Goal: Task Accomplishment & Management: Manage account settings

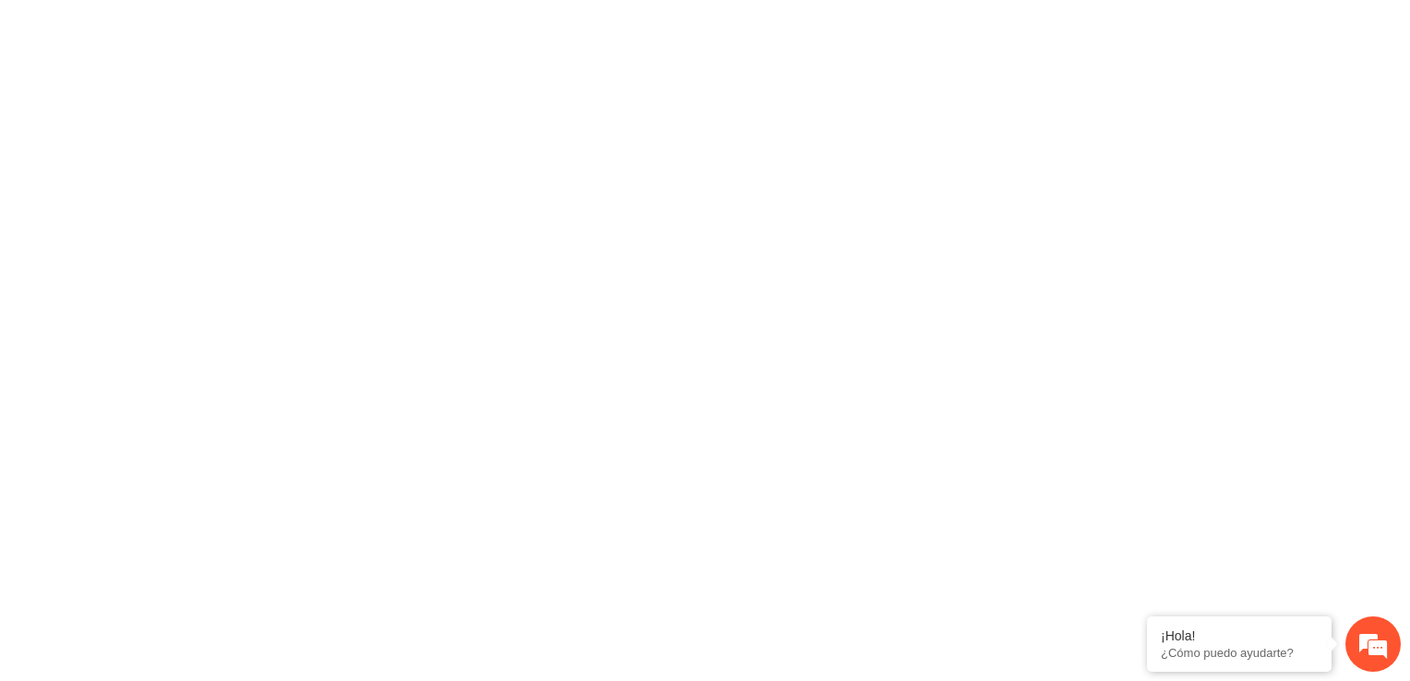
click at [827, 264] on div at bounding box center [705, 340] width 1410 height 681
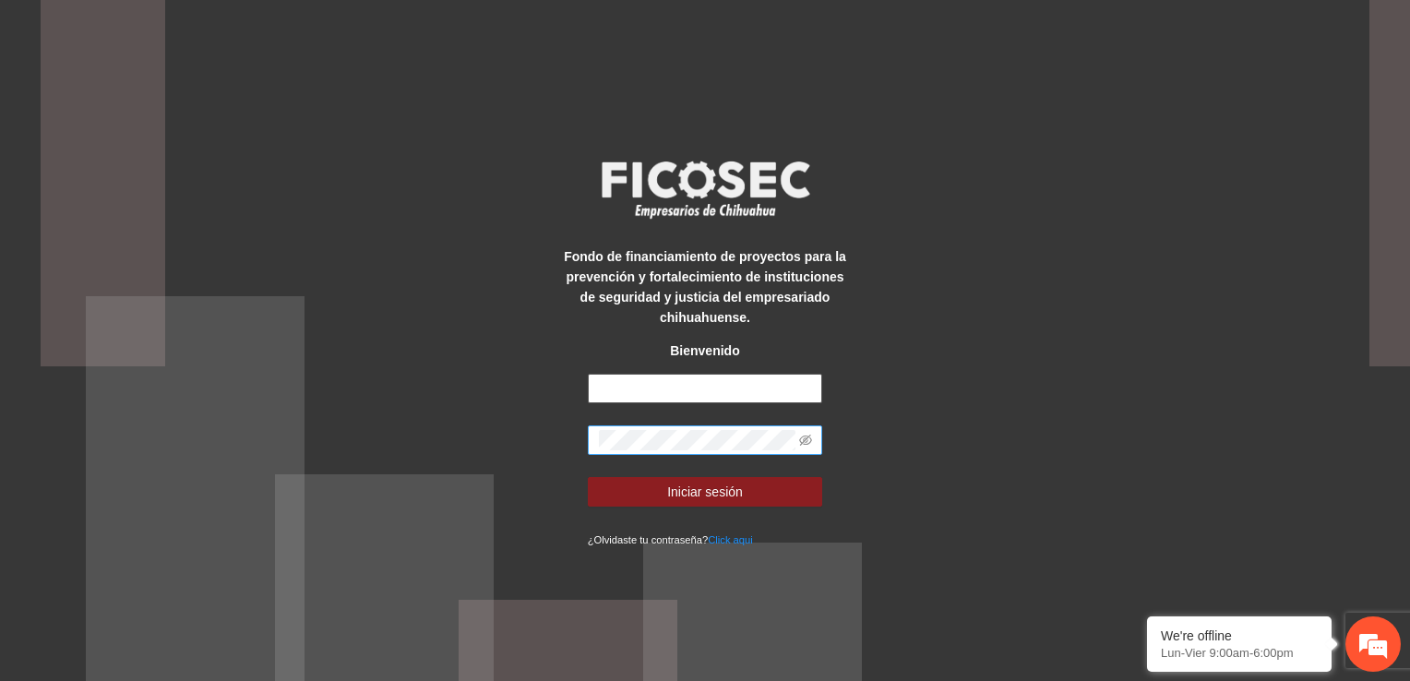
type input "**********"
click at [812, 437] on span at bounding box center [705, 440] width 235 height 30
click at [806, 439] on icon "eye-invisible" at bounding box center [805, 440] width 13 height 11
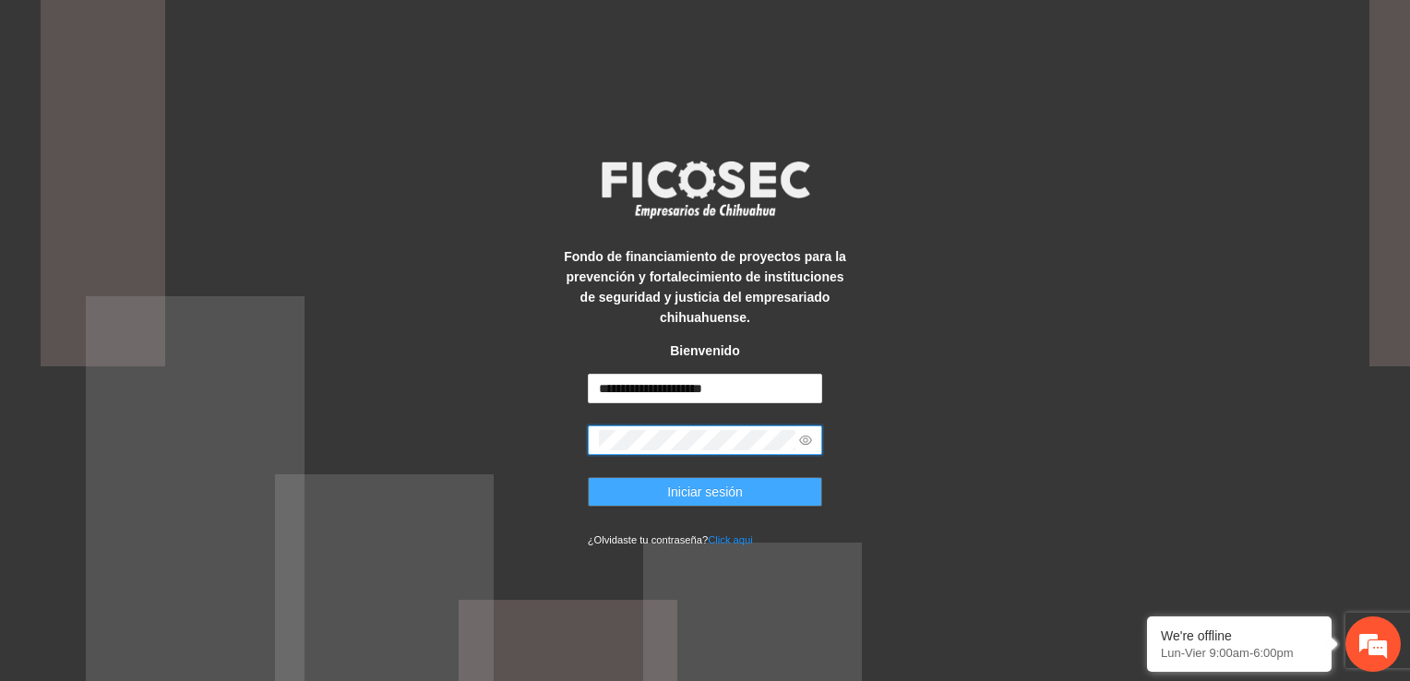
click at [719, 489] on span "Iniciar sesión" at bounding box center [705, 492] width 76 height 20
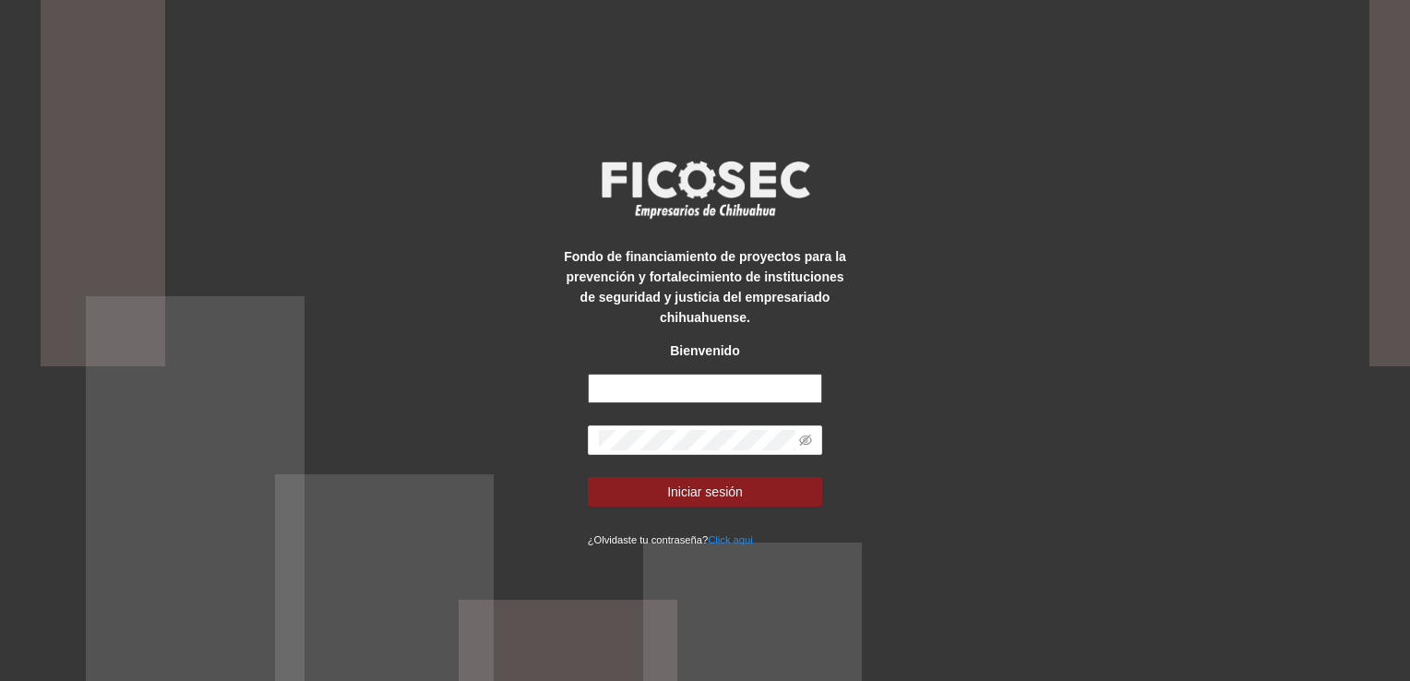
type input "**********"
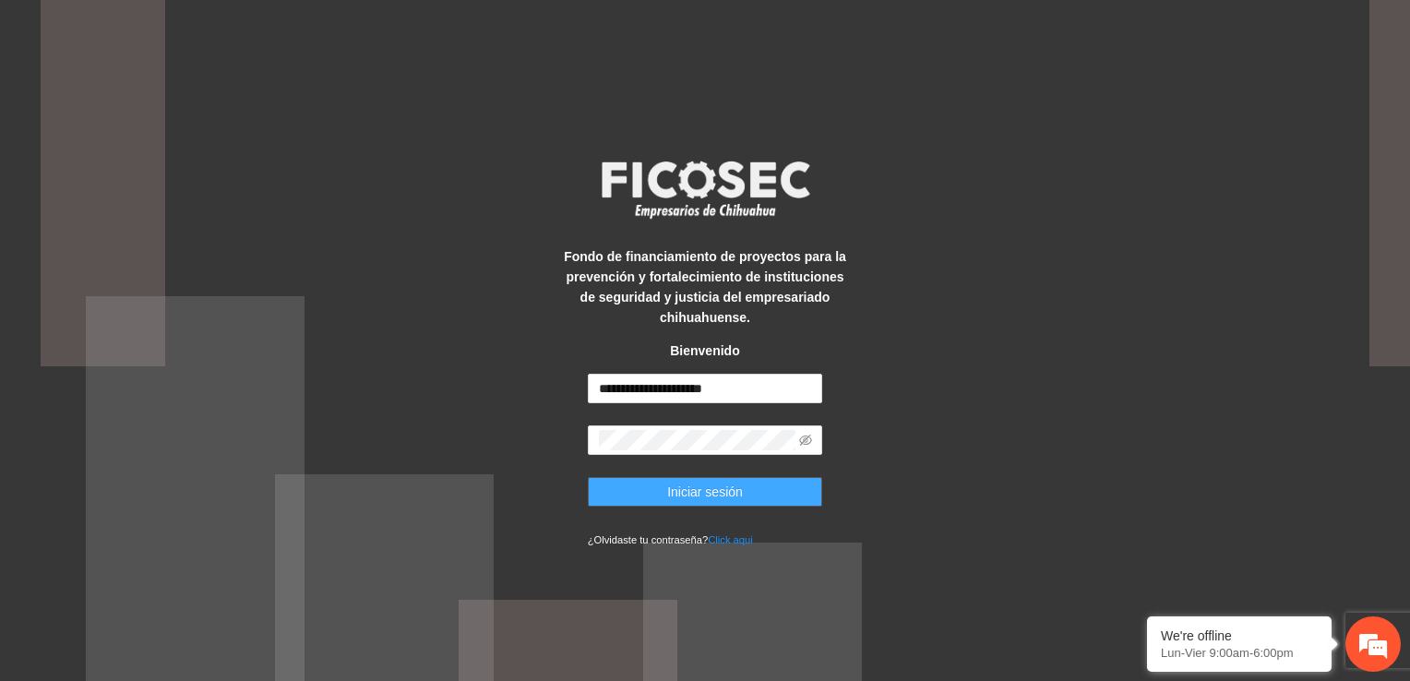
click at [798, 500] on button "Iniciar sesión" at bounding box center [705, 492] width 235 height 30
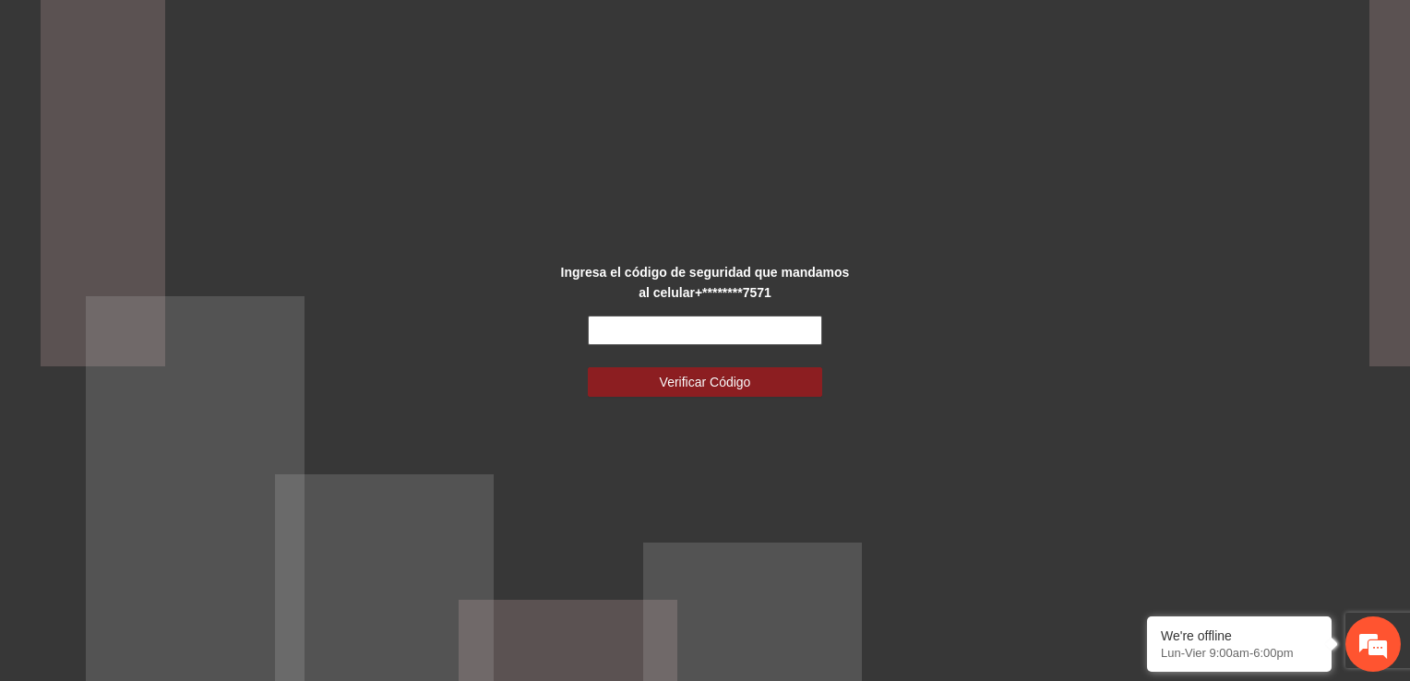
click at [605, 329] on input "text" at bounding box center [705, 331] width 235 height 30
type input "******"
click at [588, 367] on button "Verificar Código" at bounding box center [705, 382] width 235 height 30
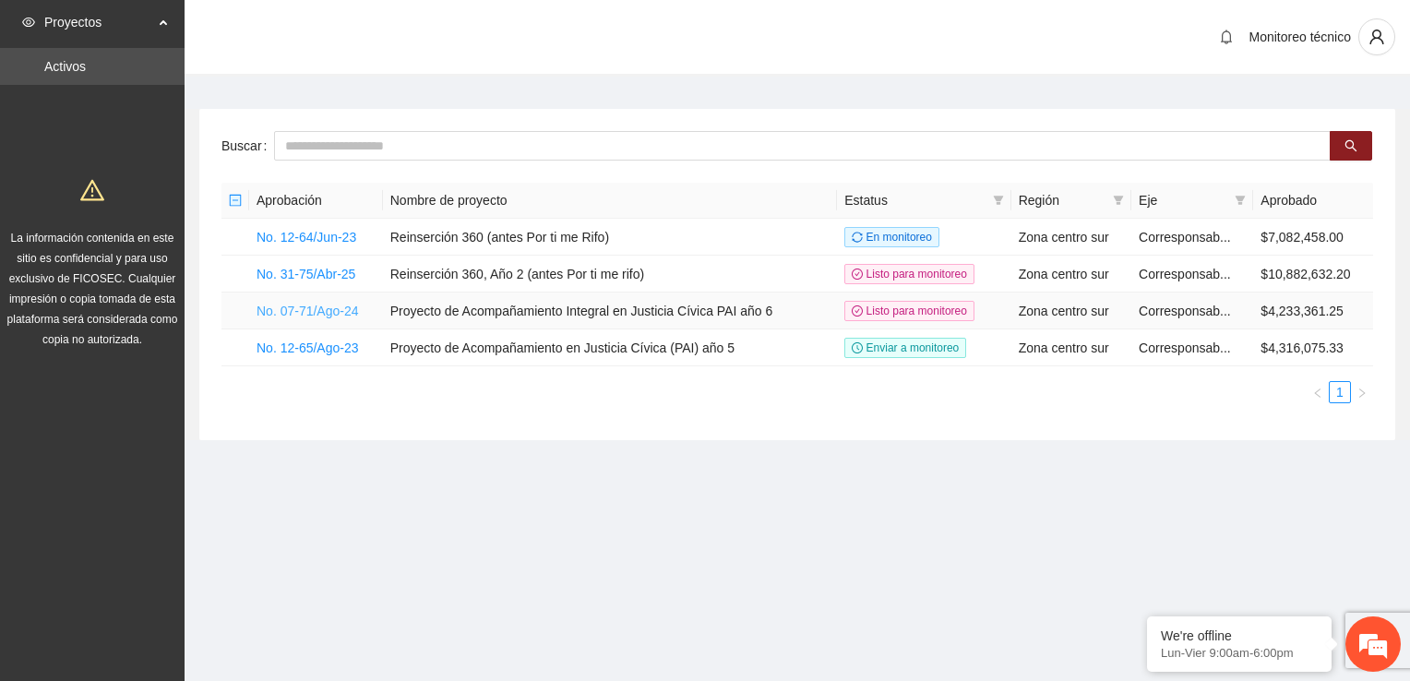
click at [302, 304] on link "No. 07-71/Ago-24" at bounding box center [308, 311] width 102 height 15
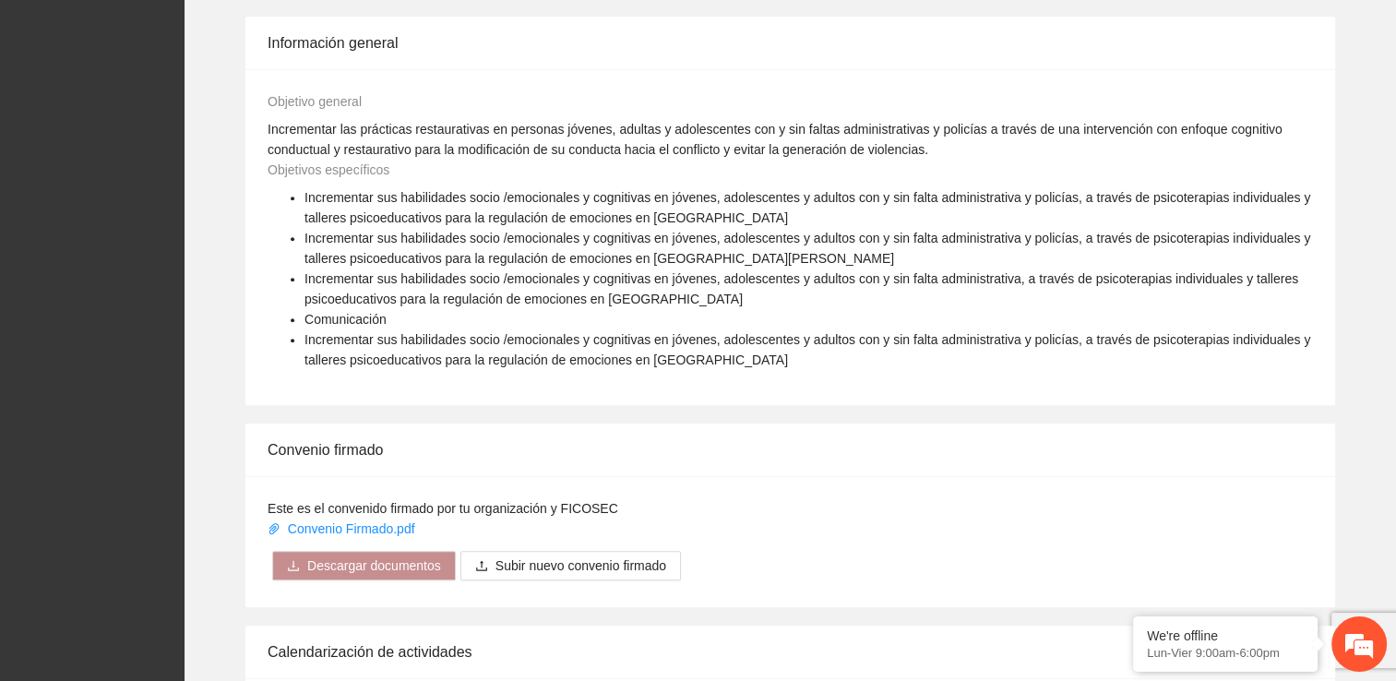
scroll to position [1506, 0]
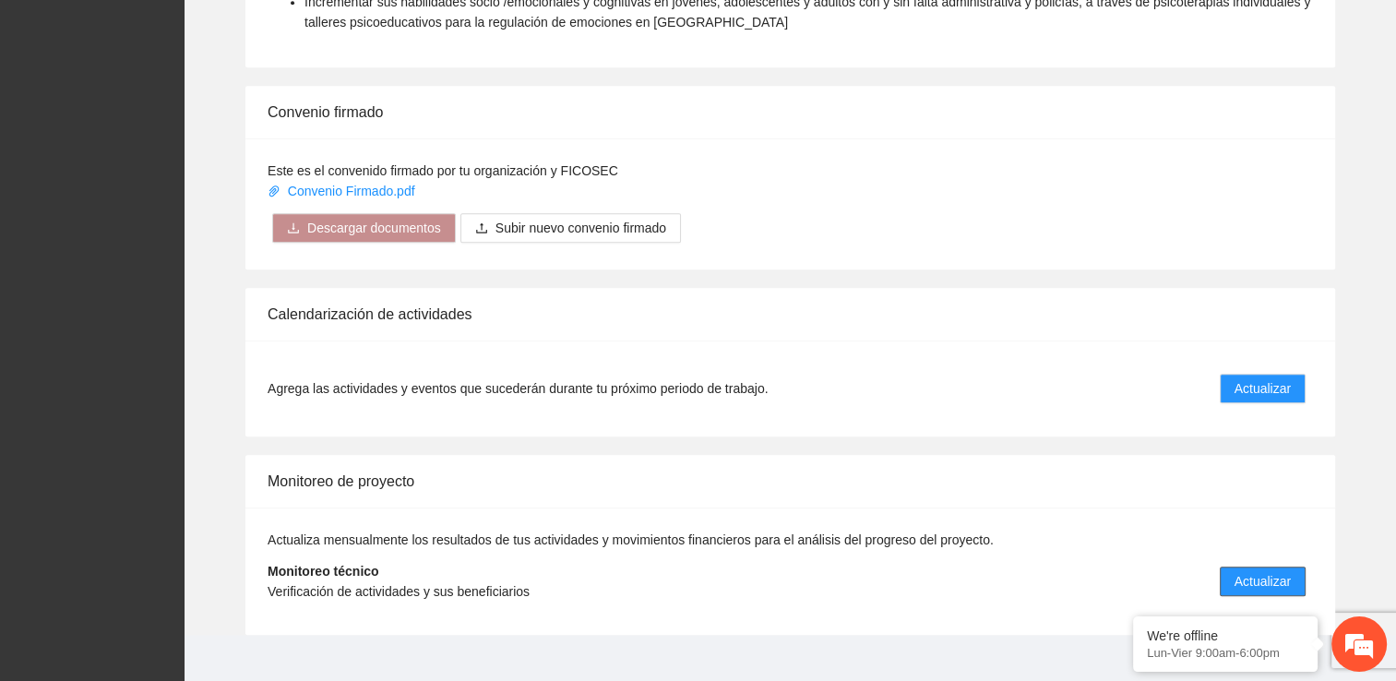
click at [1251, 571] on span "Actualizar" at bounding box center [1263, 581] width 56 height 20
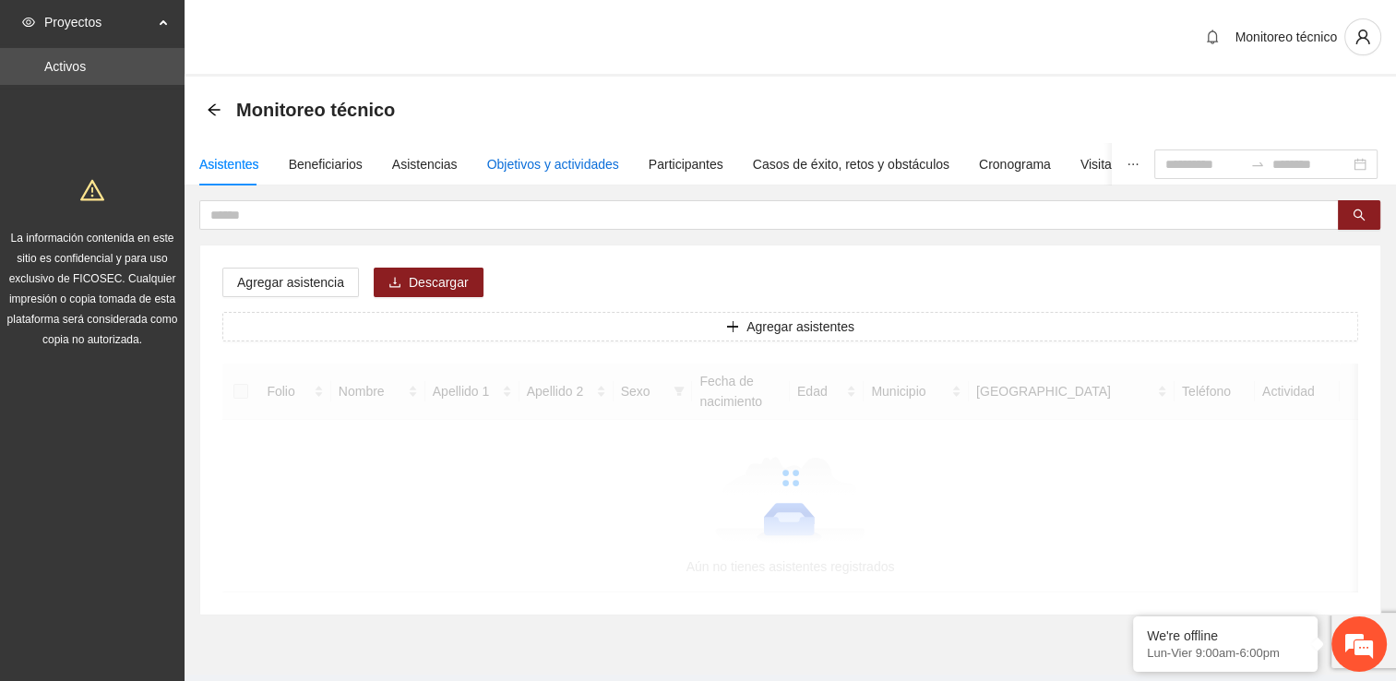
click at [551, 163] on div "Objetivos y actividades" at bounding box center [553, 164] width 132 height 20
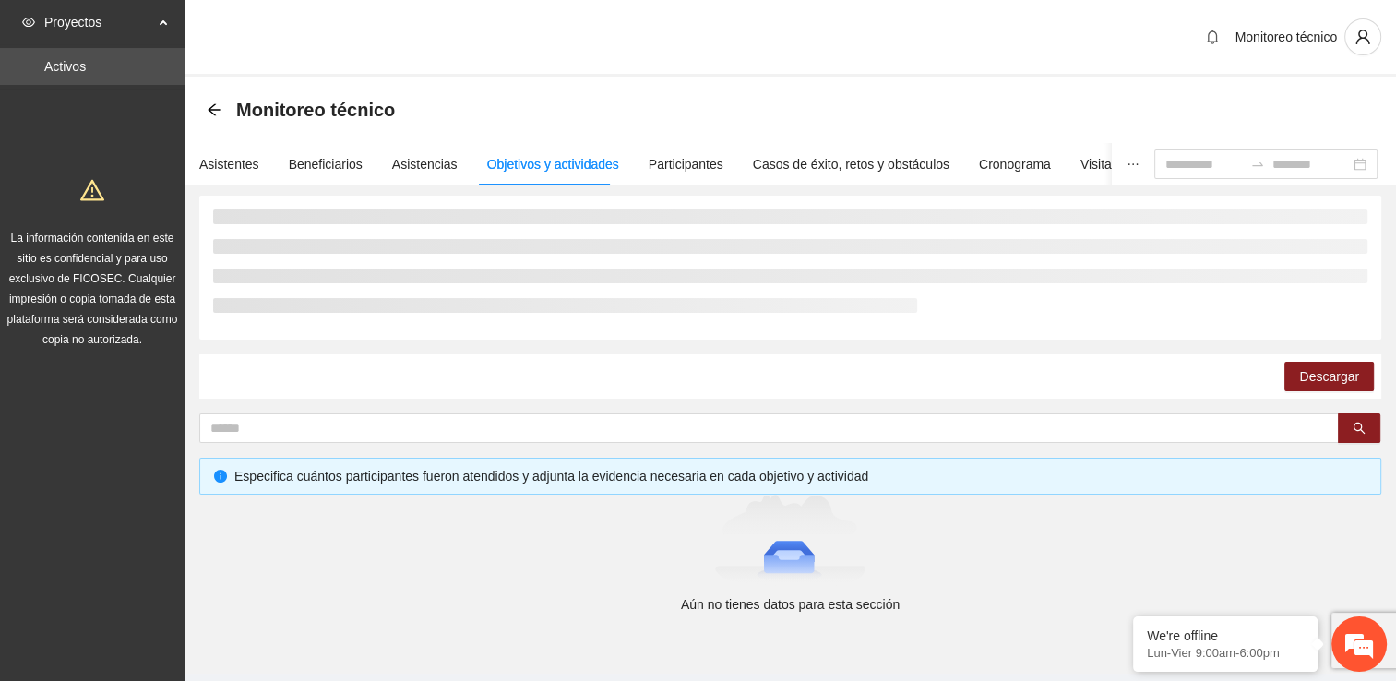
click at [575, 170] on div "Objetivos y actividades" at bounding box center [553, 164] width 132 height 20
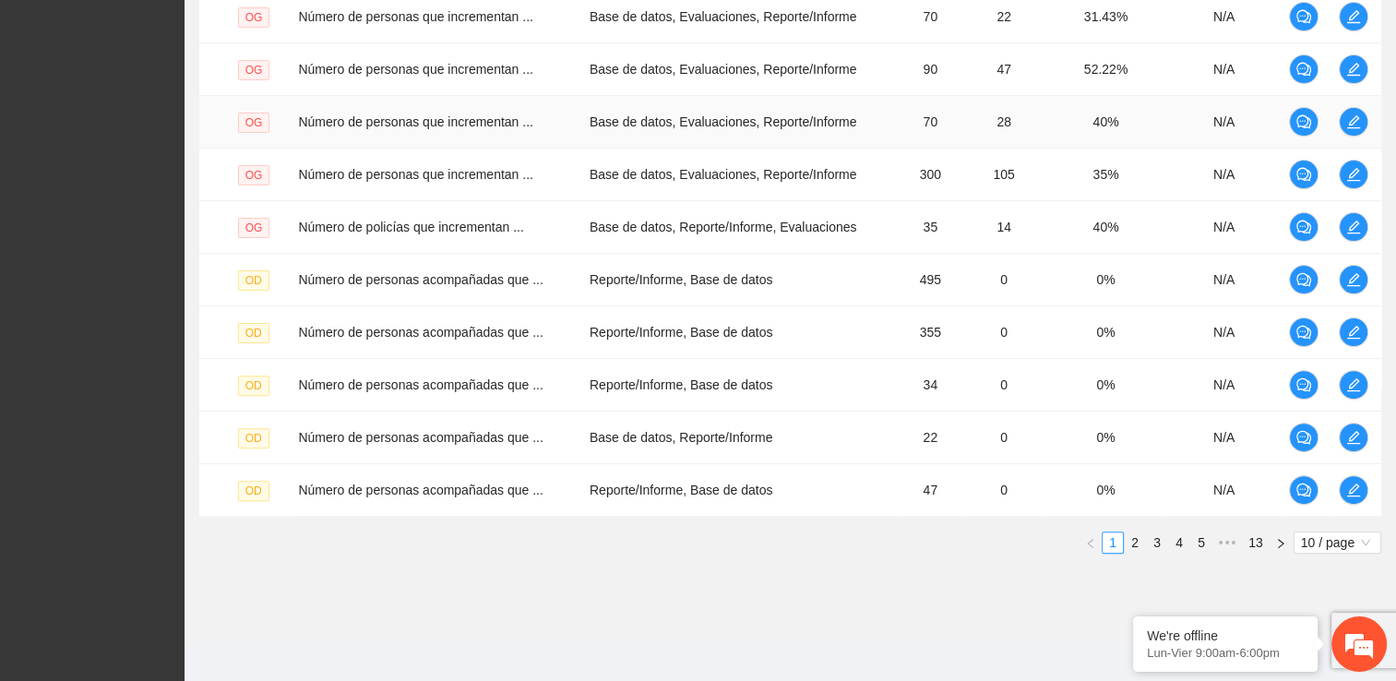
scroll to position [521, 0]
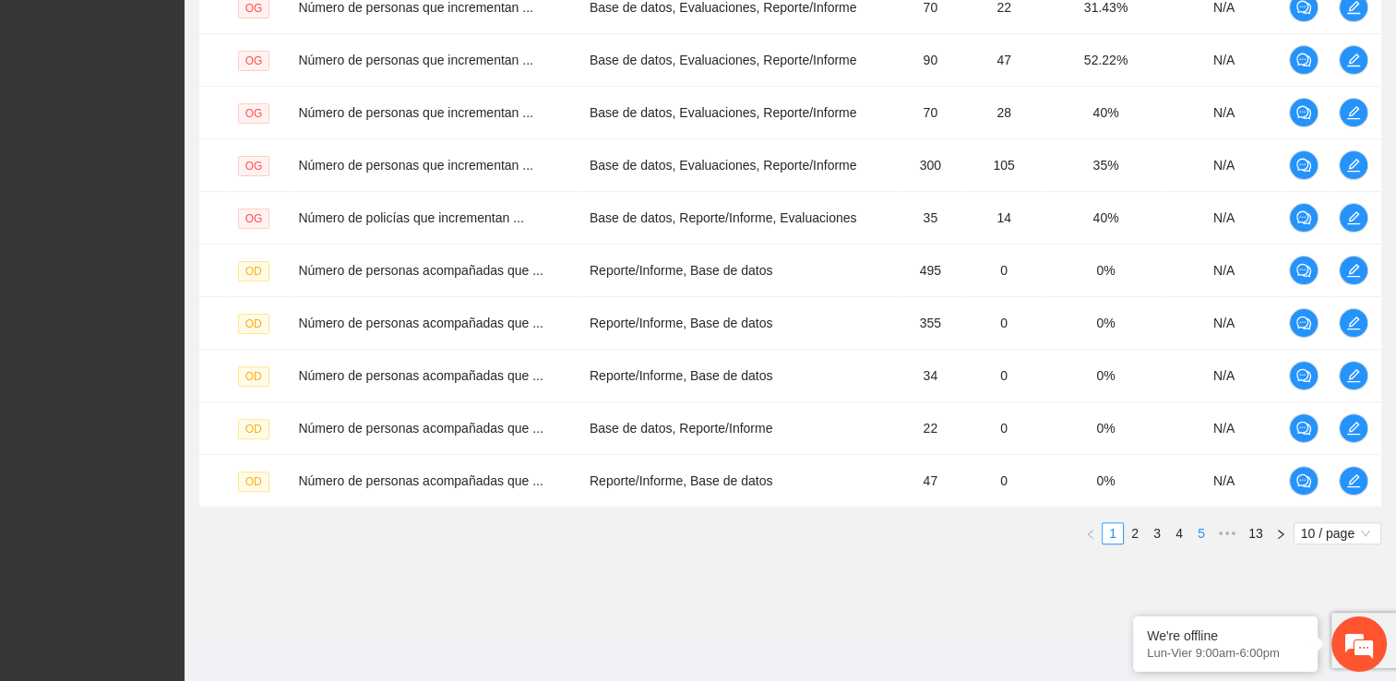
click at [1205, 533] on link "5" at bounding box center [1202, 533] width 20 height 20
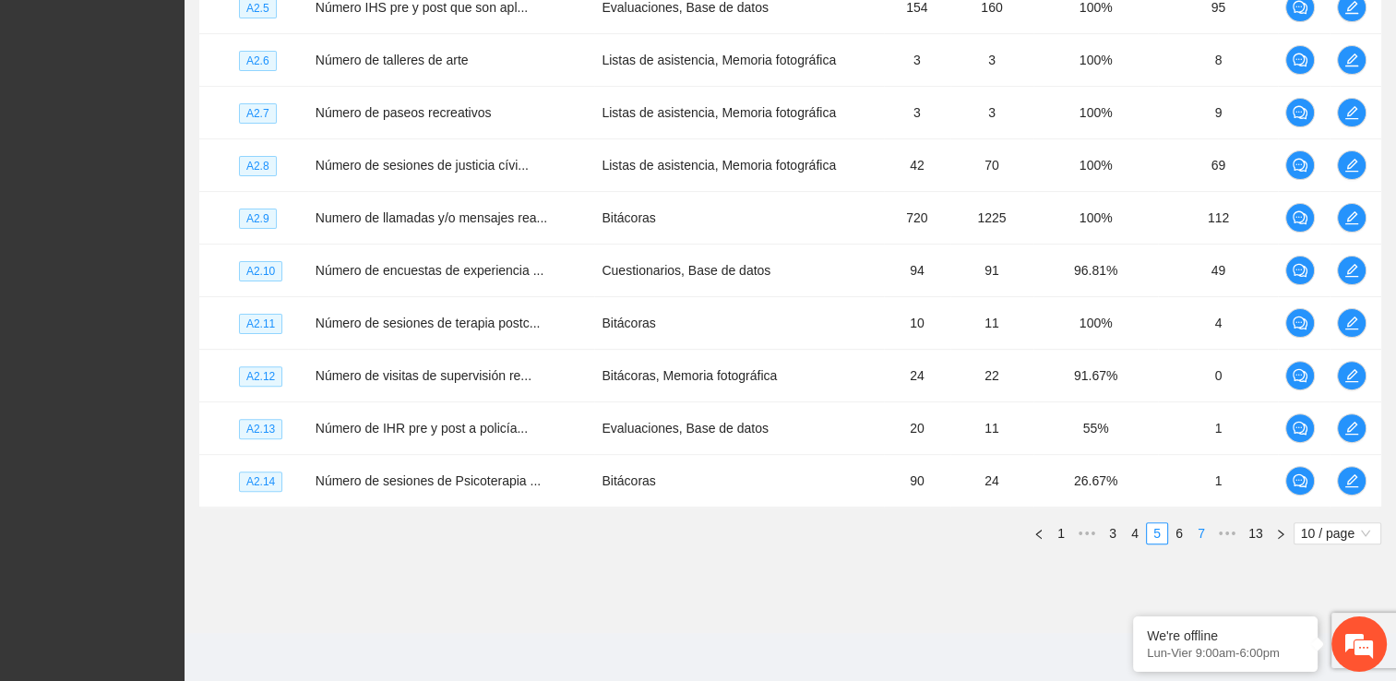
click at [1203, 533] on link "7" at bounding box center [1202, 533] width 20 height 20
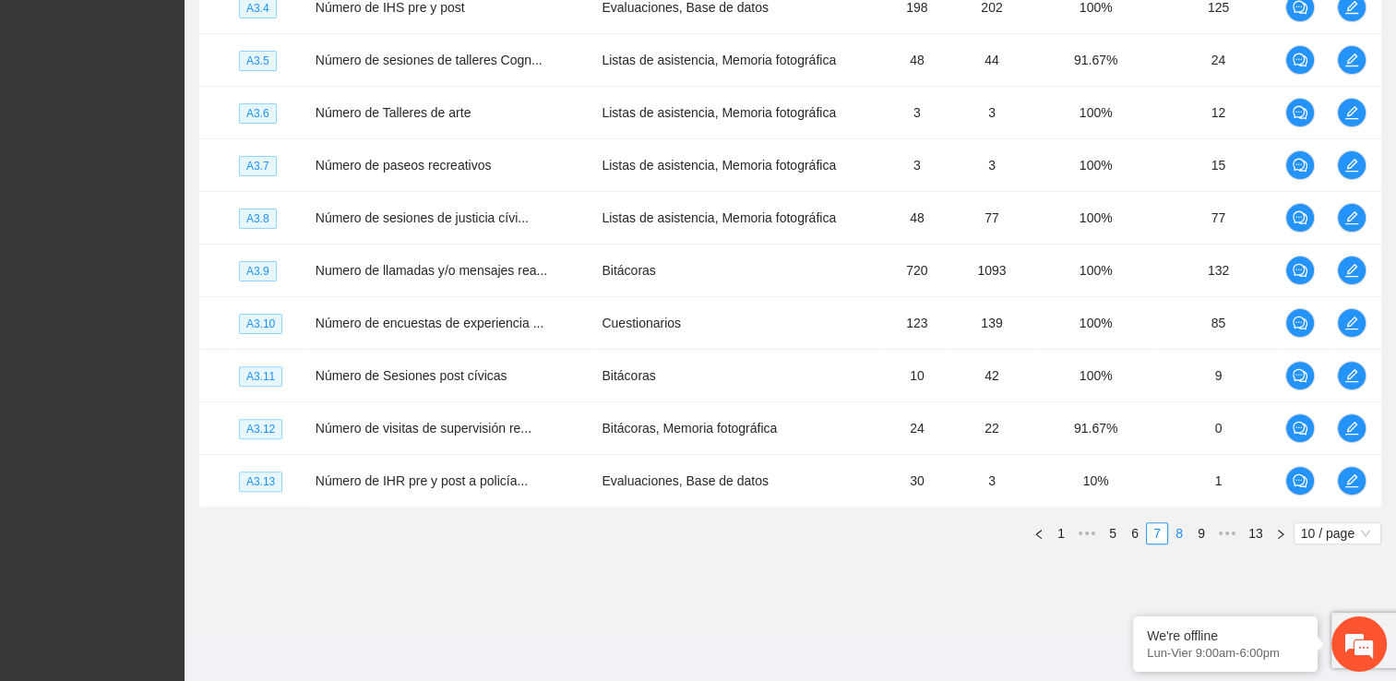
click at [1189, 532] on link "8" at bounding box center [1179, 533] width 20 height 20
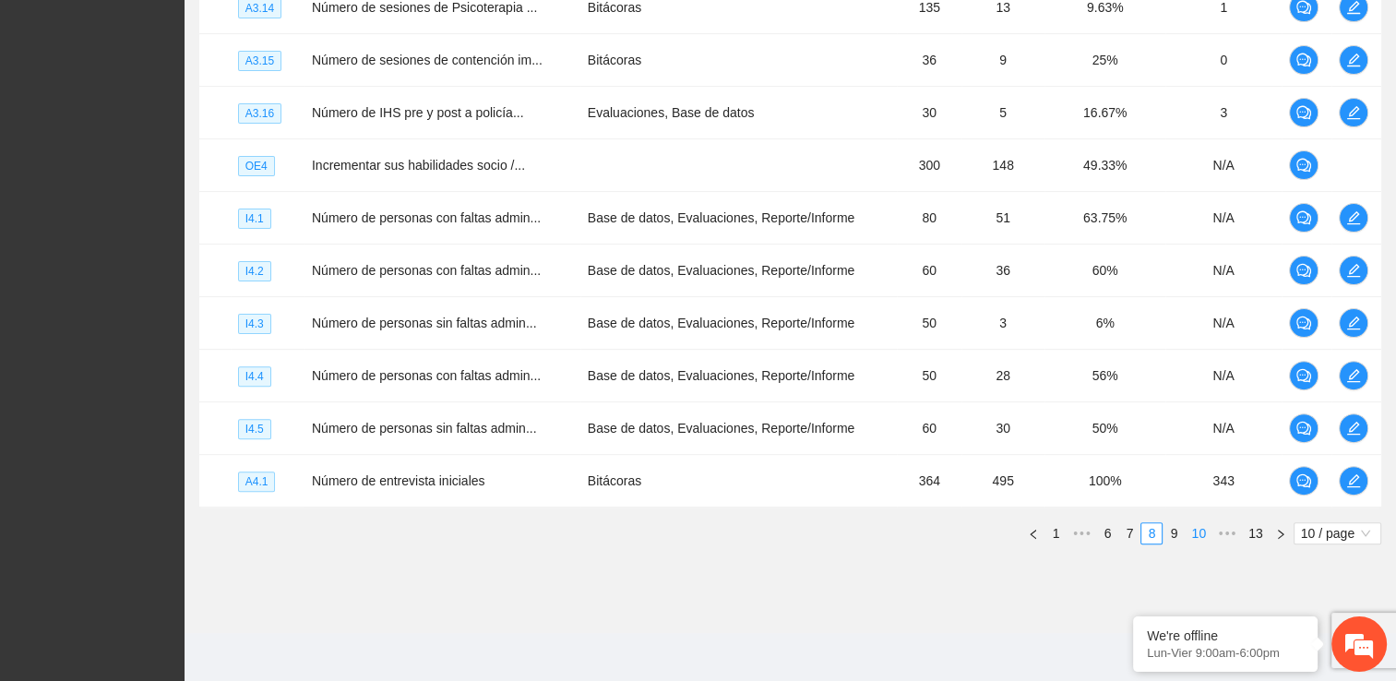
click at [1174, 530] on link "9" at bounding box center [1174, 533] width 20 height 20
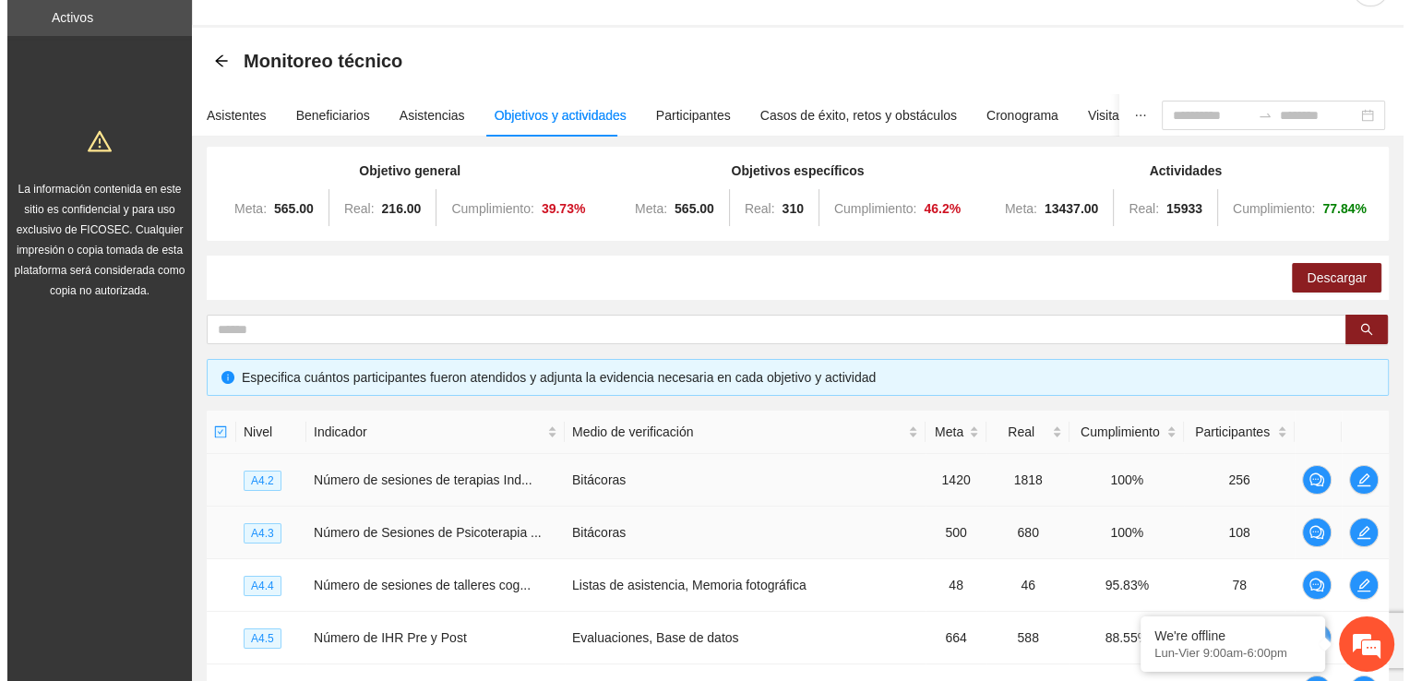
scroll to position [92, 0]
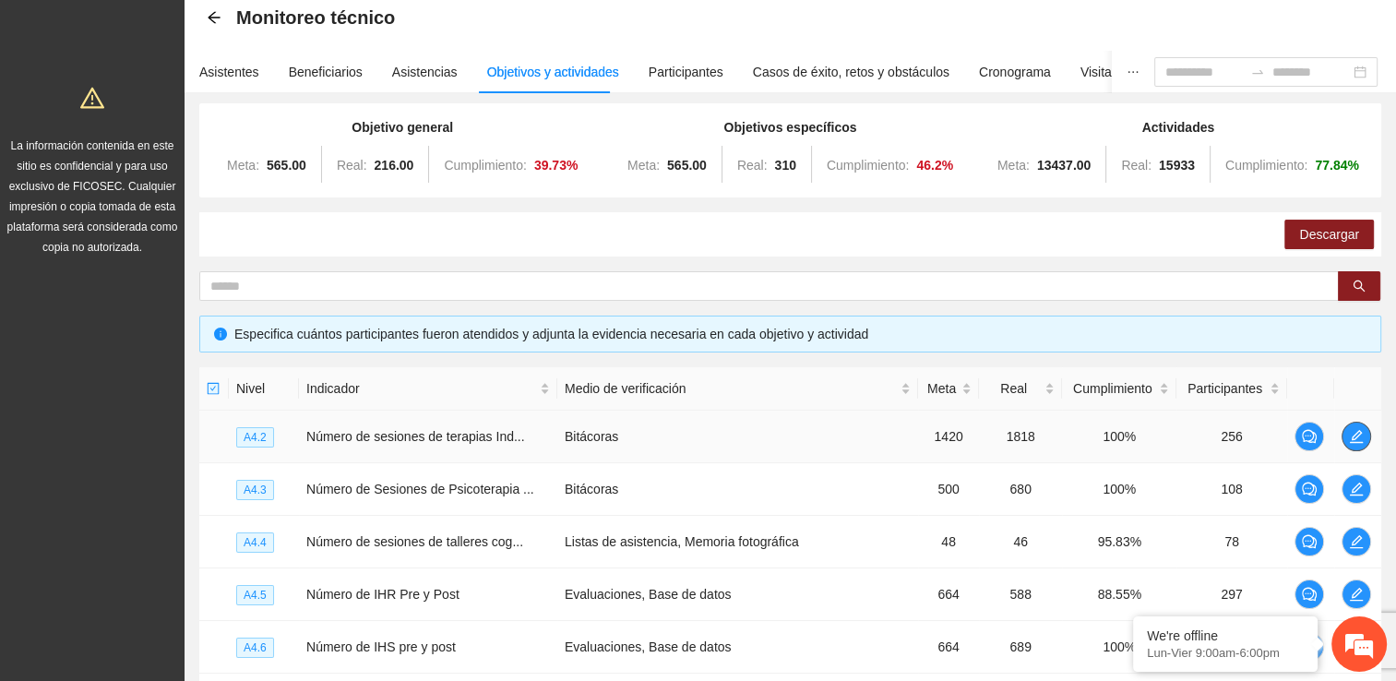
click at [1363, 435] on span "edit" at bounding box center [1357, 436] width 28 height 15
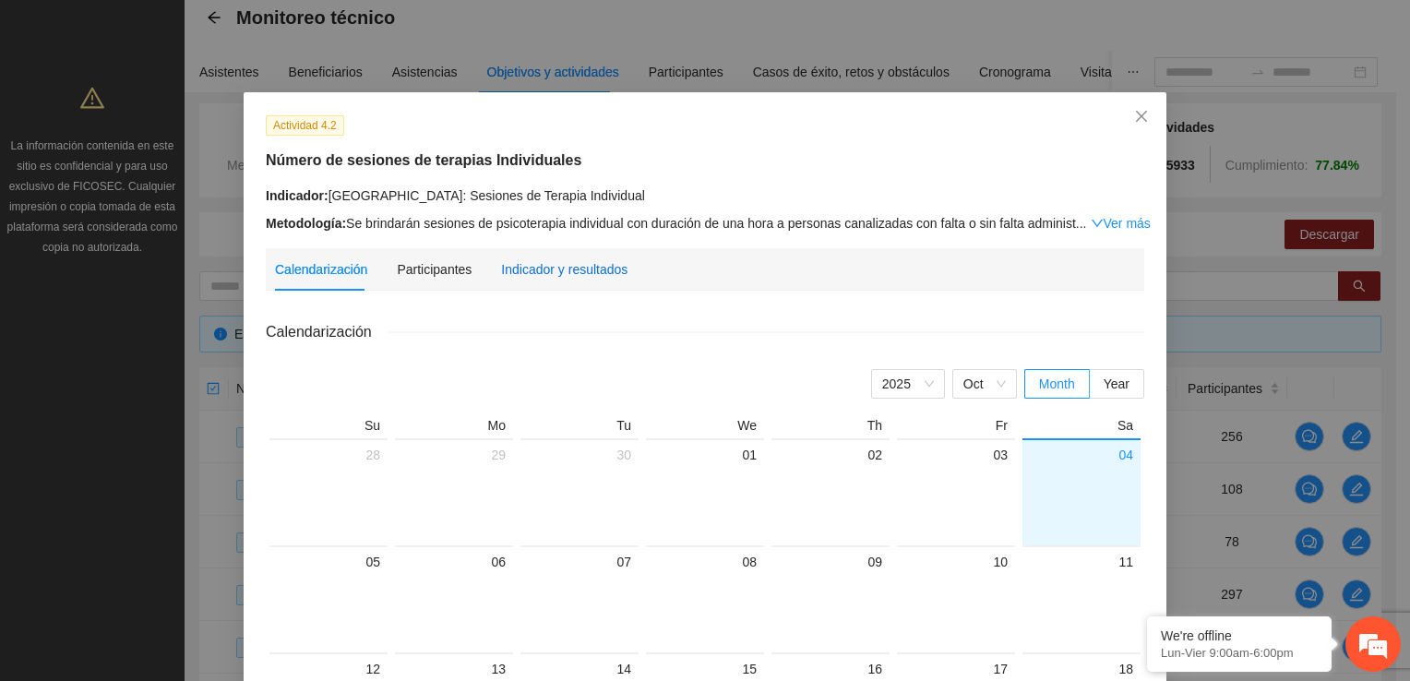
click at [517, 268] on div "Indicador y resultados" at bounding box center [564, 269] width 126 height 20
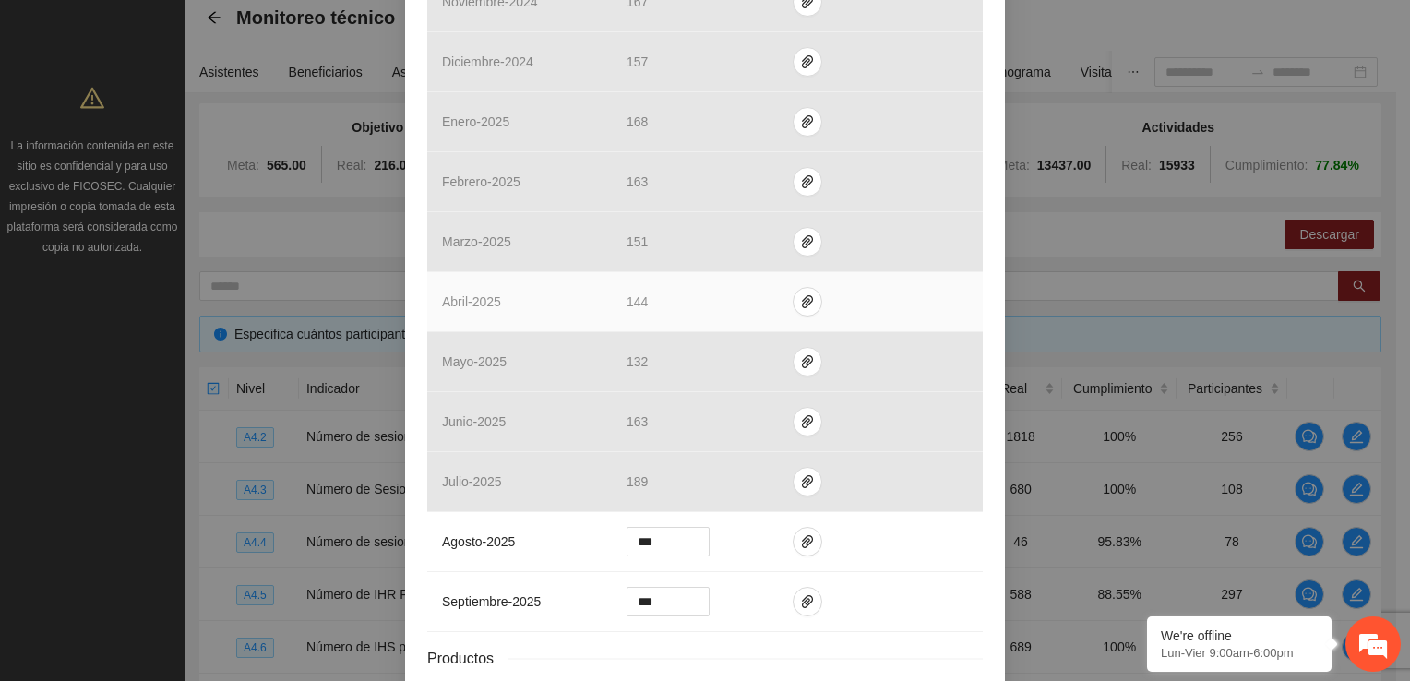
scroll to position [646, 0]
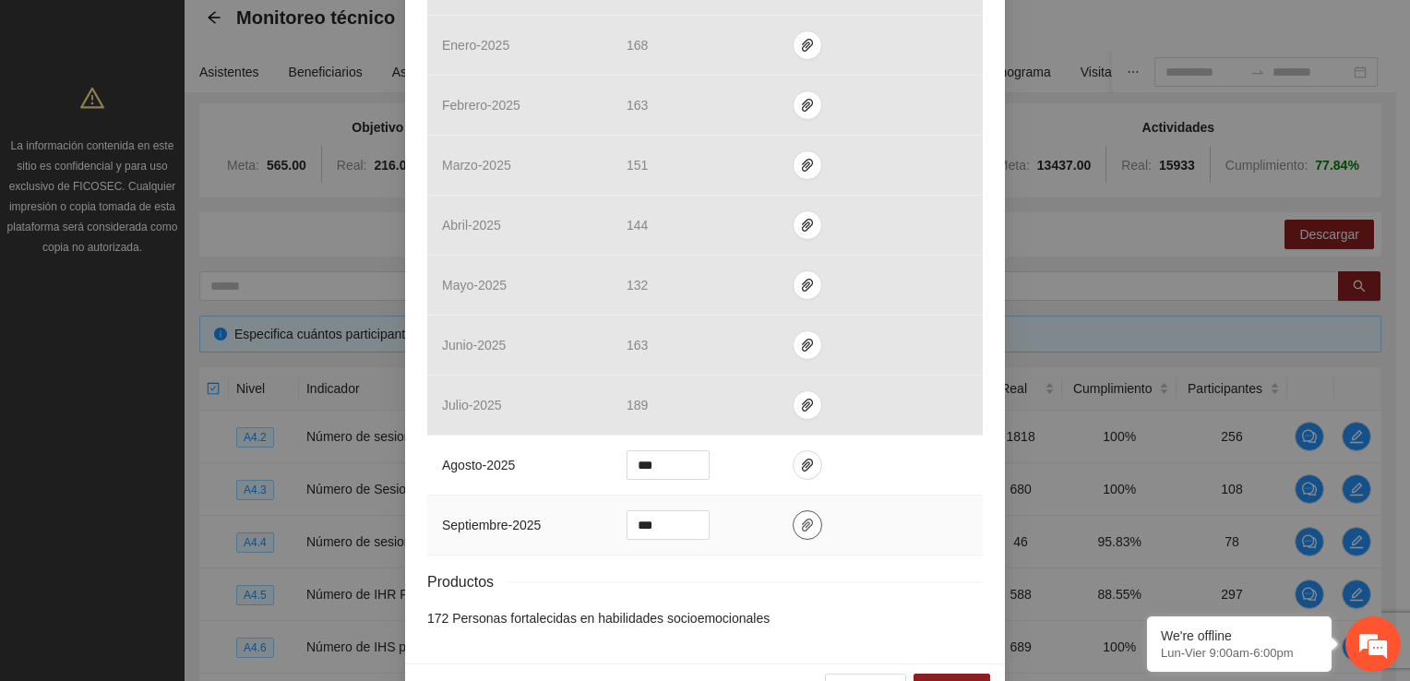
click at [800, 526] on icon "paper-clip" at bounding box center [807, 525] width 15 height 15
click at [749, 468] on span "Adjuntar documento" at bounding box center [750, 465] width 115 height 20
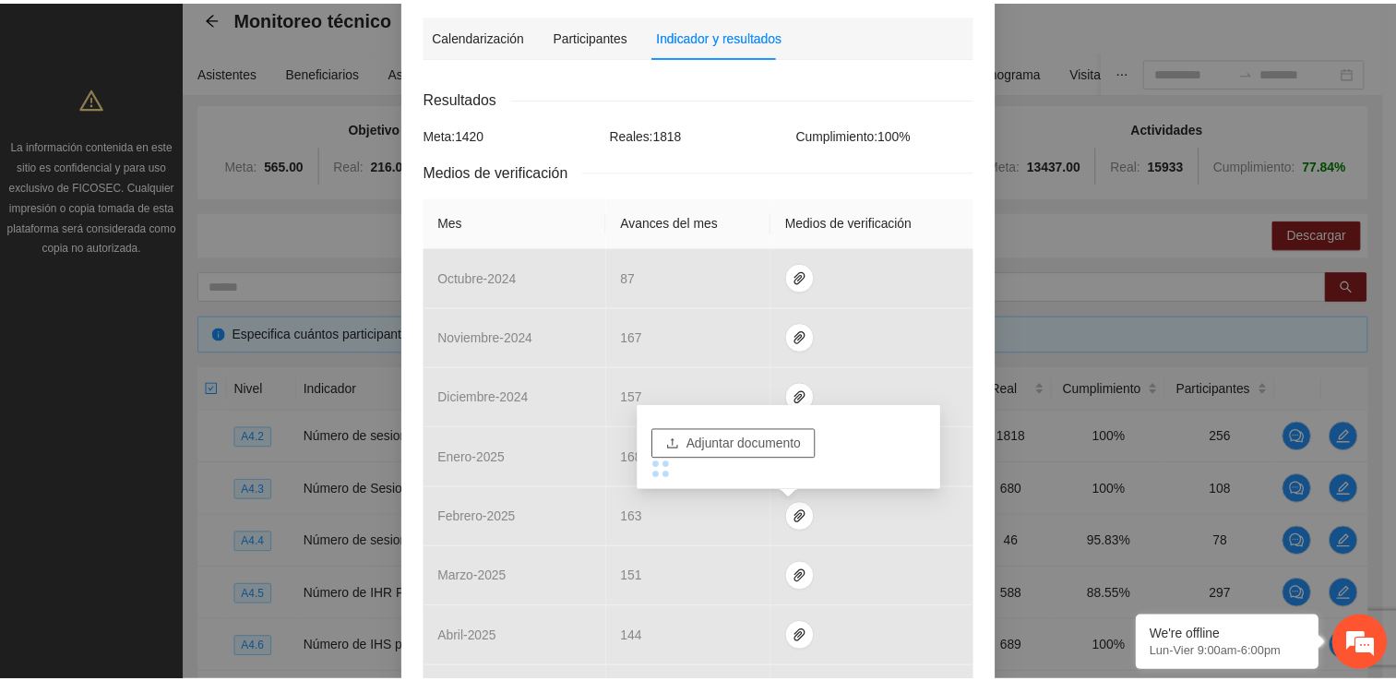
scroll to position [0, 0]
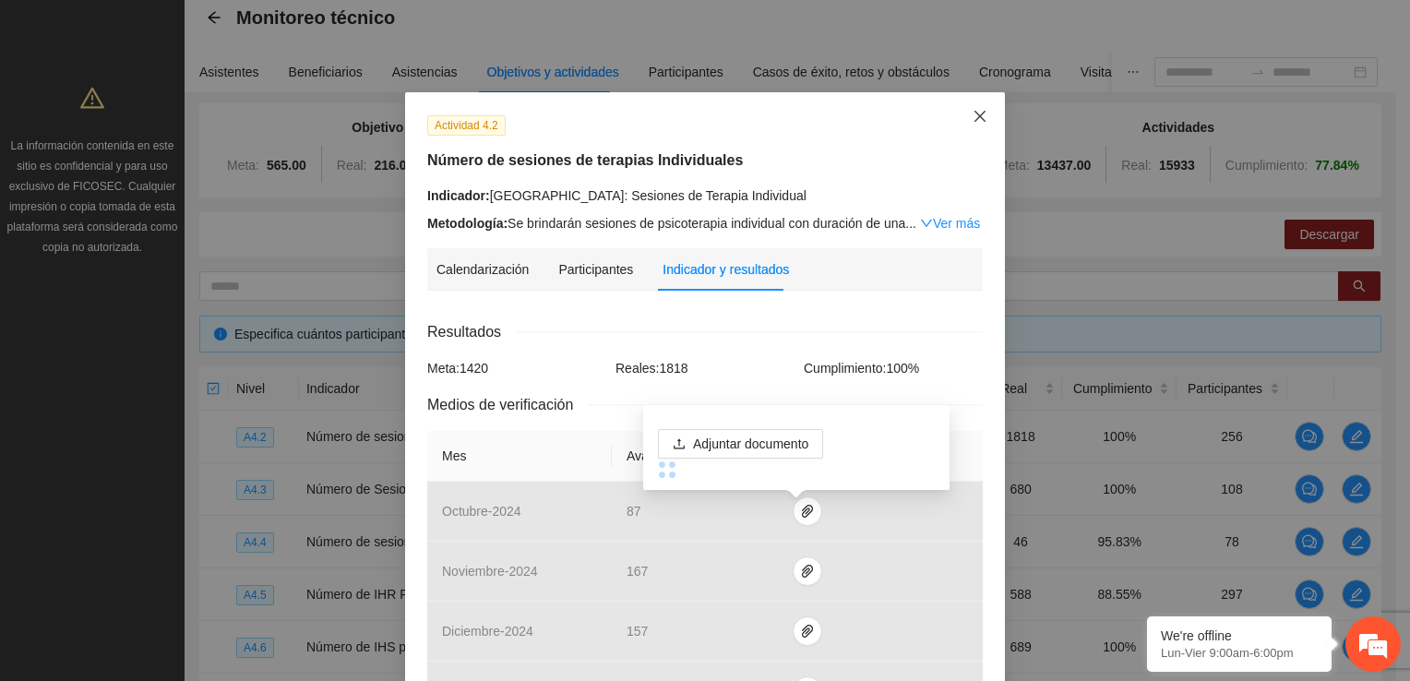
click at [982, 125] on span "Close" at bounding box center [980, 117] width 50 height 50
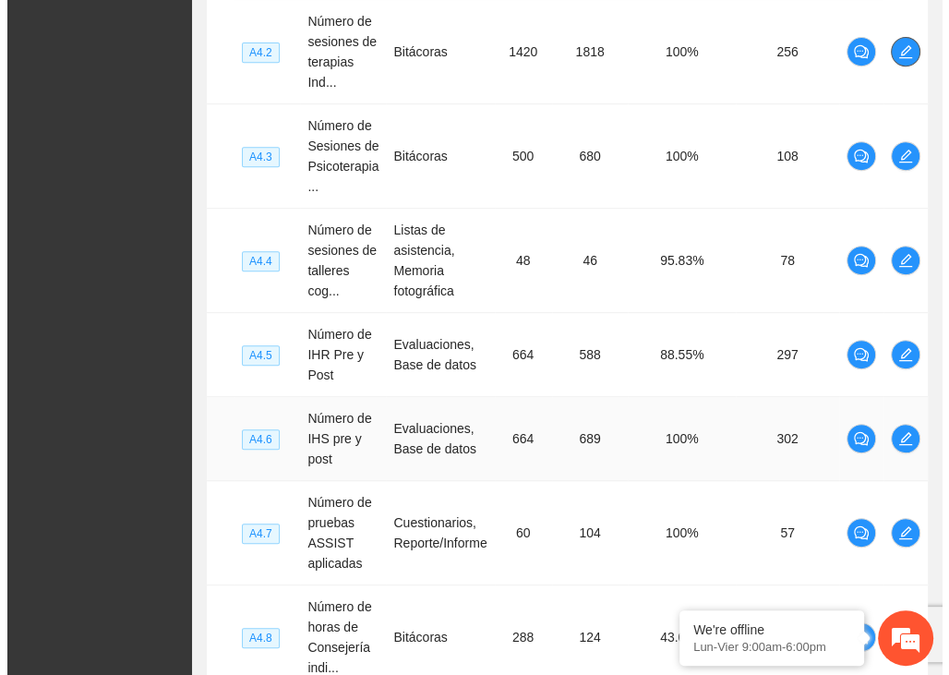
scroll to position [369, 0]
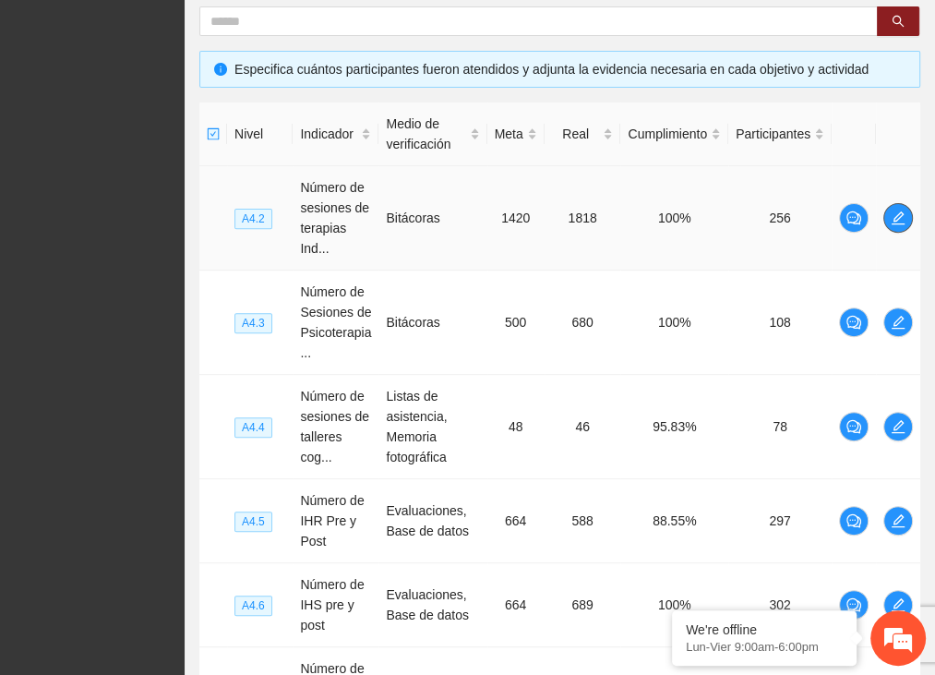
click at [901, 216] on icon "edit" at bounding box center [898, 217] width 15 height 15
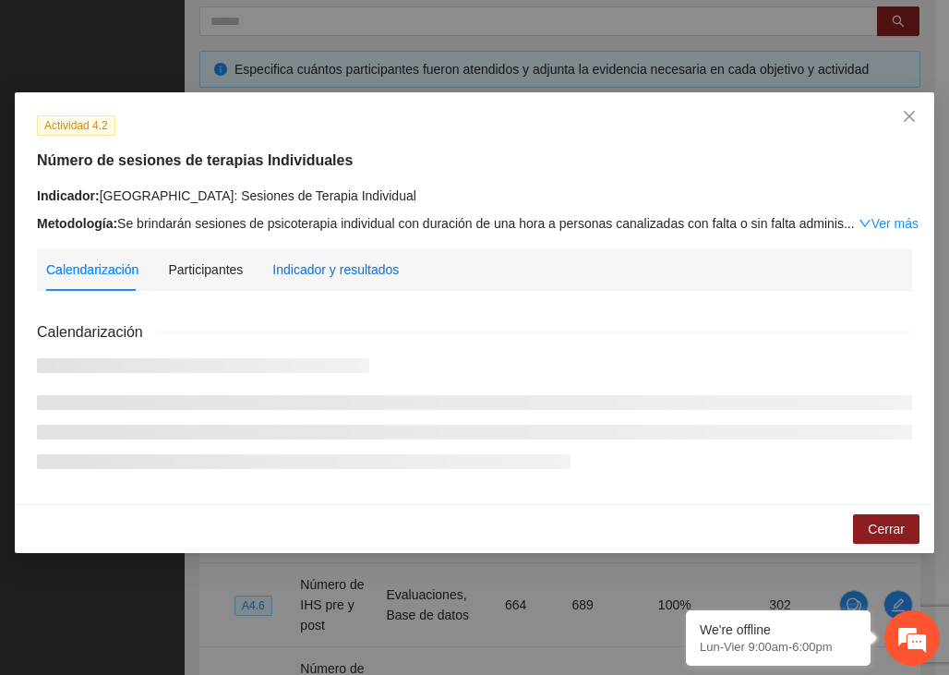
click at [322, 273] on div "Indicador y resultados" at bounding box center [335, 269] width 126 height 20
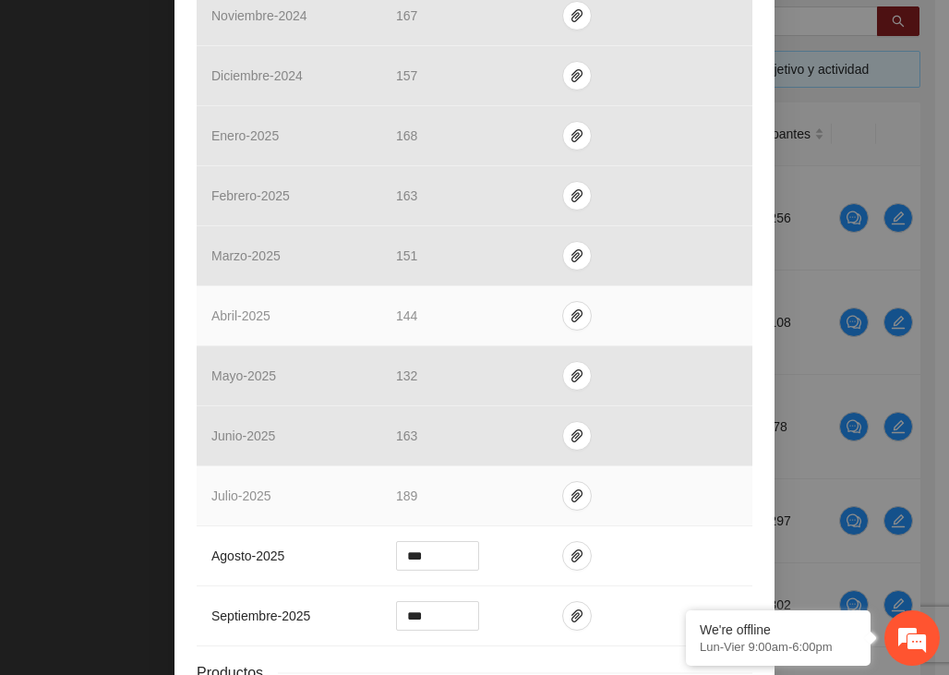
scroll to position [703, 0]
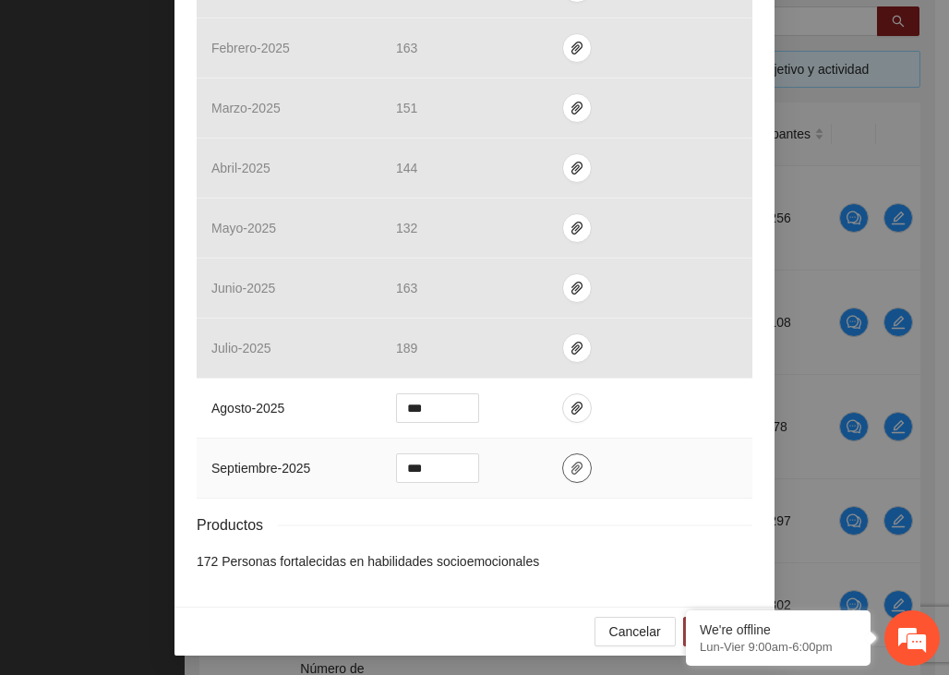
click at [570, 473] on button "button" at bounding box center [577, 468] width 30 height 30
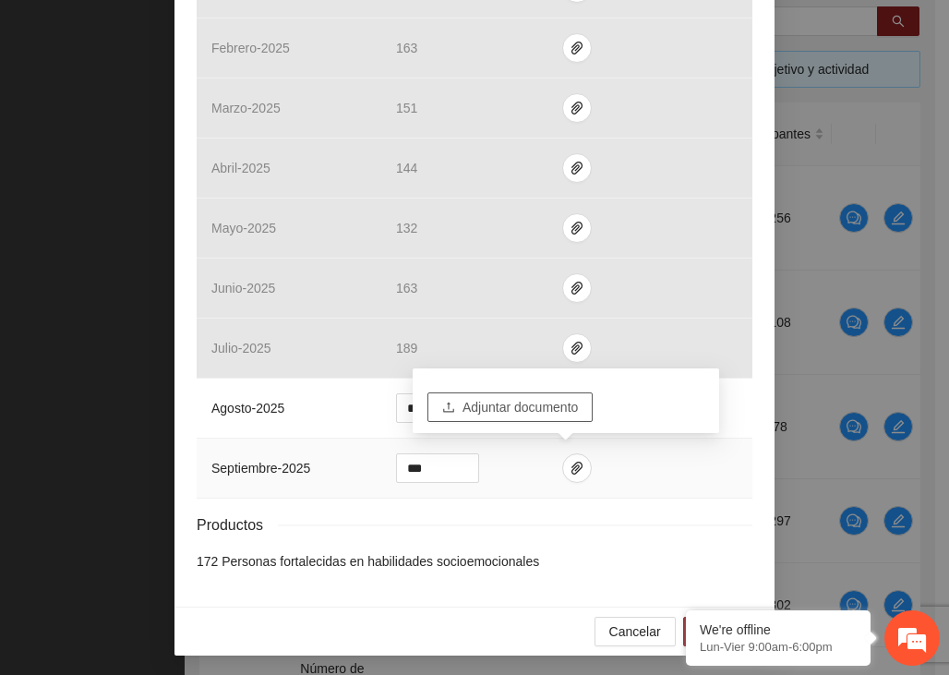
click at [521, 409] on span "Adjuntar documento" at bounding box center [519, 407] width 115 height 20
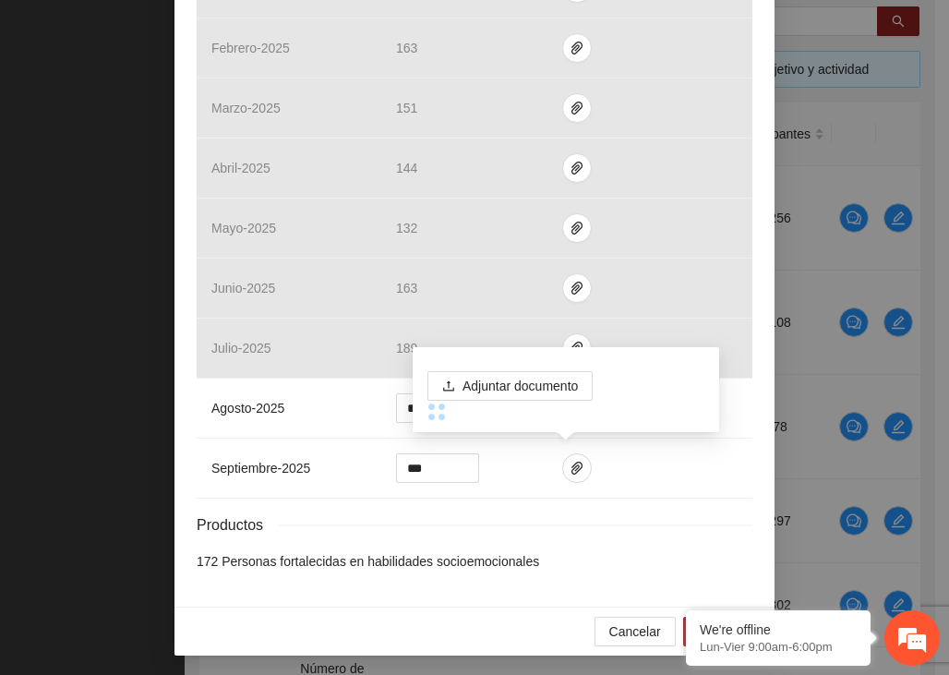
click at [820, 366] on div "Actividad 4.2 Número de sesiones de terapias Individuales Indicador: [GEOGRAPHI…" at bounding box center [474, 337] width 949 height 675
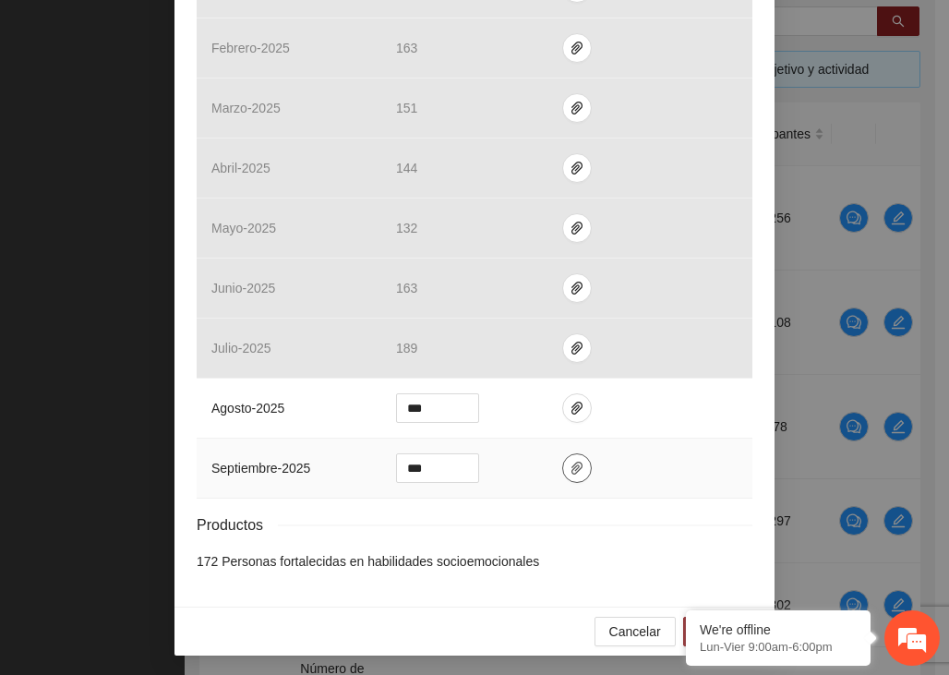
click at [569, 470] on icon "paper-clip" at bounding box center [576, 468] width 15 height 15
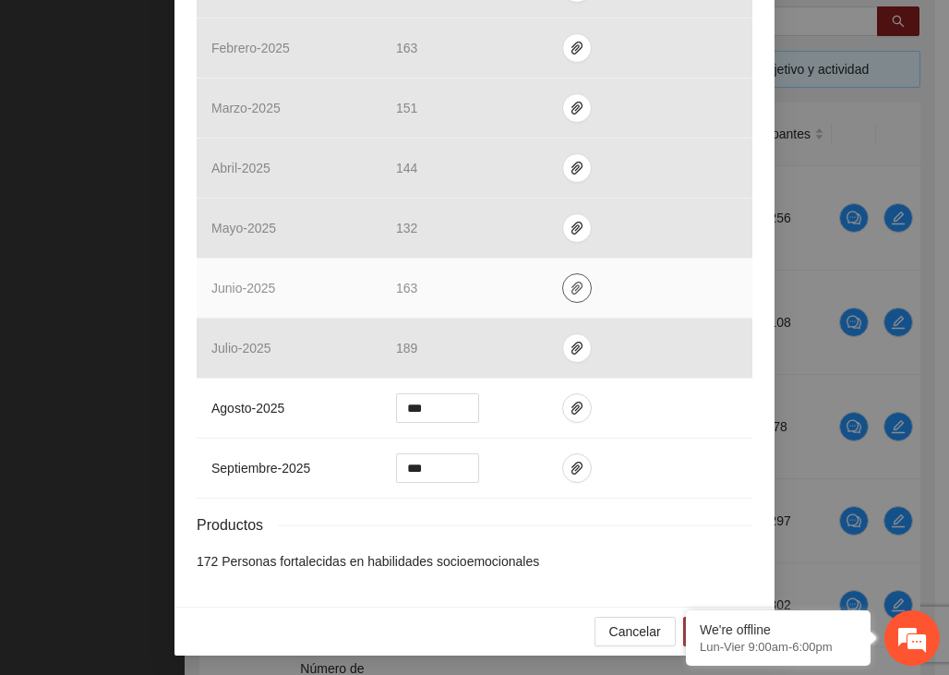
click at [569, 282] on icon "paper-clip" at bounding box center [576, 288] width 15 height 15
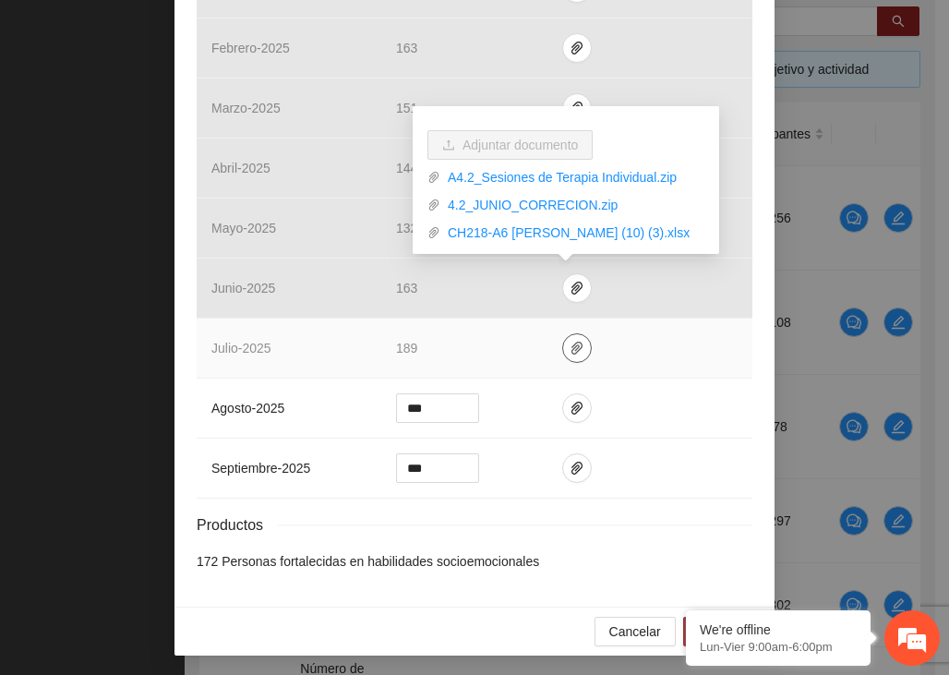
click at [571, 350] on icon "paper-clip" at bounding box center [576, 347] width 11 height 13
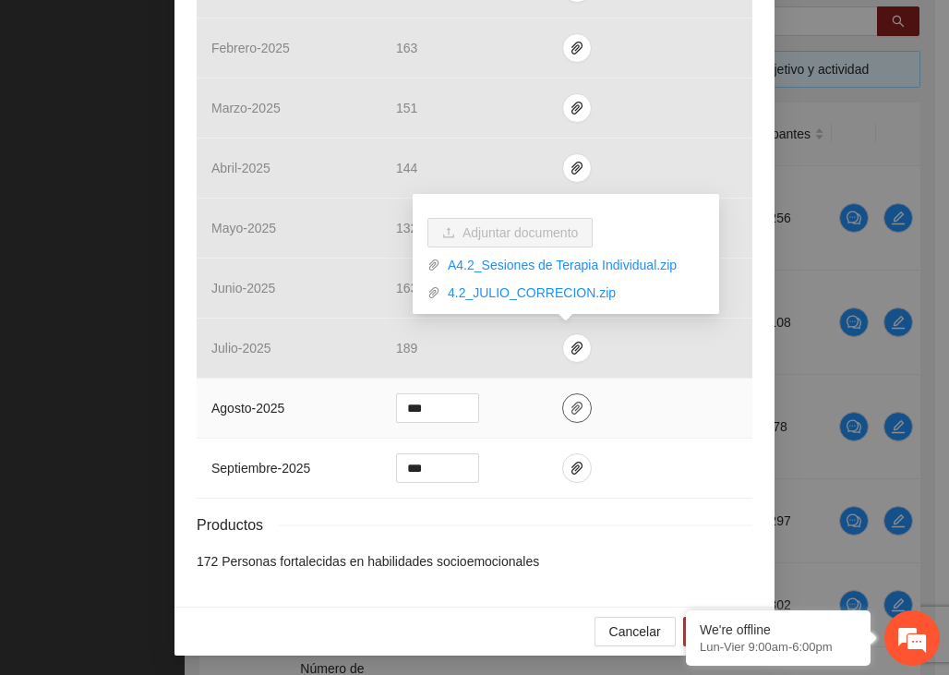
click at [571, 409] on icon "paper-clip" at bounding box center [576, 407] width 11 height 13
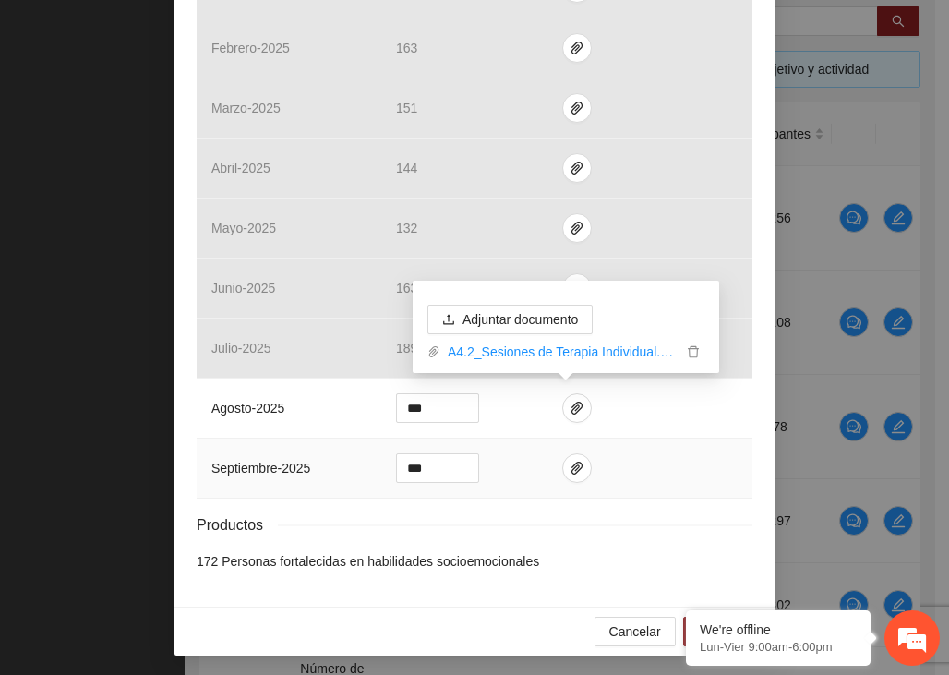
click at [641, 475] on td at bounding box center [649, 468] width 205 height 60
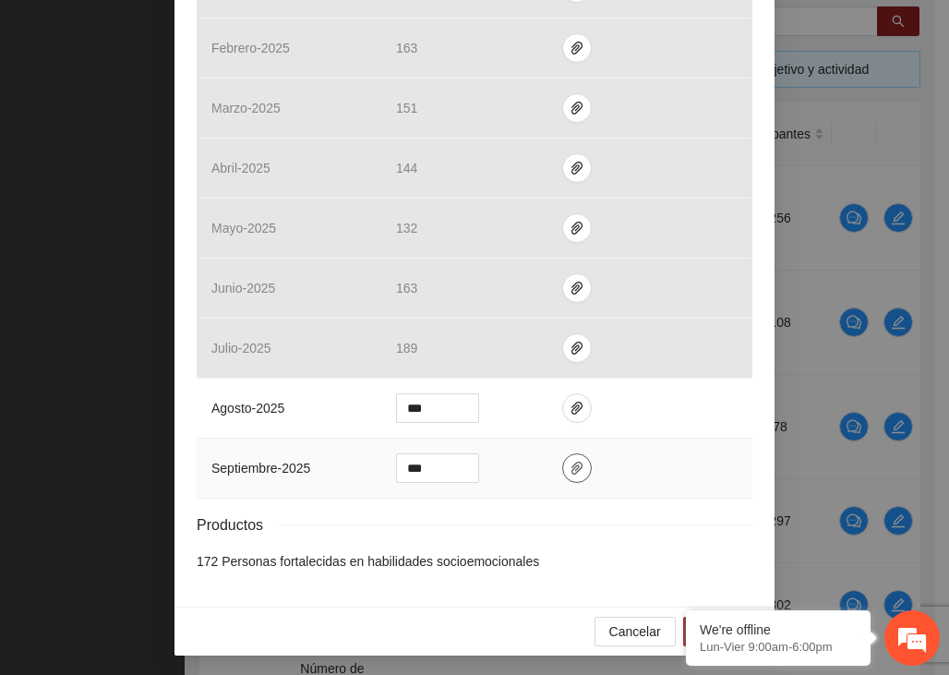
click at [569, 464] on icon "paper-clip" at bounding box center [576, 468] width 15 height 15
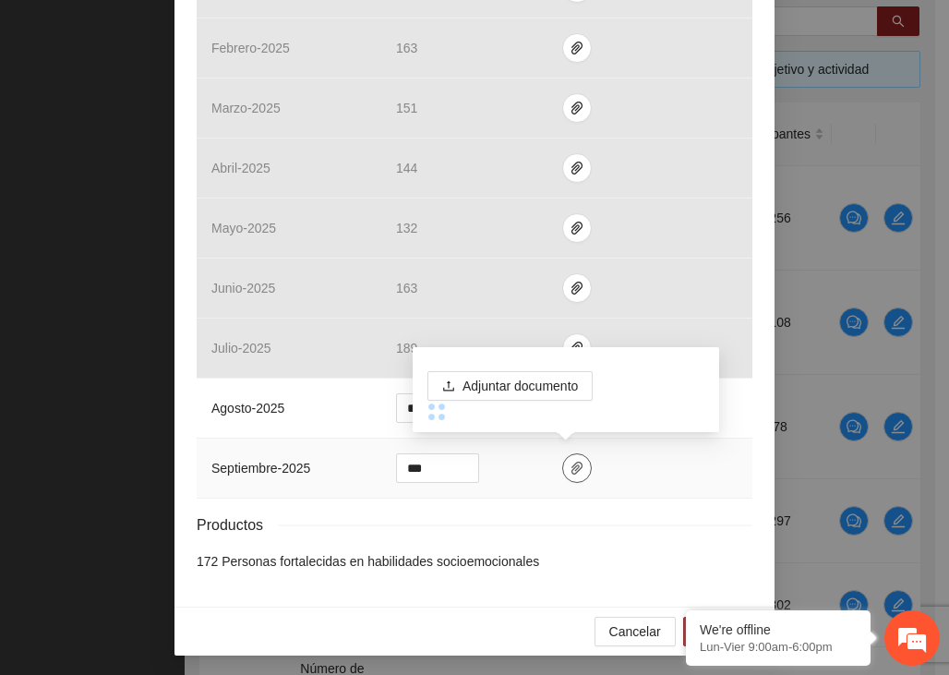
click at [569, 464] on icon "paper-clip" at bounding box center [576, 468] width 15 height 15
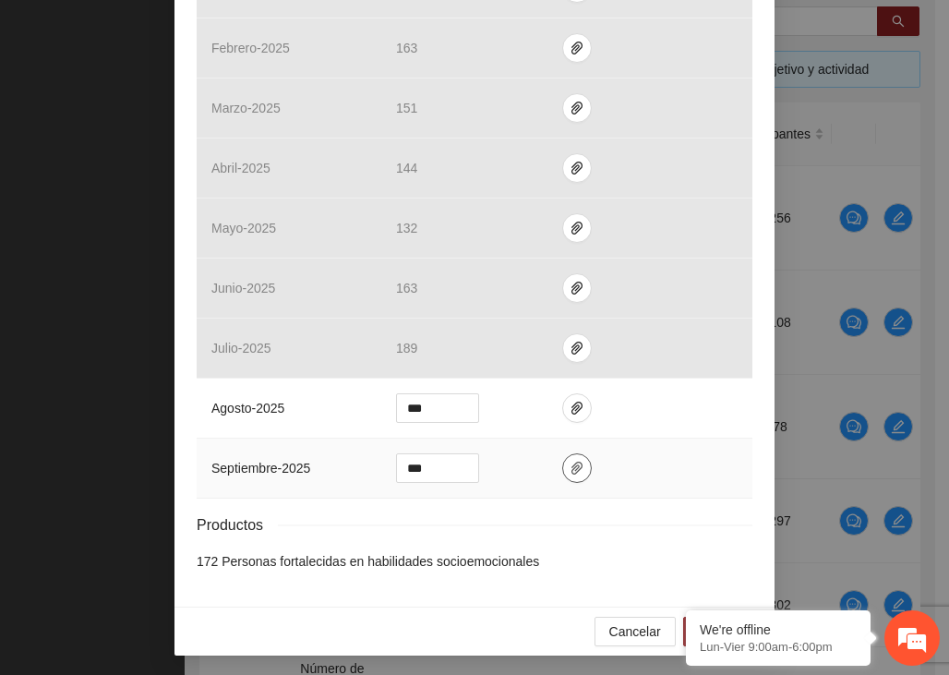
click at [576, 464] on span "paper-clip" at bounding box center [577, 468] width 28 height 15
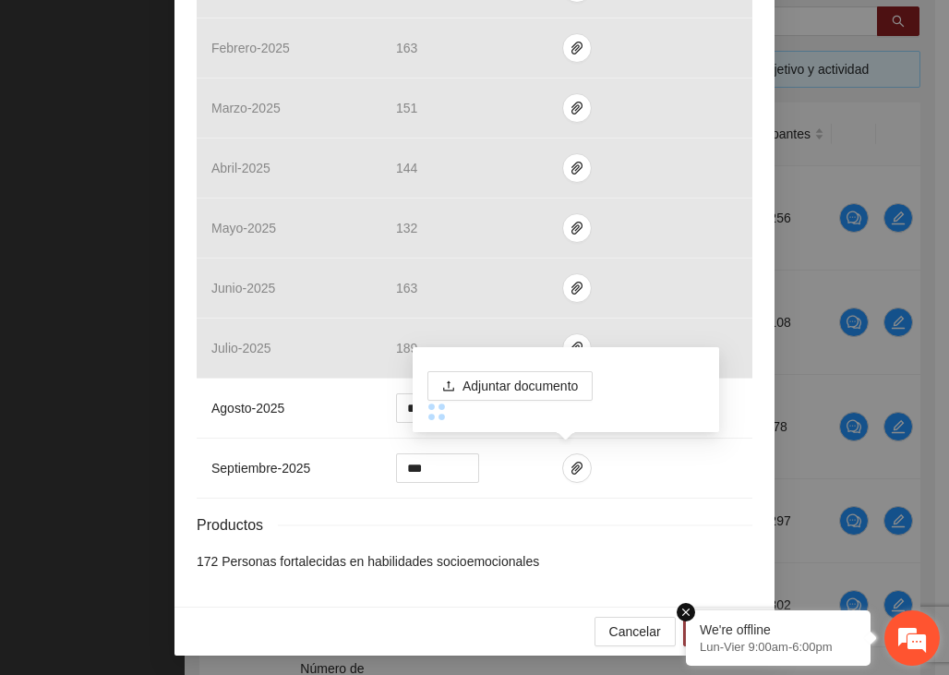
click at [684, 612] on em at bounding box center [686, 612] width 18 height 18
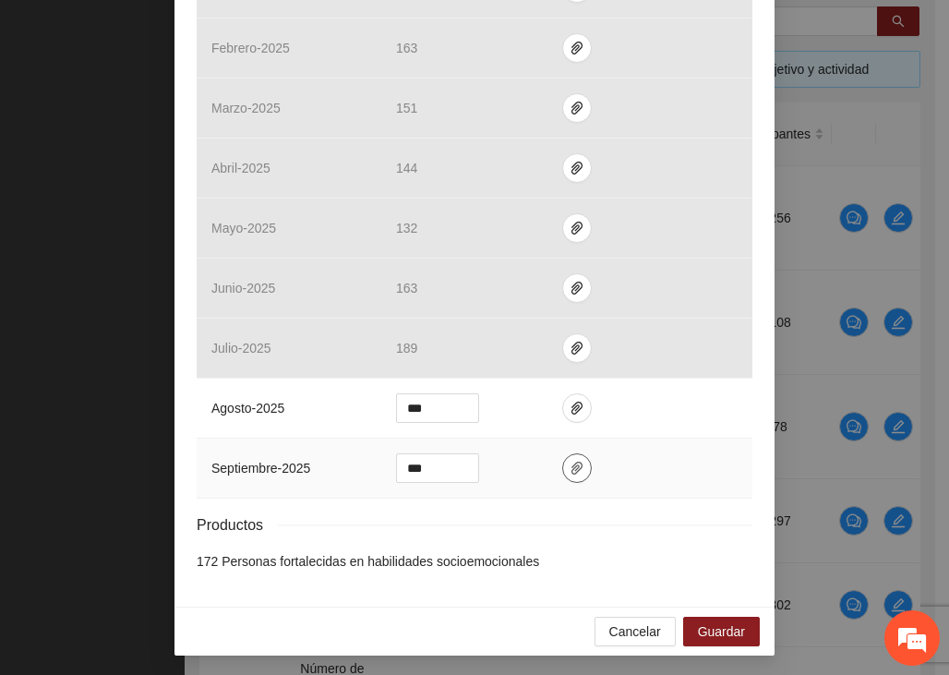
click at [569, 470] on icon "paper-clip" at bounding box center [576, 468] width 15 height 15
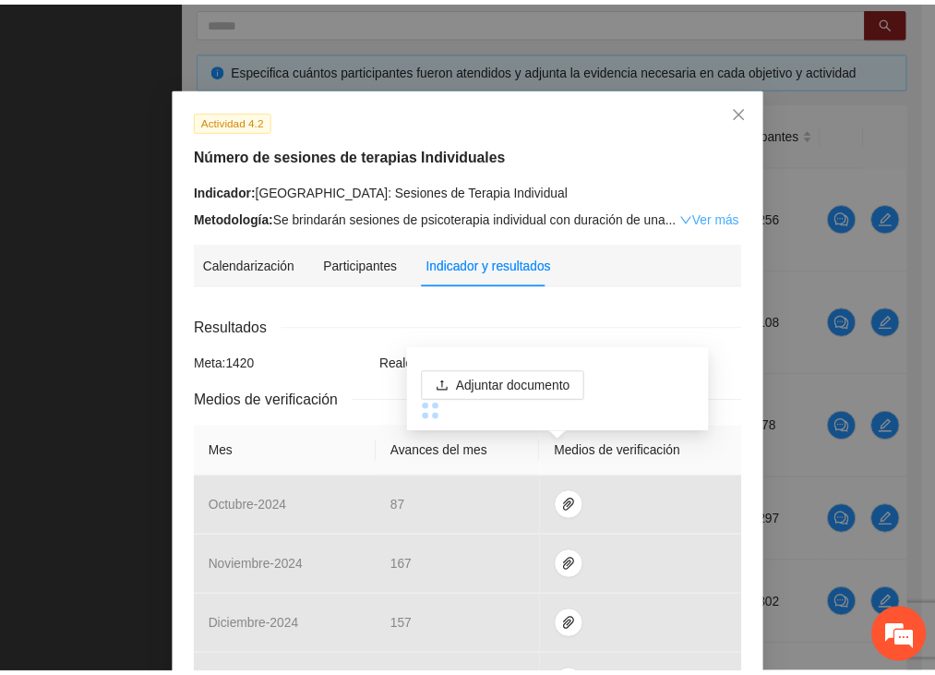
scroll to position [0, 0]
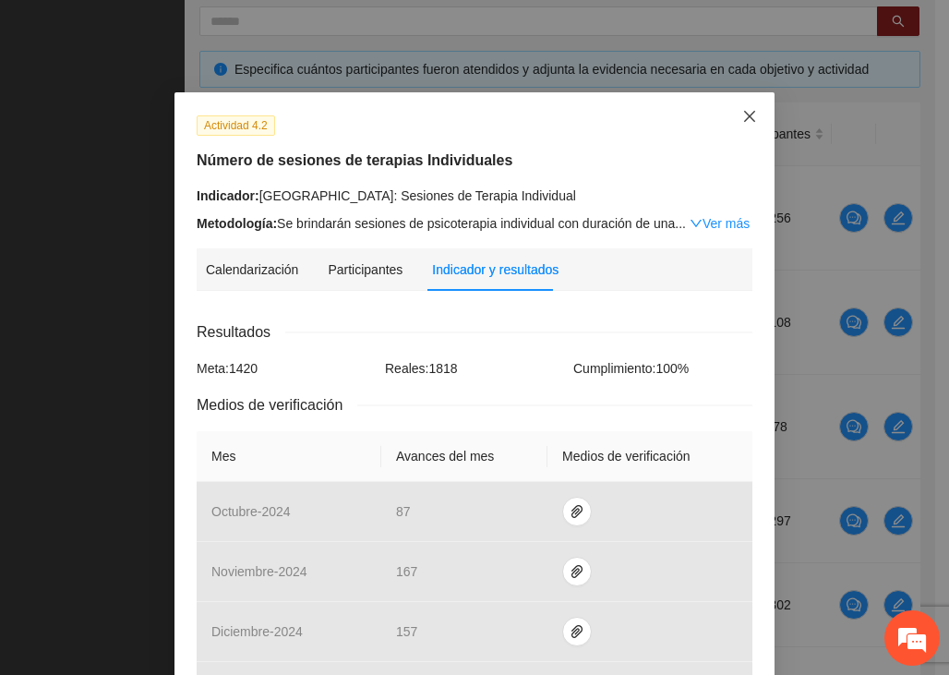
click at [749, 107] on span "Close" at bounding box center [750, 117] width 50 height 50
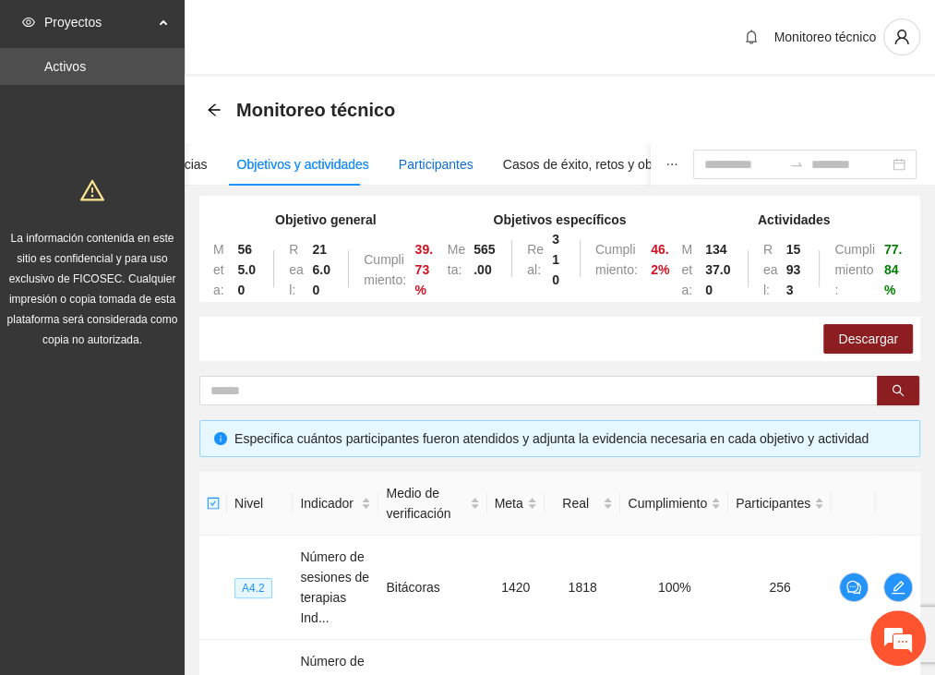
click at [401, 163] on div "Participantes" at bounding box center [436, 164] width 75 height 20
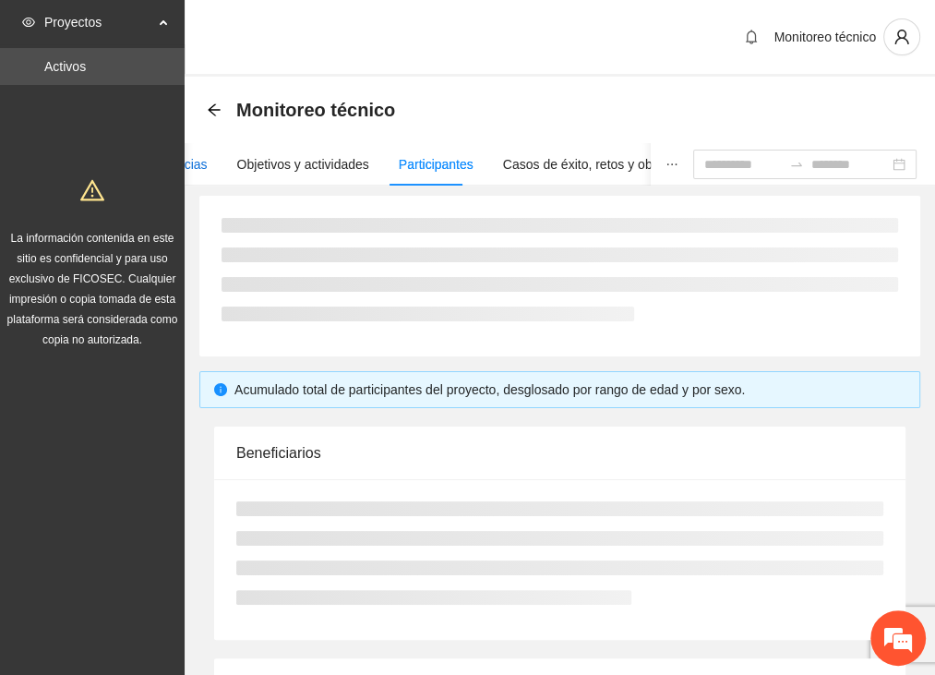
click at [199, 163] on div "Asistencias" at bounding box center [175, 164] width 66 height 20
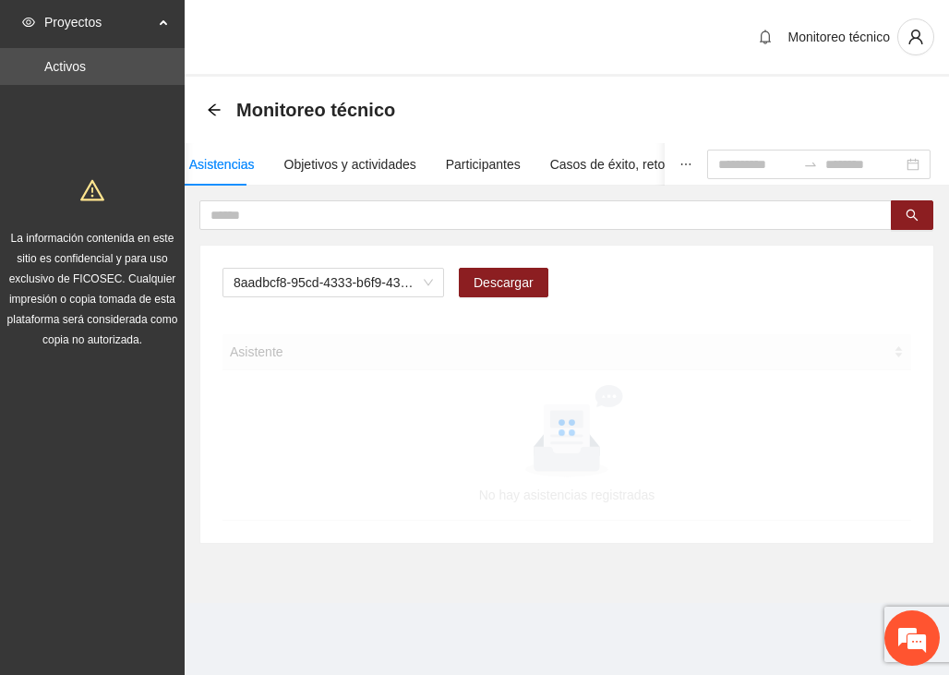
click at [211, 169] on div "Asistencias" at bounding box center [222, 164] width 66 height 20
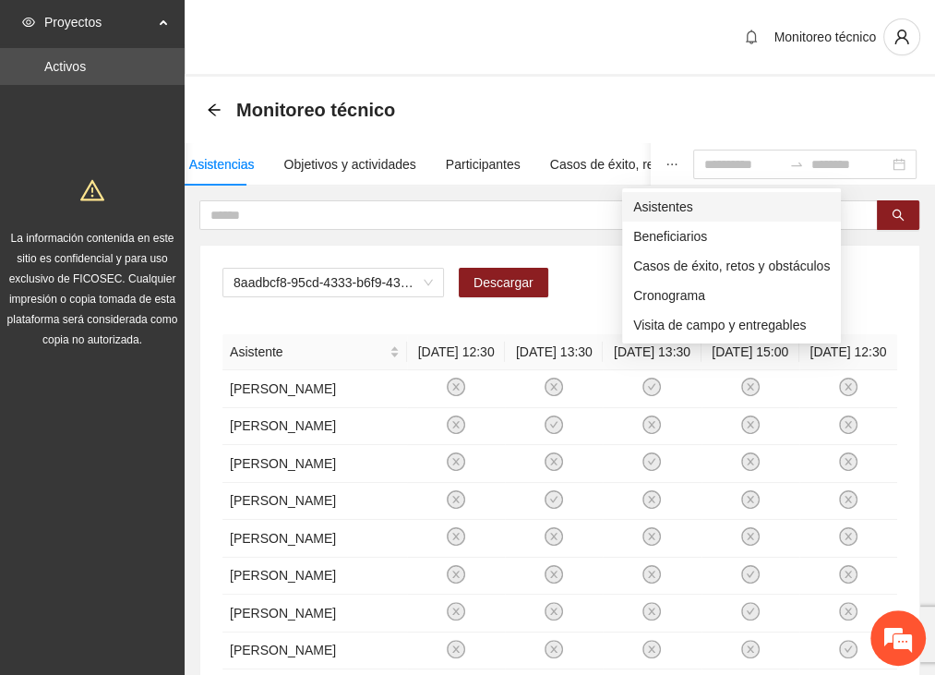
click at [636, 199] on span "Asistentes" at bounding box center [731, 207] width 197 height 20
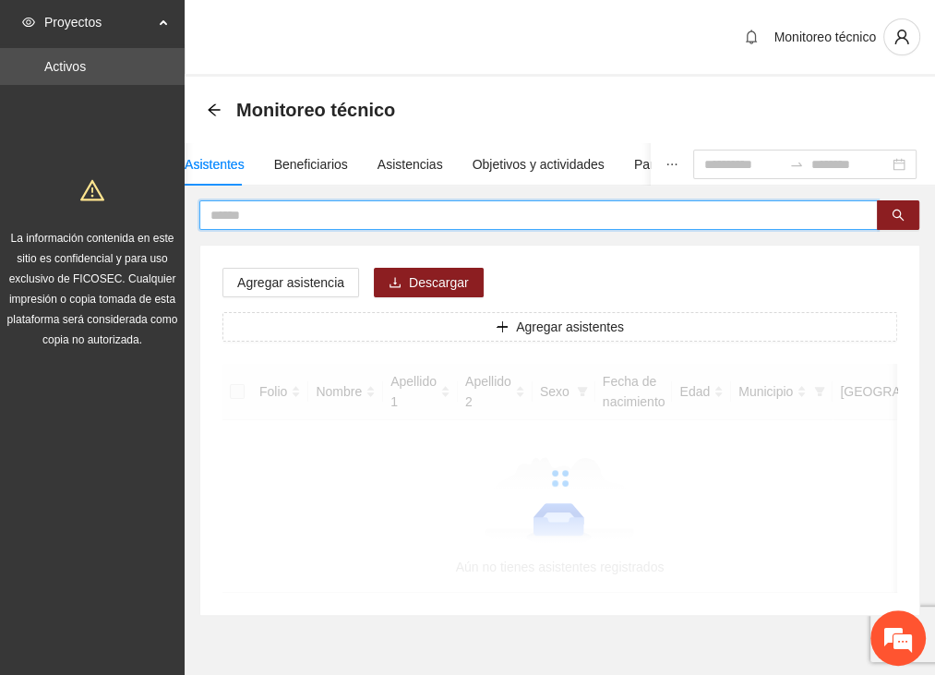
click at [294, 220] on input "text" at bounding box center [530, 215] width 641 height 20
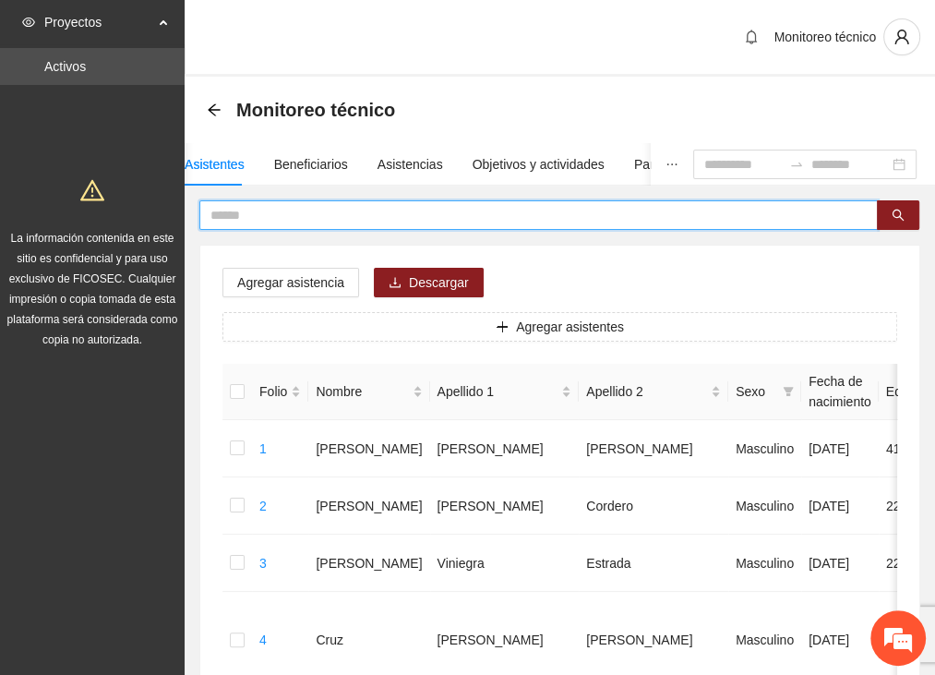
click at [257, 215] on input "text" at bounding box center [530, 215] width 641 height 20
type input "****"
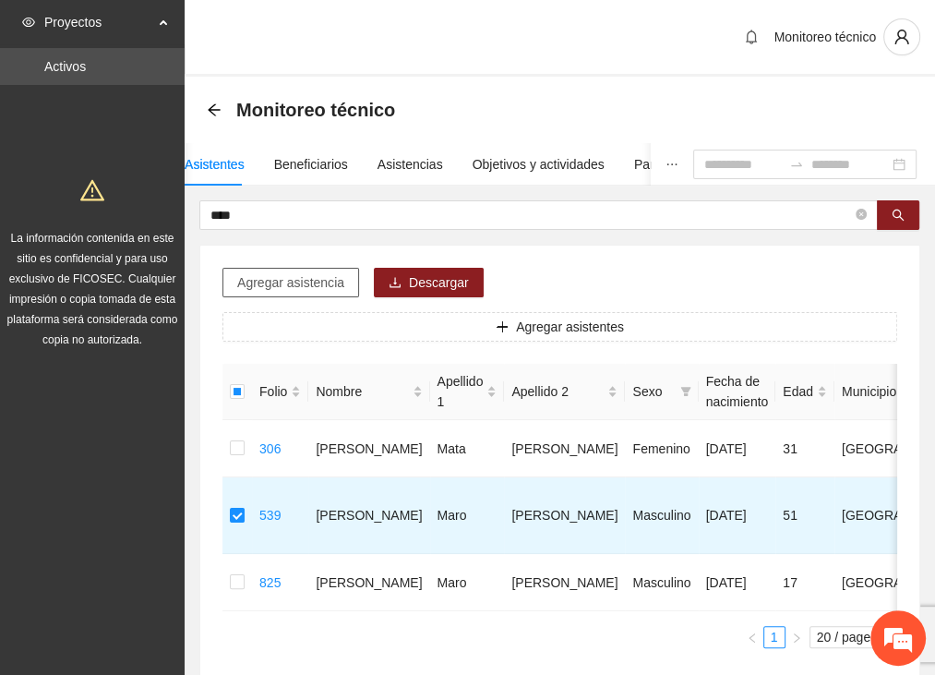
click at [276, 281] on span "Agregar asistencia" at bounding box center [290, 282] width 107 height 20
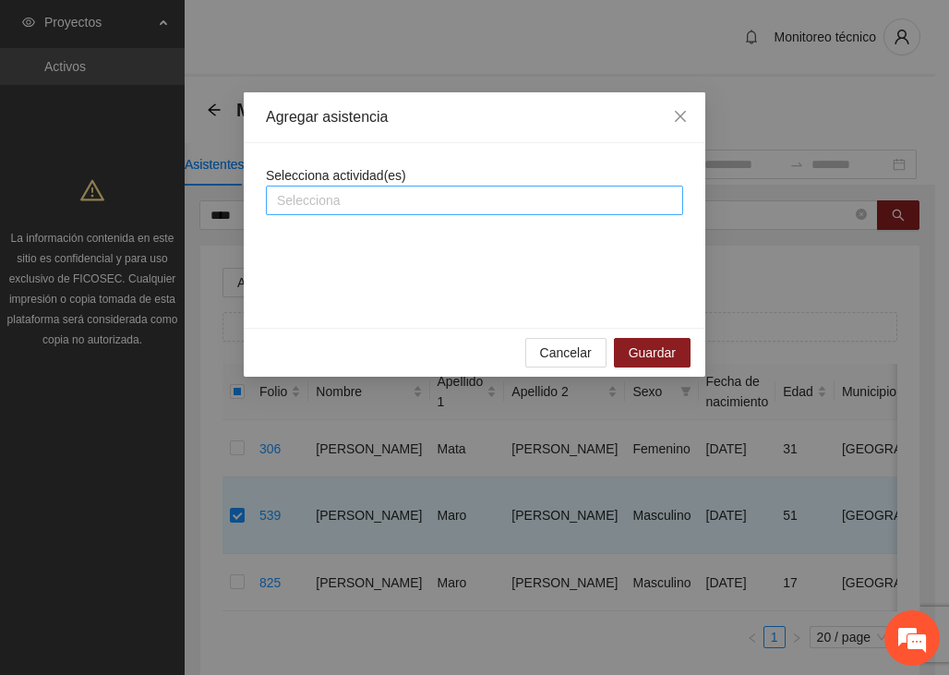
click at [332, 198] on div at bounding box center [474, 200] width 408 height 22
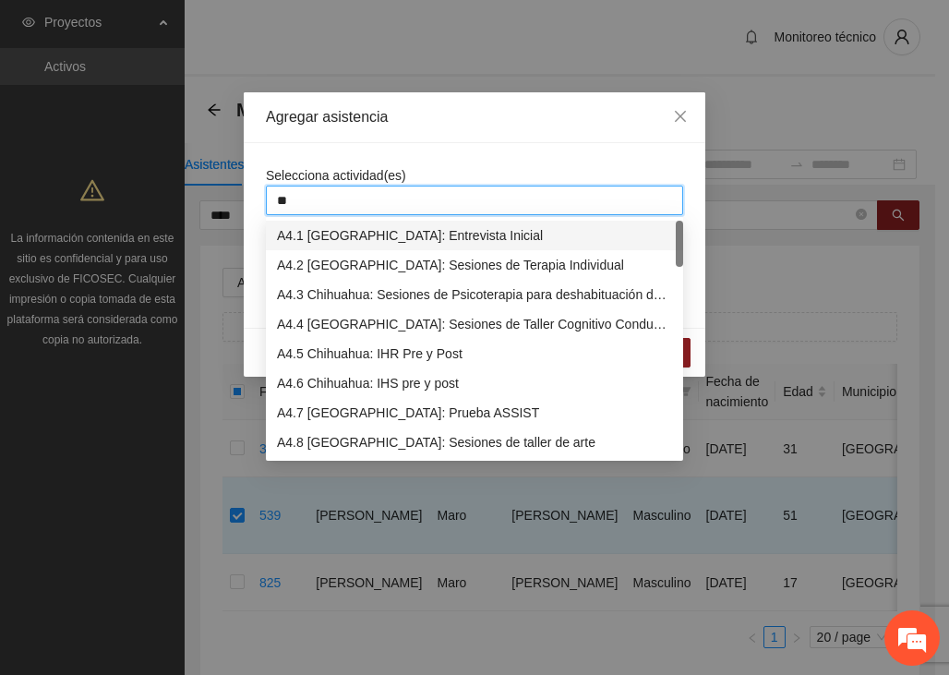
type input "***"
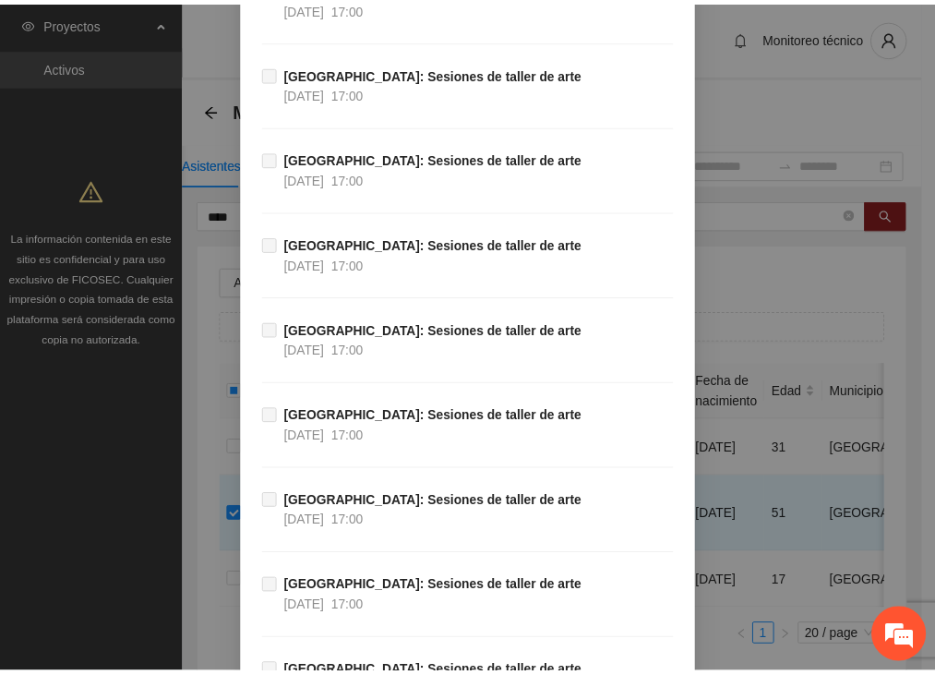
scroll to position [3405, 0]
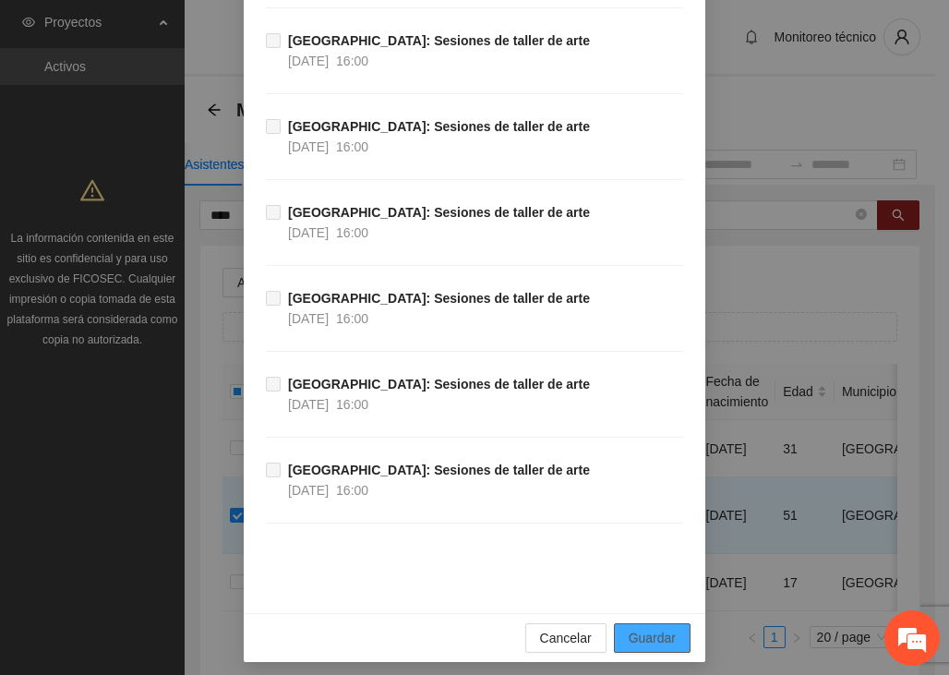
click at [639, 628] on span "Guardar" at bounding box center [652, 638] width 47 height 20
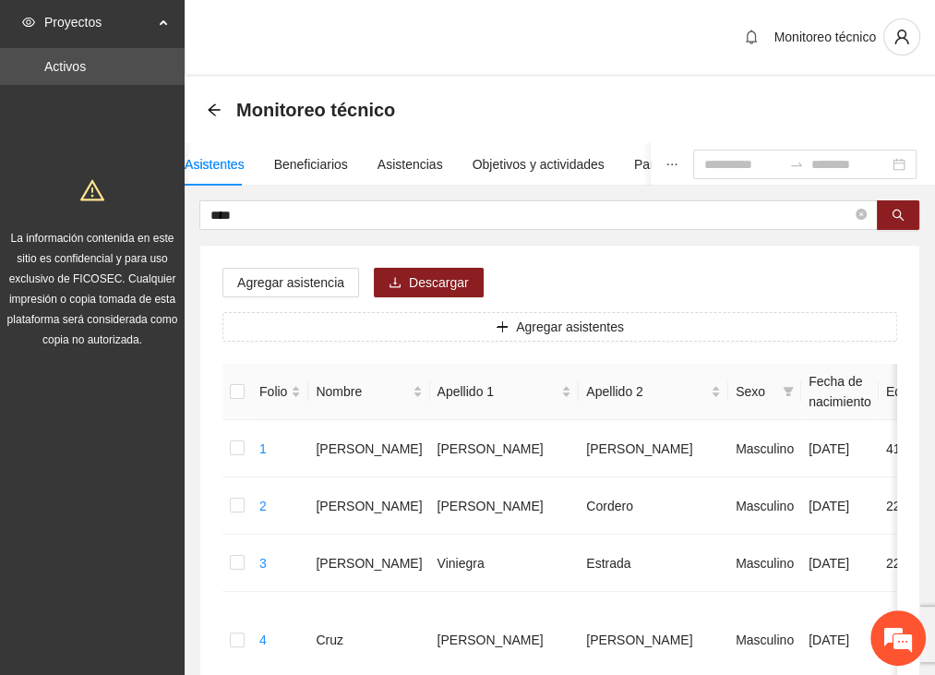
drag, startPoint x: 241, startPoint y: 212, endPoint x: 127, endPoint y: 211, distance: 113.5
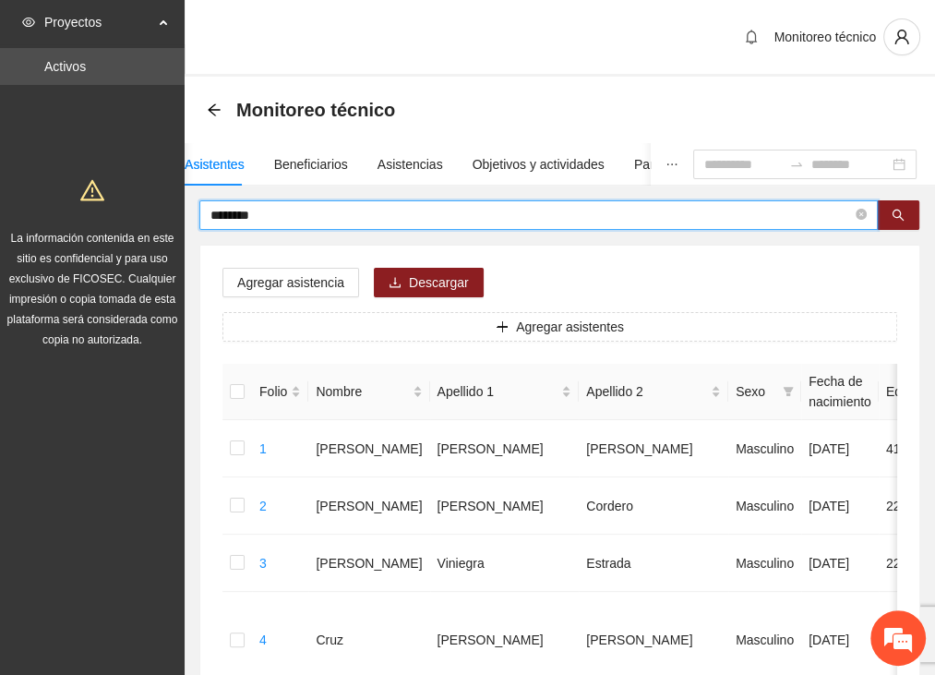
type input "*******"
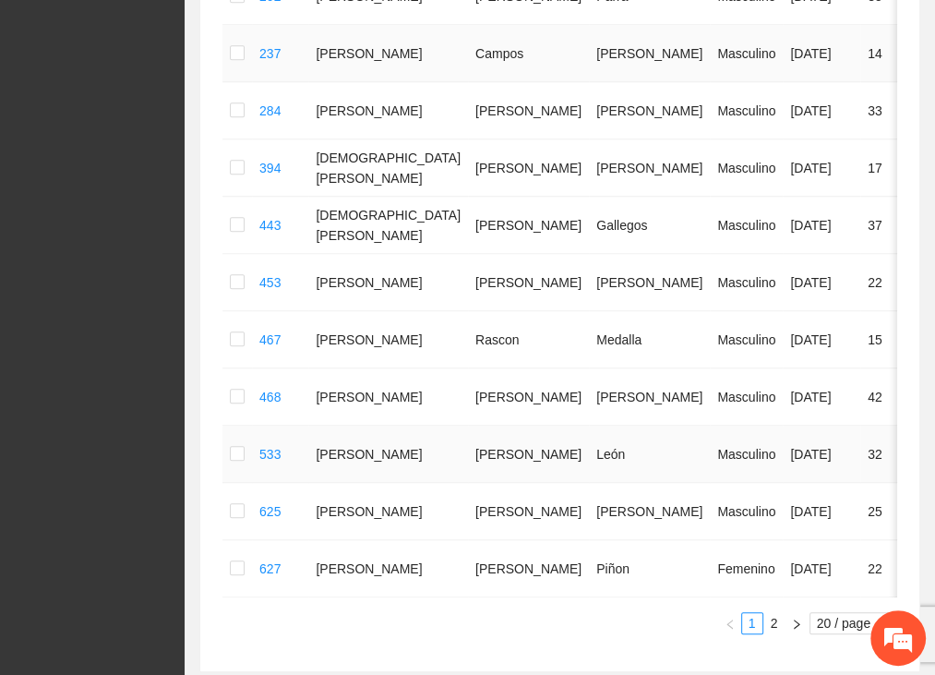
scroll to position [1015, 0]
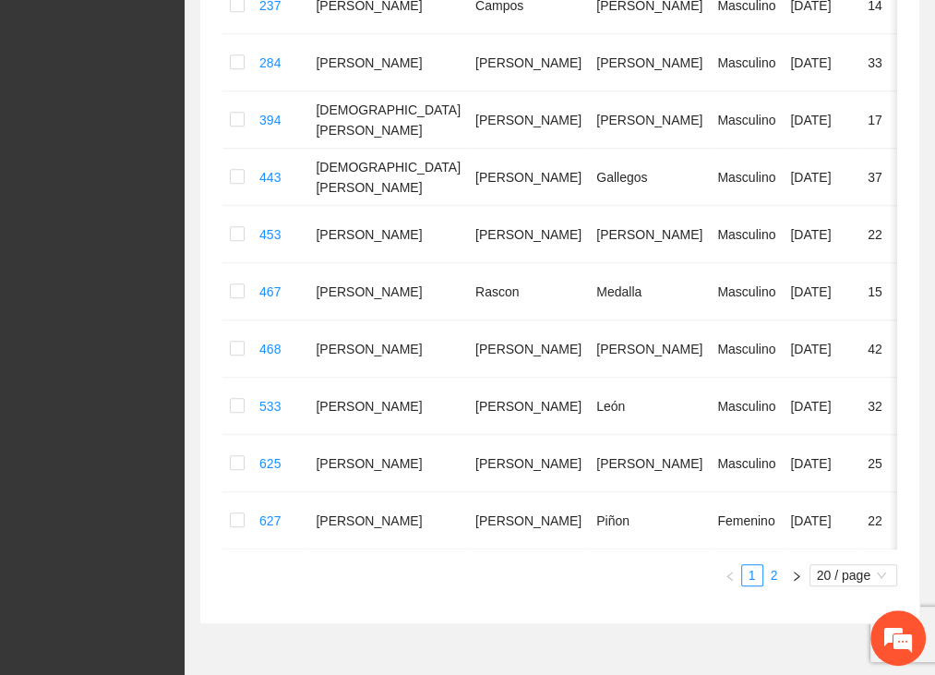
click at [772, 585] on link "2" at bounding box center [774, 575] width 20 height 20
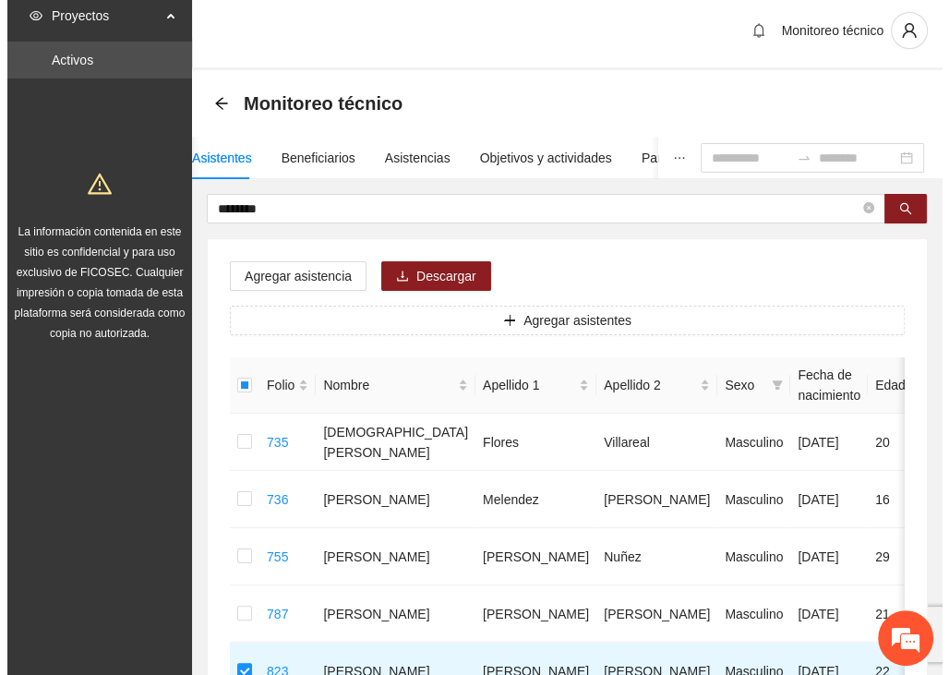
scroll to position [0, 0]
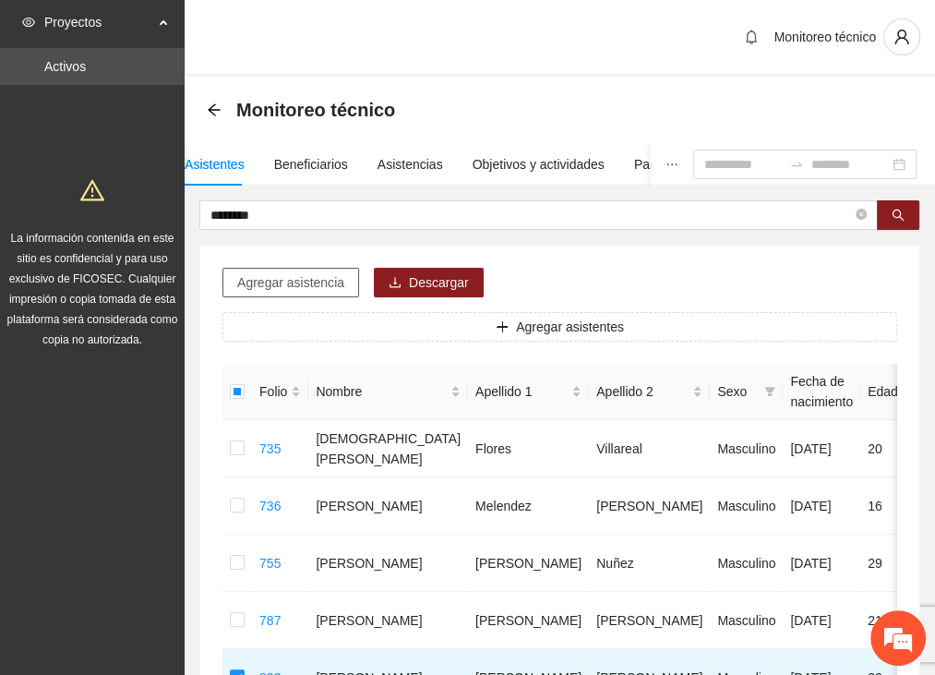
click at [317, 269] on button "Agregar asistencia" at bounding box center [290, 283] width 137 height 30
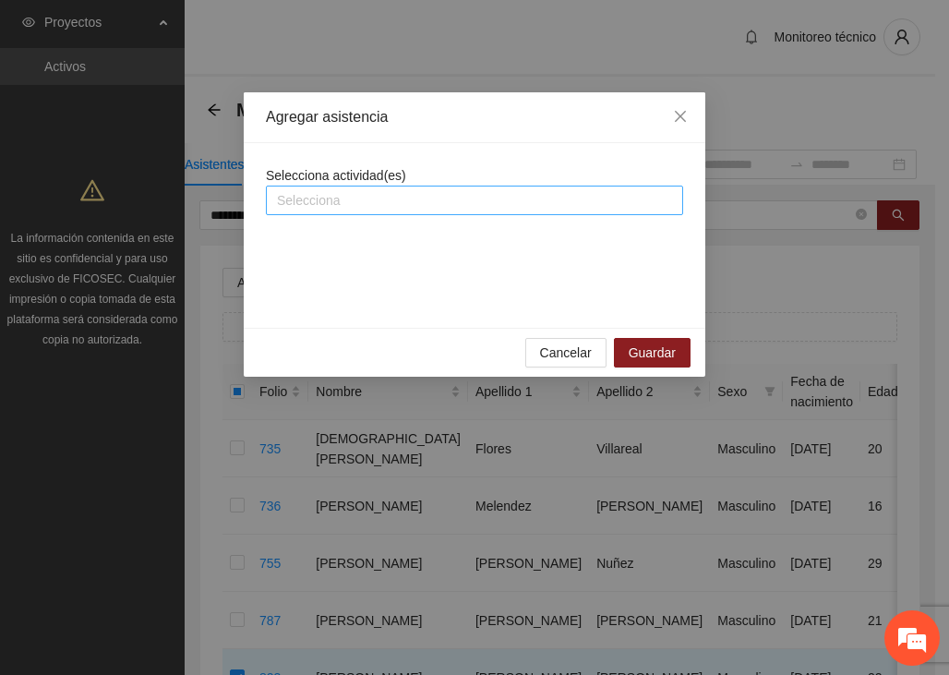
click at [319, 195] on div at bounding box center [474, 200] width 408 height 22
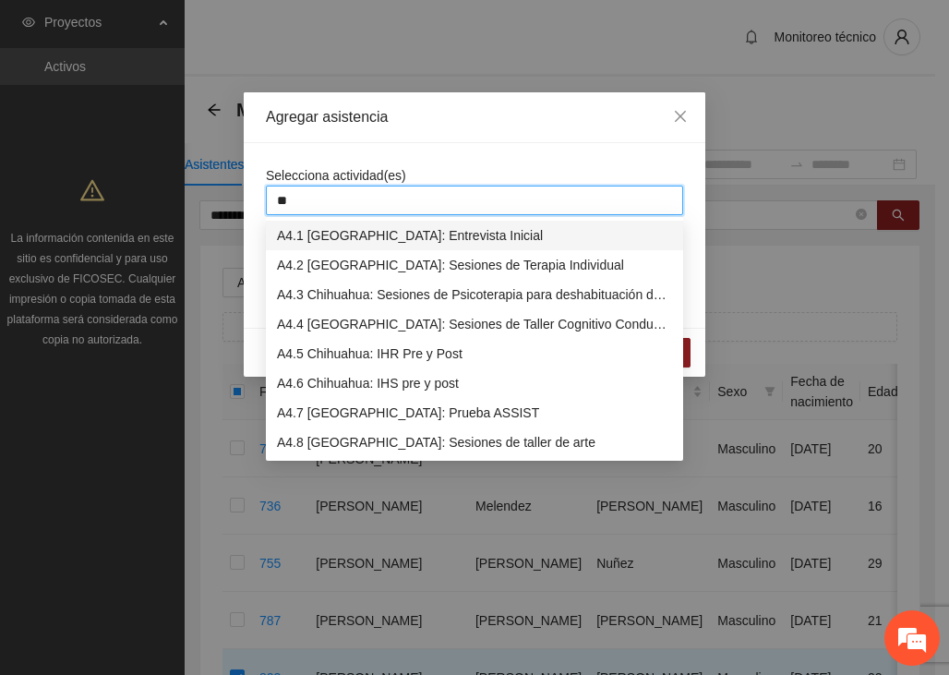
type input "***"
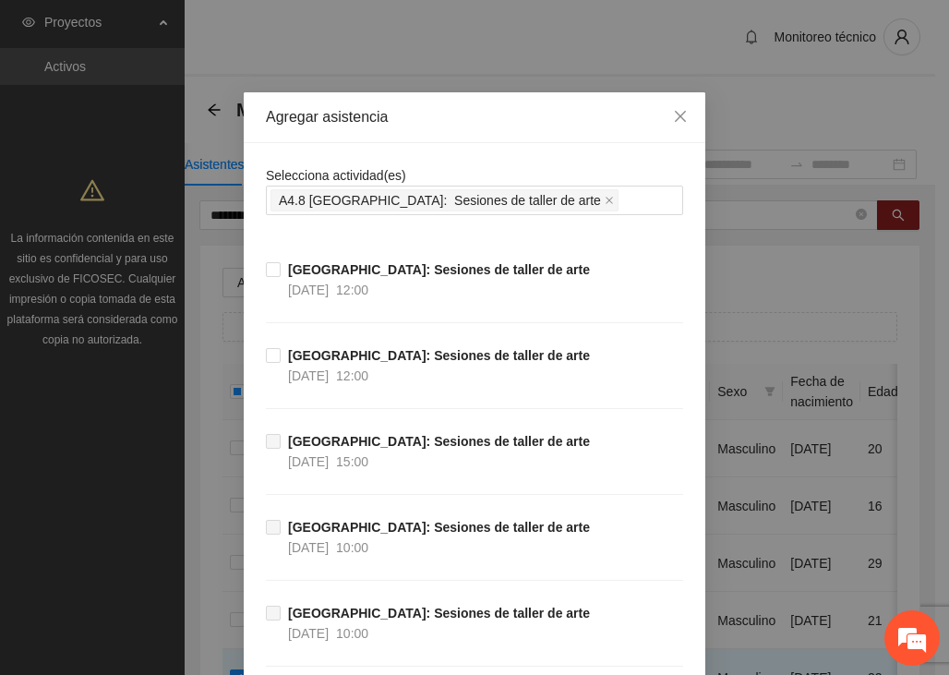
click at [407, 125] on div "Agregar asistencia" at bounding box center [474, 117] width 417 height 20
click at [677, 111] on icon "close" at bounding box center [680, 116] width 15 height 15
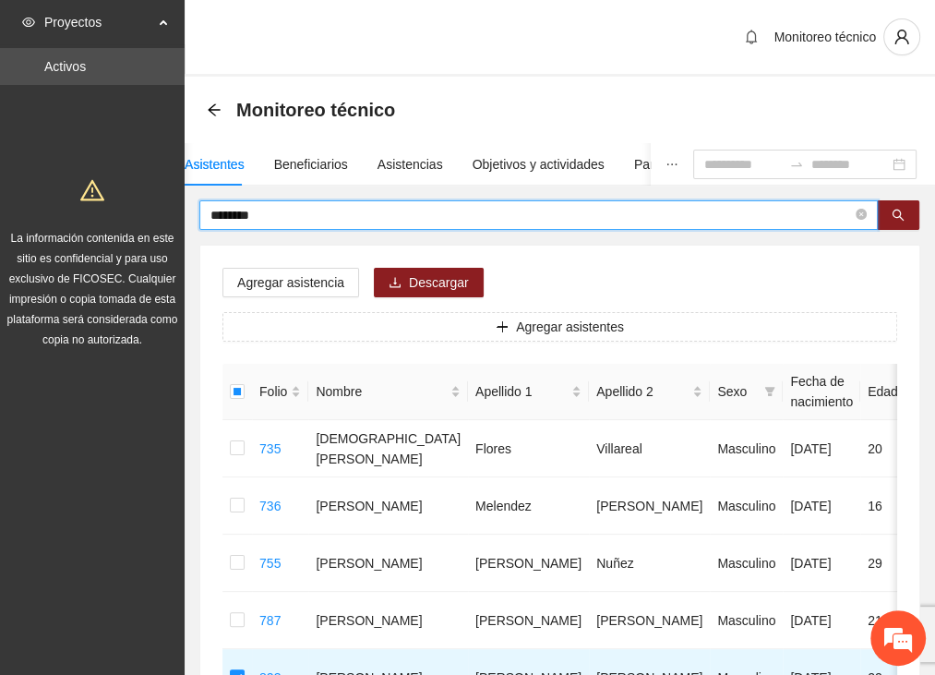
drag, startPoint x: 265, startPoint y: 212, endPoint x: 83, endPoint y: 211, distance: 181.8
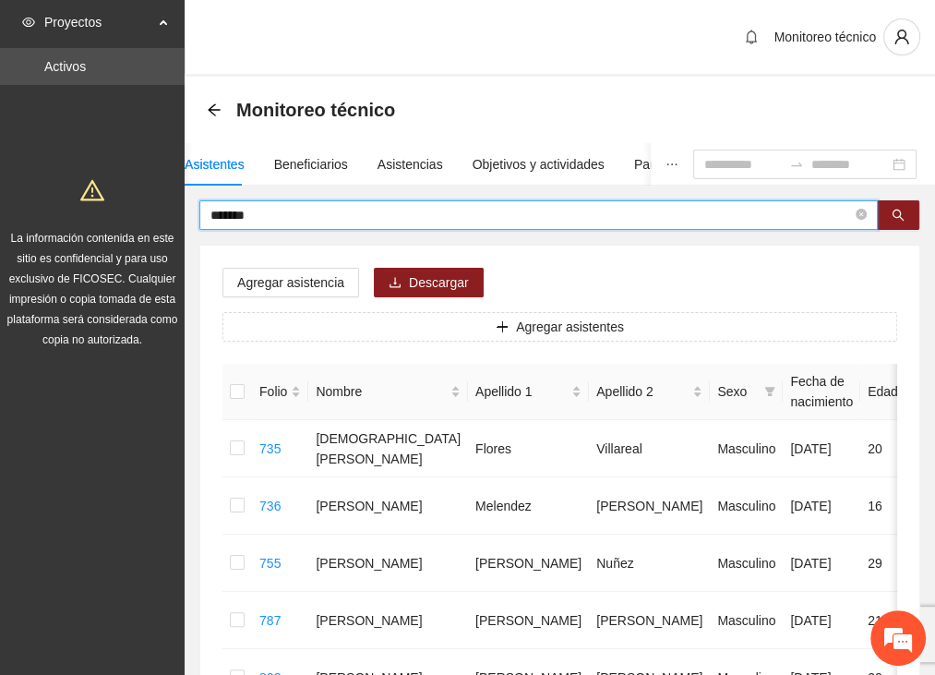
type input "*******"
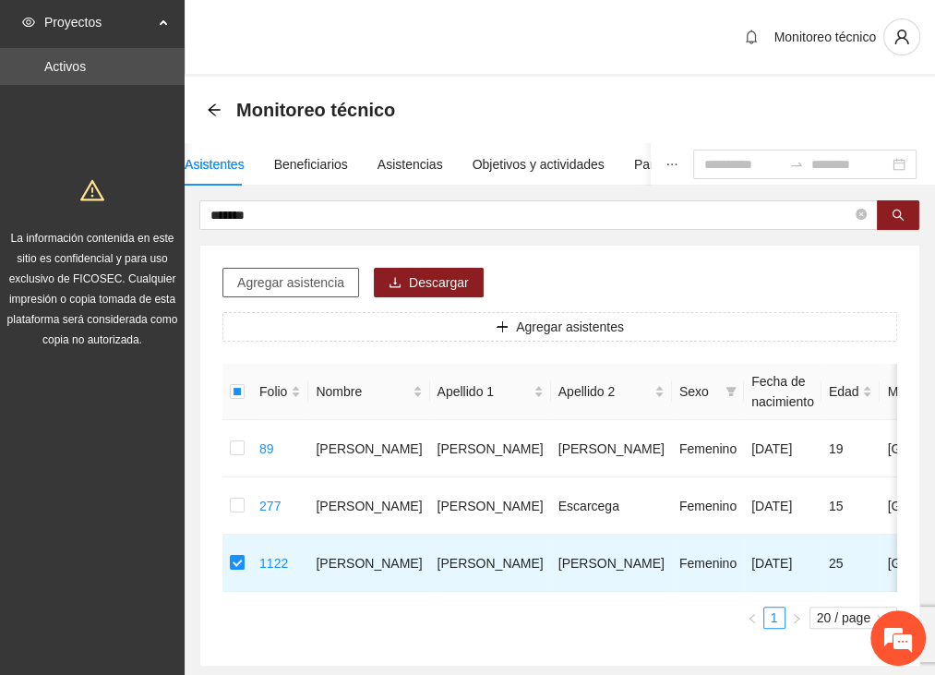
click at [276, 273] on span "Agregar asistencia" at bounding box center [290, 282] width 107 height 20
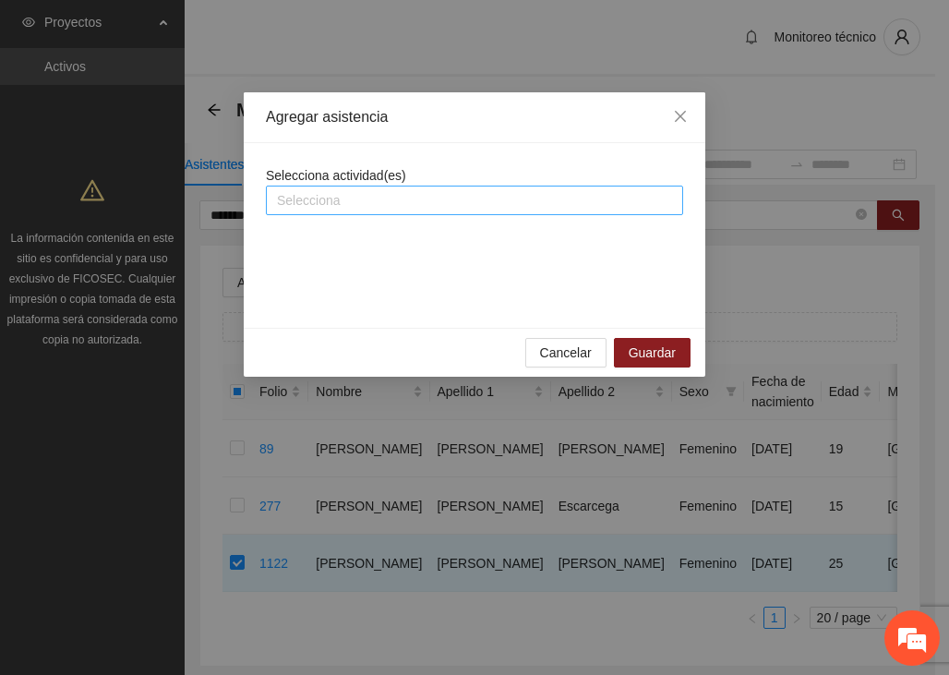
click at [278, 208] on input "search" at bounding box center [279, 200] width 4 height 22
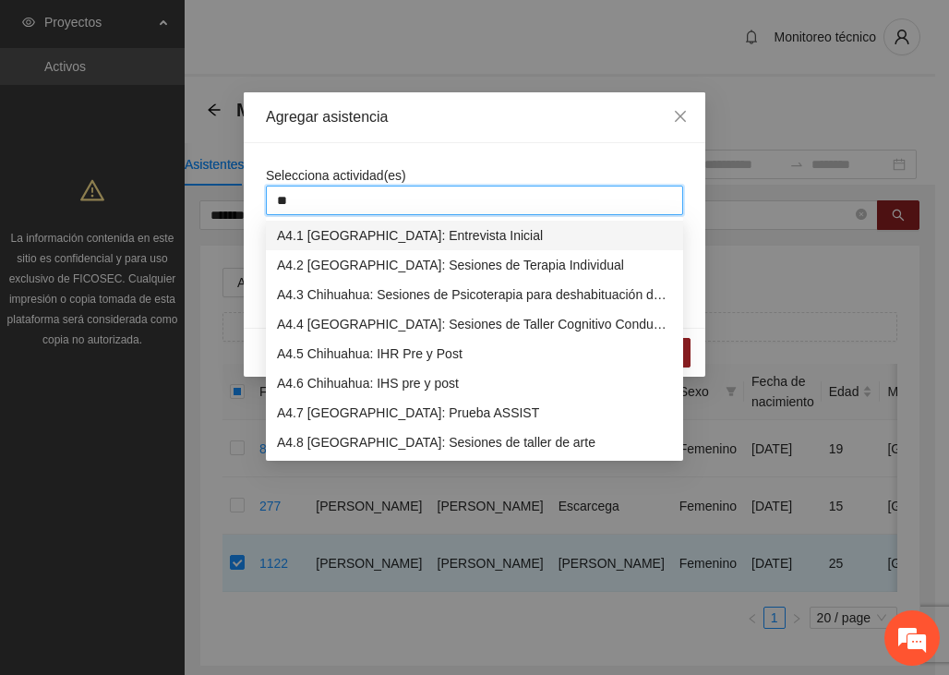
type input "***"
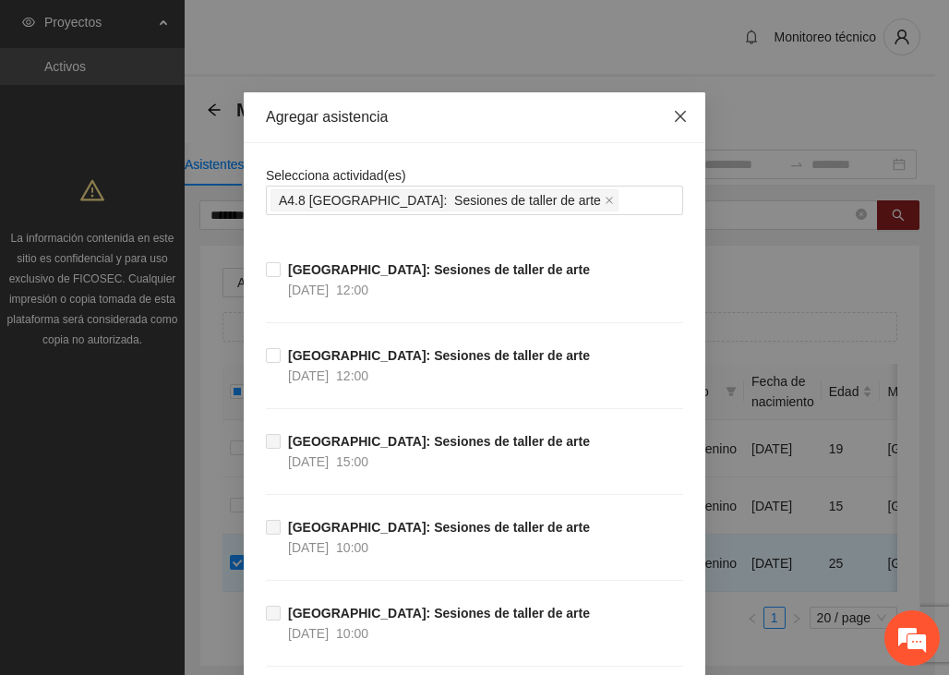
click at [686, 115] on span "Close" at bounding box center [680, 117] width 50 height 50
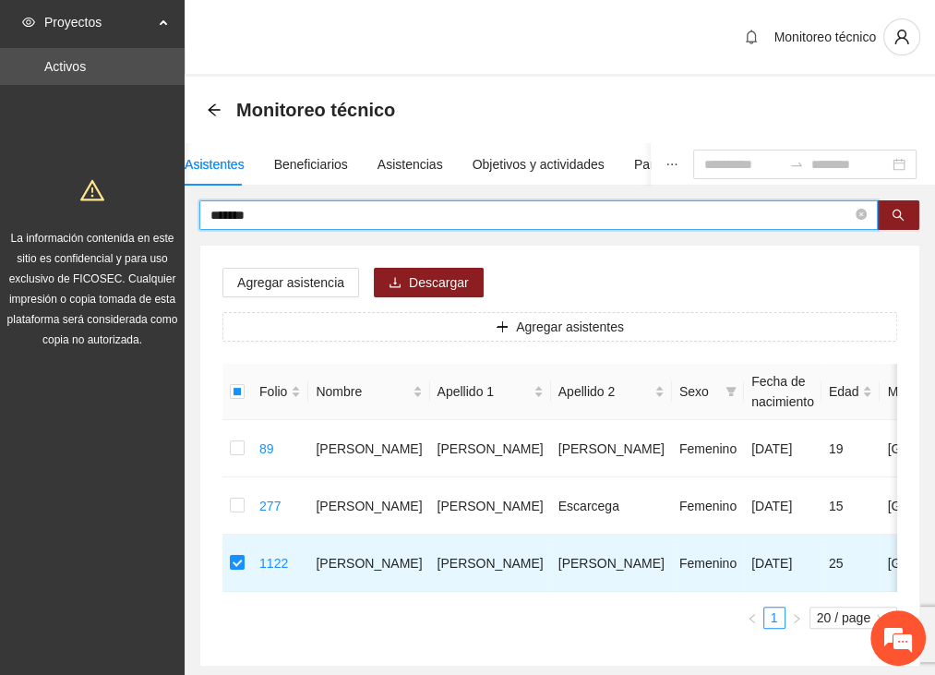
drag, startPoint x: 273, startPoint y: 207, endPoint x: 154, endPoint y: 199, distance: 119.3
click at [154, 199] on section "Proyectos Activos La información contenida en este sitio es confidencial y para…" at bounding box center [467, 388] width 935 height 777
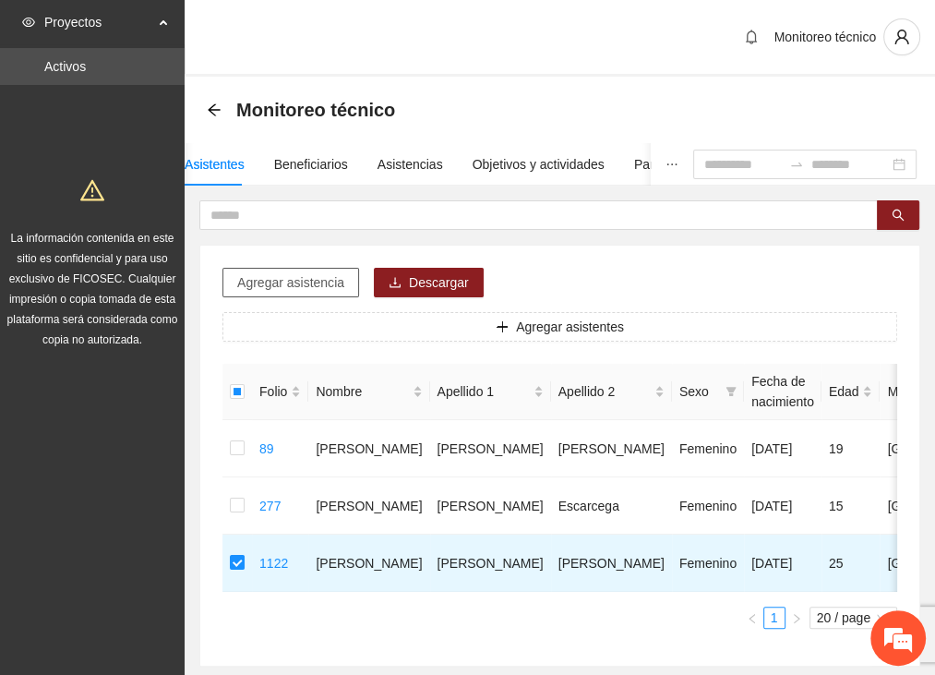
click at [316, 273] on span "Agregar asistencia" at bounding box center [290, 282] width 107 height 20
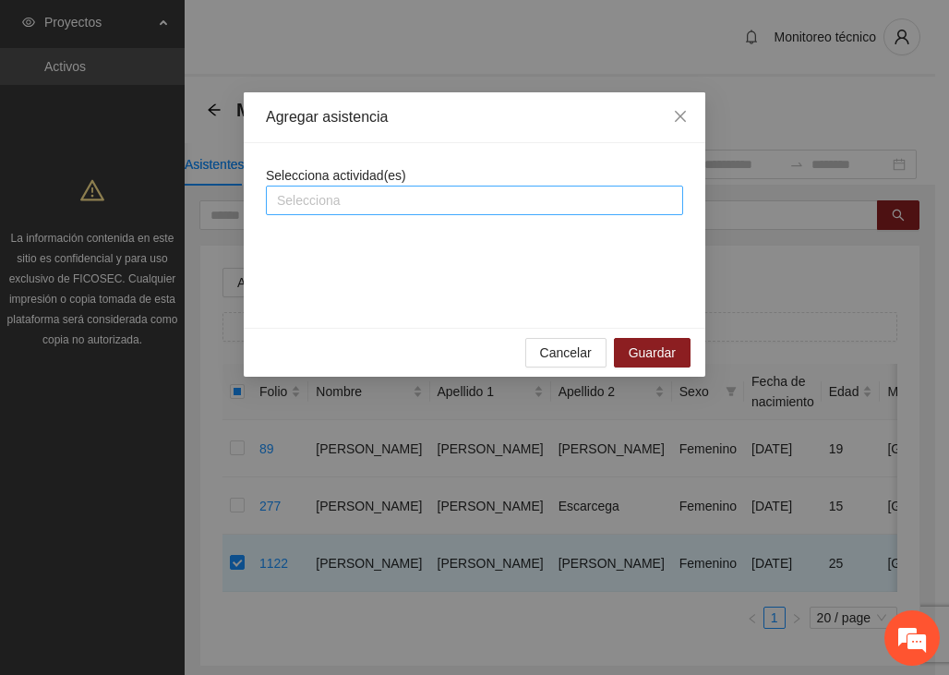
click at [348, 198] on div at bounding box center [474, 200] width 408 height 22
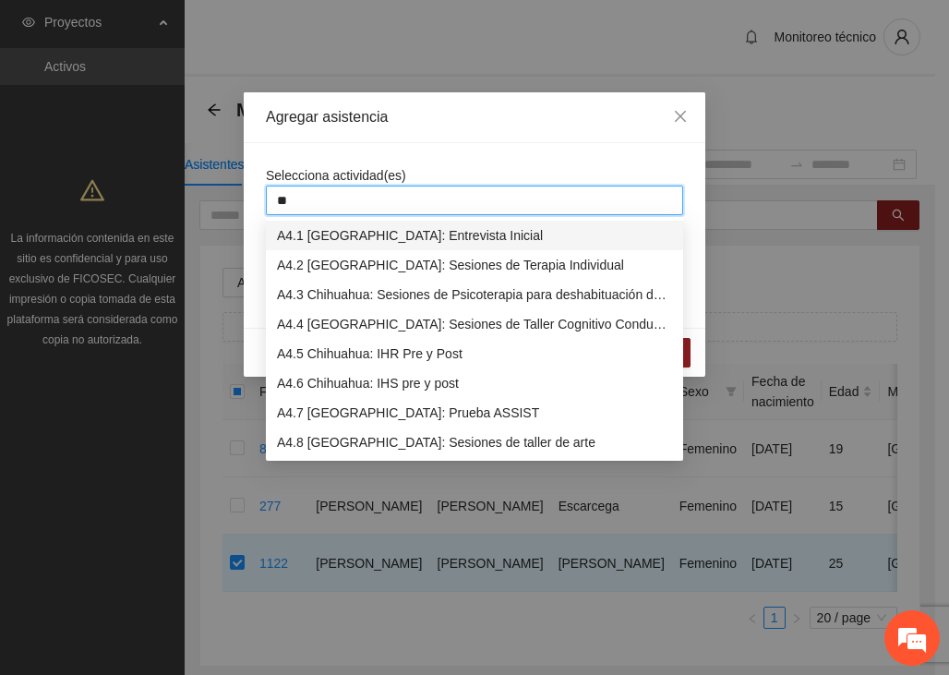
type input "***"
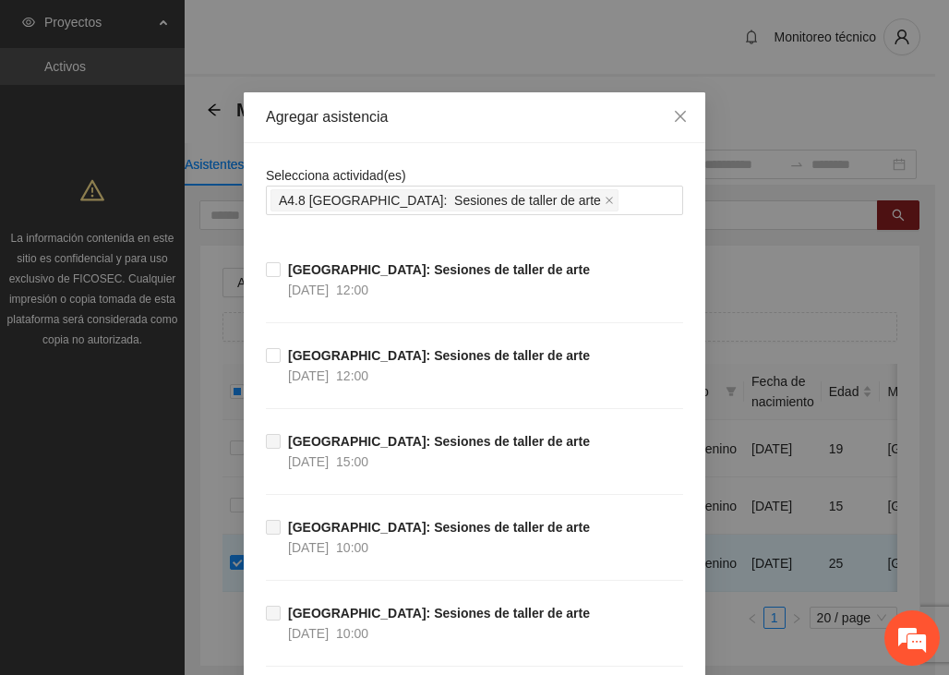
click at [677, 126] on span "Close" at bounding box center [680, 117] width 50 height 50
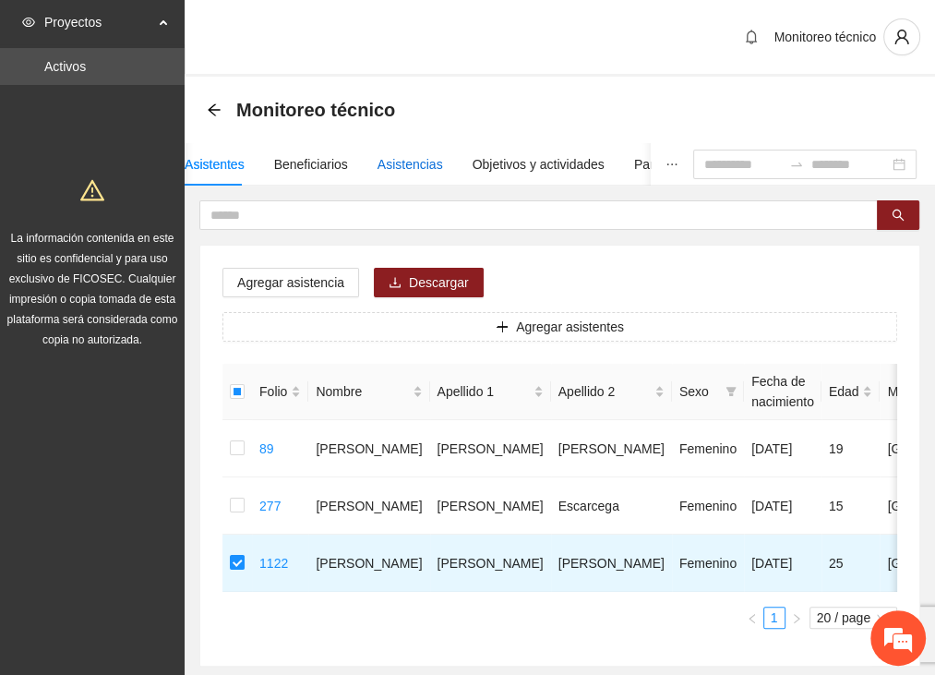
click at [396, 162] on div "Asistencias" at bounding box center [410, 164] width 66 height 20
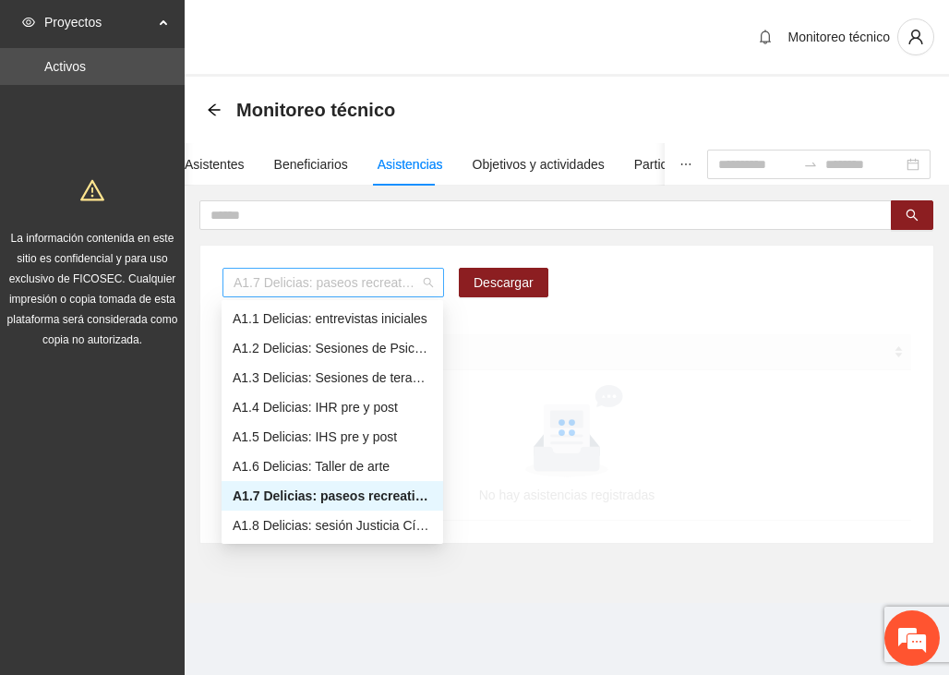
click at [347, 280] on span "A1.7 Delicias: paseos recreativos" at bounding box center [333, 283] width 199 height 28
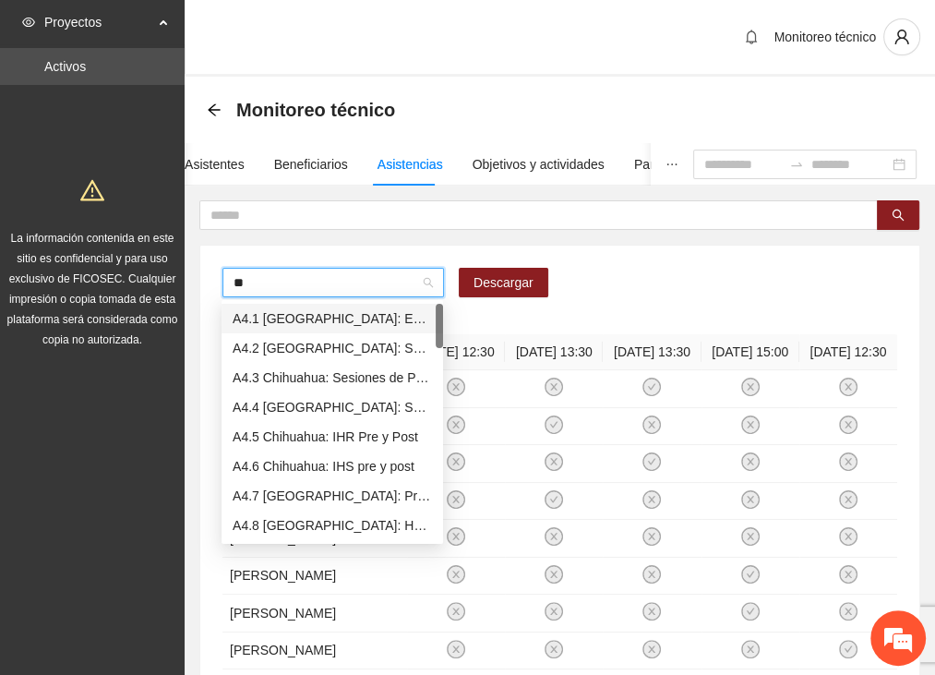
type input "***"
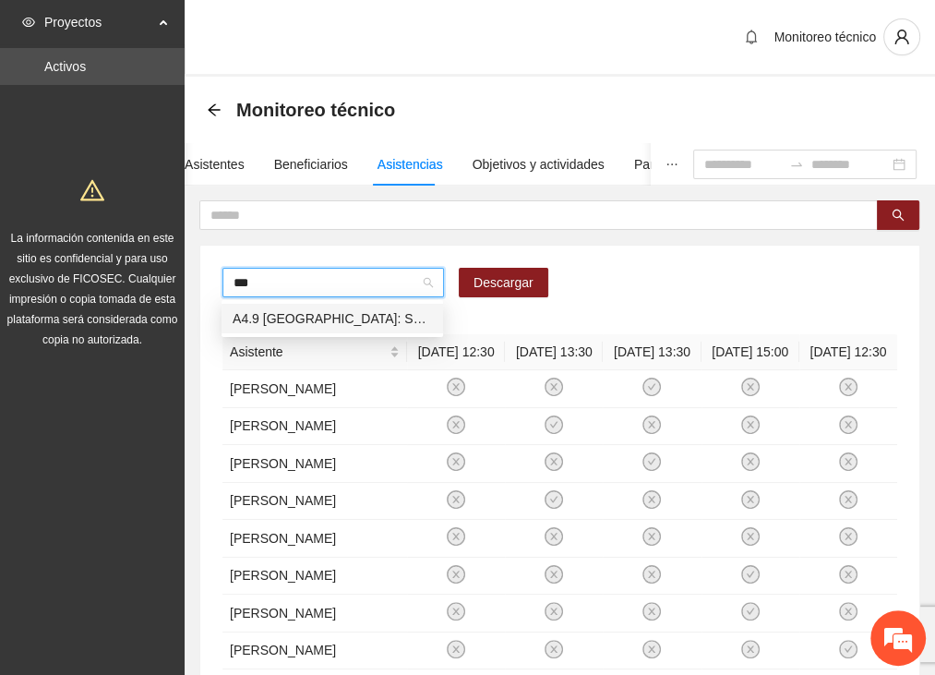
click at [308, 312] on div "A4.9 [GEOGRAPHIC_DATA]: Sesiones de taller de arte" at bounding box center [332, 318] width 199 height 20
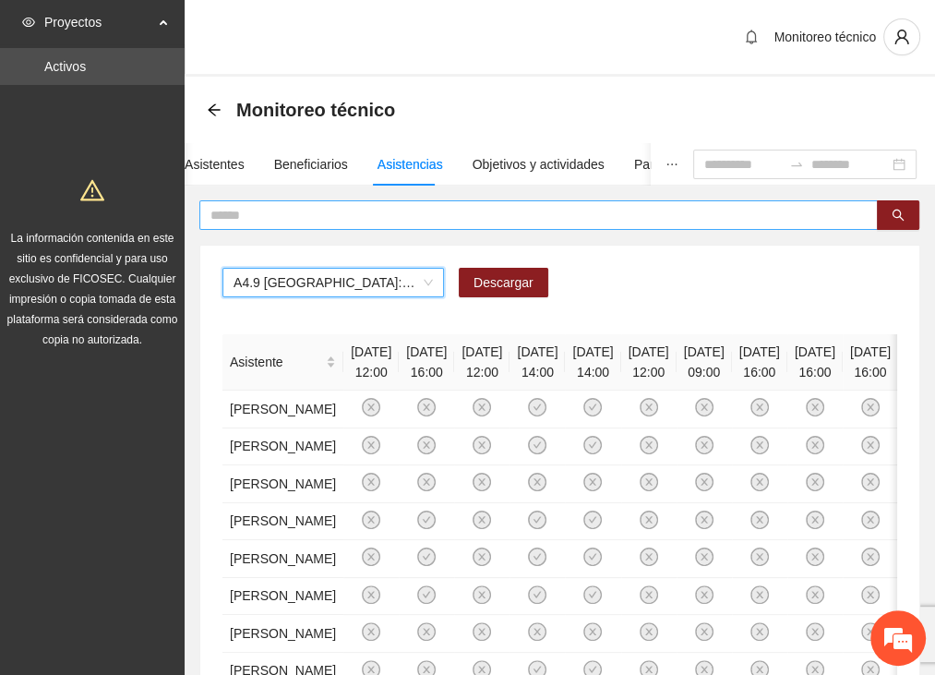
click at [298, 222] on input "text" at bounding box center [530, 215] width 641 height 20
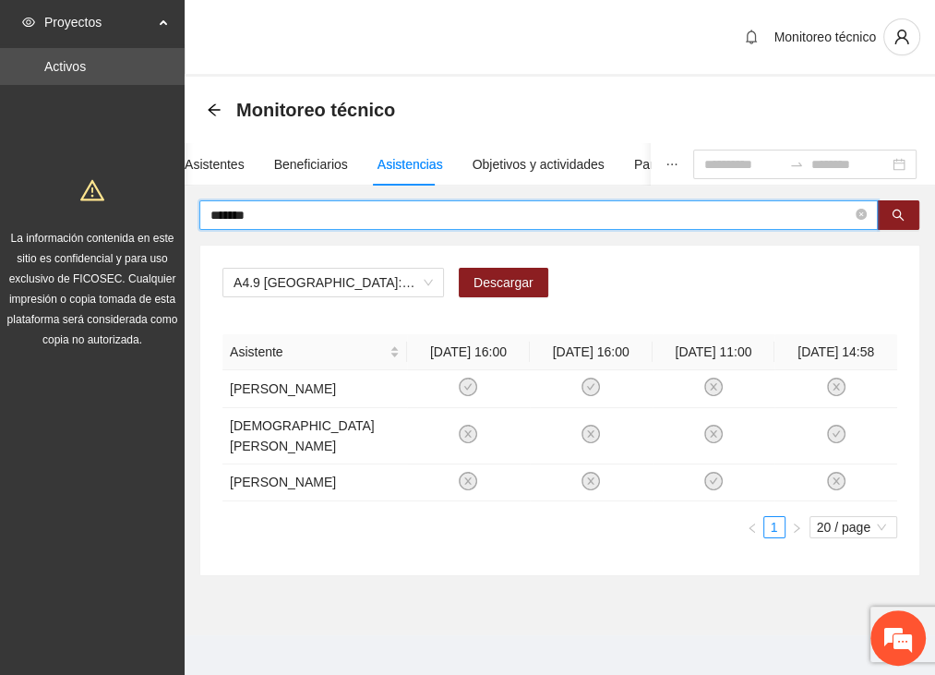
drag, startPoint x: 249, startPoint y: 209, endPoint x: 184, endPoint y: 196, distance: 66.8
click at [184, 196] on section "Proyectos Activos La información contenida en este sitio es confidencial y para…" at bounding box center [467, 343] width 935 height 687
type input "****"
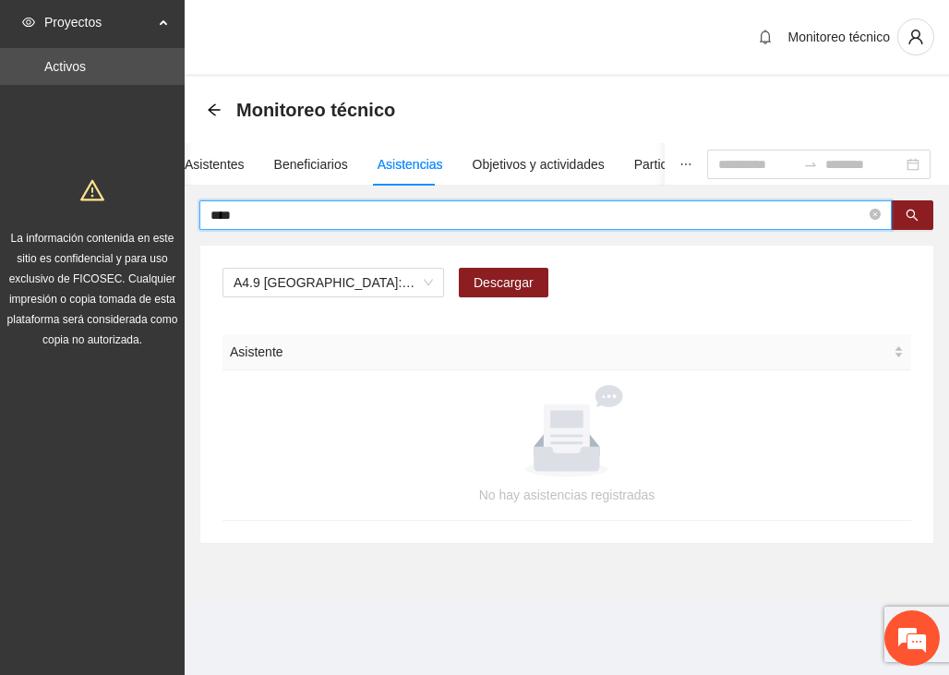
drag, startPoint x: 269, startPoint y: 217, endPoint x: 185, endPoint y: 221, distance: 85.0
click at [185, 221] on div "**** A4.9 [GEOGRAPHIC_DATA]: Sesiones de taller de arte Descargar Asistente No …" at bounding box center [567, 371] width 764 height 343
click at [246, 217] on input "text" at bounding box center [537, 215] width 655 height 20
type input "**********"
click at [285, 214] on input "**********" at bounding box center [537, 215] width 655 height 20
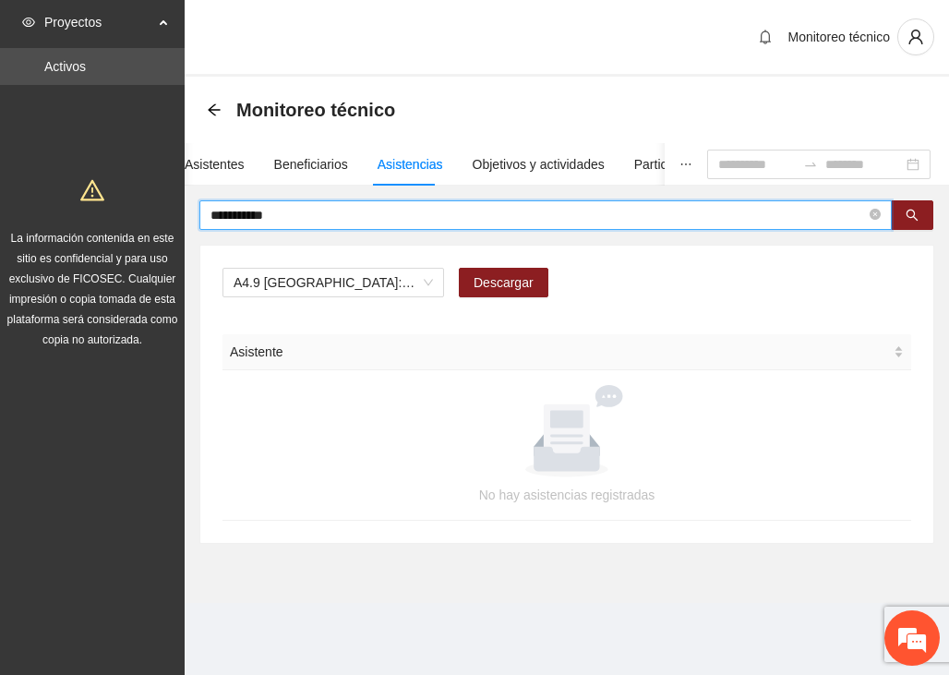
drag, startPoint x: 277, startPoint y: 210, endPoint x: 154, endPoint y: 210, distance: 122.8
click at [154, 210] on section "**********" at bounding box center [474, 337] width 949 height 675
click at [225, 161] on div "Asistentes" at bounding box center [215, 164] width 60 height 20
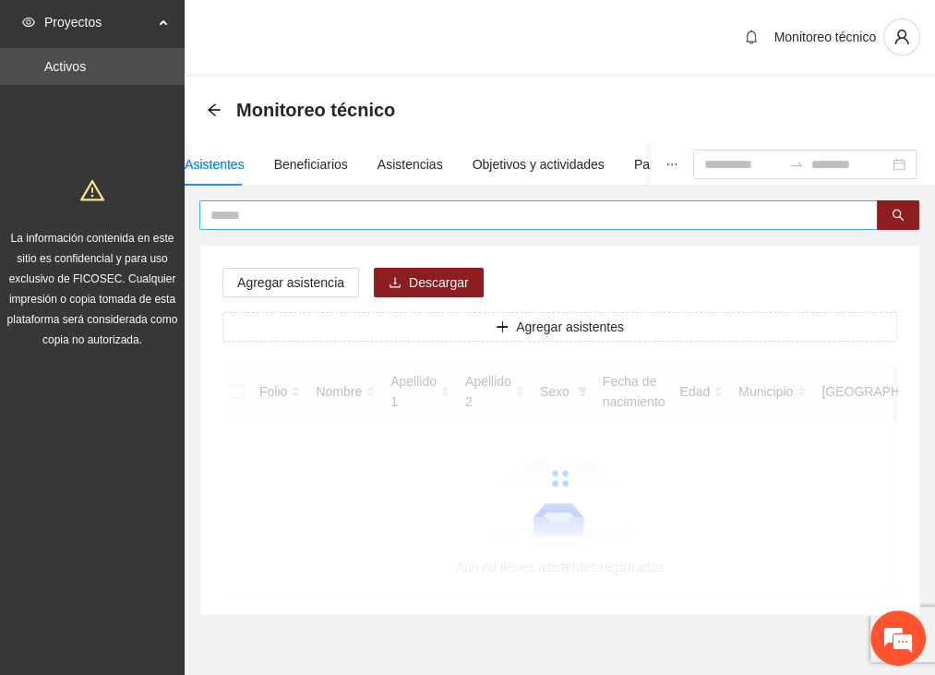
click at [238, 210] on input "text" at bounding box center [530, 215] width 641 height 20
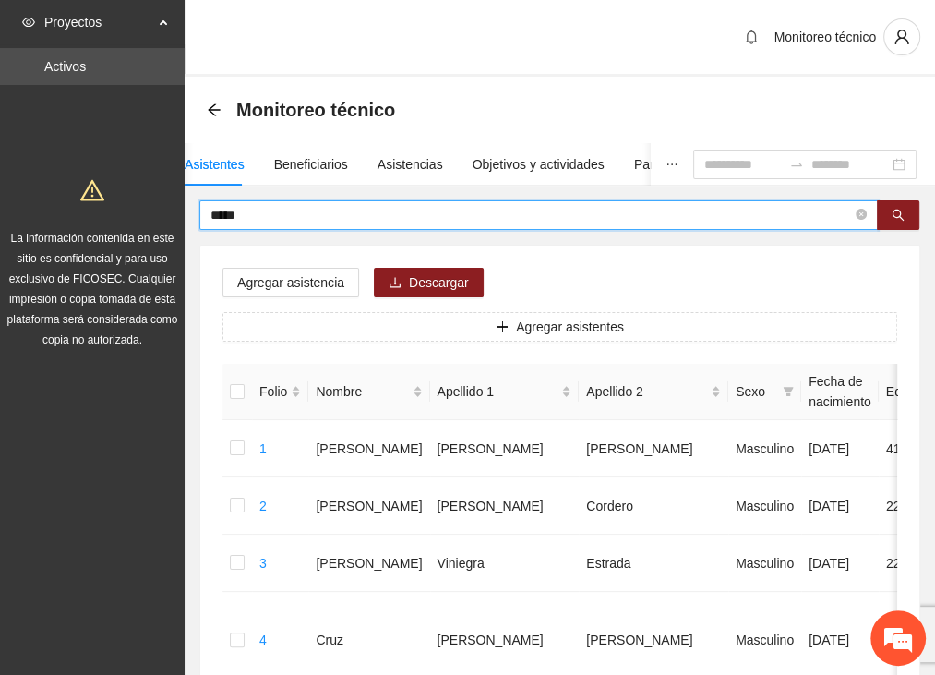
type input "****"
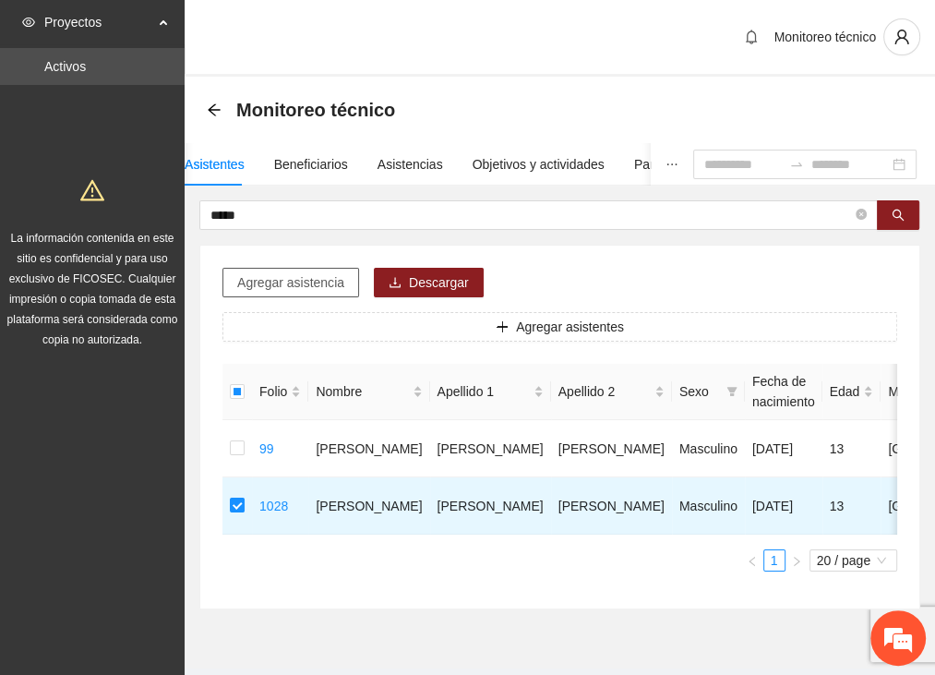
click at [269, 275] on span "Agregar asistencia" at bounding box center [290, 282] width 107 height 20
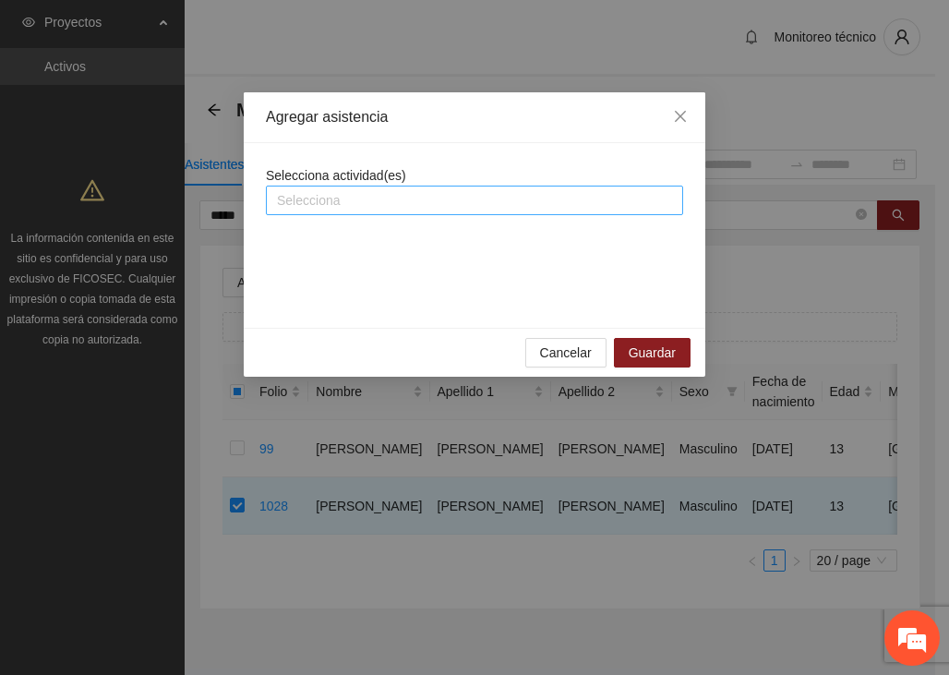
click at [319, 198] on div at bounding box center [474, 200] width 408 height 22
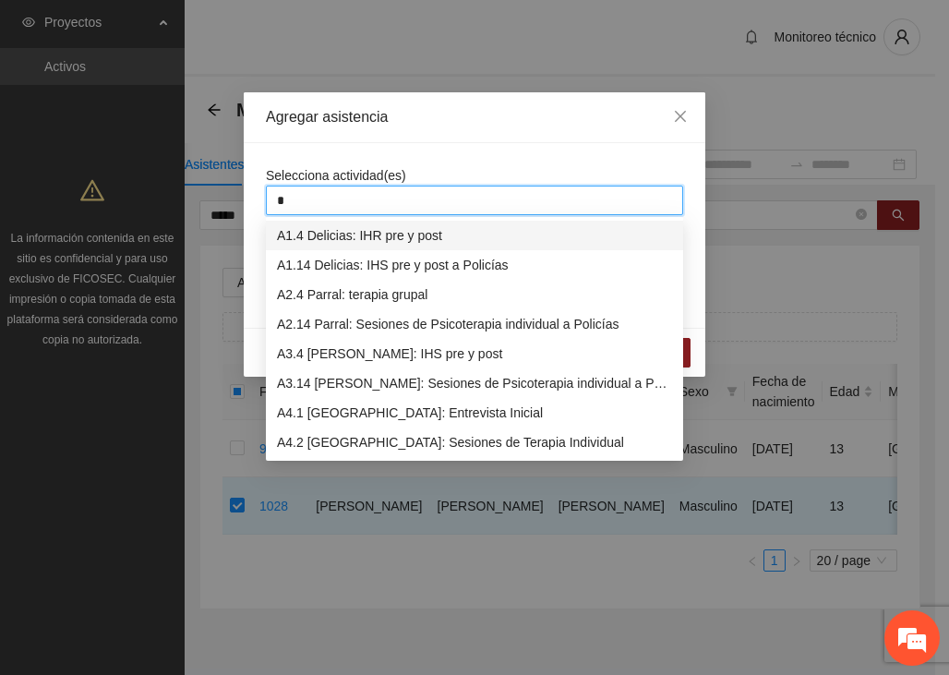
type input "**"
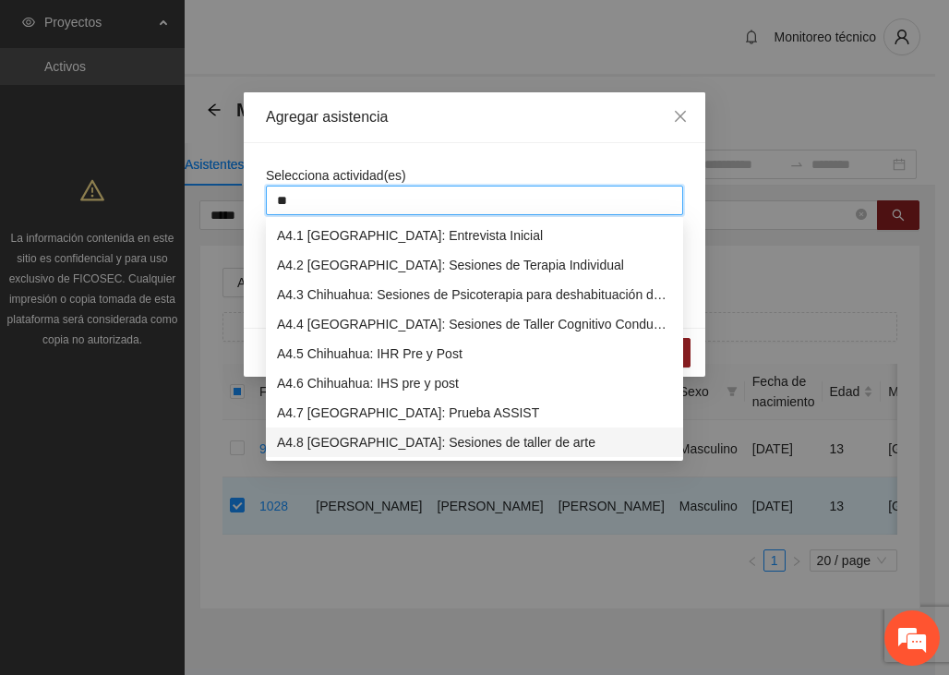
click at [390, 437] on div "A4.8 [GEOGRAPHIC_DATA]: Sesiones de taller de arte" at bounding box center [474, 442] width 395 height 20
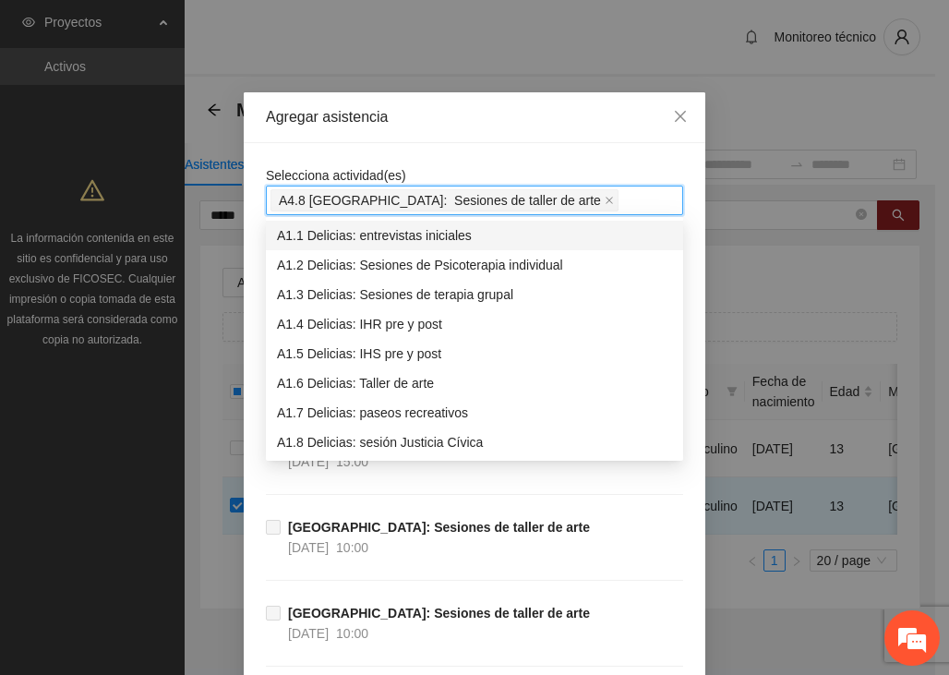
click at [556, 165] on div "Selecciona actividad(es) A4.8 [GEOGRAPHIC_DATA]: Sesiones de taller de arte" at bounding box center [474, 190] width 417 height 50
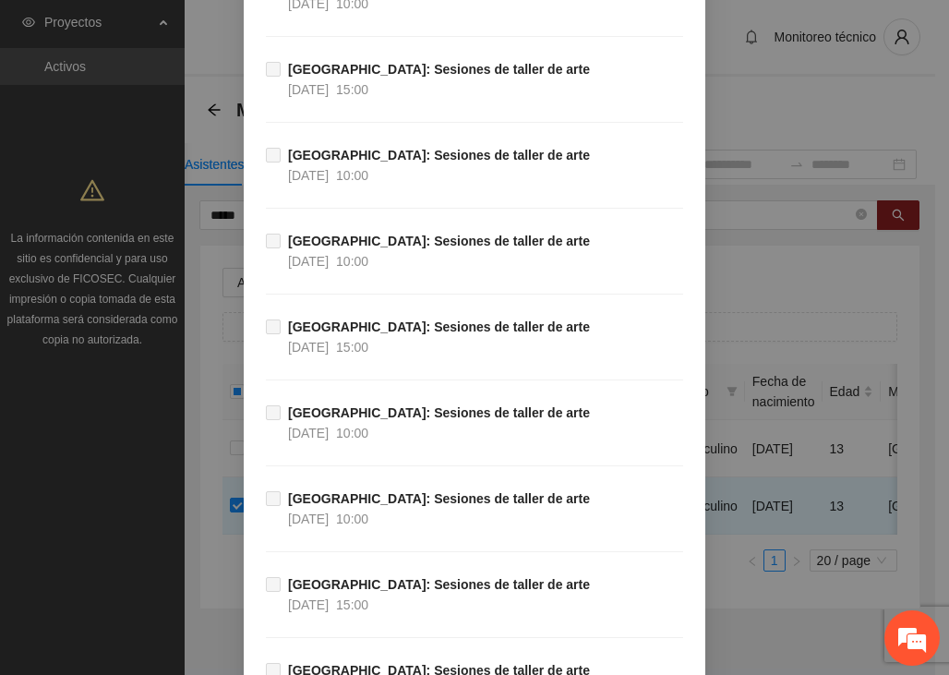
scroll to position [554, 0]
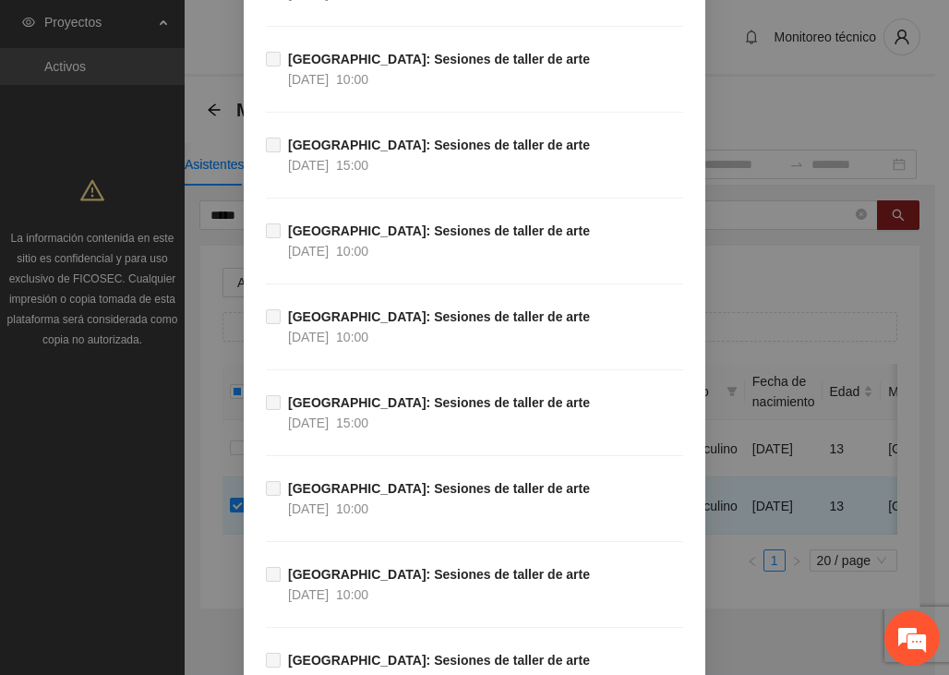
click at [847, 291] on div "Agregar asistencia Selecciona actividad(es) A4.8 [GEOGRAPHIC_DATA]: Sesiones de…" at bounding box center [474, 337] width 949 height 675
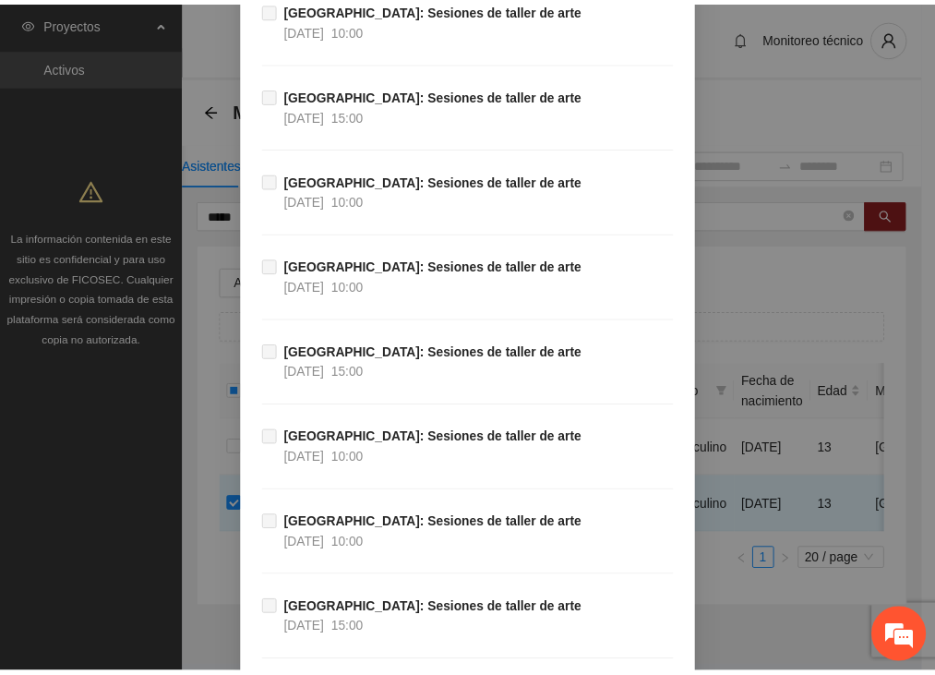
scroll to position [0, 0]
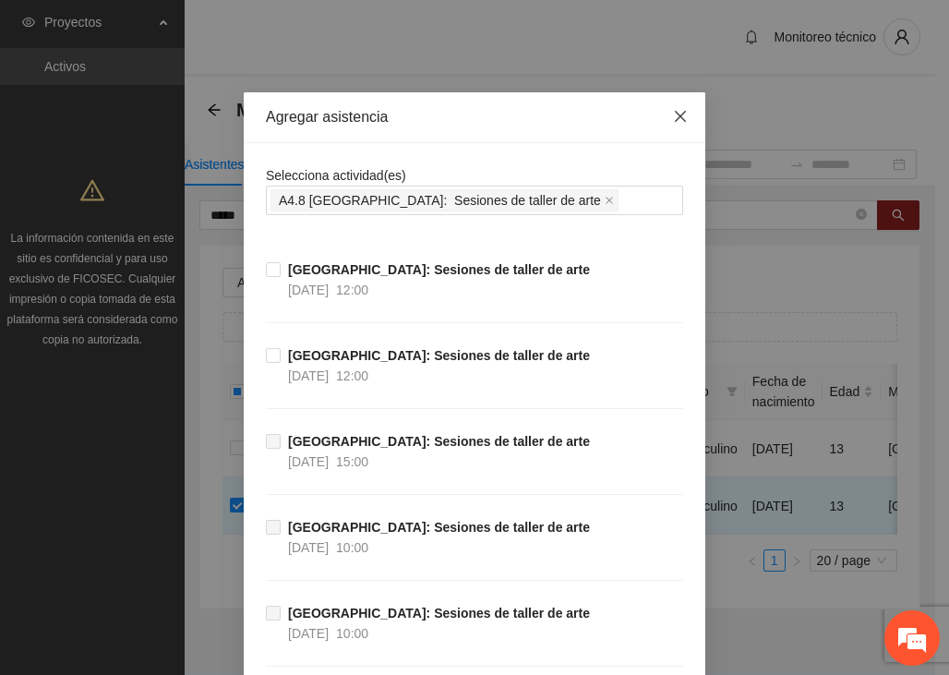
click at [666, 103] on span "Close" at bounding box center [680, 117] width 50 height 50
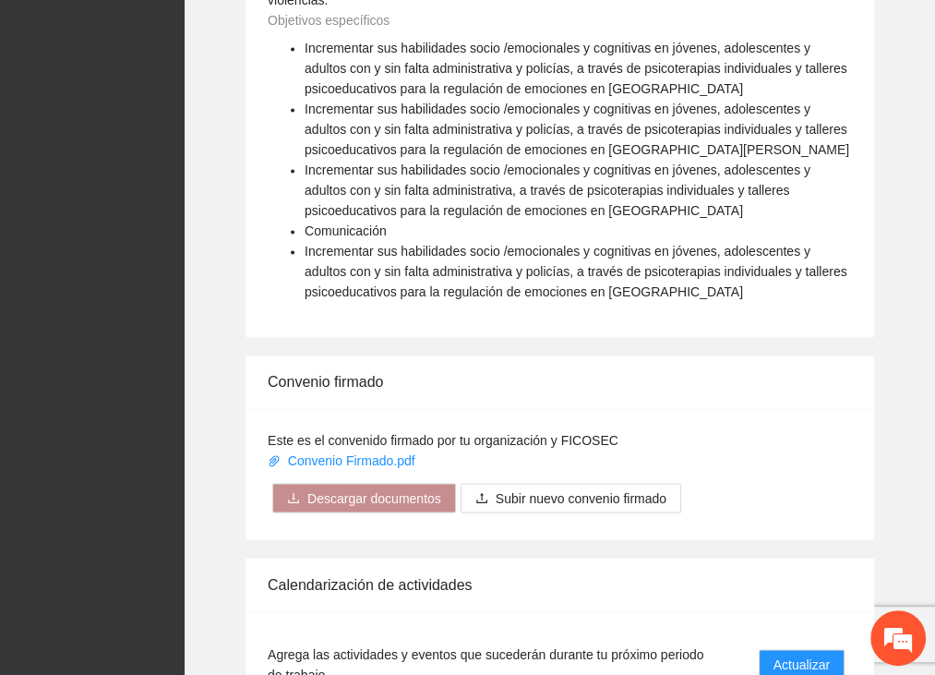
scroll to position [1938, 0]
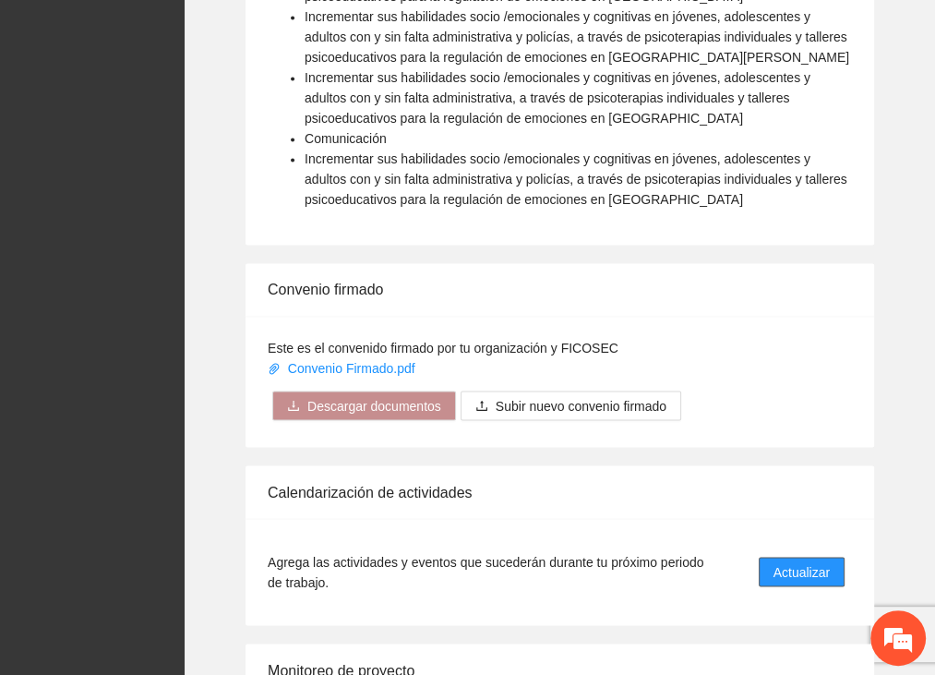
click at [829, 561] on span "Actualizar" at bounding box center [801, 571] width 56 height 20
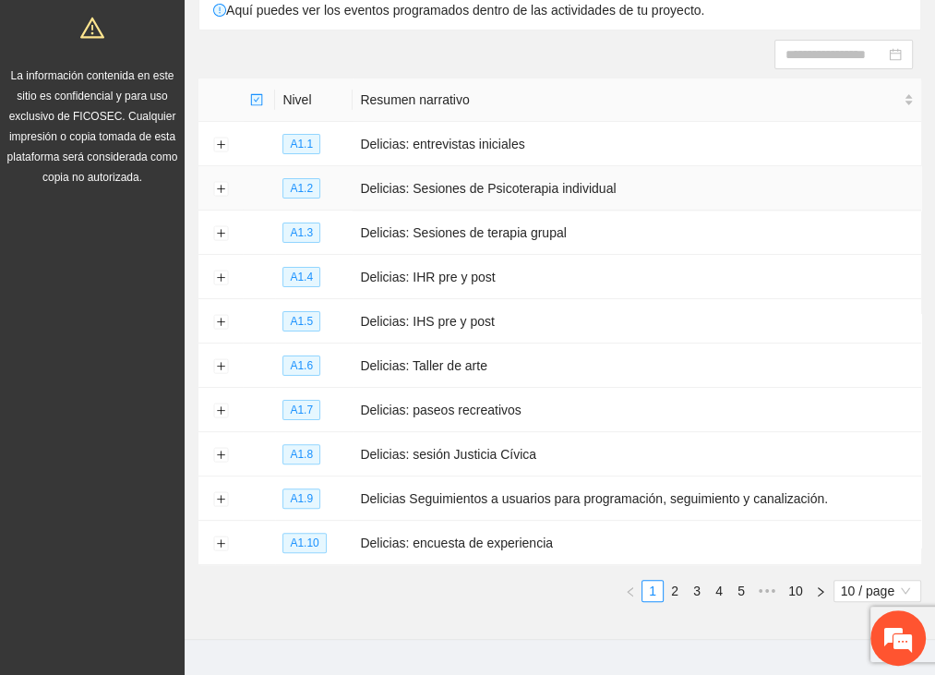
scroll to position [185, 0]
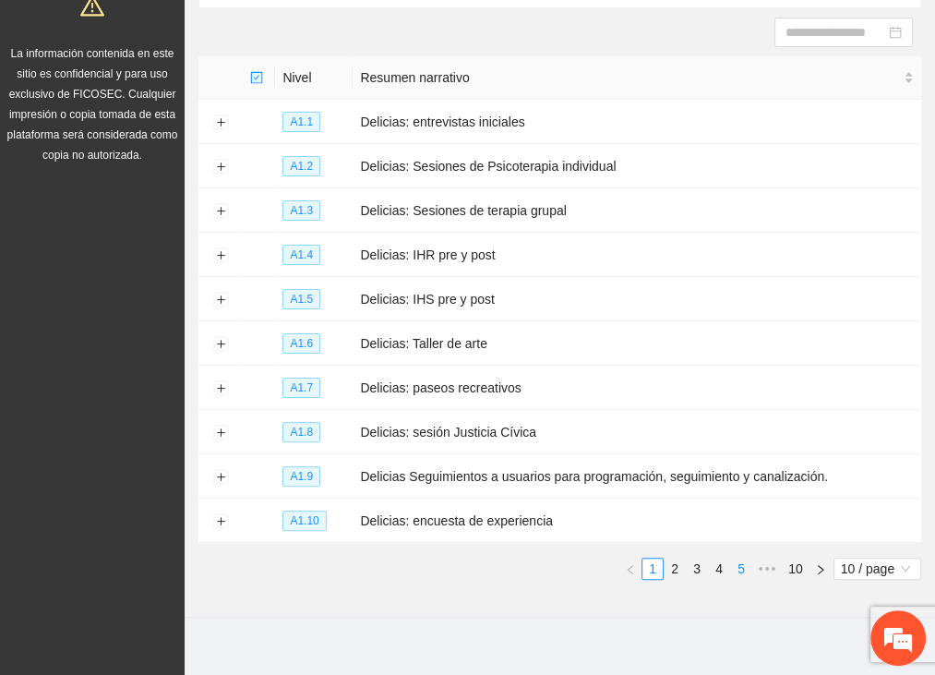
click at [742, 571] on link "5" at bounding box center [741, 568] width 20 height 20
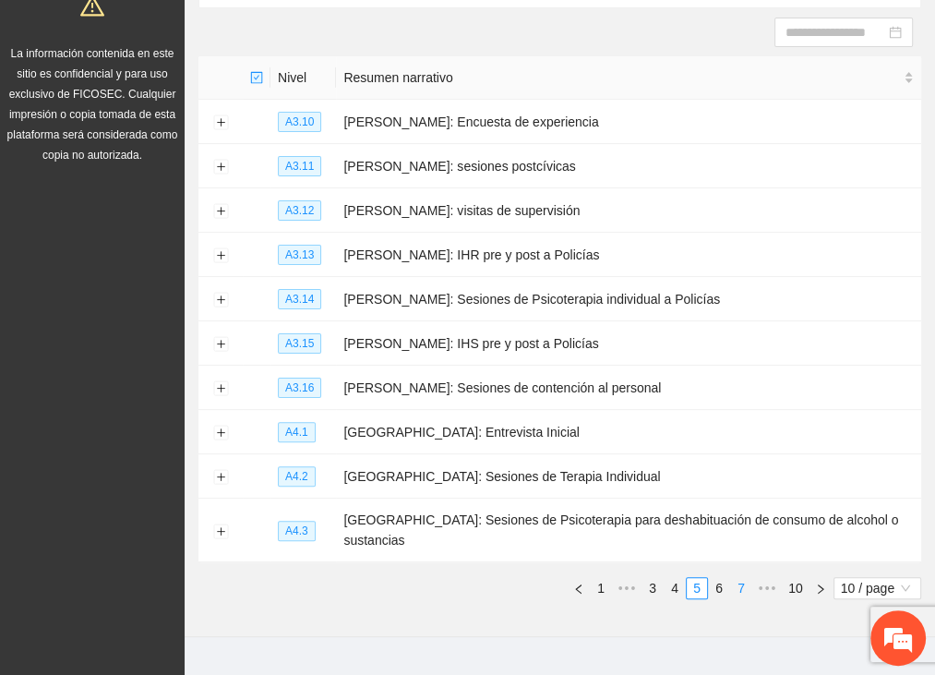
click at [742, 578] on link "7" at bounding box center [741, 588] width 20 height 20
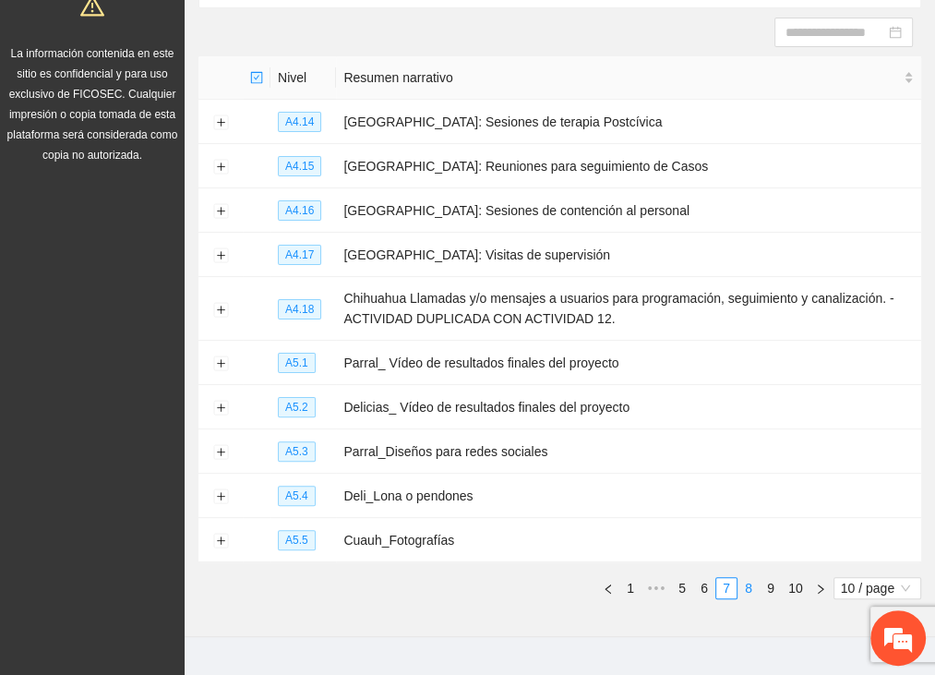
click at [750, 586] on link "8" at bounding box center [748, 588] width 20 height 20
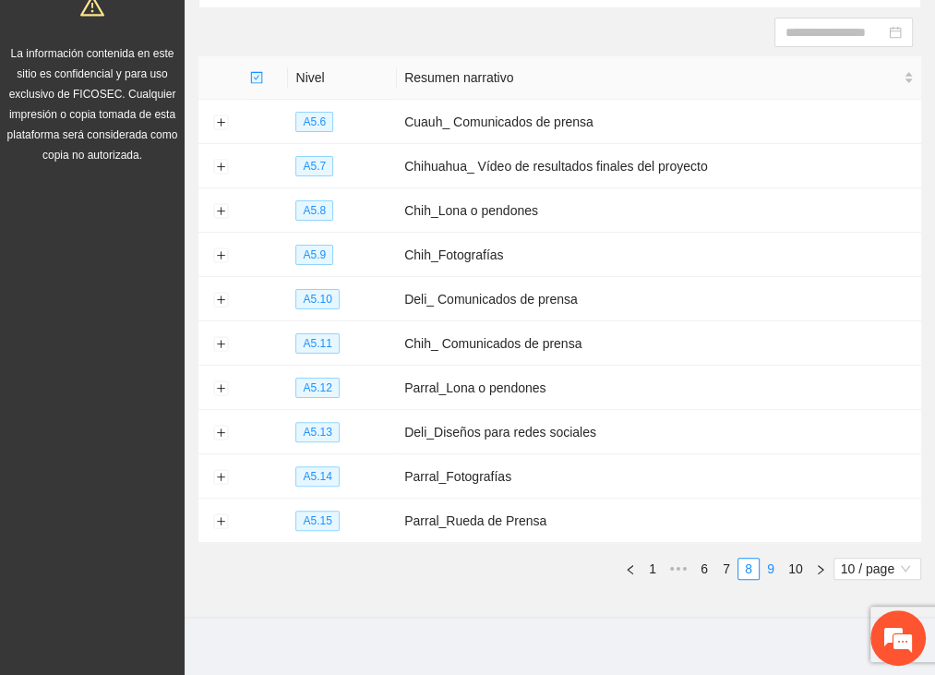
click at [772, 571] on link "9" at bounding box center [770, 568] width 20 height 20
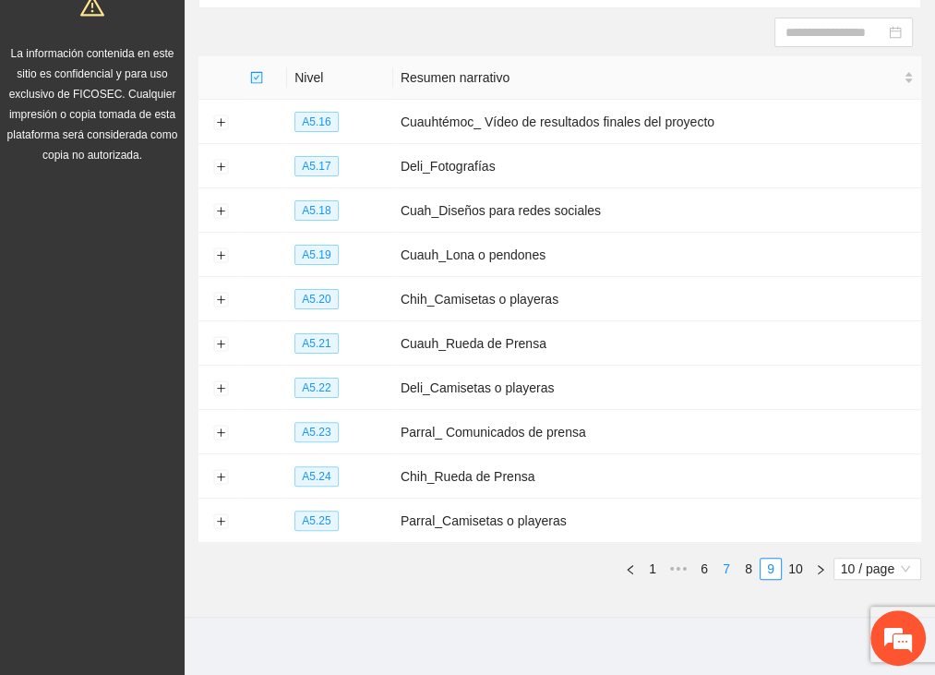
click at [722, 567] on link "7" at bounding box center [726, 568] width 20 height 20
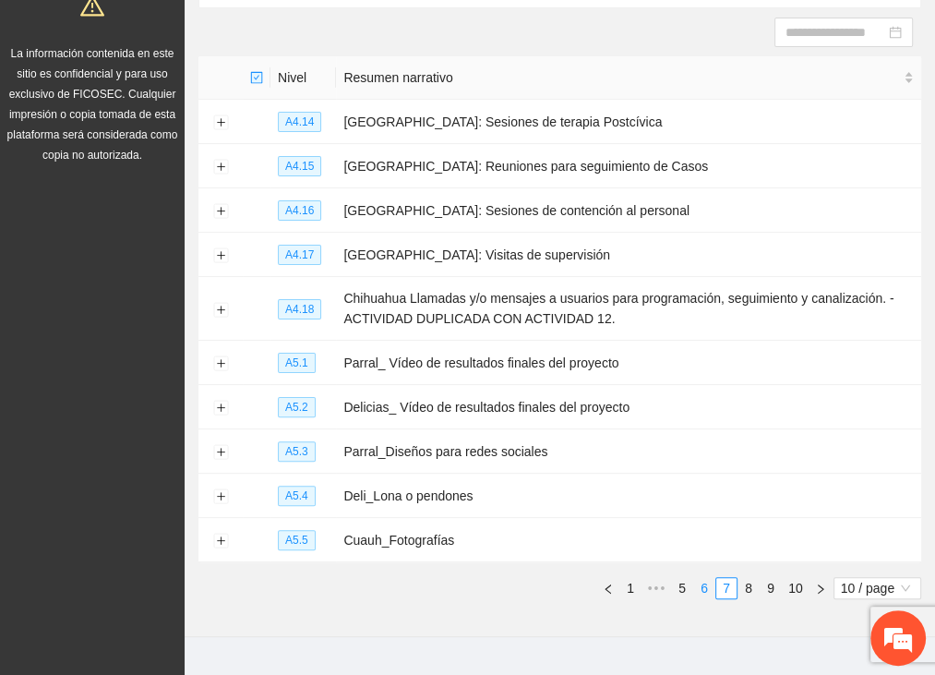
click at [698, 586] on link "6" at bounding box center [704, 588] width 20 height 20
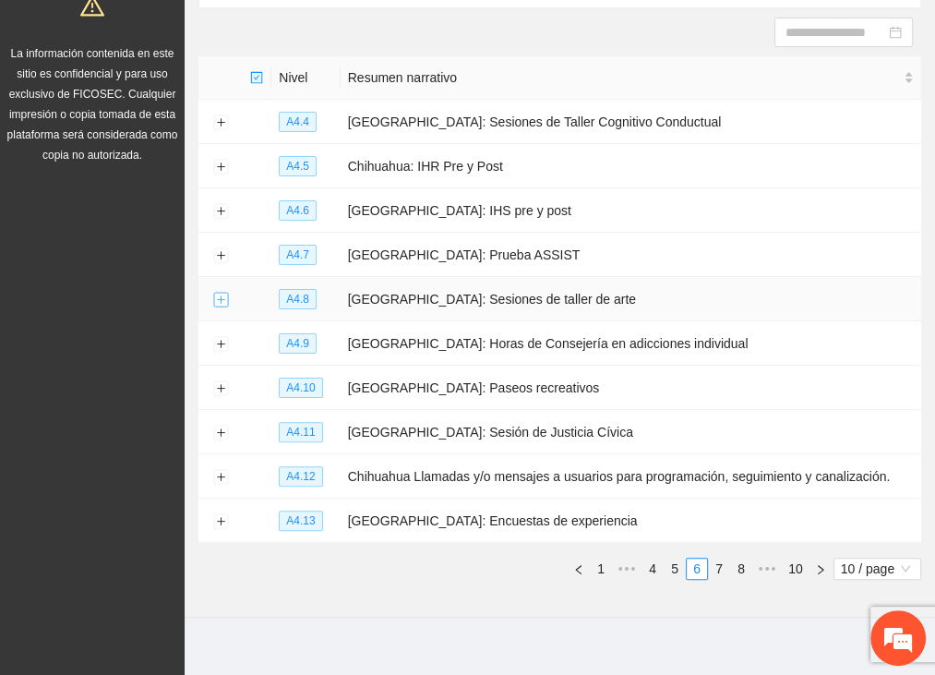
click at [216, 295] on button "Expand row" at bounding box center [220, 300] width 15 height 15
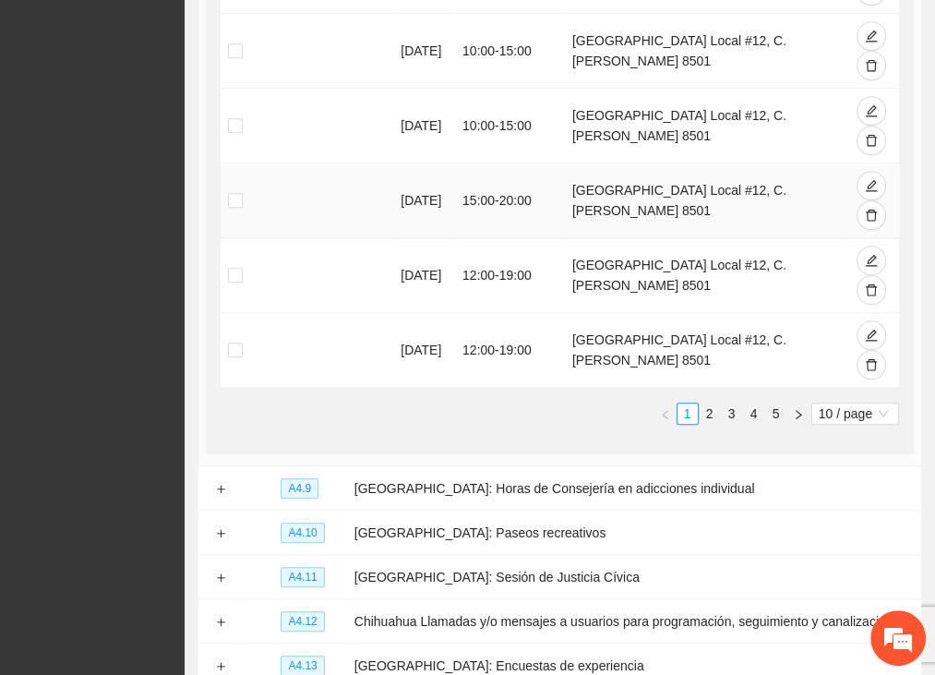
scroll to position [1108, 0]
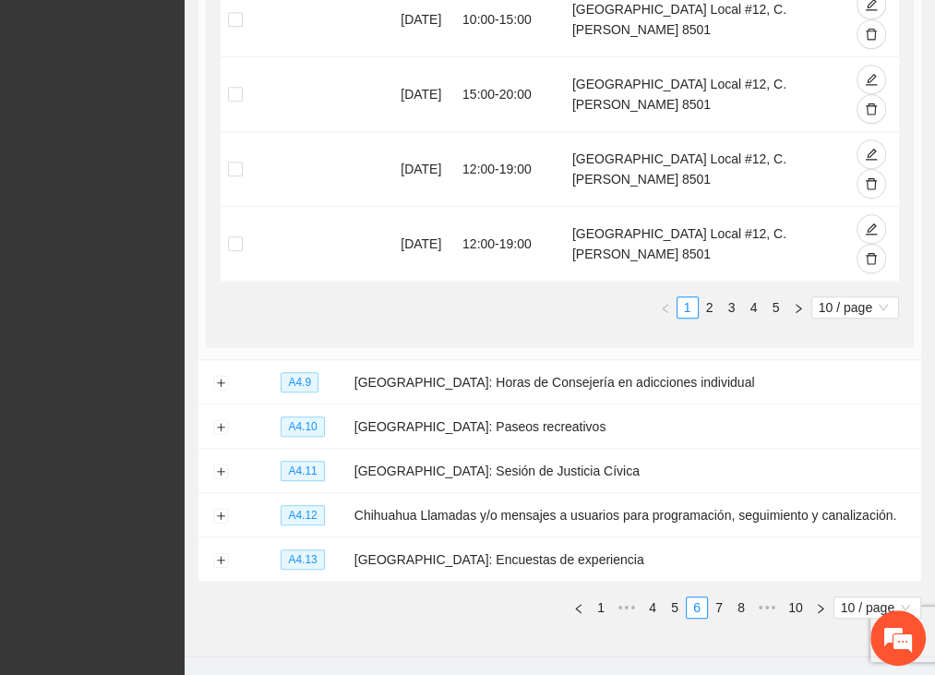
click at [711, 305] on link "2" at bounding box center [710, 307] width 20 height 20
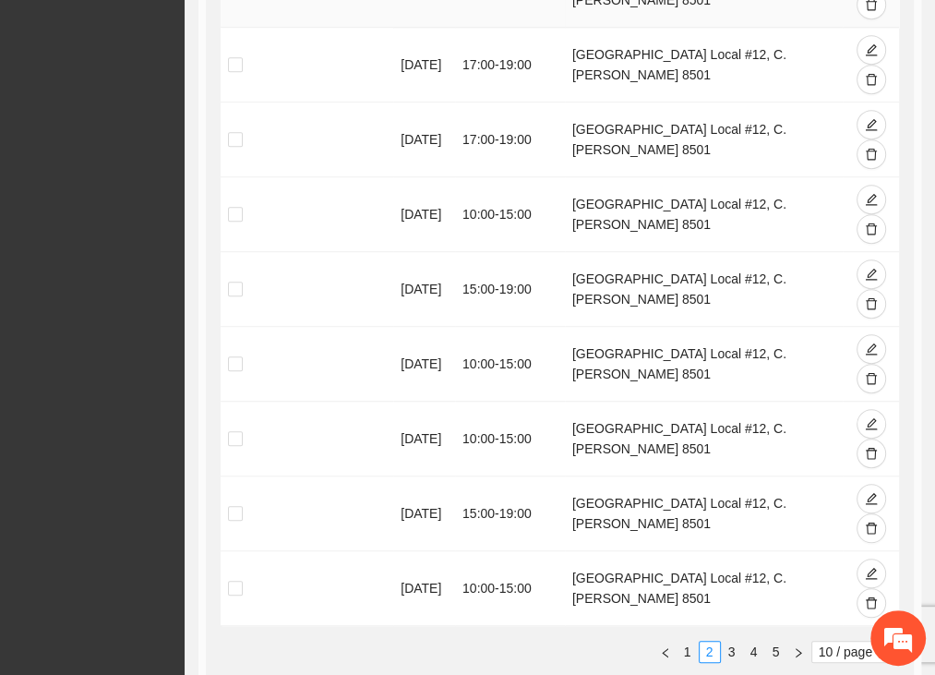
scroll to position [923, 0]
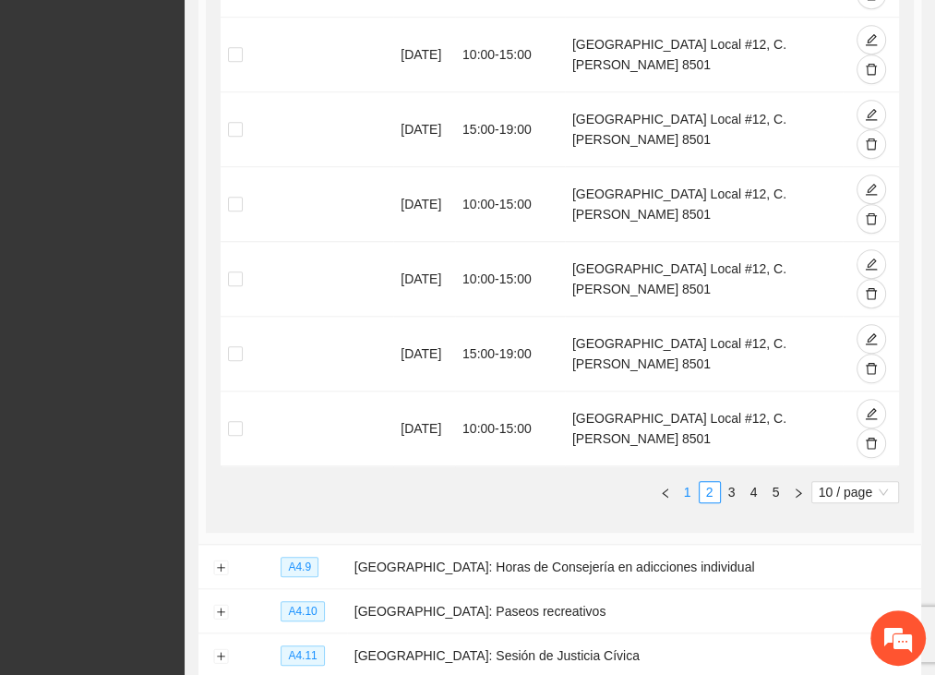
click at [687, 485] on link "1" at bounding box center [687, 492] width 20 height 20
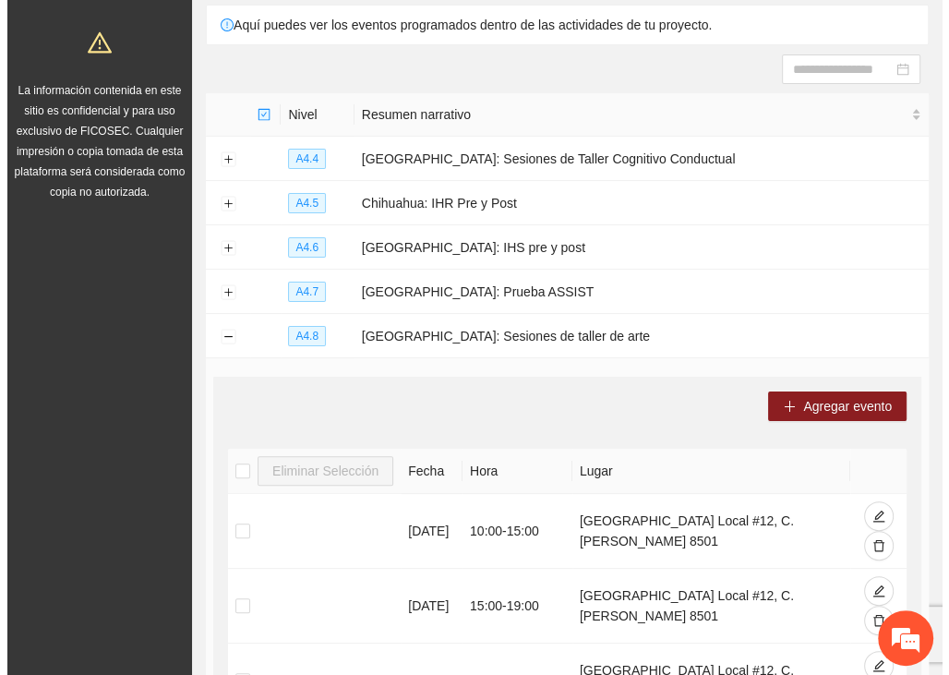
scroll to position [185, 0]
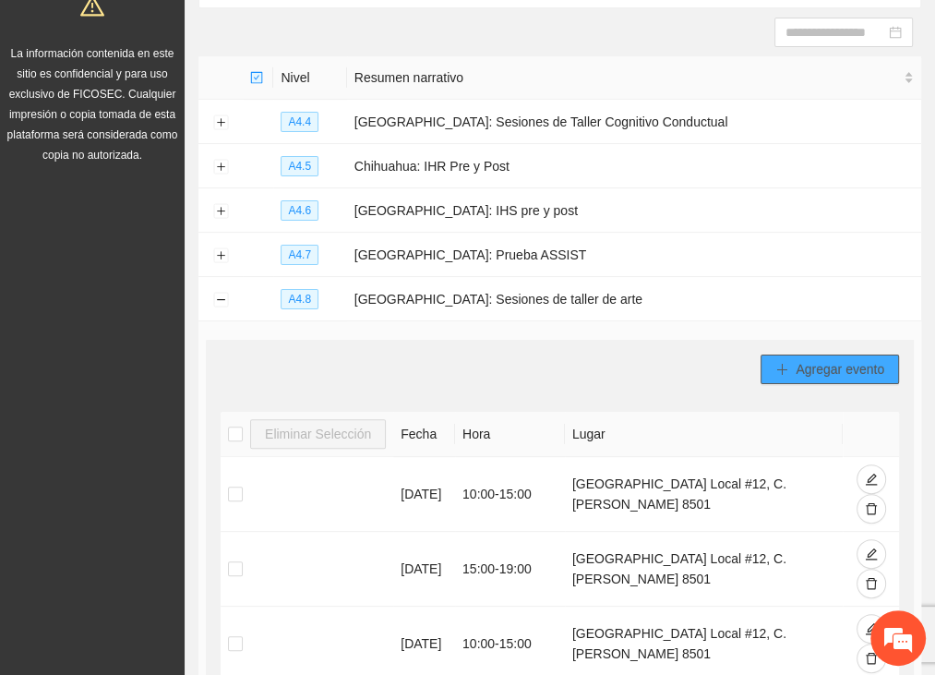
click at [801, 371] on span "Agregar evento" at bounding box center [840, 369] width 89 height 20
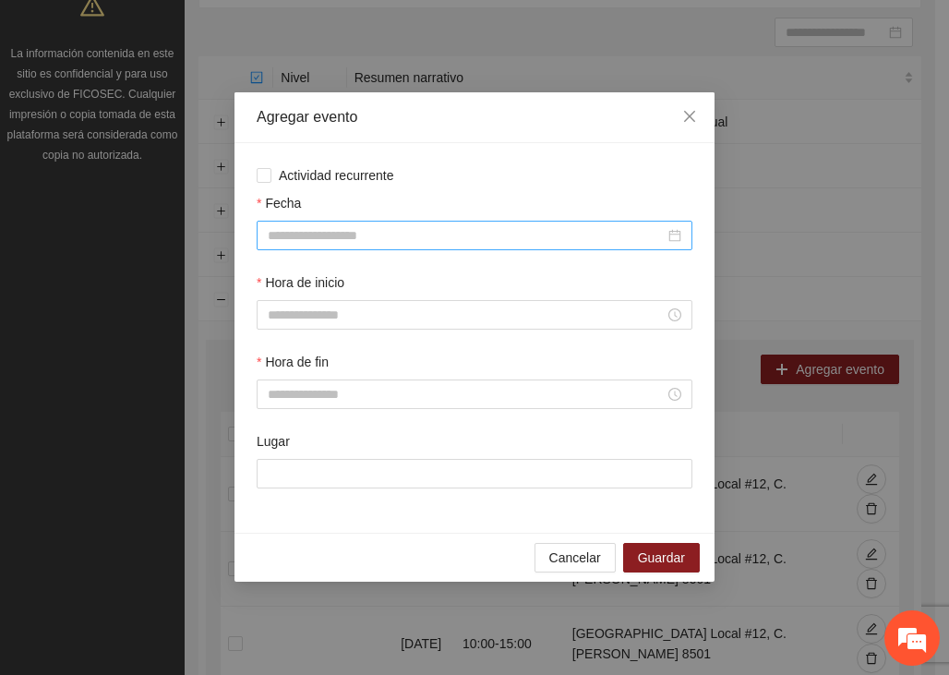
click at [356, 240] on input "Fecha" at bounding box center [466, 235] width 397 height 20
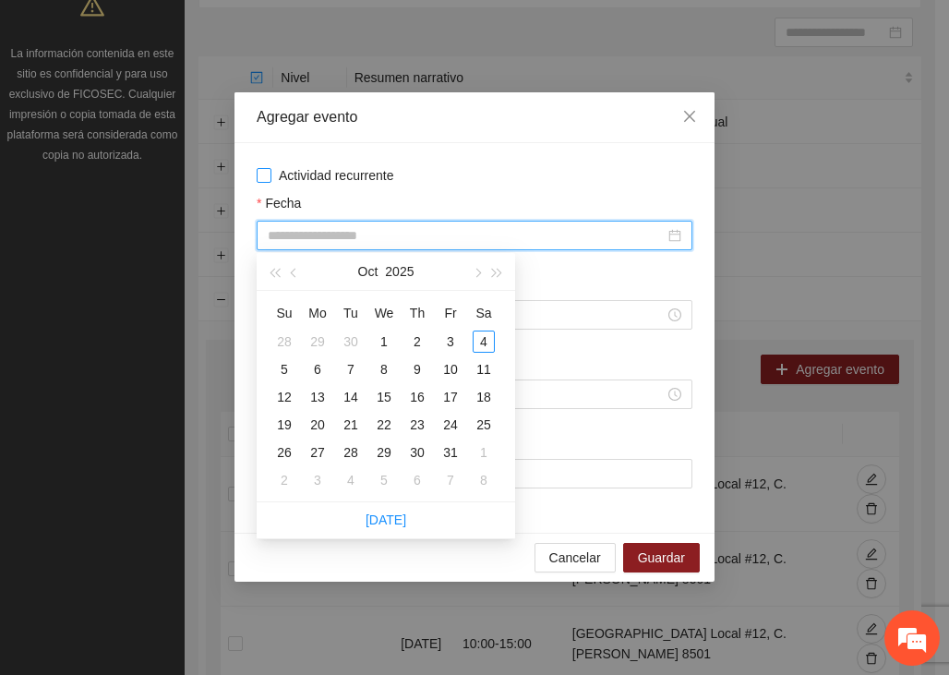
click at [271, 169] on label "Actividad recurrente" at bounding box center [475, 175] width 436 height 20
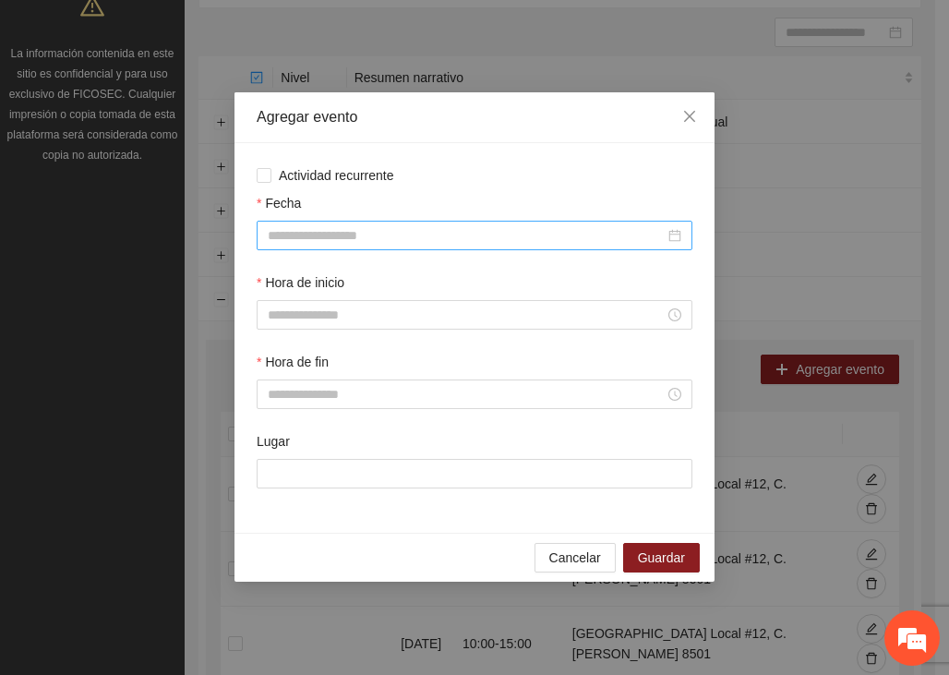
click at [337, 234] on input "Fecha" at bounding box center [466, 235] width 397 height 20
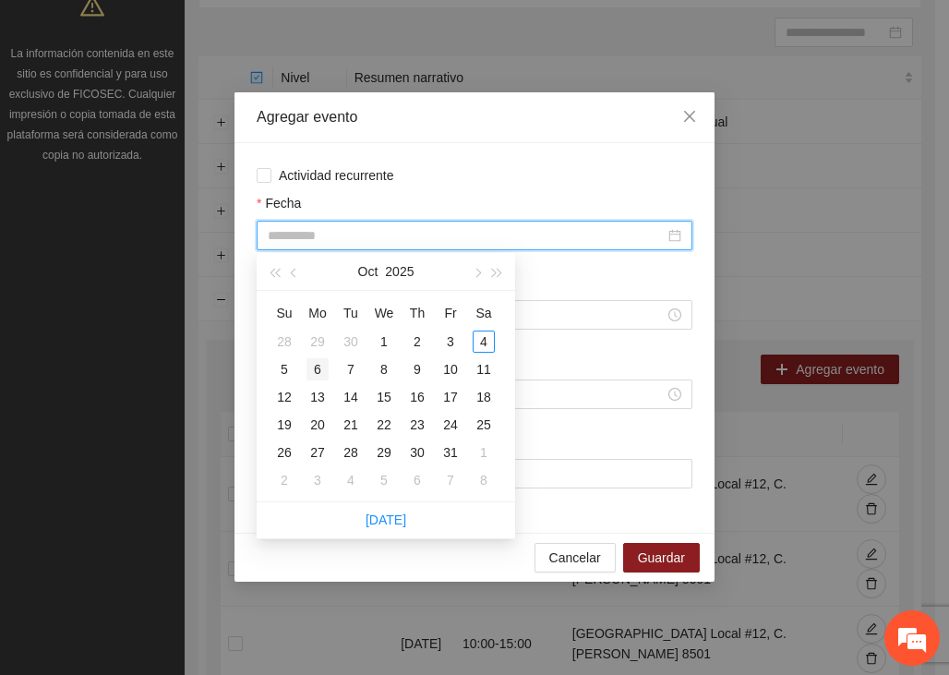
click at [320, 367] on div "6" at bounding box center [317, 369] width 22 height 22
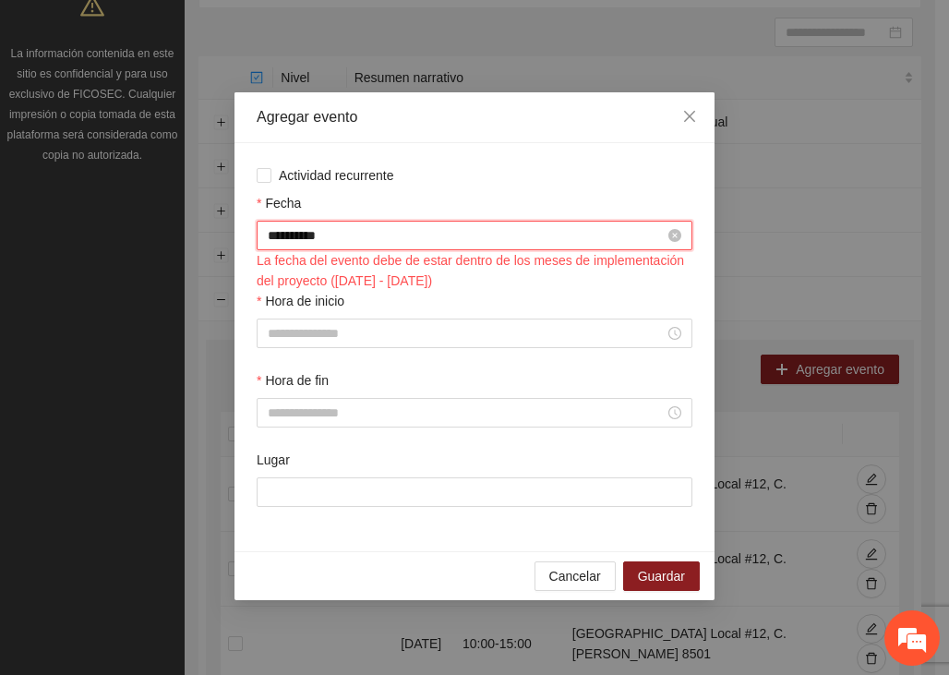
click at [299, 235] on input "**********" at bounding box center [466, 235] width 397 height 20
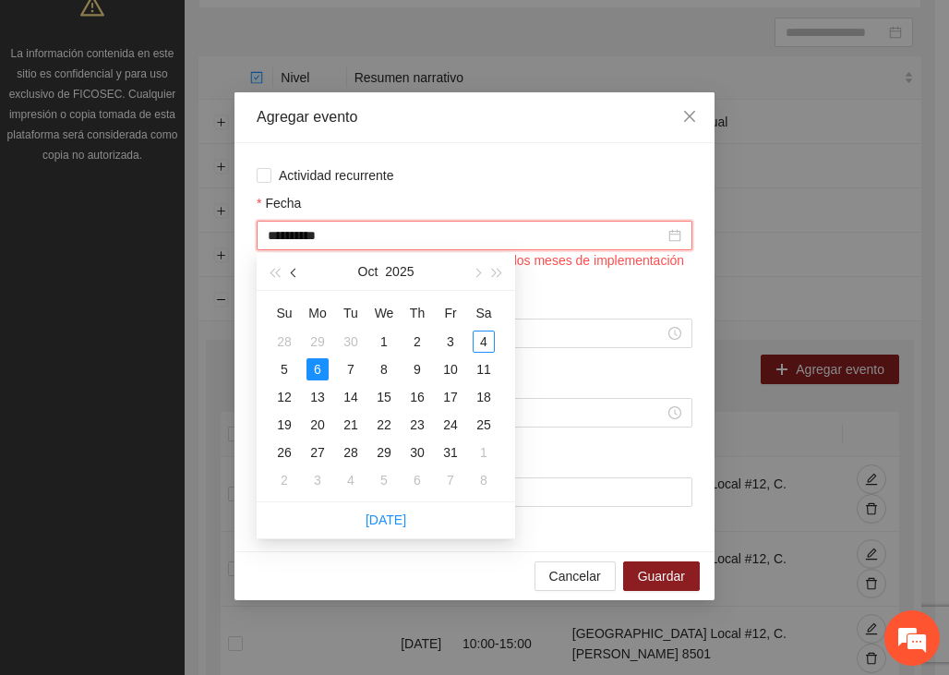
click at [296, 269] on button "button" at bounding box center [294, 271] width 20 height 37
type input "**********"
click at [449, 339] on div "5" at bounding box center [450, 341] width 22 height 22
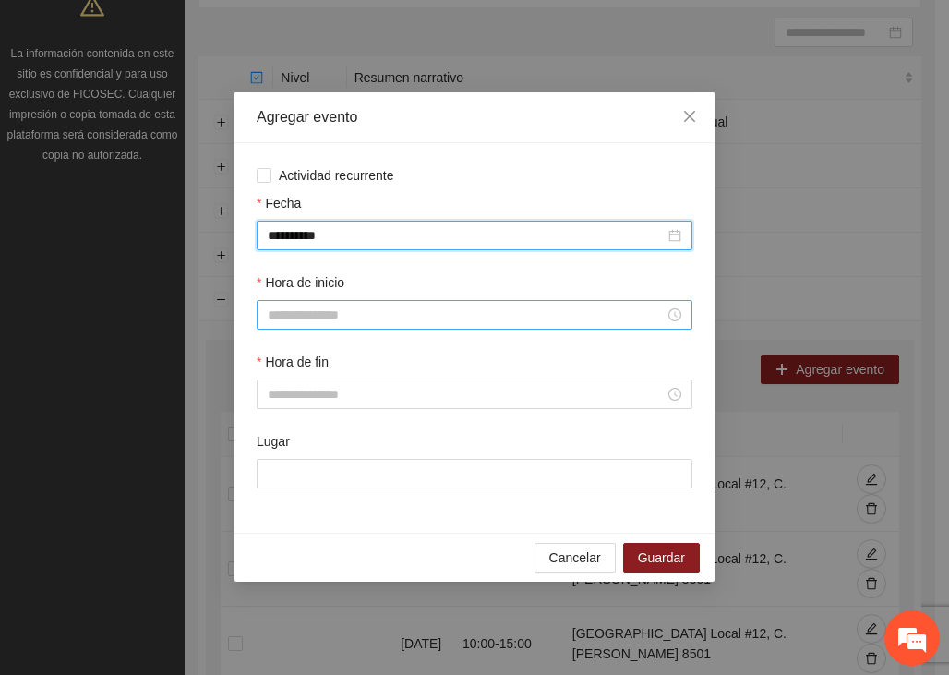
click at [341, 317] on input "Hora de inicio" at bounding box center [466, 315] width 397 height 20
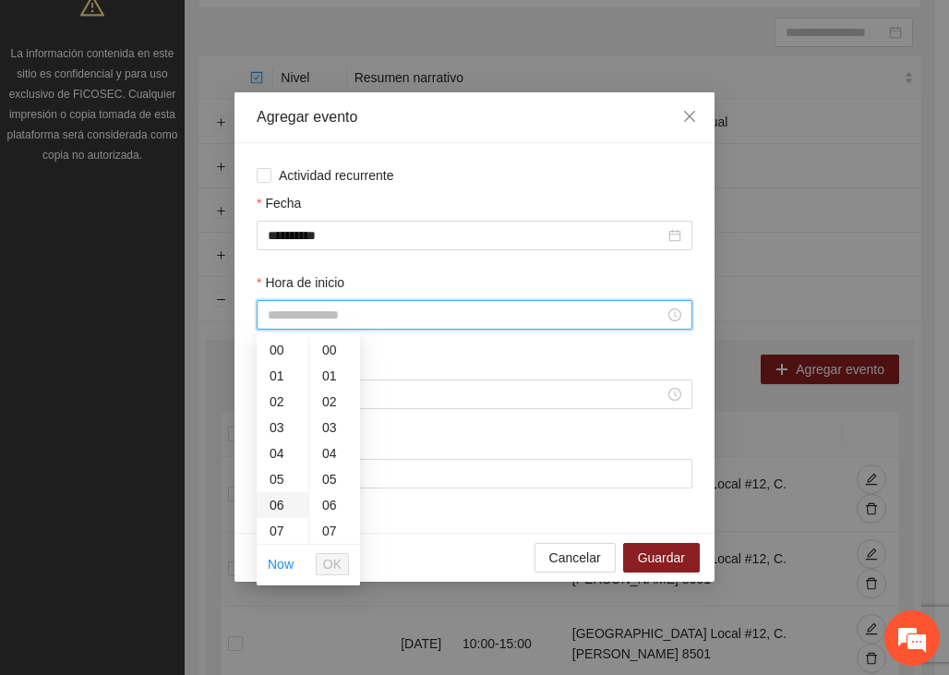
click at [273, 502] on div "06" at bounding box center [283, 505] width 52 height 26
click at [335, 521] on div "08" at bounding box center [334, 520] width 51 height 26
click at [278, 346] on div "00" at bounding box center [283, 350] width 52 height 26
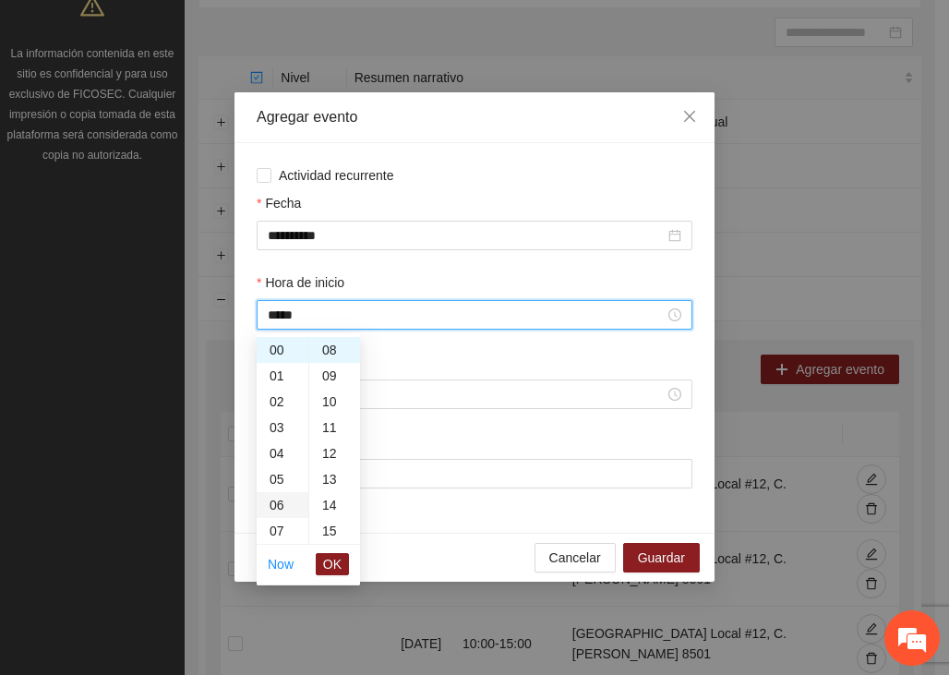
click at [281, 499] on div "06" at bounding box center [283, 505] width 52 height 26
click at [336, 345] on div "00" at bounding box center [334, 350] width 51 height 26
type input "*****"
click at [476, 382] on div at bounding box center [475, 394] width 436 height 30
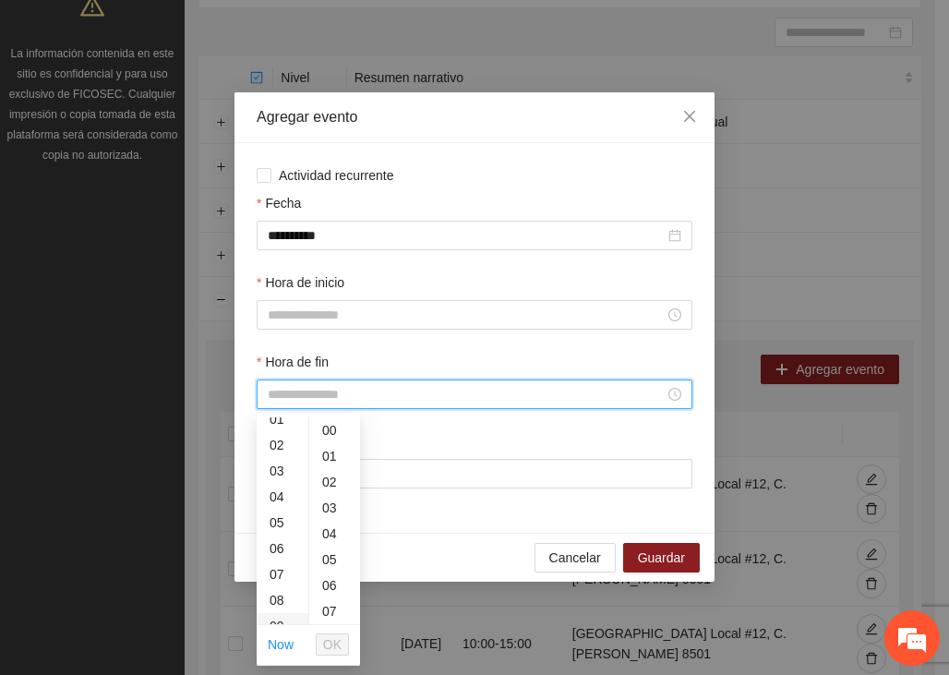
click at [267, 601] on div "08" at bounding box center [283, 600] width 52 height 26
type input "*****"
click at [326, 427] on div "00" at bounding box center [334, 430] width 51 height 26
click at [332, 642] on span "OK" at bounding box center [332, 644] width 18 height 20
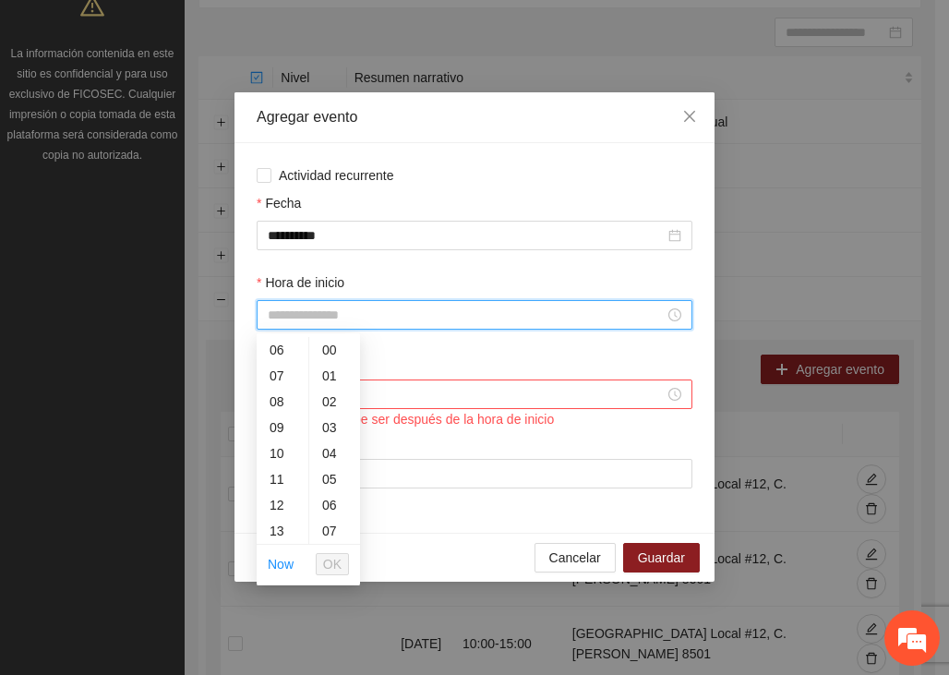
click at [333, 305] on input "Hora de inicio" at bounding box center [466, 315] width 397 height 20
click at [277, 345] on div "06" at bounding box center [283, 350] width 52 height 26
click at [333, 346] on div "00" at bounding box center [334, 350] width 51 height 26
click at [343, 564] on button "OK" at bounding box center [332, 564] width 33 height 22
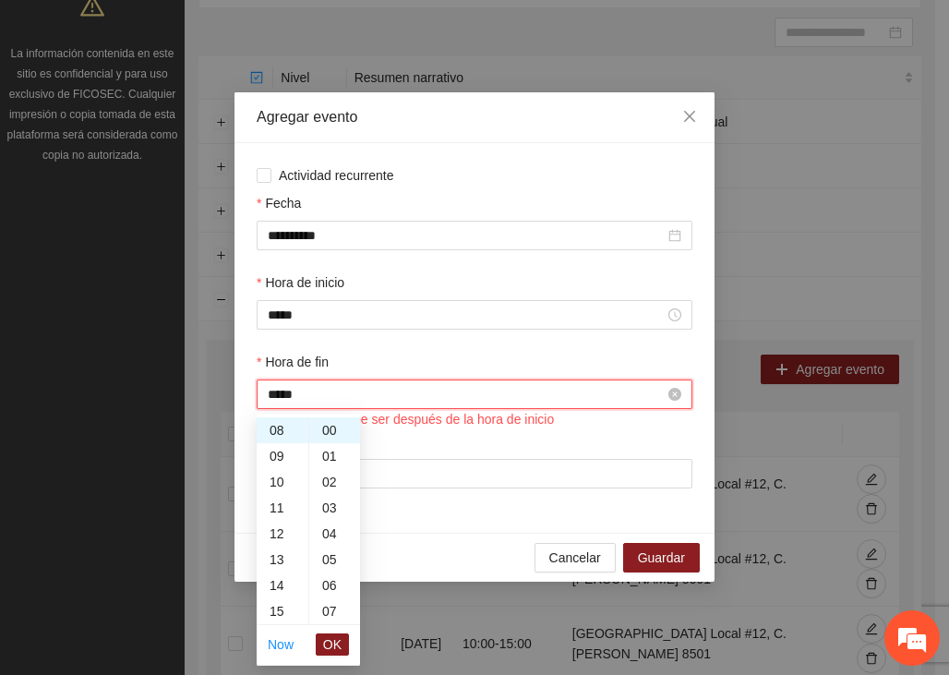
click at [358, 399] on input "*****" at bounding box center [466, 394] width 397 height 20
drag, startPoint x: 279, startPoint y: 427, endPoint x: 288, endPoint y: 475, distance: 48.9
click at [280, 427] on div "08" at bounding box center [283, 430] width 52 height 26
click at [329, 431] on div "00" at bounding box center [334, 430] width 51 height 26
click at [333, 634] on span "OK" at bounding box center [332, 644] width 18 height 20
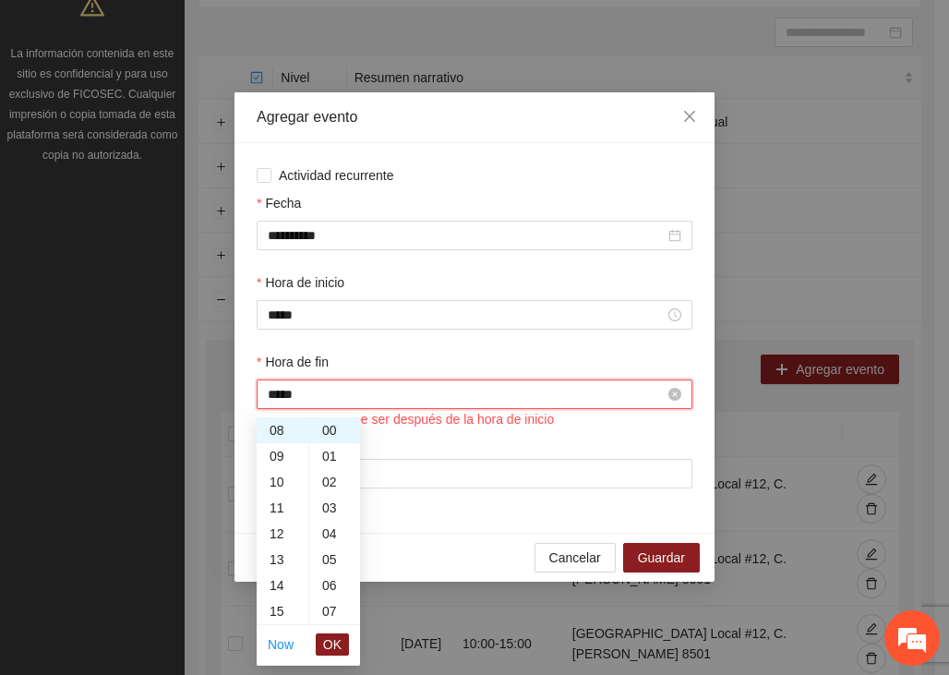
click at [341, 394] on input "*****" at bounding box center [466, 394] width 397 height 20
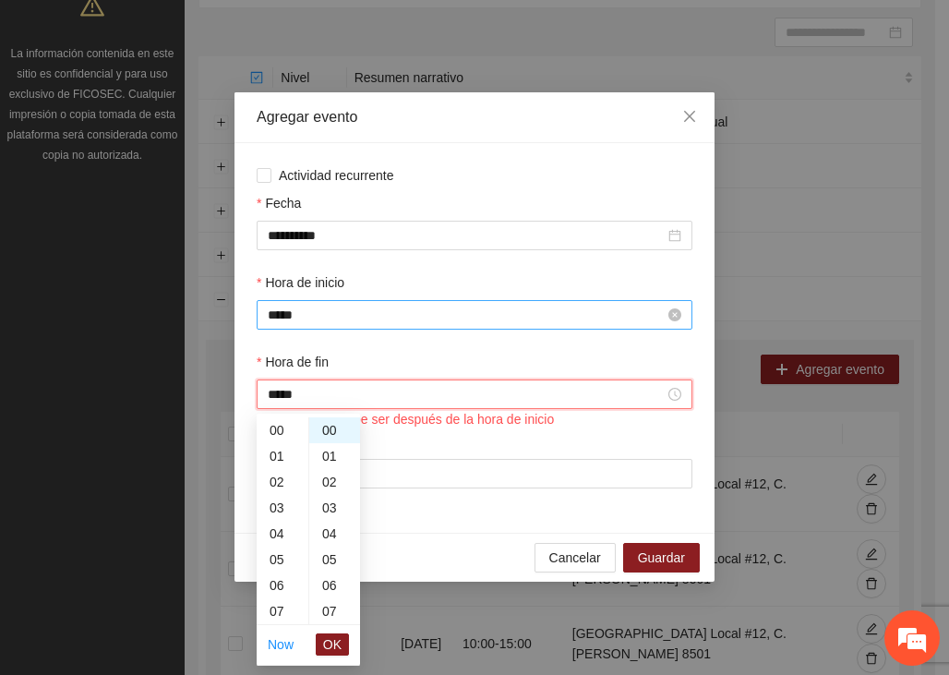
click at [326, 312] on input "*****" at bounding box center [466, 315] width 397 height 20
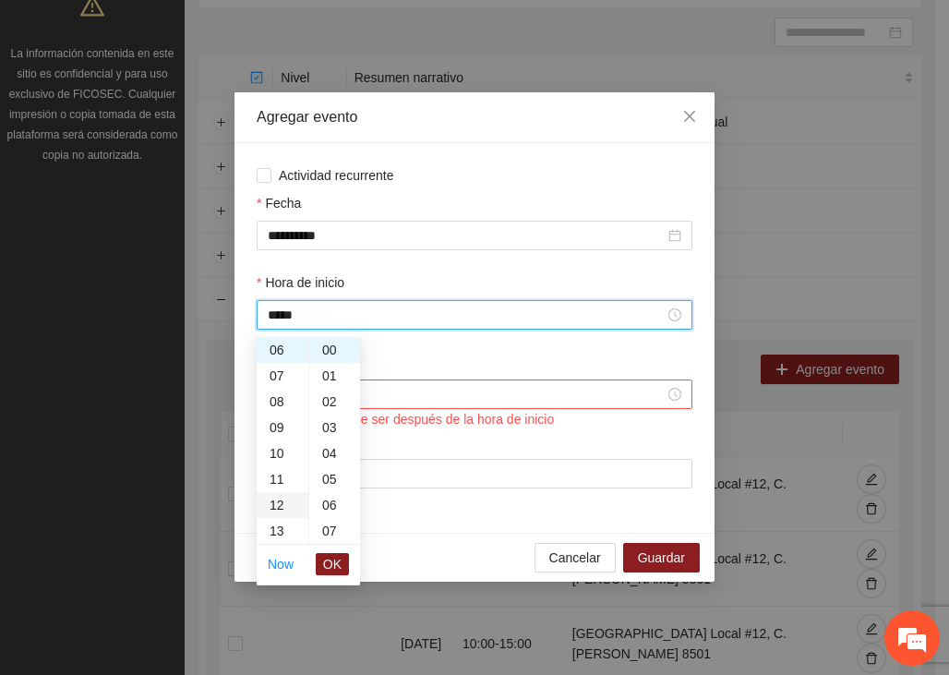
click at [285, 500] on div "12" at bounding box center [283, 505] width 52 height 26
click at [282, 505] on div "18" at bounding box center [283, 505] width 52 height 26
type input "*****"
click at [333, 555] on span "OK" at bounding box center [332, 564] width 18 height 20
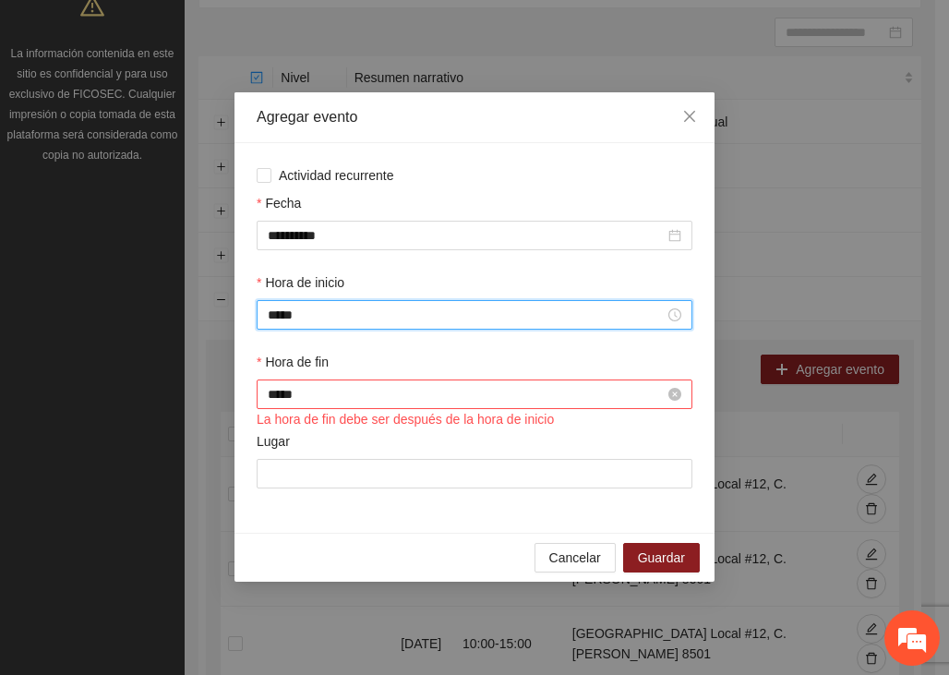
click at [329, 392] on input "*****" at bounding box center [466, 394] width 397 height 20
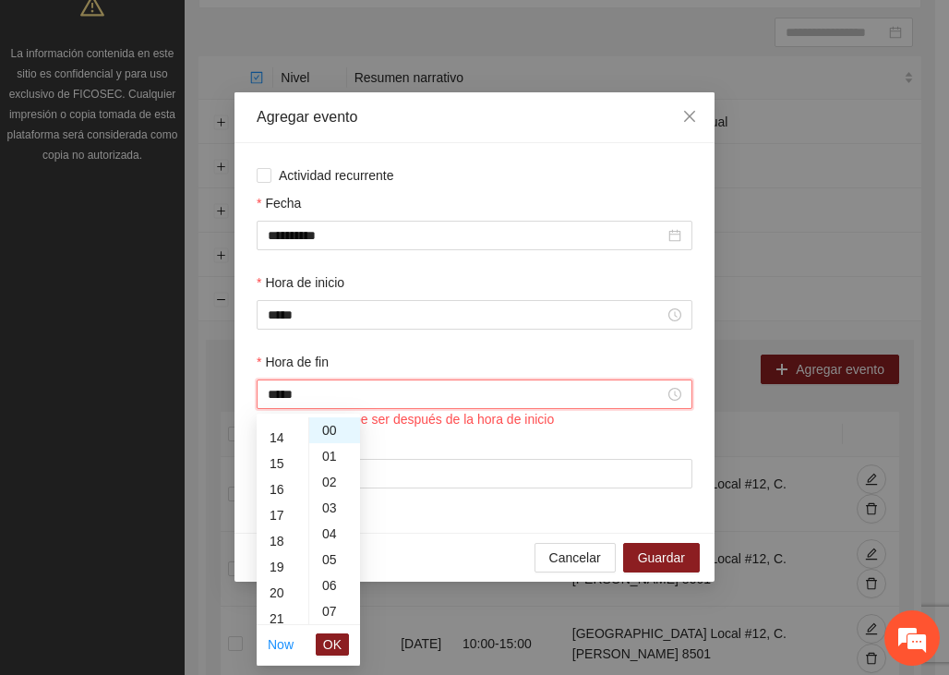
click at [276, 593] on div "20" at bounding box center [283, 593] width 52 height 26
type input "*****"
click at [326, 639] on span "OK" at bounding box center [332, 644] width 18 height 20
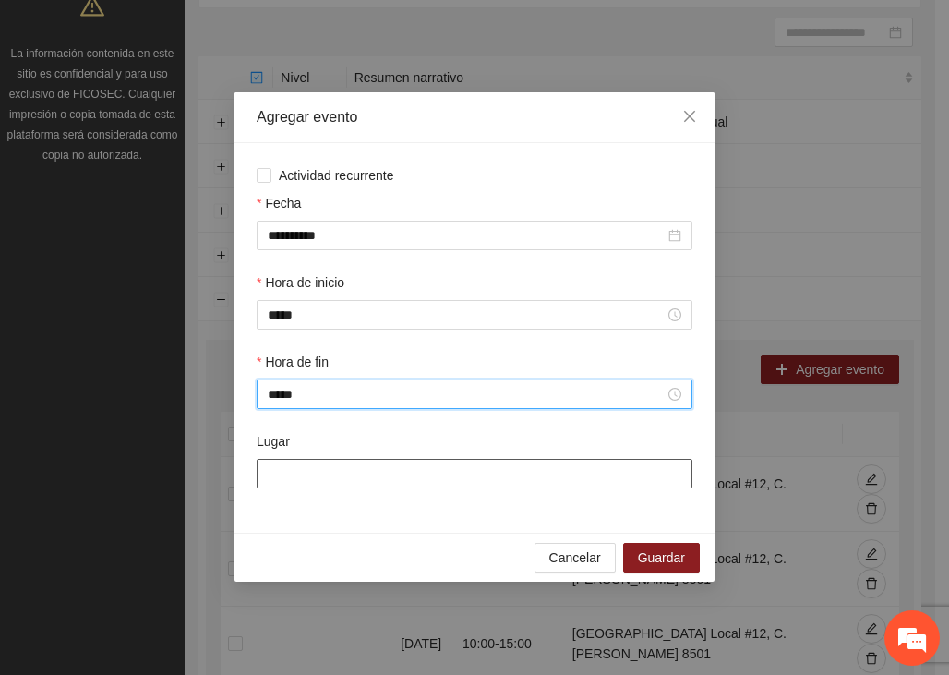
click at [333, 468] on input "Lugar" at bounding box center [475, 474] width 436 height 30
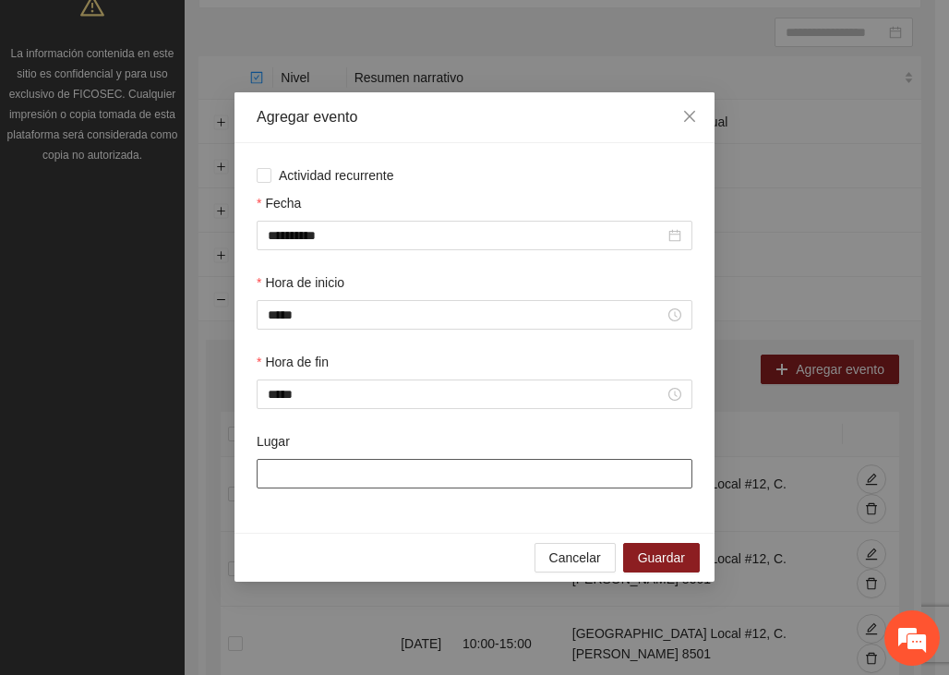
type input "**********"
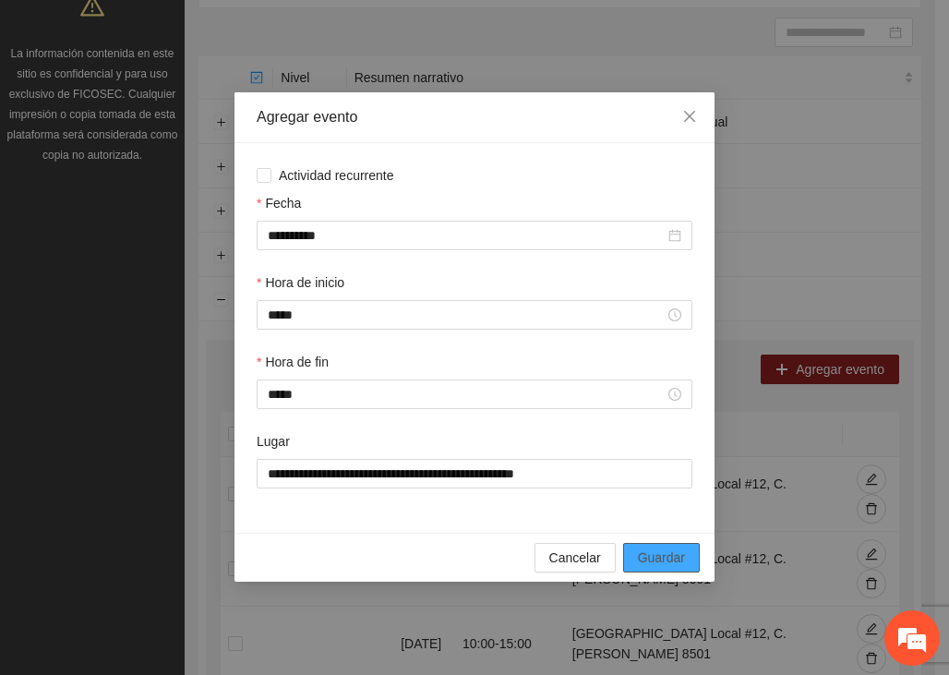
click at [655, 560] on span "Guardar" at bounding box center [661, 557] width 47 height 20
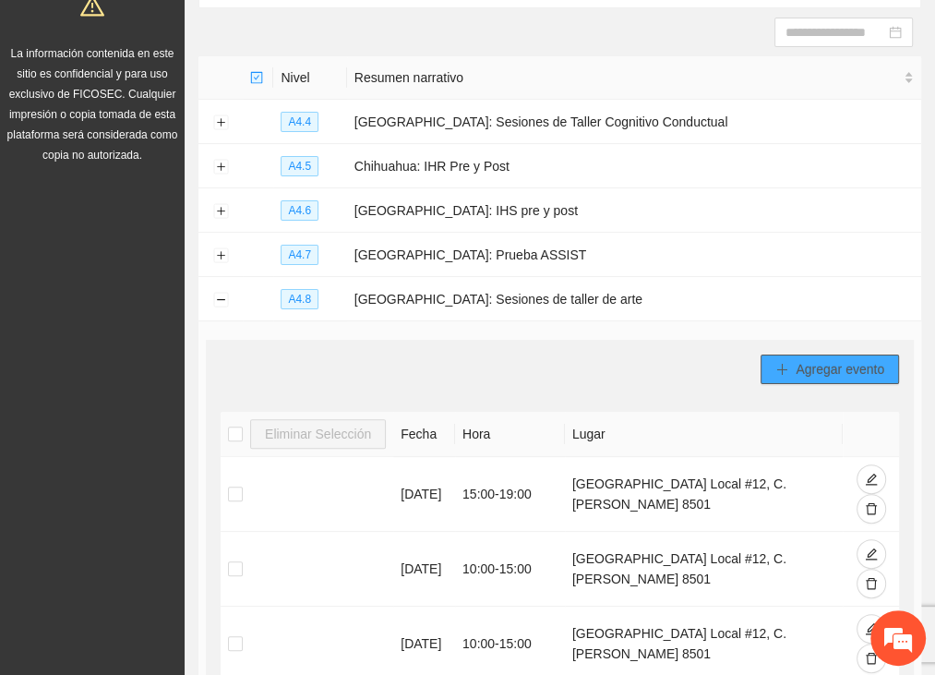
click at [802, 367] on span "Agregar evento" at bounding box center [840, 369] width 89 height 20
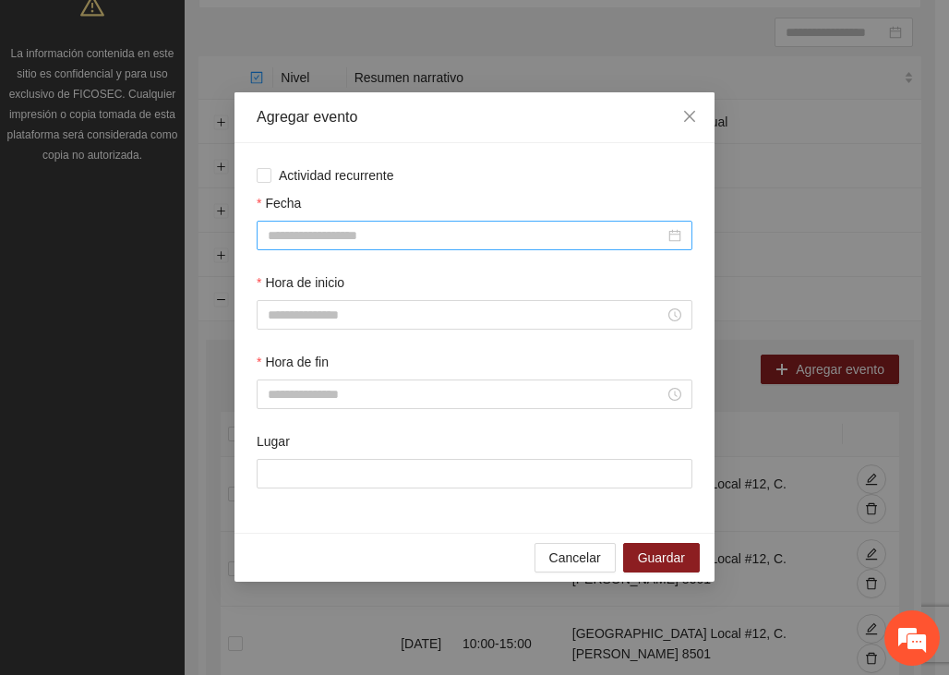
click at [314, 228] on input "Fecha" at bounding box center [466, 235] width 397 height 20
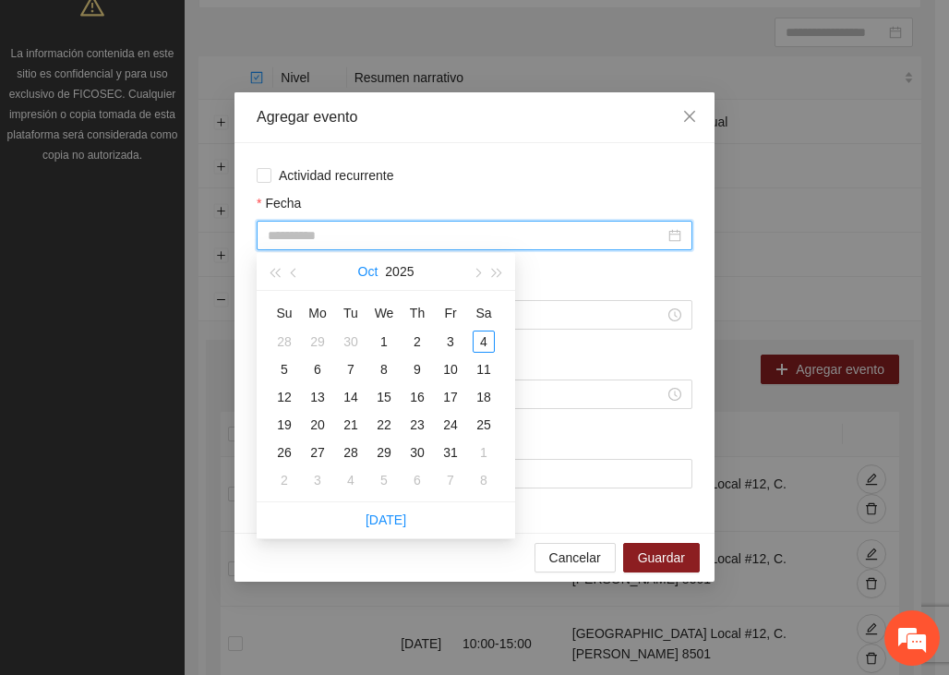
type input "**********"
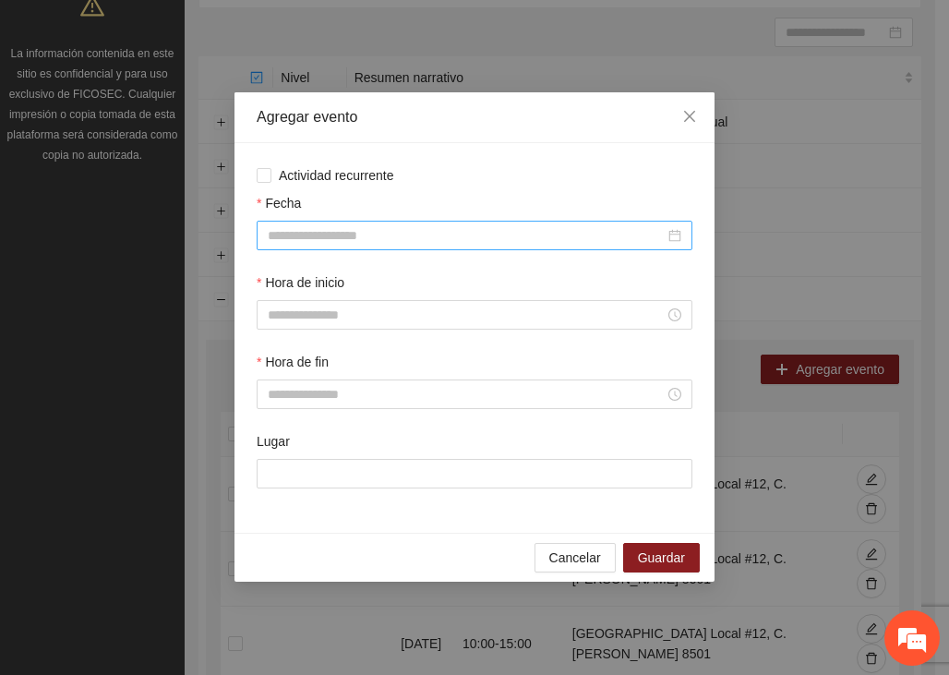
click at [317, 228] on input "Fecha" at bounding box center [466, 235] width 397 height 20
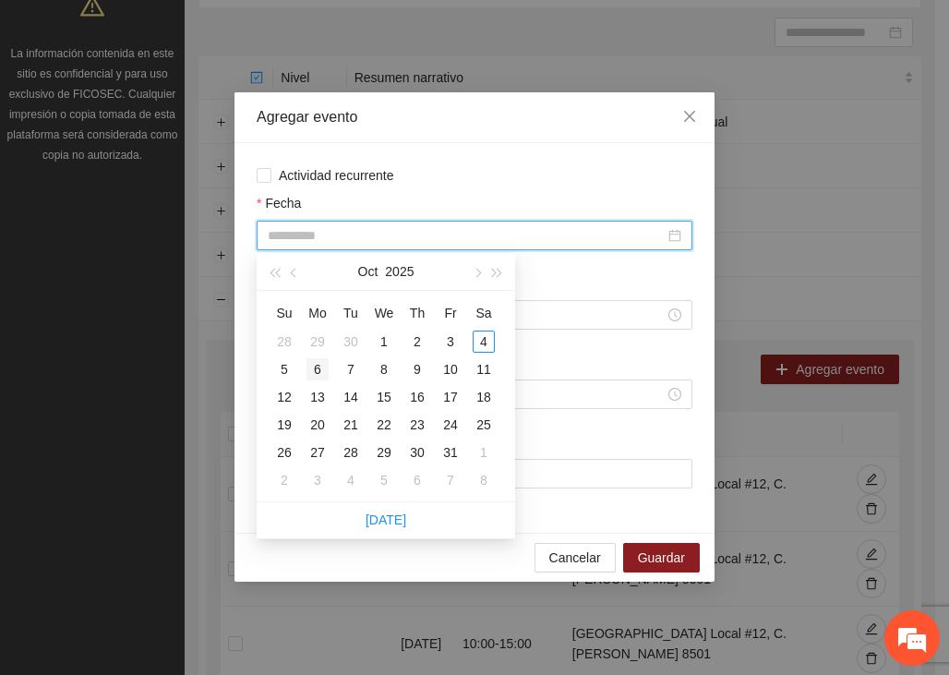
type input "**********"
click at [320, 371] on div "6" at bounding box center [317, 369] width 22 height 22
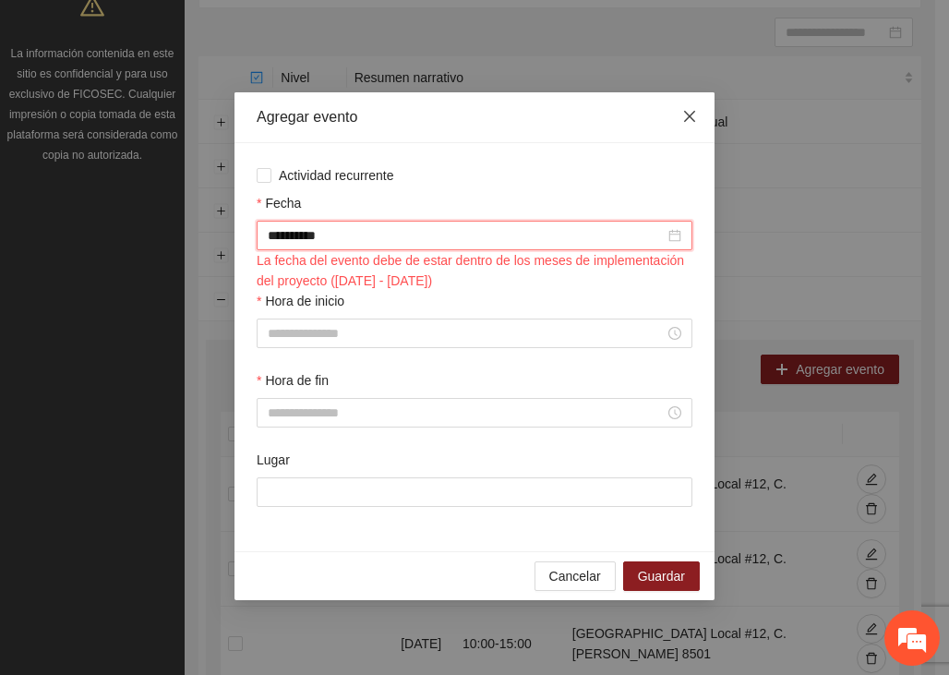
click at [693, 121] on icon "close" at bounding box center [689, 116] width 11 height 11
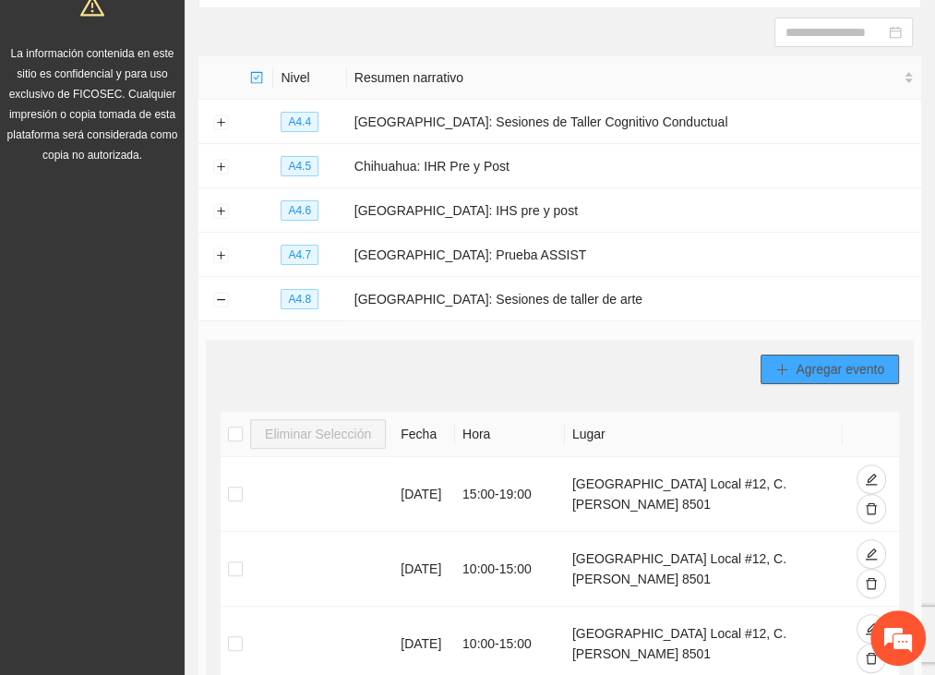
click at [808, 376] on button "Agregar evento" at bounding box center [829, 369] width 138 height 30
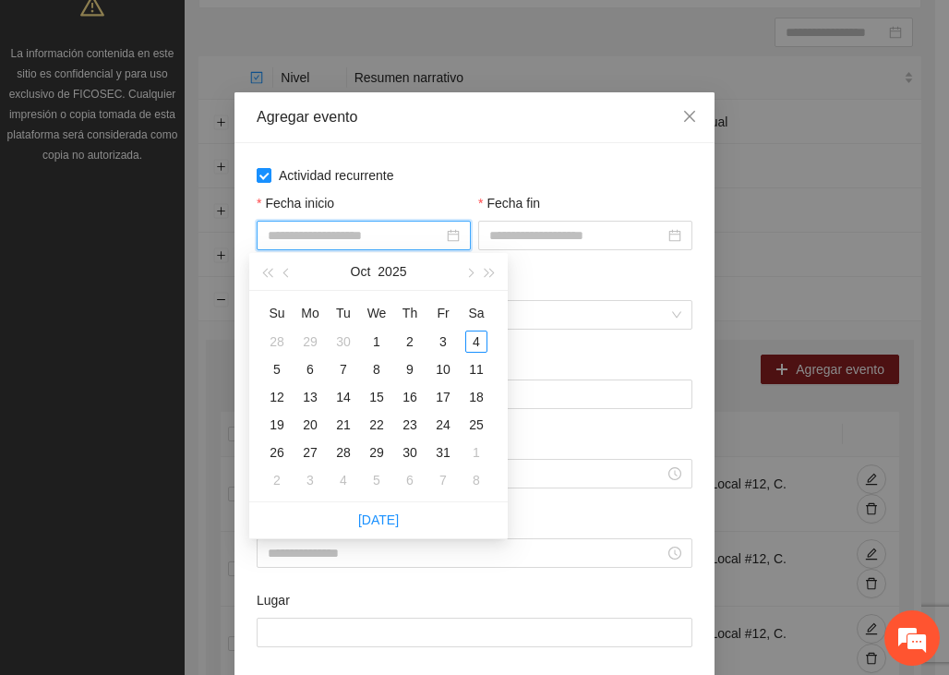
click at [350, 234] on input "Fecha inicio" at bounding box center [355, 235] width 175 height 20
type input "**********"
click at [317, 362] on div "6" at bounding box center [310, 369] width 22 height 22
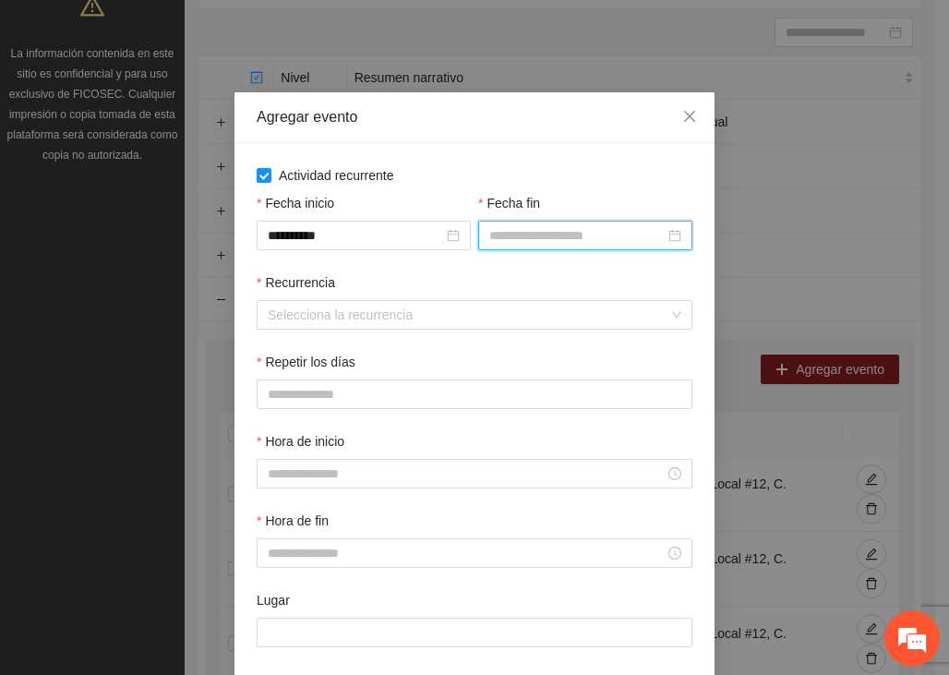
click at [561, 229] on input "Fecha fin" at bounding box center [576, 235] width 175 height 20
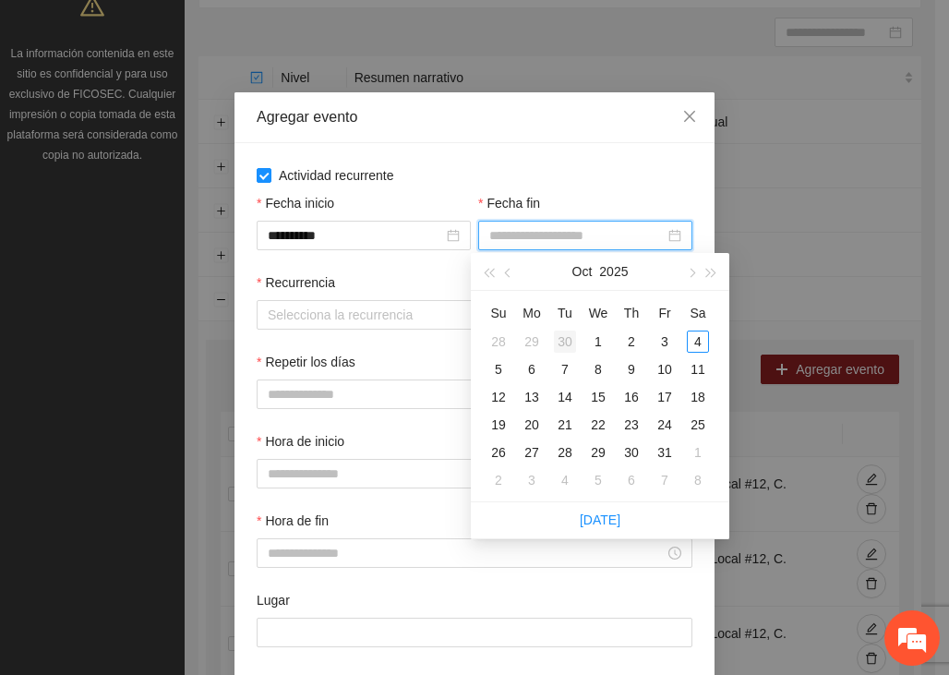
type input "**********"
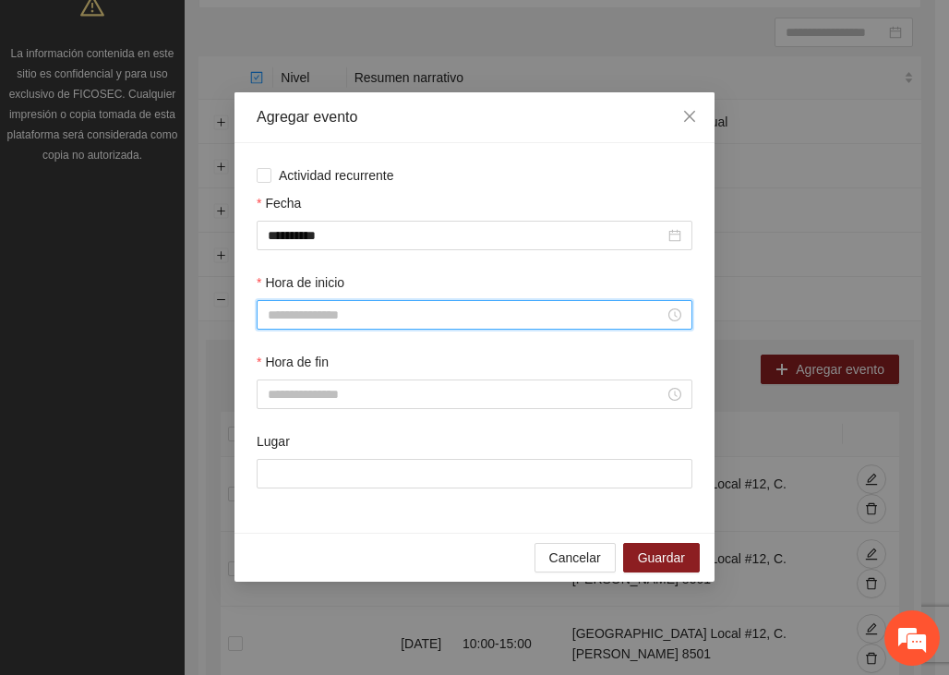
click at [306, 317] on input "Hora de inicio" at bounding box center [466, 315] width 397 height 20
click at [280, 446] on div "11" at bounding box center [283, 453] width 52 height 26
type input "*****"
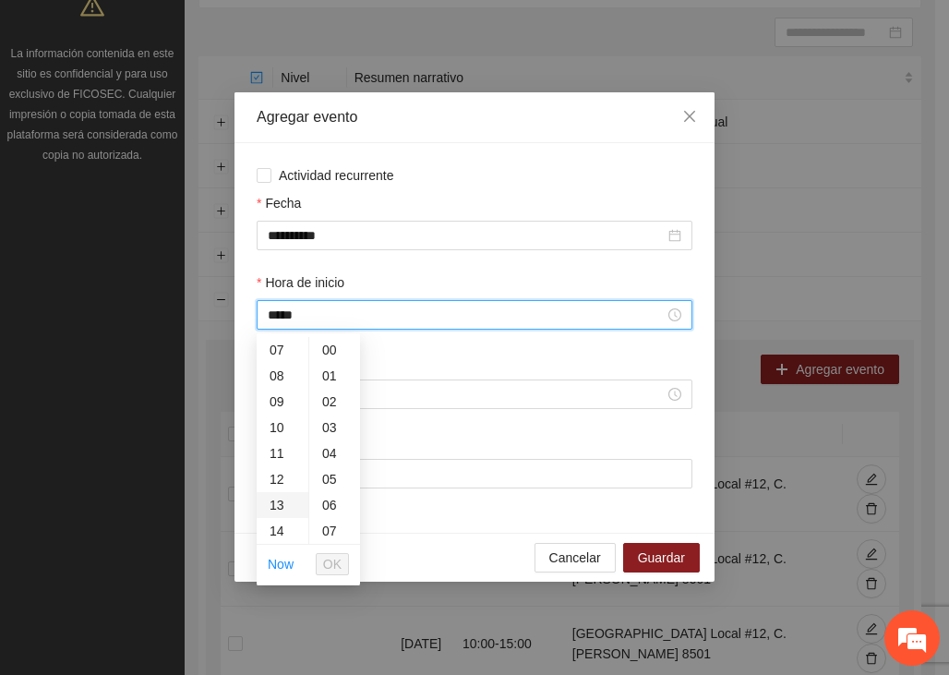
scroll to position [284, 0]
drag, startPoint x: 328, startPoint y: 557, endPoint x: 320, endPoint y: 540, distance: 19.0
click at [328, 557] on span "OK" at bounding box center [332, 564] width 18 height 20
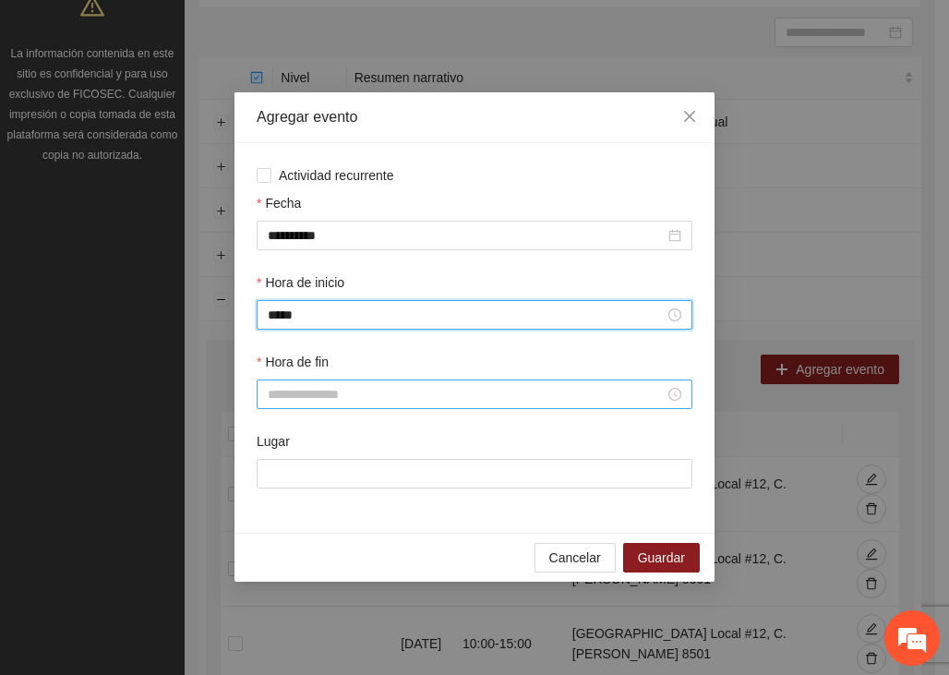
click at [286, 385] on div at bounding box center [475, 394] width 436 height 30
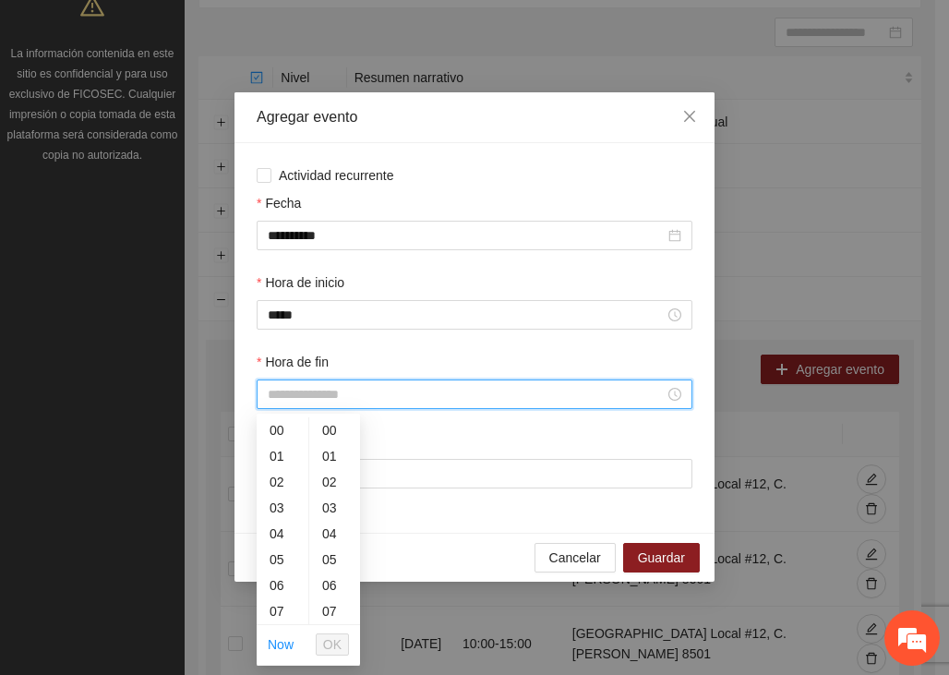
scroll to position [181, 0]
click at [279, 575] on div "13" at bounding box center [283, 585] width 52 height 26
type input "*****"
click at [324, 640] on span "OK" at bounding box center [332, 644] width 18 height 20
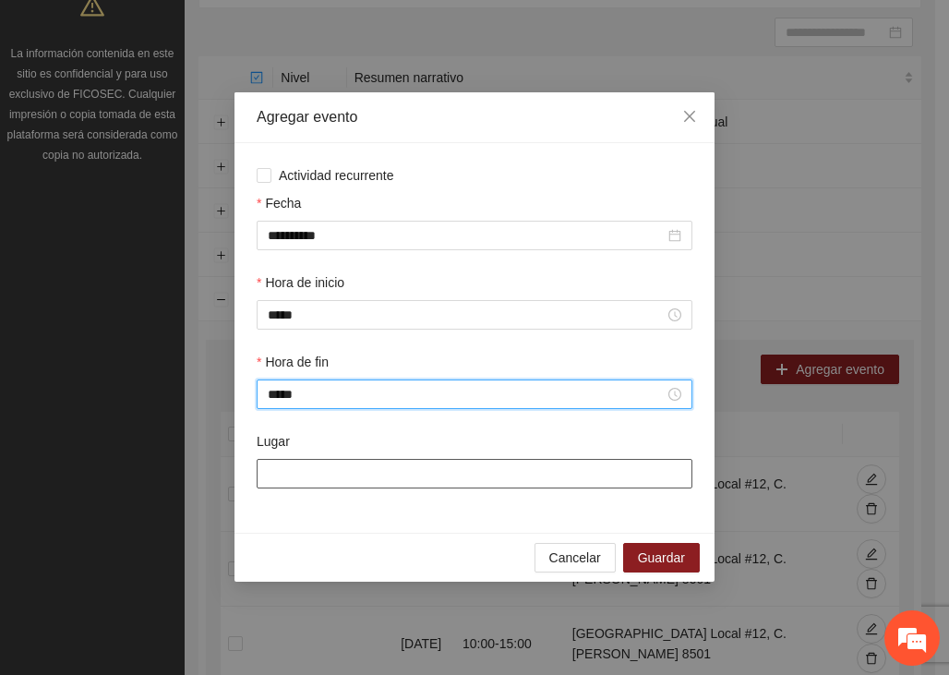
click at [333, 475] on input "Lugar" at bounding box center [475, 474] width 436 height 30
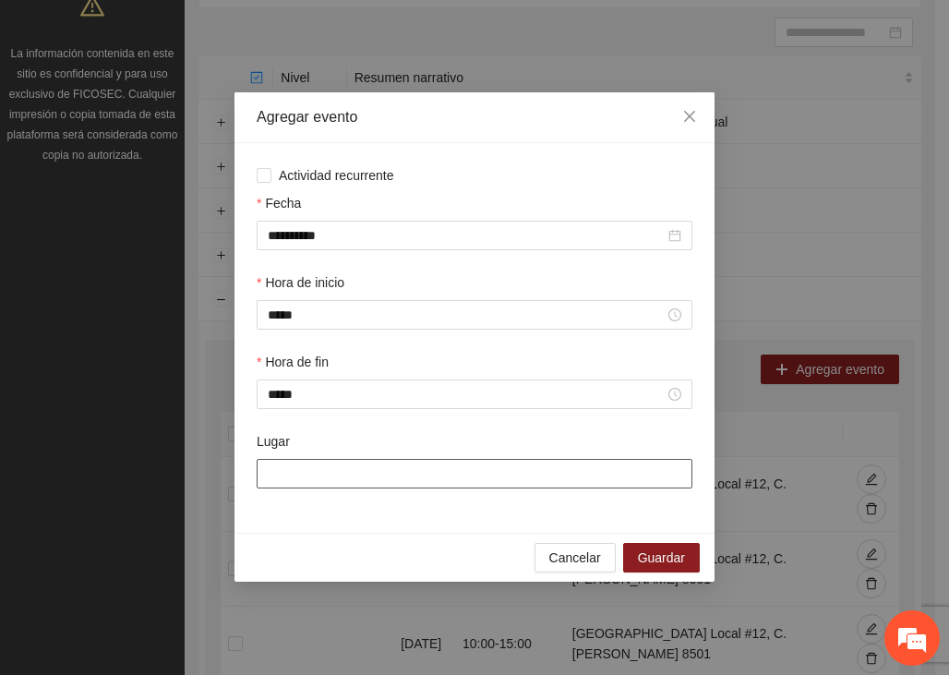
type input "**********"
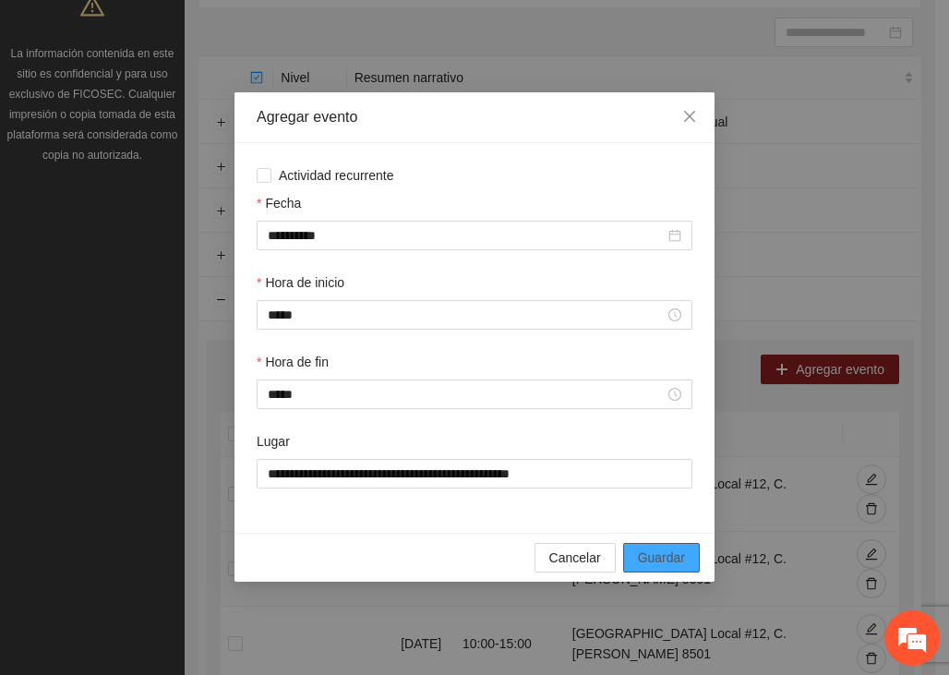
click at [686, 567] on button "Guardar" at bounding box center [661, 558] width 77 height 30
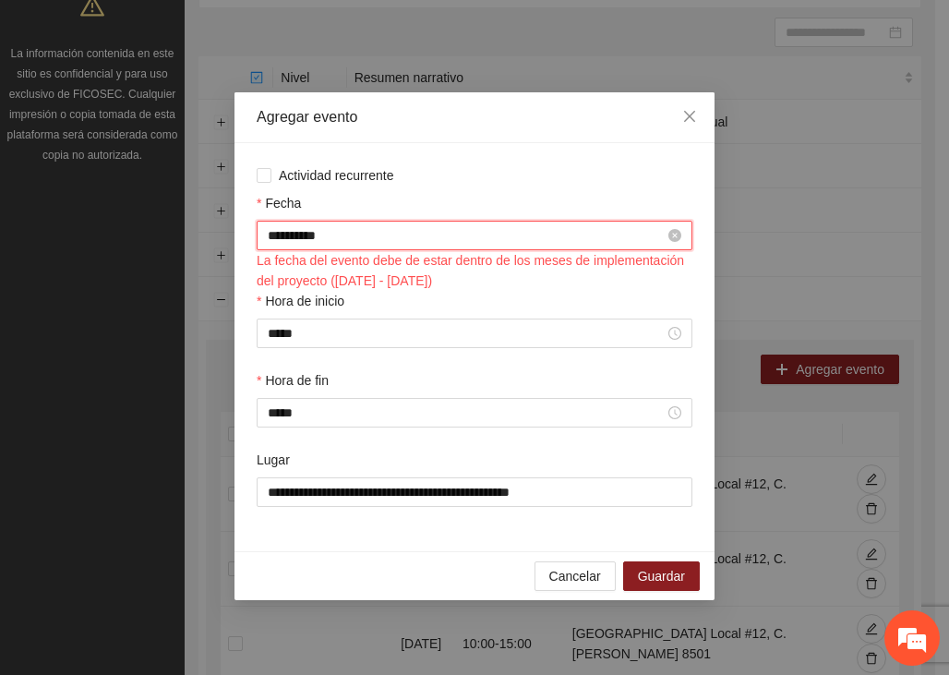
click at [343, 235] on input "**********" at bounding box center [466, 235] width 397 height 20
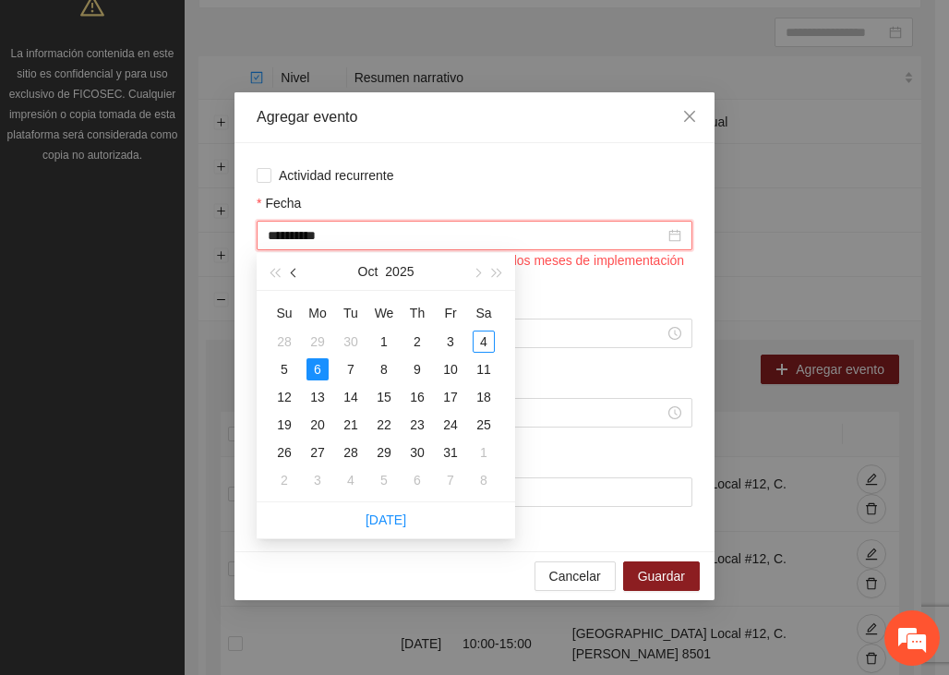
click at [292, 271] on span "button" at bounding box center [295, 273] width 9 height 9
type input "**********"
click at [480, 342] on div "6" at bounding box center [484, 341] width 22 height 22
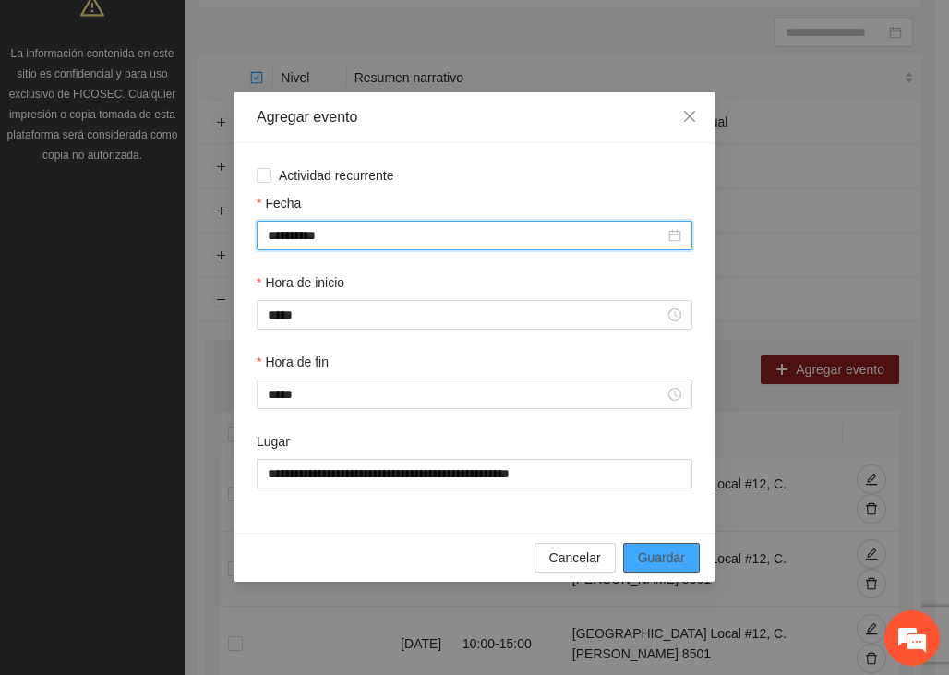
click at [683, 557] on span "Guardar" at bounding box center [661, 557] width 47 height 20
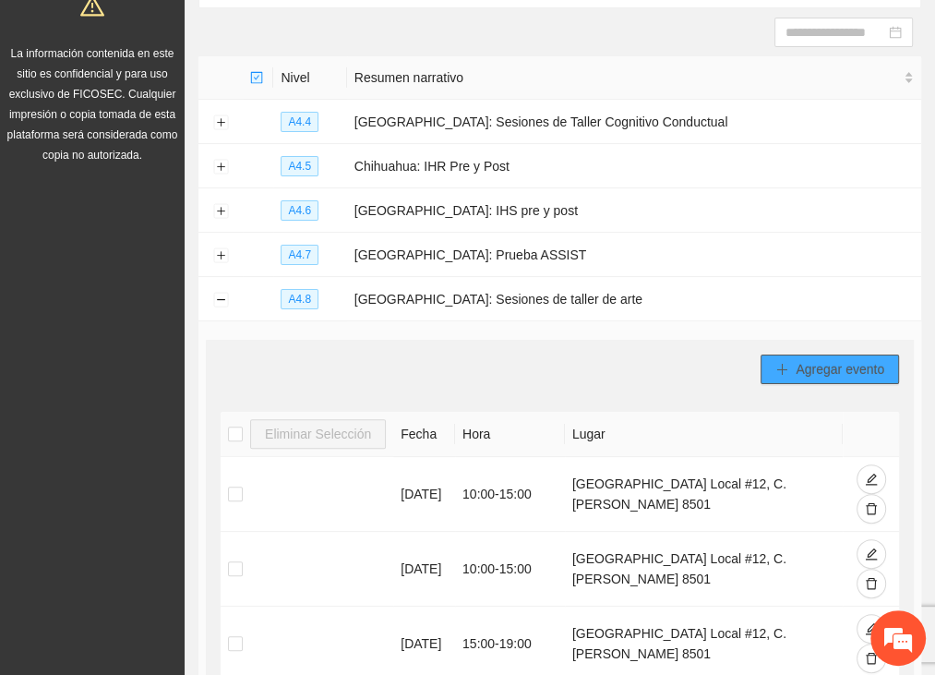
click at [799, 363] on span "Agregar evento" at bounding box center [840, 369] width 89 height 20
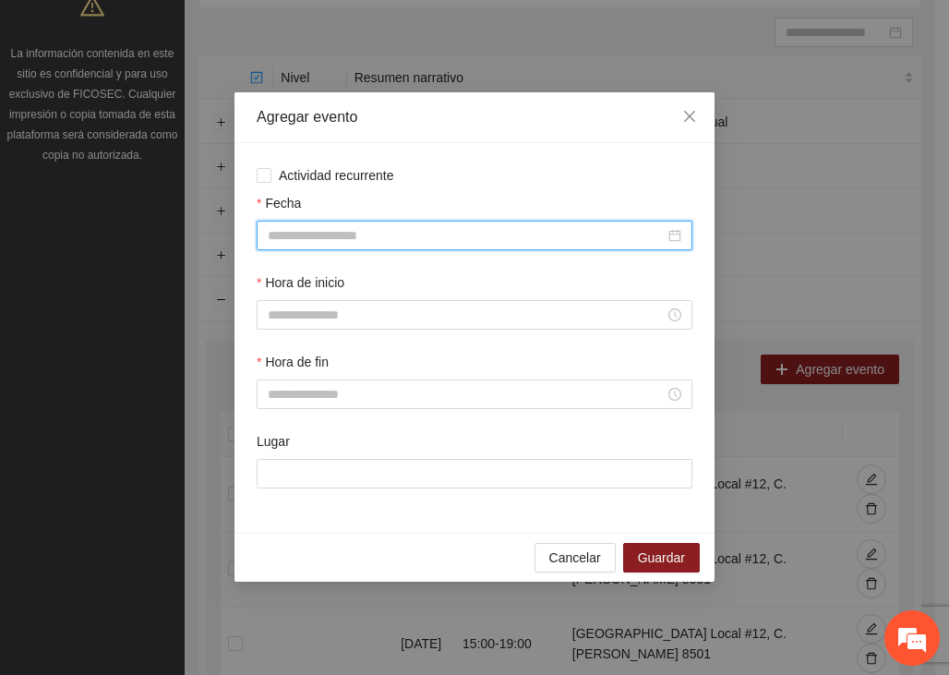
click at [299, 235] on input "Fecha" at bounding box center [466, 235] width 397 height 20
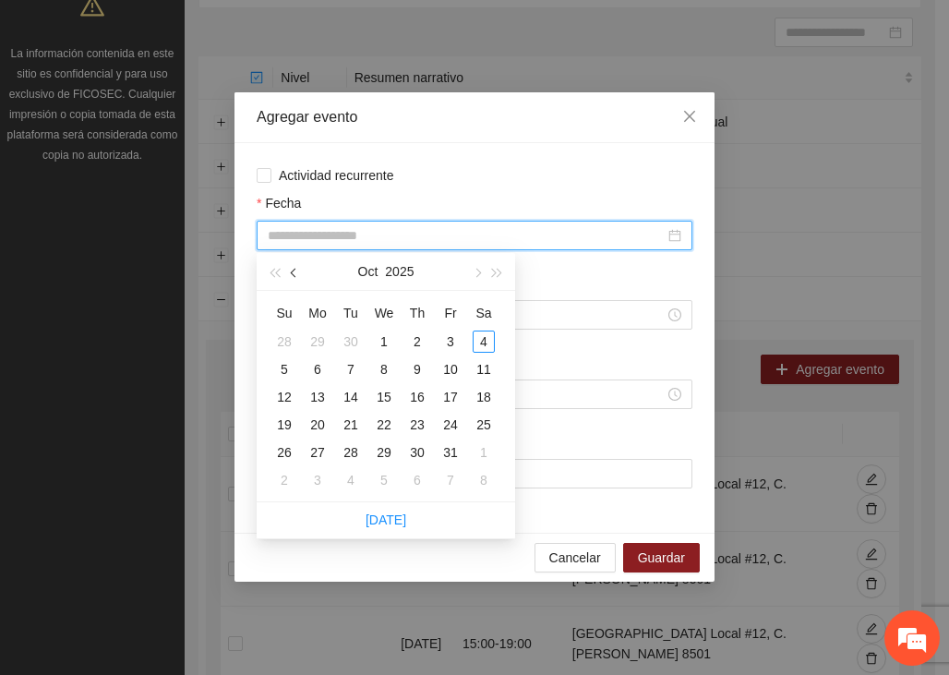
click at [295, 272] on span "button" at bounding box center [295, 273] width 9 height 9
click at [297, 279] on button "button" at bounding box center [294, 271] width 20 height 37
click at [477, 273] on span "button" at bounding box center [476, 273] width 9 height 9
click at [290, 270] on button "button" at bounding box center [294, 271] width 20 height 37
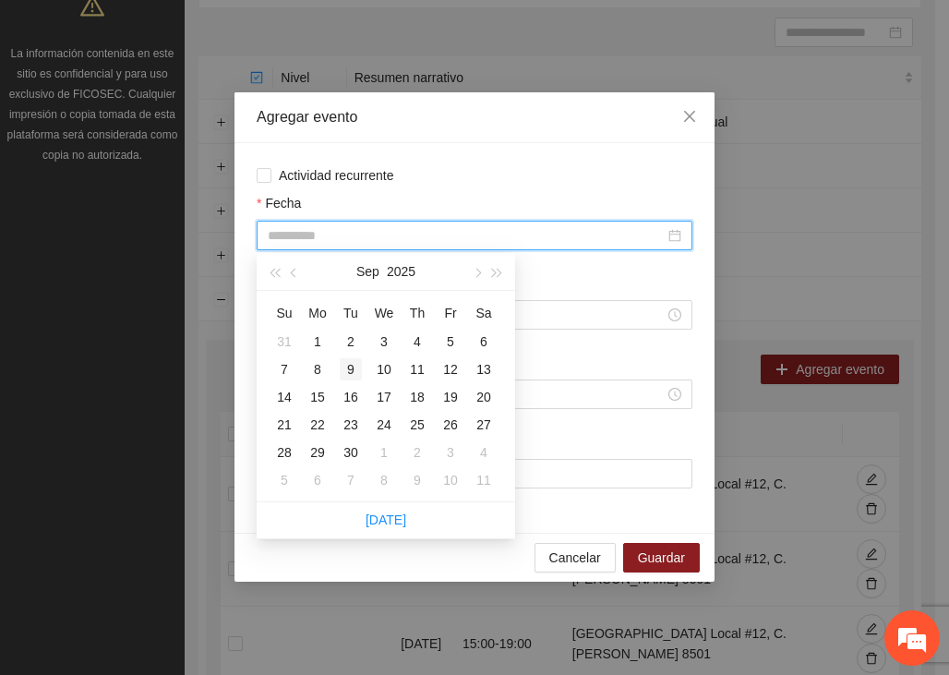
type input "**********"
click at [351, 365] on div "9" at bounding box center [351, 369] width 22 height 22
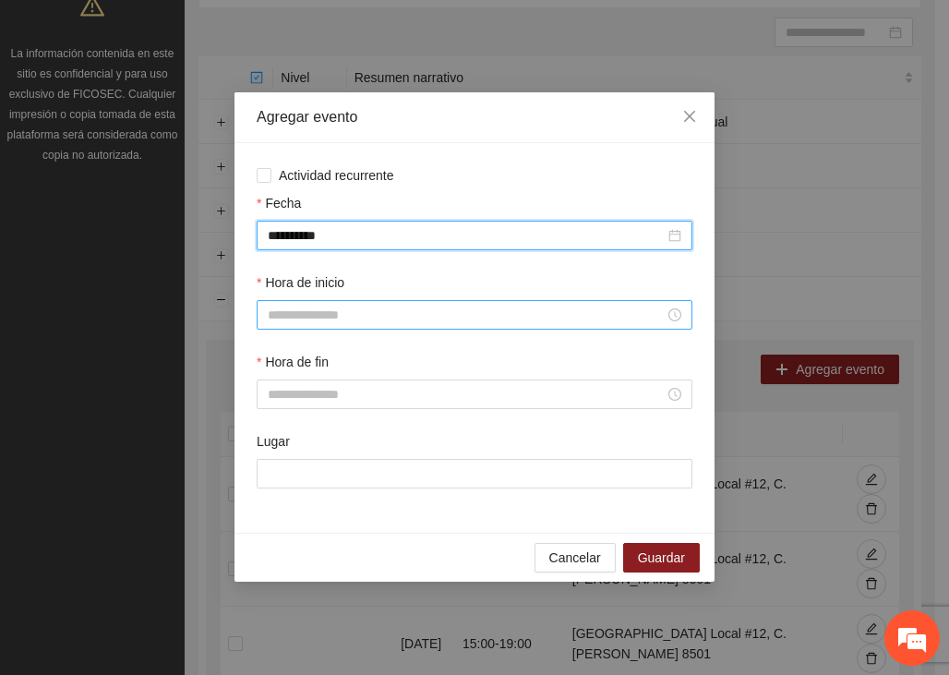
click at [329, 320] on input "Hora de inicio" at bounding box center [466, 315] width 397 height 20
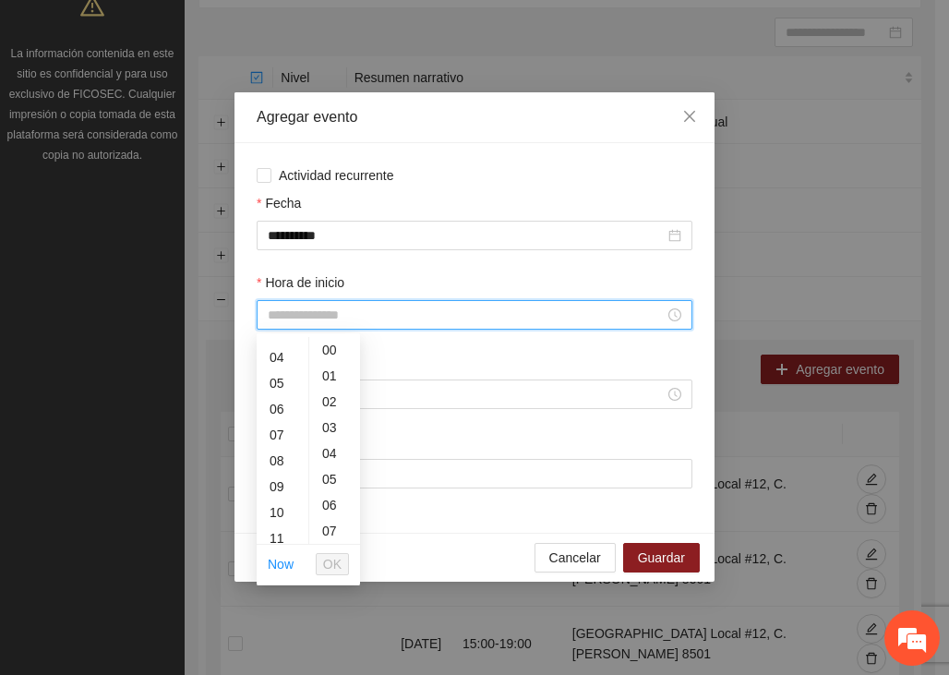
scroll to position [181, 0]
click at [279, 510] on div "16" at bounding box center [283, 509] width 52 height 26
type input "*****"
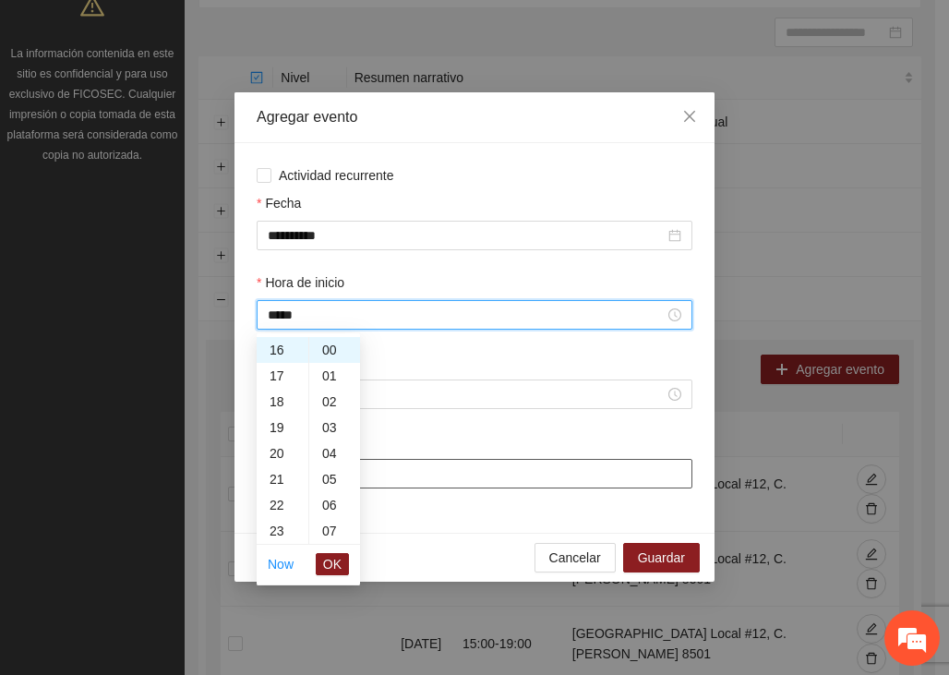
drag, startPoint x: 336, startPoint y: 565, endPoint x: 340, endPoint y: 473, distance: 91.4
click at [335, 565] on span "OK" at bounding box center [332, 564] width 18 height 20
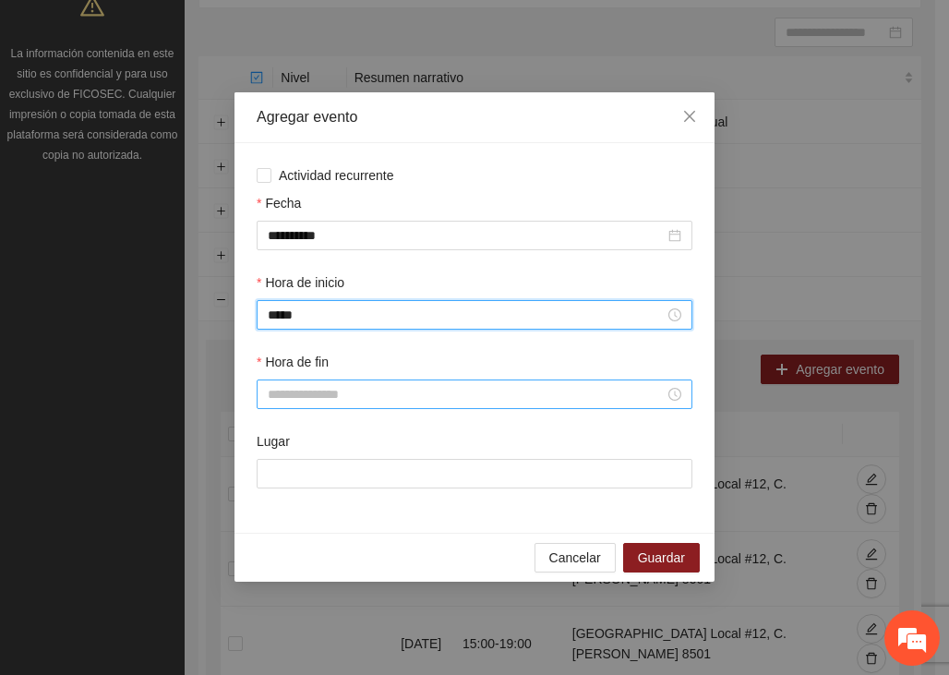
click at [322, 387] on input "Hora de fin" at bounding box center [466, 394] width 397 height 20
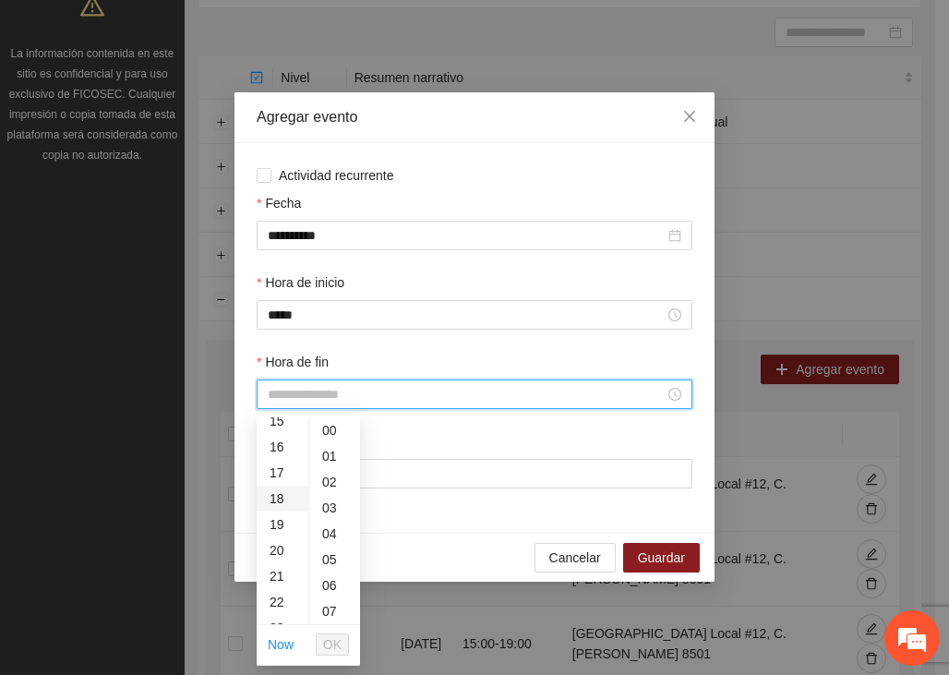
click at [273, 504] on div "18" at bounding box center [283, 498] width 52 height 26
type input "*****"
click at [343, 643] on button "OK" at bounding box center [332, 644] width 33 height 22
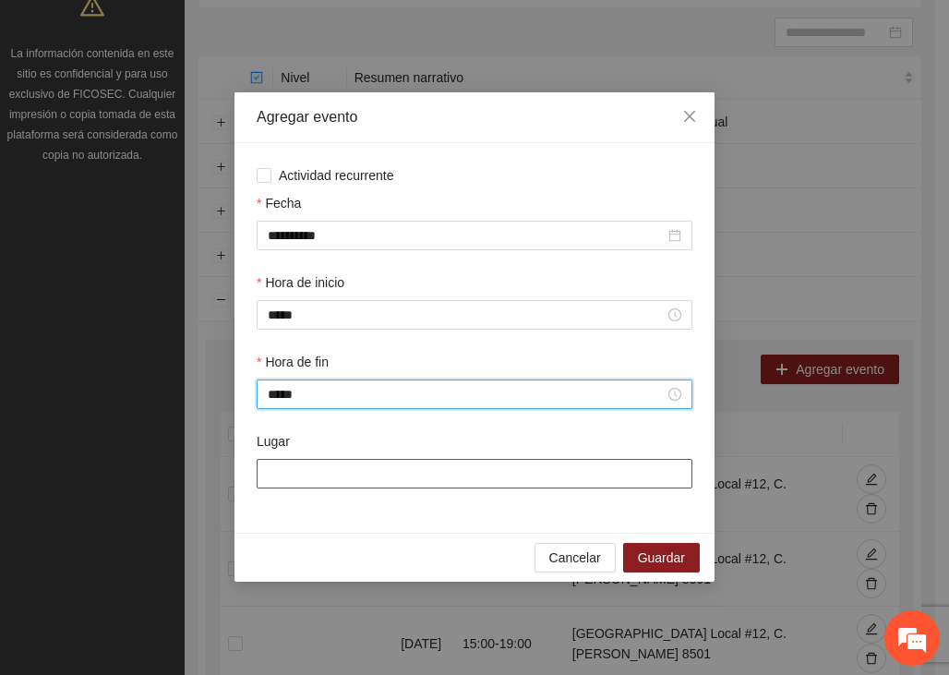
click at [341, 473] on input "Lugar" at bounding box center [475, 474] width 436 height 30
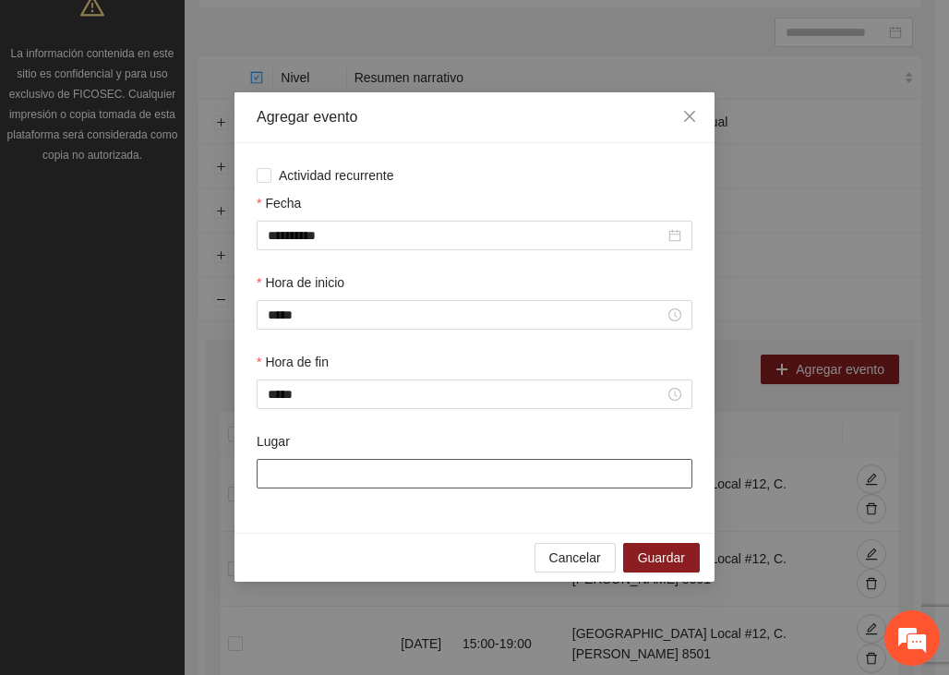
type input "**********"
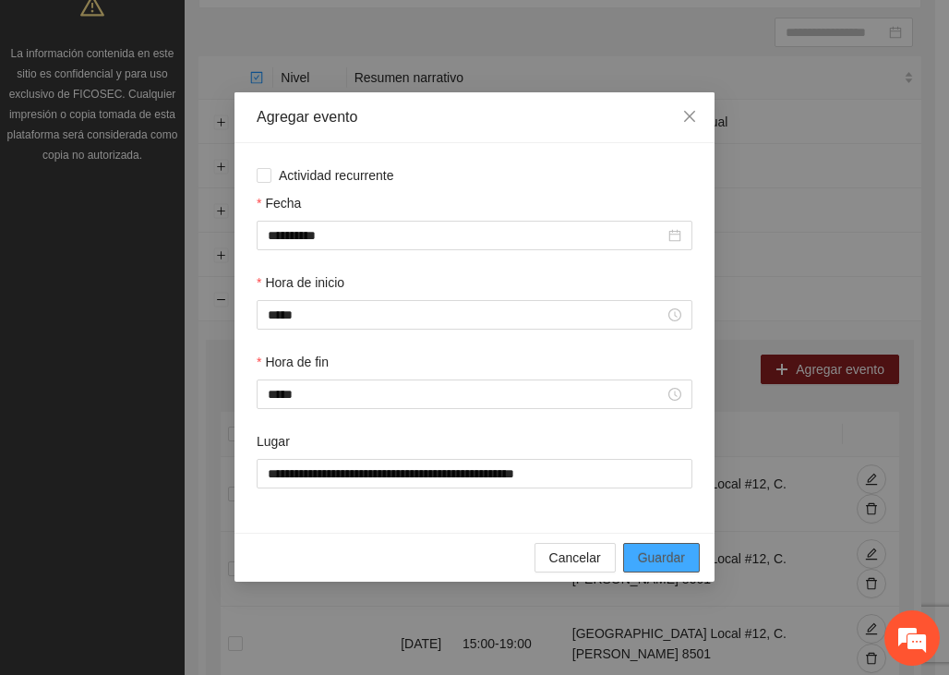
click at [653, 568] on span "Guardar" at bounding box center [661, 557] width 47 height 20
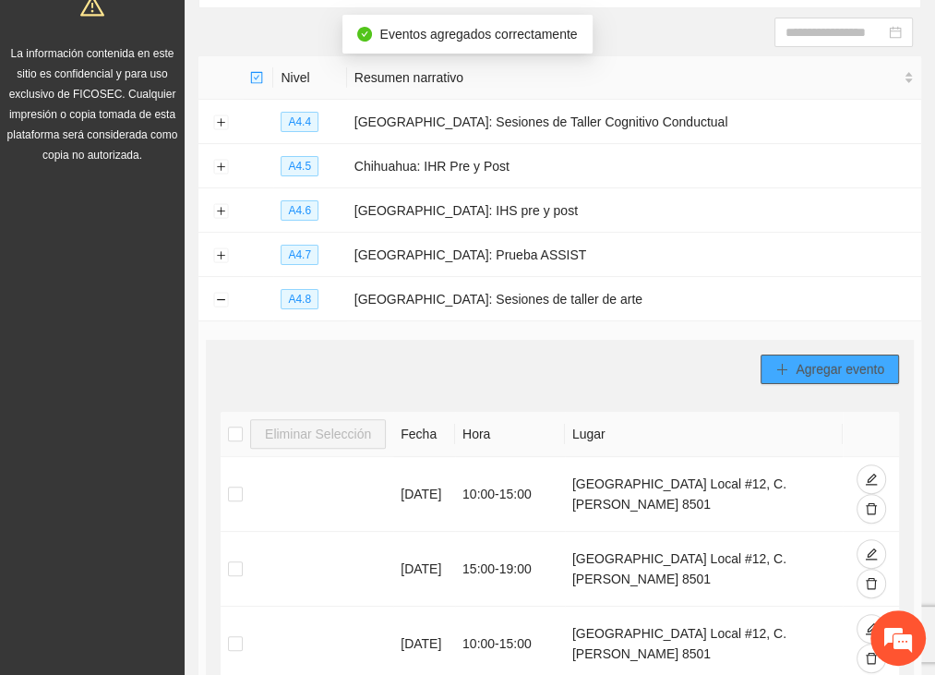
click at [814, 373] on span "Agregar evento" at bounding box center [840, 369] width 89 height 20
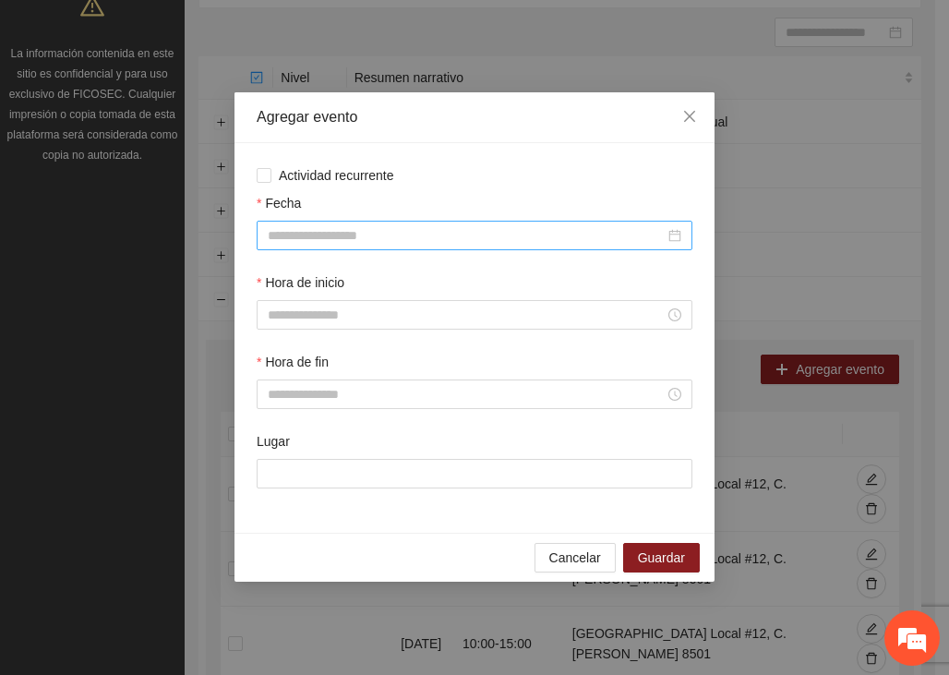
click at [294, 234] on input "Fecha" at bounding box center [466, 235] width 397 height 20
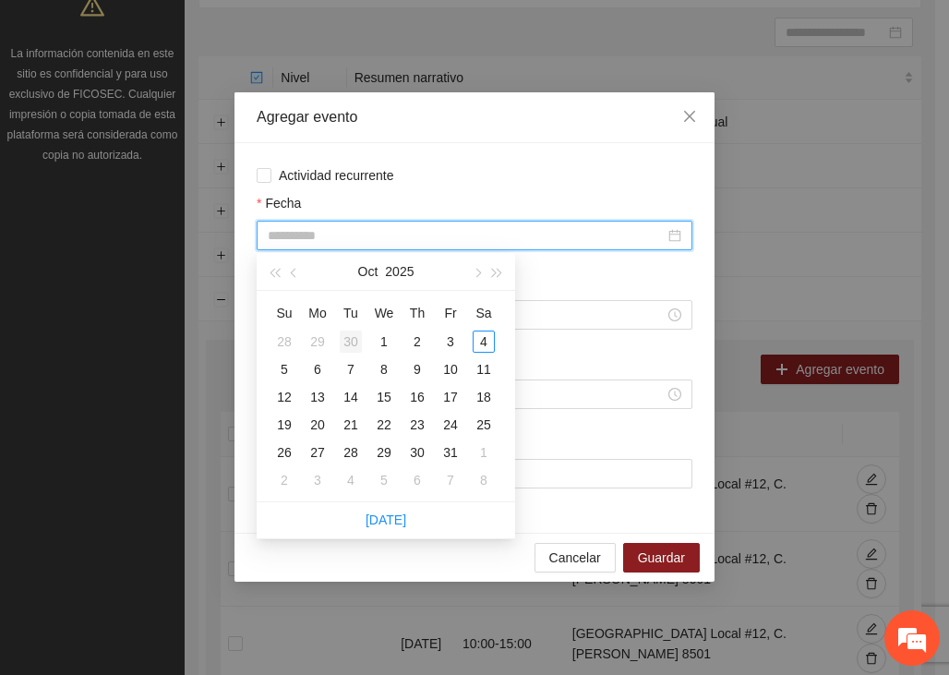
type input "**********"
click at [289, 276] on button "button" at bounding box center [294, 271] width 20 height 37
type input "**********"
click at [454, 365] on div "12" at bounding box center [450, 369] width 22 height 22
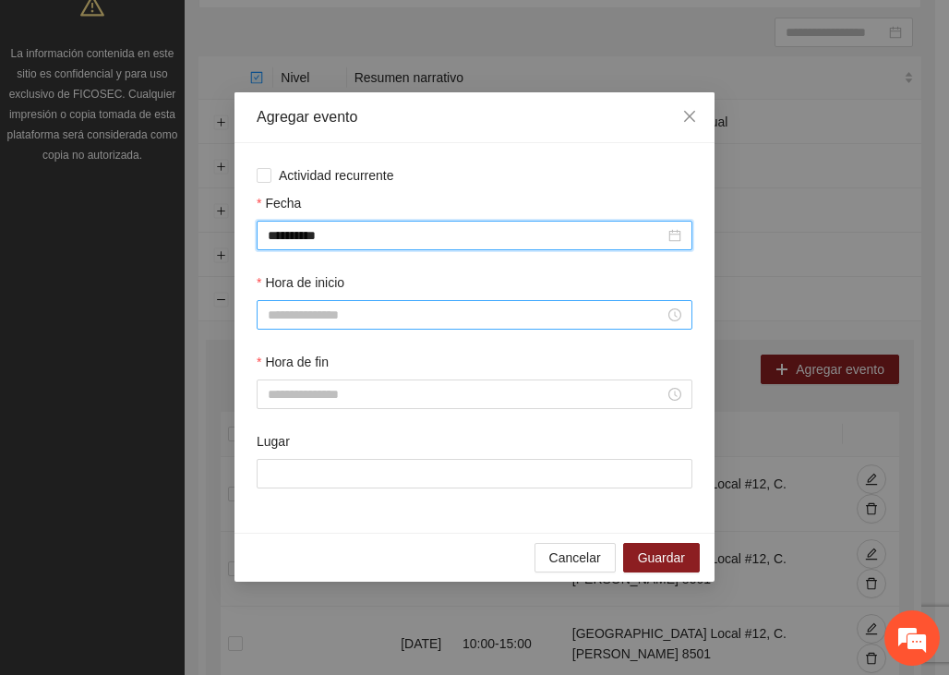
click at [389, 321] on input "Hora de inicio" at bounding box center [466, 315] width 397 height 20
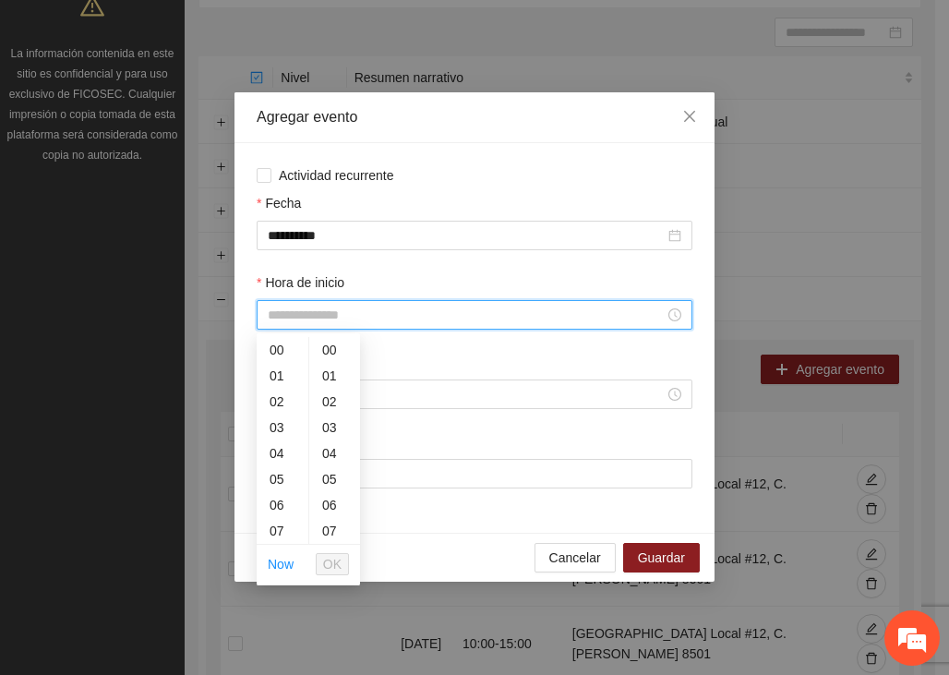
scroll to position [181, 0]
click at [277, 513] on div "16" at bounding box center [283, 509] width 52 height 26
type input "*****"
click at [332, 560] on span "OK" at bounding box center [332, 564] width 18 height 20
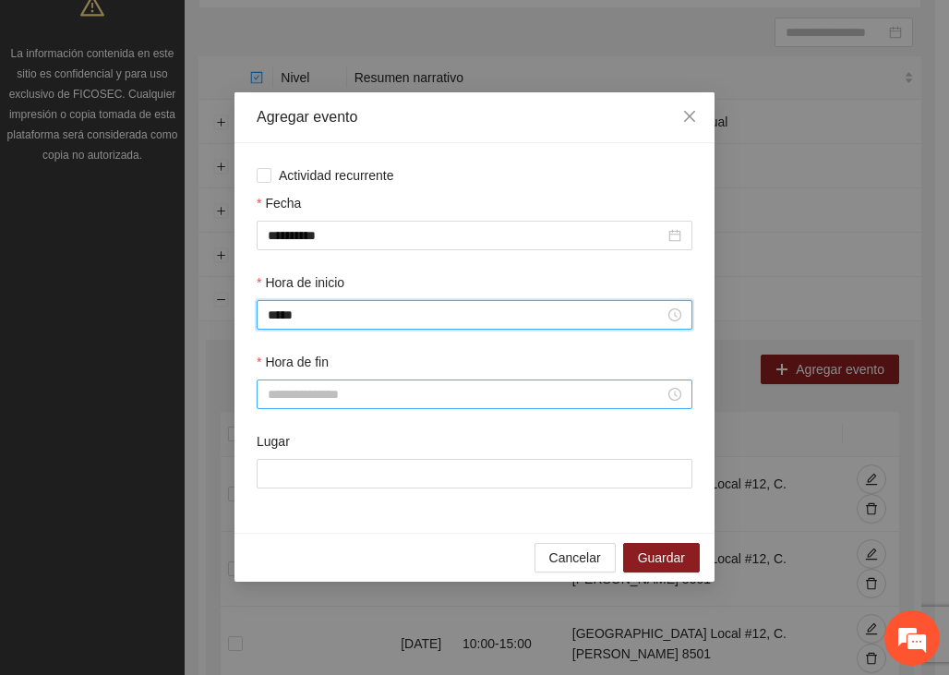
click at [287, 401] on input "Hora de fin" at bounding box center [466, 394] width 397 height 20
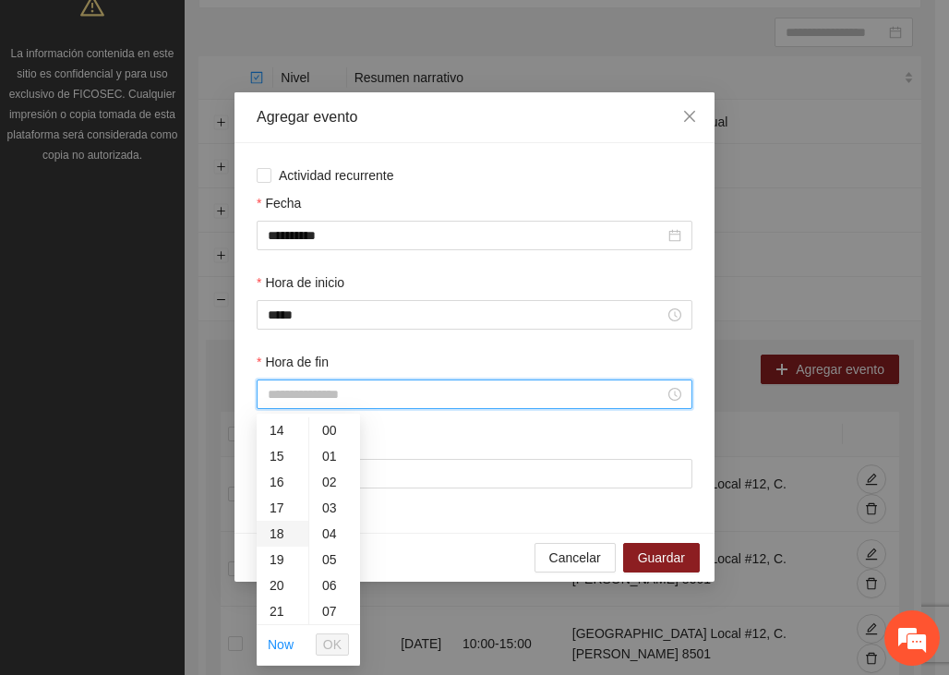
click at [270, 531] on div "18" at bounding box center [283, 534] width 52 height 26
type input "*****"
click at [330, 643] on span "OK" at bounding box center [332, 644] width 18 height 20
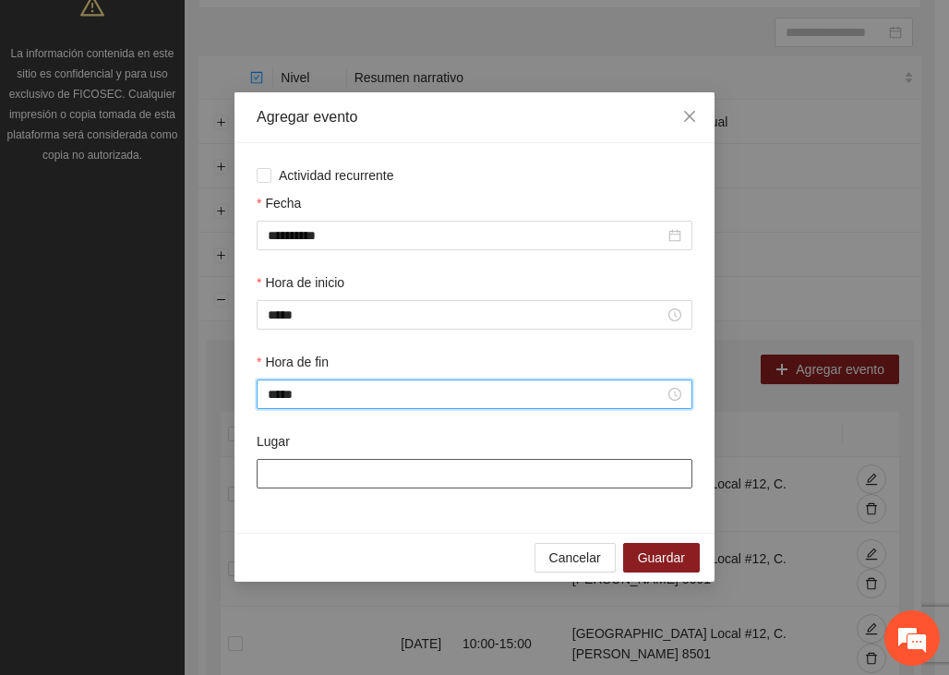
click at [305, 475] on input "Lugar" at bounding box center [475, 474] width 436 height 30
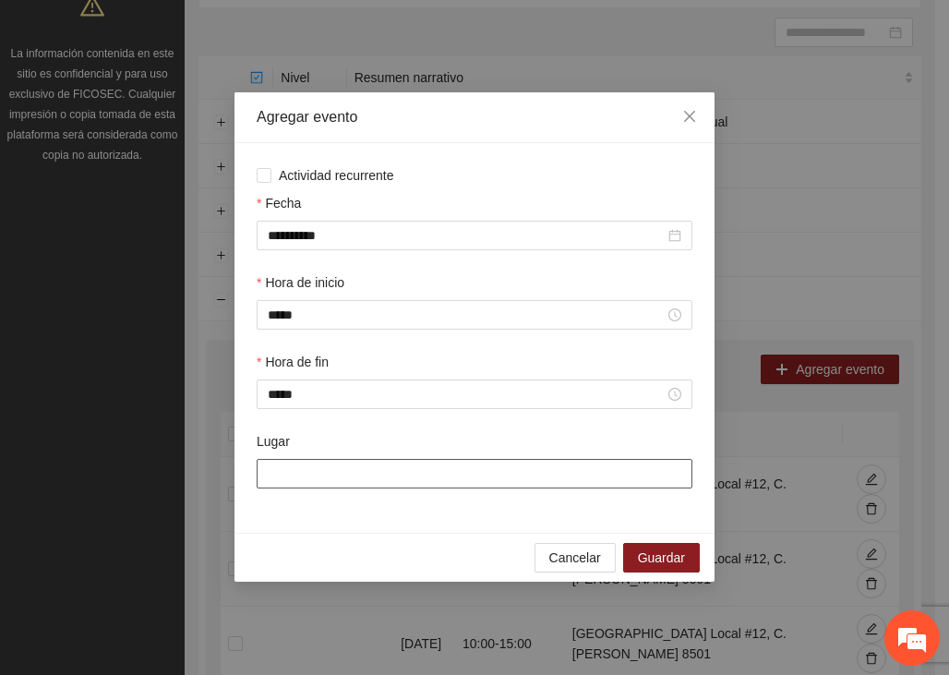
type input "**********"
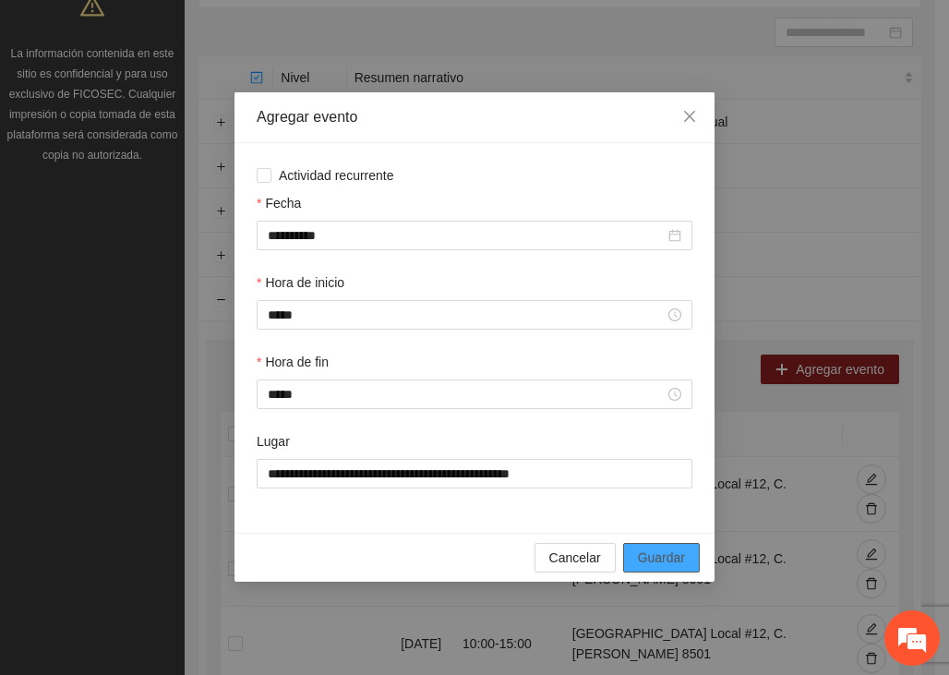
click at [651, 560] on span "Guardar" at bounding box center [661, 557] width 47 height 20
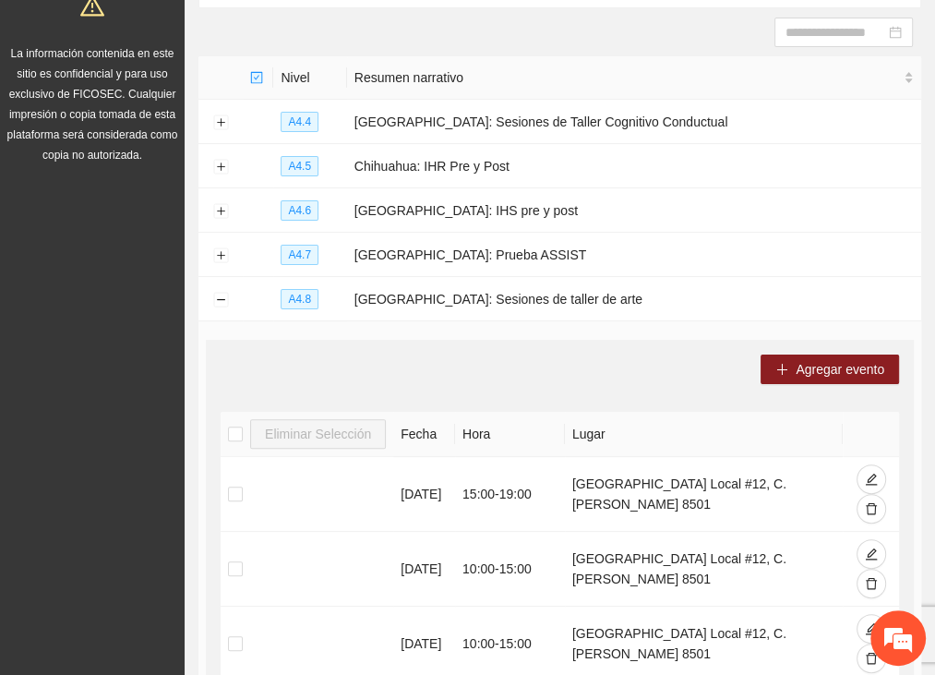
click at [469, 369] on div "Agregar evento" at bounding box center [560, 369] width 678 height 30
click at [808, 359] on span "Agregar evento" at bounding box center [840, 369] width 89 height 20
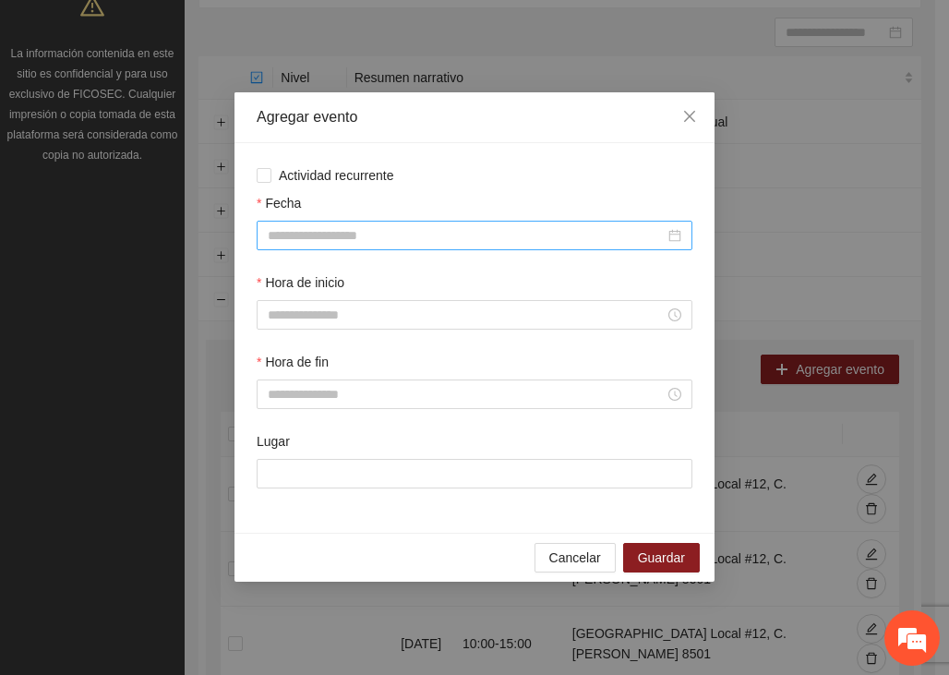
click at [299, 236] on input "Fecha" at bounding box center [466, 235] width 397 height 20
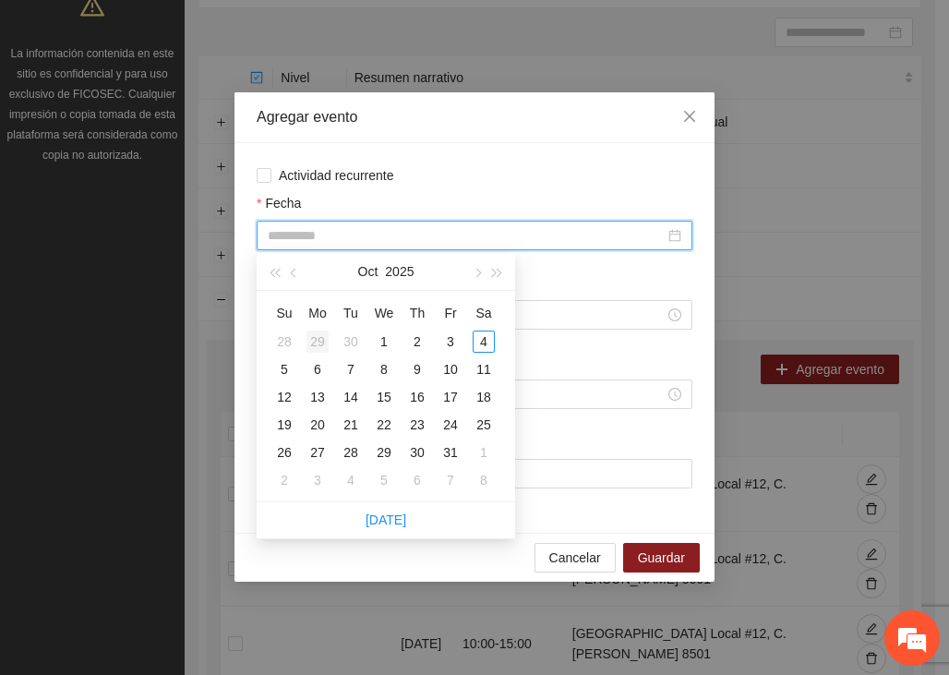
type input "**********"
click at [289, 269] on button "button" at bounding box center [294, 271] width 20 height 37
type input "**********"
click at [490, 368] on div "13" at bounding box center [484, 369] width 22 height 22
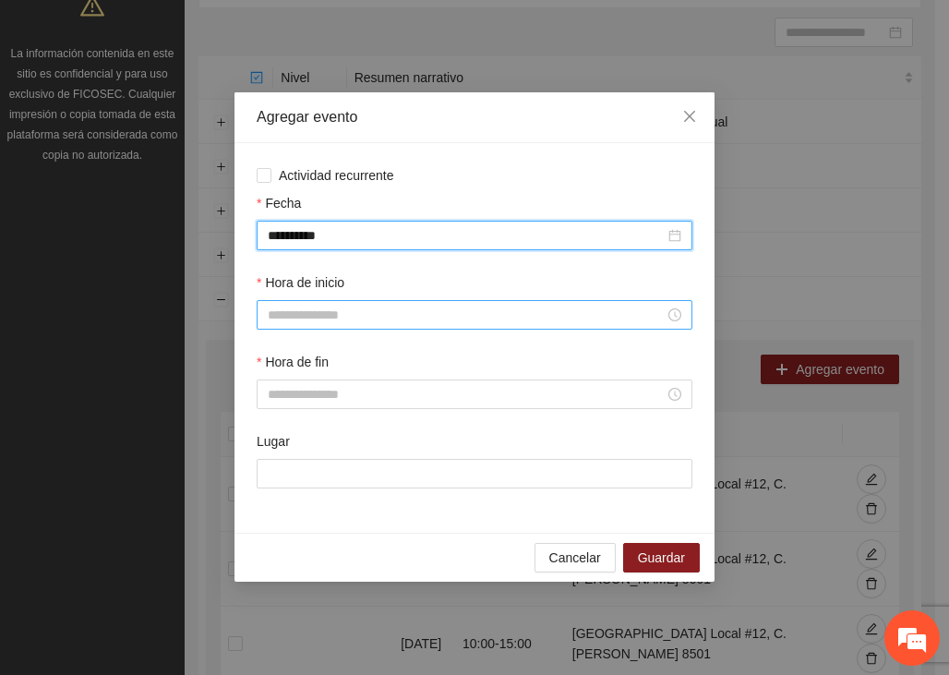
click at [301, 314] on input "Hora de inicio" at bounding box center [466, 315] width 397 height 20
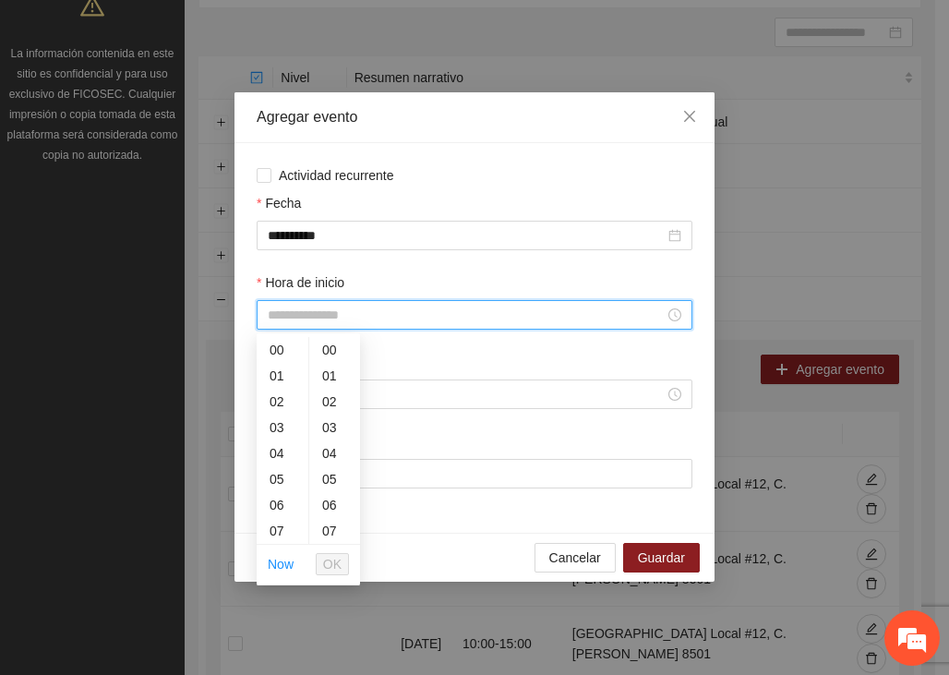
click at [306, 509] on div "00 01 02 03 04 05 06 07 08 09 10 11 12 13 14 15 16 17 18 19 20 21 22 23 00 01 0…" at bounding box center [308, 440] width 103 height 207
drag, startPoint x: 272, startPoint y: 510, endPoint x: 297, endPoint y: 523, distance: 28.1
click at [272, 511] on div "16" at bounding box center [283, 509] width 52 height 26
type input "*****"
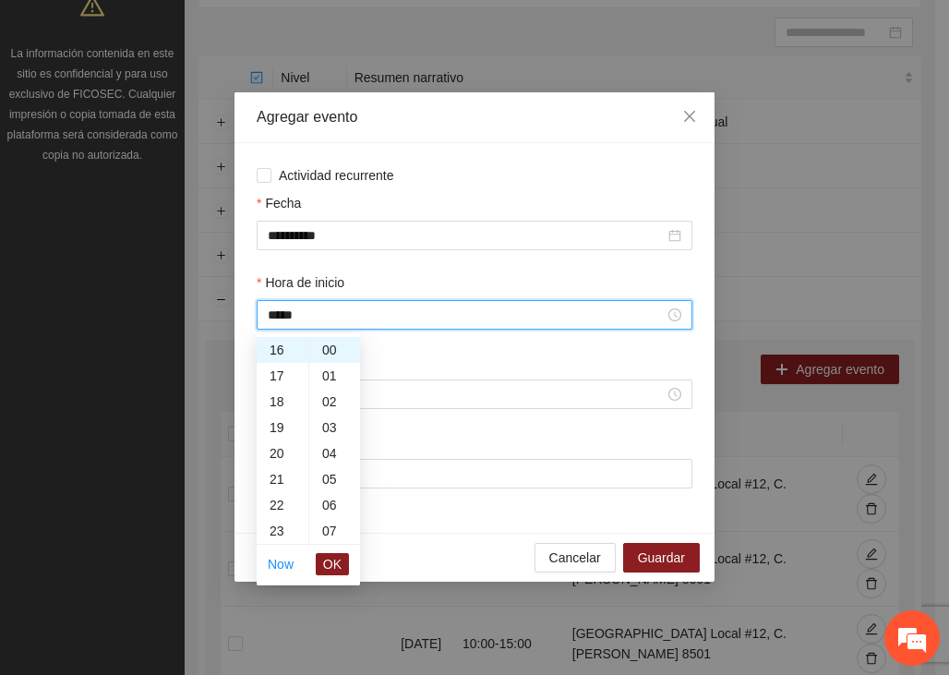
drag, startPoint x: 335, startPoint y: 562, endPoint x: 334, endPoint y: 553, distance: 9.3
click at [334, 564] on span "OK" at bounding box center [332, 564] width 18 height 20
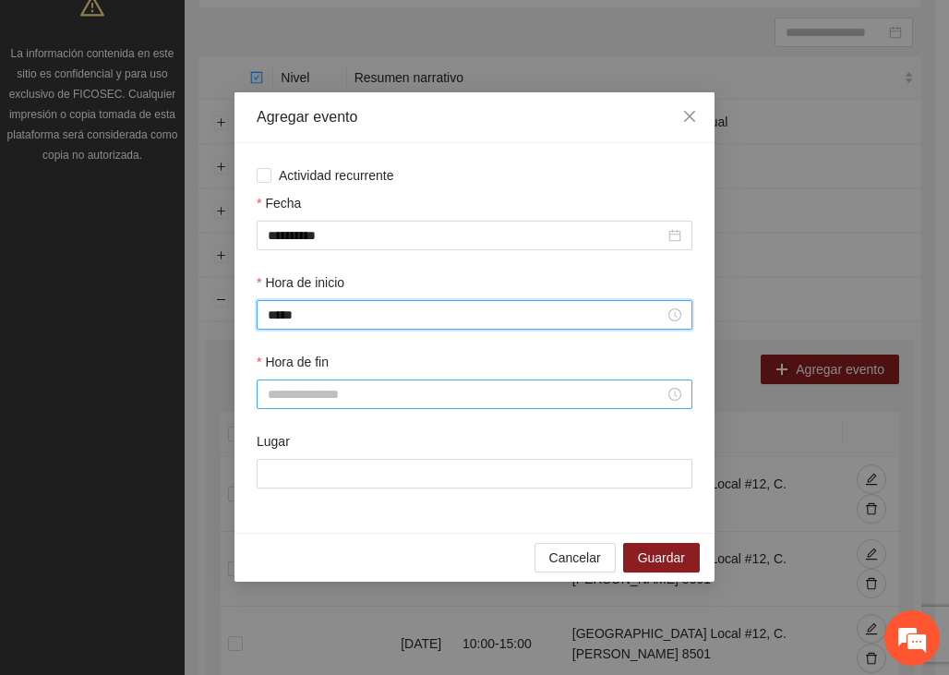
click at [282, 392] on input "Hora de fin" at bounding box center [466, 394] width 397 height 20
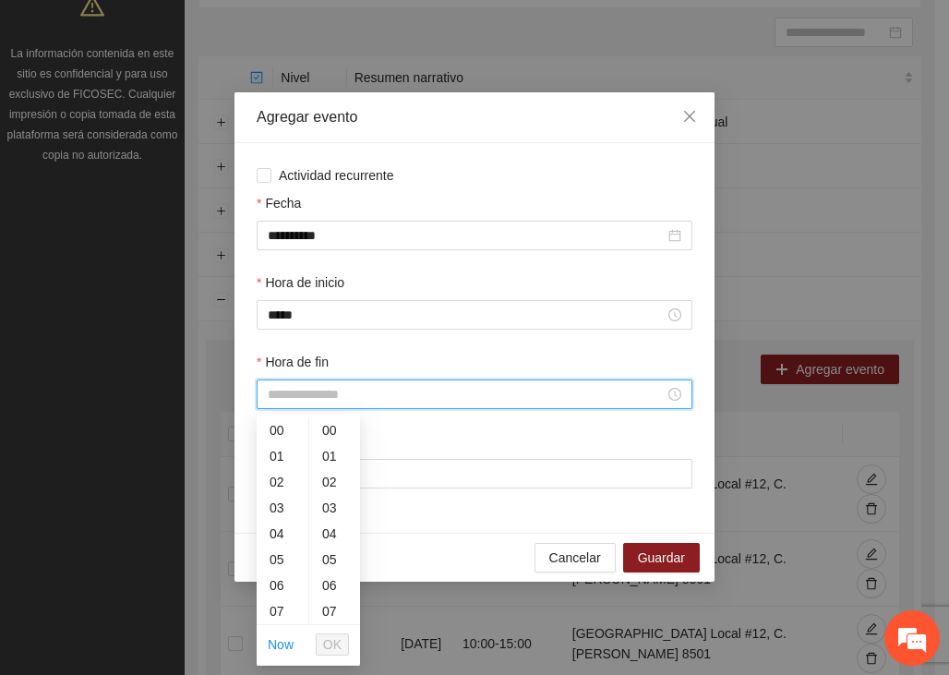
scroll to position [181, 0]
drag, startPoint x: 263, startPoint y: 531, endPoint x: 278, endPoint y: 544, distance: 19.6
click at [262, 531] on div "18" at bounding box center [283, 534] width 52 height 26
type input "*****"
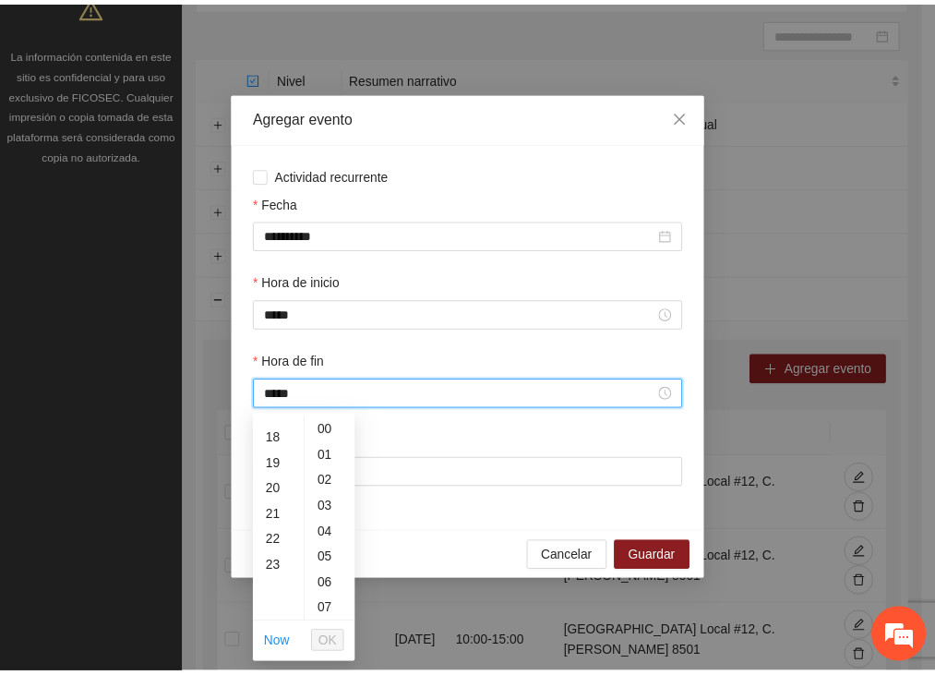
scroll to position [465, 0]
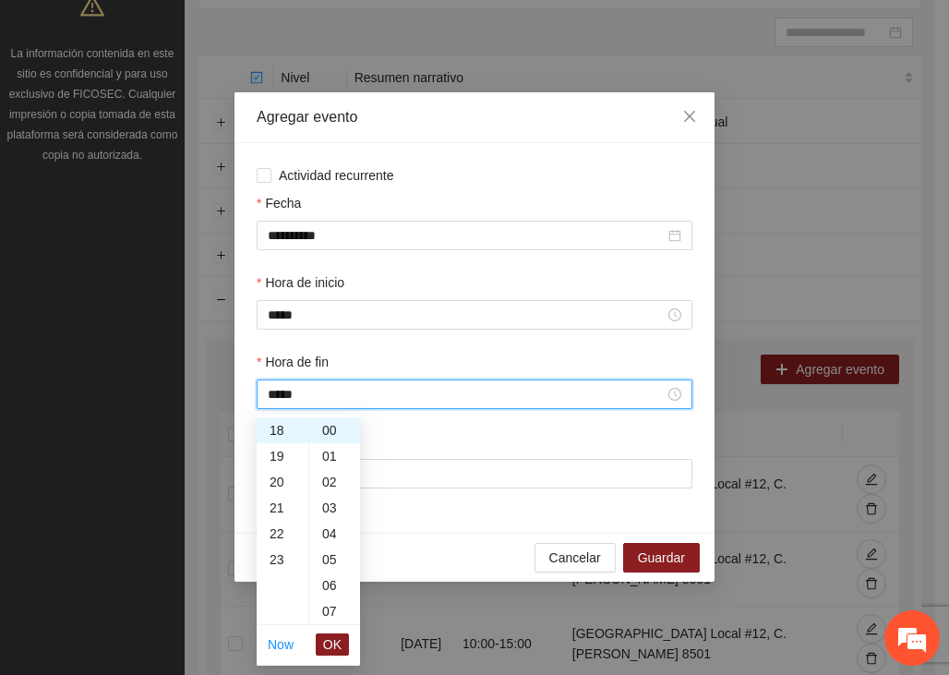
drag, startPoint x: 325, startPoint y: 637, endPoint x: 323, endPoint y: 619, distance: 17.6
click at [325, 640] on span "OK" at bounding box center [332, 644] width 18 height 20
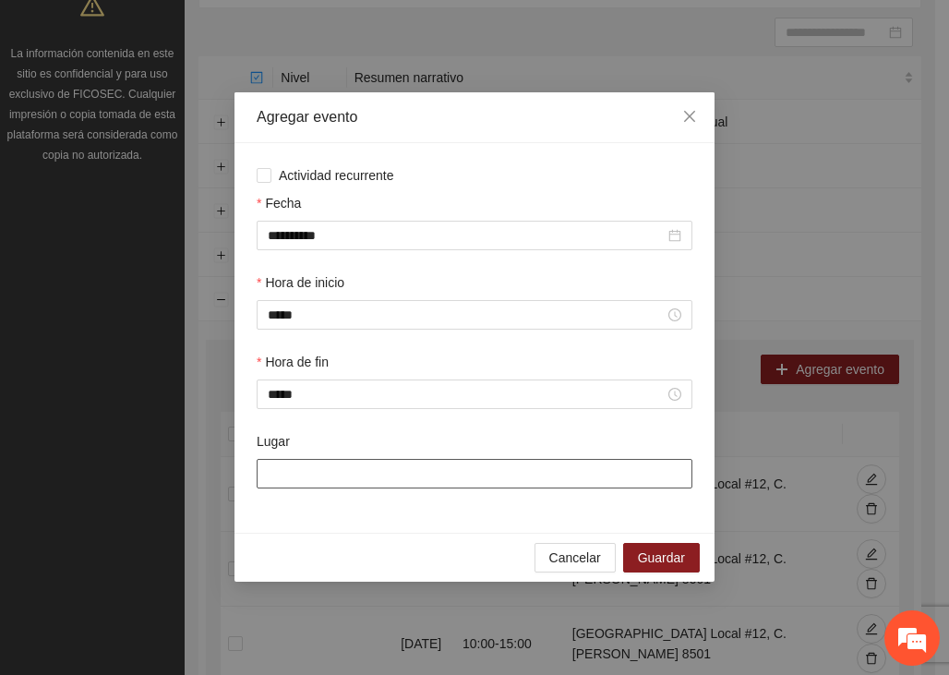
drag, startPoint x: 296, startPoint y: 476, endPoint x: 311, endPoint y: 495, distance: 23.6
click at [296, 476] on input "Lugar" at bounding box center [475, 474] width 436 height 30
type input "**********"
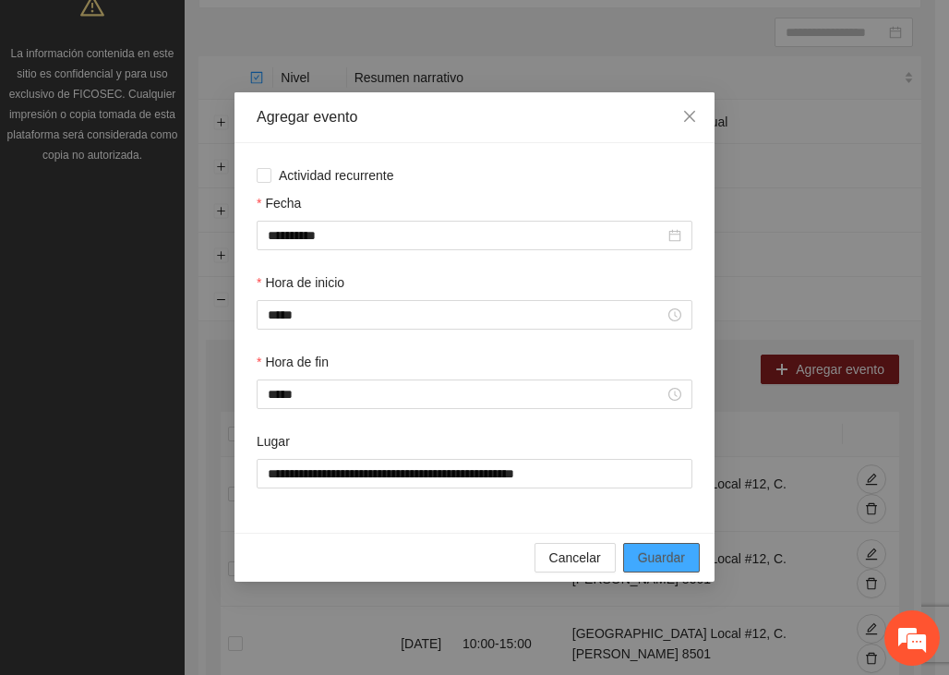
click at [676, 557] on span "Guardar" at bounding box center [661, 557] width 47 height 20
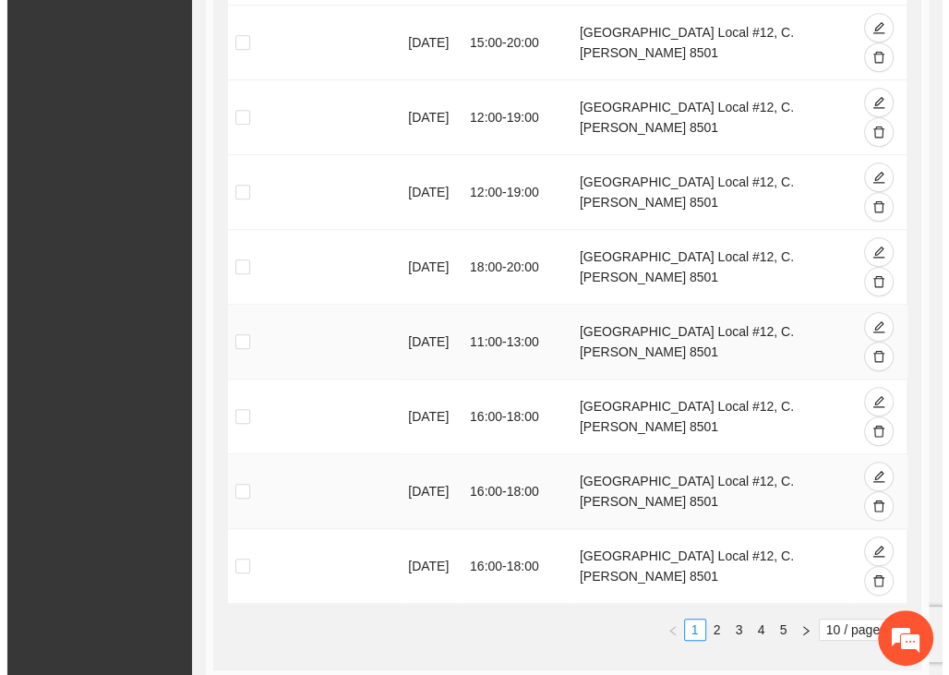
scroll to position [831, 0]
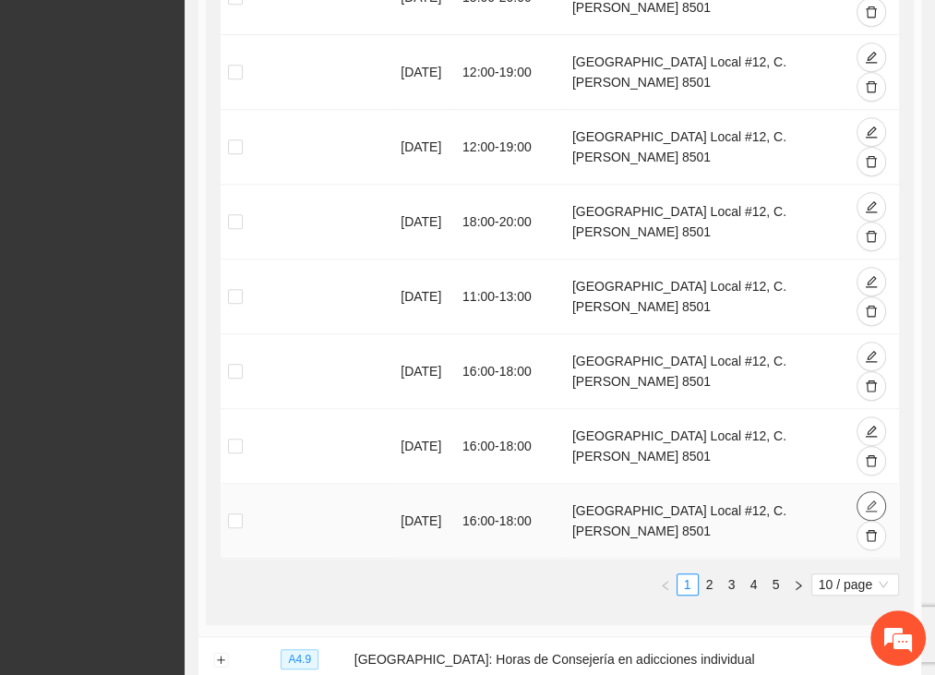
click at [869, 501] on icon "edit" at bounding box center [871, 505] width 13 height 13
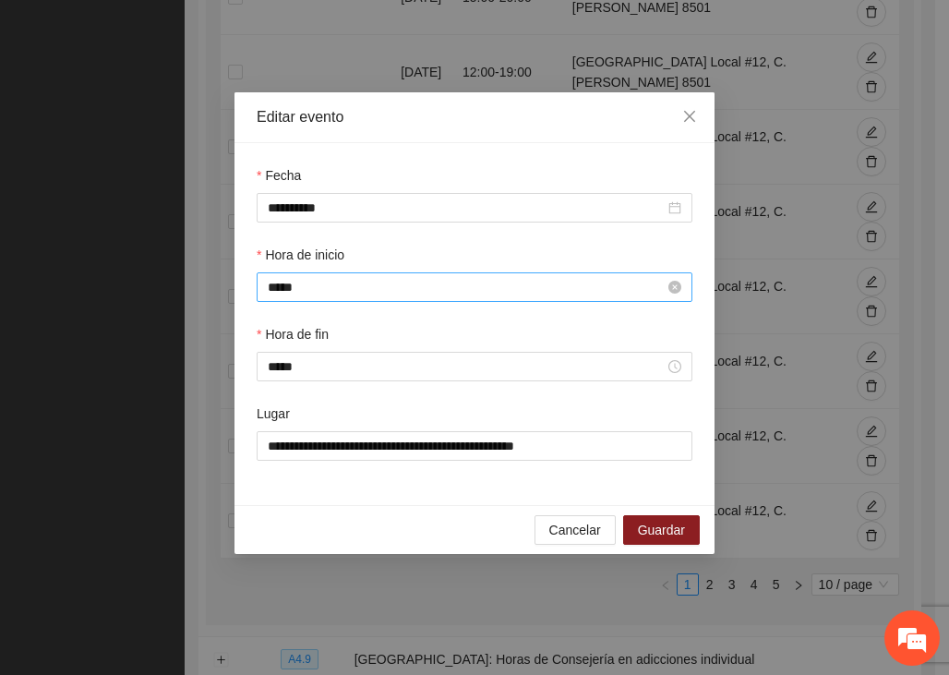
click at [308, 282] on input "*****" at bounding box center [466, 287] width 397 height 20
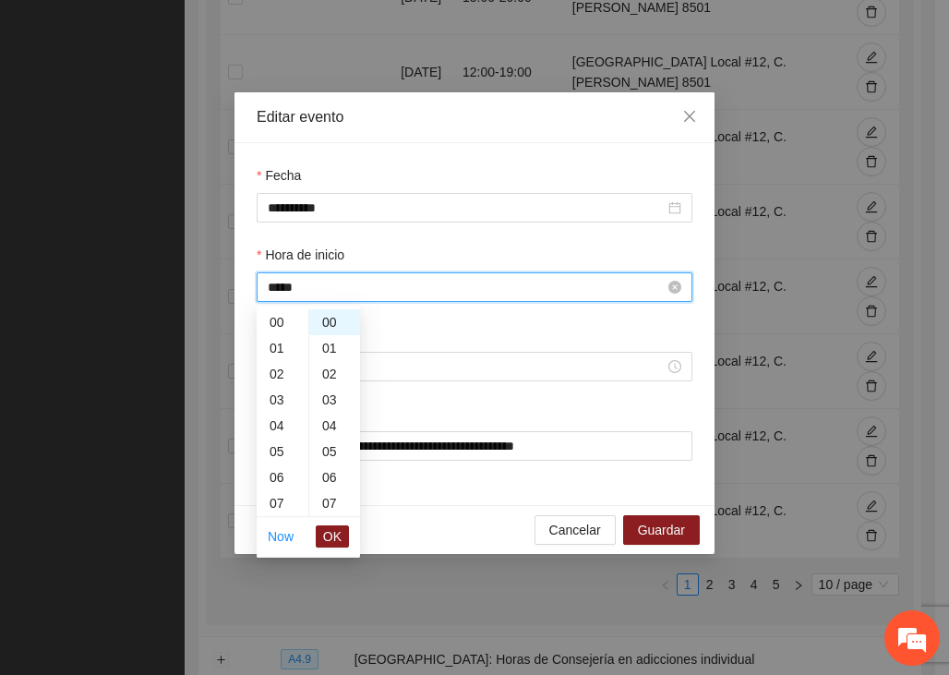
scroll to position [413, 0]
click at [279, 335] on div "11" at bounding box center [283, 341] width 52 height 26
type input "*****"
click at [323, 534] on button "OK" at bounding box center [332, 536] width 33 height 22
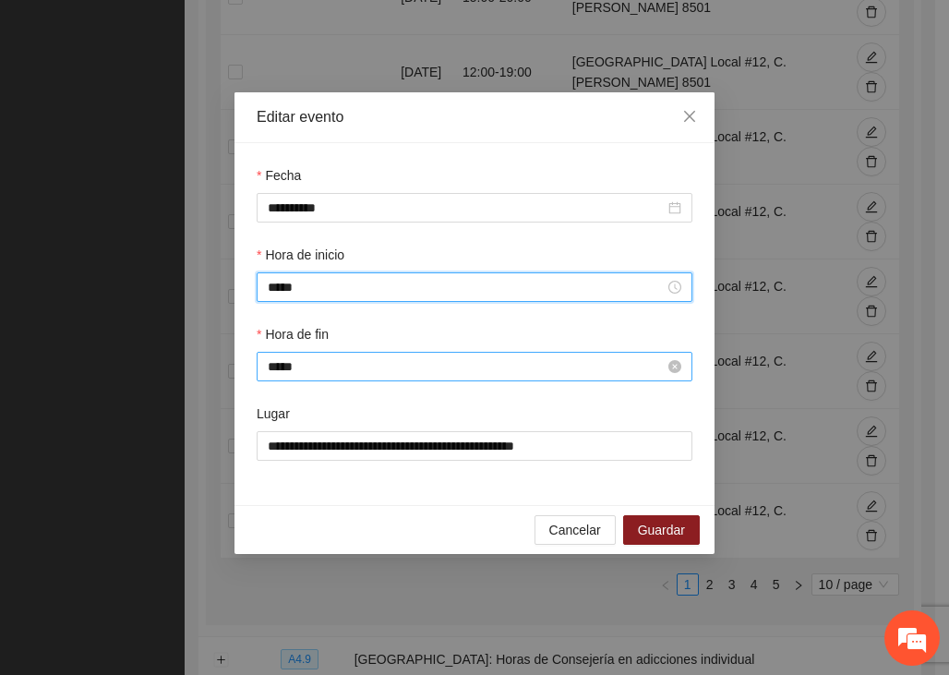
click at [293, 361] on input "*****" at bounding box center [466, 366] width 397 height 20
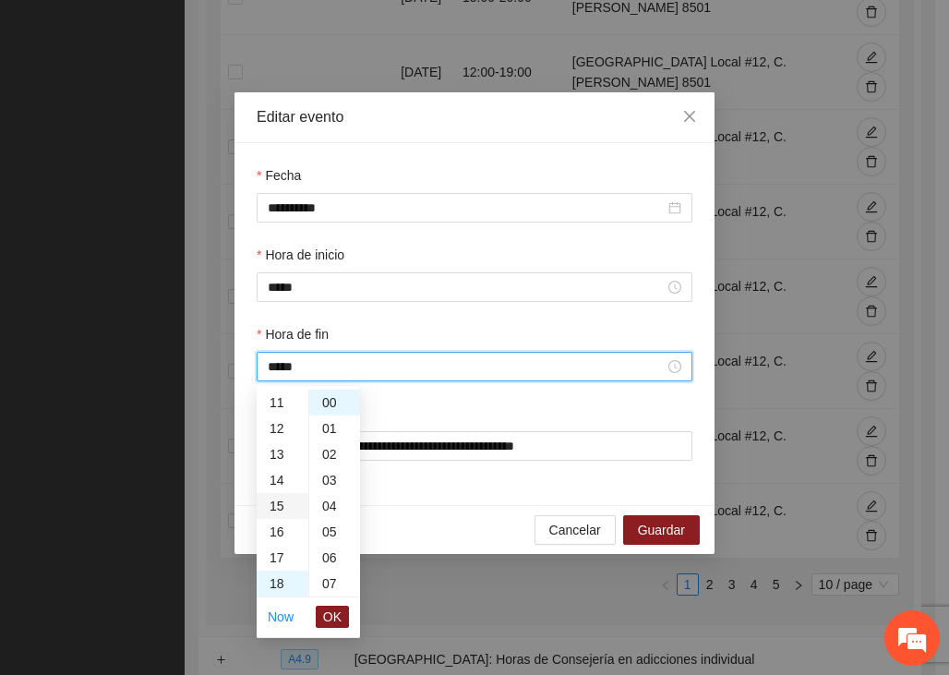
click at [286, 453] on div "13" at bounding box center [283, 454] width 52 height 26
type input "*****"
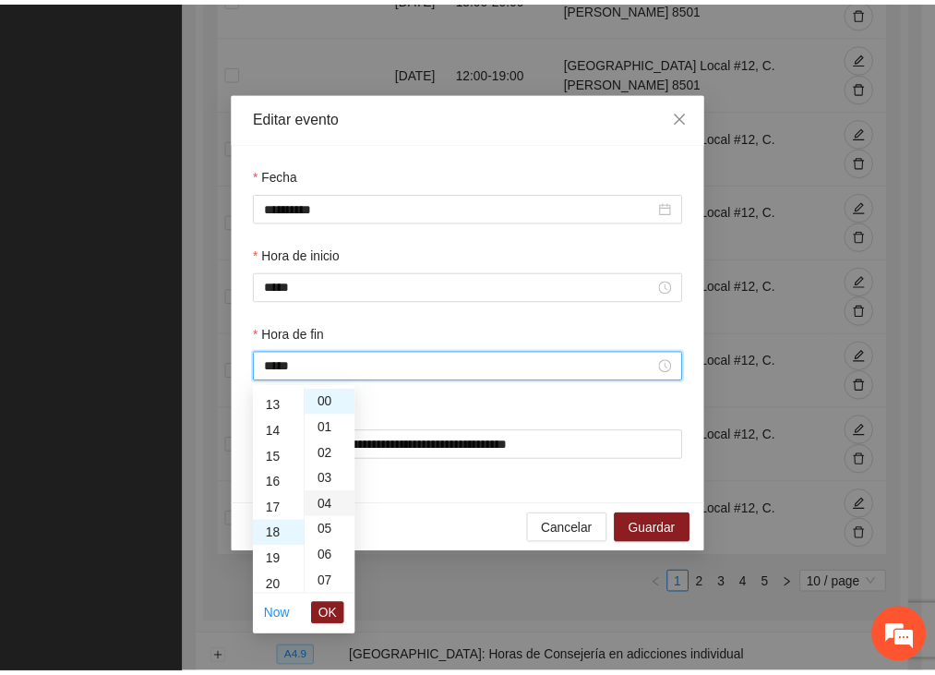
scroll to position [336, 0]
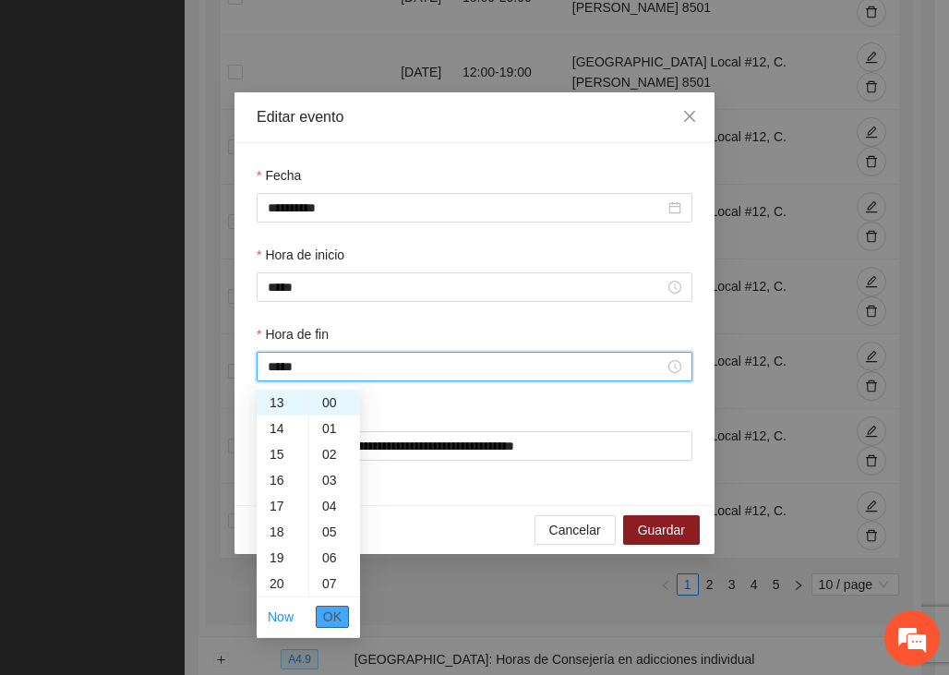
click at [331, 612] on span "OK" at bounding box center [332, 616] width 18 height 20
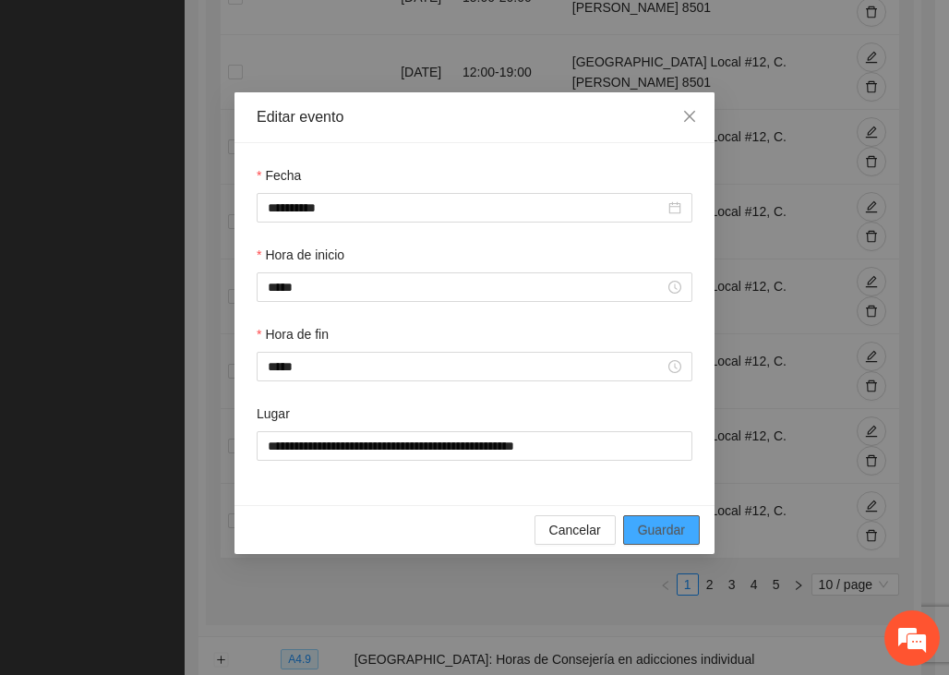
click at [672, 533] on span "Guardar" at bounding box center [661, 530] width 47 height 20
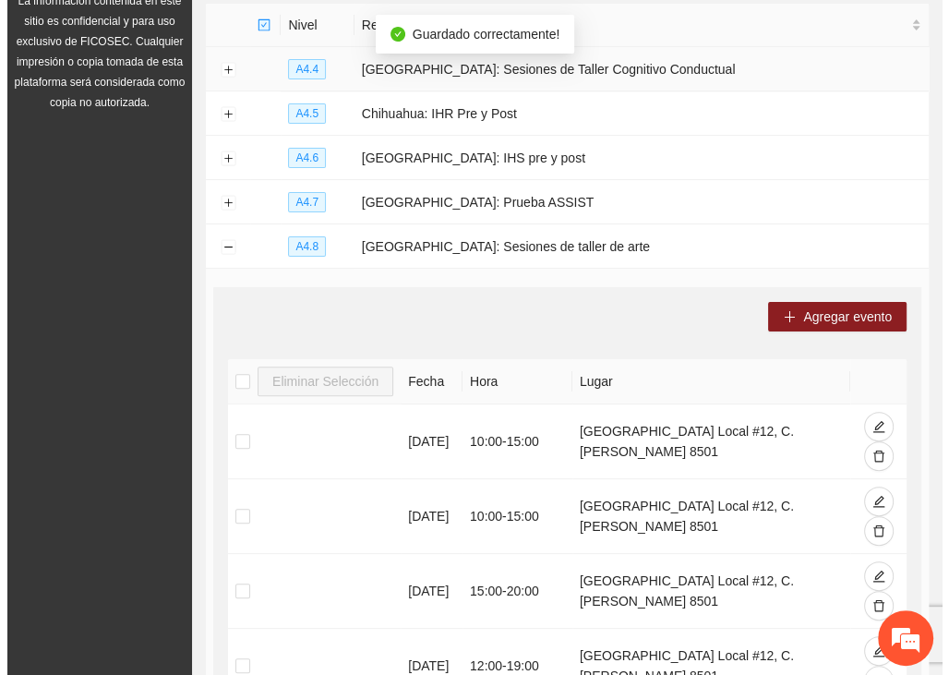
scroll to position [92, 0]
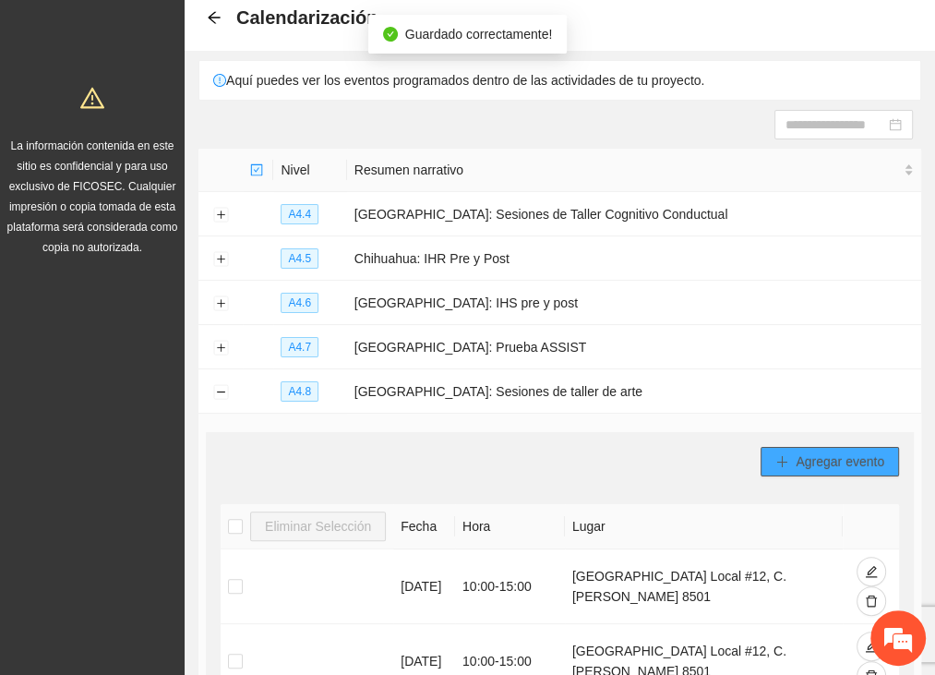
click at [823, 464] on span "Agregar evento" at bounding box center [840, 461] width 89 height 20
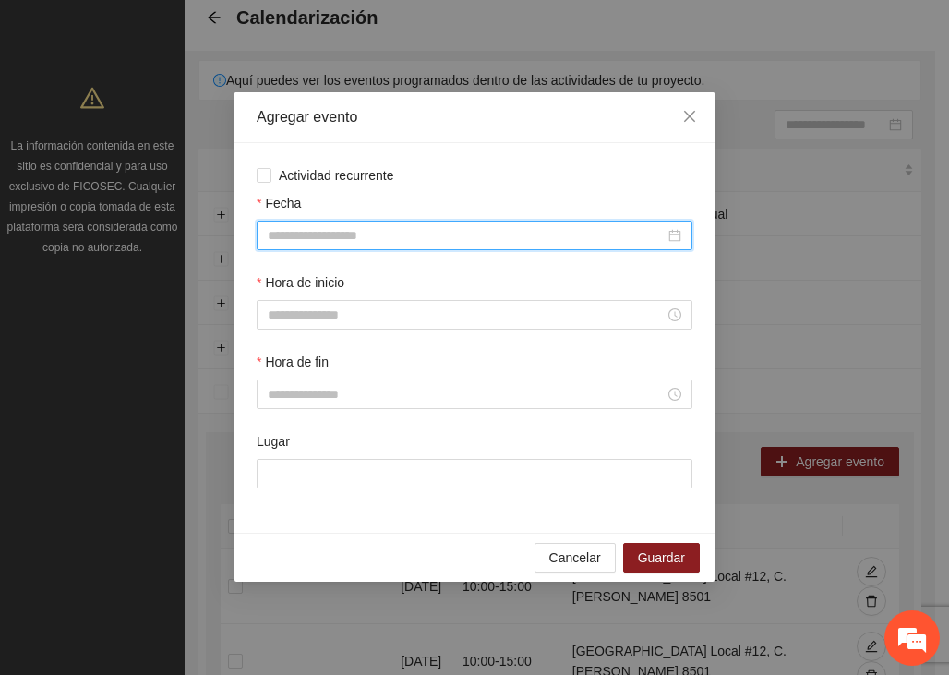
click at [318, 230] on input "Fecha" at bounding box center [466, 235] width 397 height 20
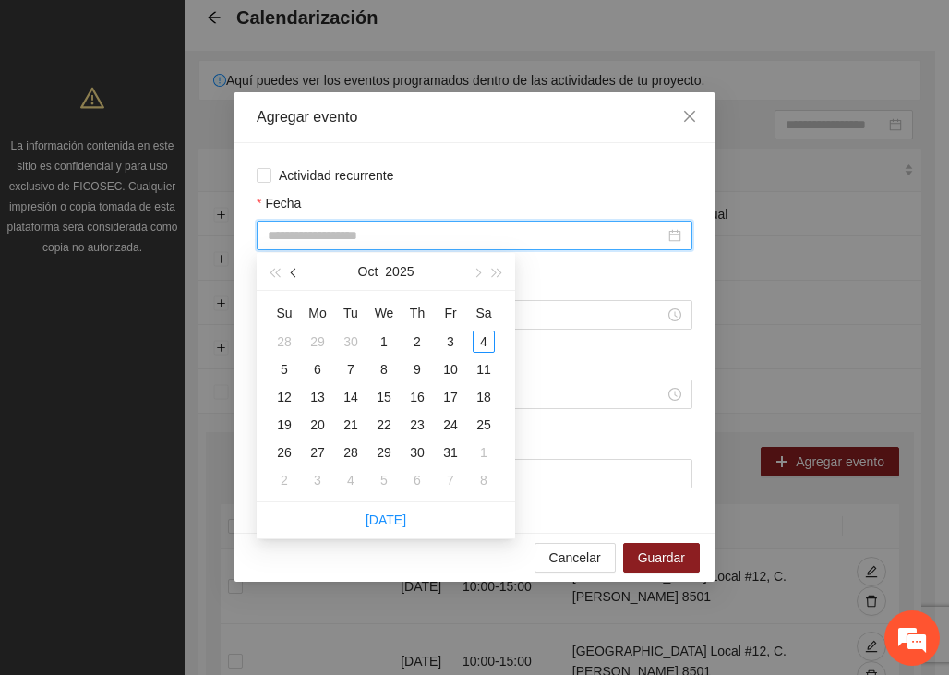
click at [285, 266] on button "button" at bounding box center [294, 271] width 20 height 37
type input "**********"
click at [389, 395] on div "17" at bounding box center [384, 397] width 22 height 22
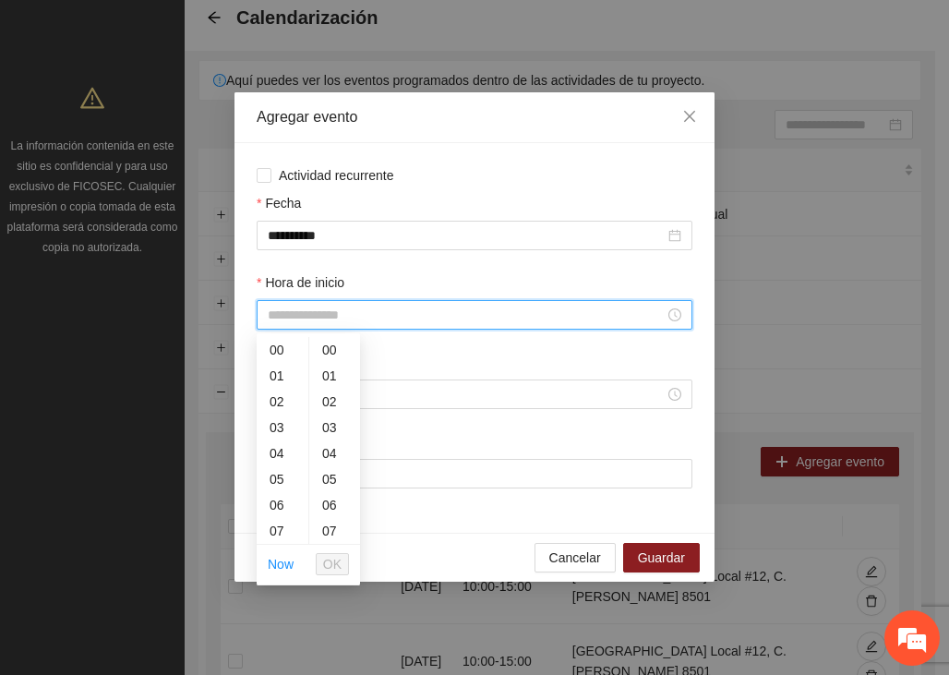
click at [314, 322] on input "Hora de inicio" at bounding box center [466, 315] width 397 height 20
click at [277, 508] on div "16" at bounding box center [283, 509] width 52 height 26
type input "*****"
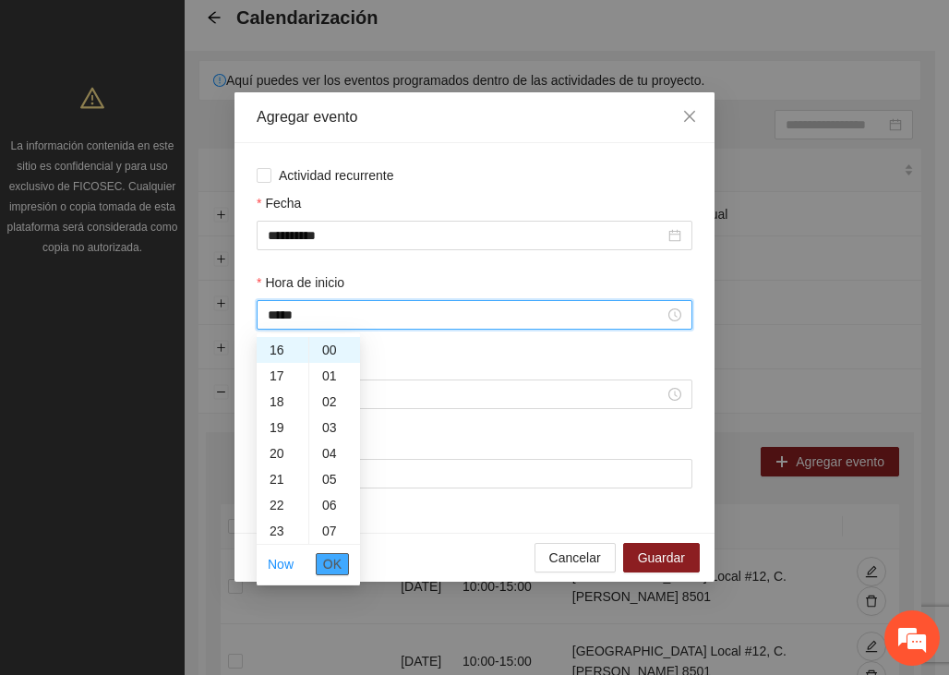
click at [333, 565] on span "OK" at bounding box center [332, 564] width 18 height 20
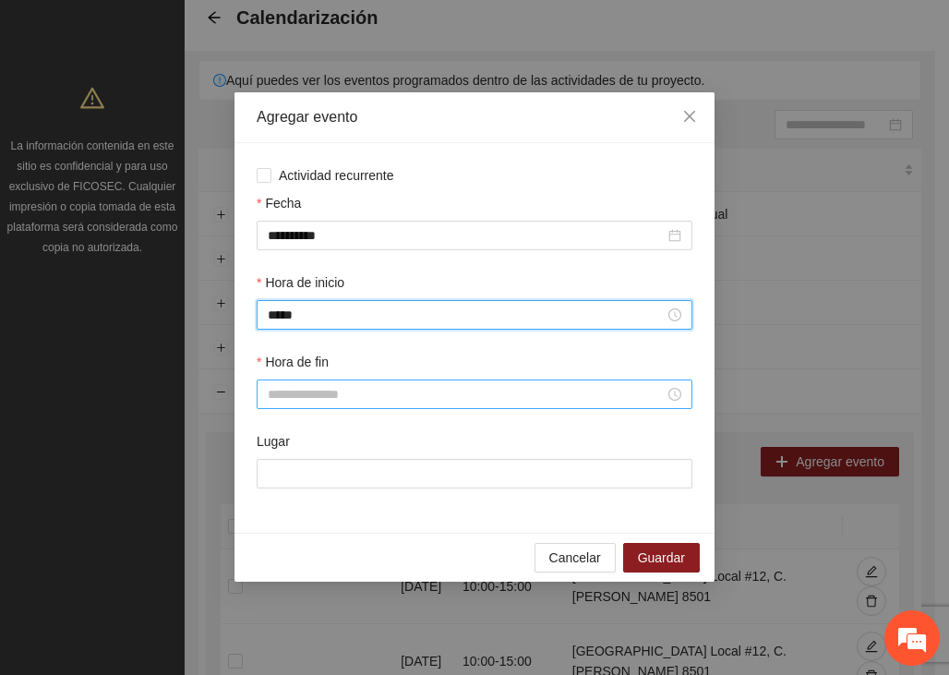
click at [293, 398] on input "Hora de fin" at bounding box center [466, 394] width 397 height 20
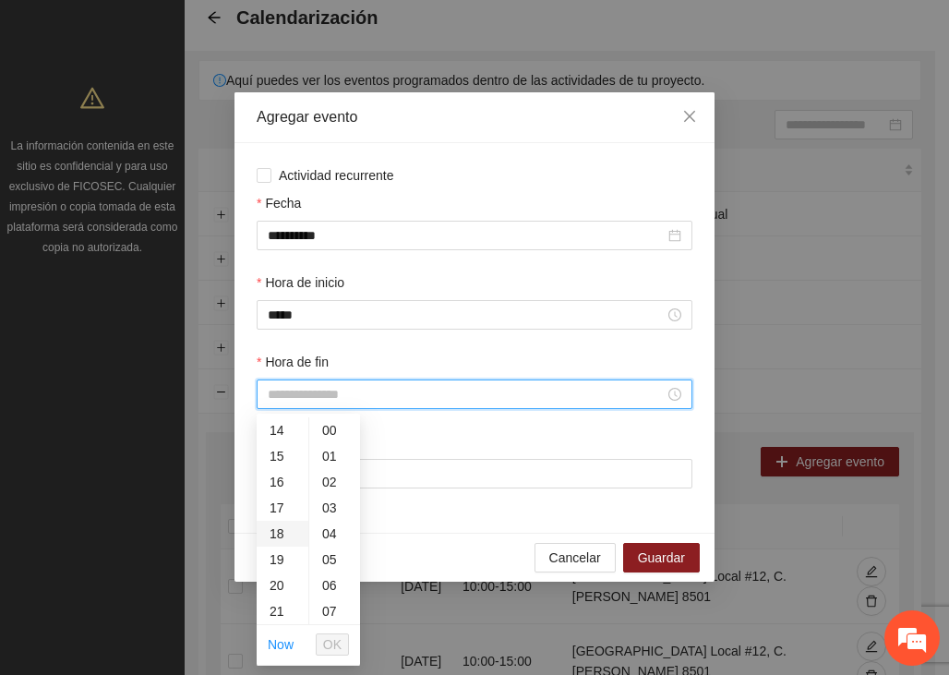
click at [273, 531] on div "18" at bounding box center [283, 534] width 52 height 26
type input "*****"
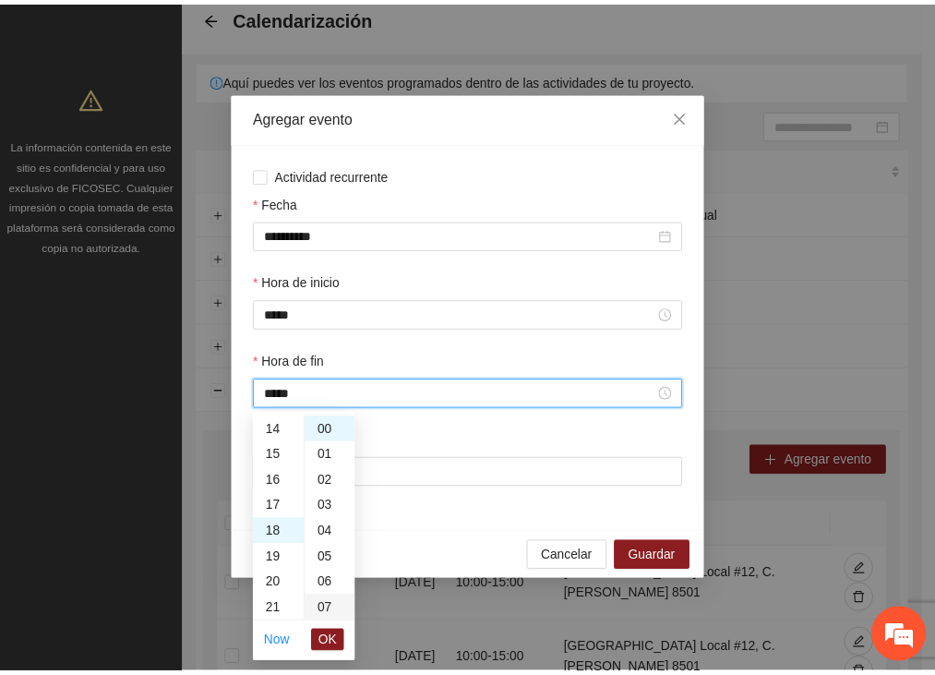
scroll to position [465, 0]
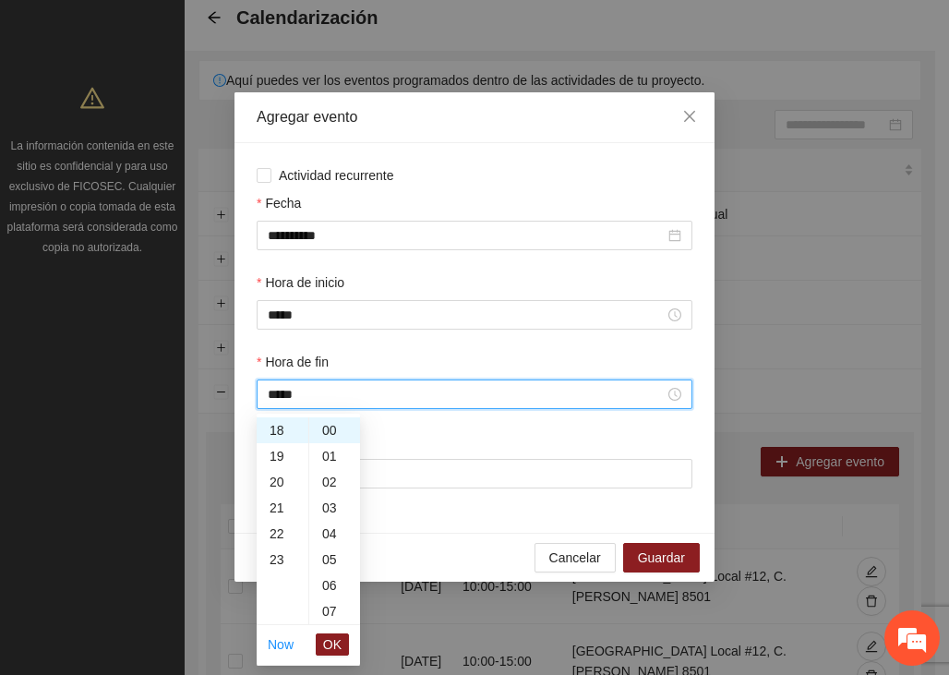
click at [337, 646] on span "OK" at bounding box center [332, 644] width 18 height 20
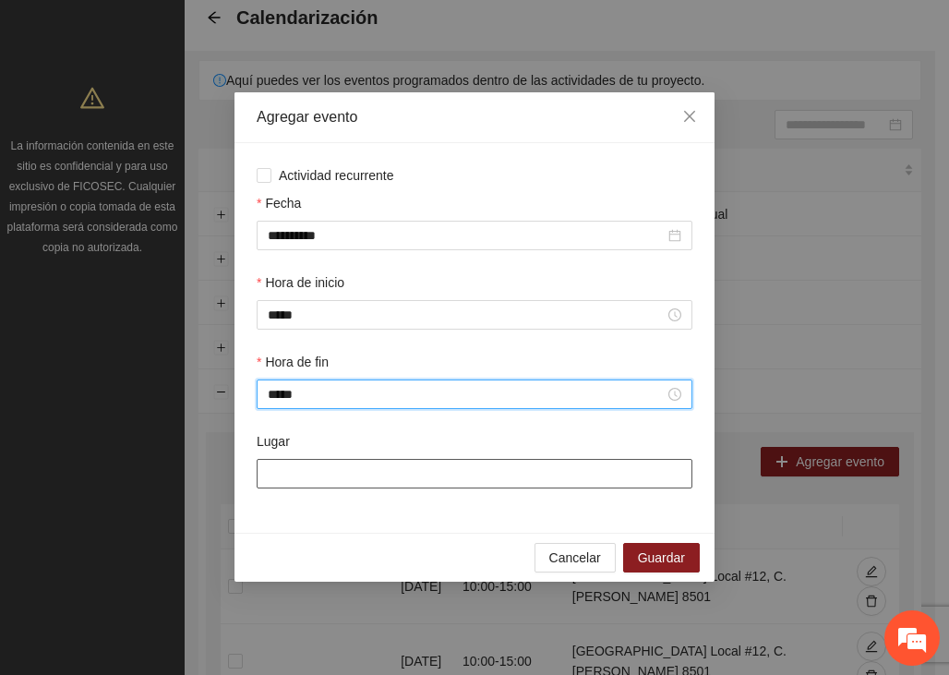
click at [336, 475] on input "Lugar" at bounding box center [475, 474] width 436 height 30
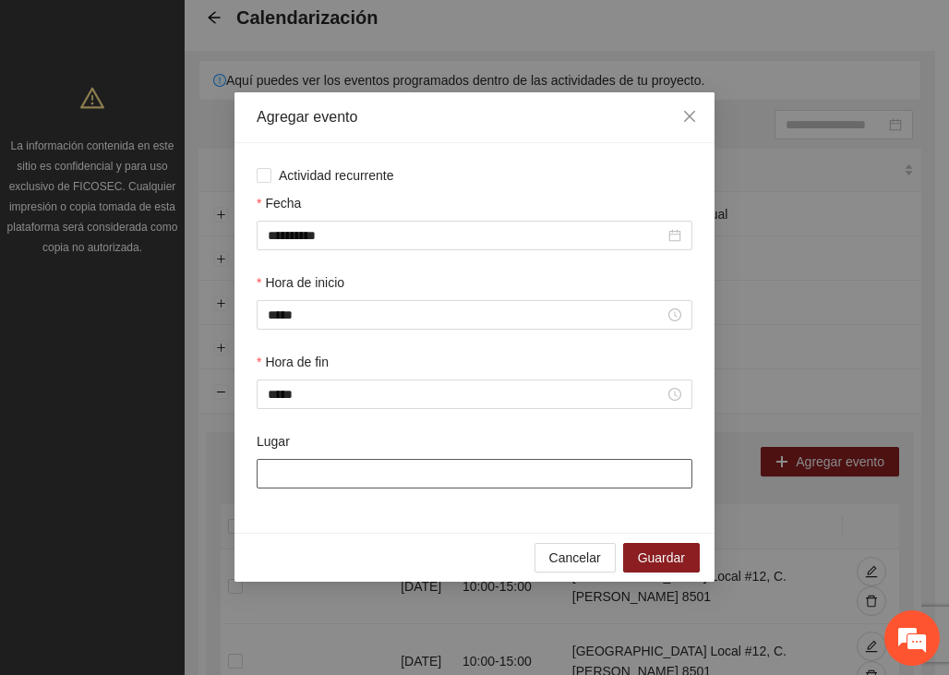
type input "**********"
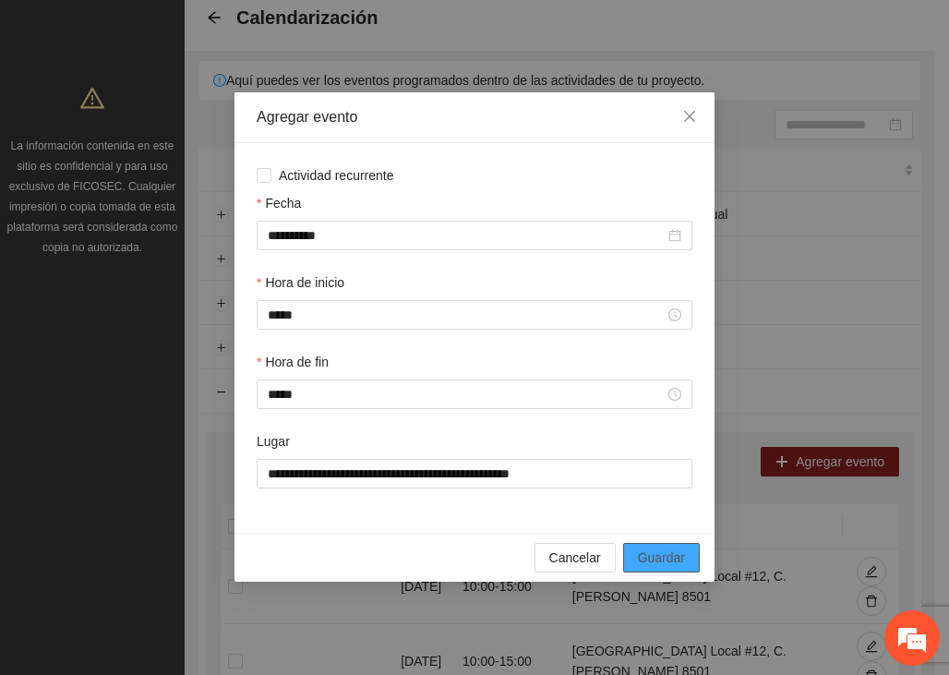
click at [650, 556] on span "Guardar" at bounding box center [661, 557] width 47 height 20
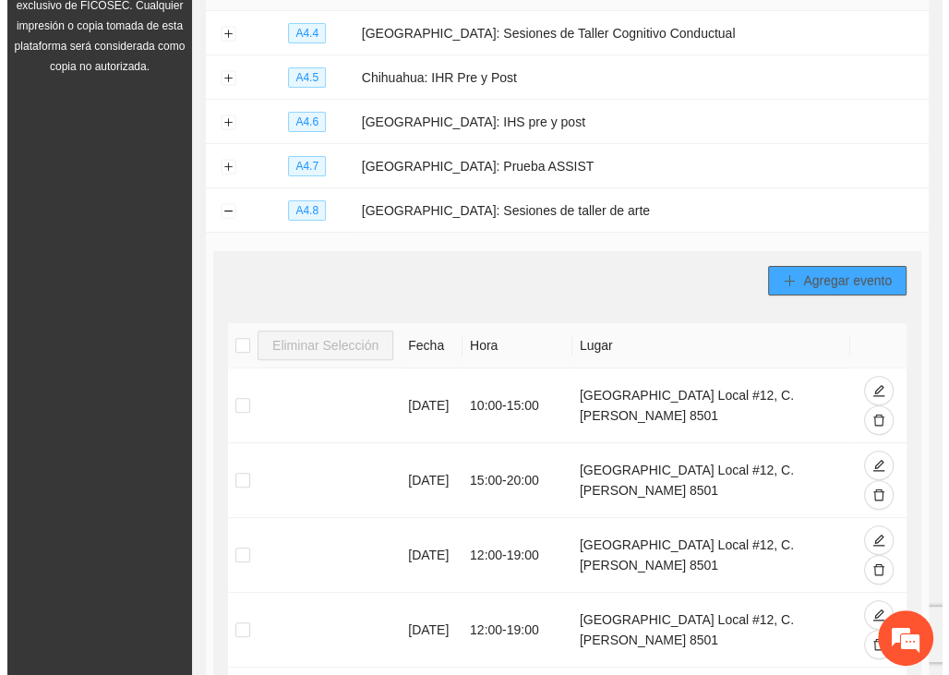
scroll to position [277, 0]
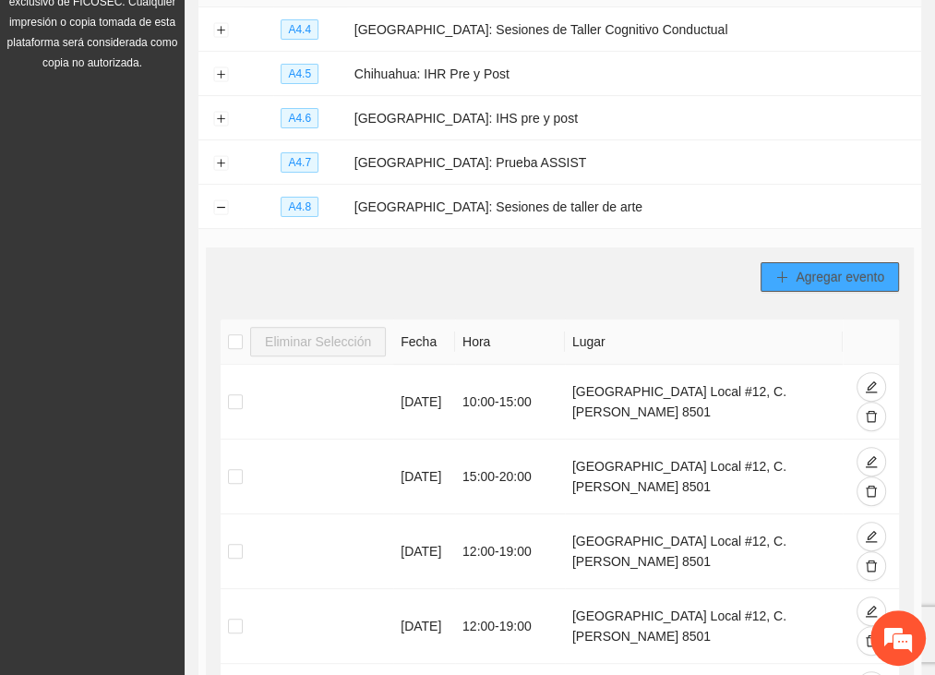
click at [832, 276] on span "Agregar evento" at bounding box center [840, 277] width 89 height 20
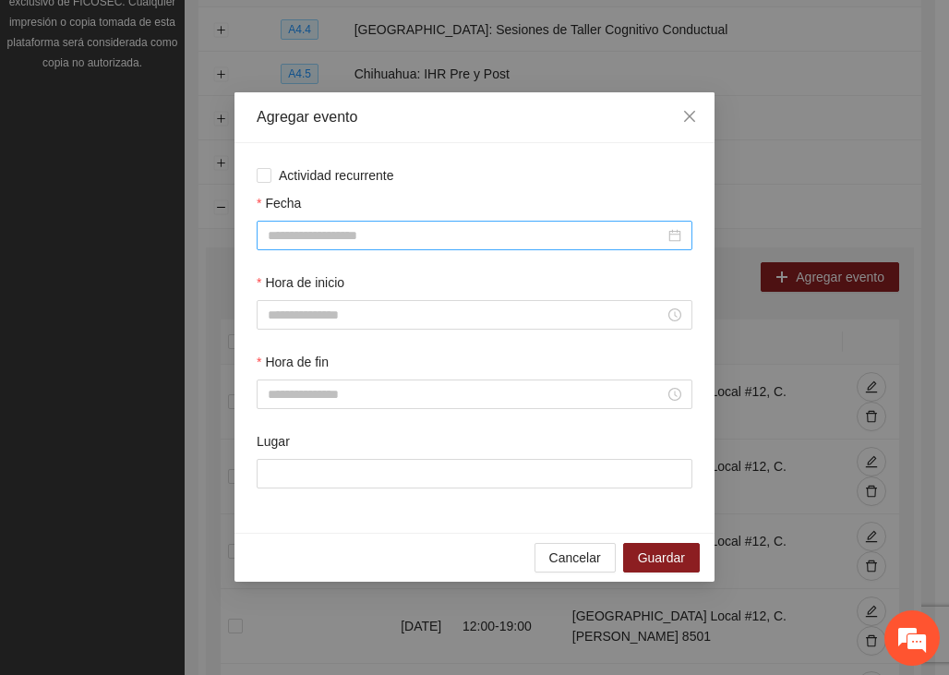
click at [331, 238] on input "Fecha" at bounding box center [466, 235] width 397 height 20
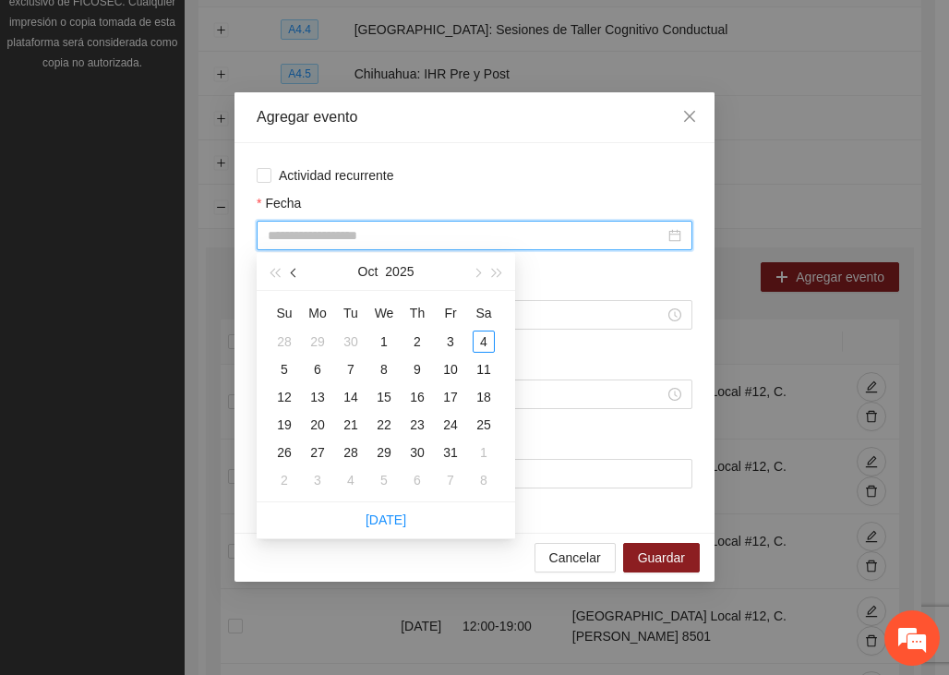
click at [288, 269] on button "button" at bounding box center [294, 271] width 20 height 37
type input "**********"
click at [422, 395] on div "18" at bounding box center [417, 397] width 22 height 22
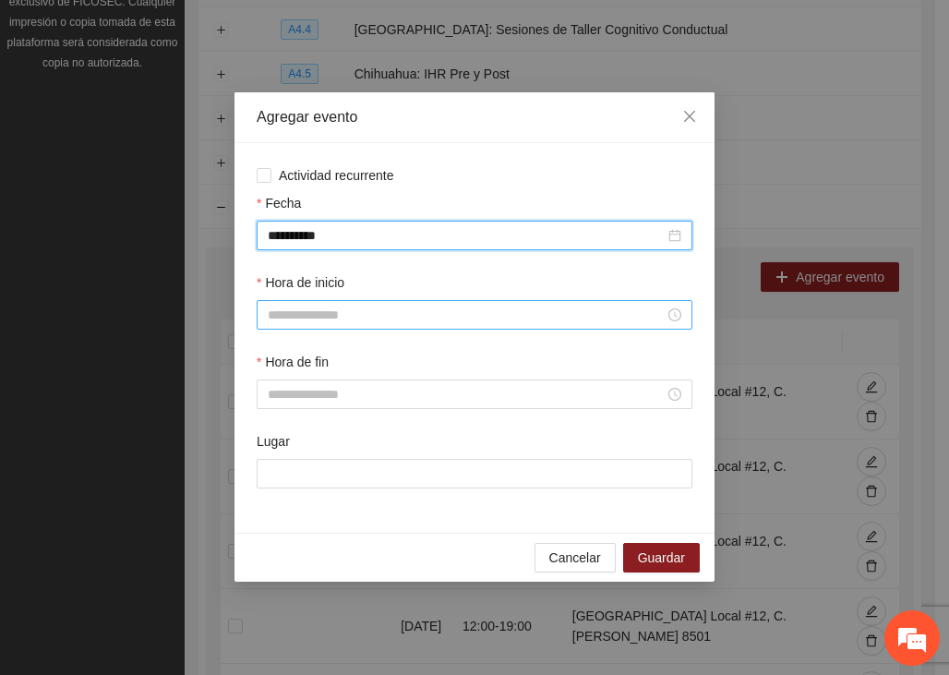
click at [352, 317] on input "Hora de inicio" at bounding box center [466, 315] width 397 height 20
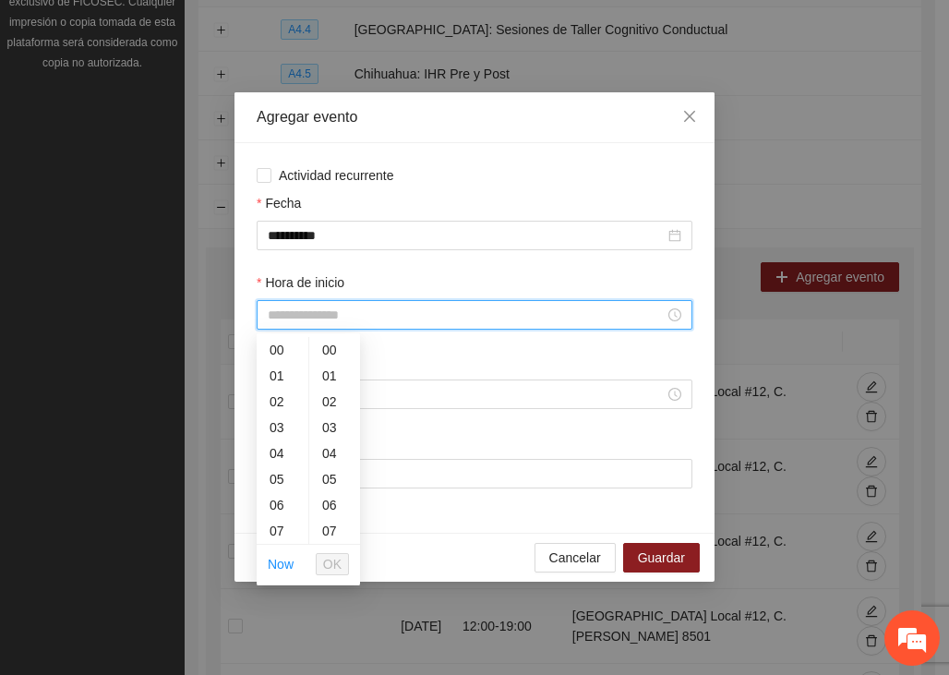
scroll to position [181, 0]
click at [290, 525] on div "14" at bounding box center [283, 531] width 52 height 26
click at [273, 404] on div "16" at bounding box center [283, 402] width 52 height 26
type input "*****"
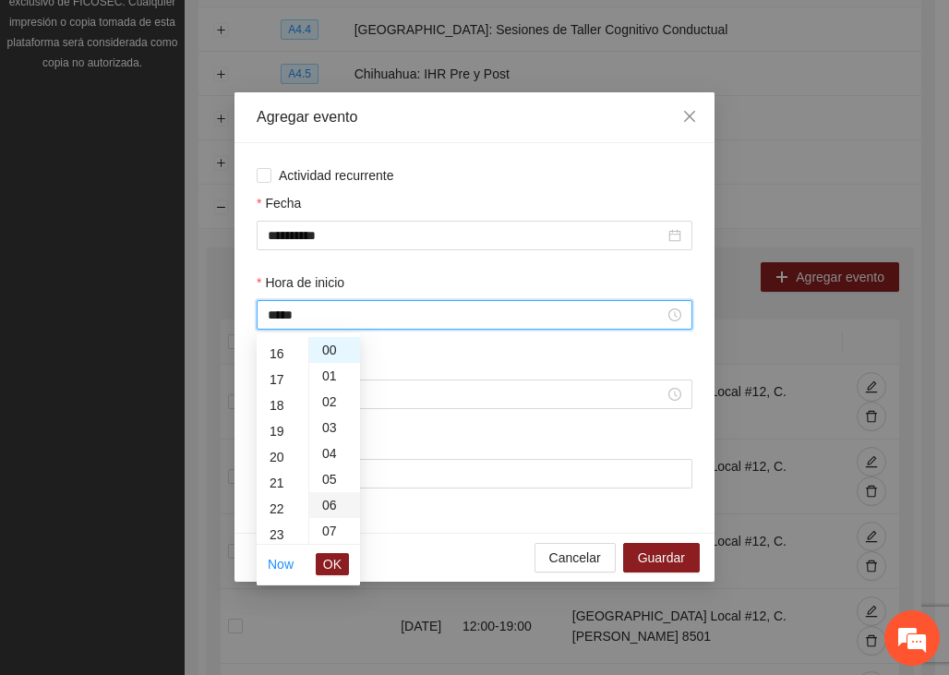
scroll to position [413, 0]
click at [334, 562] on span "OK" at bounding box center [332, 564] width 18 height 20
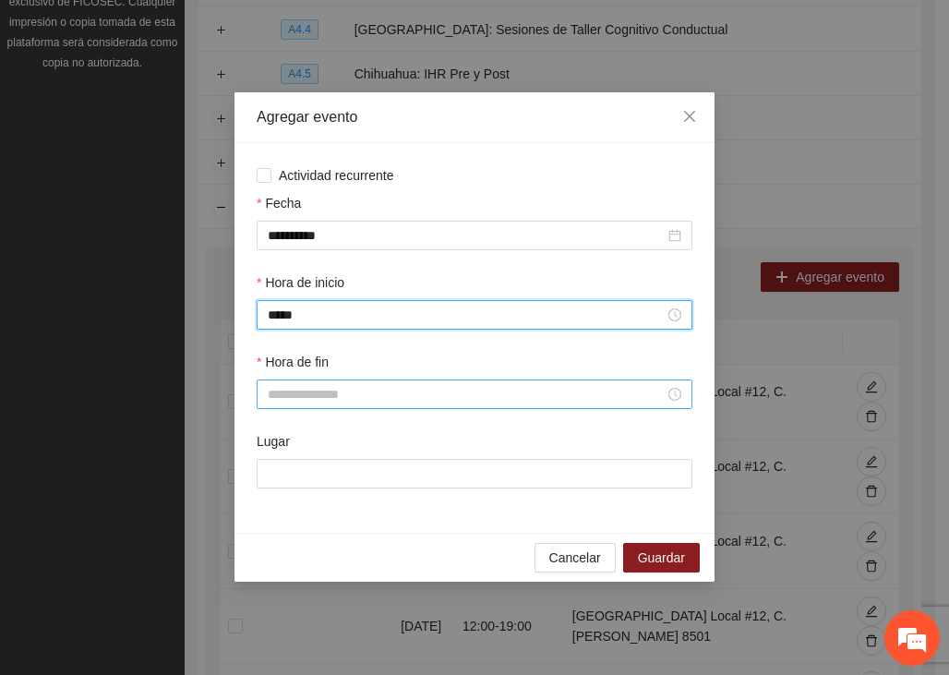
click at [317, 394] on input "Hora de fin" at bounding box center [466, 394] width 397 height 20
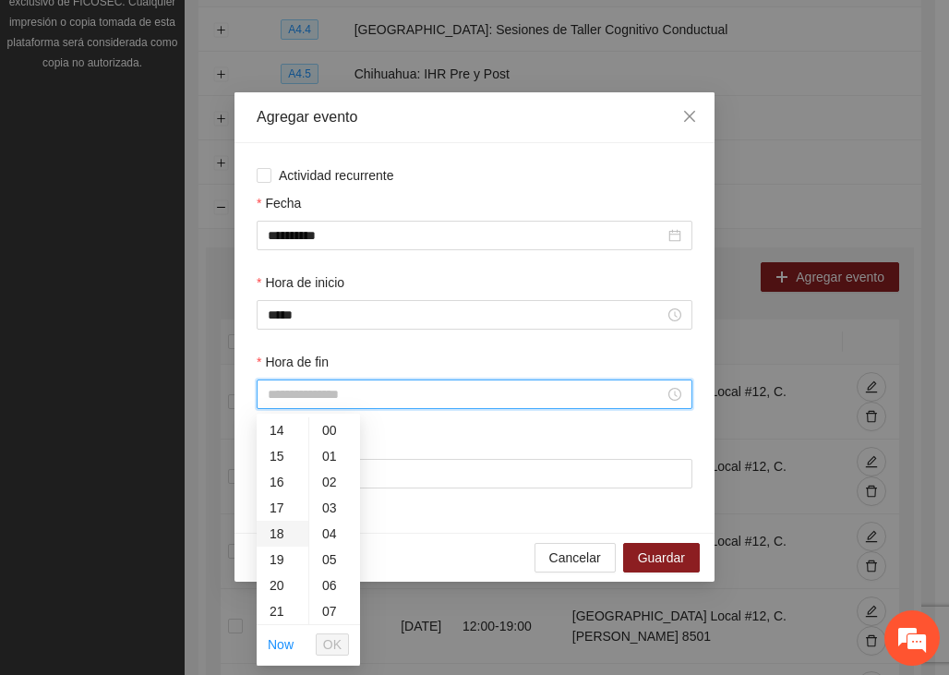
click at [273, 530] on div "18" at bounding box center [283, 534] width 52 height 26
type input "*****"
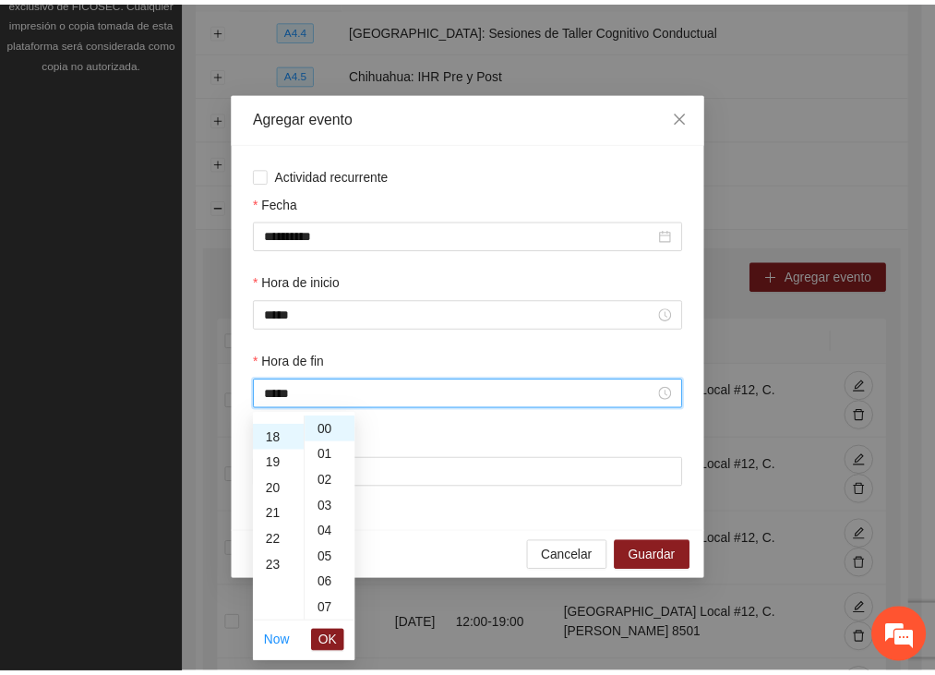
scroll to position [465, 0]
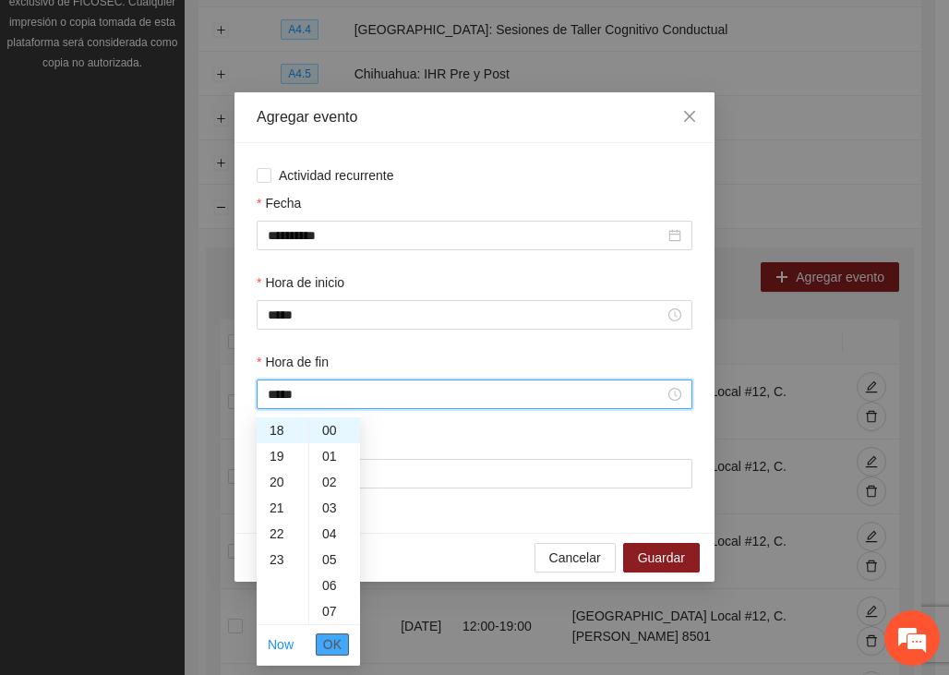
click at [321, 641] on button "OK" at bounding box center [332, 644] width 33 height 22
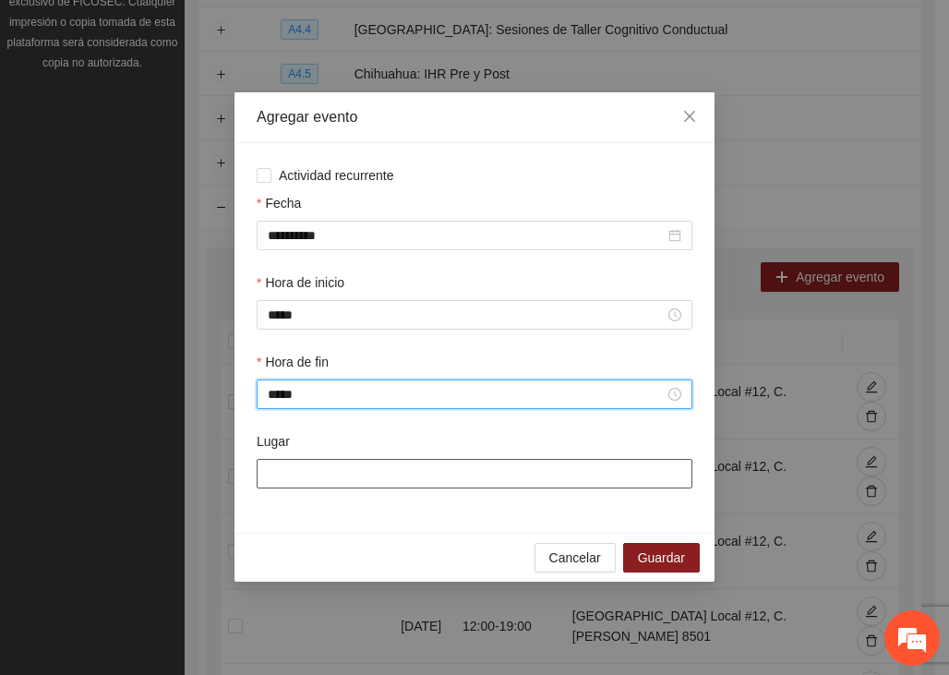
click at [300, 466] on input "Lugar" at bounding box center [475, 474] width 436 height 30
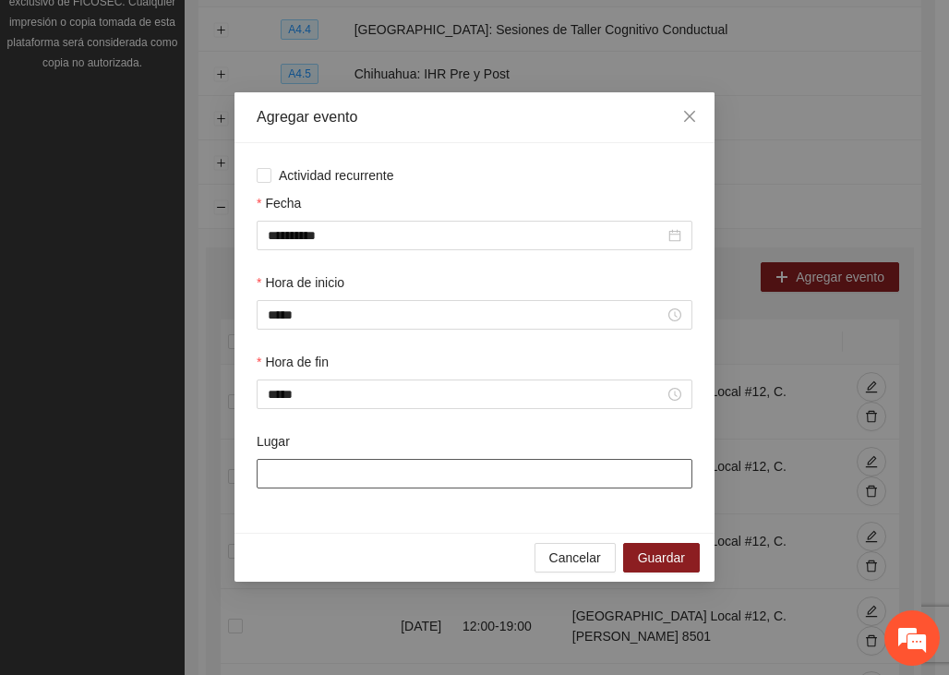
type input "**********"
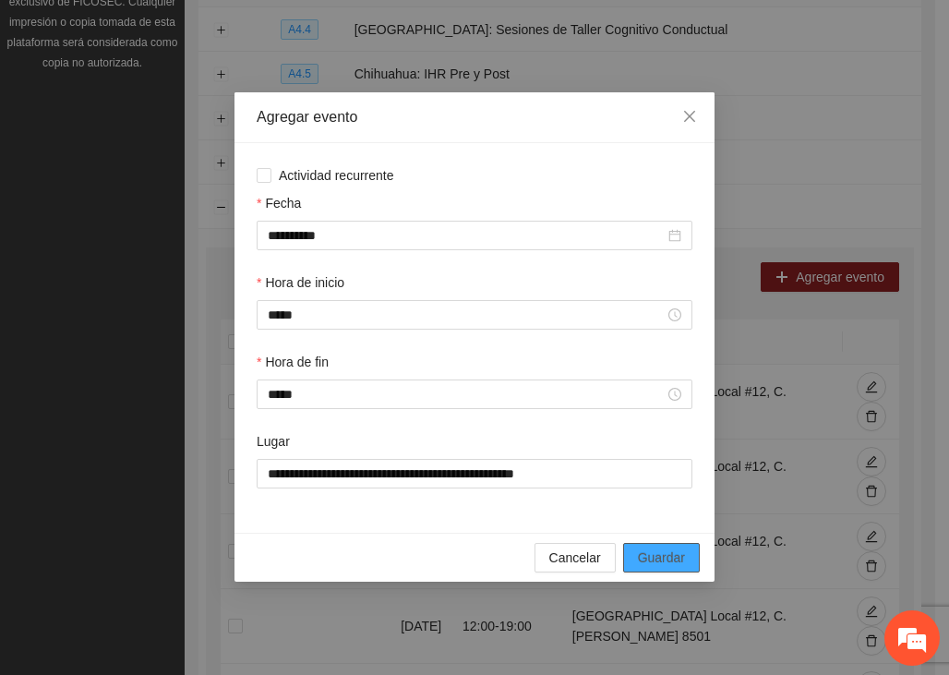
click at [646, 559] on span "Guardar" at bounding box center [661, 557] width 47 height 20
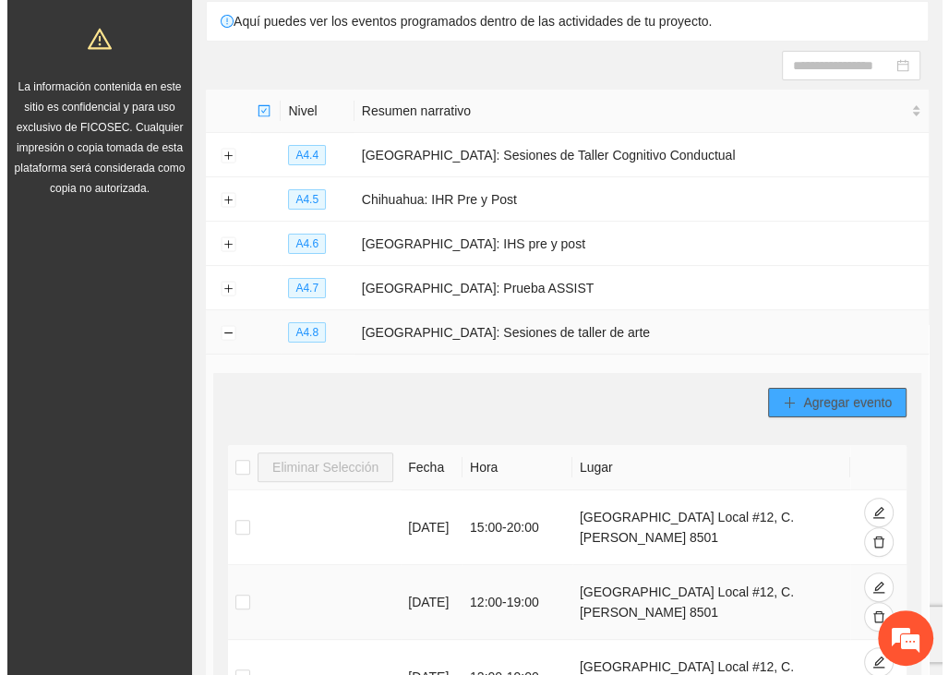
scroll to position [369, 0]
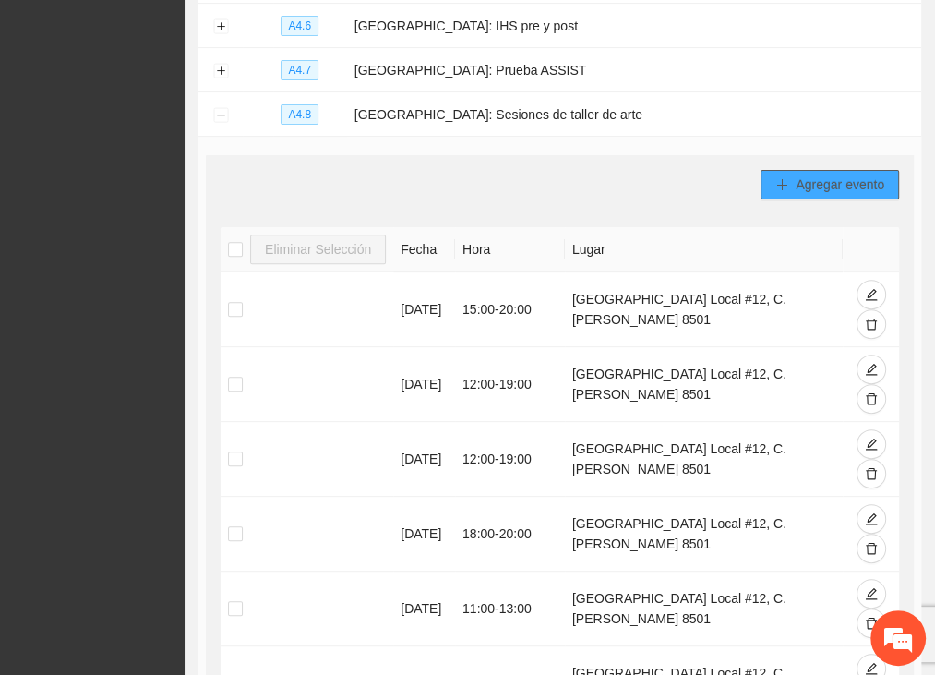
click at [832, 190] on span "Agregar evento" at bounding box center [840, 184] width 89 height 20
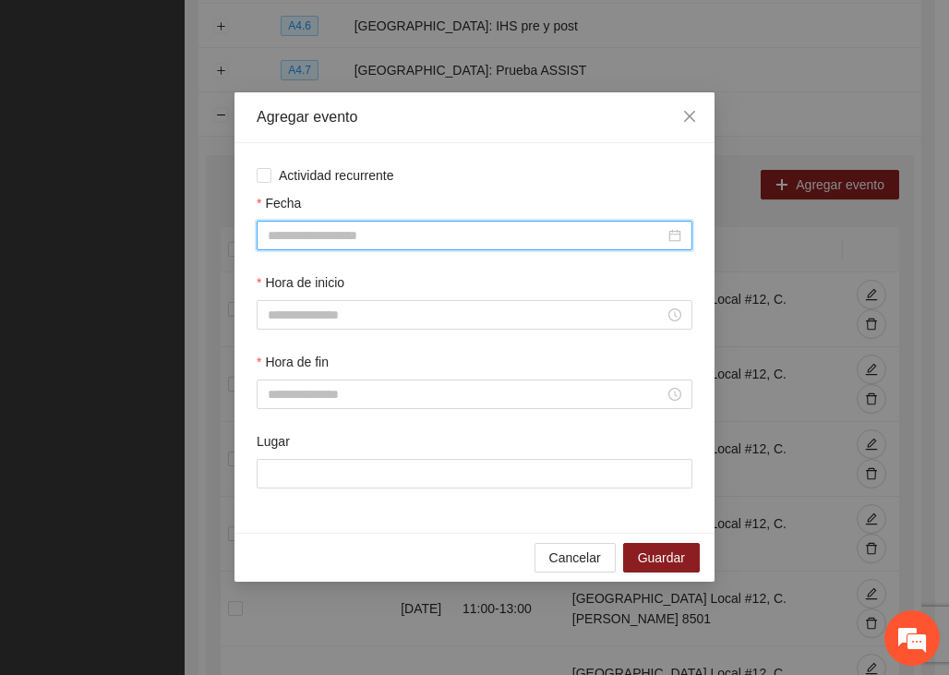
click at [322, 238] on input "Fecha" at bounding box center [466, 235] width 397 height 20
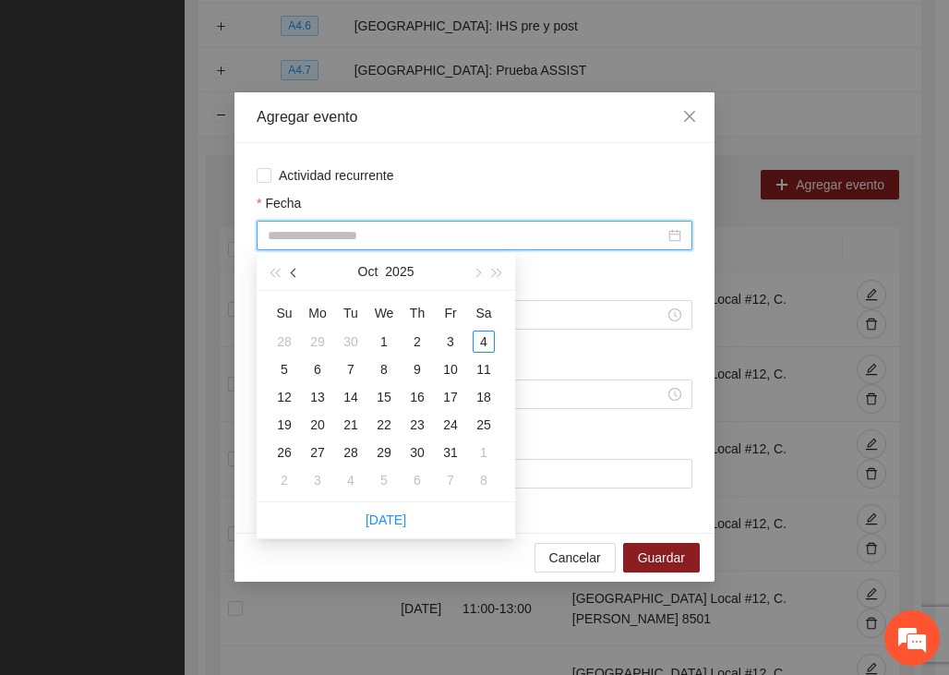
click at [291, 276] on button "button" at bounding box center [294, 271] width 20 height 37
type input "**********"
click at [485, 394] on div "20" at bounding box center [484, 397] width 22 height 22
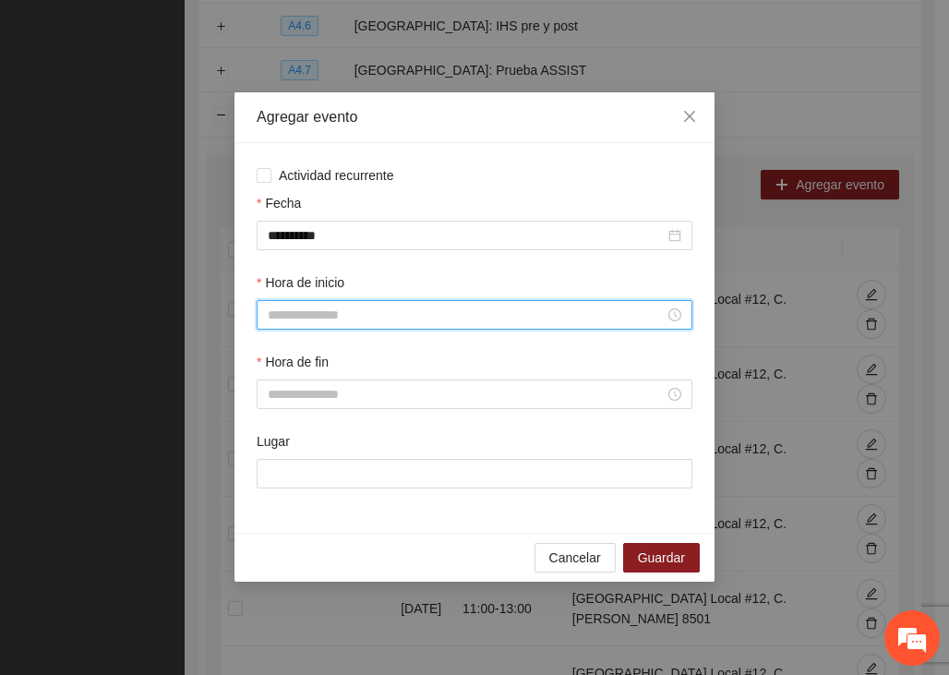
click at [358, 320] on input "Hora de inicio" at bounding box center [466, 315] width 397 height 20
click at [274, 459] on div "11" at bounding box center [283, 453] width 52 height 26
type input "*****"
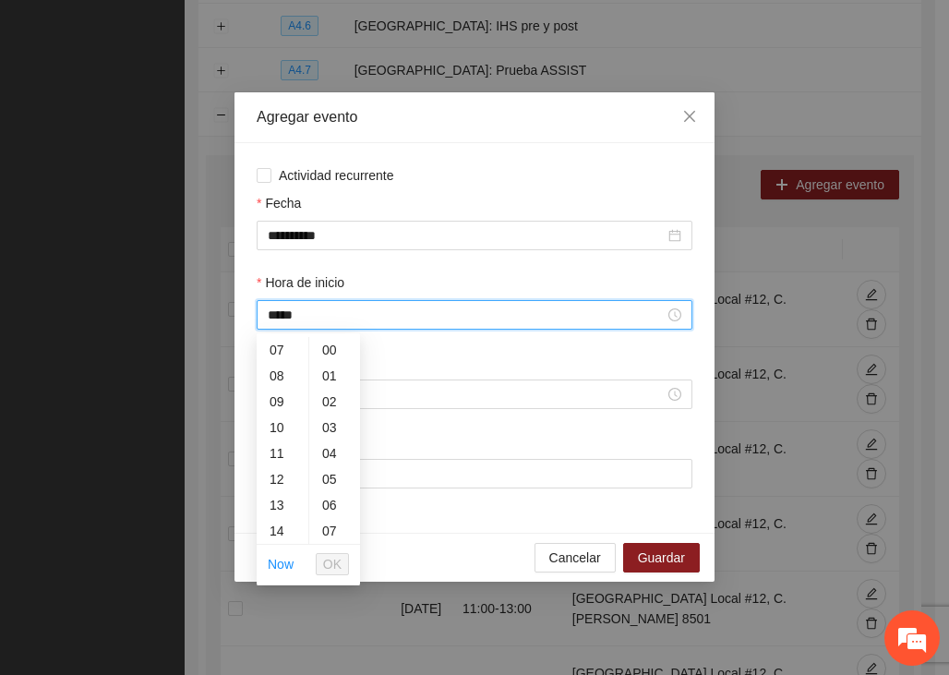
scroll to position [284, 0]
click at [339, 565] on span "OK" at bounding box center [332, 564] width 18 height 20
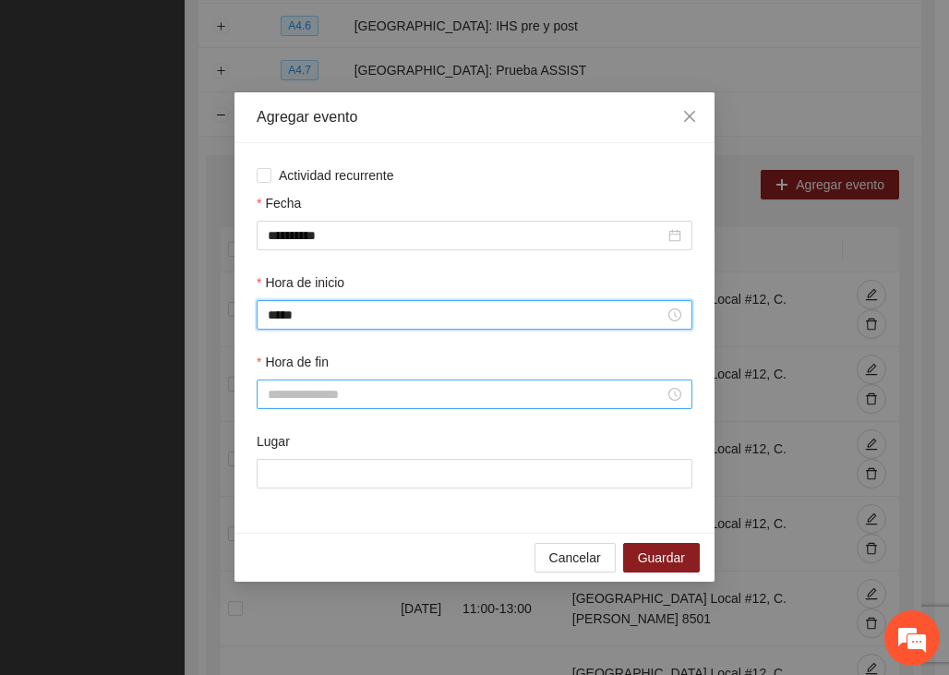
click at [314, 382] on div at bounding box center [475, 394] width 436 height 30
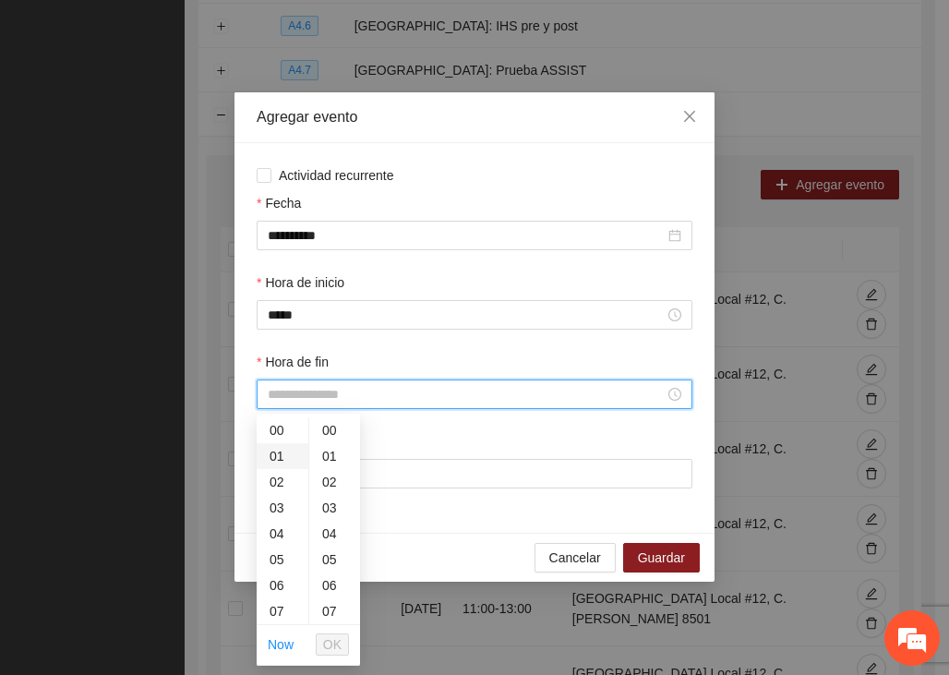
click at [293, 464] on div "01" at bounding box center [283, 456] width 52 height 26
click at [278, 553] on div "13" at bounding box center [283, 559] width 52 height 26
type input "*****"
click at [335, 639] on span "OK" at bounding box center [332, 644] width 18 height 20
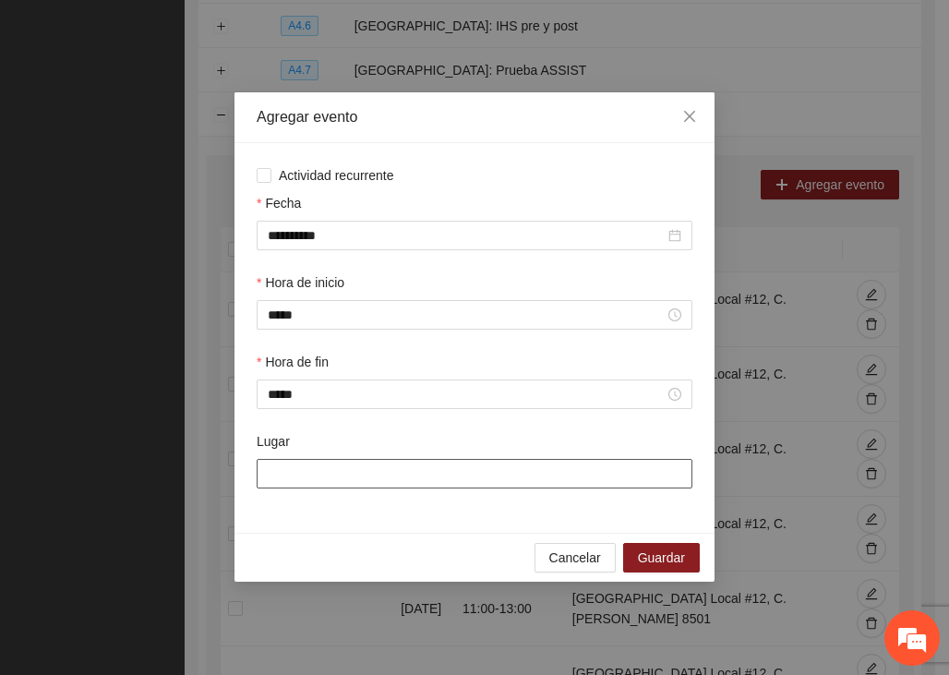
click at [339, 470] on input "Lugar" at bounding box center [475, 474] width 436 height 30
type input "**********"
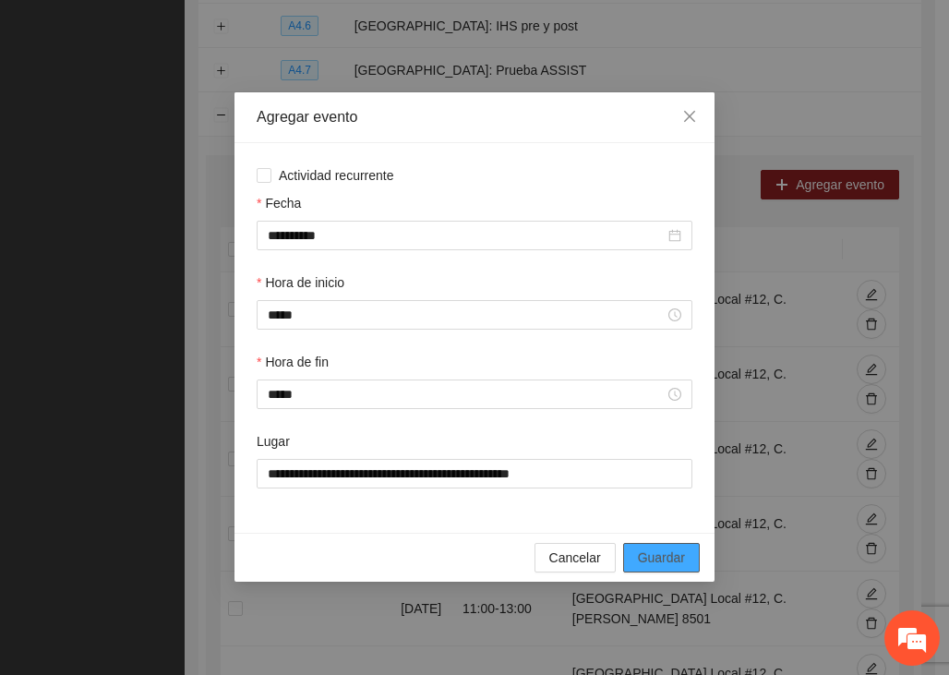
click at [666, 555] on span "Guardar" at bounding box center [661, 557] width 47 height 20
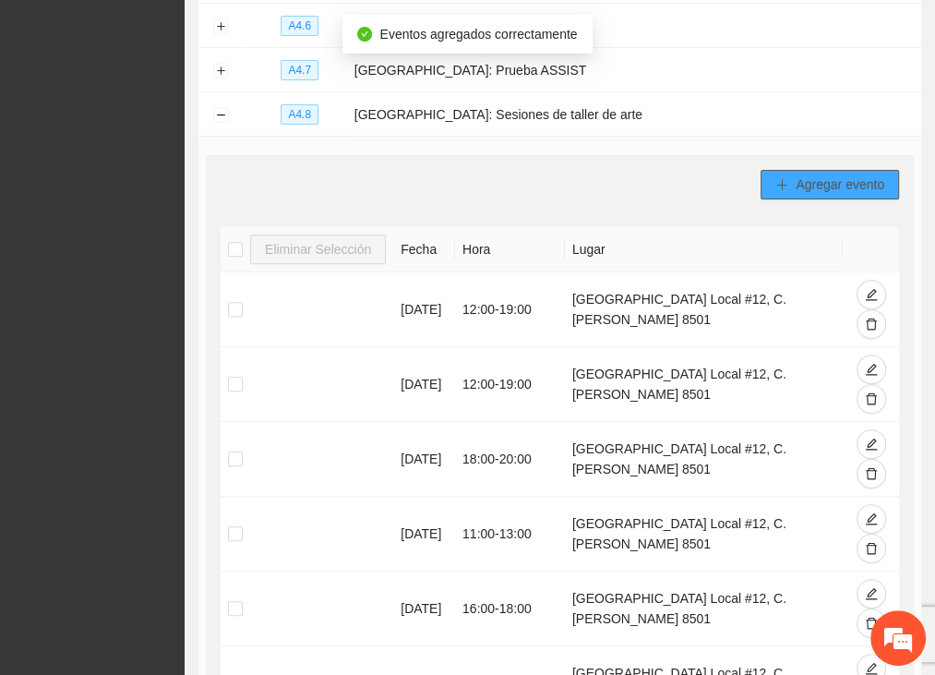
click at [820, 181] on span "Agregar evento" at bounding box center [840, 184] width 89 height 20
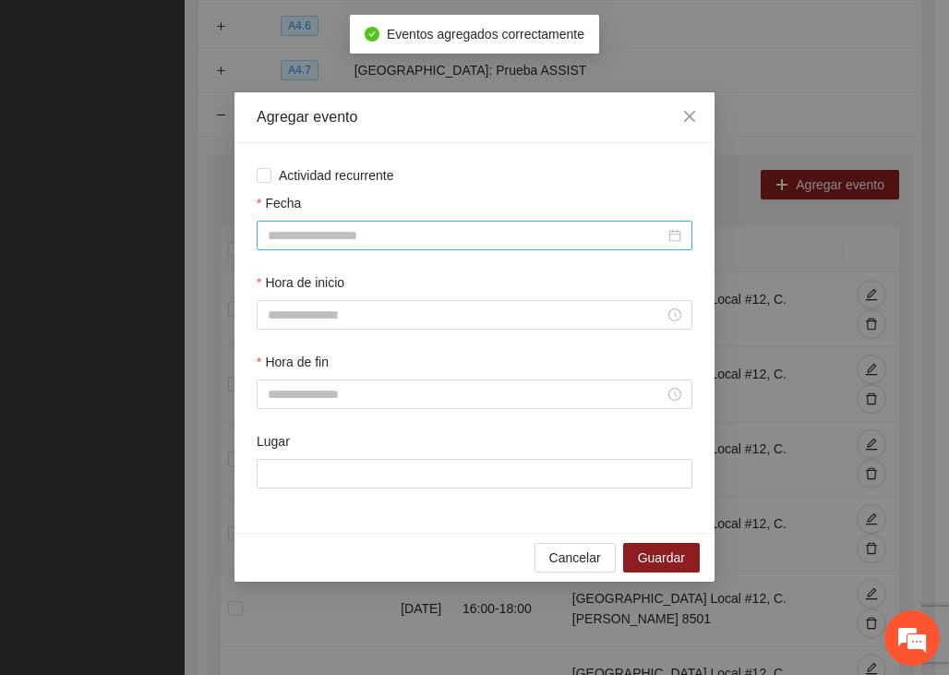
click at [324, 233] on input "Fecha" at bounding box center [466, 235] width 397 height 20
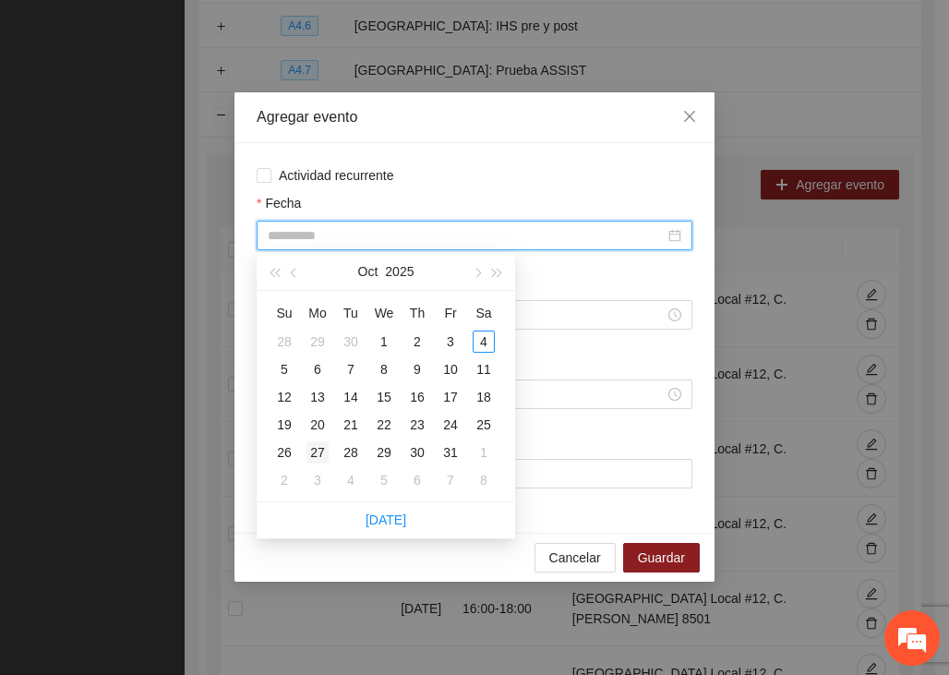
click at [320, 449] on div "27" at bounding box center [317, 452] width 22 height 22
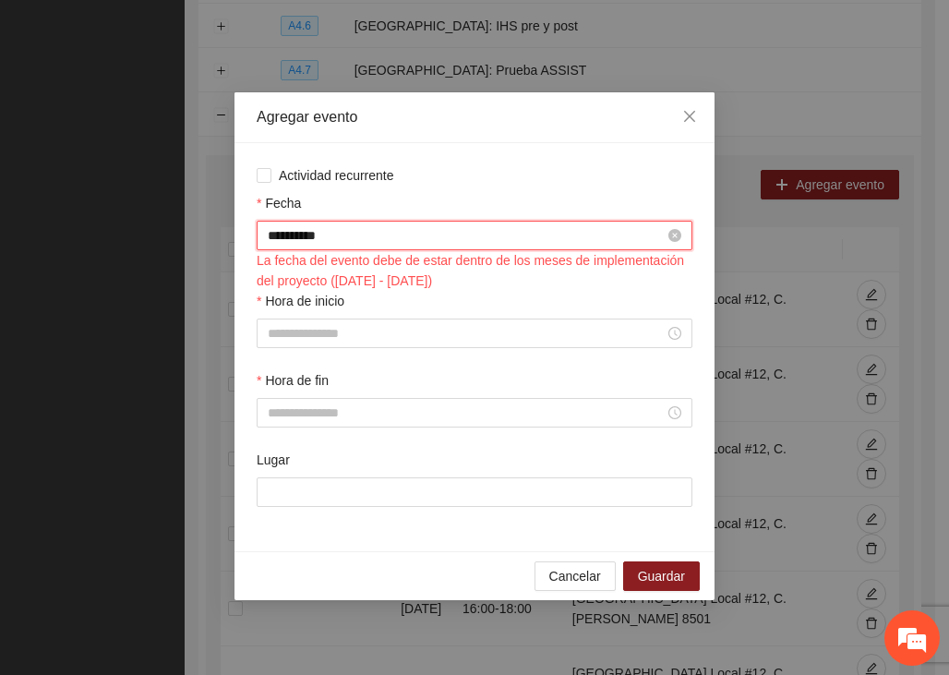
click at [343, 234] on input "**********" at bounding box center [466, 235] width 397 height 20
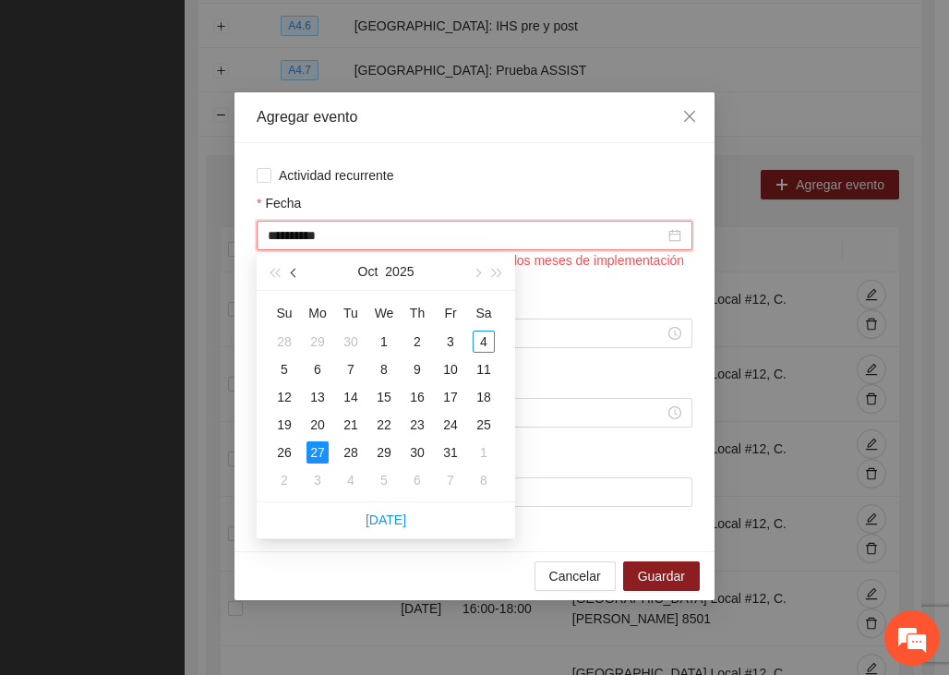
click at [293, 271] on span "button" at bounding box center [295, 273] width 9 height 9
type input "**********"
click at [480, 421] on div "27" at bounding box center [484, 424] width 22 height 22
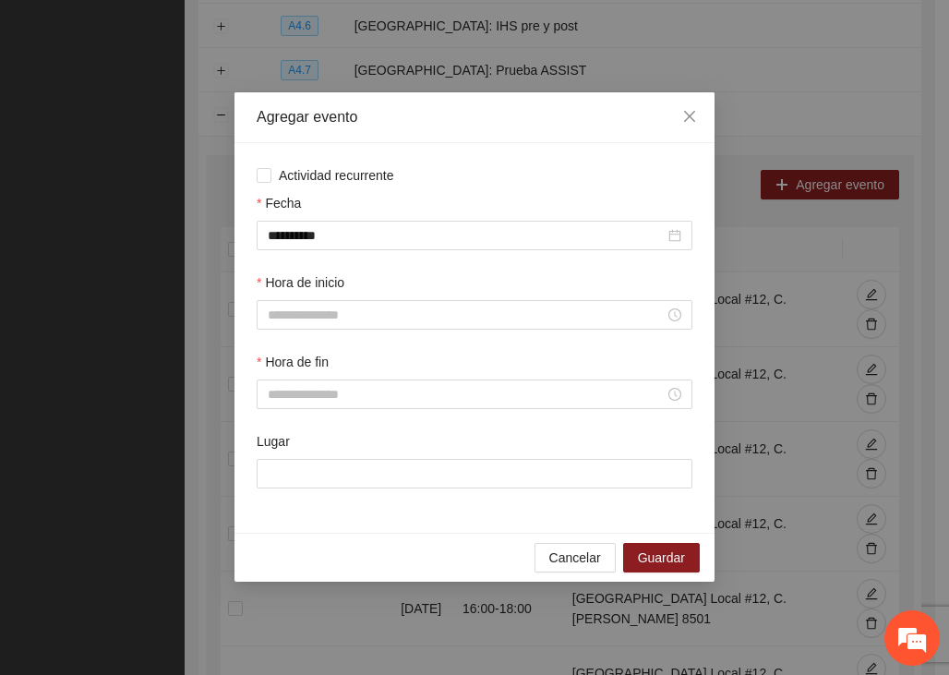
click at [312, 331] on div "Hora de inicio" at bounding box center [474, 311] width 443 height 79
click at [310, 309] on input "Hora de inicio" at bounding box center [466, 315] width 397 height 20
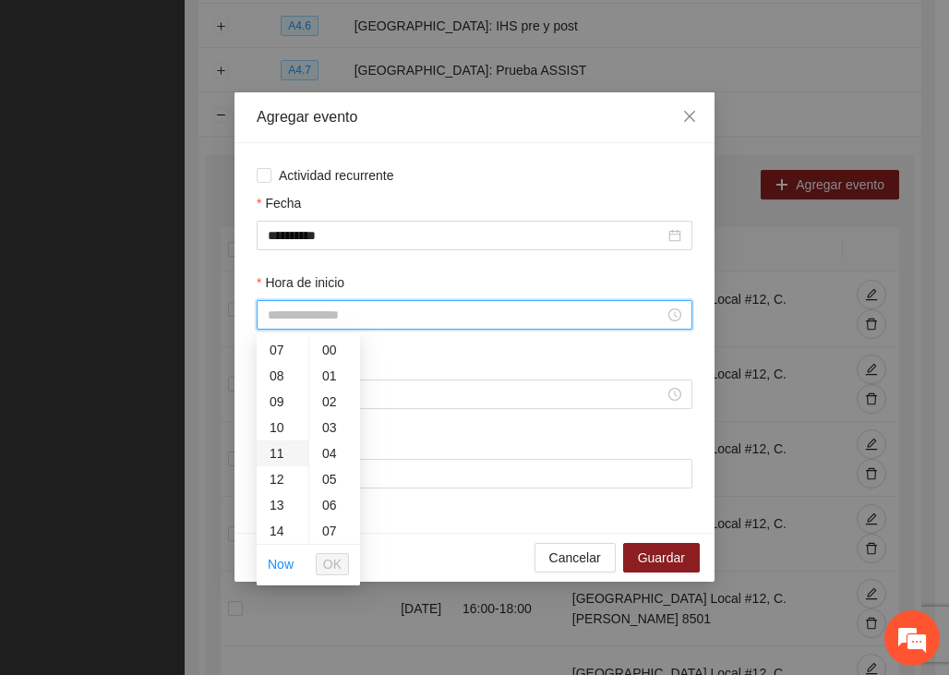
click at [281, 451] on div "11" at bounding box center [283, 453] width 52 height 26
type input "*****"
drag, startPoint x: 330, startPoint y: 558, endPoint x: 321, endPoint y: 545, distance: 16.6
click at [329, 560] on span "OK" at bounding box center [332, 564] width 18 height 20
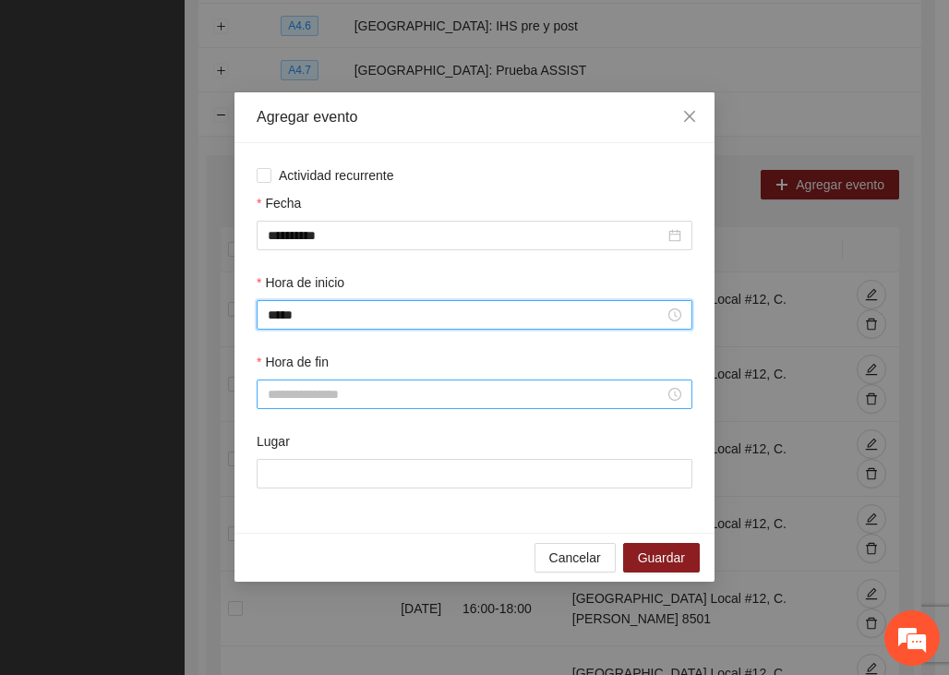
click at [301, 396] on input "Hora de fin" at bounding box center [466, 394] width 397 height 20
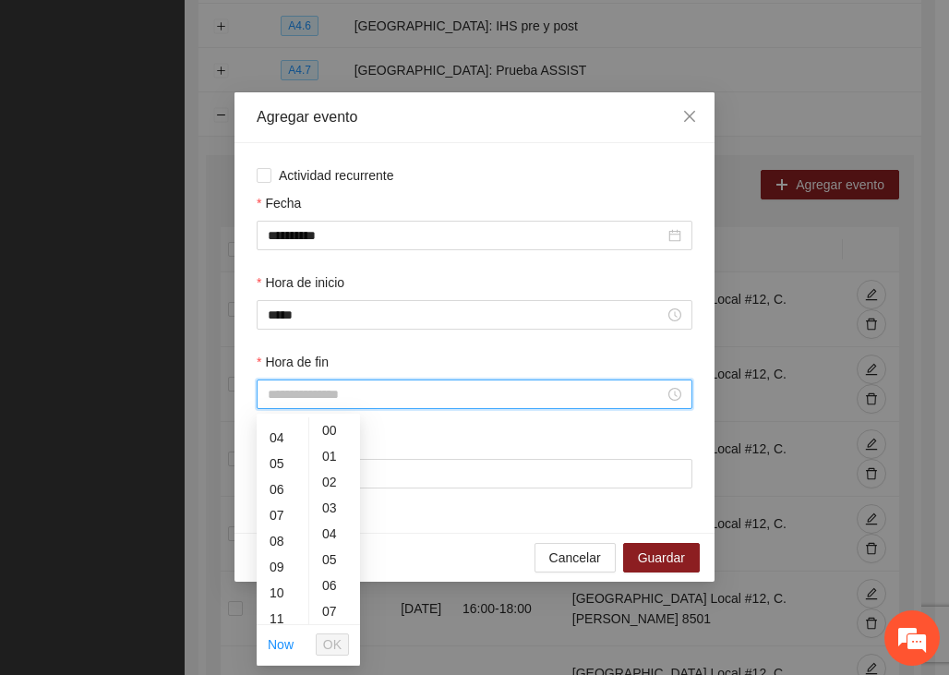
scroll to position [181, 0]
click at [273, 586] on div "13" at bounding box center [283, 585] width 52 height 26
type input "*****"
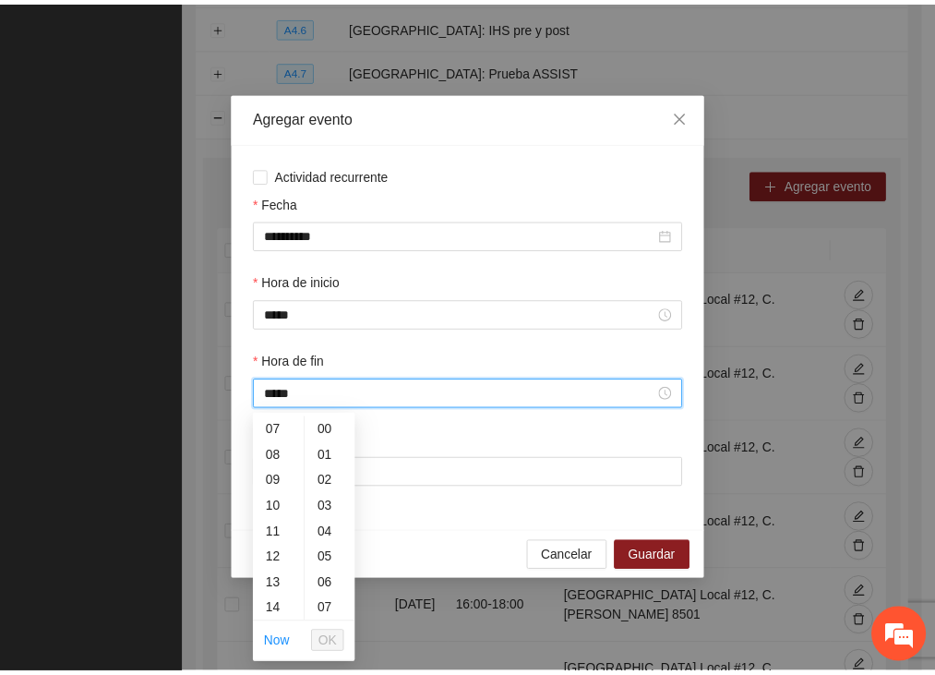
scroll to position [336, 0]
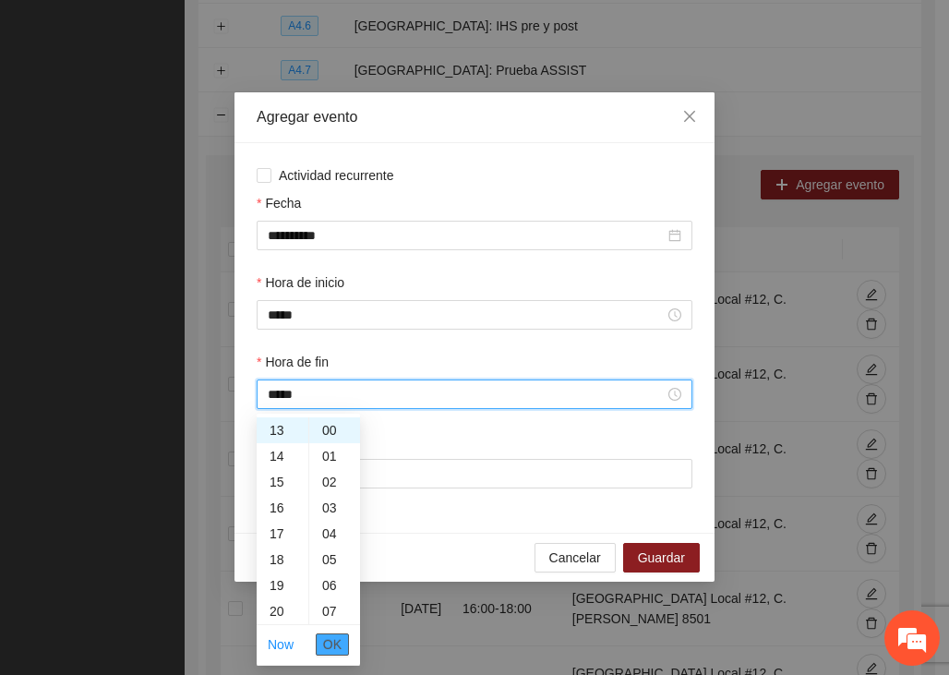
click at [329, 649] on span "OK" at bounding box center [332, 644] width 18 height 20
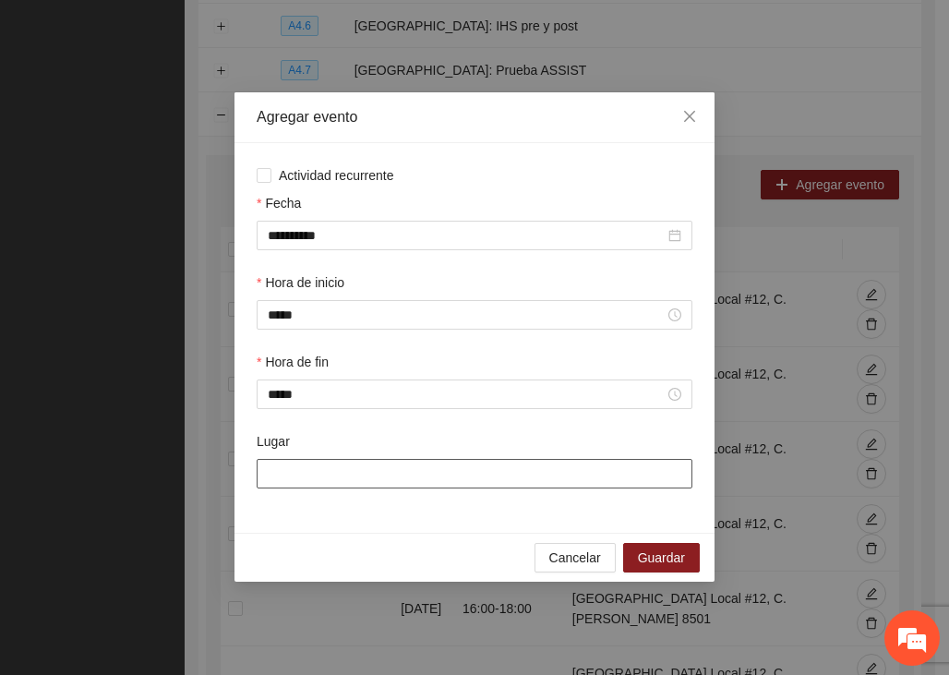
click at [307, 473] on input "Lugar" at bounding box center [475, 474] width 436 height 30
type input "**********"
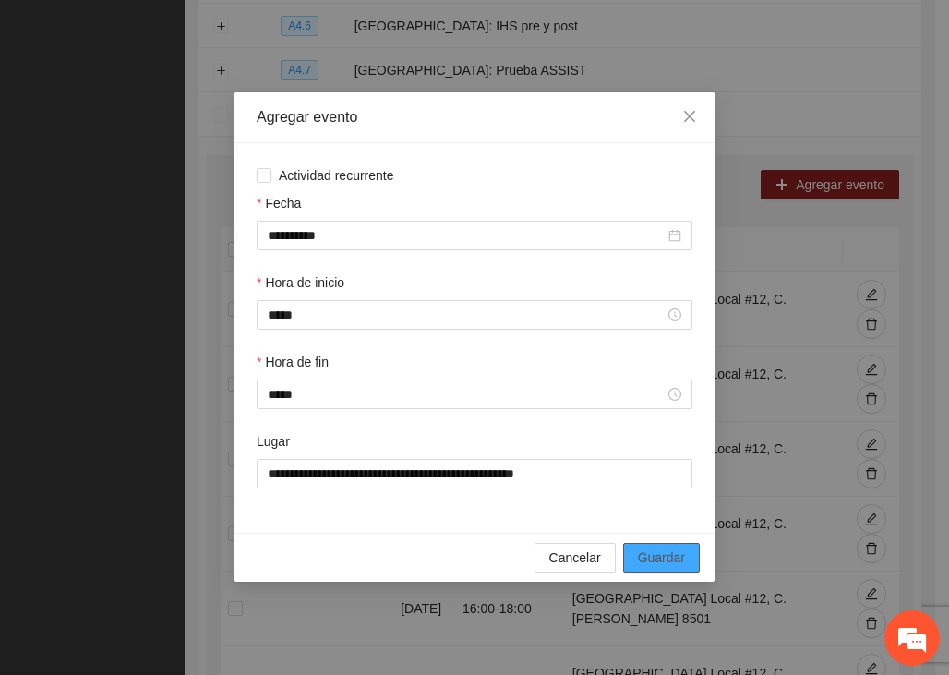
click at [662, 555] on span "Guardar" at bounding box center [661, 557] width 47 height 20
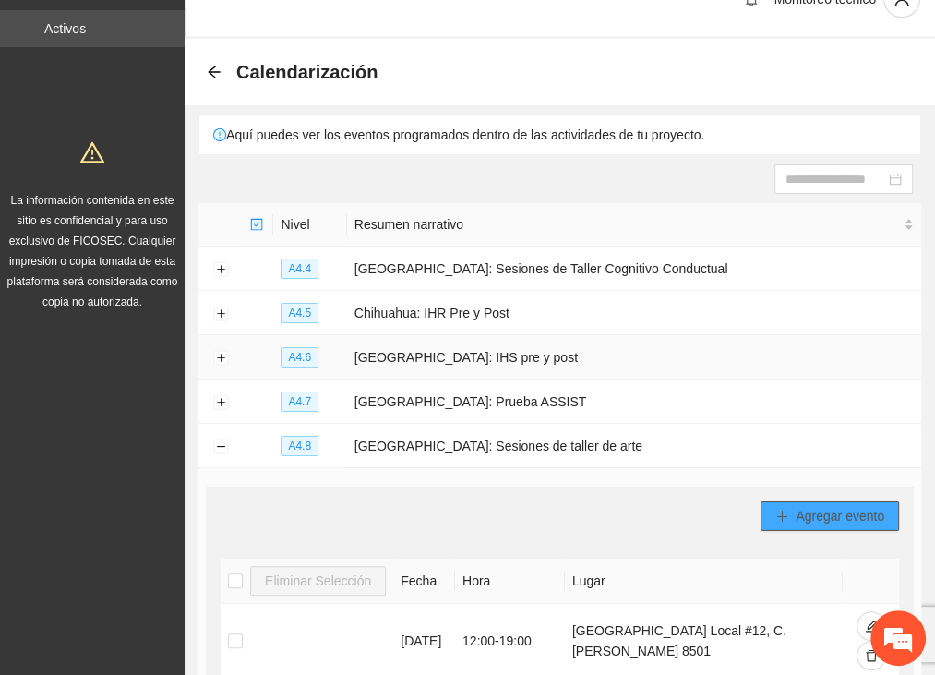
scroll to position [0, 0]
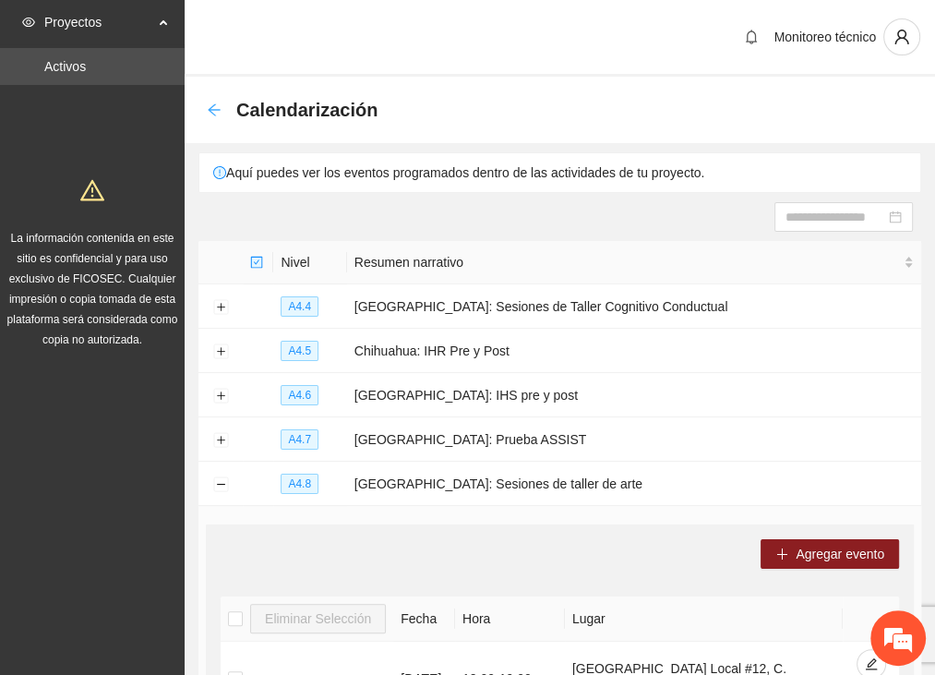
click at [217, 107] on icon "arrow-left" at bounding box center [214, 109] width 15 height 15
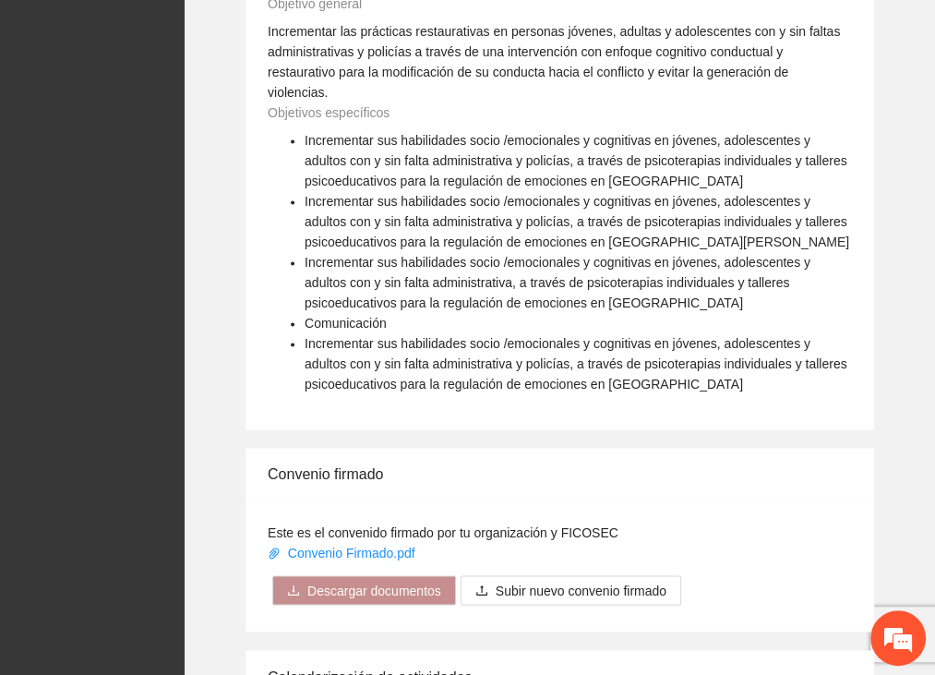
scroll to position [2134, 0]
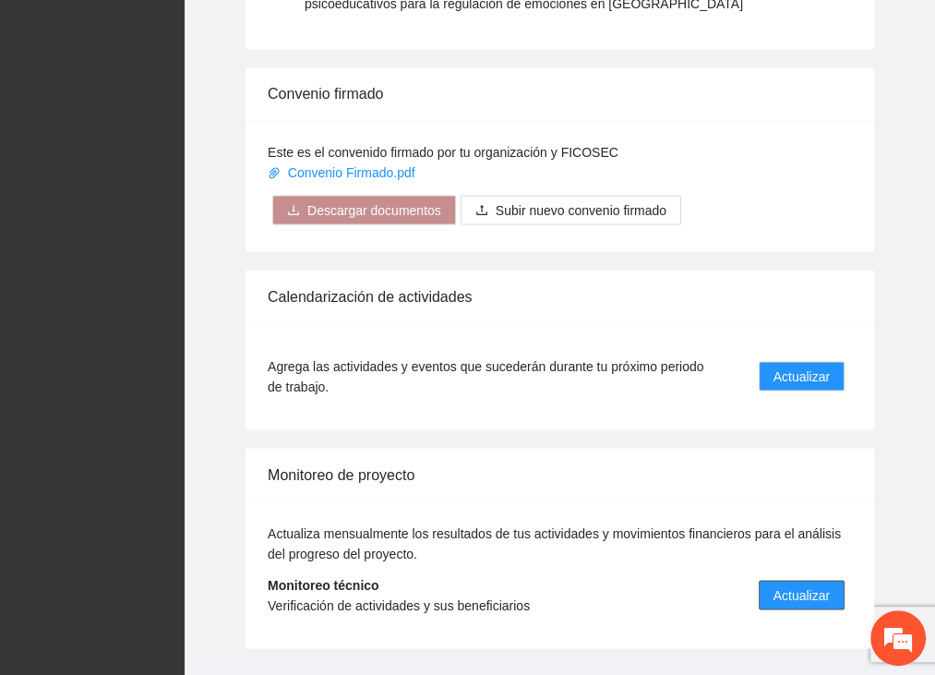
click at [823, 584] on span "Actualizar" at bounding box center [801, 594] width 56 height 20
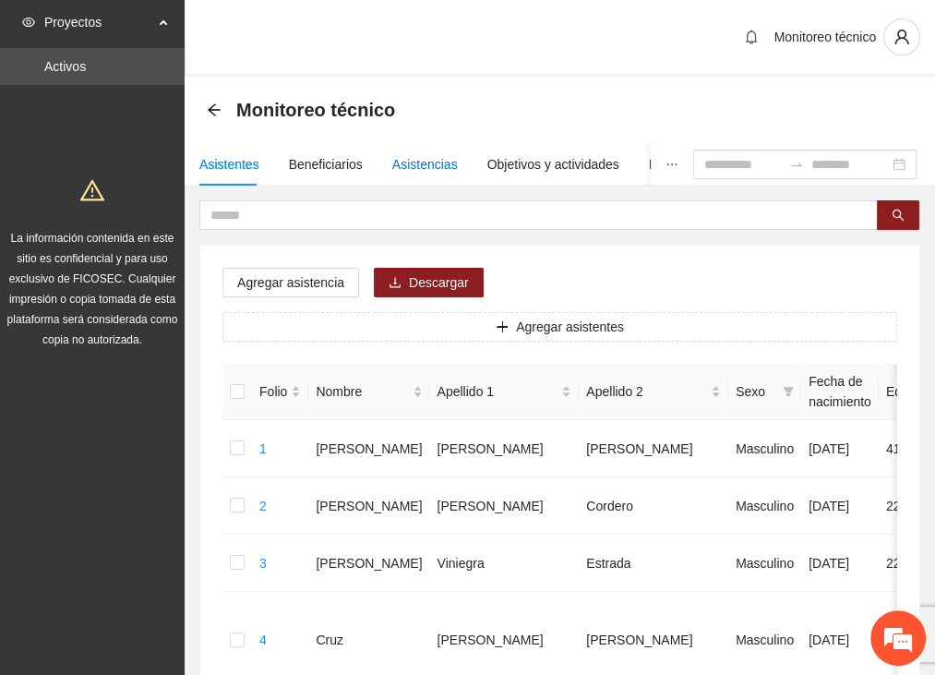
click at [402, 165] on div "Asistencias" at bounding box center [425, 164] width 66 height 20
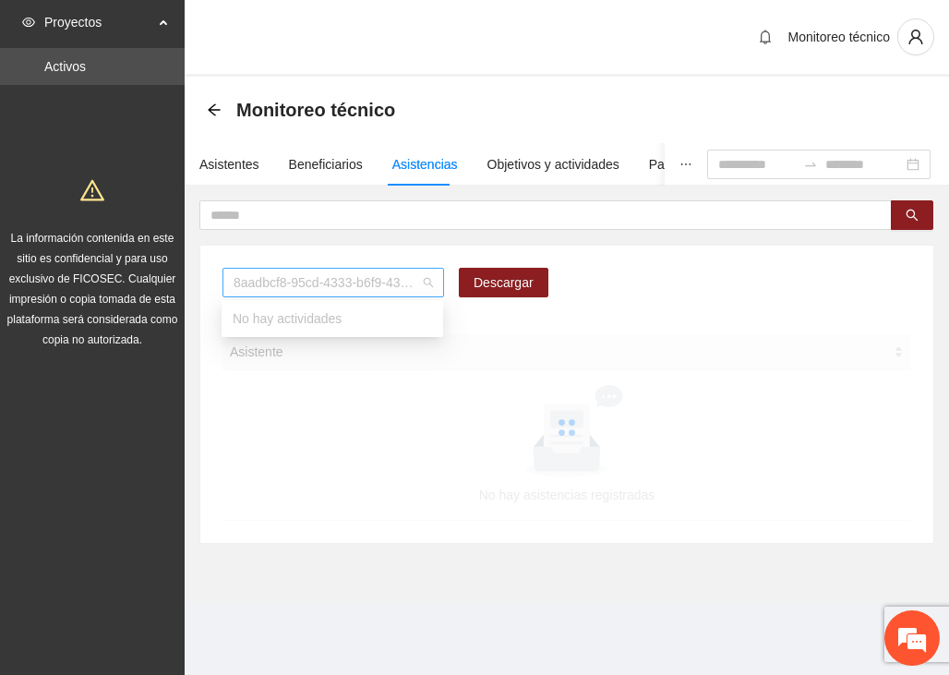
click at [372, 285] on span "8aadbcf8-95cd-4333-b6f9-4314c3142350" at bounding box center [333, 283] width 199 height 28
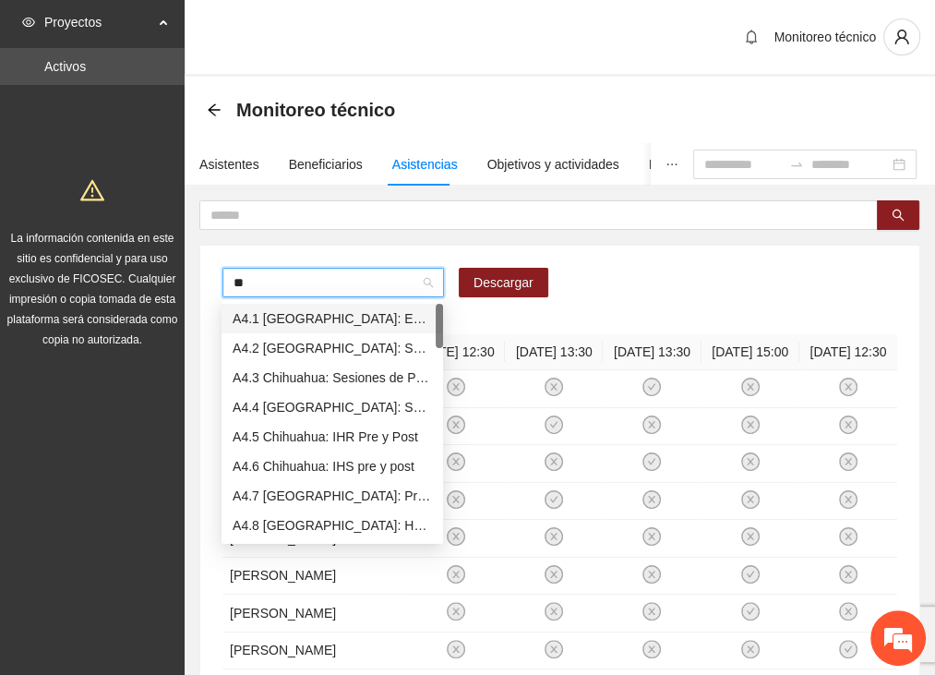
type input "***"
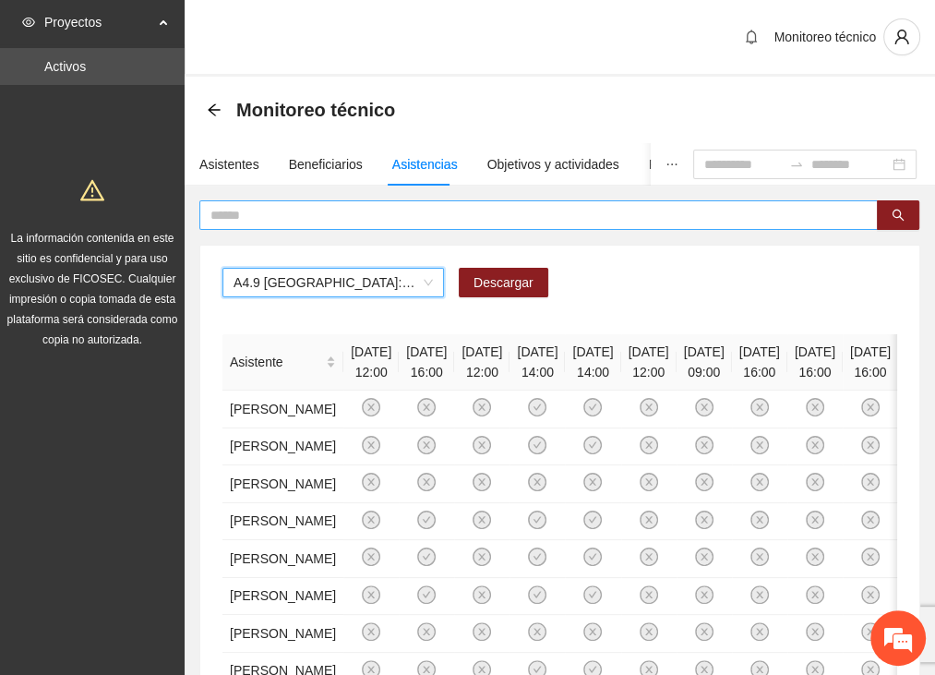
click at [270, 213] on input "text" at bounding box center [530, 215] width 641 height 20
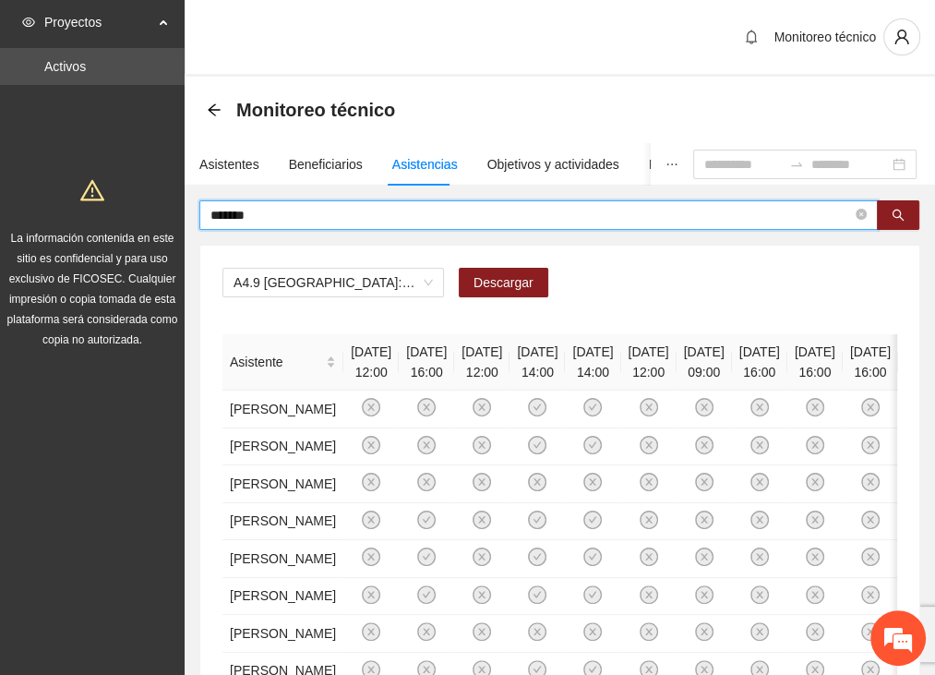
type input "*******"
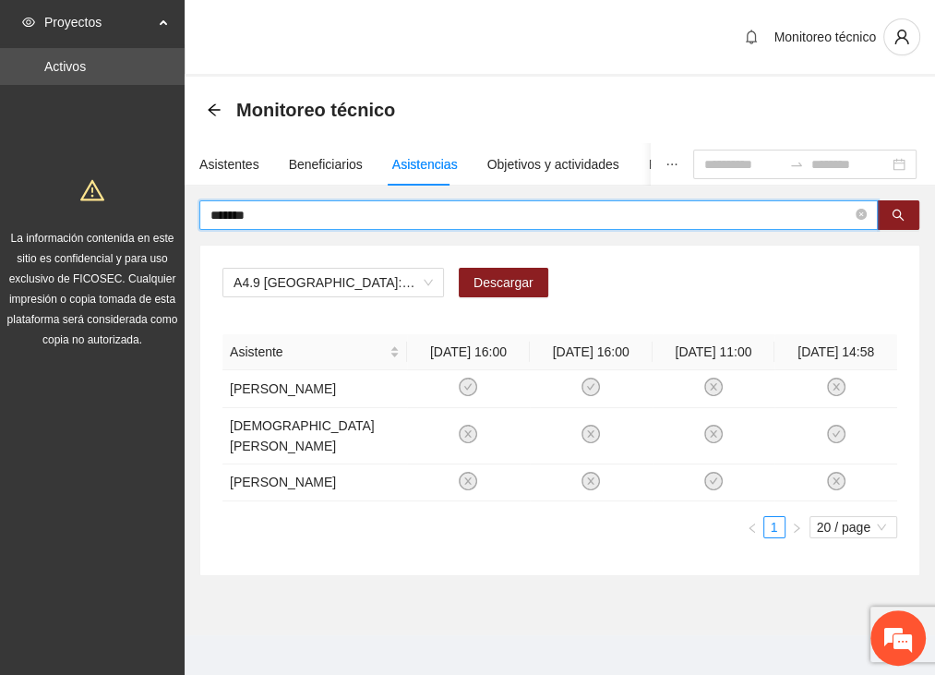
click at [425, 166] on div "Asistencias" at bounding box center [425, 164] width 66 height 20
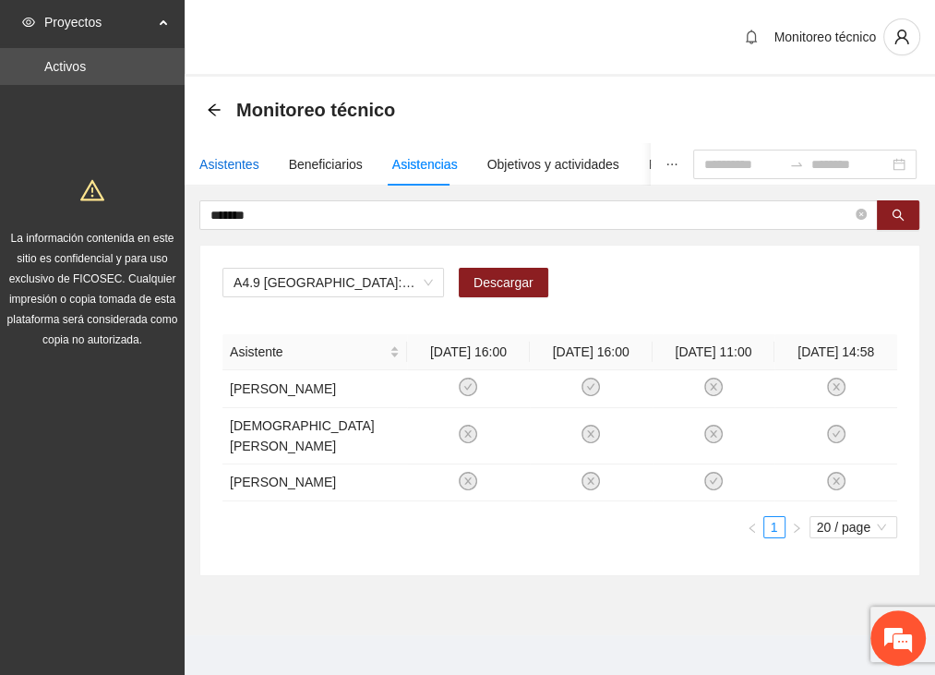
click at [246, 161] on div "Asistentes" at bounding box center [229, 164] width 60 height 20
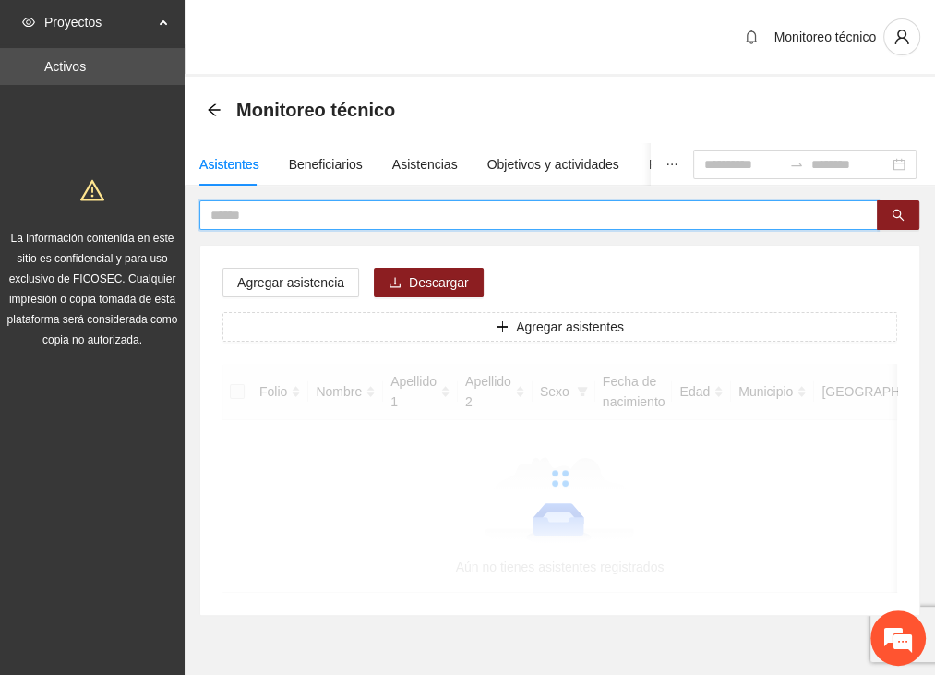
click at [246, 213] on input "text" at bounding box center [530, 215] width 641 height 20
type input "*******"
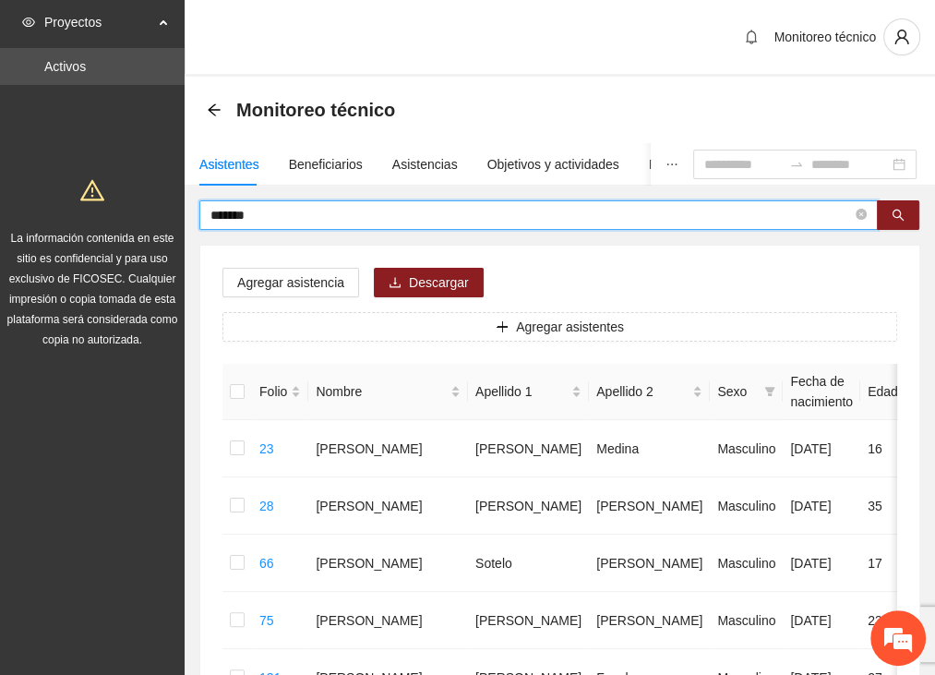
click at [281, 215] on input "*******" at bounding box center [530, 215] width 641 height 20
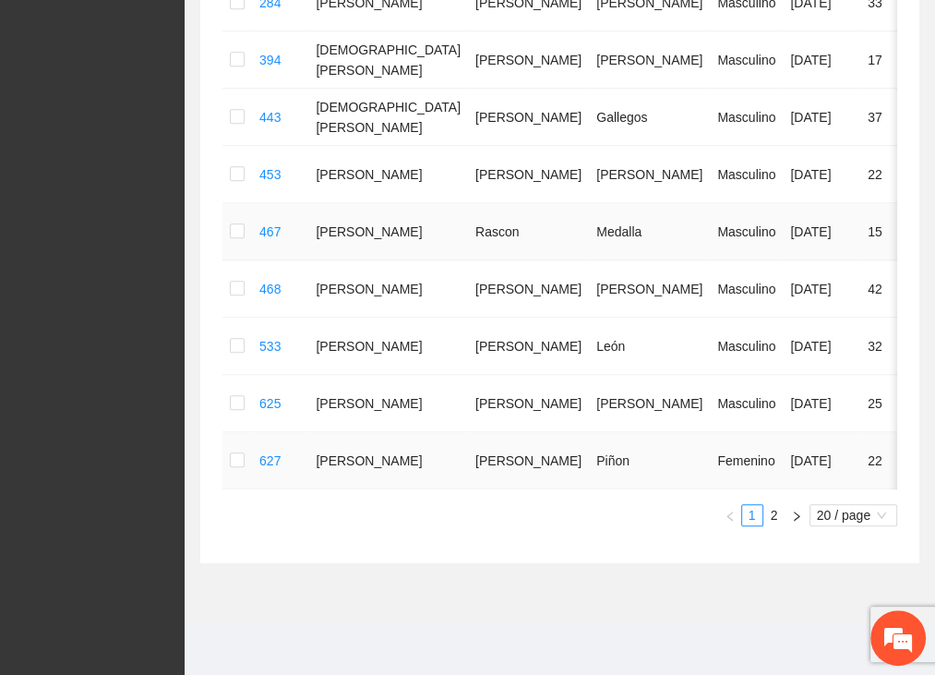
scroll to position [1108, 0]
click at [774, 512] on link "2" at bounding box center [774, 515] width 20 height 20
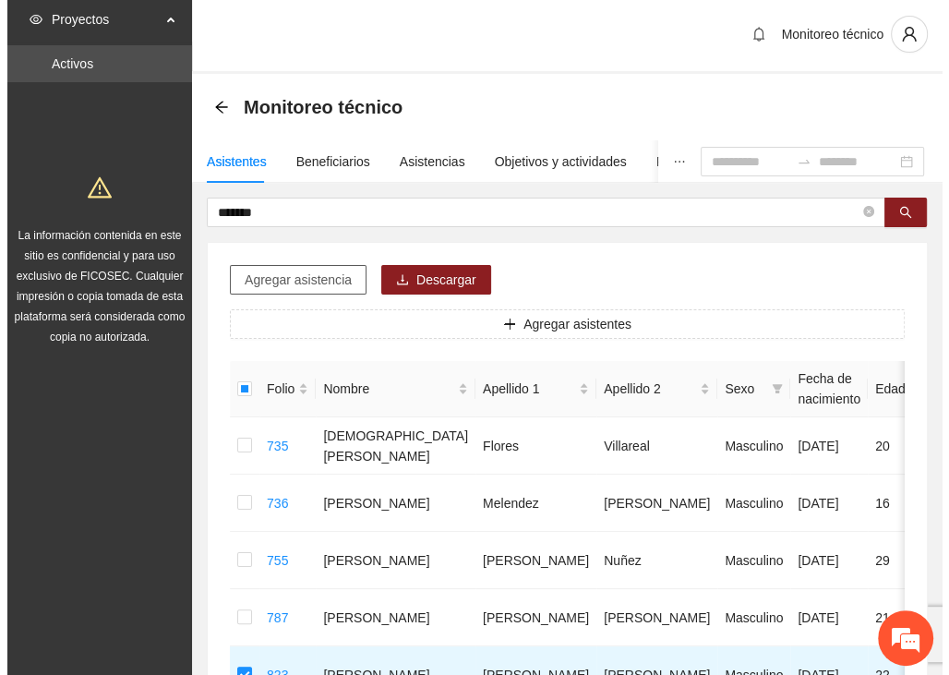
scroll to position [0, 0]
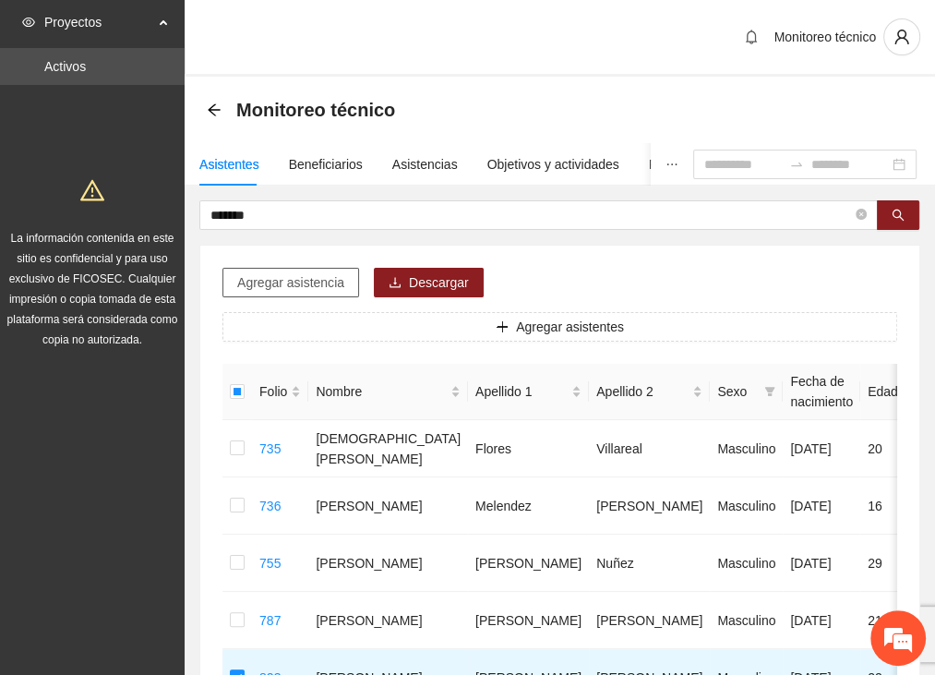
click at [289, 274] on span "Agregar asistencia" at bounding box center [290, 282] width 107 height 20
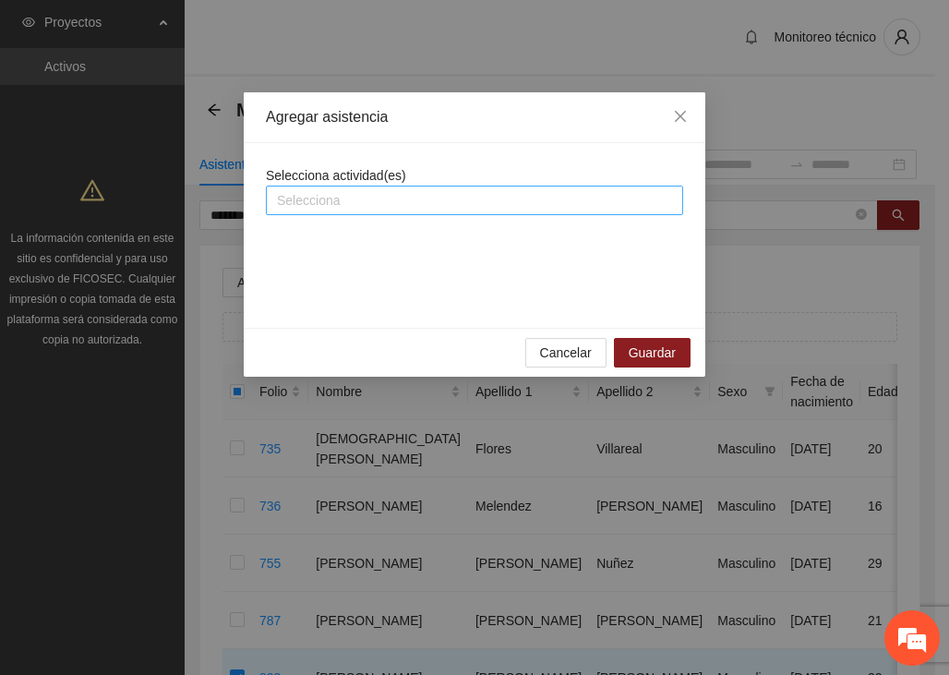
click at [335, 204] on div at bounding box center [474, 200] width 408 height 22
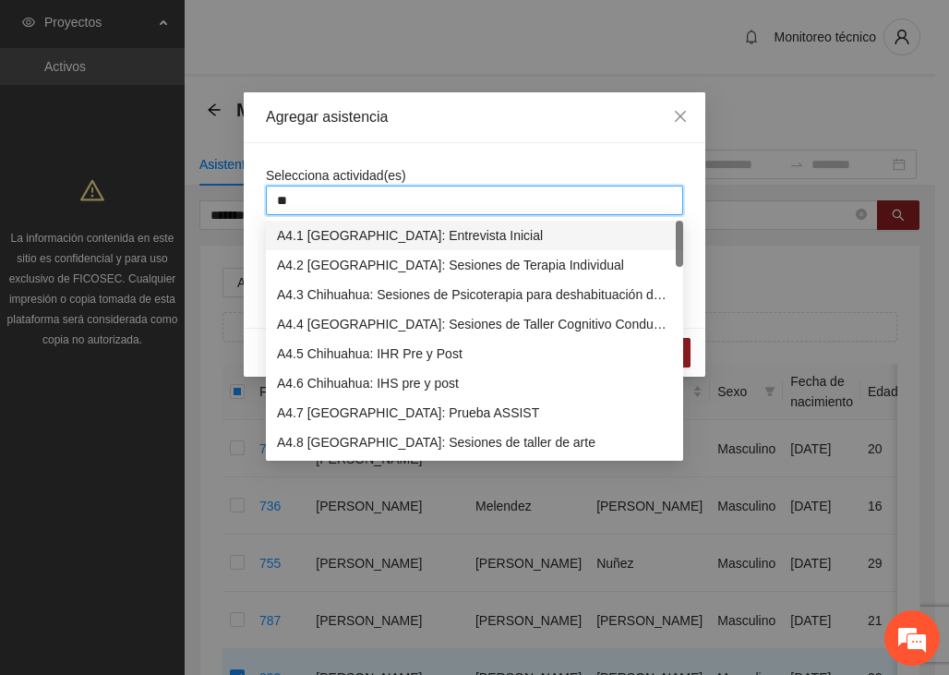
type input "***"
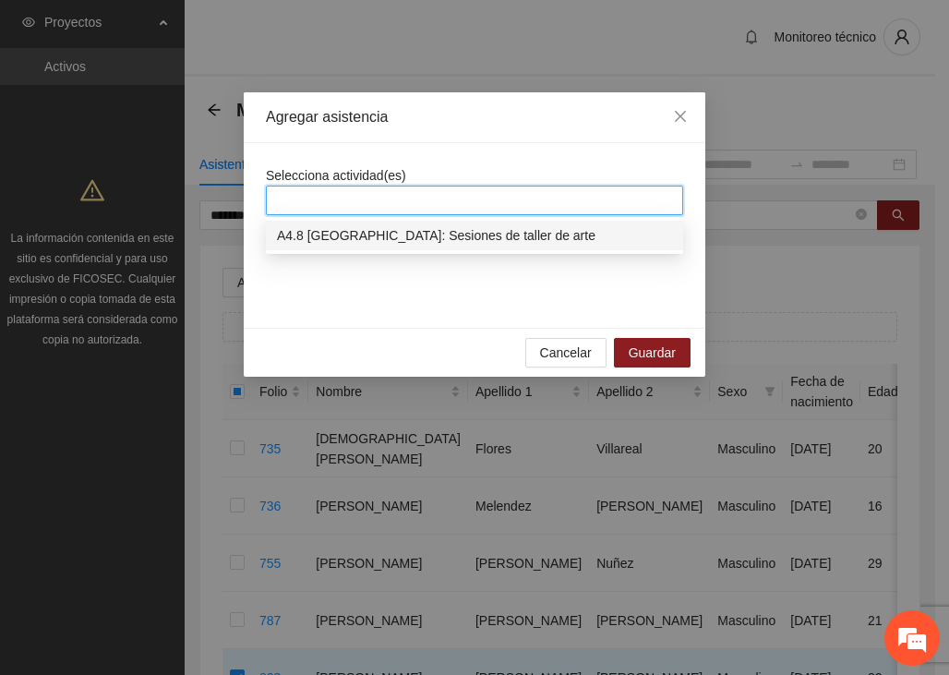
click at [423, 156] on div "Selecciona actividad(es) 4.8" at bounding box center [474, 235] width 461 height 185
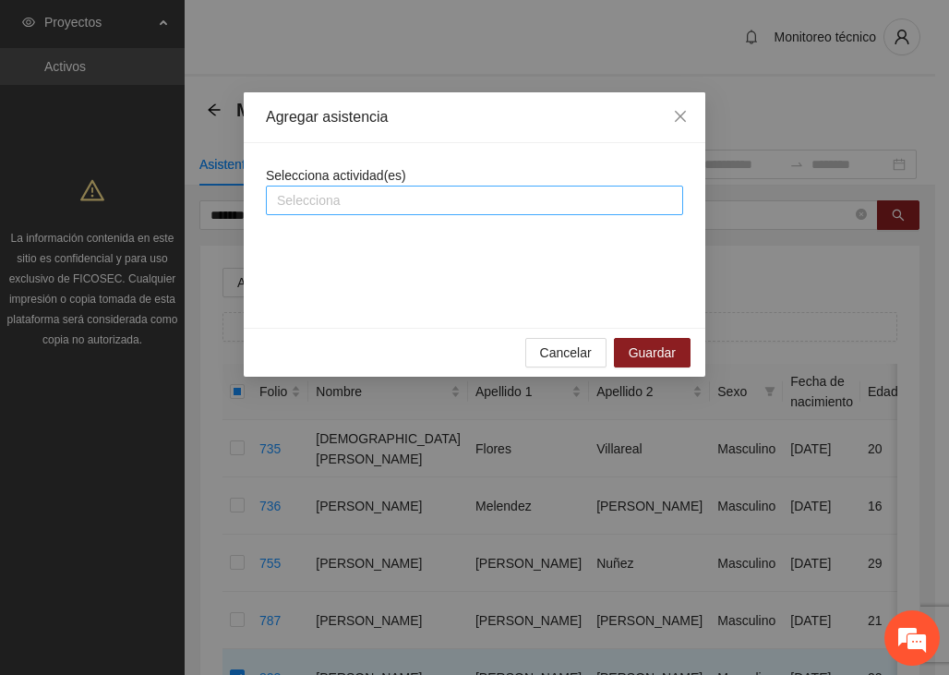
click at [297, 201] on div at bounding box center [474, 200] width 408 height 22
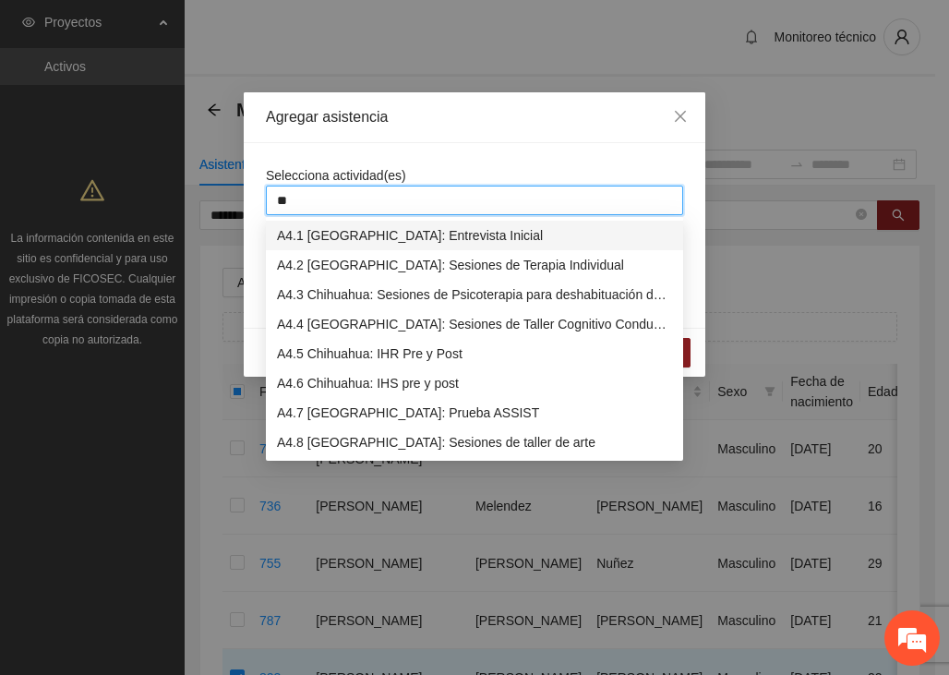
type input "***"
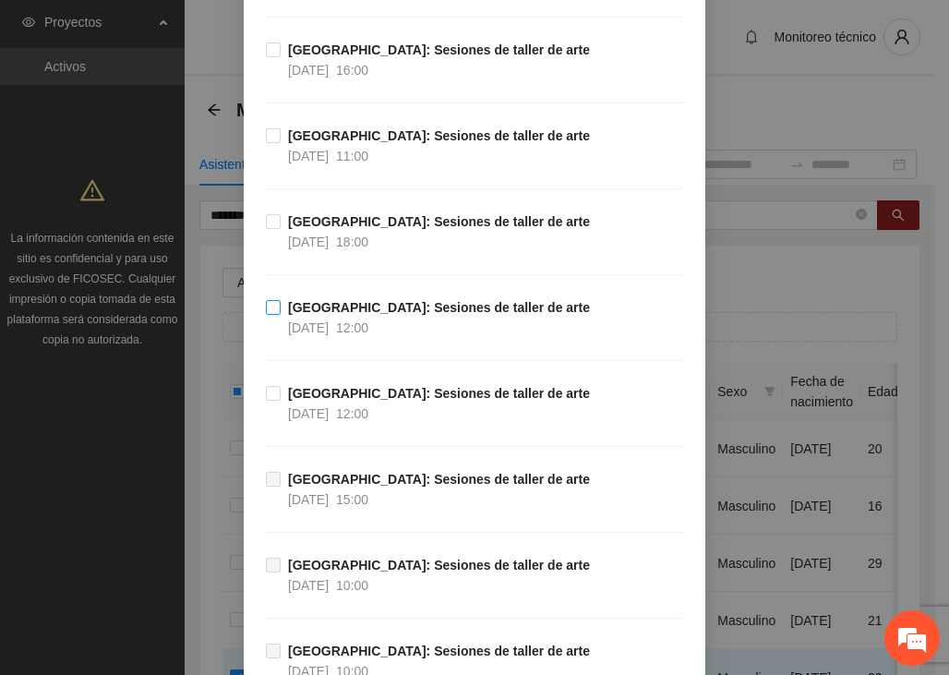
scroll to position [738, 0]
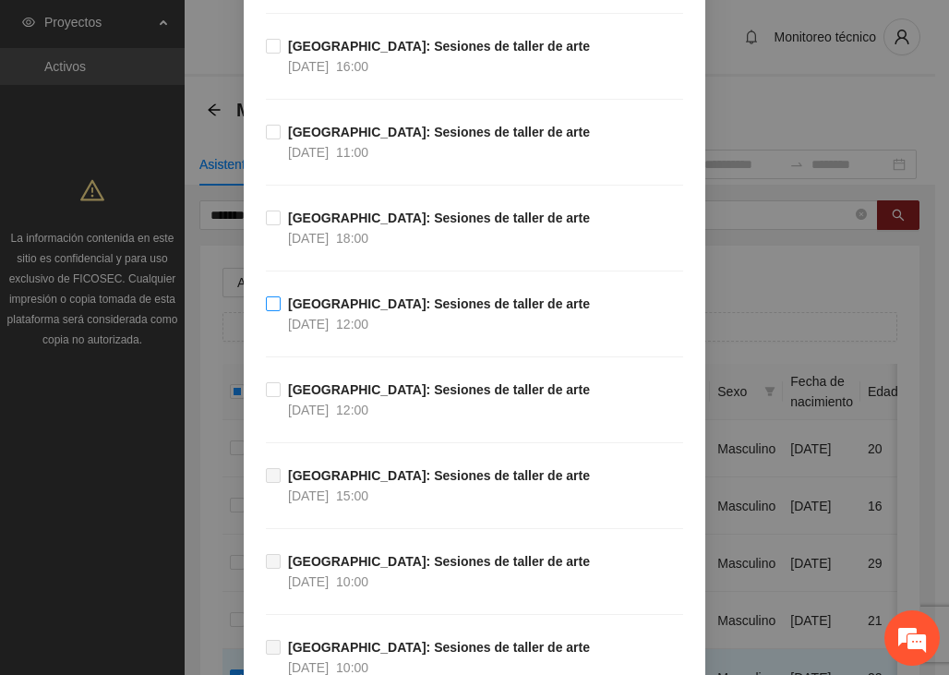
click at [281, 302] on span "[GEOGRAPHIC_DATA]: Sesiones de taller de arte [DATE] 12:00" at bounding box center [439, 313] width 317 height 41
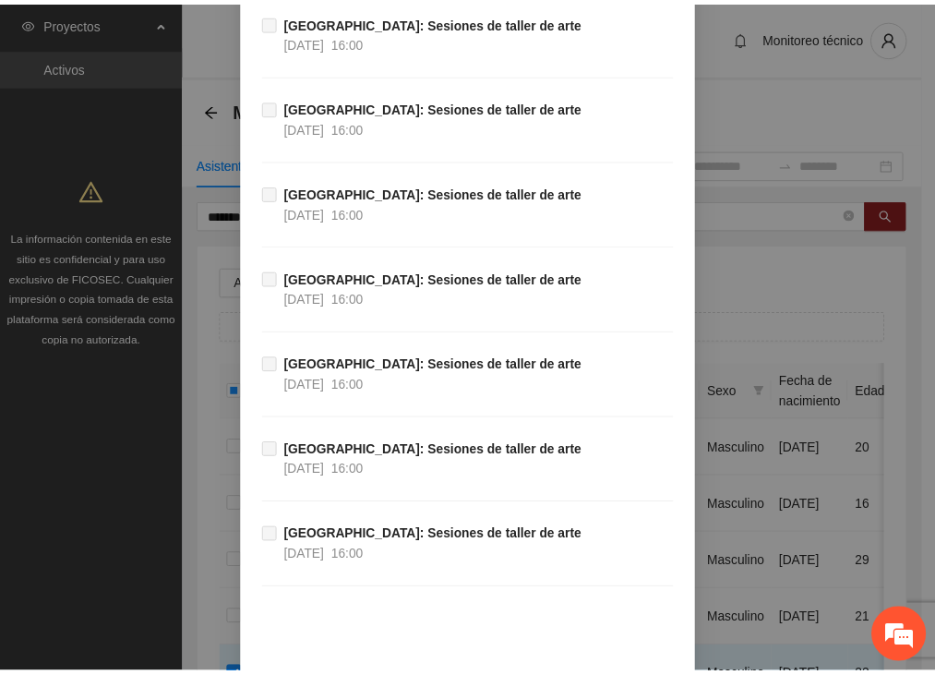
scroll to position [4175, 0]
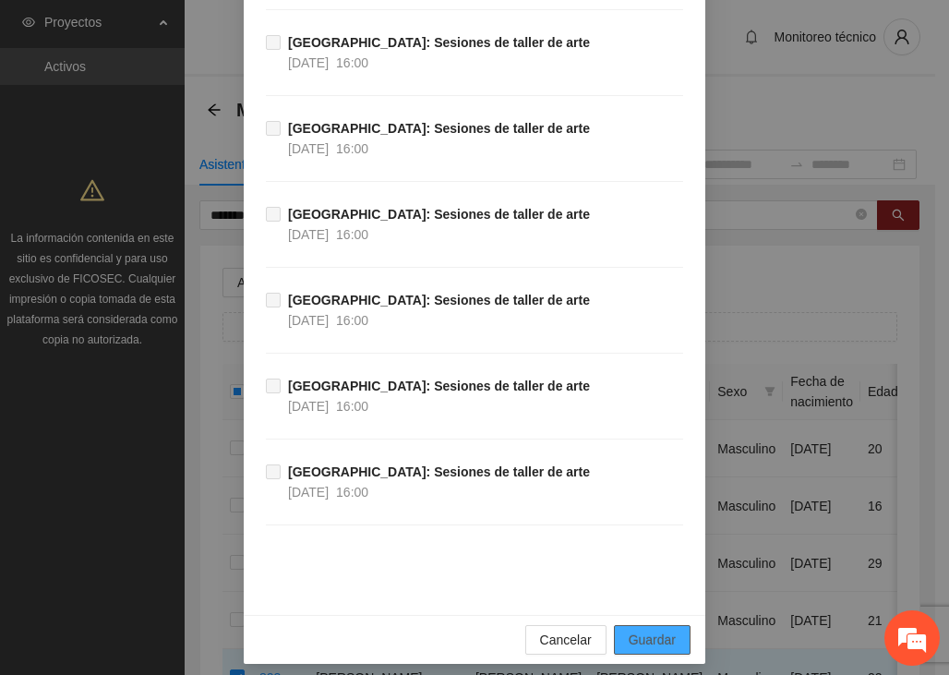
click at [654, 629] on span "Guardar" at bounding box center [652, 639] width 47 height 20
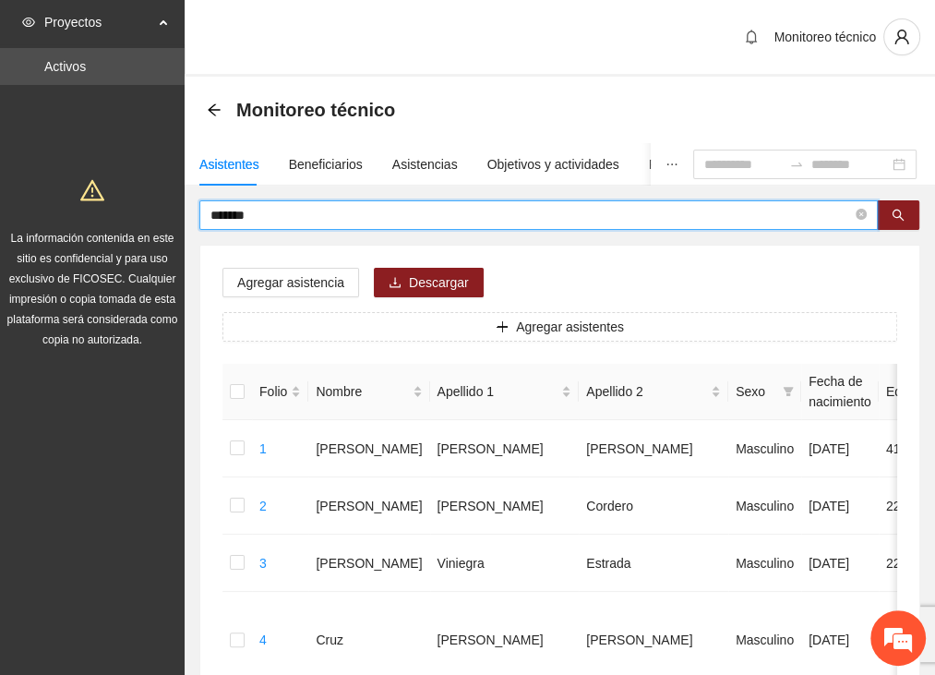
drag, startPoint x: 276, startPoint y: 214, endPoint x: 66, endPoint y: 206, distance: 209.7
type input "**********"
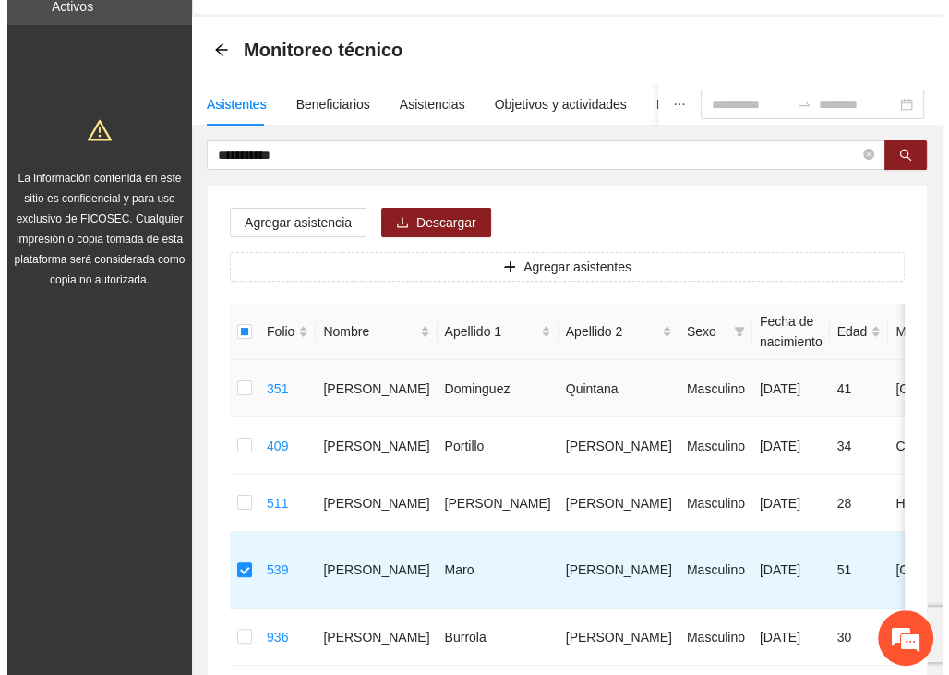
scroll to position [44, 0]
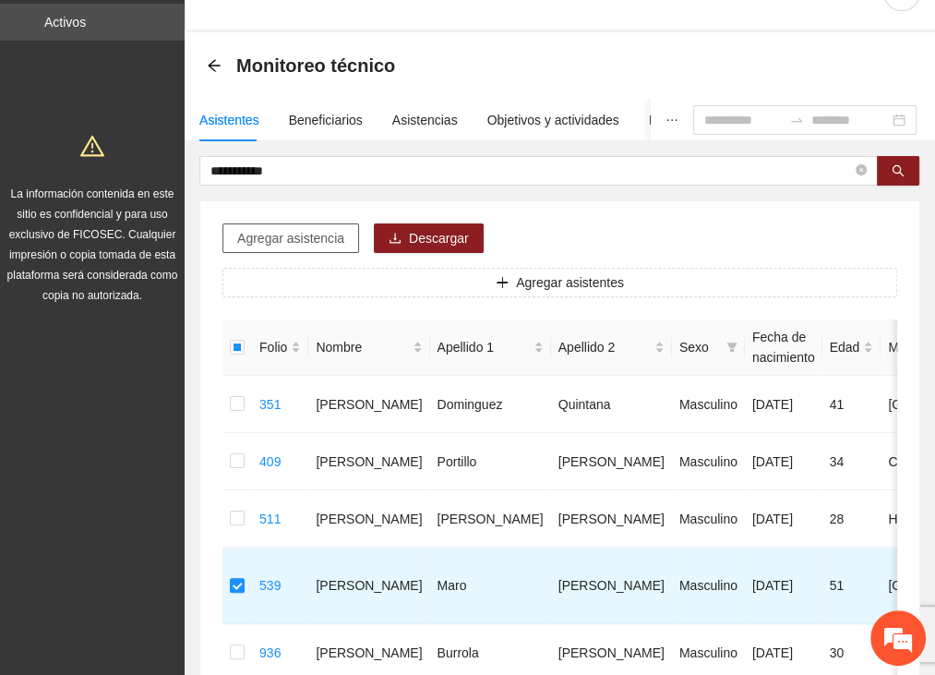
click at [281, 237] on span "Agregar asistencia" at bounding box center [290, 238] width 107 height 20
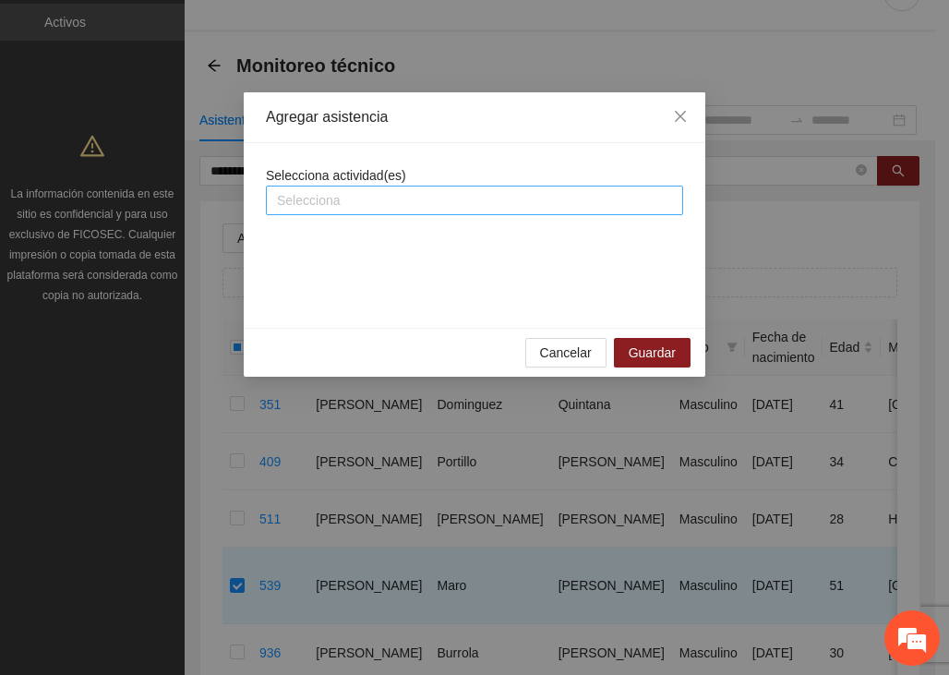
click at [312, 195] on div at bounding box center [474, 200] width 408 height 22
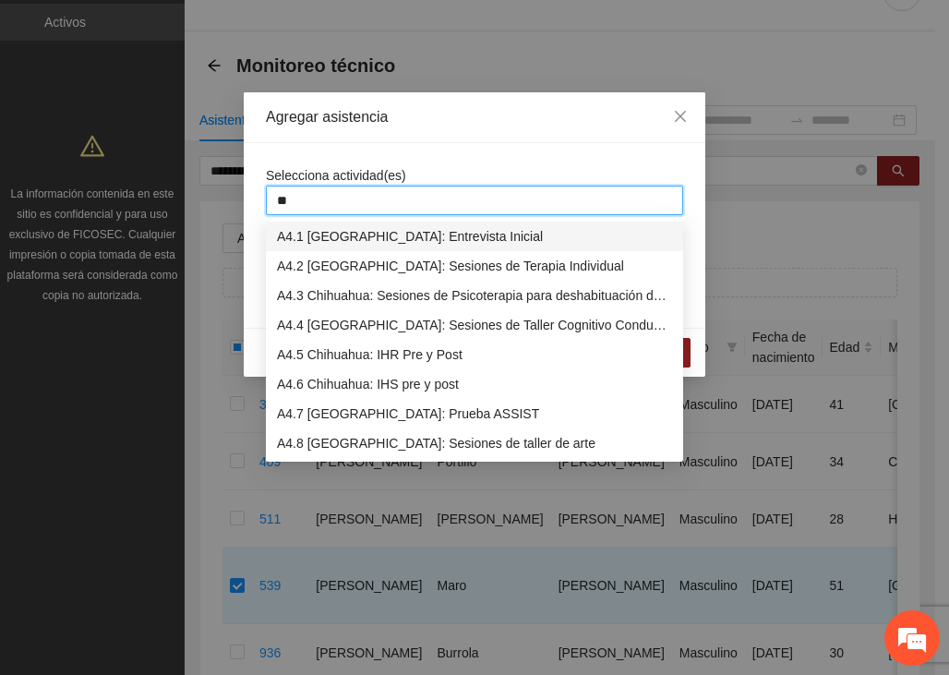
type input "***"
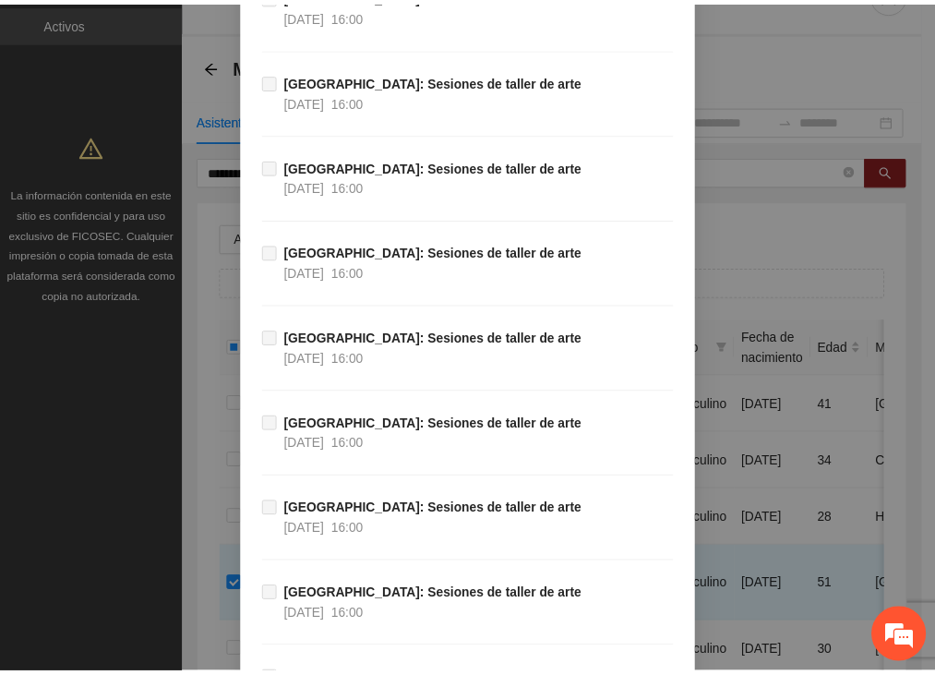
scroll to position [4175, 0]
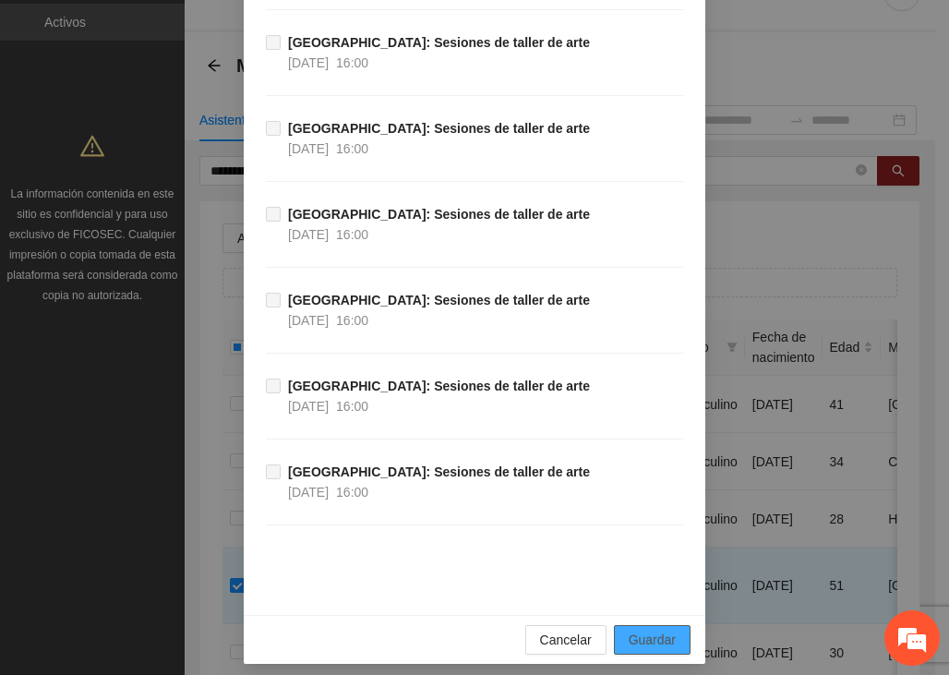
click at [645, 632] on span "Guardar" at bounding box center [652, 639] width 47 height 20
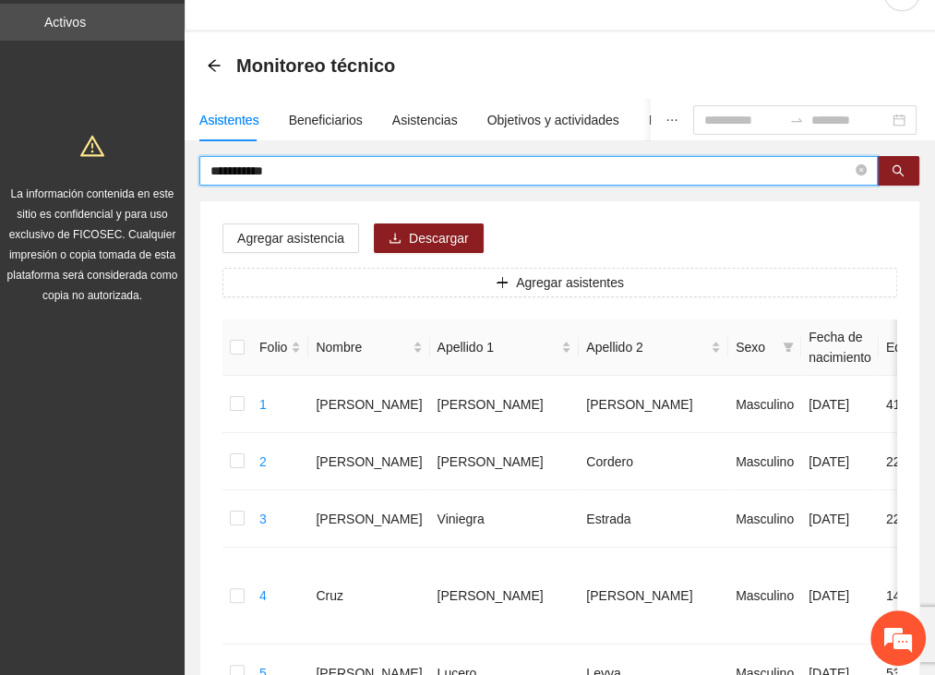
drag, startPoint x: 215, startPoint y: 191, endPoint x: 181, endPoint y: 193, distance: 34.2
type input "*******"
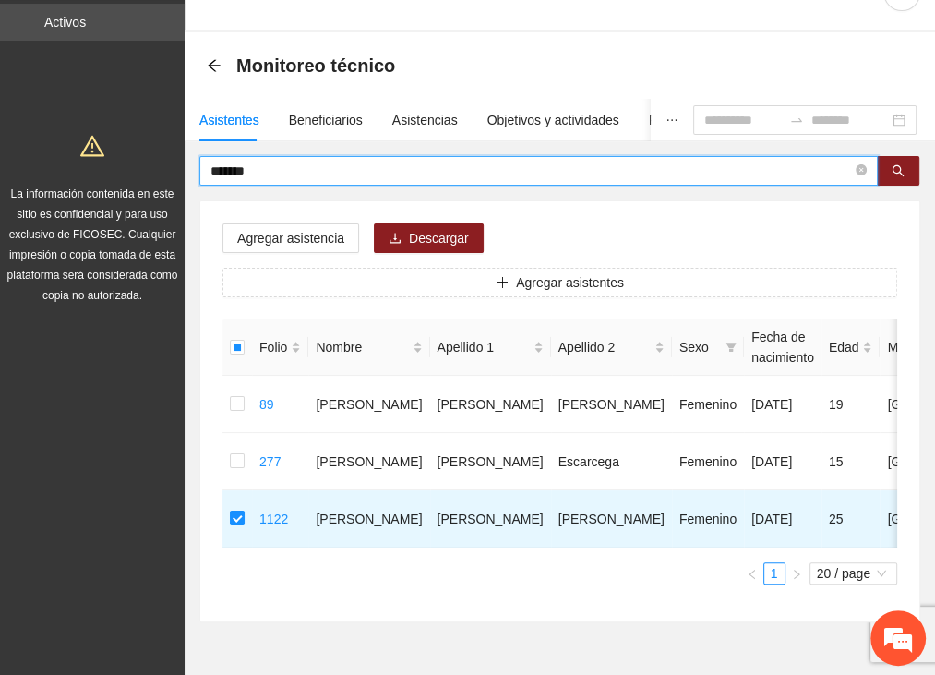
drag, startPoint x: 258, startPoint y: 169, endPoint x: 141, endPoint y: 174, distance: 117.3
click at [141, 174] on section "Proyectos Activos La información contenida en este sitio es confidencial y para…" at bounding box center [467, 344] width 935 height 777
click at [290, 175] on input "text" at bounding box center [530, 171] width 641 height 20
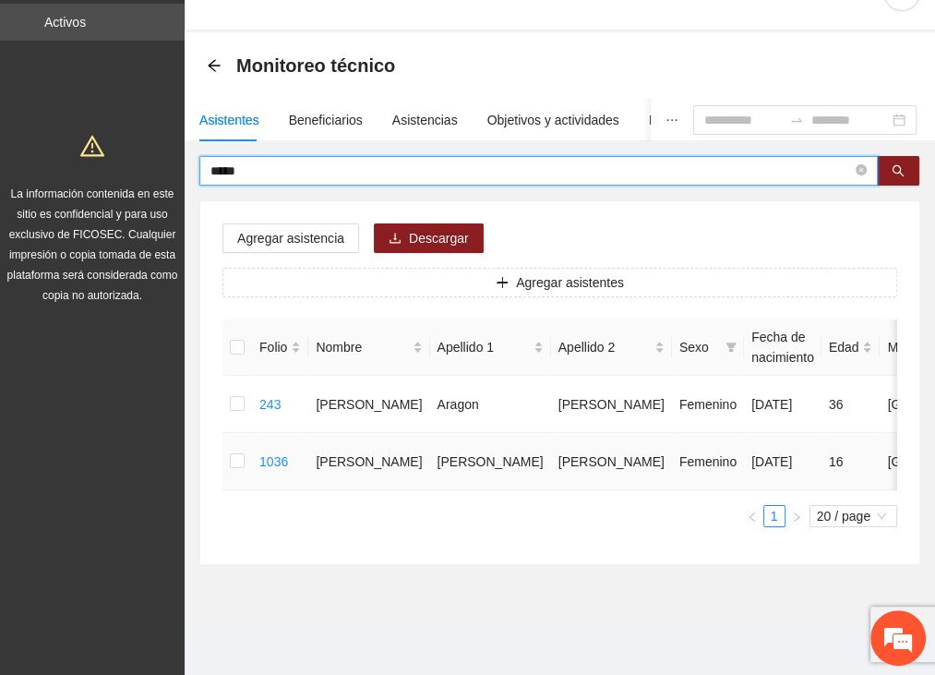
click at [229, 468] on td at bounding box center [237, 461] width 30 height 57
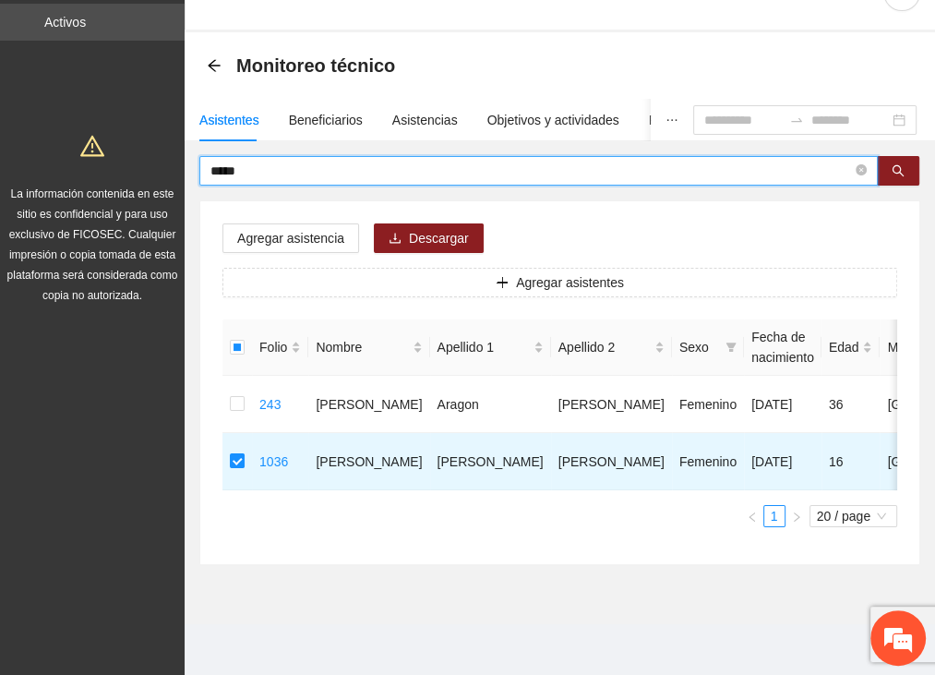
drag, startPoint x: 279, startPoint y: 164, endPoint x: 94, endPoint y: 164, distance: 184.6
click at [101, 171] on section "Proyectos Activos La información contenida en este sitio es confidencial y para…" at bounding box center [467, 316] width 935 height 720
type input "****"
drag, startPoint x: 262, startPoint y: 168, endPoint x: 203, endPoint y: 169, distance: 59.1
click at [201, 173] on span "****" at bounding box center [538, 171] width 678 height 30
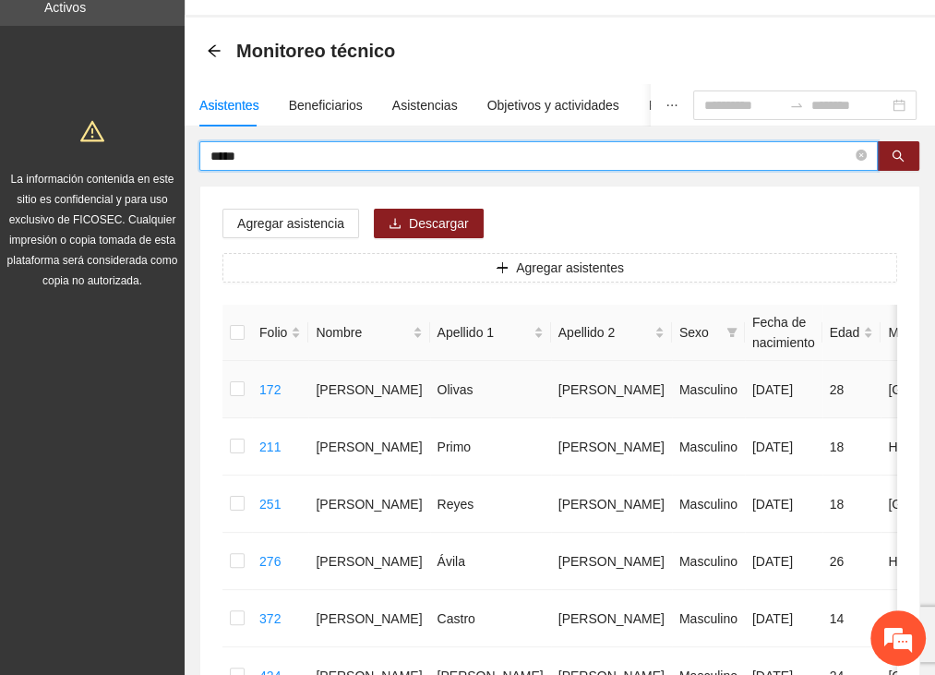
scroll to position [44, 0]
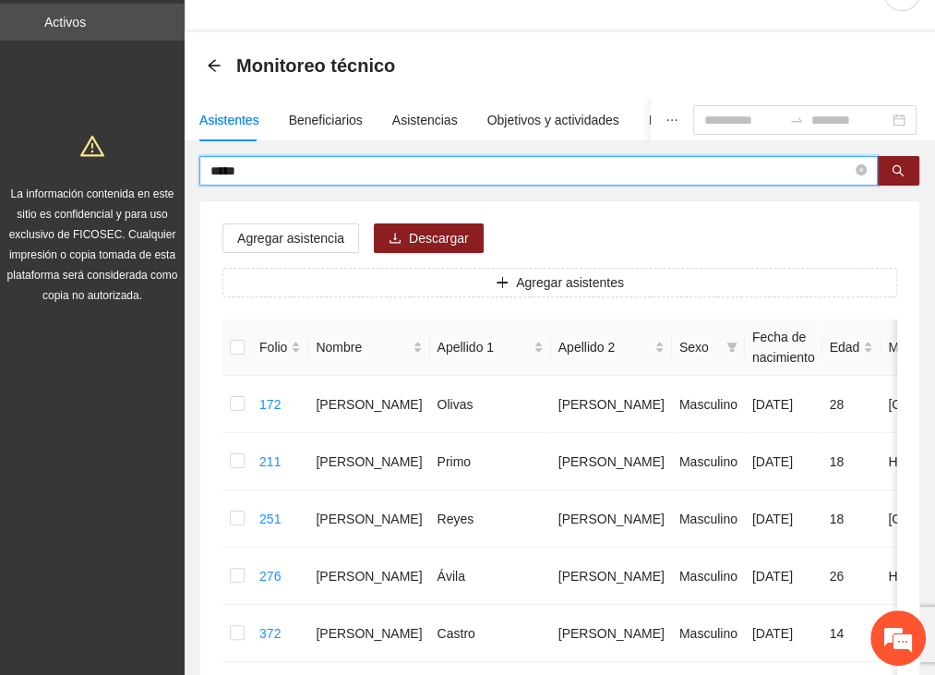
drag, startPoint x: 290, startPoint y: 169, endPoint x: 30, endPoint y: 164, distance: 260.3
click at [33, 164] on section "Proyectos Activos La información contenida en este sitio es confidencial y para…" at bounding box center [467, 602] width 935 height 1292
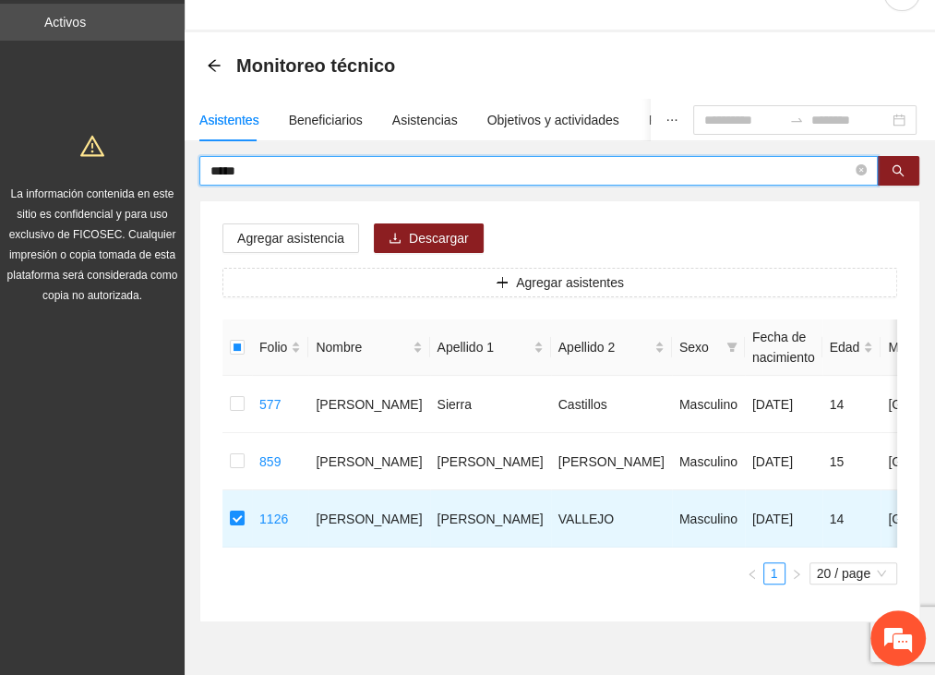
drag, startPoint x: 261, startPoint y: 164, endPoint x: 150, endPoint y: 162, distance: 110.8
click at [152, 164] on section "Proyectos Activos La información contenida en este sitio es confidencial y para…" at bounding box center [467, 344] width 935 height 777
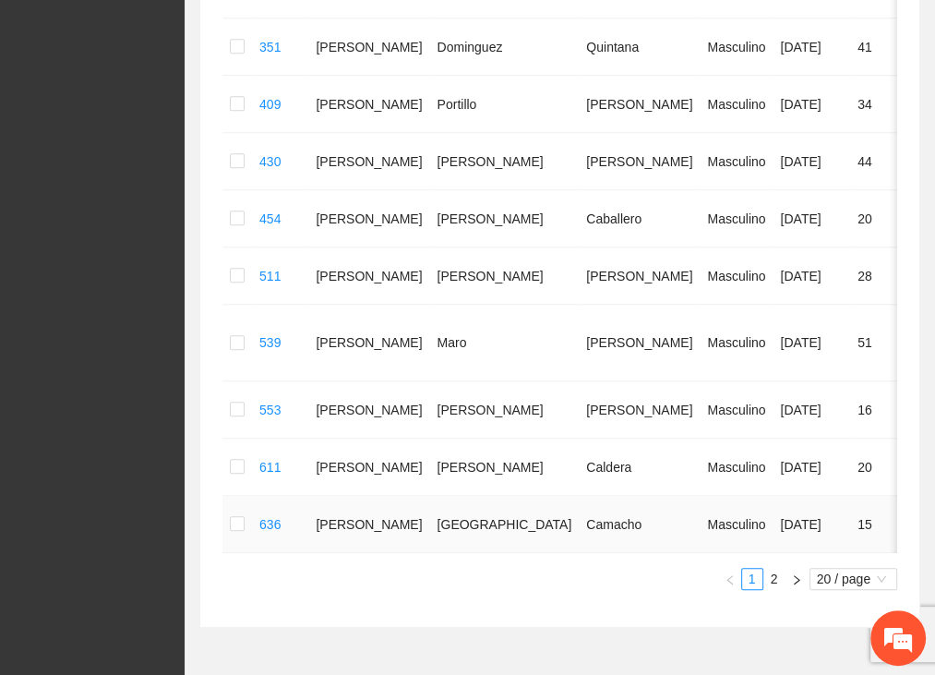
scroll to position [1060, 0]
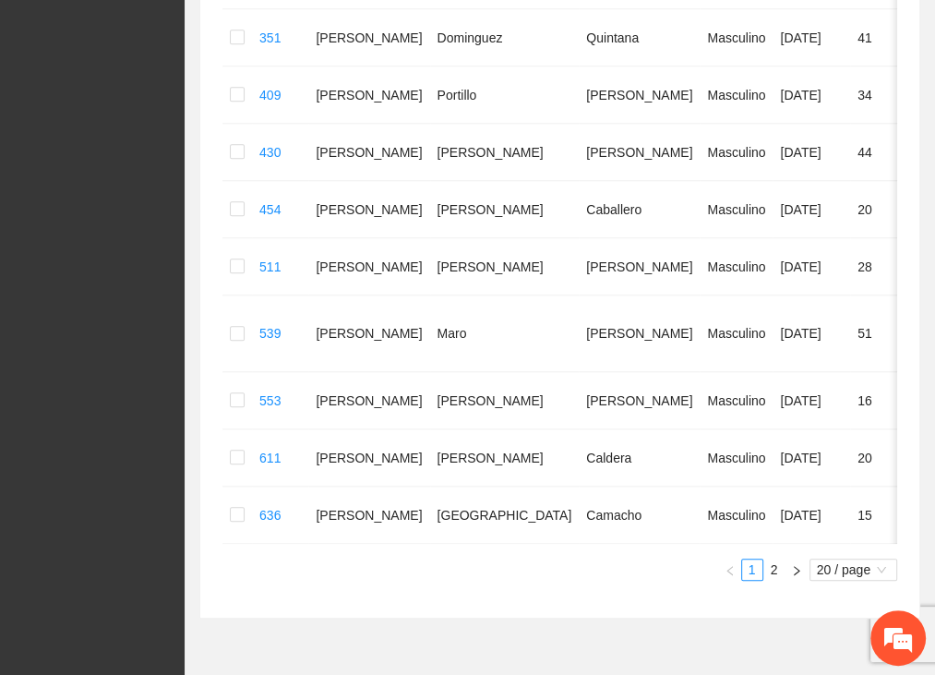
click at [768, 559] on link "2" at bounding box center [774, 569] width 20 height 20
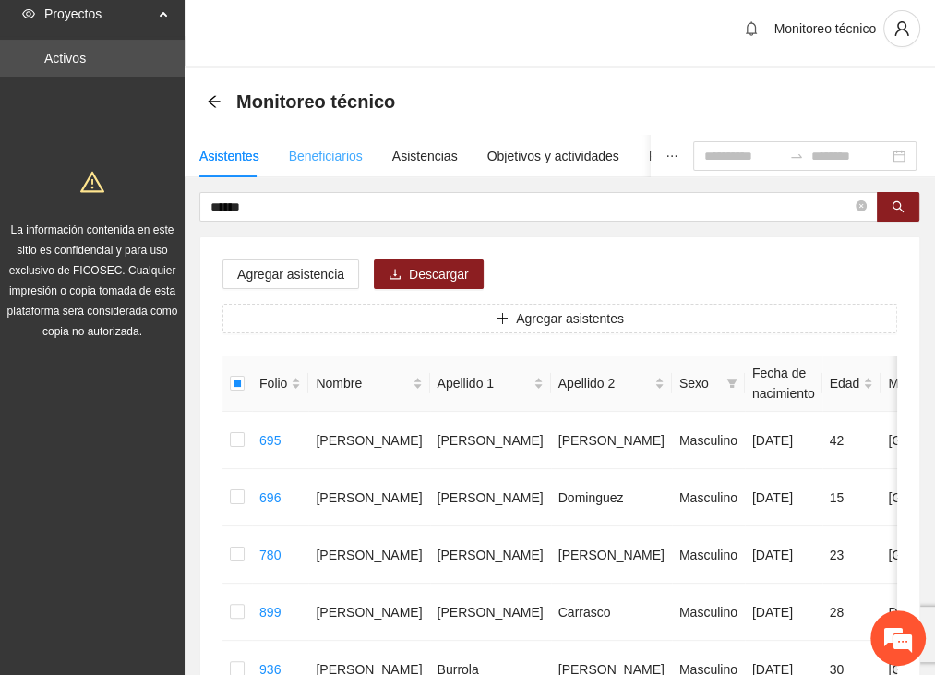
scroll to position [0, 0]
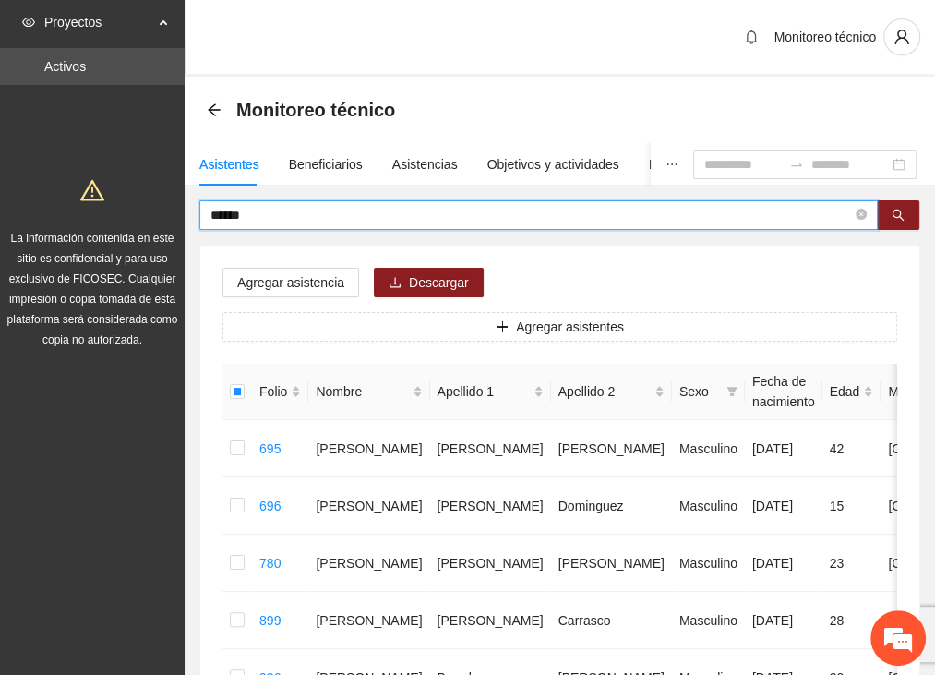
drag, startPoint x: 229, startPoint y: 213, endPoint x: 84, endPoint y: 210, distance: 144.9
click at [84, 210] on section "Proyectos Activos La información contenida en este sitio es confidencial y para…" at bounding box center [467, 617] width 935 height 1235
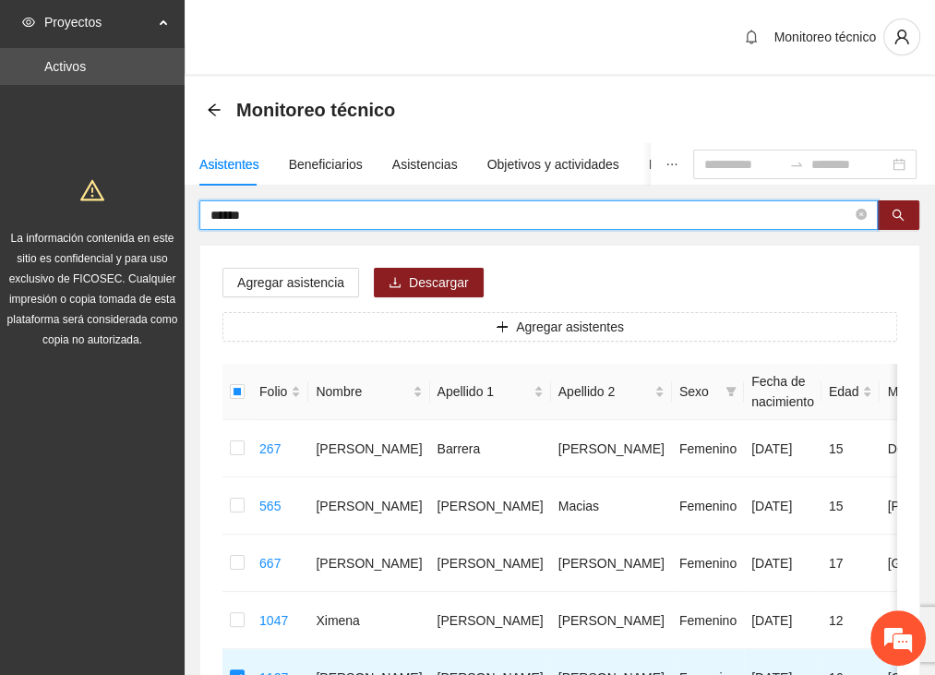
drag, startPoint x: 273, startPoint y: 217, endPoint x: 118, endPoint y: 226, distance: 155.3
click at [121, 233] on section "Proyectos Activos La información contenida en este sitio es confidencial y para…" at bounding box center [467, 446] width 935 height 892
type input "******"
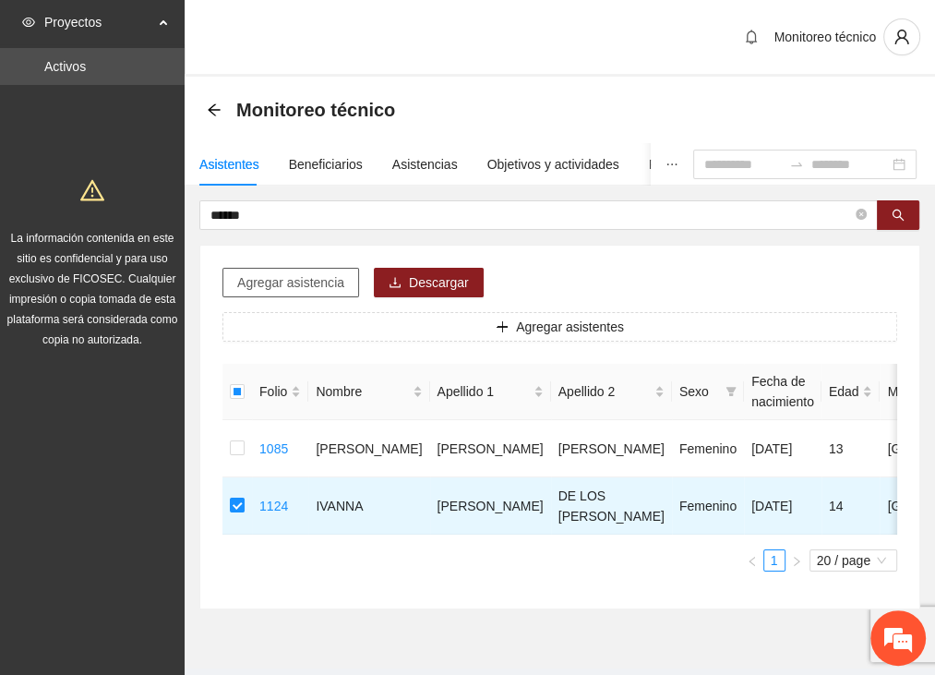
click at [281, 284] on span "Agregar asistencia" at bounding box center [290, 282] width 107 height 20
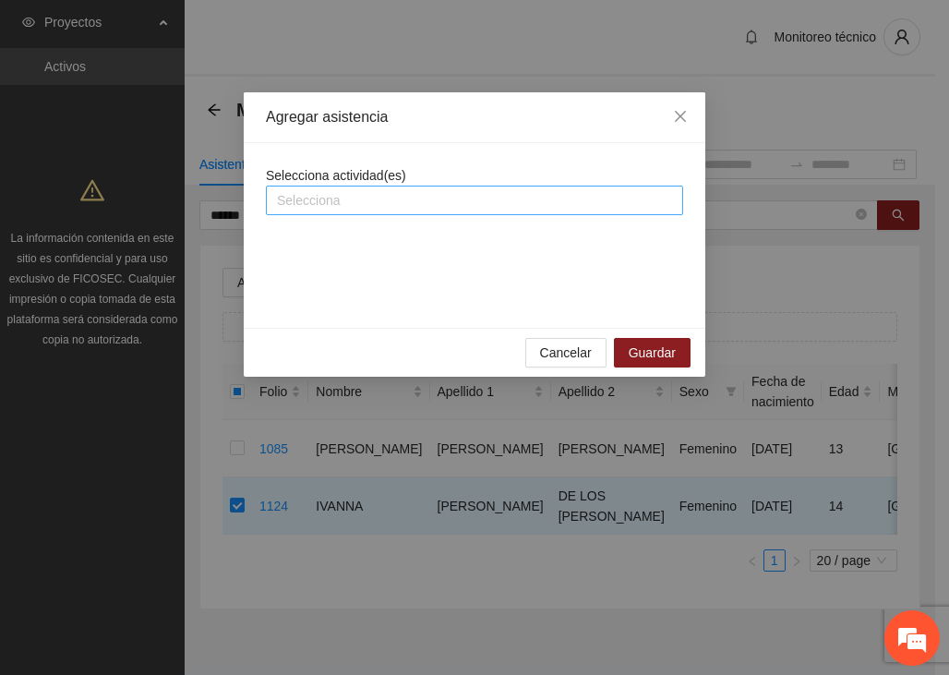
click at [335, 197] on div at bounding box center [474, 200] width 408 height 22
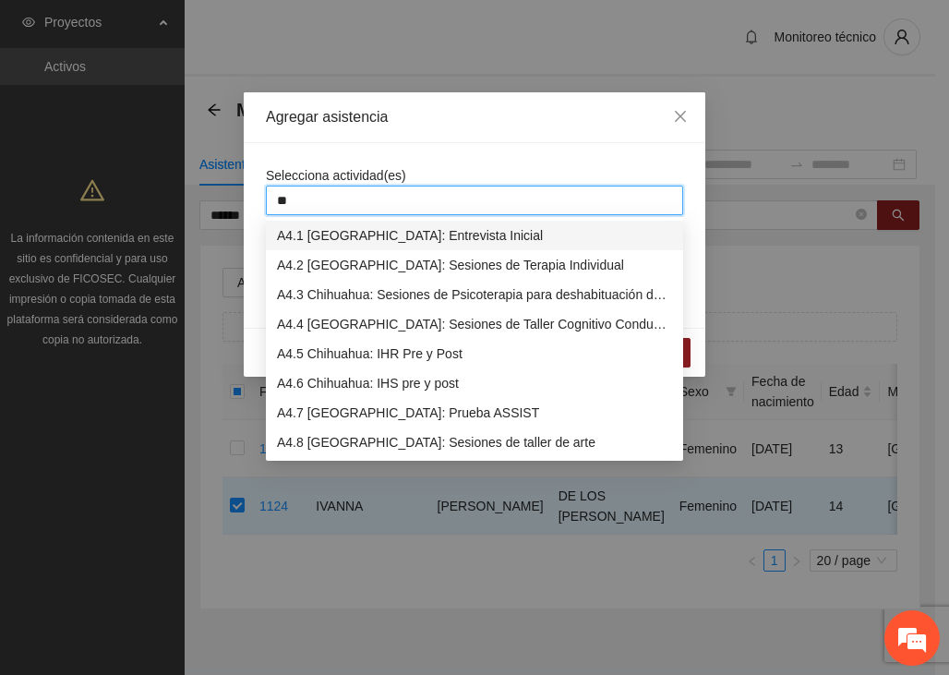
type input "***"
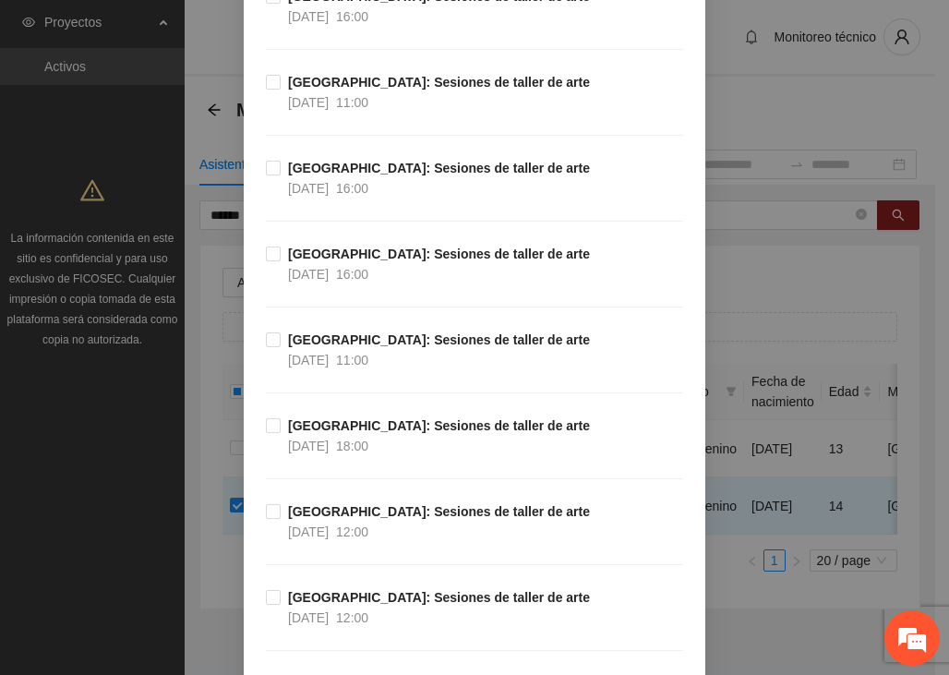
scroll to position [554, 0]
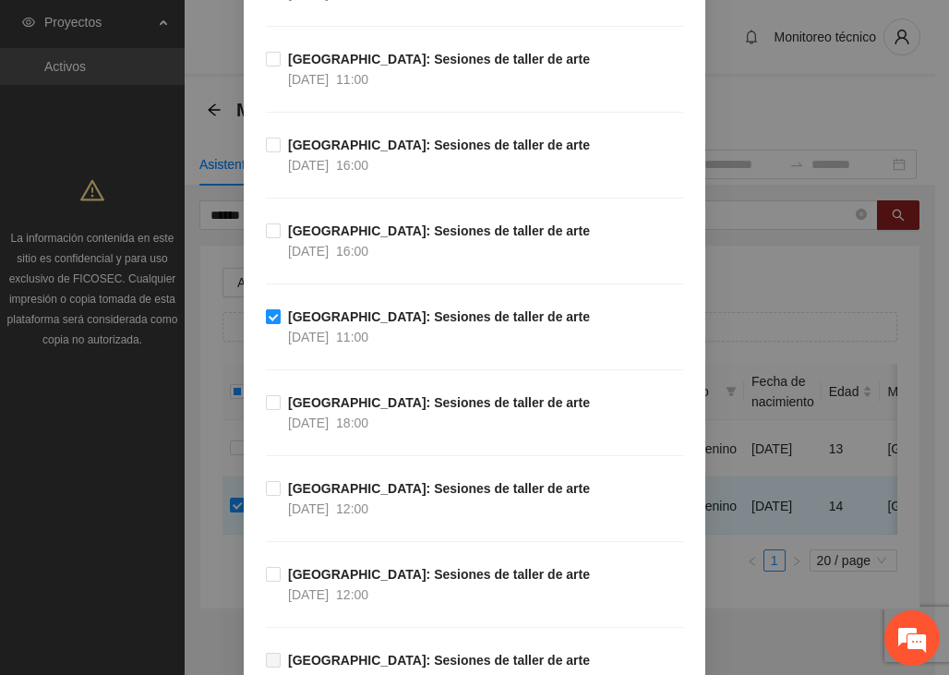
click at [402, 317] on strong "[GEOGRAPHIC_DATA]: Sesiones de taller de arte" at bounding box center [439, 316] width 302 height 15
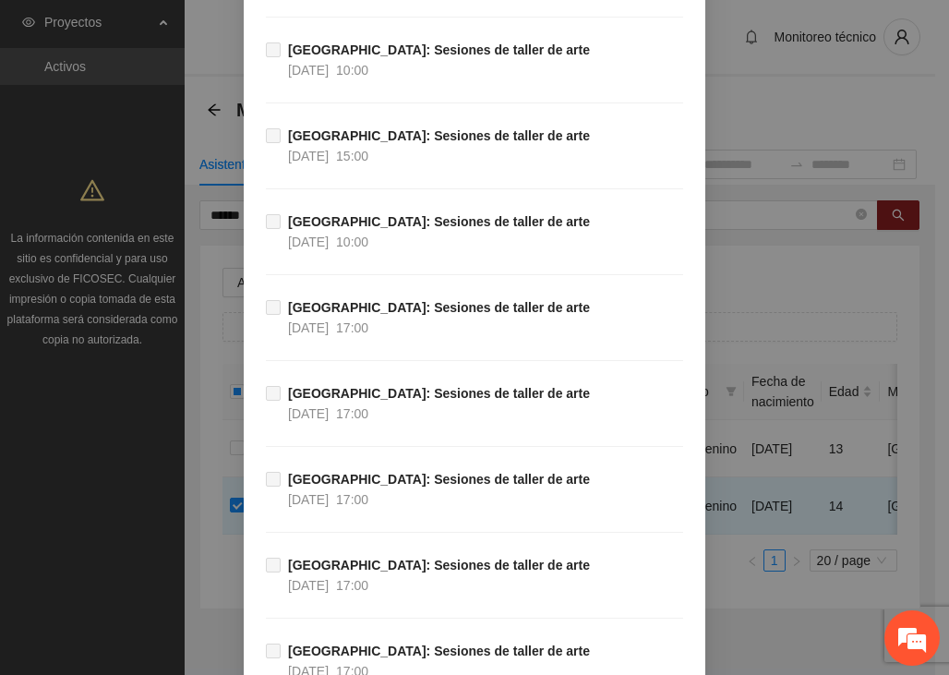
scroll to position [4175, 0]
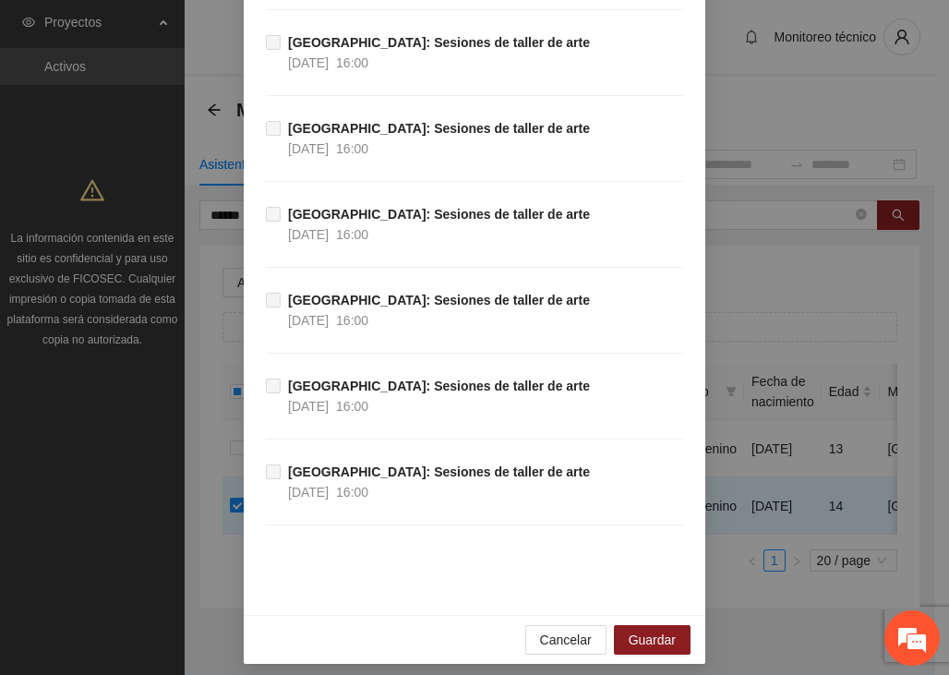
click at [637, 615] on div "Cancelar Guardar" at bounding box center [474, 639] width 461 height 49
click at [632, 629] on span "Guardar" at bounding box center [652, 639] width 47 height 20
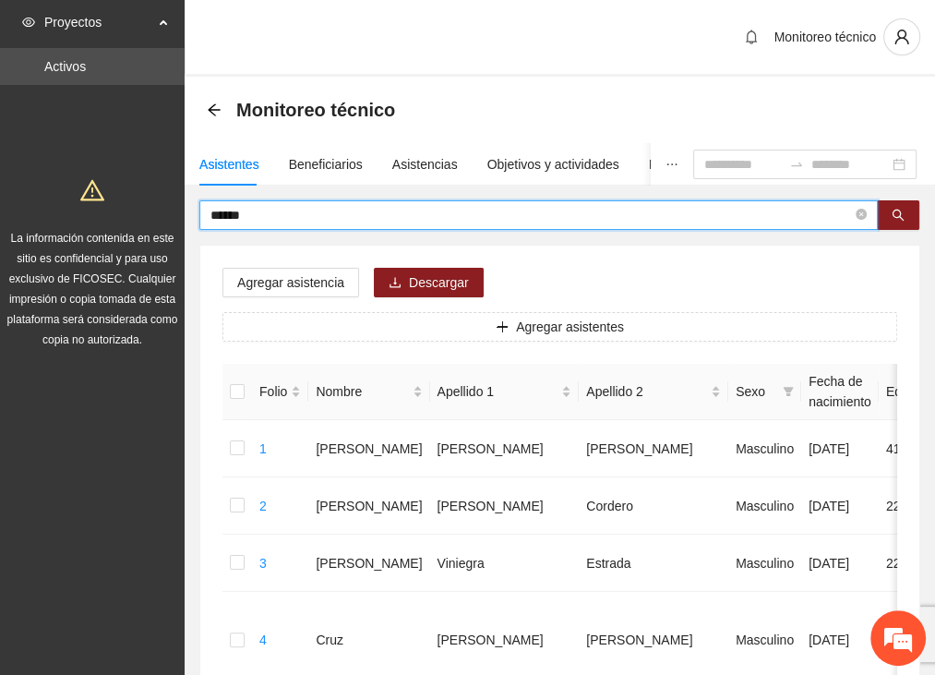
drag, startPoint x: 247, startPoint y: 217, endPoint x: 138, endPoint y: 210, distance: 110.0
type input "****"
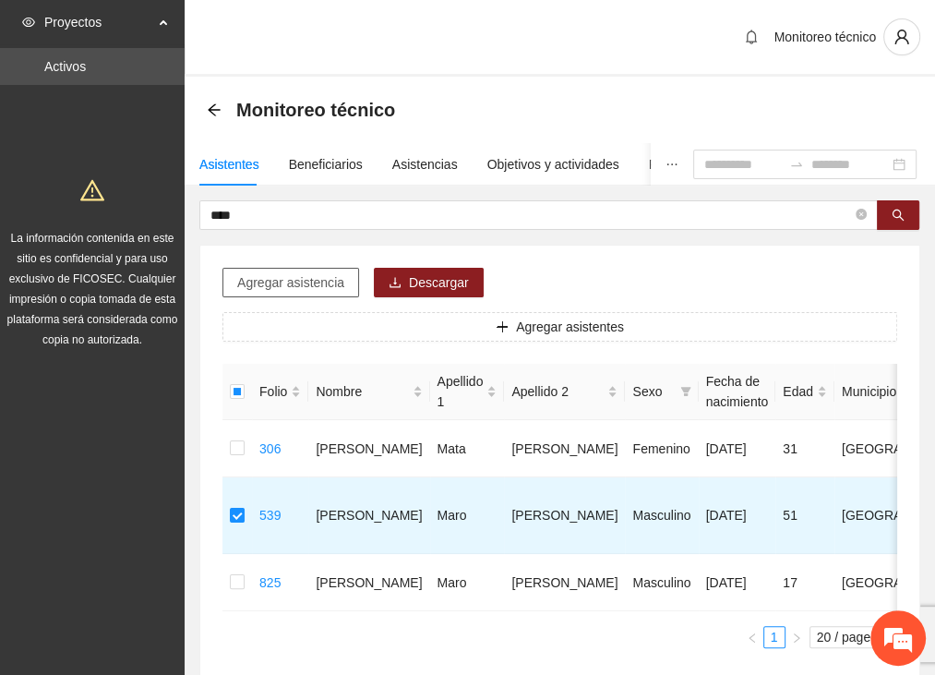
click at [255, 285] on span "Agregar asistencia" at bounding box center [290, 282] width 107 height 20
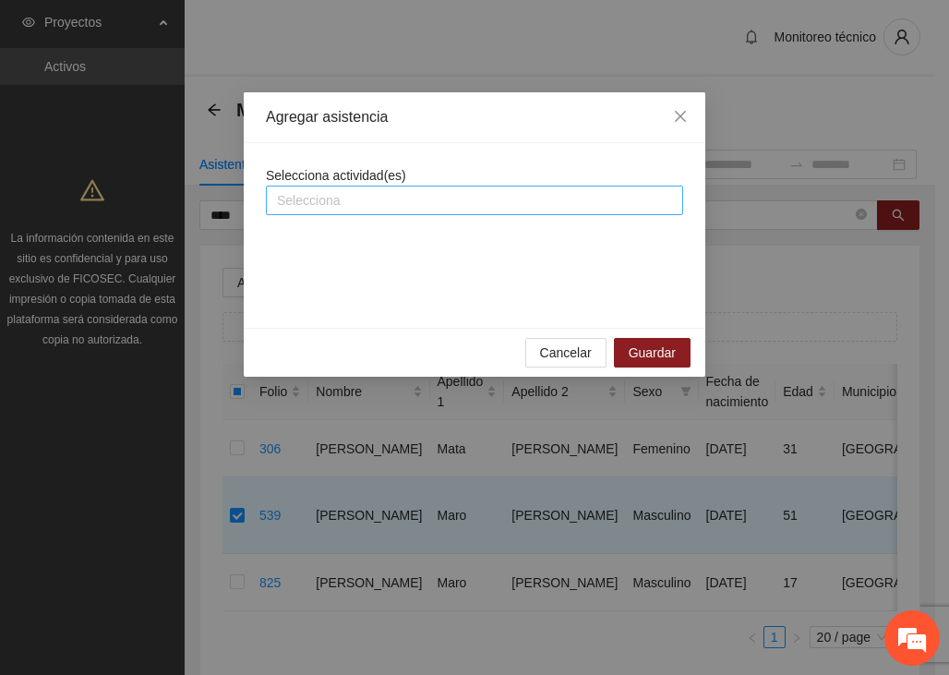
click at [299, 196] on div at bounding box center [474, 200] width 408 height 22
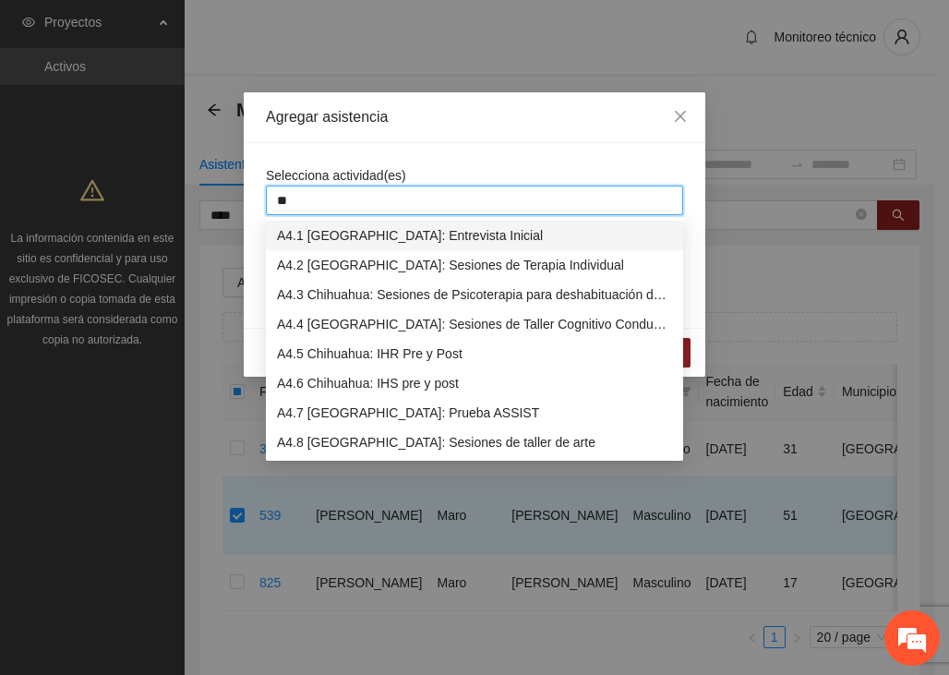
type input "***"
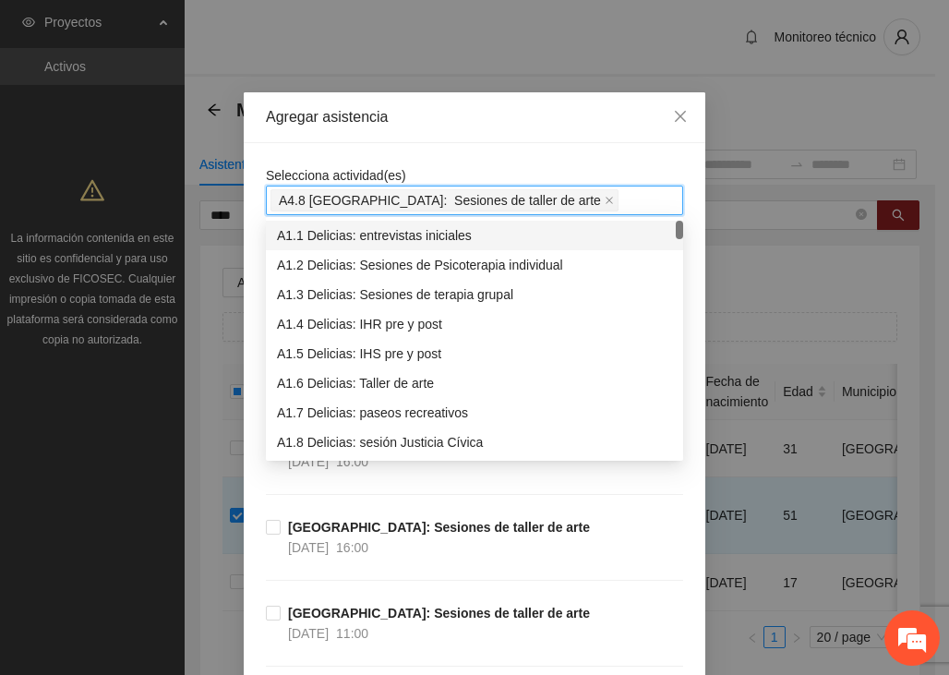
drag, startPoint x: 439, startPoint y: 141, endPoint x: 438, endPoint y: 150, distance: 9.3
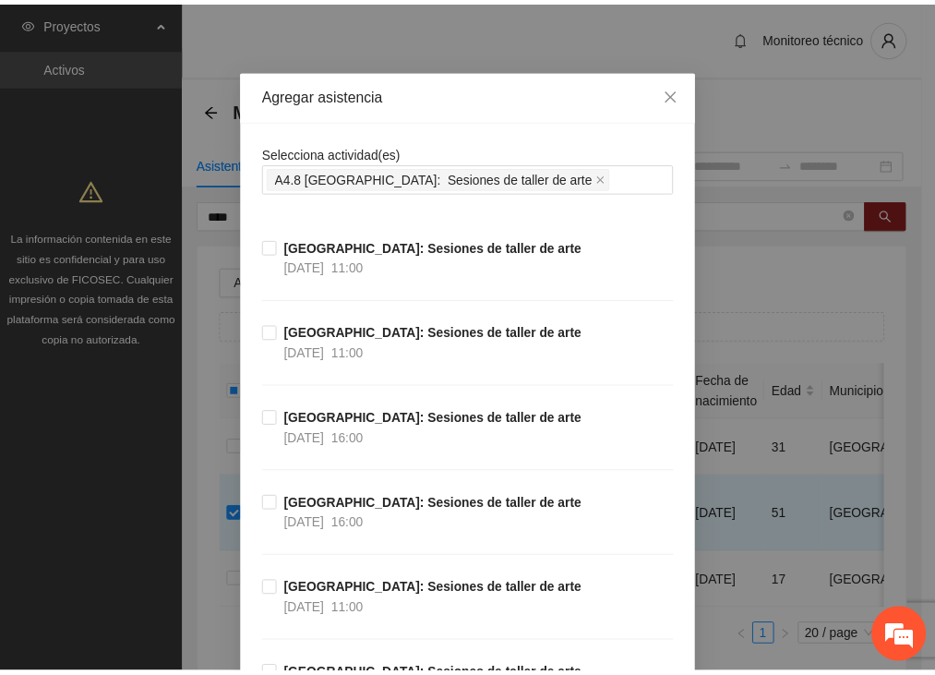
scroll to position [0, 0]
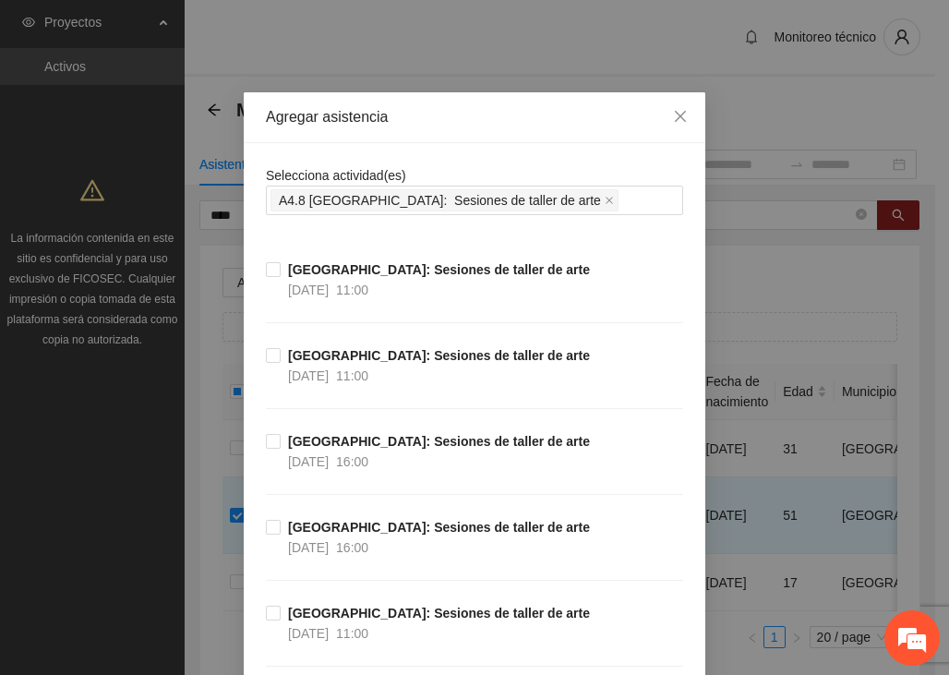
click at [845, 100] on div "Agregar asistencia Selecciona actividad(es) A4.8 [GEOGRAPHIC_DATA]: Sesiones de…" at bounding box center [474, 337] width 949 height 675
click at [679, 111] on icon "close" at bounding box center [680, 116] width 15 height 15
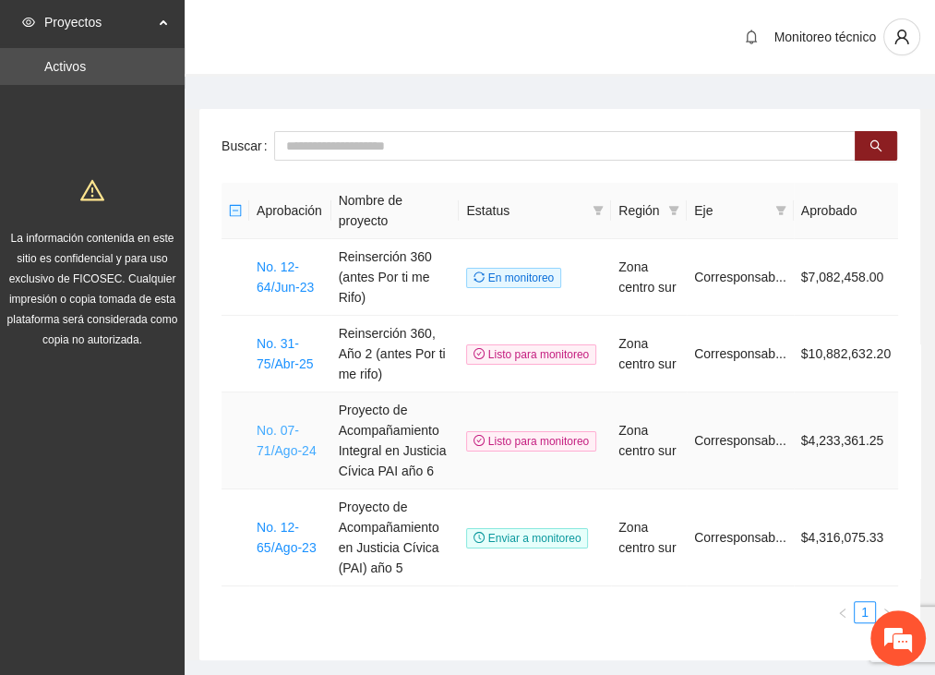
click at [273, 435] on link "No. 07-71/Ago-24" at bounding box center [287, 440] width 60 height 35
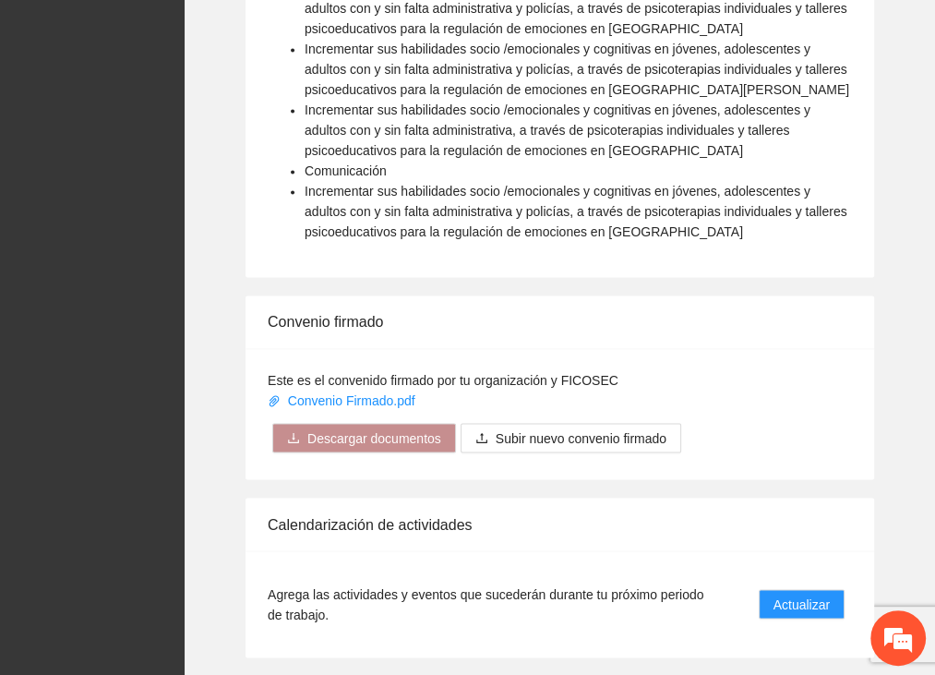
scroll to position [1938, 0]
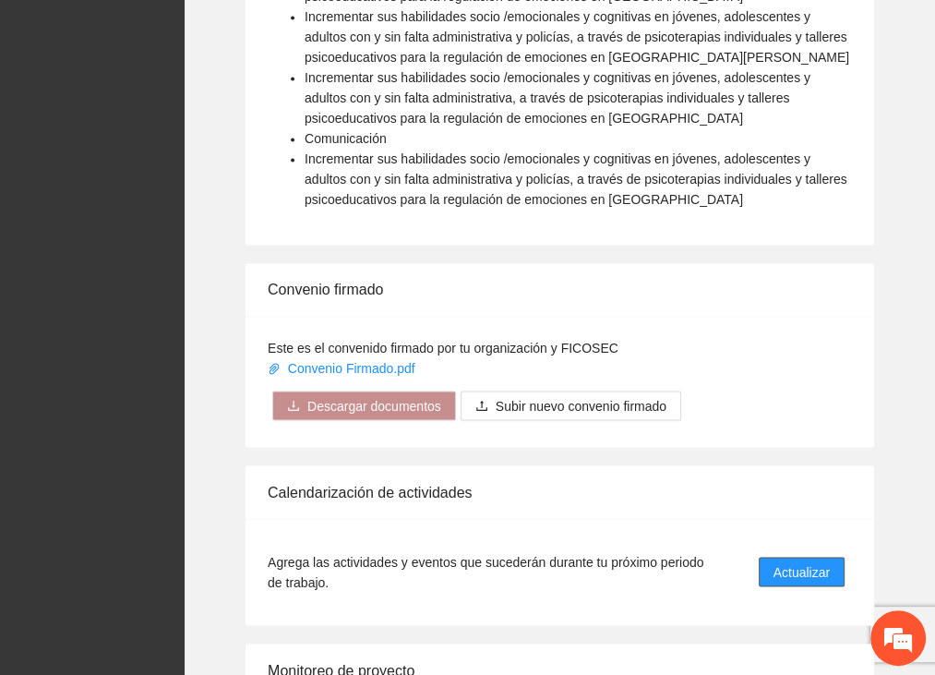
click at [790, 561] on span "Actualizar" at bounding box center [801, 571] width 56 height 20
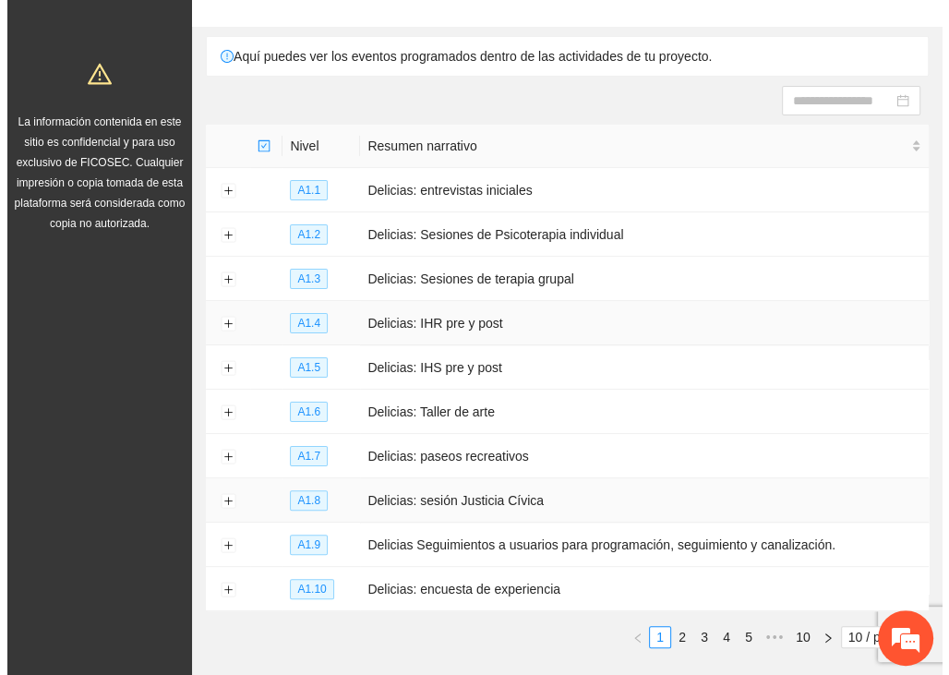
scroll to position [199, 0]
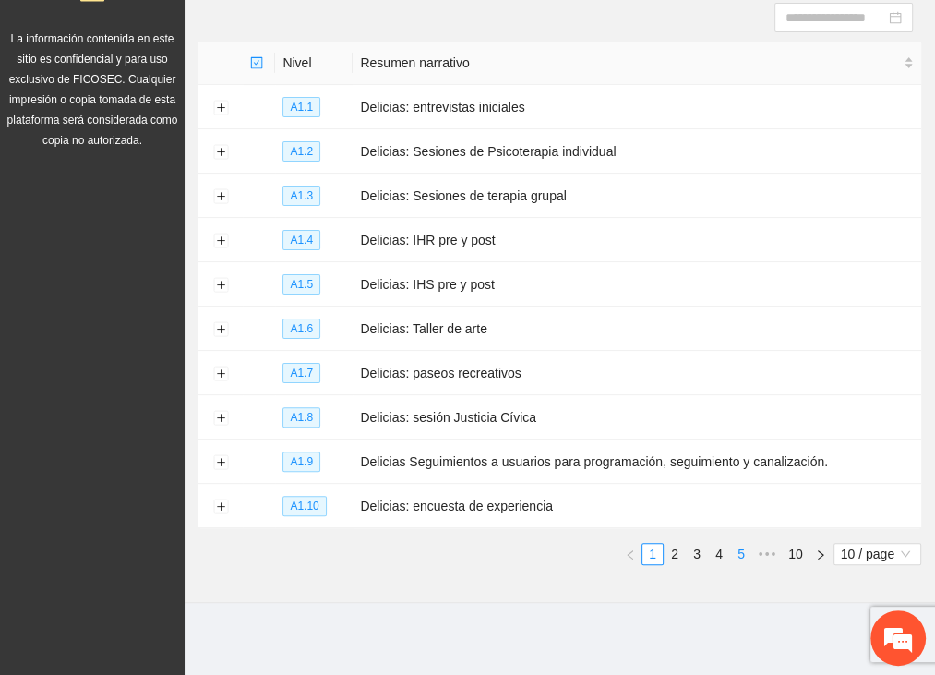
click at [739, 548] on link "5" at bounding box center [741, 554] width 20 height 20
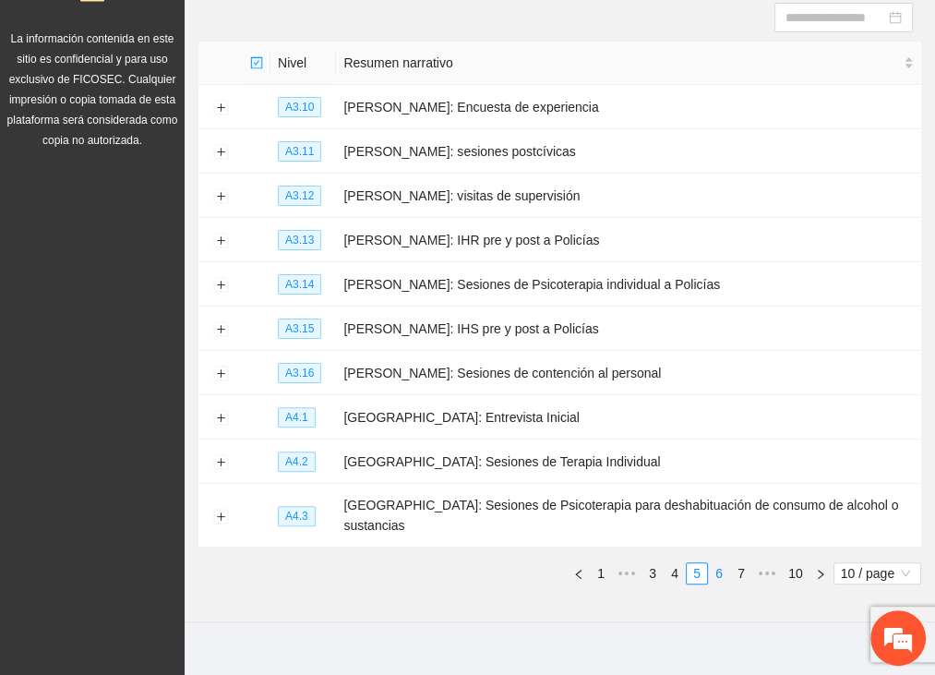
click at [716, 563] on link "6" at bounding box center [719, 573] width 20 height 20
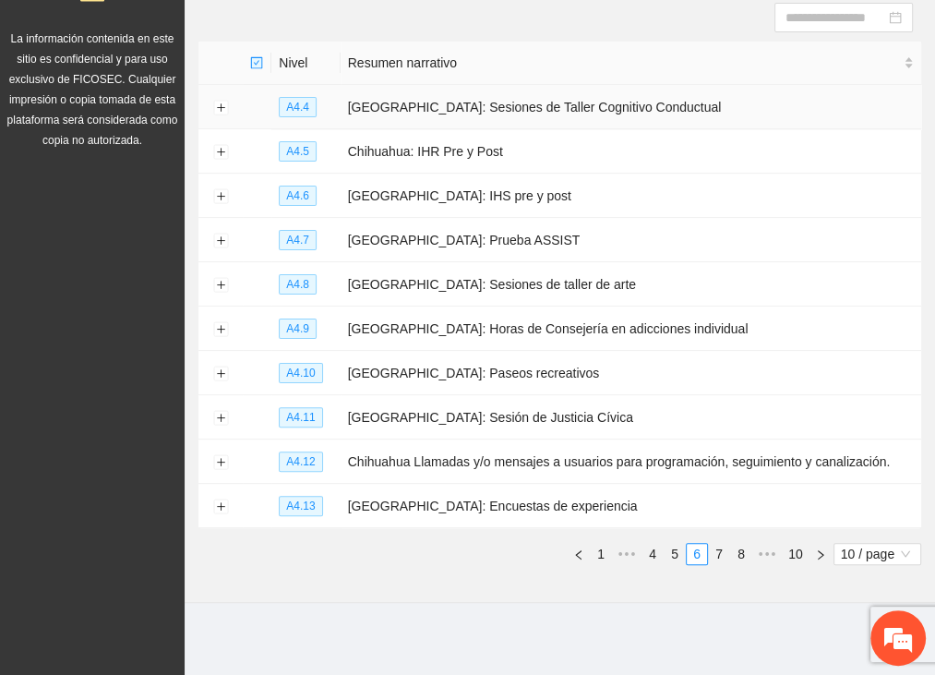
click at [690, 107] on td "[GEOGRAPHIC_DATA]: Sesiones de Taller Cognitivo Conductual" at bounding box center [631, 107] width 581 height 44
click at [219, 105] on button "Expand row" at bounding box center [220, 108] width 15 height 15
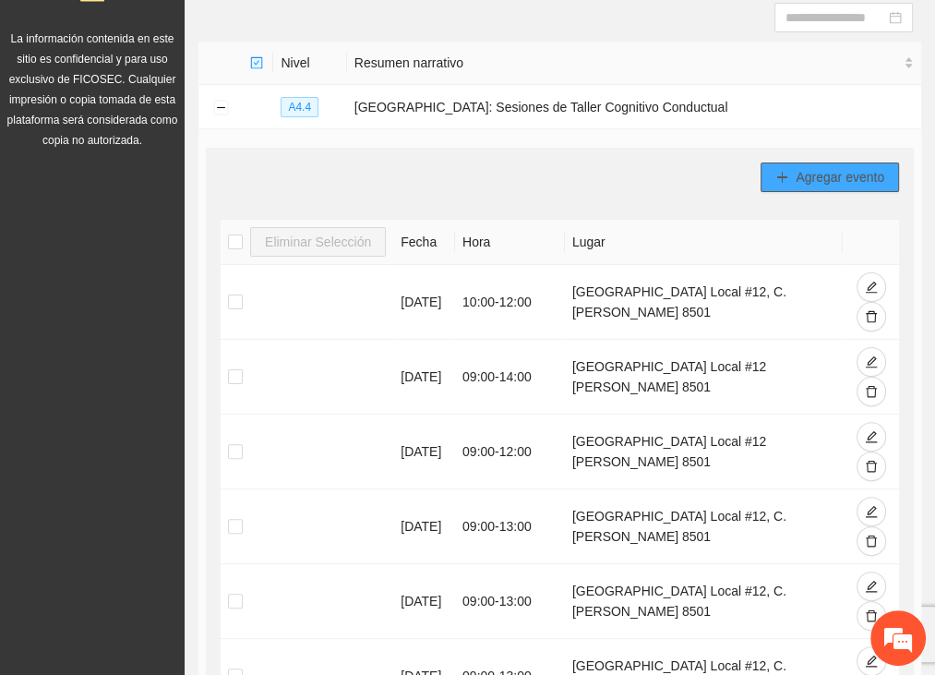
click at [825, 173] on span "Agregar evento" at bounding box center [840, 177] width 89 height 20
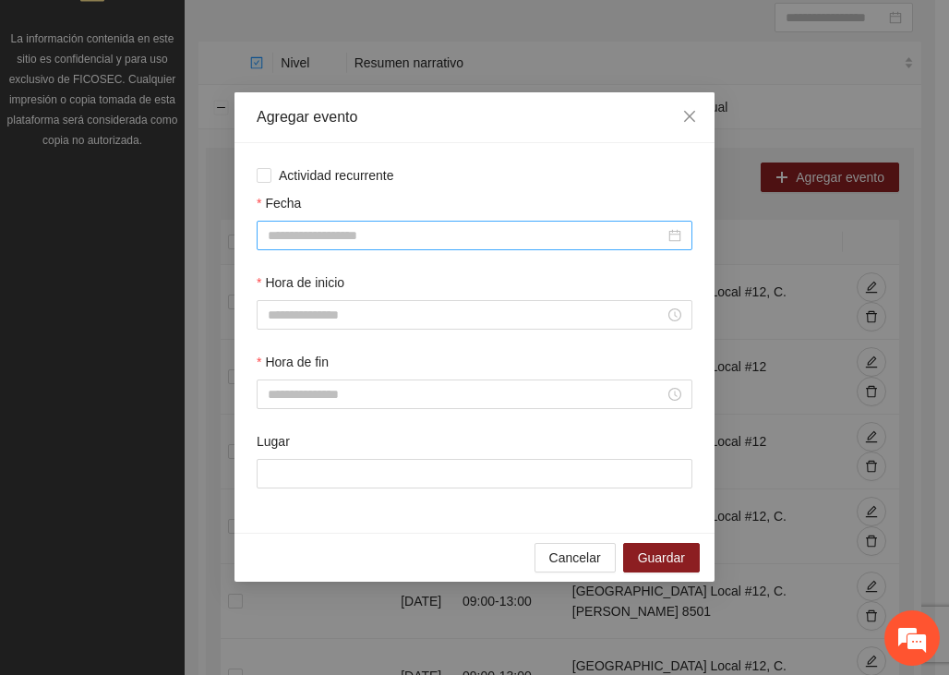
click at [355, 239] on input "Fecha" at bounding box center [466, 235] width 397 height 20
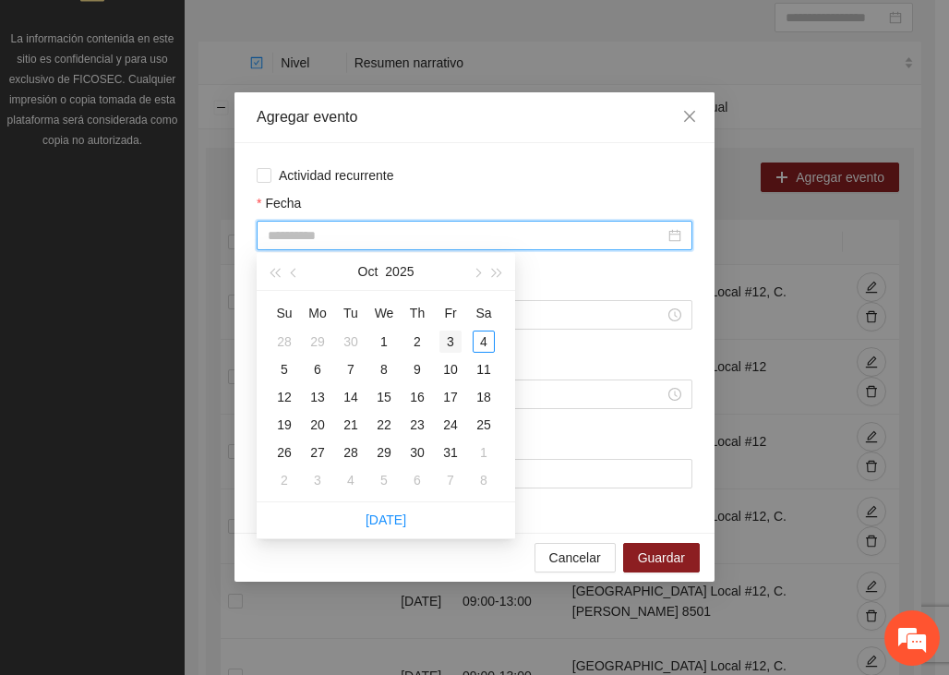
type input "**********"
click at [295, 275] on span "button" at bounding box center [295, 273] width 9 height 9
type input "**********"
click at [410, 341] on div "4" at bounding box center [417, 341] width 22 height 22
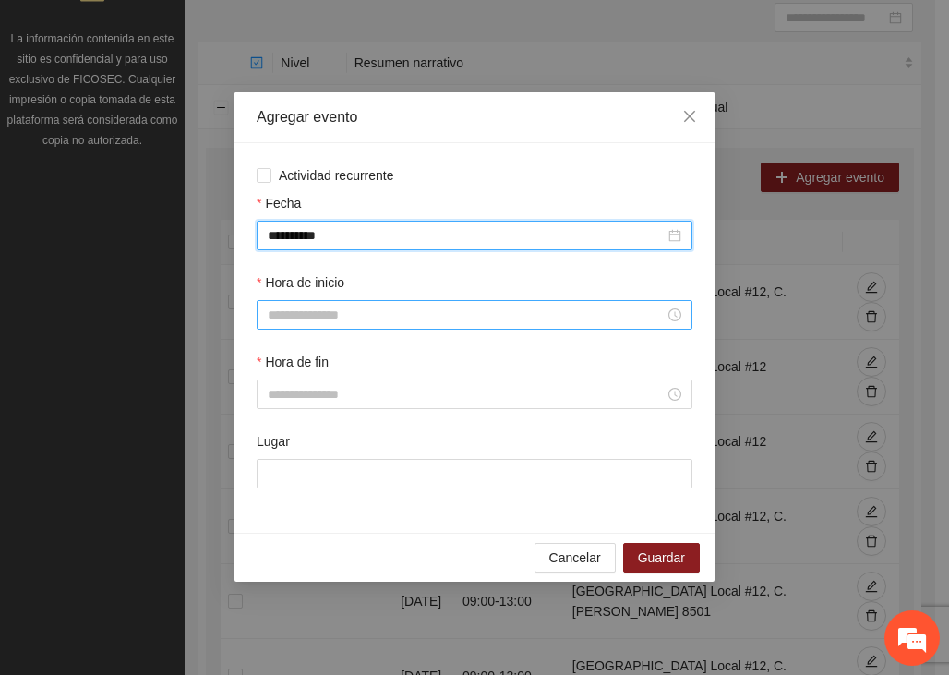
click at [364, 315] on input "Hora de inicio" at bounding box center [466, 315] width 397 height 20
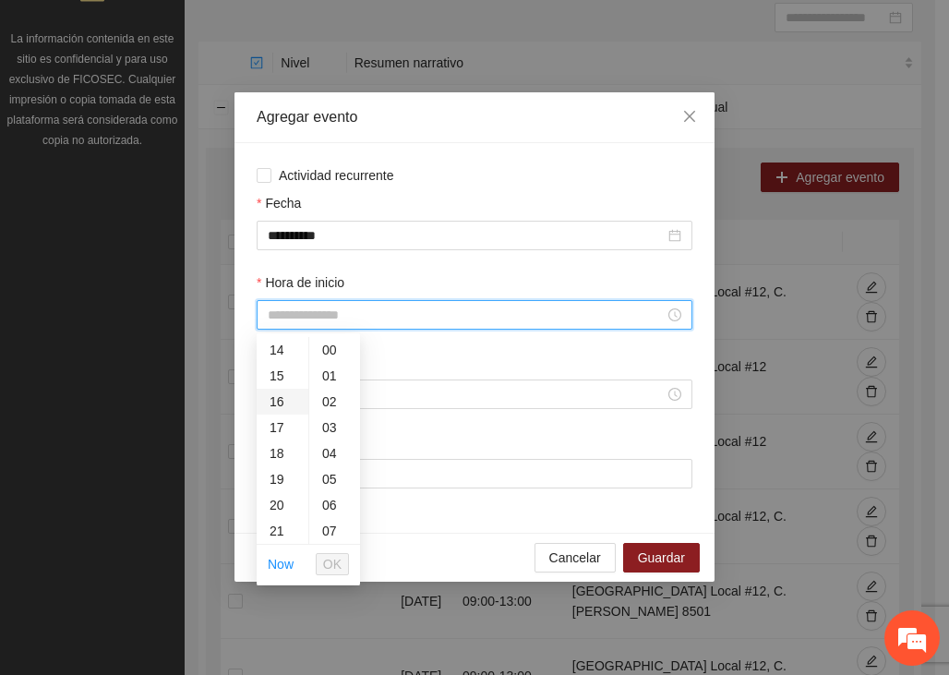
click at [273, 392] on div "16" at bounding box center [283, 402] width 52 height 26
type input "*****"
drag, startPoint x: 342, startPoint y: 557, endPoint x: 340, endPoint y: 545, distance: 11.4
click at [341, 558] on button "OK" at bounding box center [332, 564] width 33 height 22
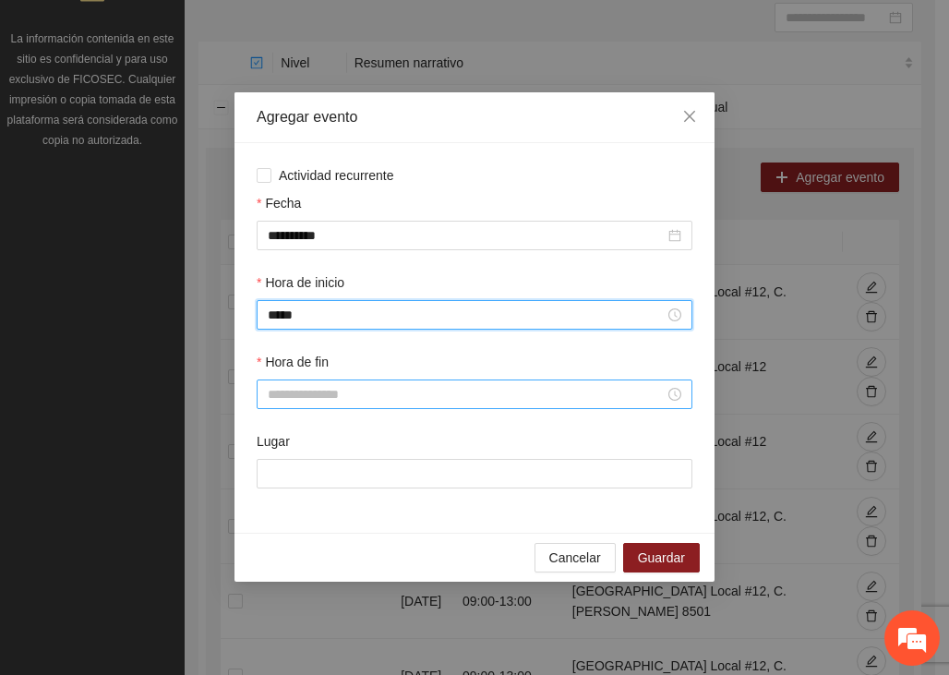
click at [315, 401] on input "Hora de fin" at bounding box center [466, 394] width 397 height 20
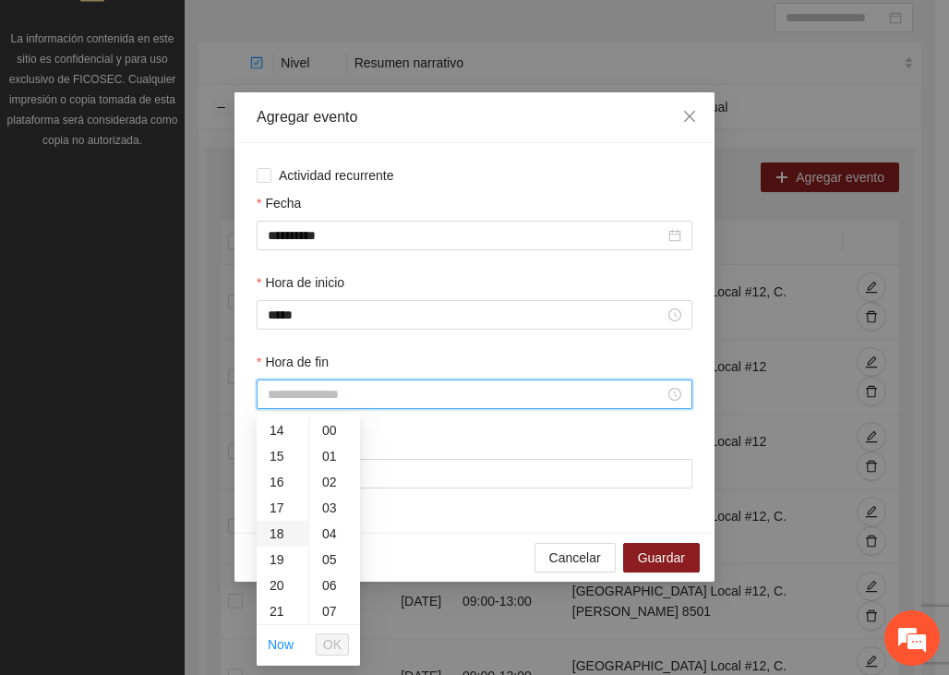
click at [288, 531] on div "18" at bounding box center [283, 534] width 52 height 26
type input "*****"
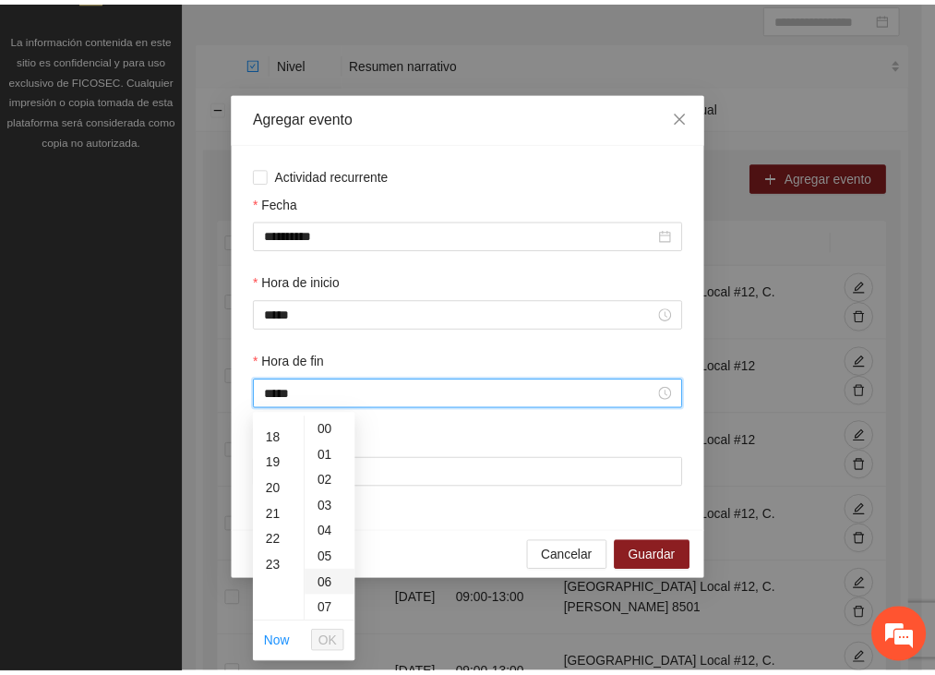
scroll to position [465, 0]
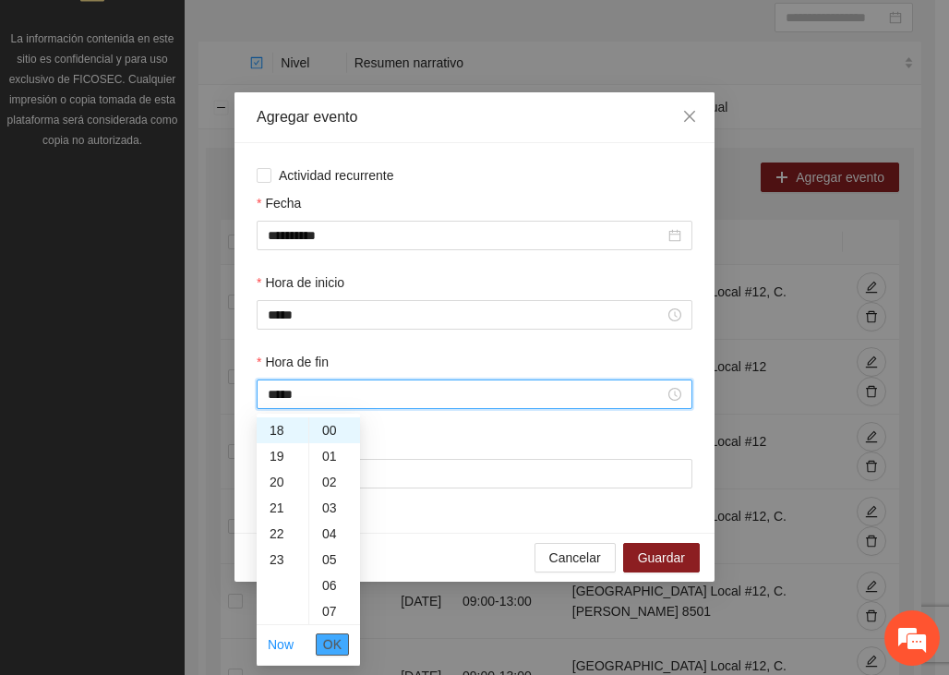
click at [336, 638] on span "OK" at bounding box center [332, 644] width 18 height 20
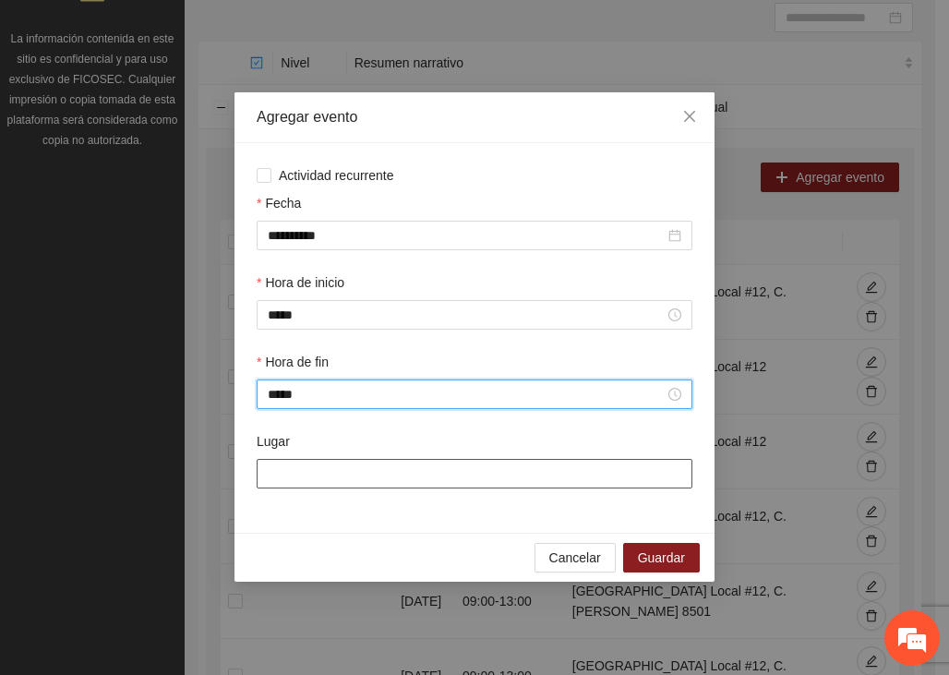
click at [367, 474] on input "Lugar" at bounding box center [475, 474] width 436 height 30
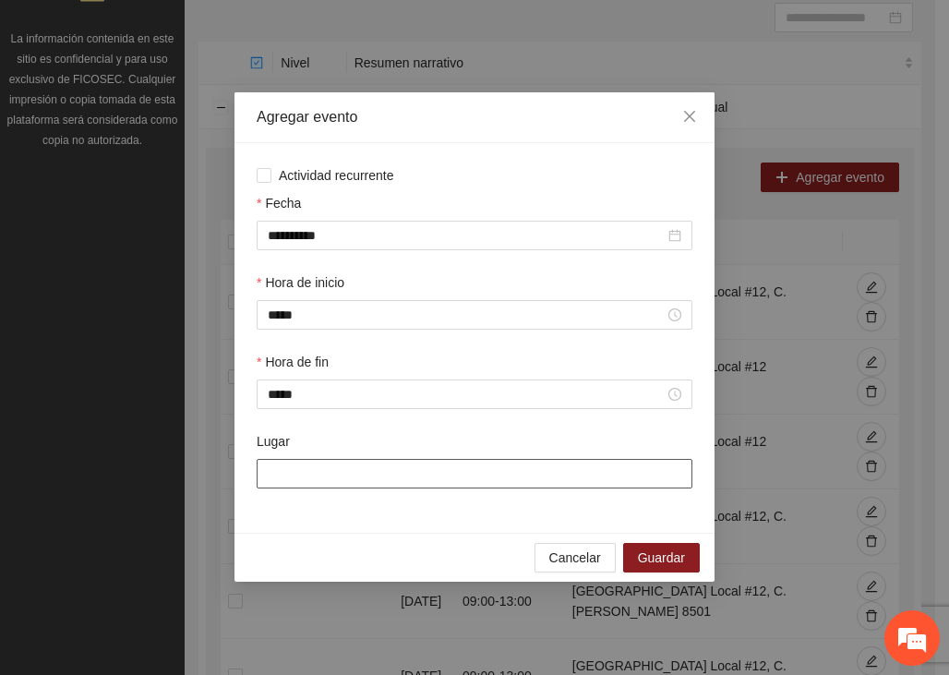
type input "**********"
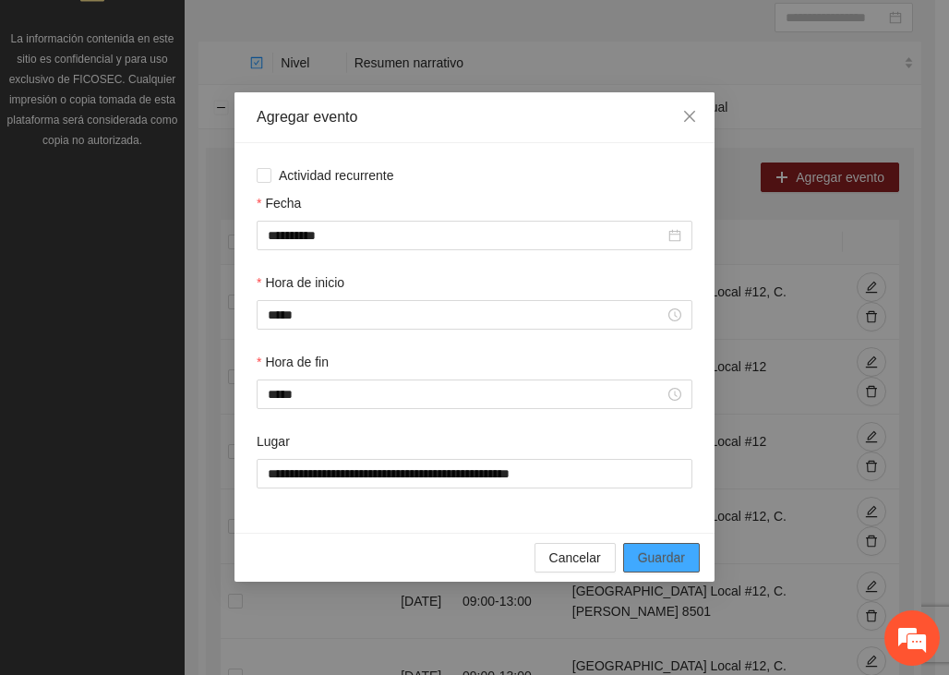
click at [669, 562] on span "Guardar" at bounding box center [661, 557] width 47 height 20
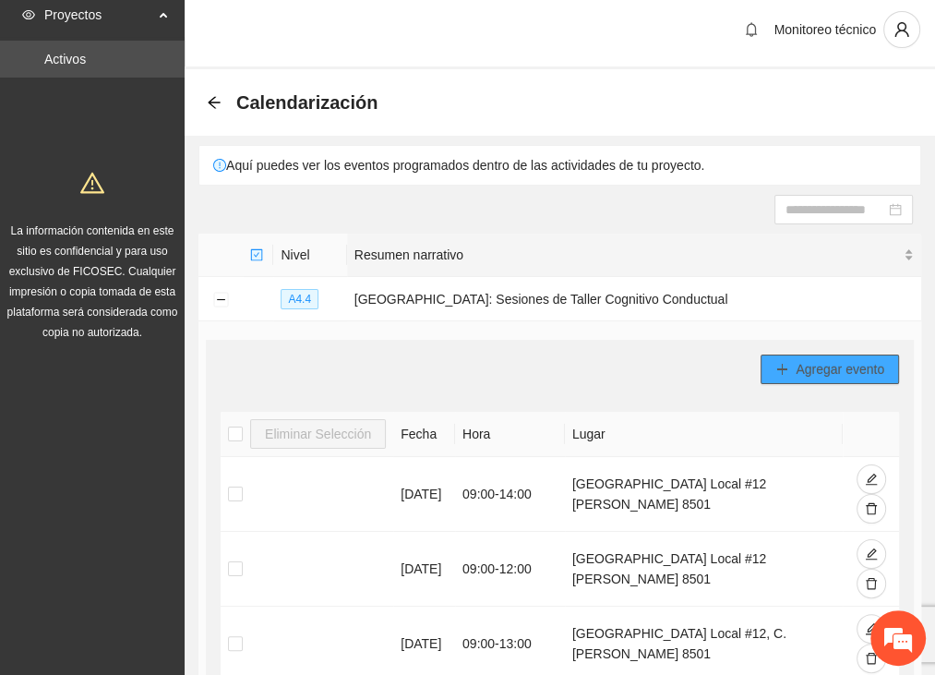
scroll to position [0, 0]
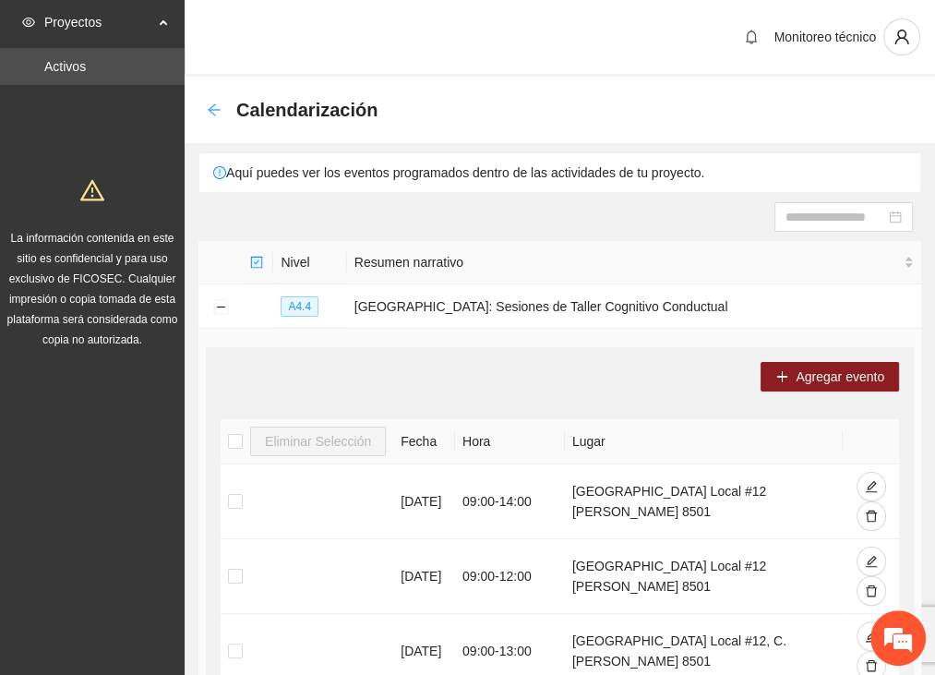
click at [218, 104] on icon "arrow-left" at bounding box center [214, 109] width 15 height 15
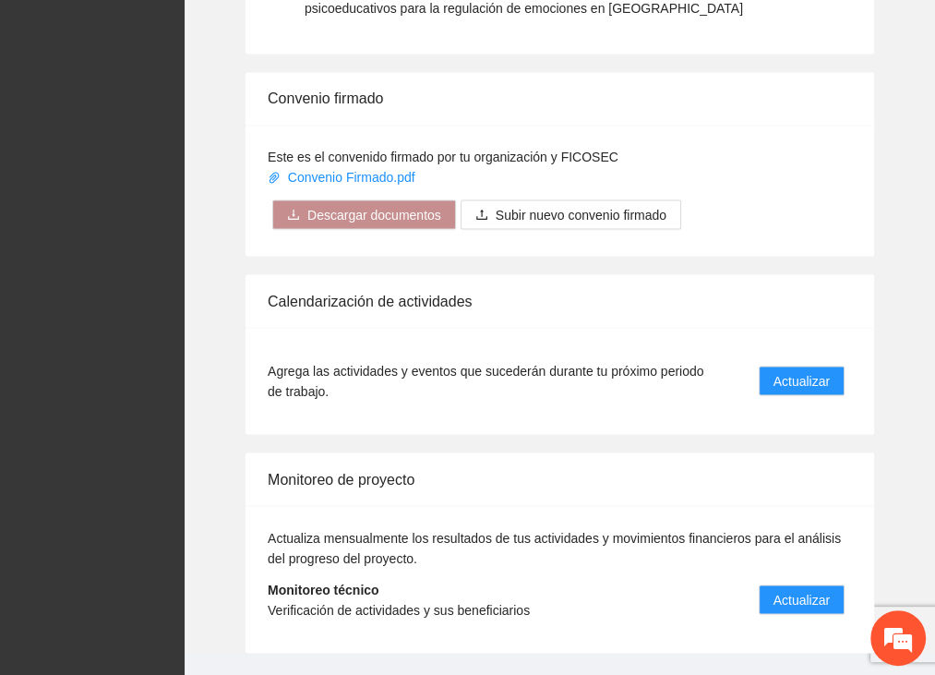
scroll to position [2134, 0]
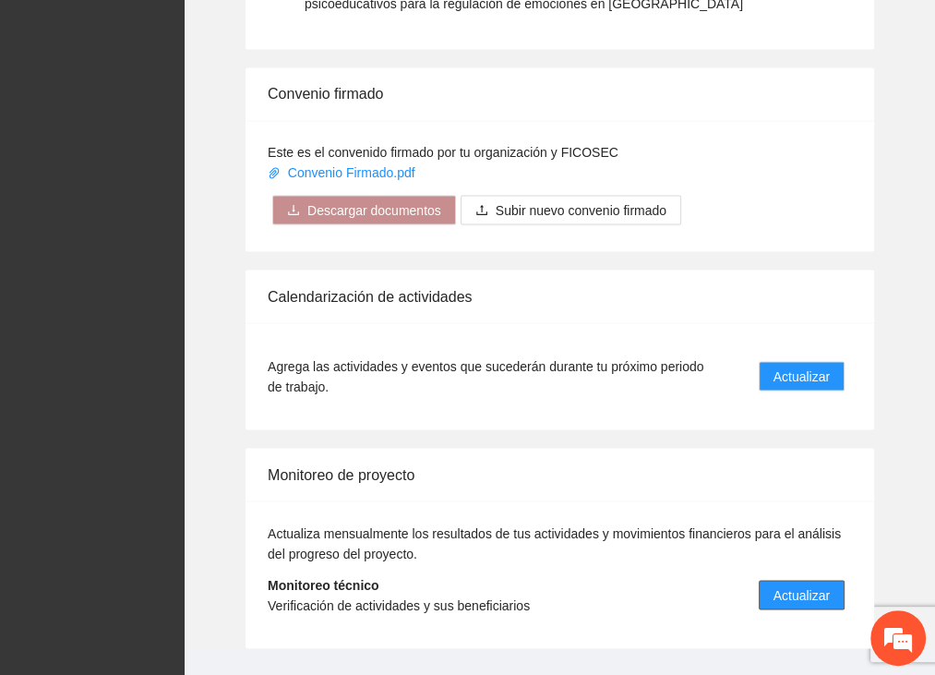
click at [796, 584] on span "Actualizar" at bounding box center [801, 594] width 56 height 20
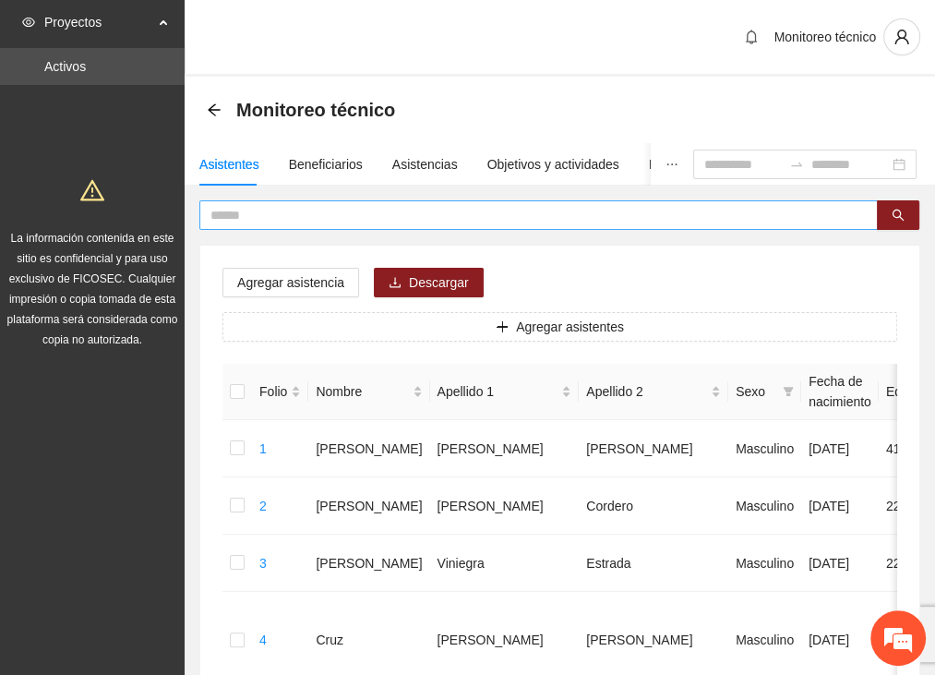
click at [280, 210] on input "text" at bounding box center [530, 215] width 641 height 20
type input "****"
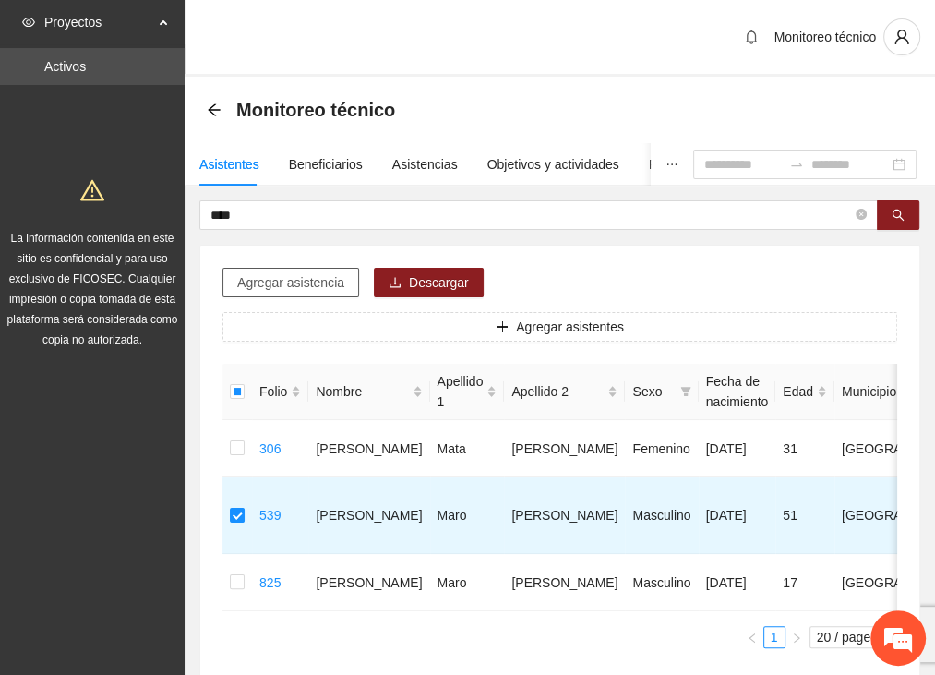
click at [244, 280] on span "Agregar asistencia" at bounding box center [290, 282] width 107 height 20
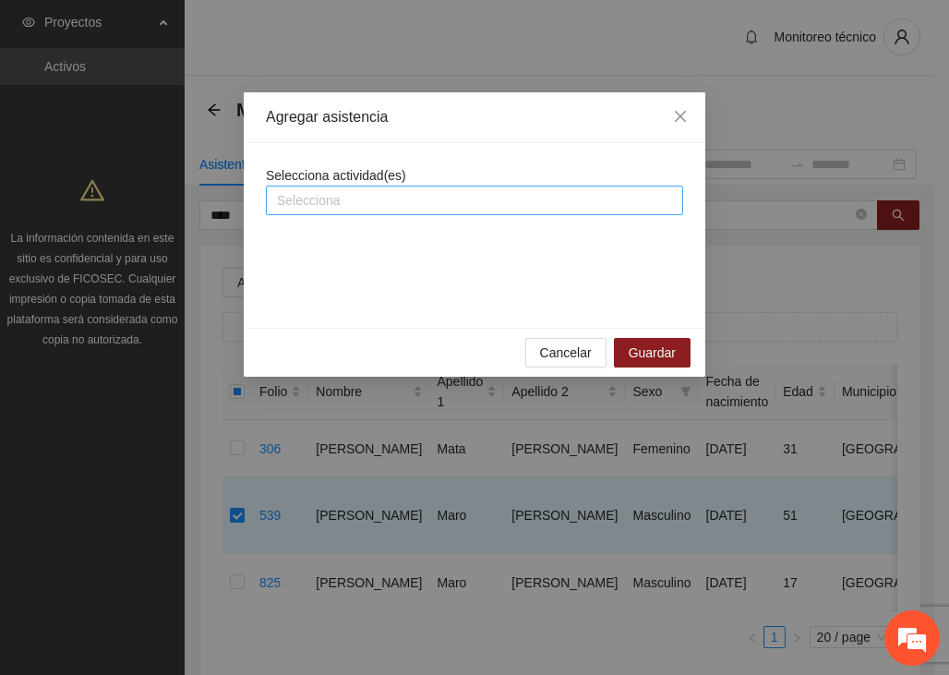
click at [329, 204] on div at bounding box center [474, 200] width 408 height 22
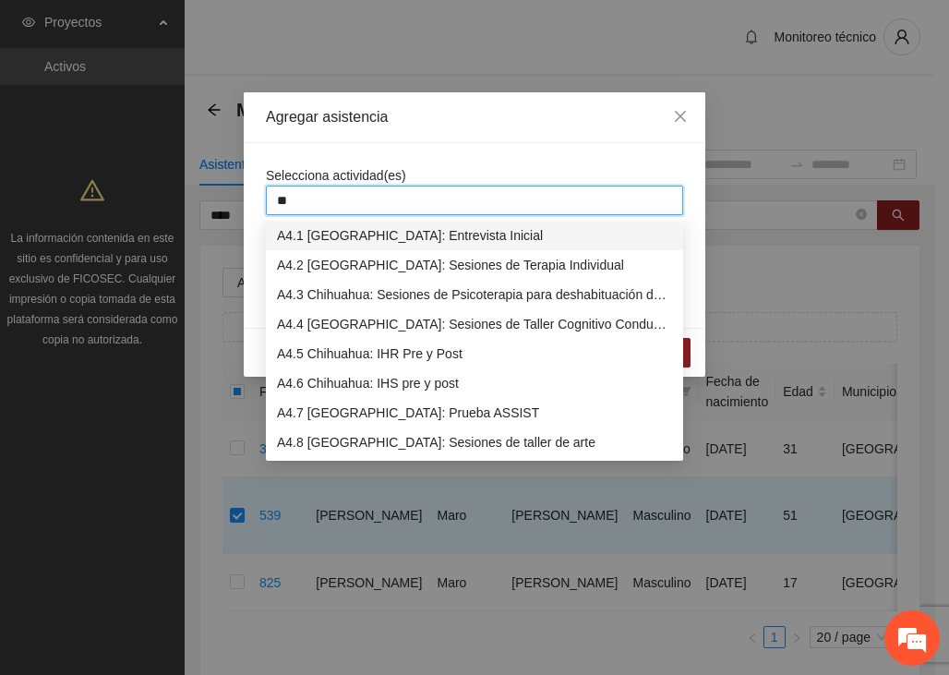
type input "***"
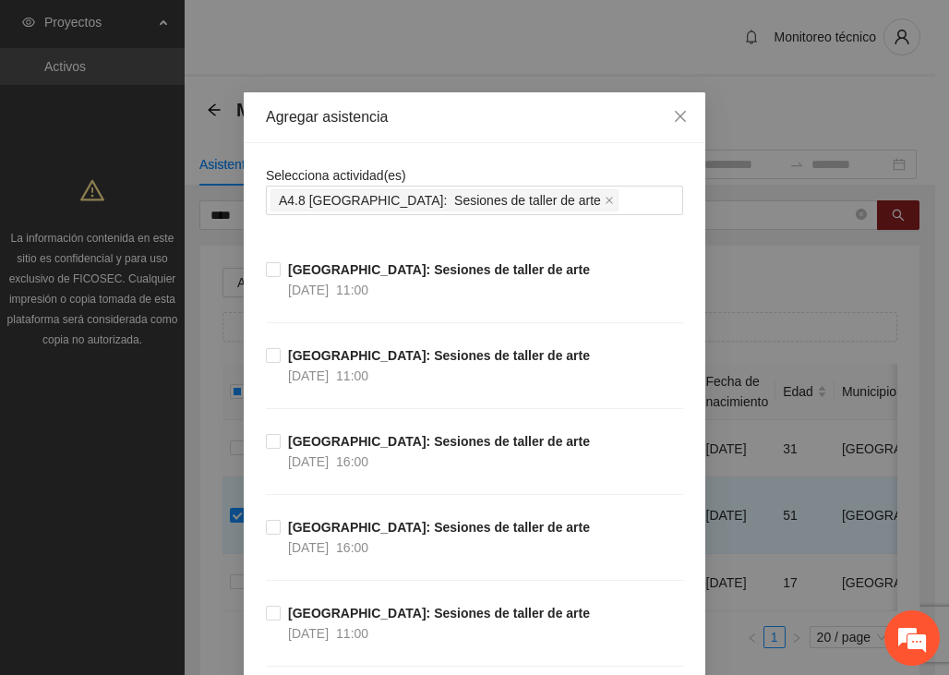
click at [820, 276] on div "Agregar asistencia Selecciona actividad(es) A4.8 [GEOGRAPHIC_DATA]: Sesiones de…" at bounding box center [474, 337] width 949 height 675
click at [654, 54] on div "Agregar asistencia Selecciona actividad(es) A4.8 [GEOGRAPHIC_DATA]: Sesiones de…" at bounding box center [474, 337] width 949 height 675
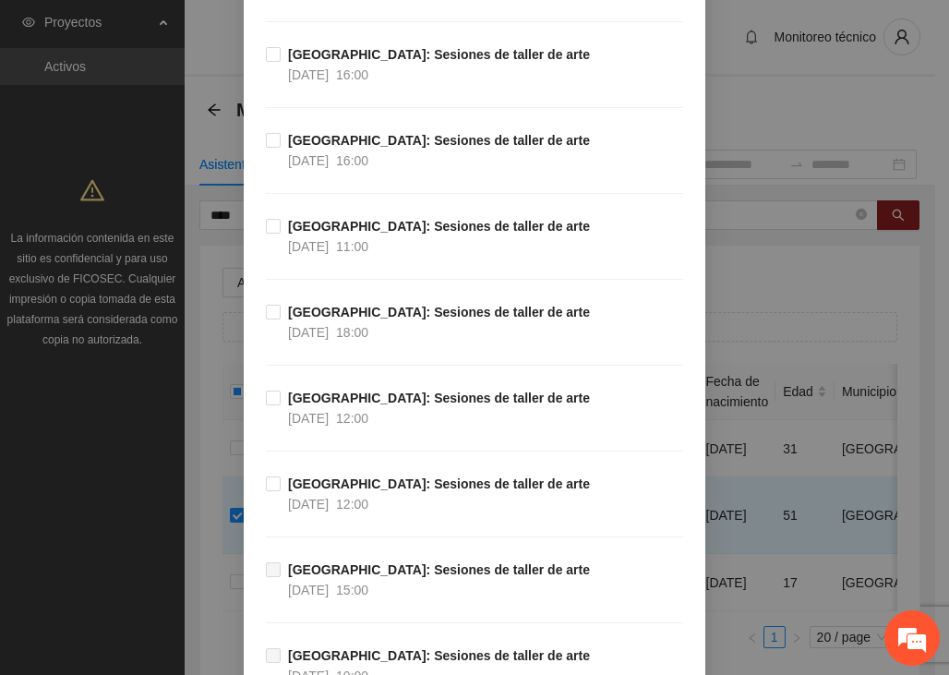
scroll to position [646, 0]
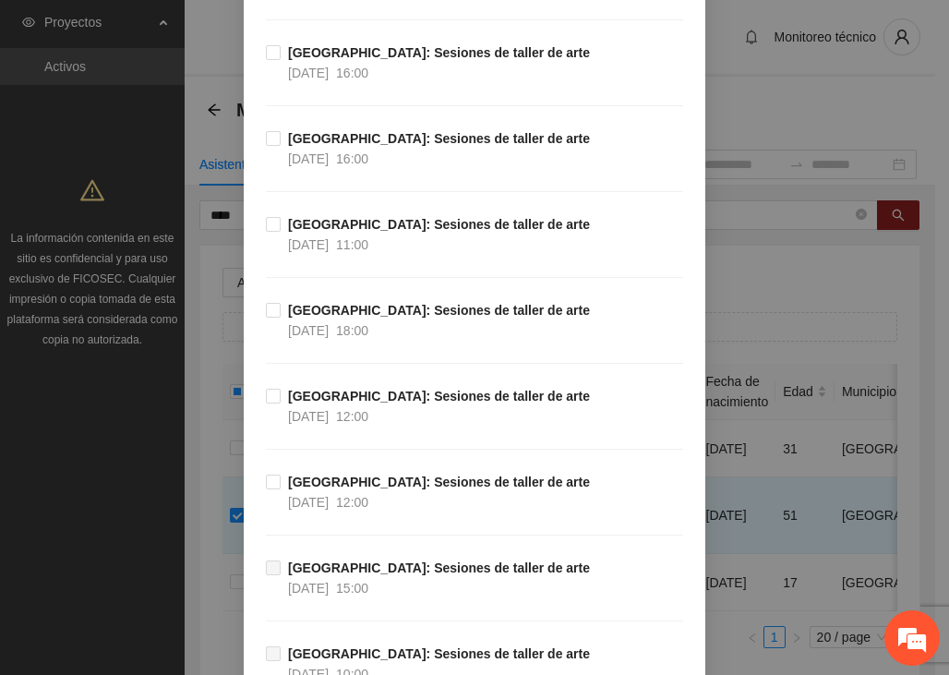
click at [799, 102] on div "Agregar asistencia Selecciona actividad(es) A4.8 [GEOGRAPHIC_DATA]: Sesiones de…" at bounding box center [474, 337] width 949 height 675
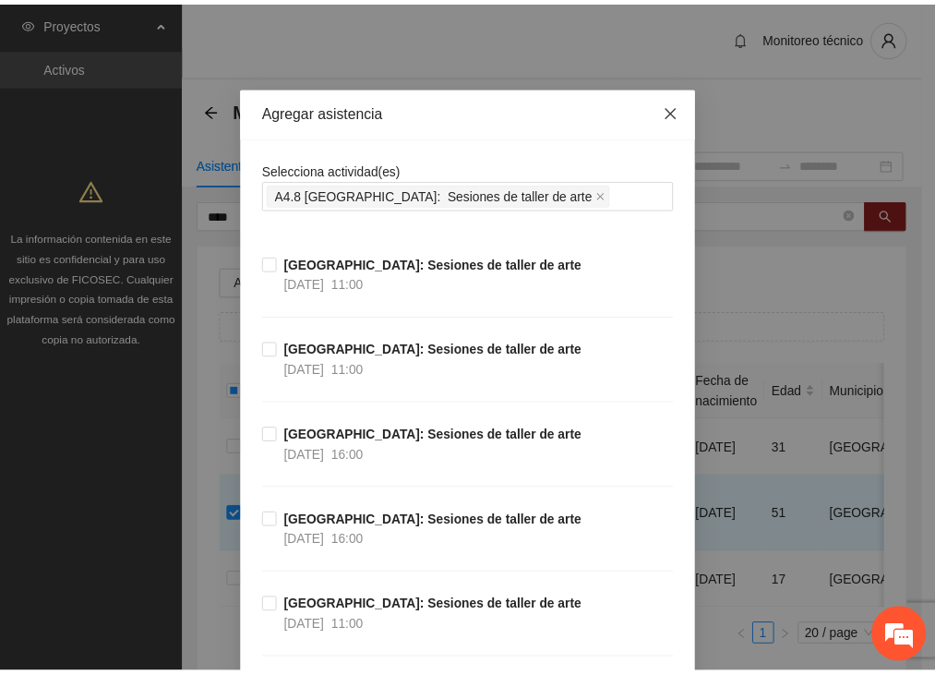
scroll to position [0, 0]
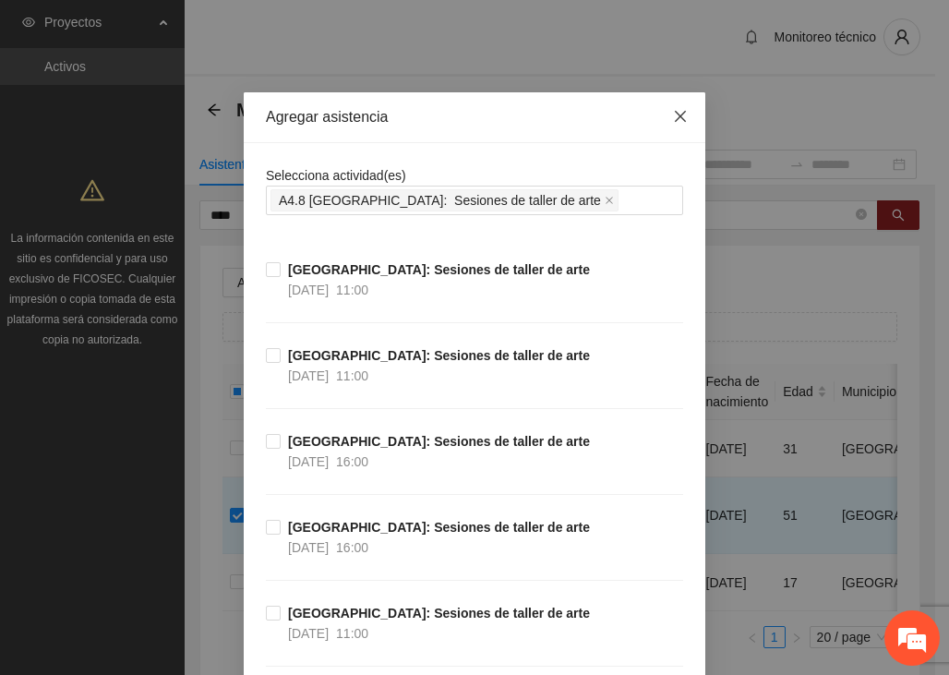
click at [675, 117] on icon "close" at bounding box center [680, 116] width 11 height 11
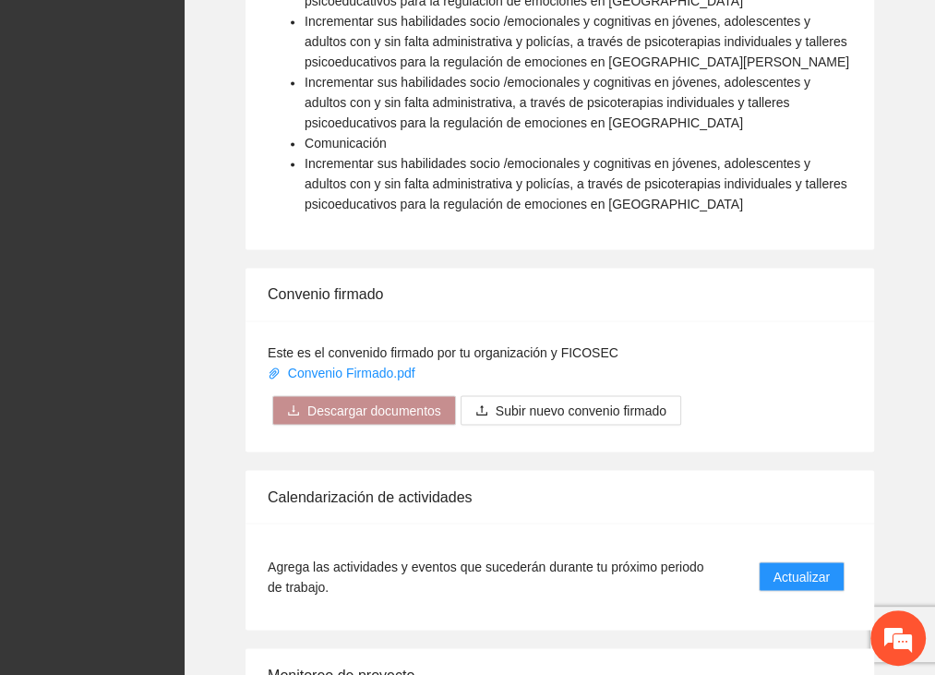
scroll to position [1938, 0]
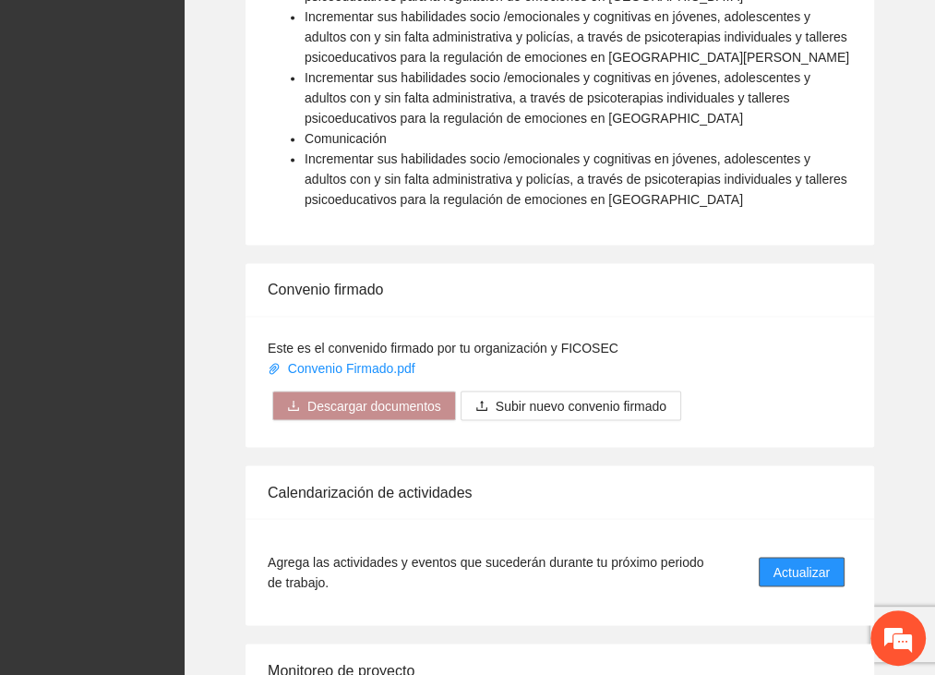
click at [801, 561] on span "Actualizar" at bounding box center [801, 571] width 56 height 20
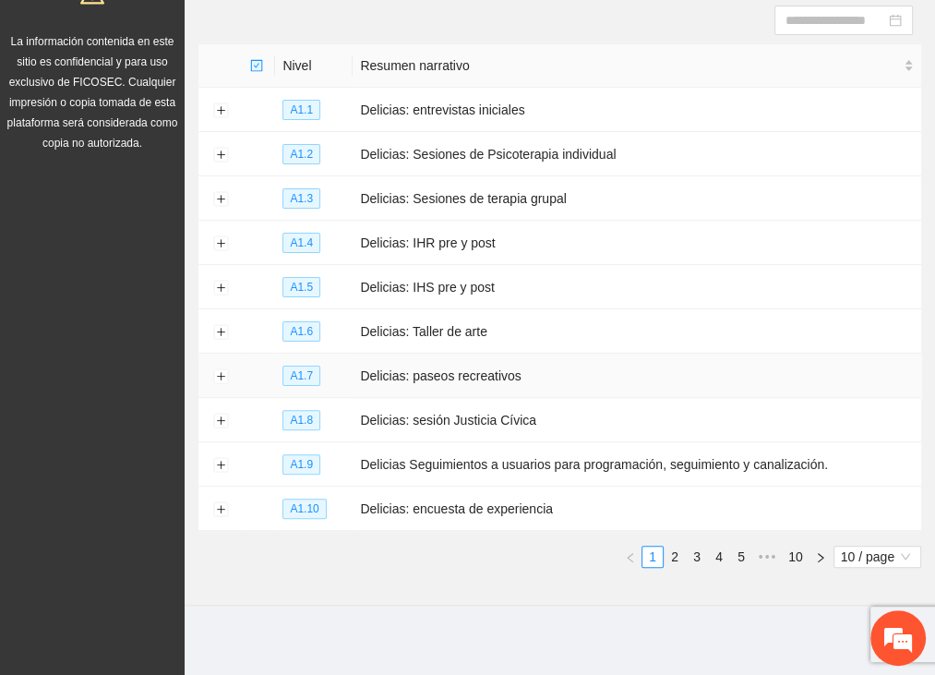
scroll to position [199, 0]
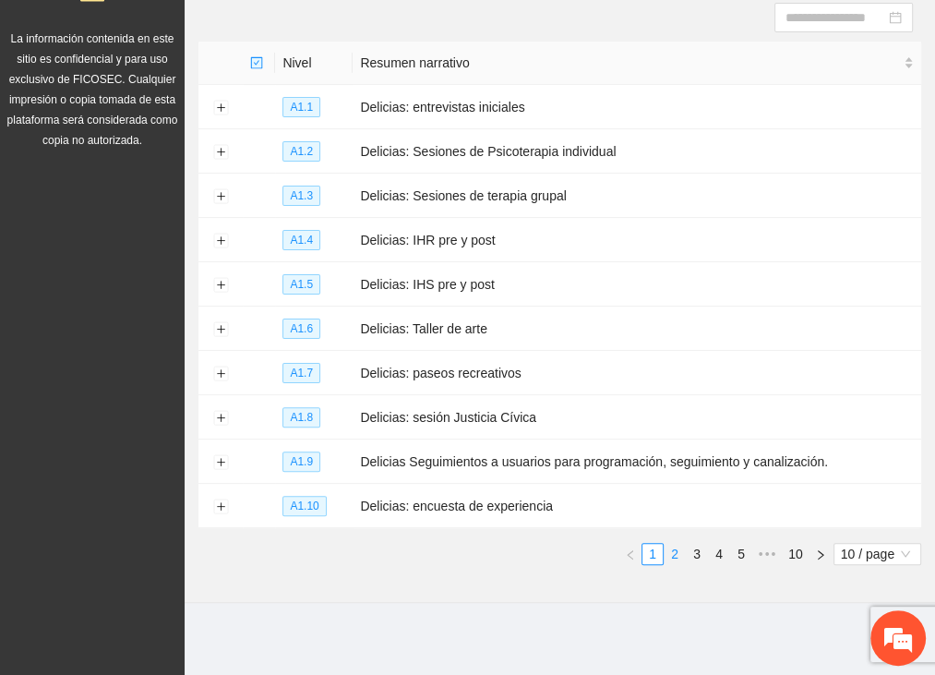
click at [678, 547] on link "2" at bounding box center [675, 554] width 20 height 20
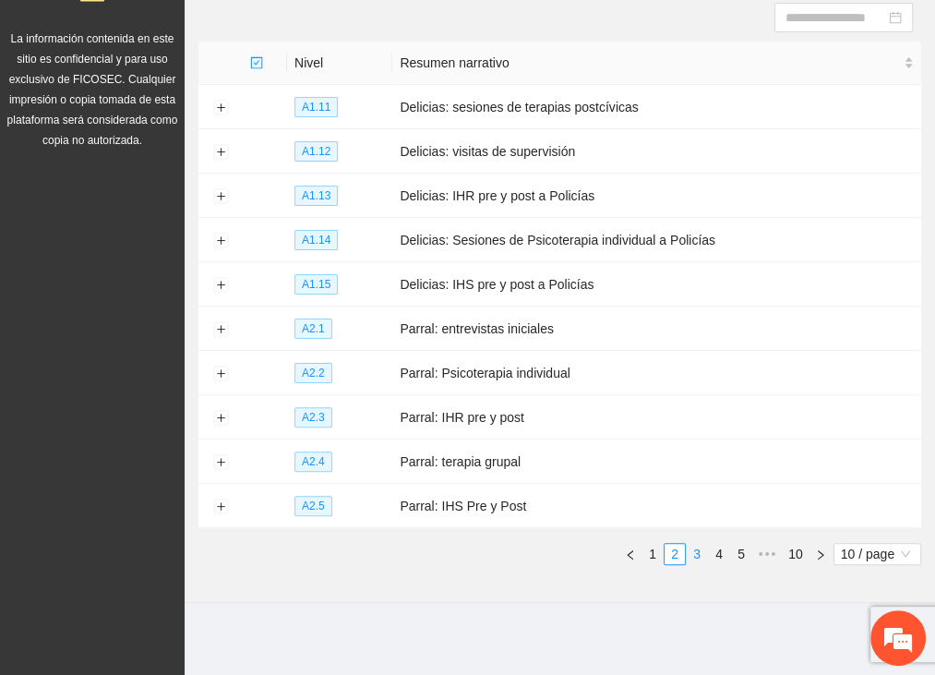
click at [690, 549] on link "3" at bounding box center [697, 554] width 20 height 20
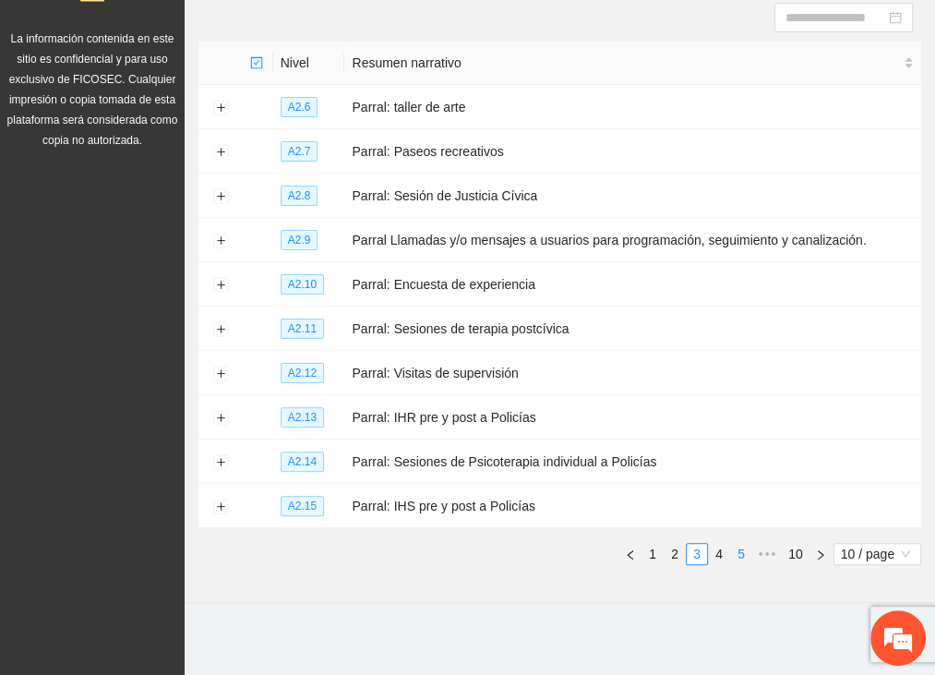
click at [741, 548] on link "5" at bounding box center [741, 554] width 20 height 20
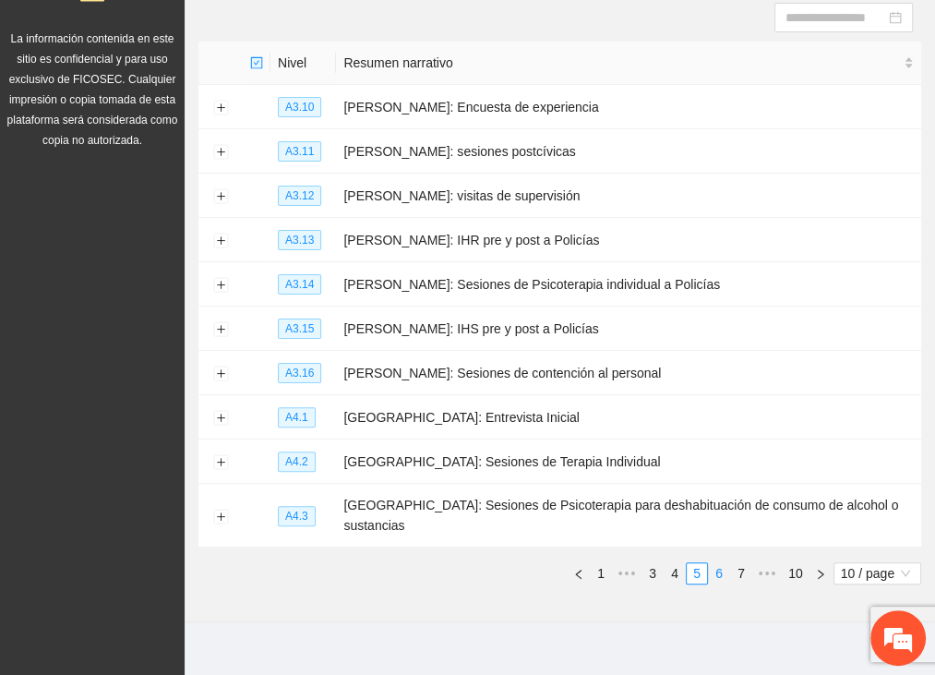
click at [725, 563] on link "6" at bounding box center [719, 573] width 20 height 20
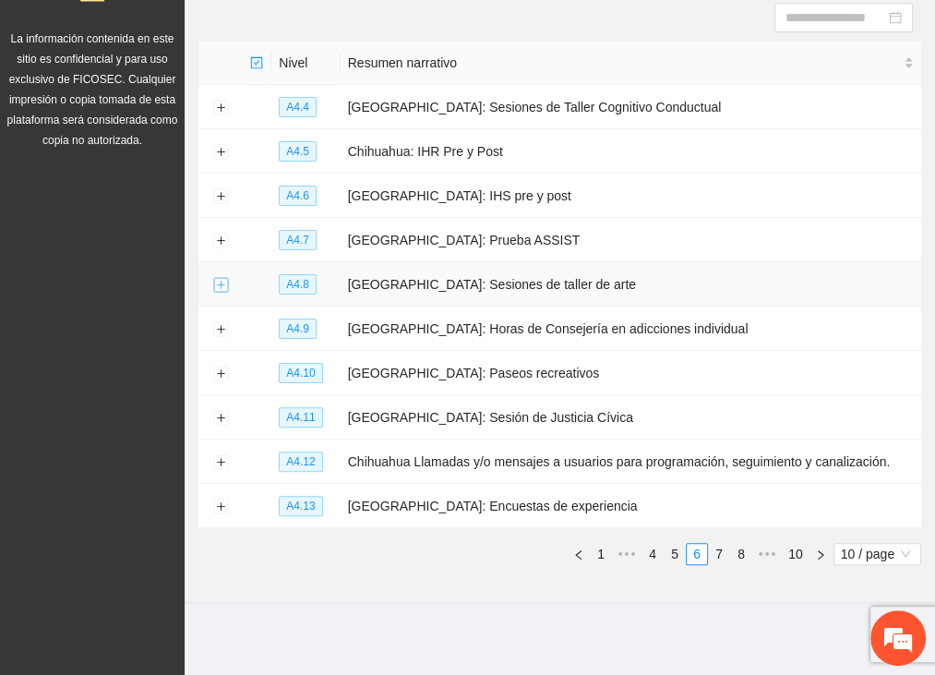
click at [222, 283] on button "Expand row" at bounding box center [220, 285] width 15 height 15
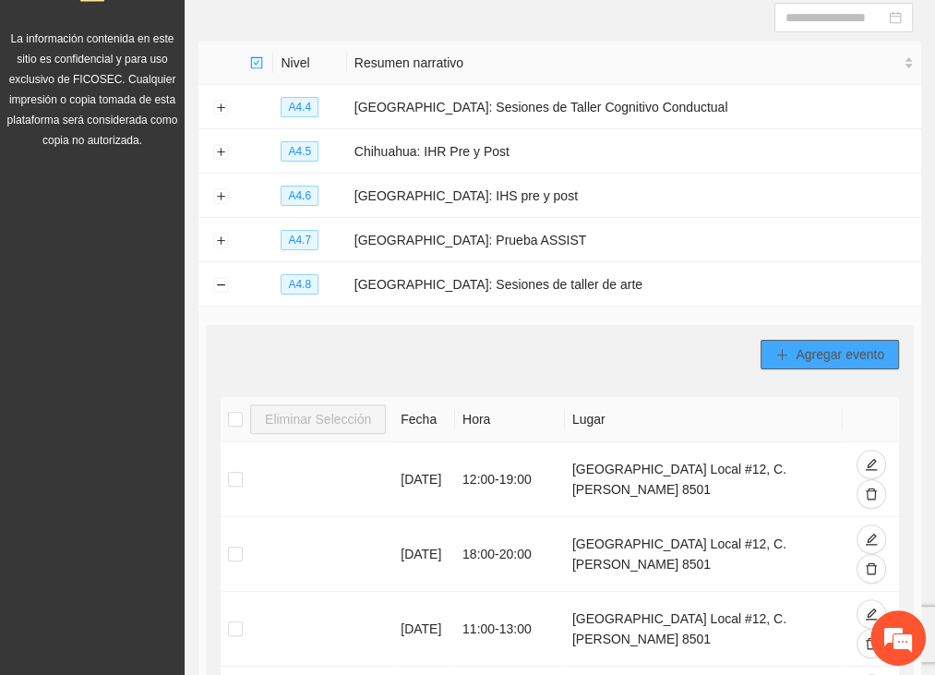
click at [794, 346] on button "Agregar evento" at bounding box center [829, 355] width 138 height 30
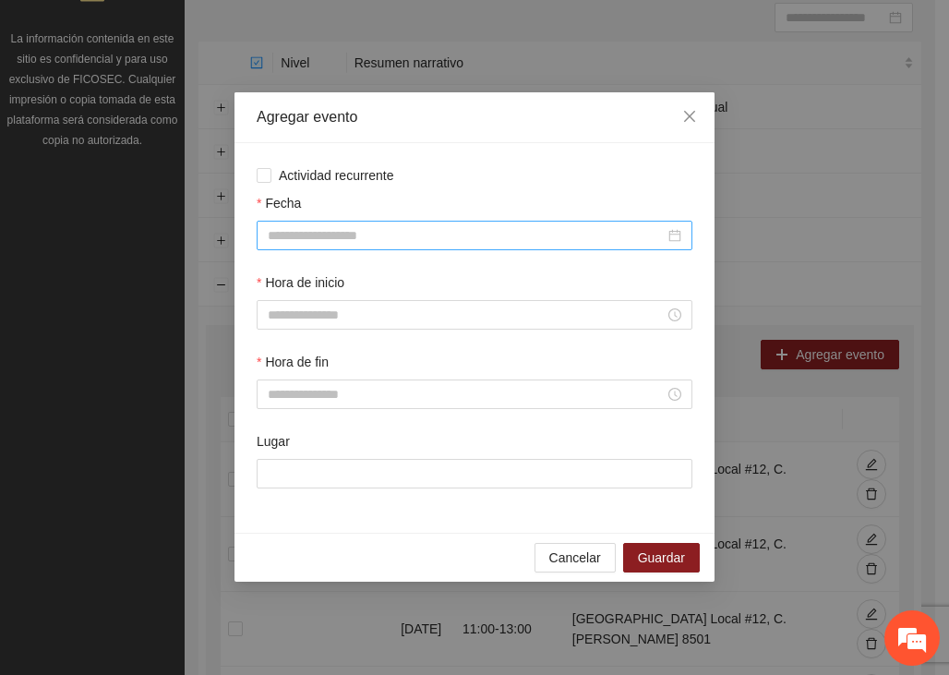
click at [262, 227] on div at bounding box center [475, 236] width 436 height 30
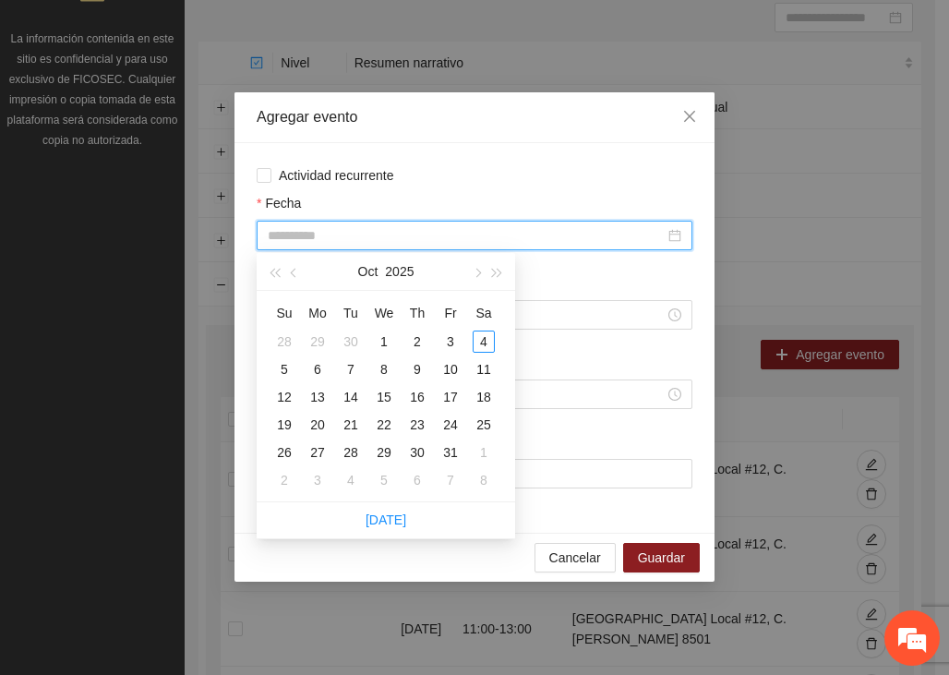
type input "**********"
click at [295, 269] on span "button" at bounding box center [295, 273] width 9 height 9
type input "**********"
click at [413, 340] on div "4" at bounding box center [417, 341] width 22 height 22
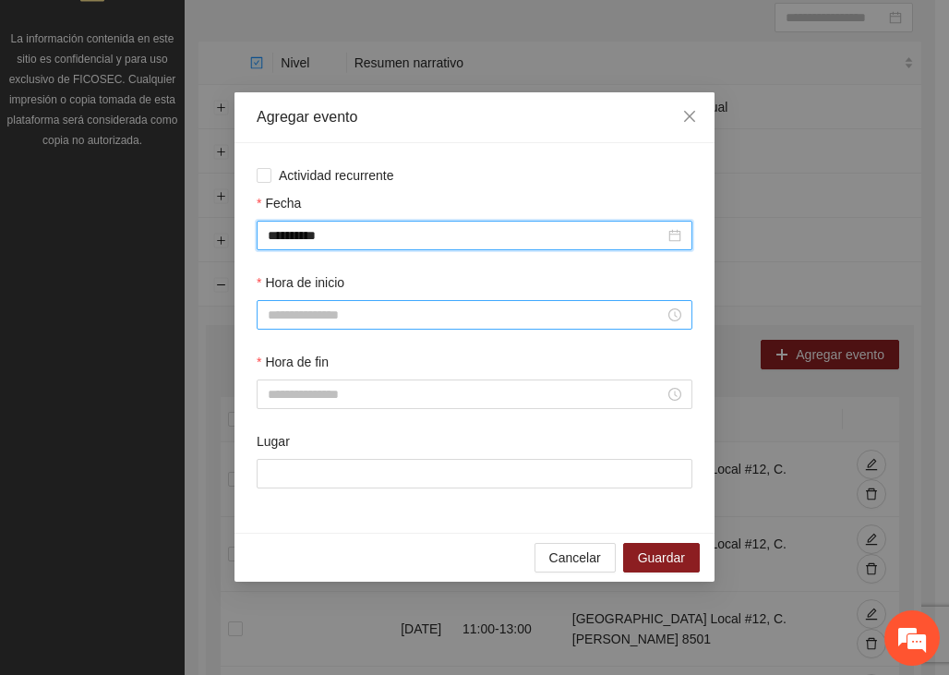
click at [359, 317] on input "Hora de inicio" at bounding box center [466, 315] width 397 height 20
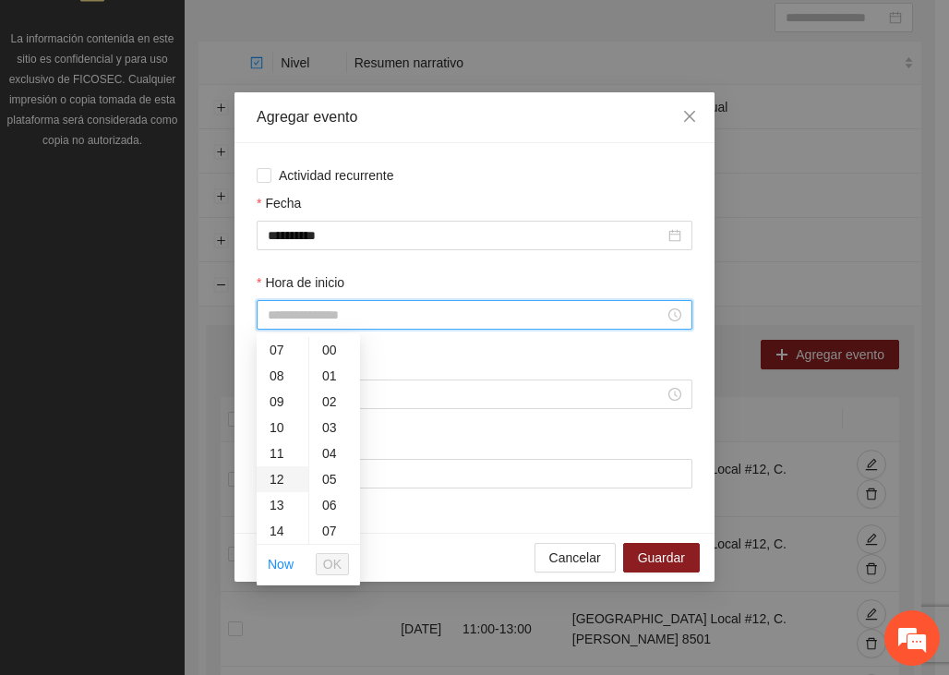
click at [293, 467] on div "12" at bounding box center [283, 479] width 52 height 26
click at [292, 448] on div "16" at bounding box center [283, 453] width 52 height 26
type input "*****"
click at [338, 559] on span "OK" at bounding box center [332, 564] width 18 height 20
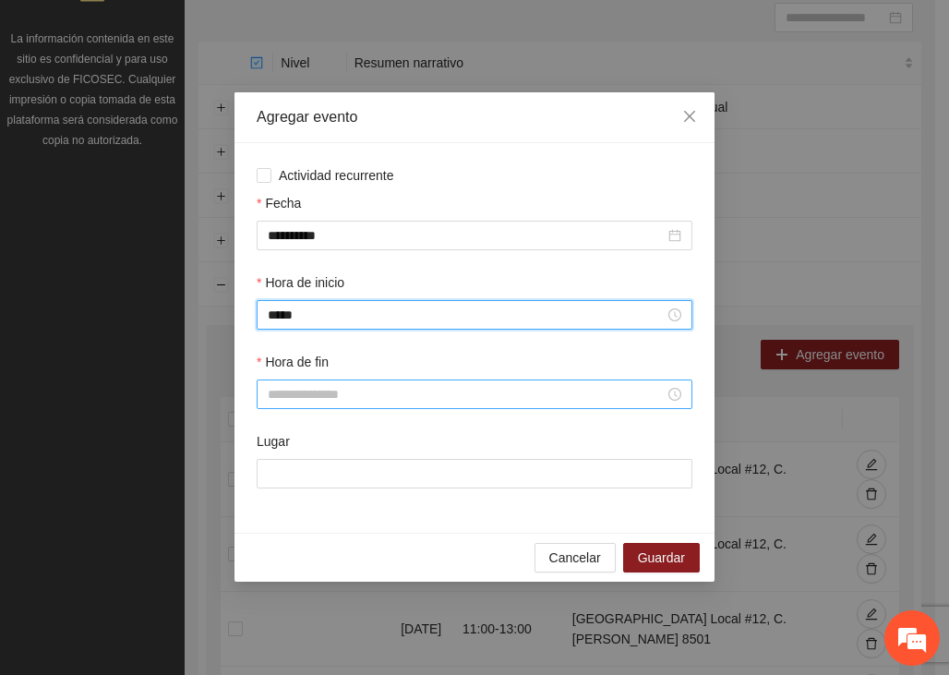
click at [299, 390] on input "Hora de fin" at bounding box center [466, 394] width 397 height 20
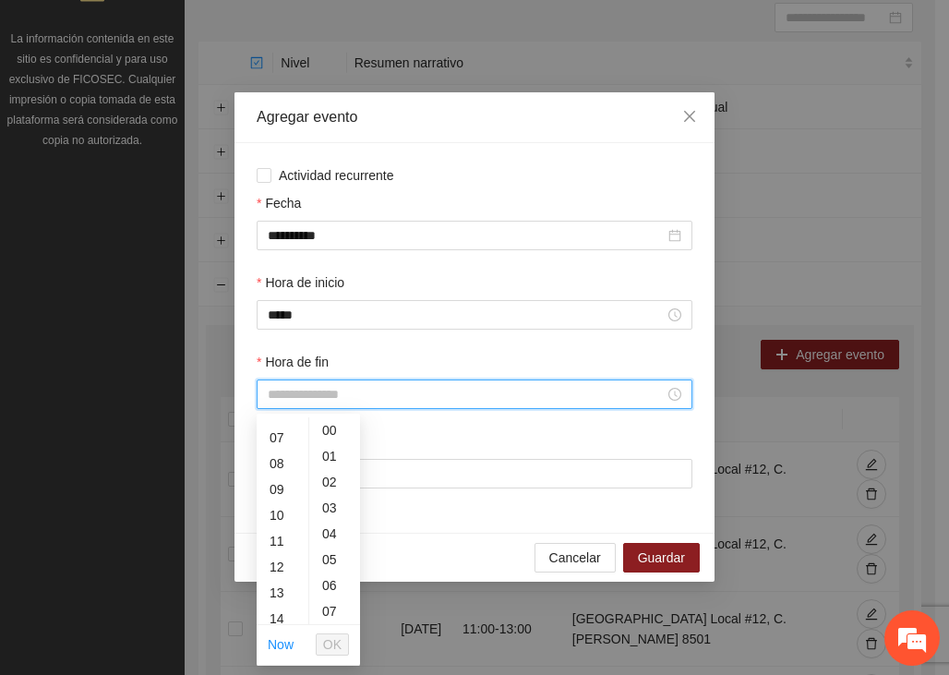
scroll to position [188, 0]
click at [276, 595] on div "18" at bounding box center [283, 596] width 52 height 26
type input "*****"
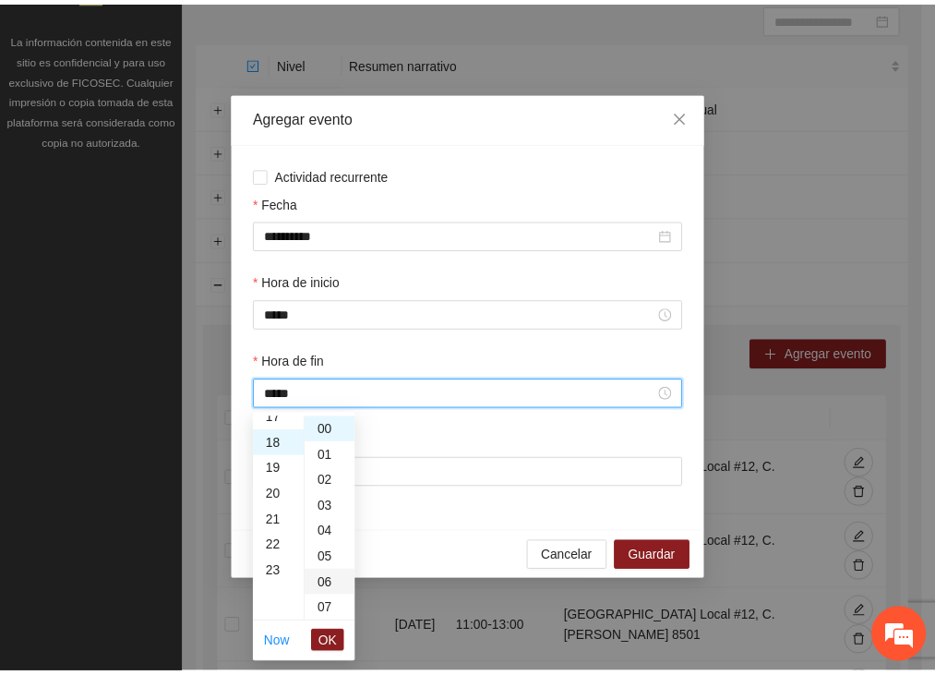
scroll to position [465, 0]
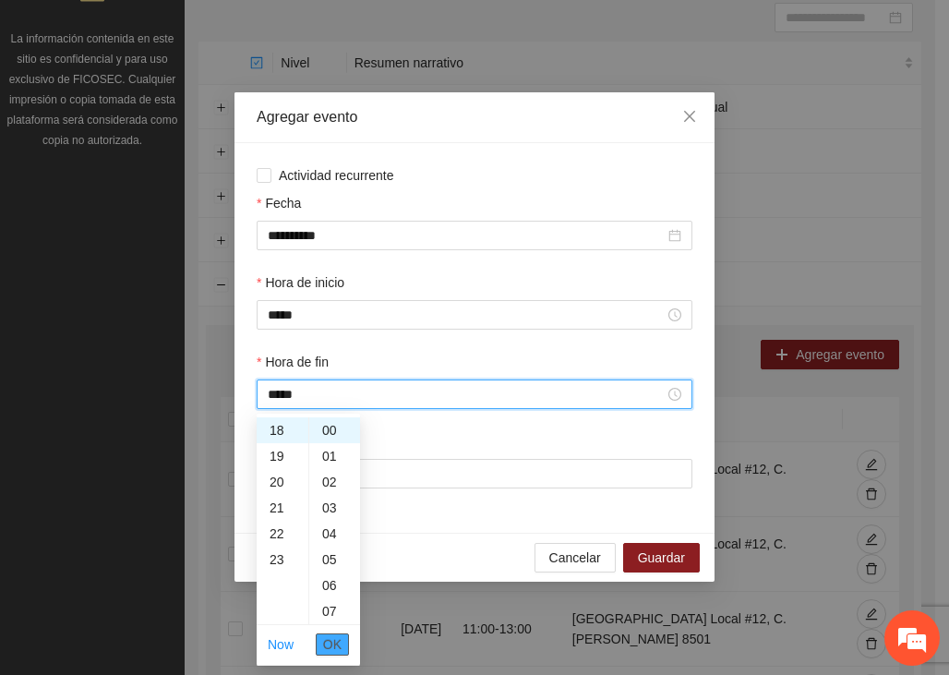
click at [341, 645] on button "OK" at bounding box center [332, 644] width 33 height 22
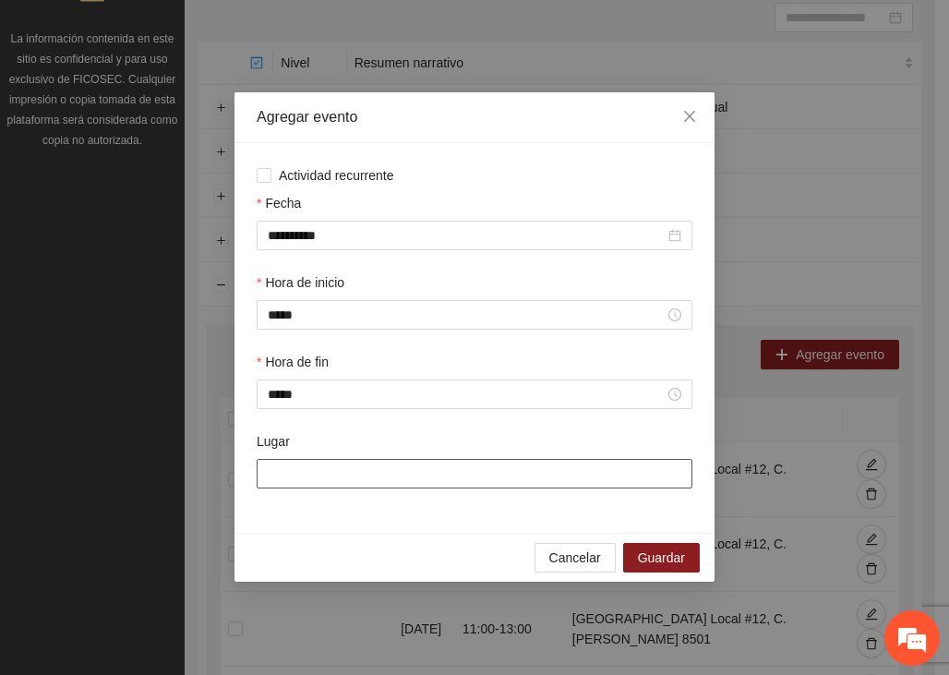
click at [366, 468] on input "Lugar" at bounding box center [475, 474] width 436 height 30
type input "**********"
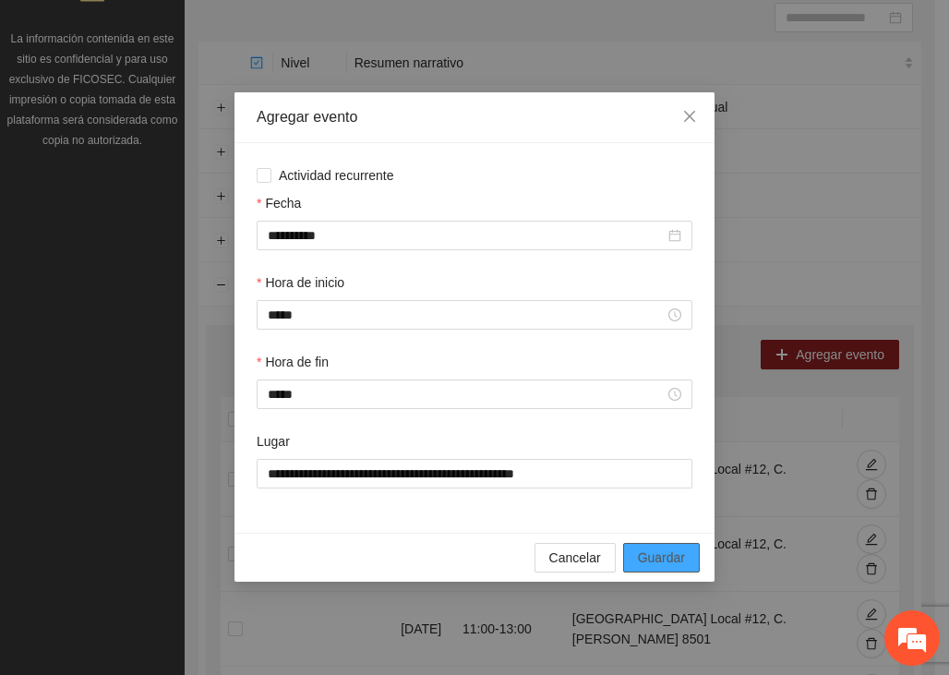
click at [674, 562] on span "Guardar" at bounding box center [661, 557] width 47 height 20
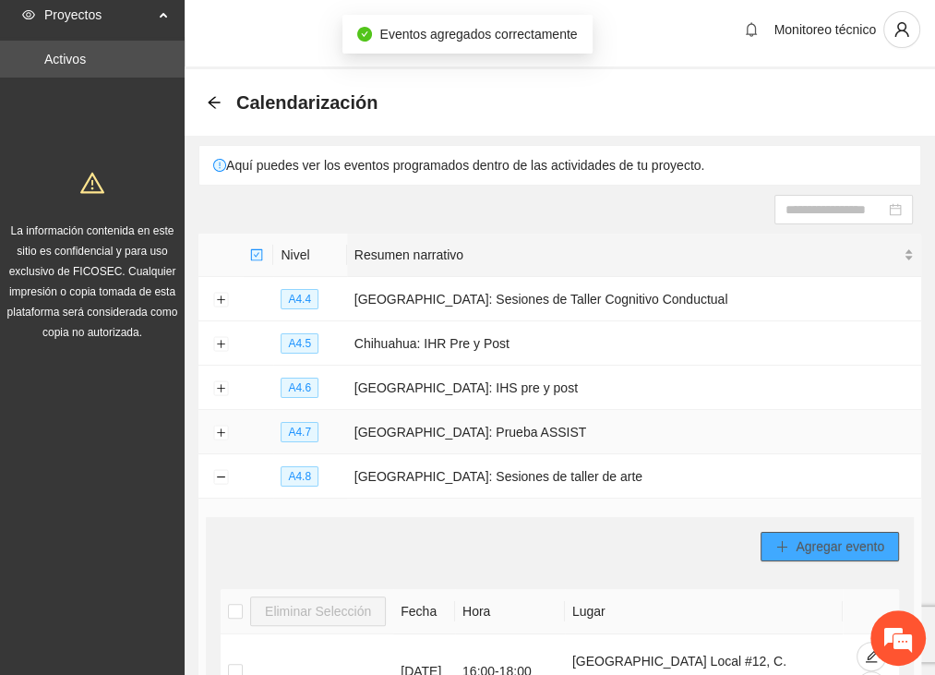
scroll to position [0, 0]
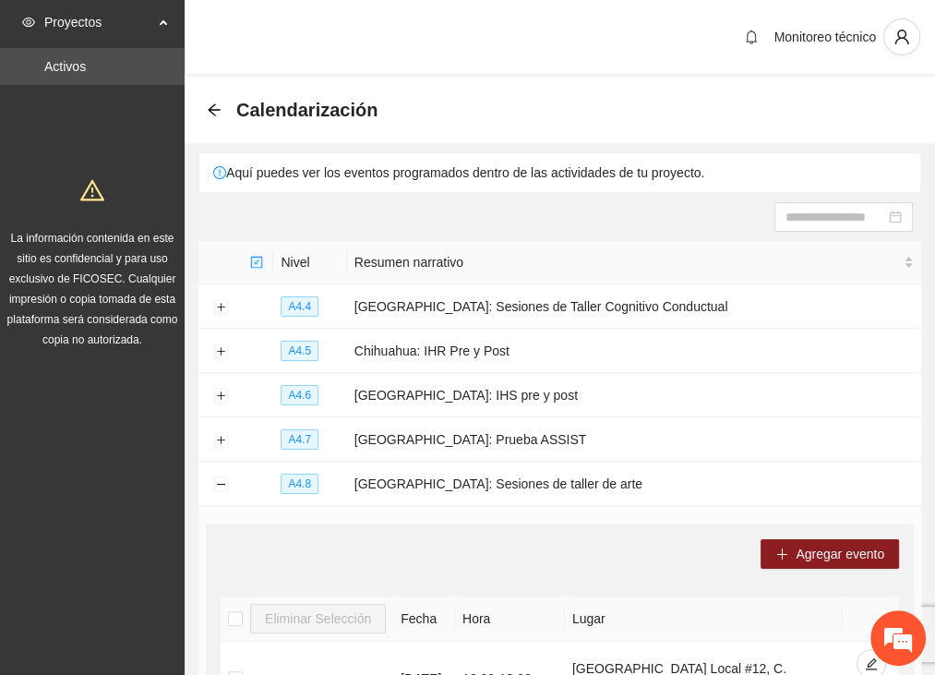
click at [209, 109] on icon "arrow-left" at bounding box center [214, 109] width 12 height 12
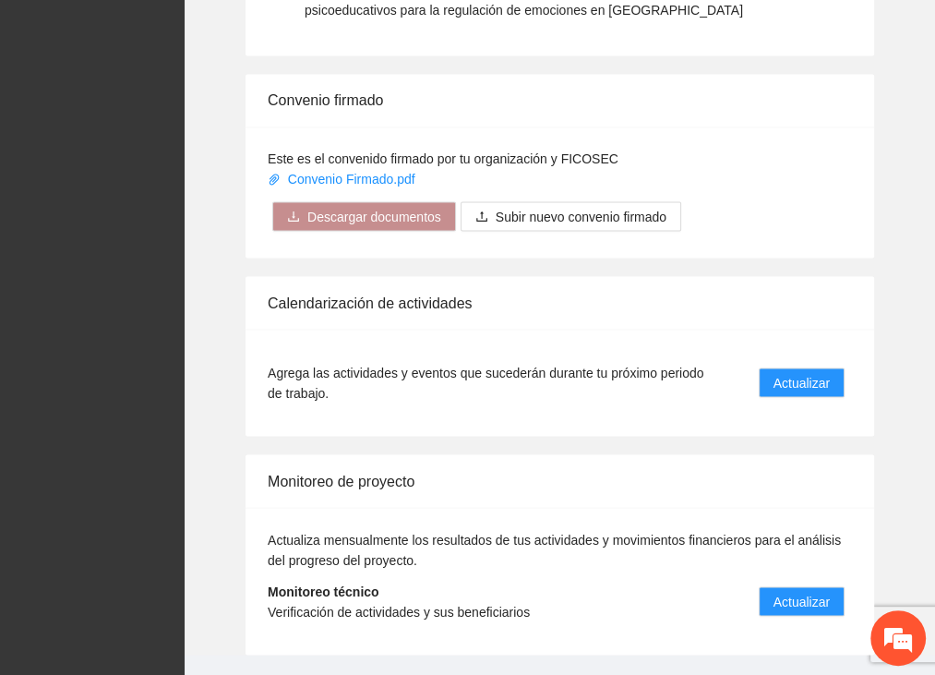
scroll to position [2134, 0]
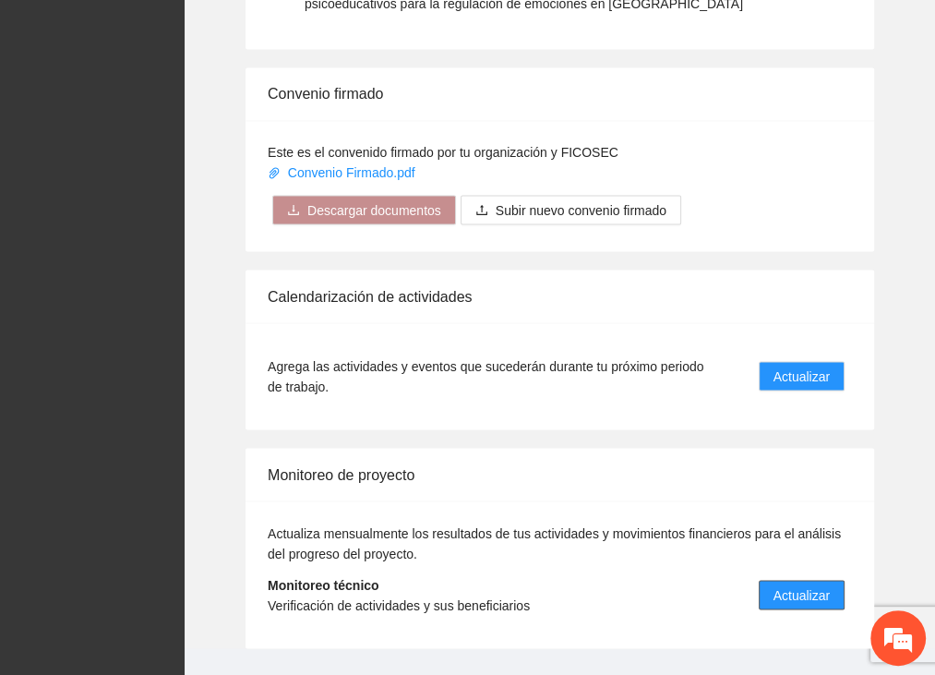
click at [796, 584] on span "Actualizar" at bounding box center [801, 594] width 56 height 20
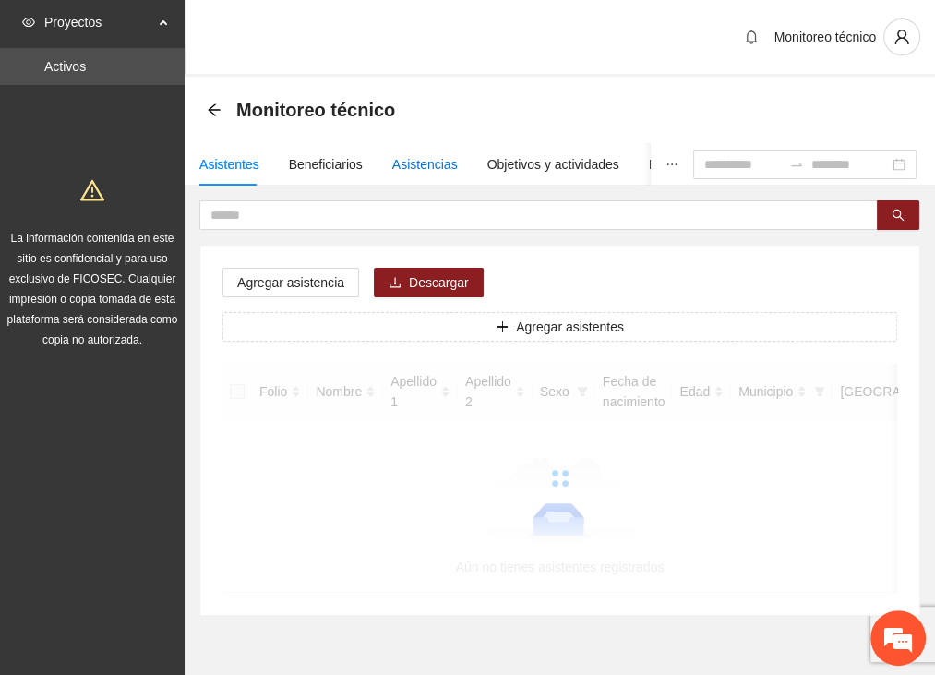
click at [411, 156] on div "Asistencias" at bounding box center [425, 164] width 66 height 20
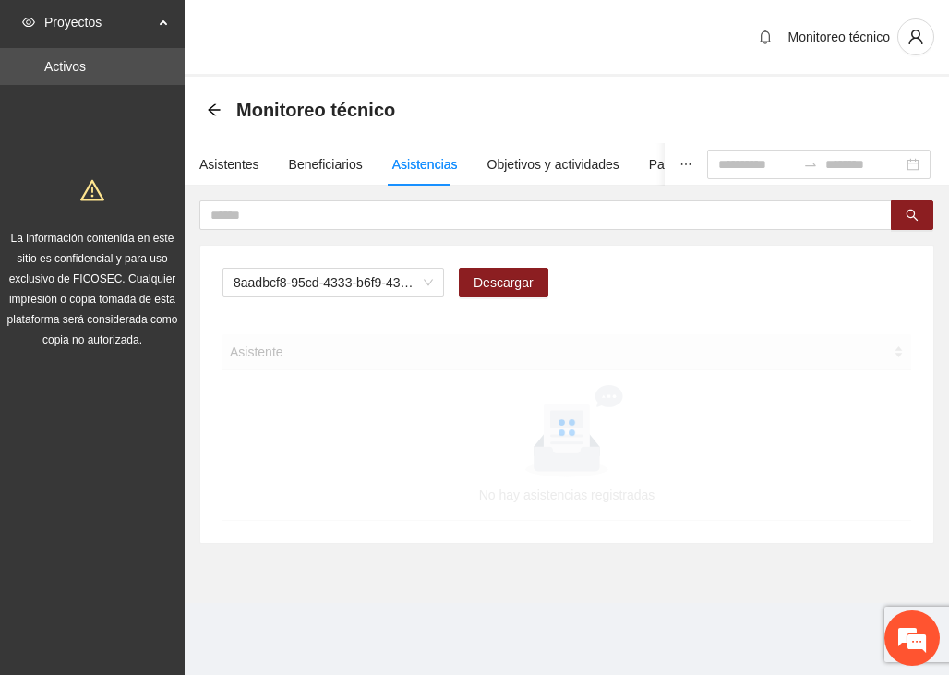
click at [198, 162] on div "Asistentes Beneficiarios Asistencias Objetivos y actividades Participantes Caso…" at bounding box center [719, 164] width 1069 height 42
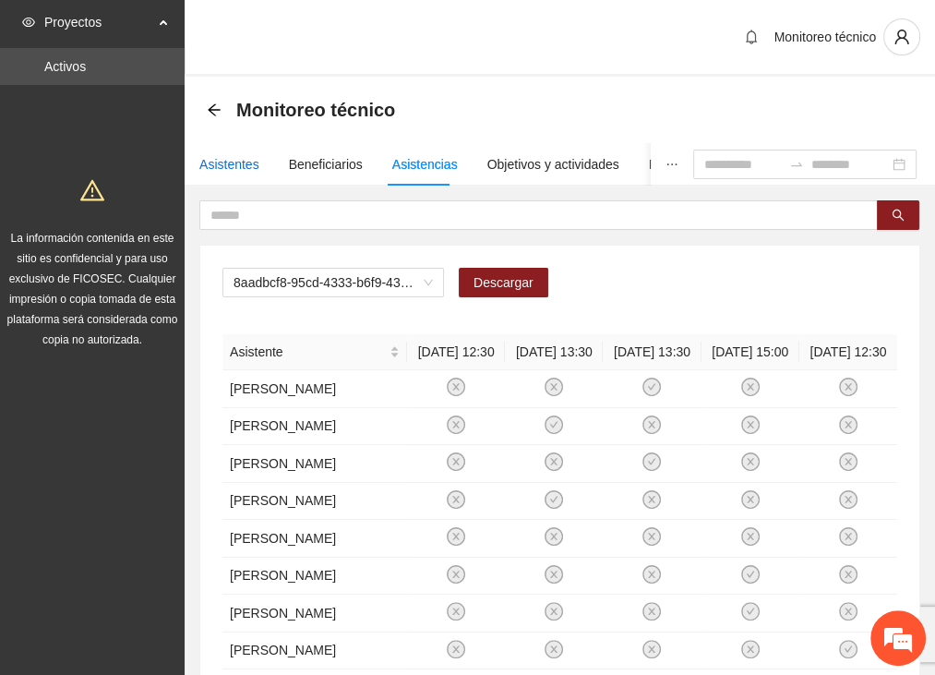
click at [243, 162] on div "Asistentes" at bounding box center [229, 164] width 60 height 20
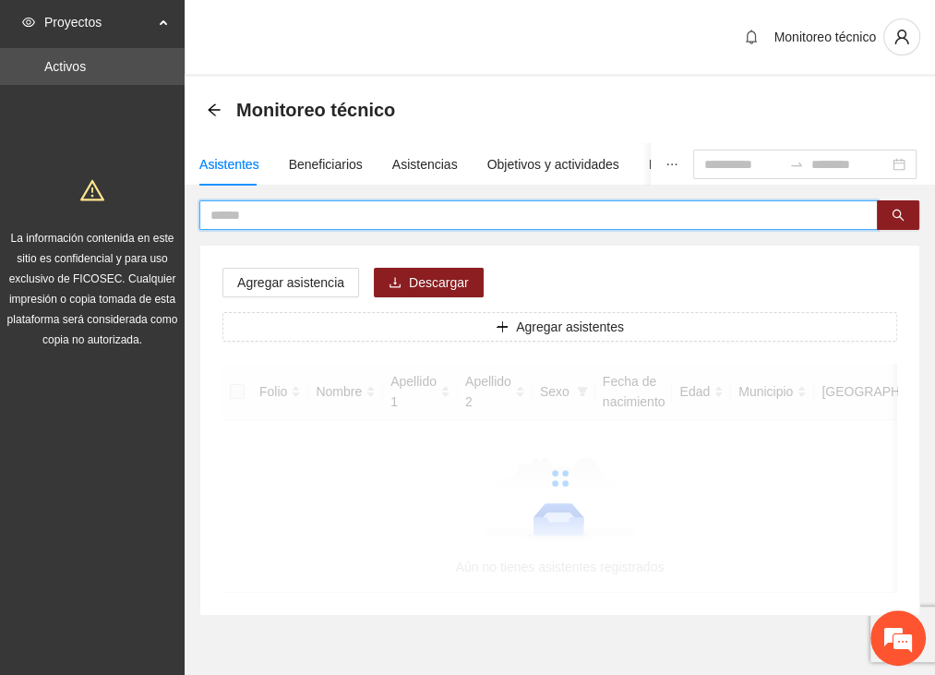
click at [254, 208] on input "text" at bounding box center [530, 215] width 641 height 20
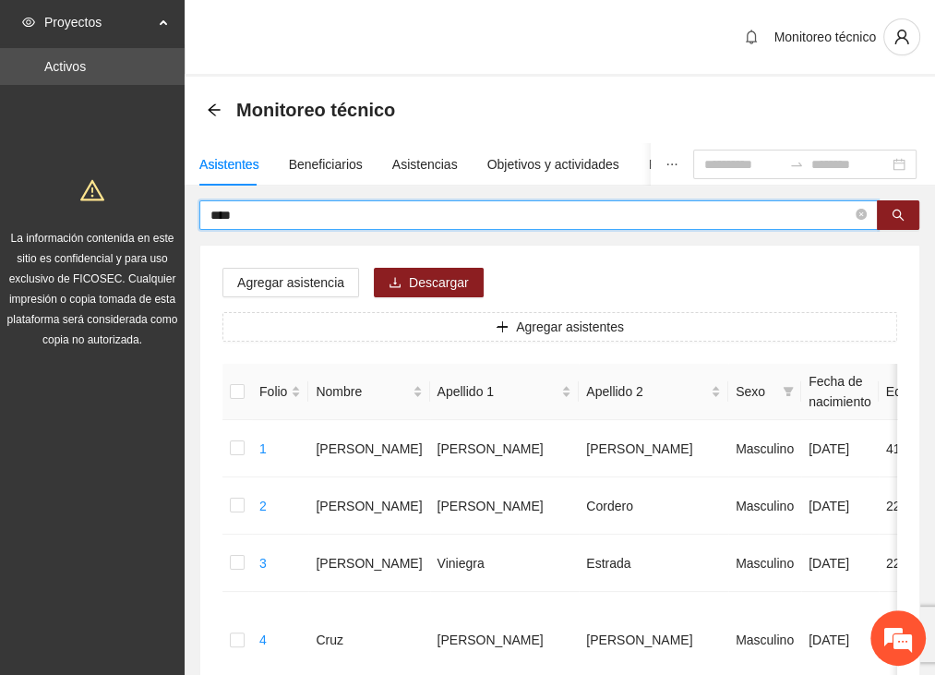
type input "****"
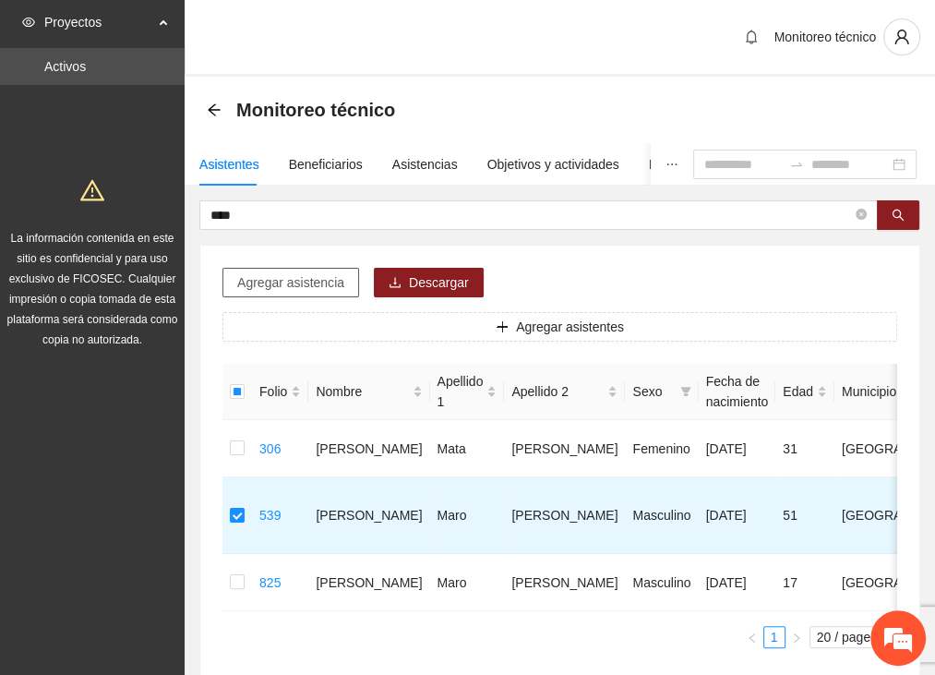
click at [296, 278] on span "Agregar asistencia" at bounding box center [290, 282] width 107 height 20
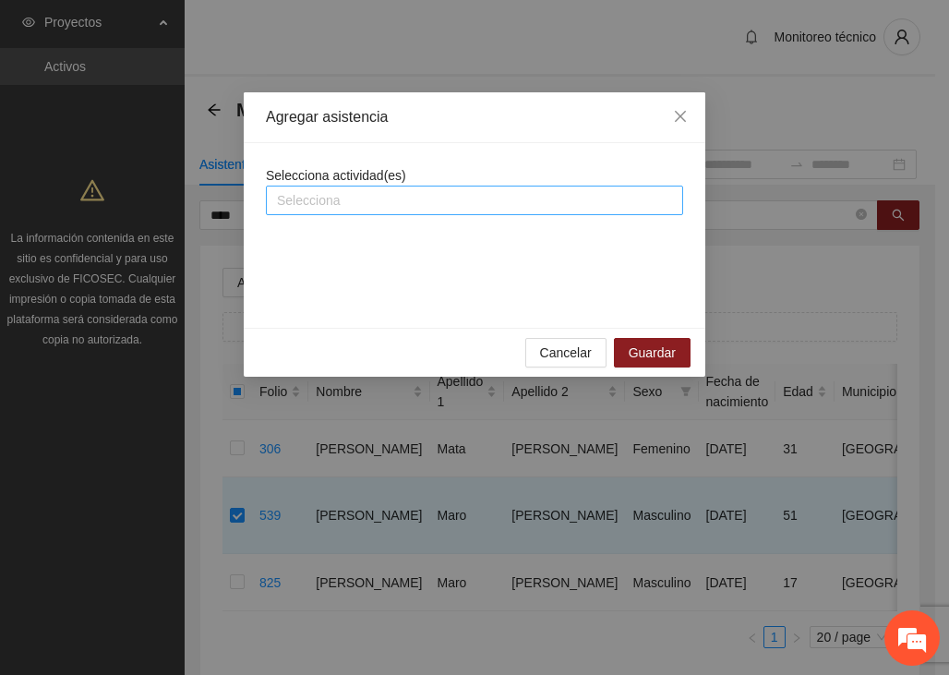
click at [337, 190] on div at bounding box center [474, 200] width 408 height 22
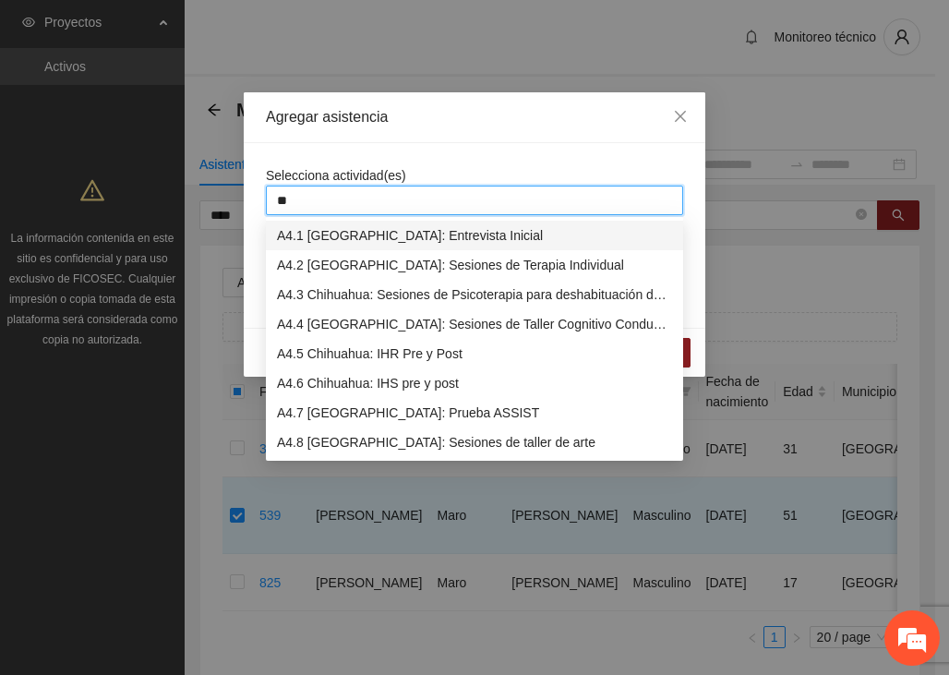
type input "***"
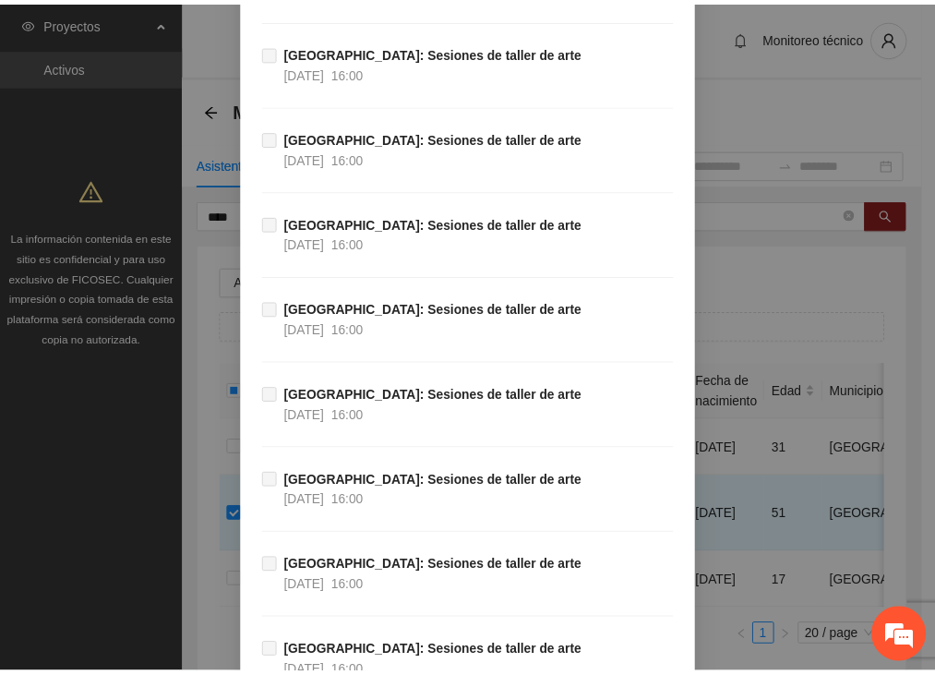
scroll to position [4261, 0]
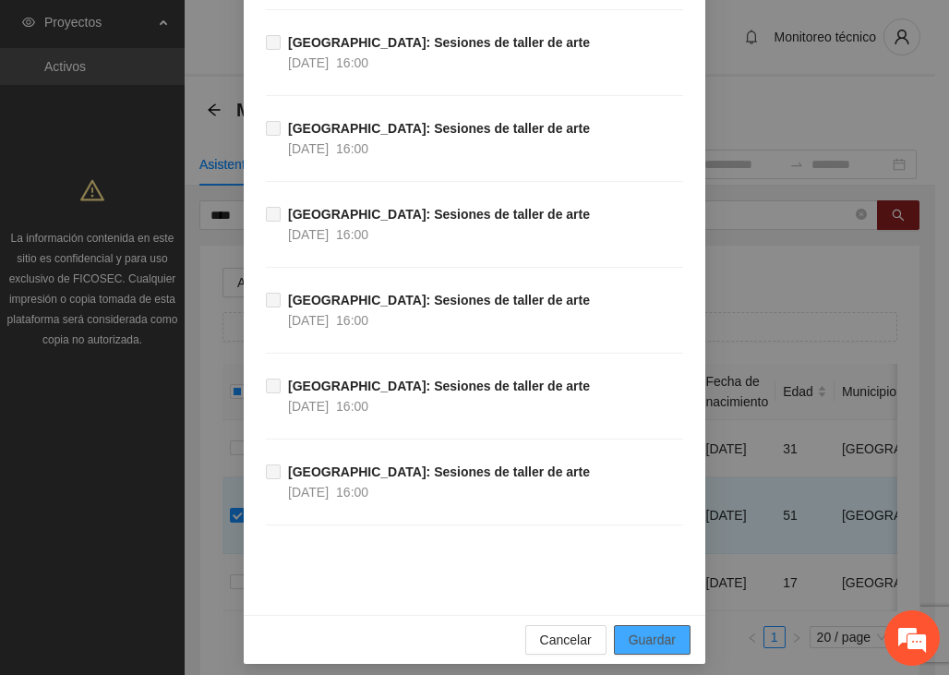
click at [662, 629] on span "Guardar" at bounding box center [652, 639] width 47 height 20
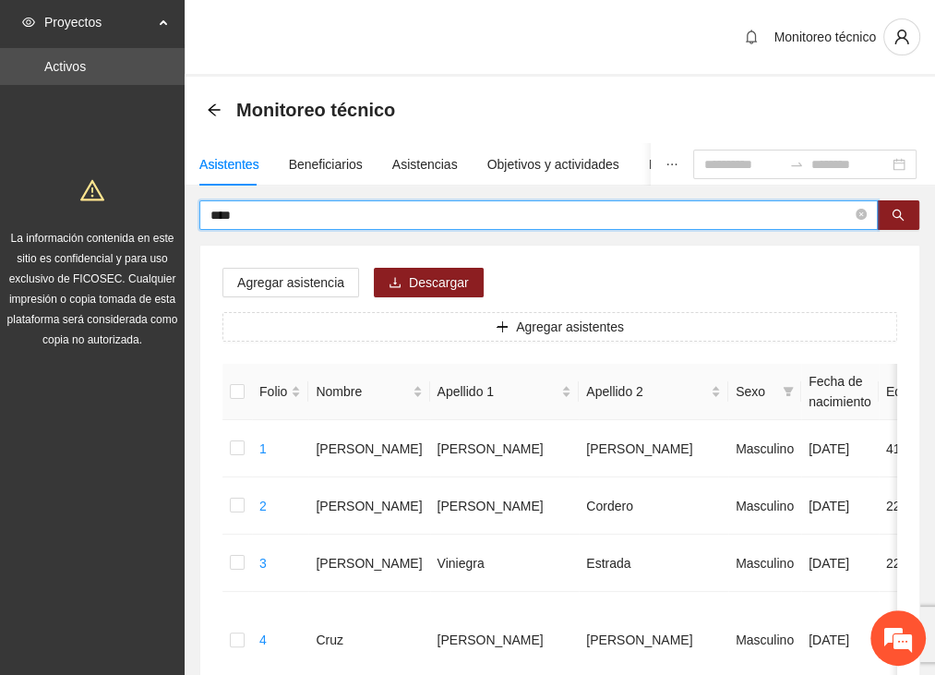
drag, startPoint x: 277, startPoint y: 222, endPoint x: -11, endPoint y: 210, distance: 288.2
click at [0, 210] on html "Proyectos Activos La información contenida en este sitio es confidencial y para…" at bounding box center [467, 337] width 935 height 675
type input "*****"
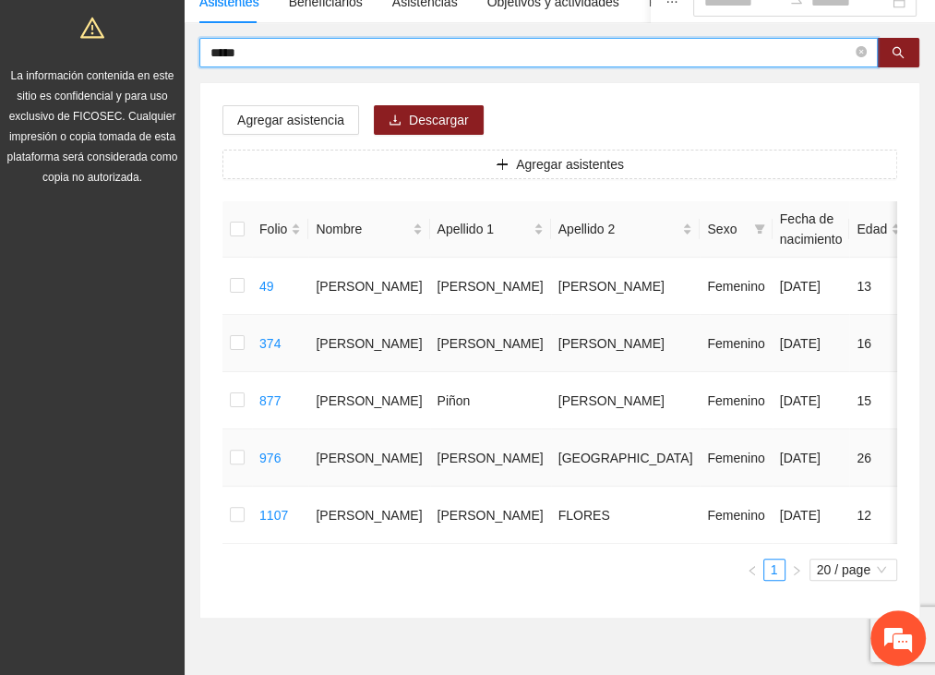
scroll to position [185, 0]
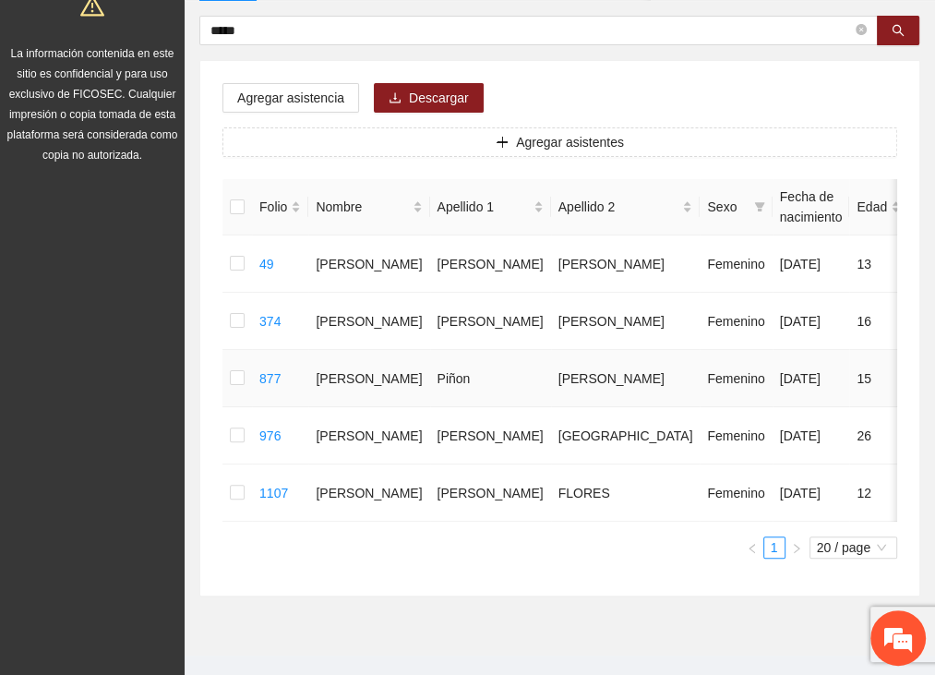
click at [243, 375] on td at bounding box center [237, 378] width 30 height 57
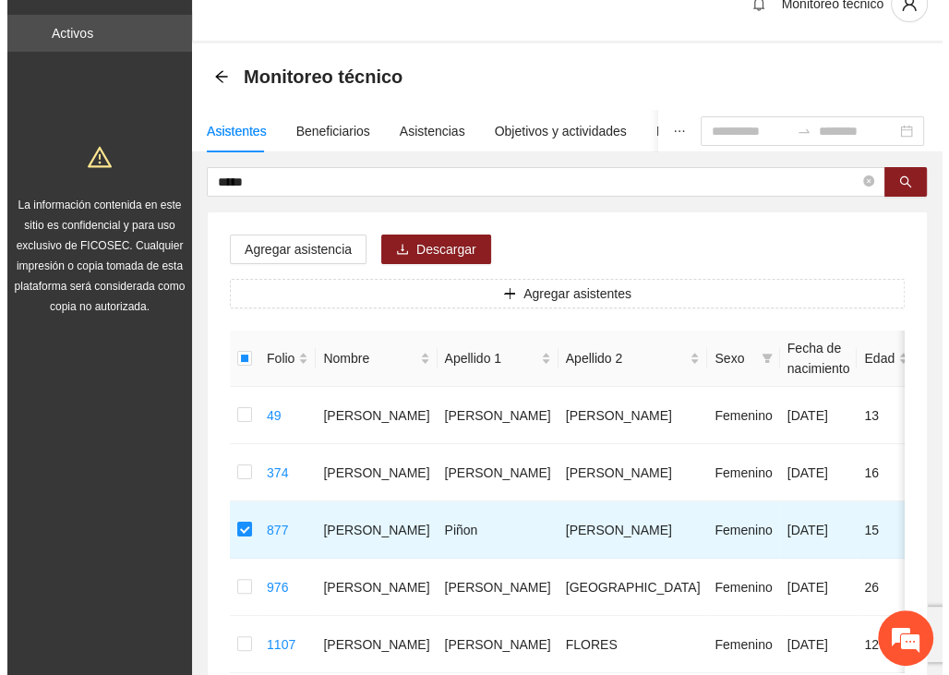
scroll to position [0, 0]
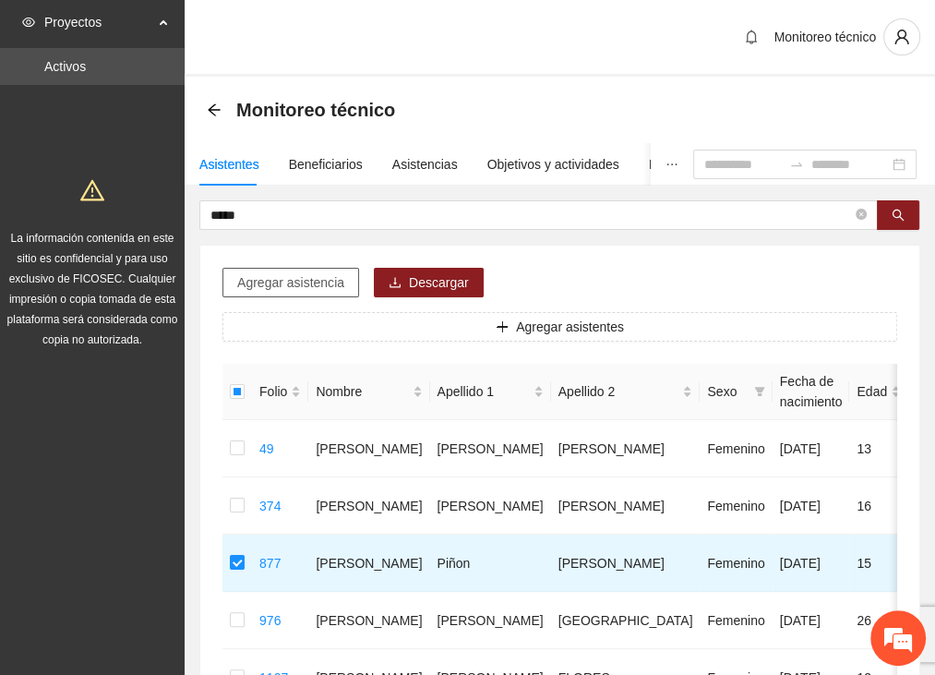
click at [299, 281] on span "Agregar asistencia" at bounding box center [290, 282] width 107 height 20
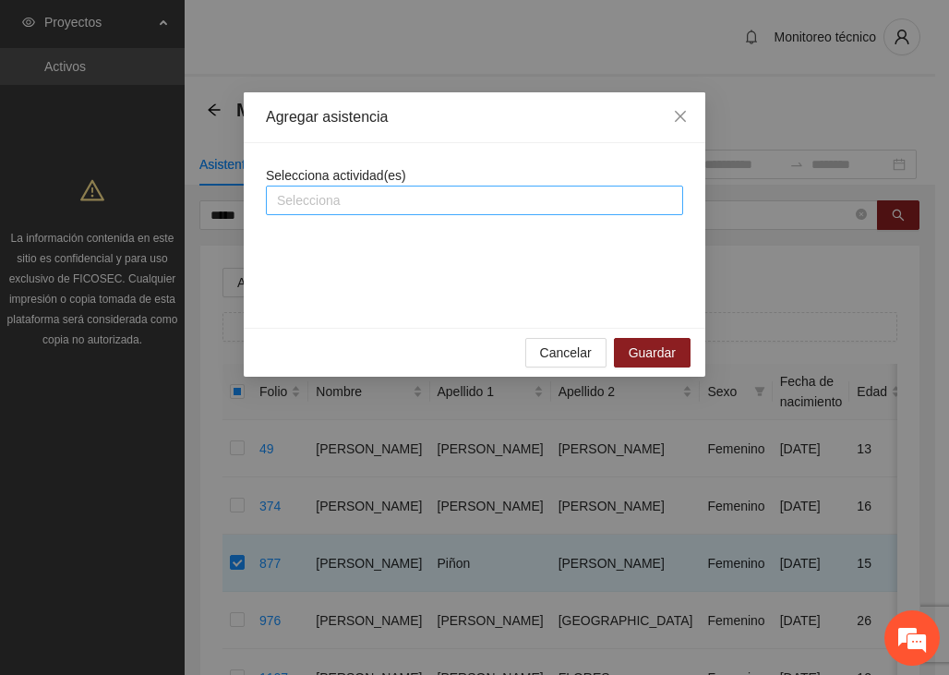
click at [341, 198] on div at bounding box center [474, 200] width 408 height 22
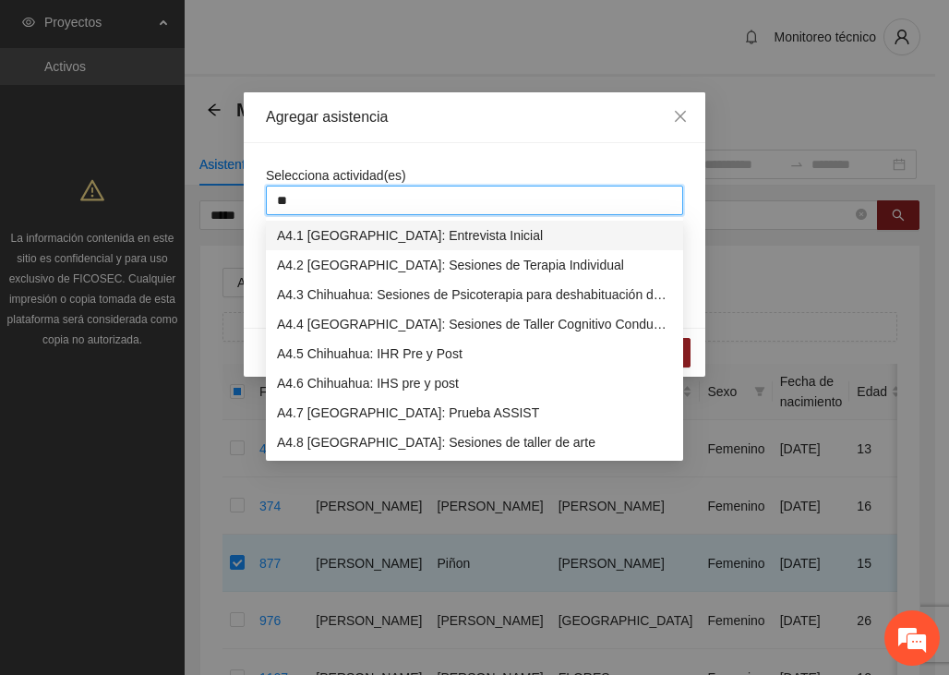
type input "***"
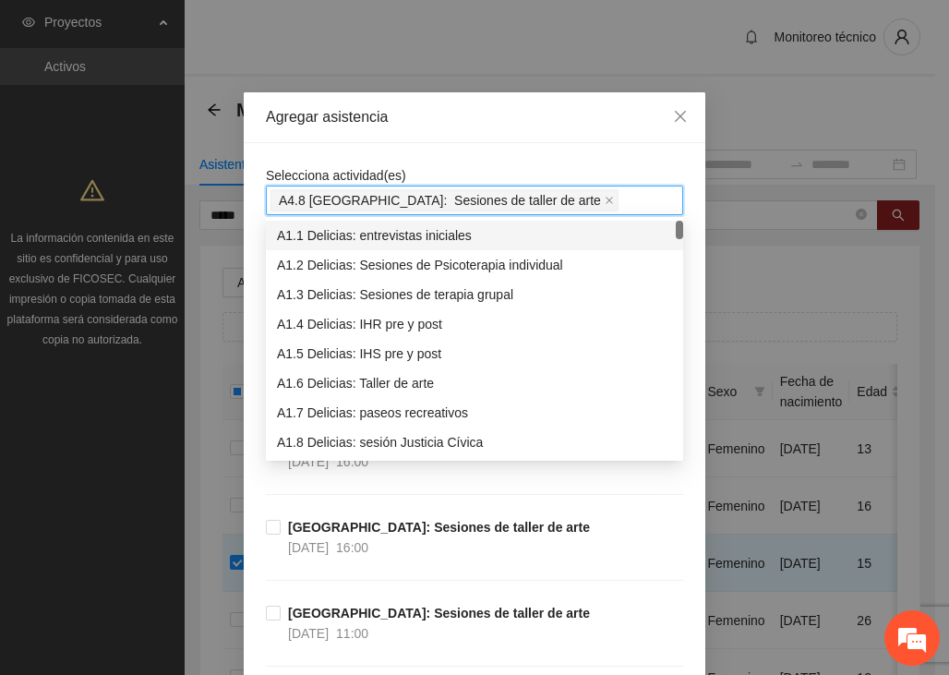
click at [464, 174] on div "Selecciona actividad(es) A4.8 [GEOGRAPHIC_DATA]: Sesiones de taller de arte" at bounding box center [474, 190] width 417 height 50
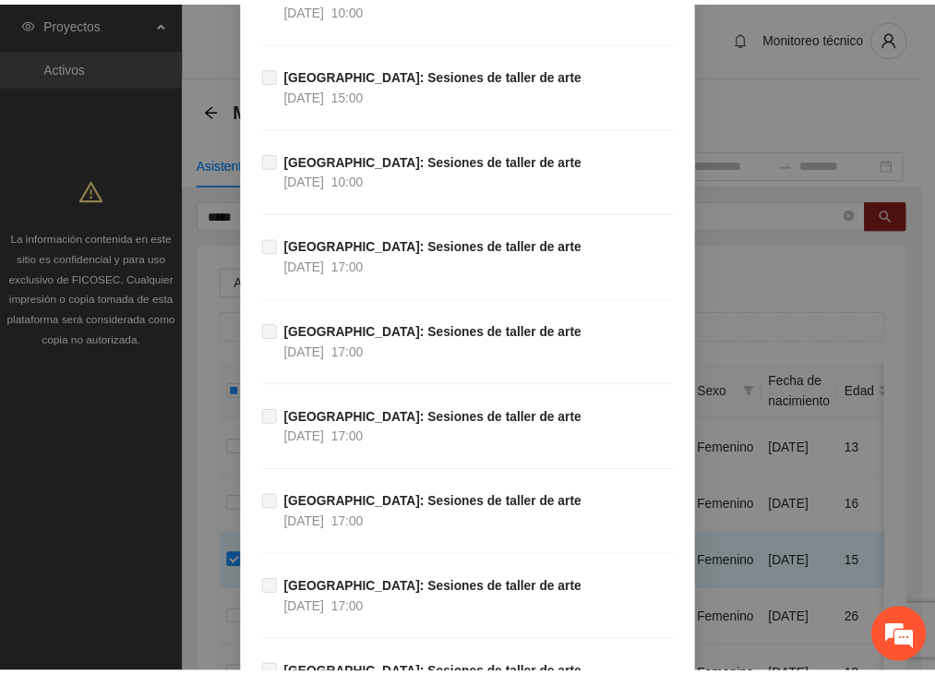
scroll to position [4261, 0]
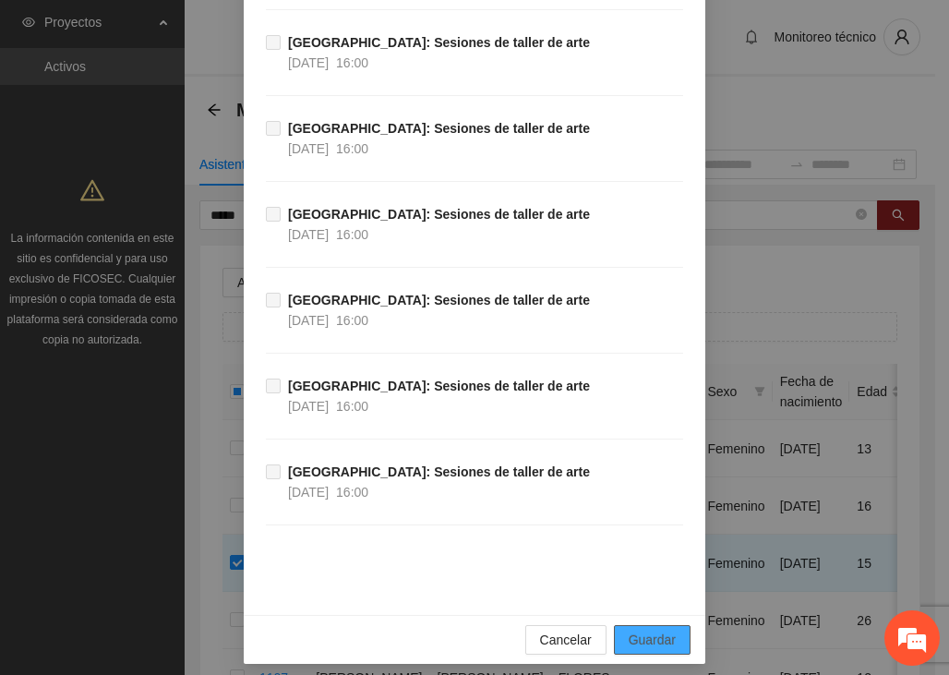
click at [658, 629] on span "Guardar" at bounding box center [652, 639] width 47 height 20
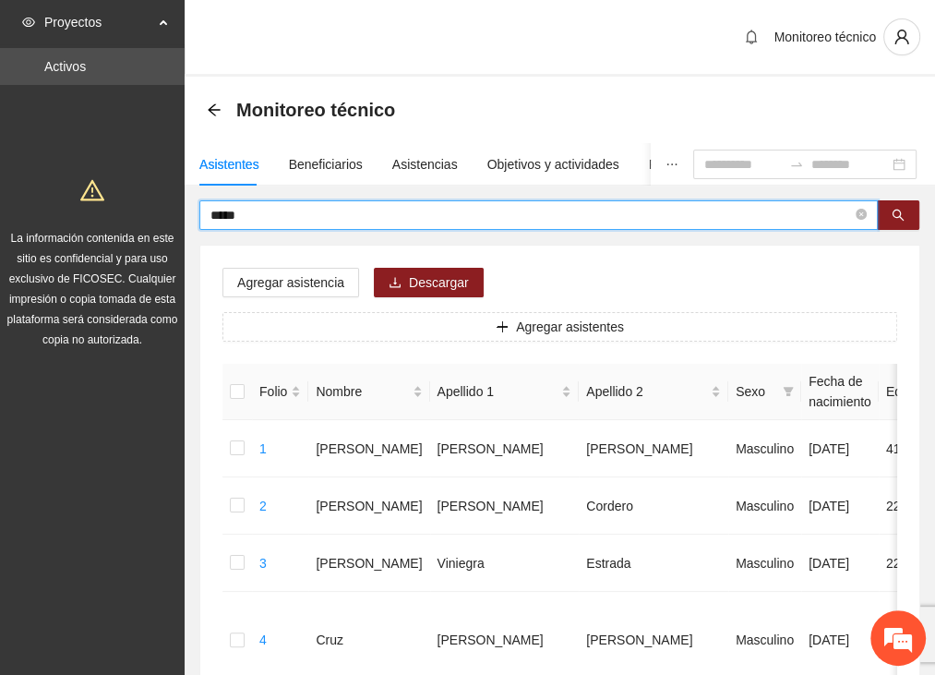
drag, startPoint x: 270, startPoint y: 210, endPoint x: 186, endPoint y: 216, distance: 84.2
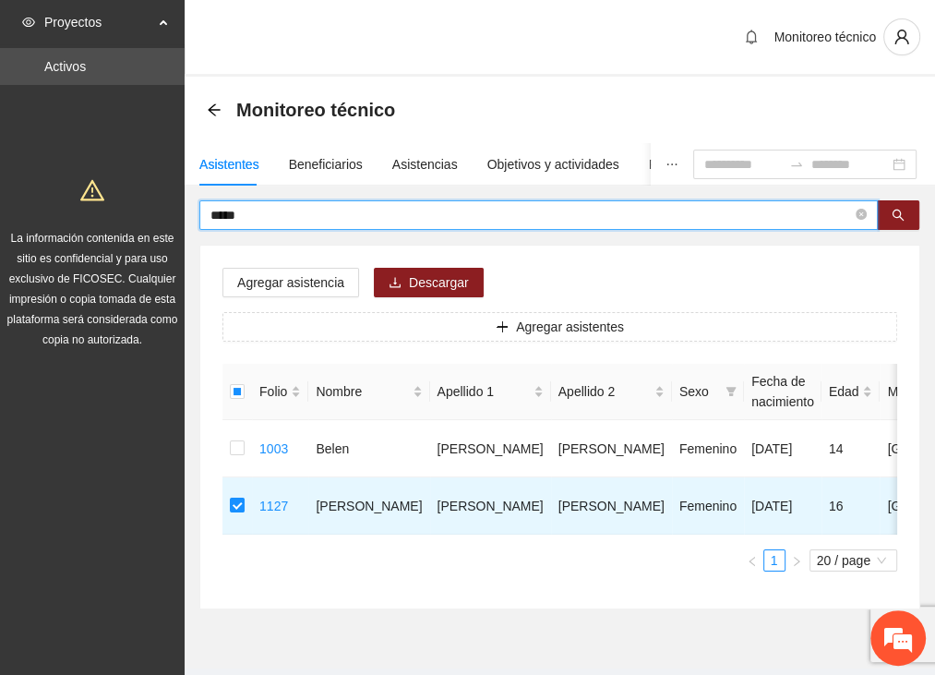
drag, startPoint x: 258, startPoint y: 223, endPoint x: 170, endPoint y: 223, distance: 88.6
click at [170, 223] on section "Proyectos Activos La información contenida en este sitio es confidencial y para…" at bounding box center [467, 360] width 935 height 720
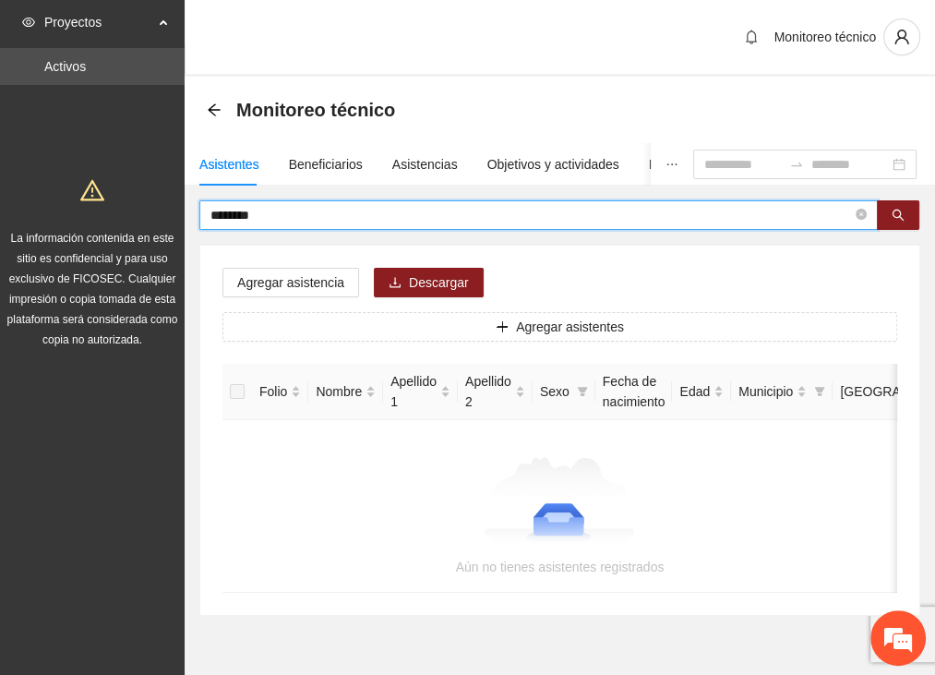
drag, startPoint x: 281, startPoint y: 213, endPoint x: 207, endPoint y: 219, distance: 74.0
click at [207, 219] on span "********" at bounding box center [538, 215] width 678 height 30
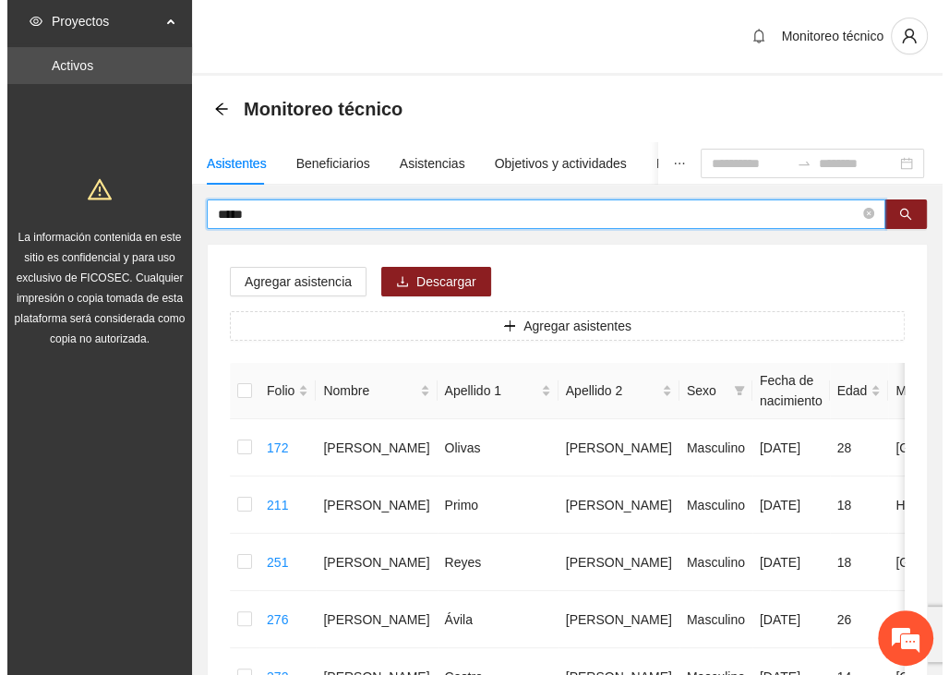
scroll to position [0, 0]
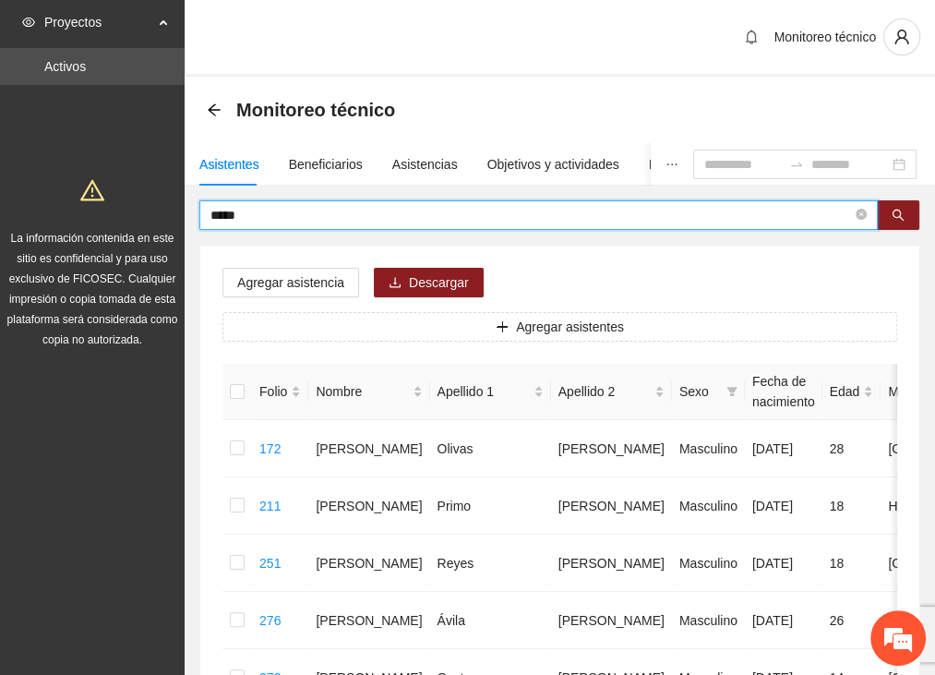
drag, startPoint x: 151, startPoint y: 222, endPoint x: 115, endPoint y: 222, distance: 36.0
click at [115, 222] on section "Proyectos Activos La información contenida en este sitio es confidencial y para…" at bounding box center [467, 646] width 935 height 1292
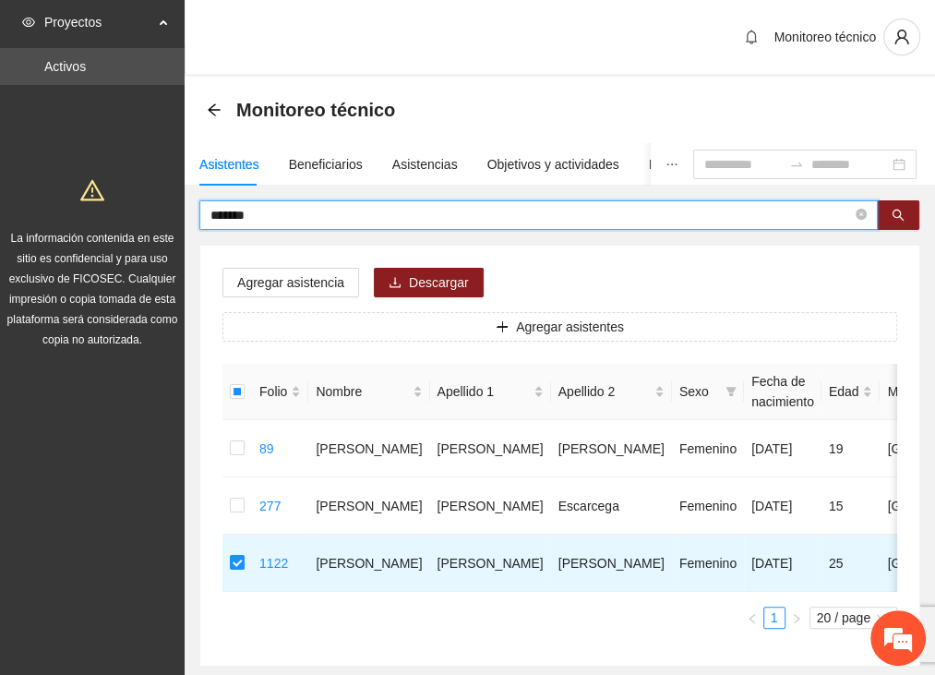
drag, startPoint x: 283, startPoint y: 216, endPoint x: 144, endPoint y: 214, distance: 139.4
click at [144, 215] on section "Proyectos Activos La información contenida en este sitio es confidencial y para…" at bounding box center [467, 388] width 935 height 777
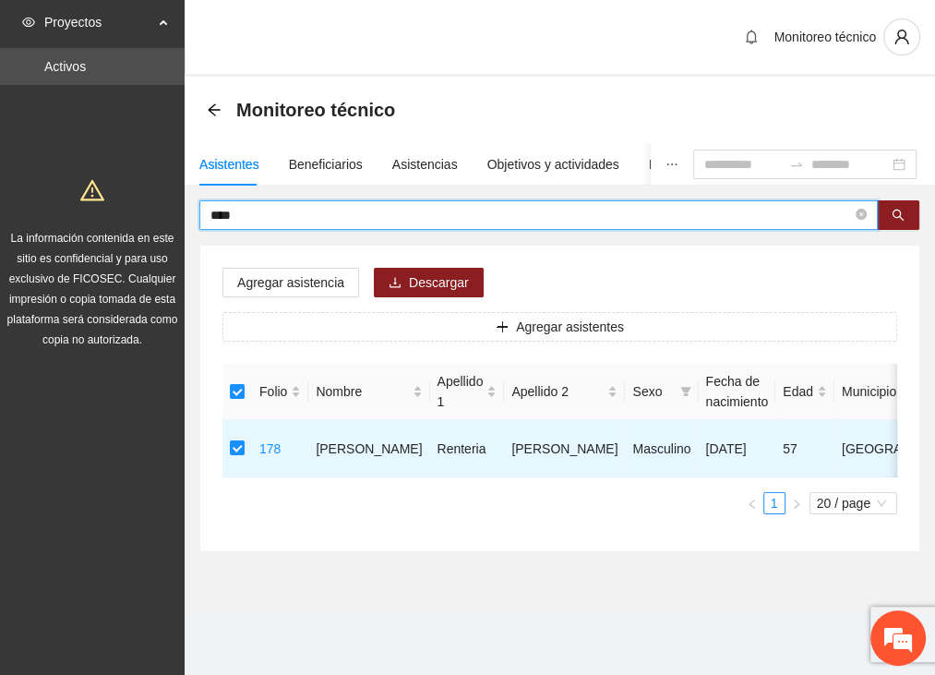
drag, startPoint x: 254, startPoint y: 219, endPoint x: 111, endPoint y: 202, distance: 144.0
click at [111, 202] on section "Proyectos Activos La información contenida en este sitio es confidencial y para…" at bounding box center [467, 337] width 935 height 675
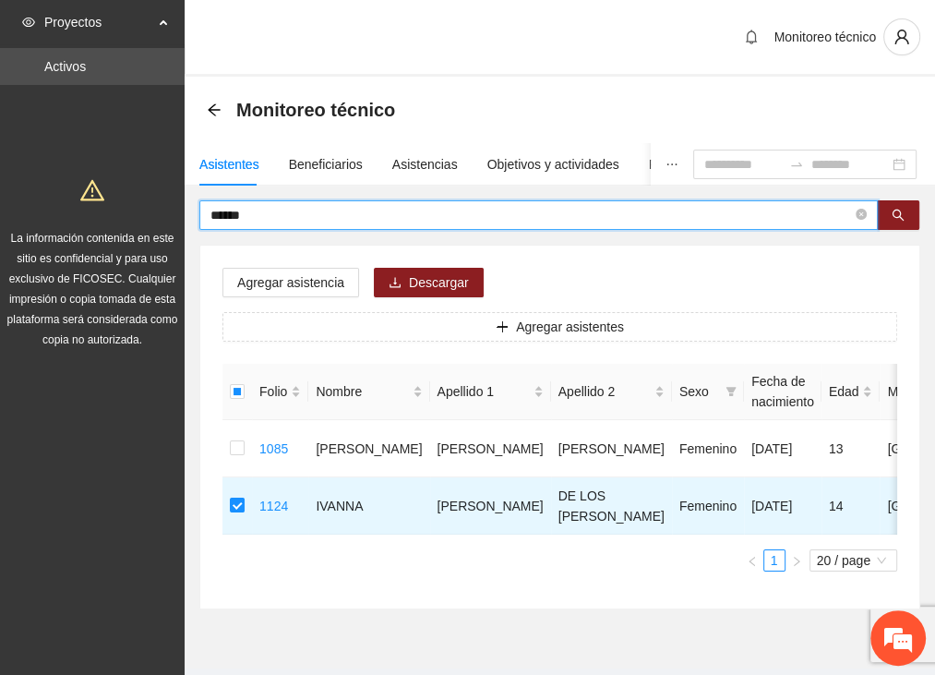
drag, startPoint x: 287, startPoint y: 217, endPoint x: 59, endPoint y: 220, distance: 228.0
click at [59, 220] on section "Proyectos Activos La información contenida en este sitio es confidencial y para…" at bounding box center [467, 360] width 935 height 720
type input "*****"
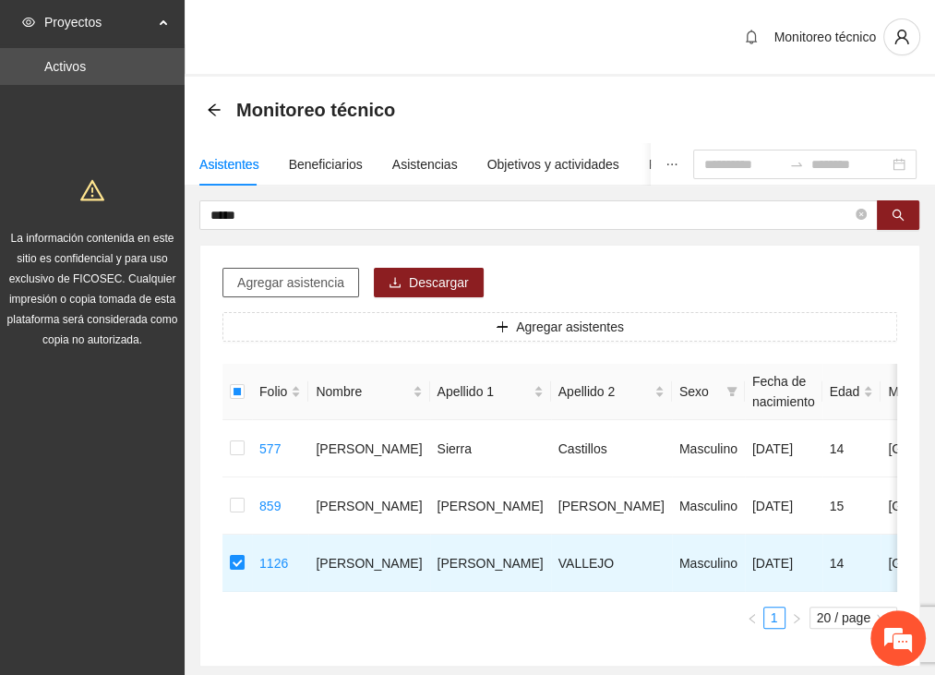
click at [321, 281] on span "Agregar asistencia" at bounding box center [290, 282] width 107 height 20
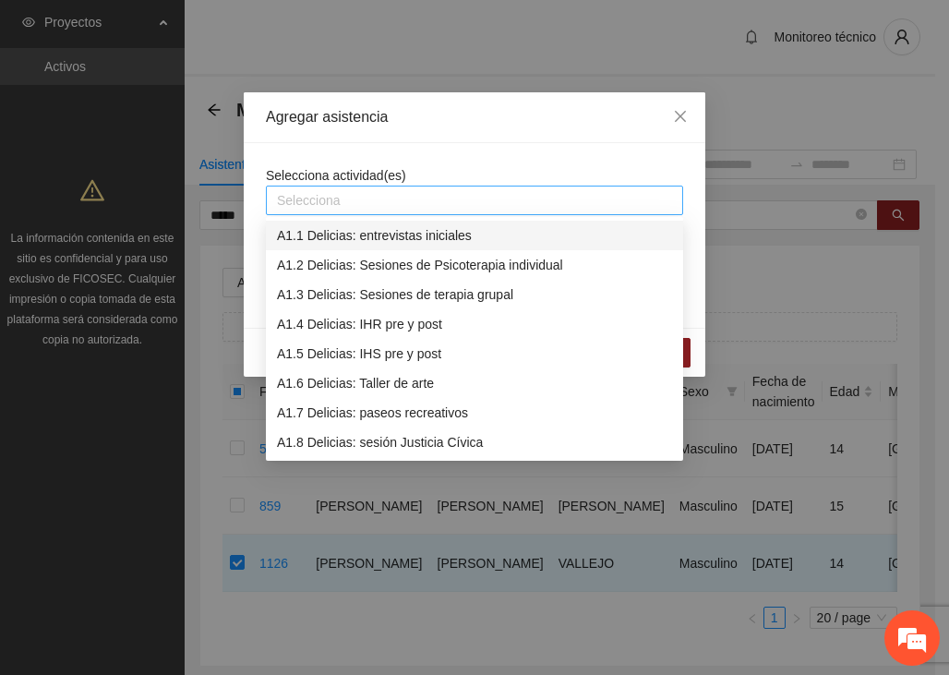
click at [317, 199] on div at bounding box center [474, 200] width 408 height 22
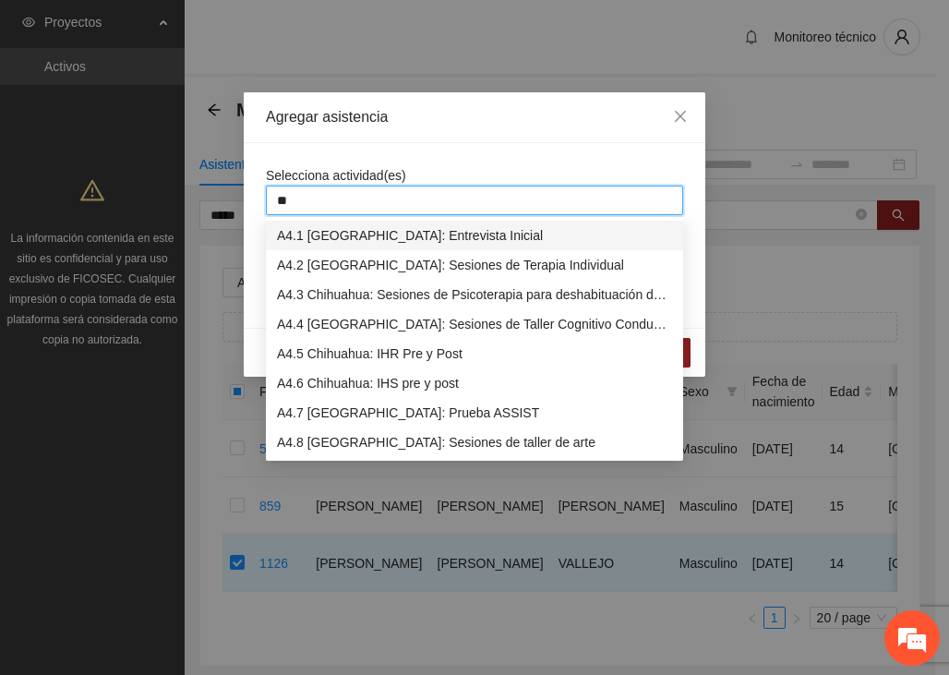
type input "***"
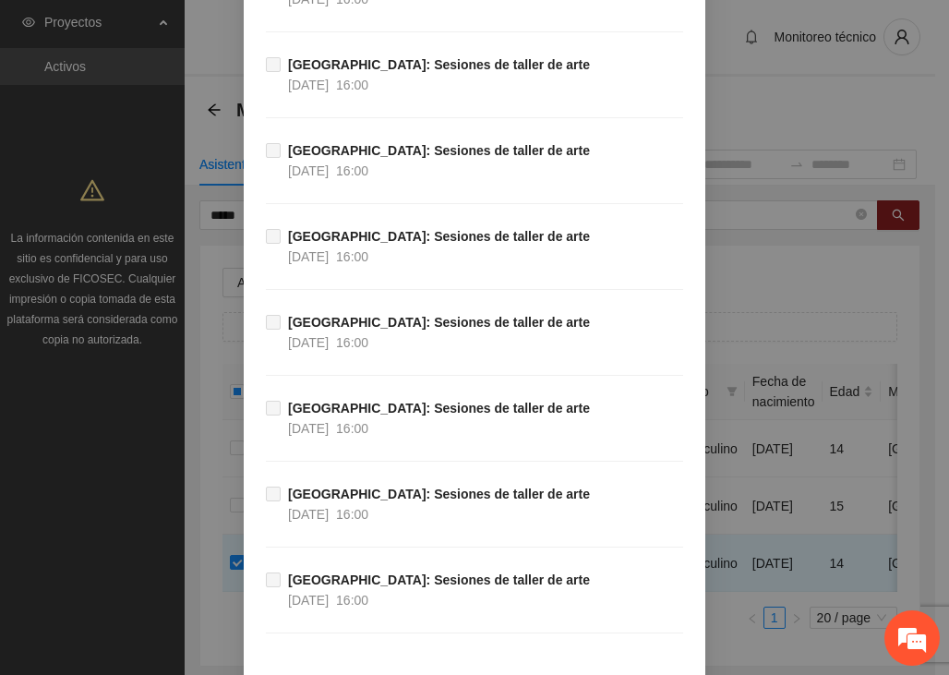
scroll to position [4261, 0]
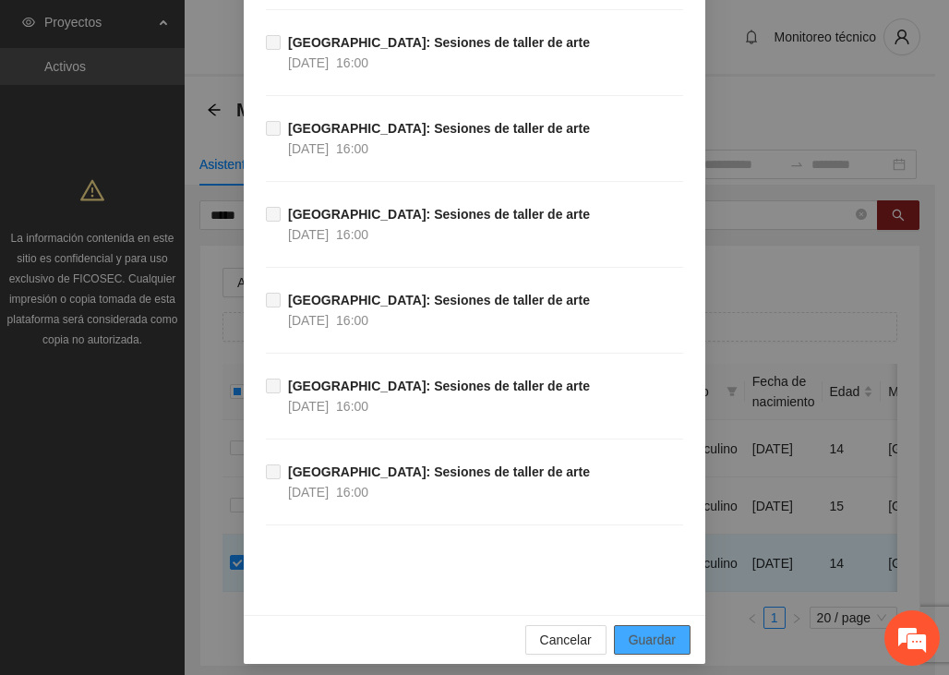
drag, startPoint x: 640, startPoint y: 627, endPoint x: 637, endPoint y: 617, distance: 9.6
click at [641, 629] on span "Guardar" at bounding box center [652, 639] width 47 height 20
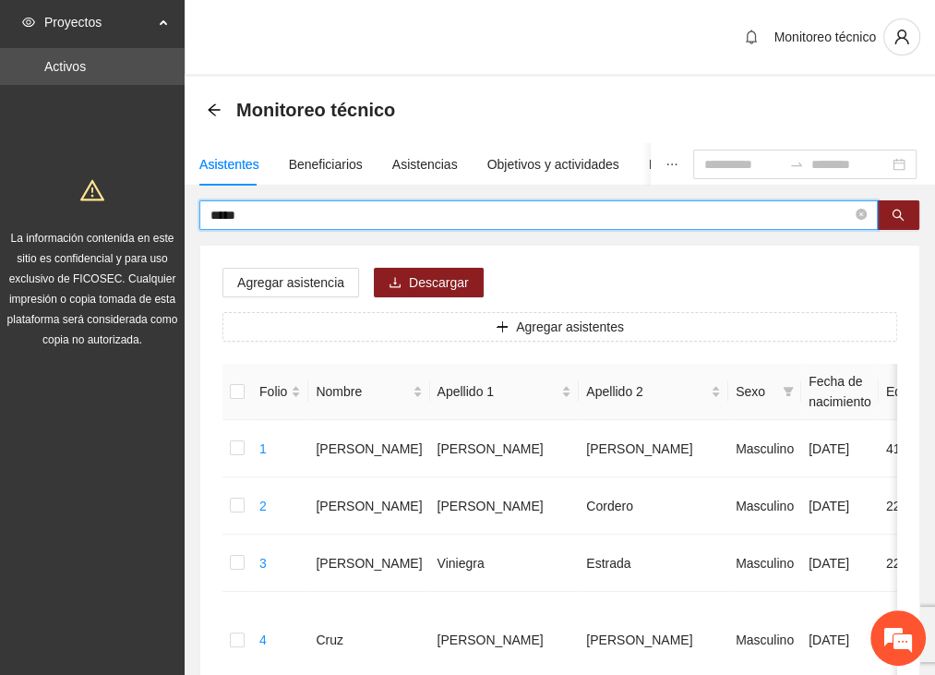
drag, startPoint x: 250, startPoint y: 214, endPoint x: 140, endPoint y: 206, distance: 110.1
type input "****"
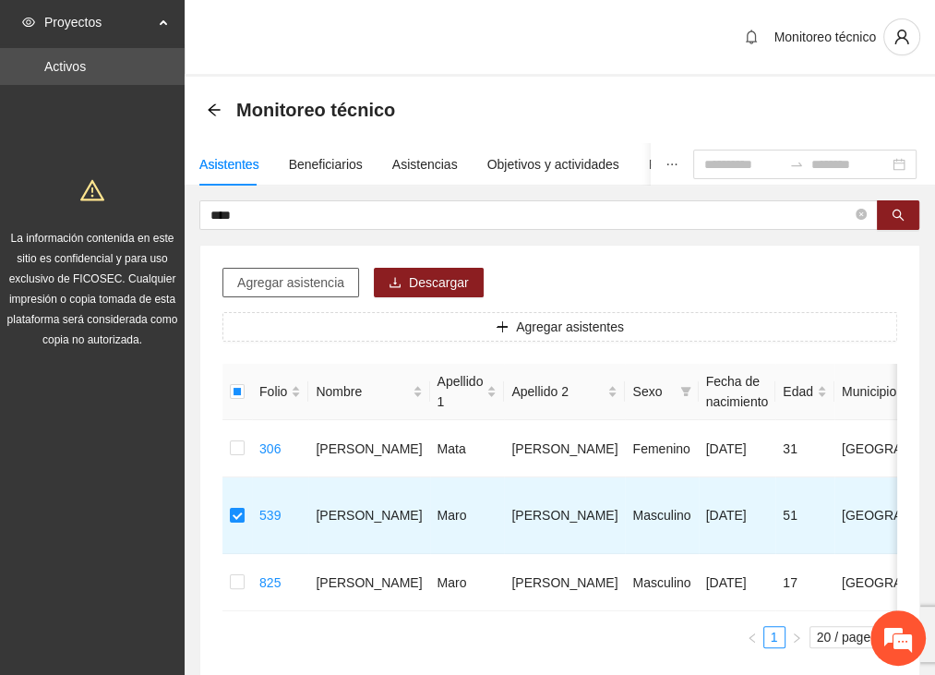
click at [299, 277] on span "Agregar asistencia" at bounding box center [290, 282] width 107 height 20
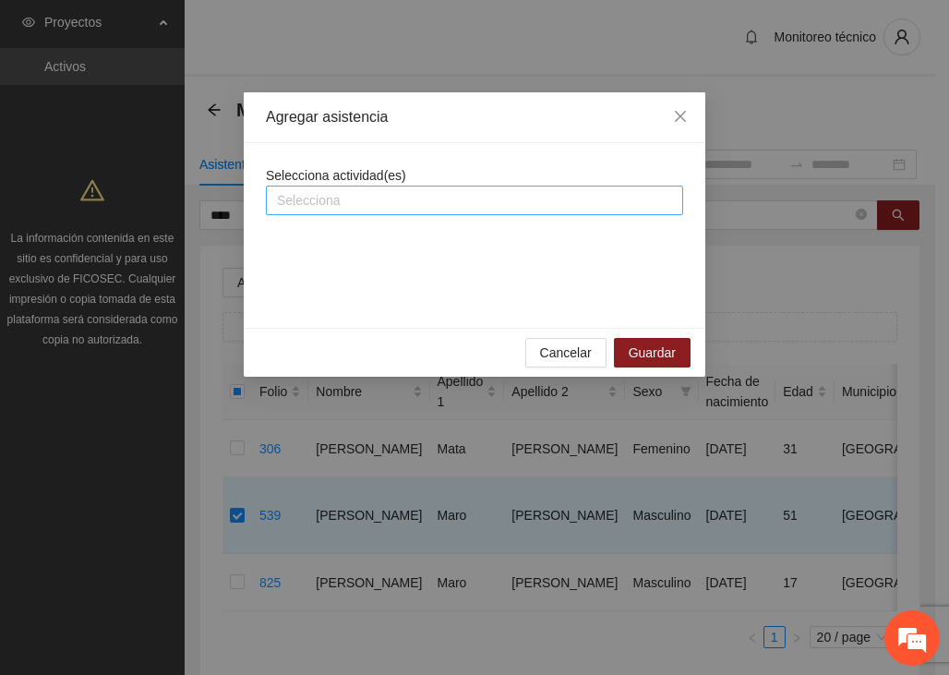
click at [326, 199] on div at bounding box center [474, 200] width 408 height 22
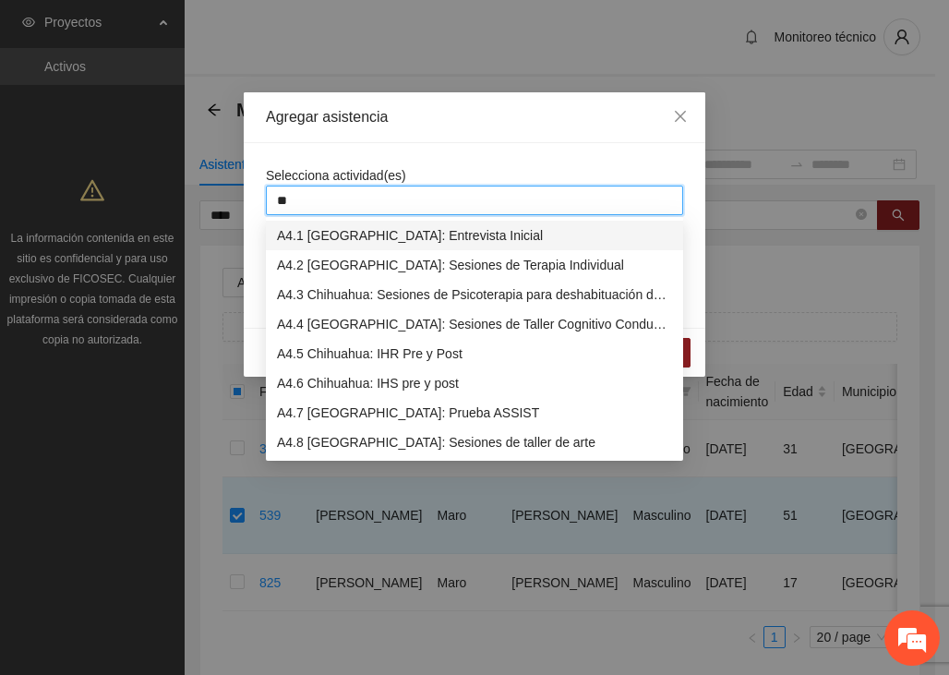
type input "***"
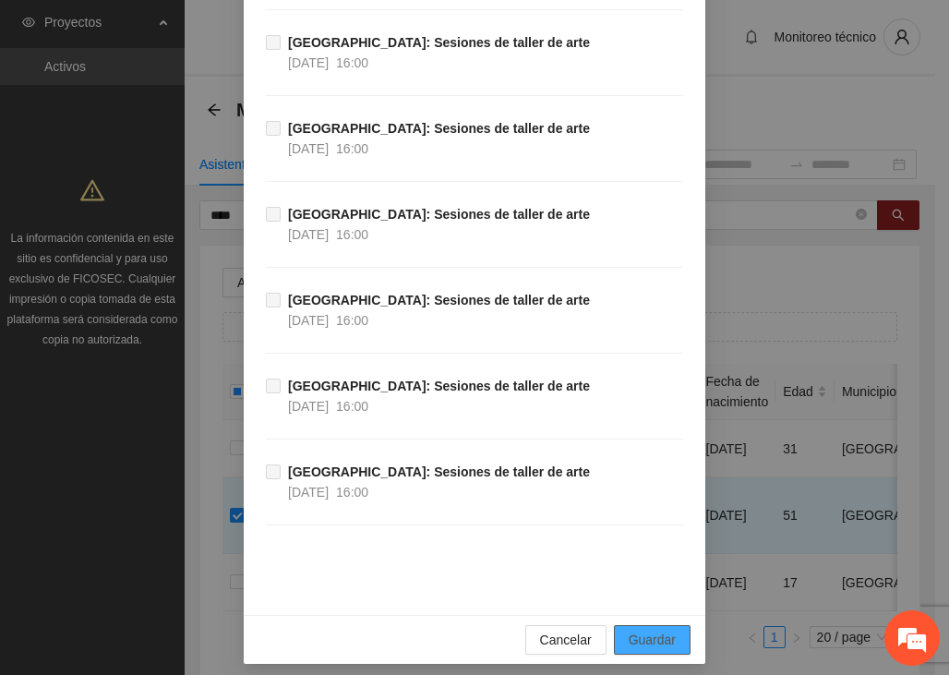
click at [619, 625] on button "Guardar" at bounding box center [652, 640] width 77 height 30
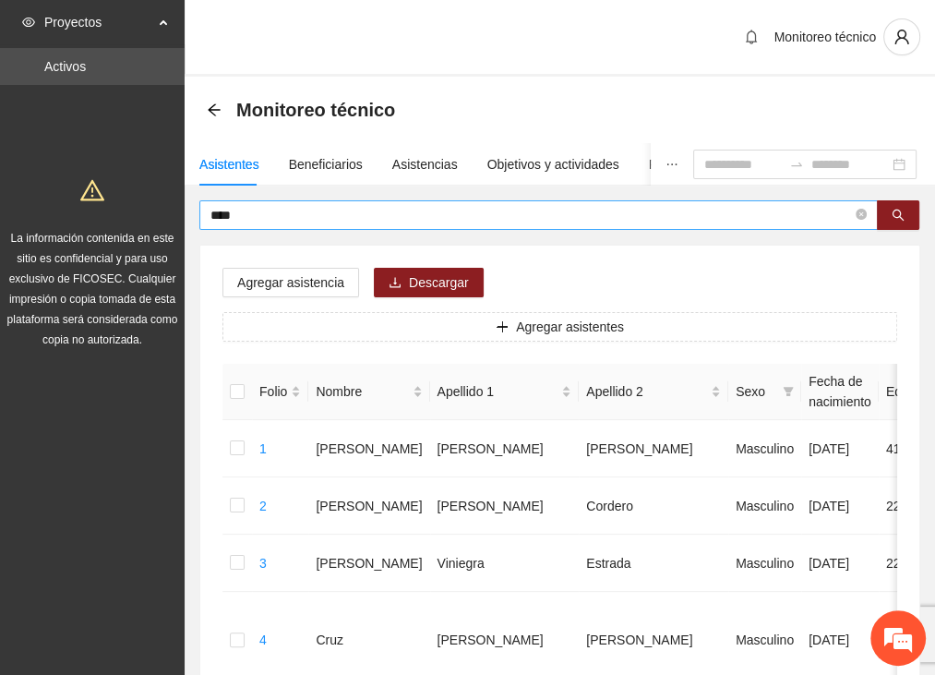
click at [277, 214] on input "****" at bounding box center [530, 215] width 641 height 20
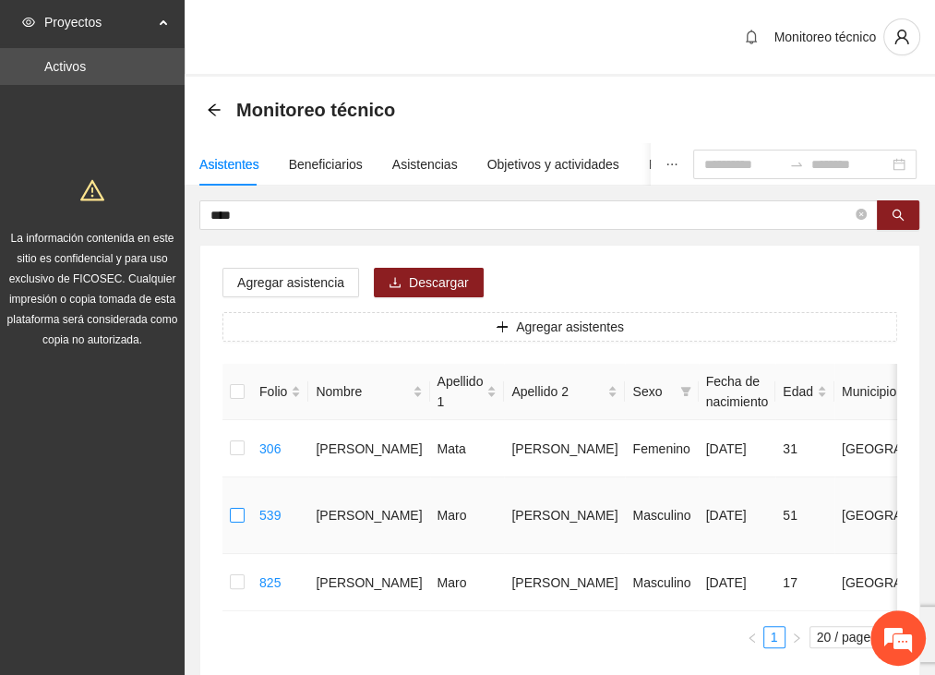
click at [234, 512] on label at bounding box center [237, 515] width 15 height 20
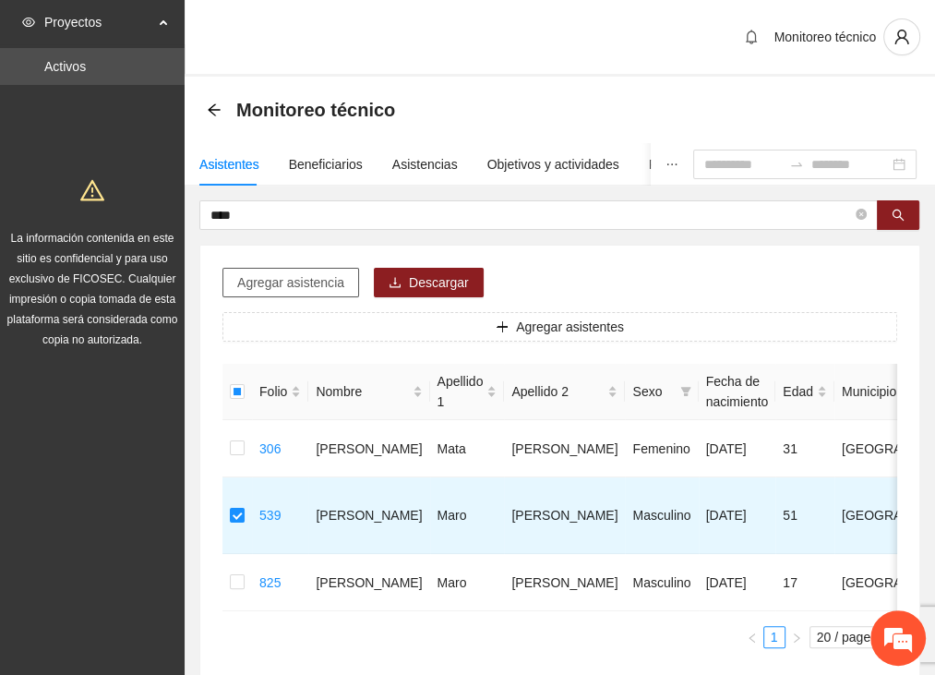
click at [304, 279] on span "Agregar asistencia" at bounding box center [290, 282] width 107 height 20
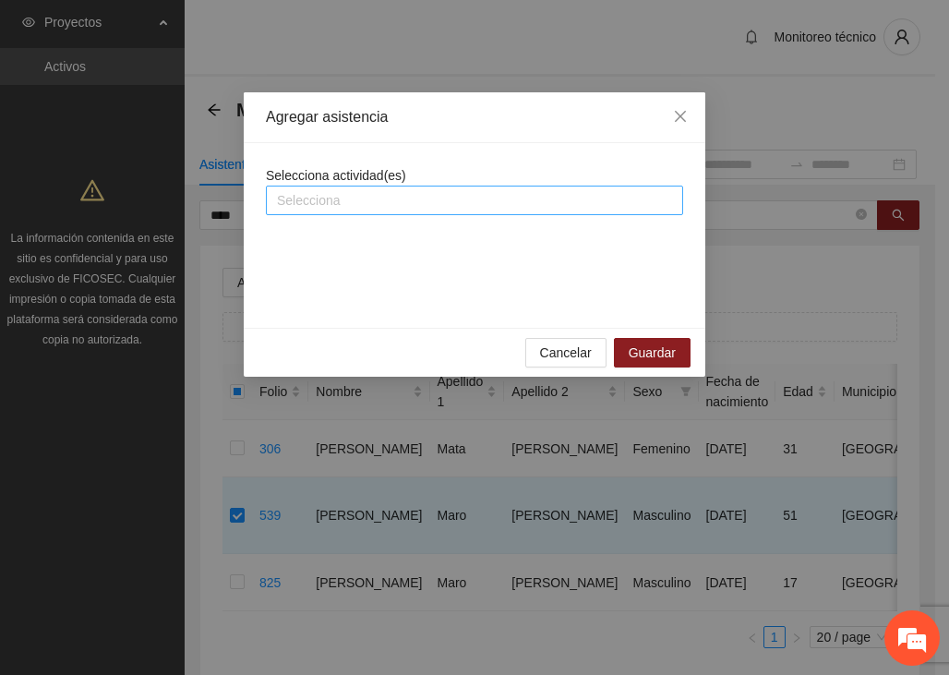
click at [352, 198] on div at bounding box center [474, 200] width 408 height 22
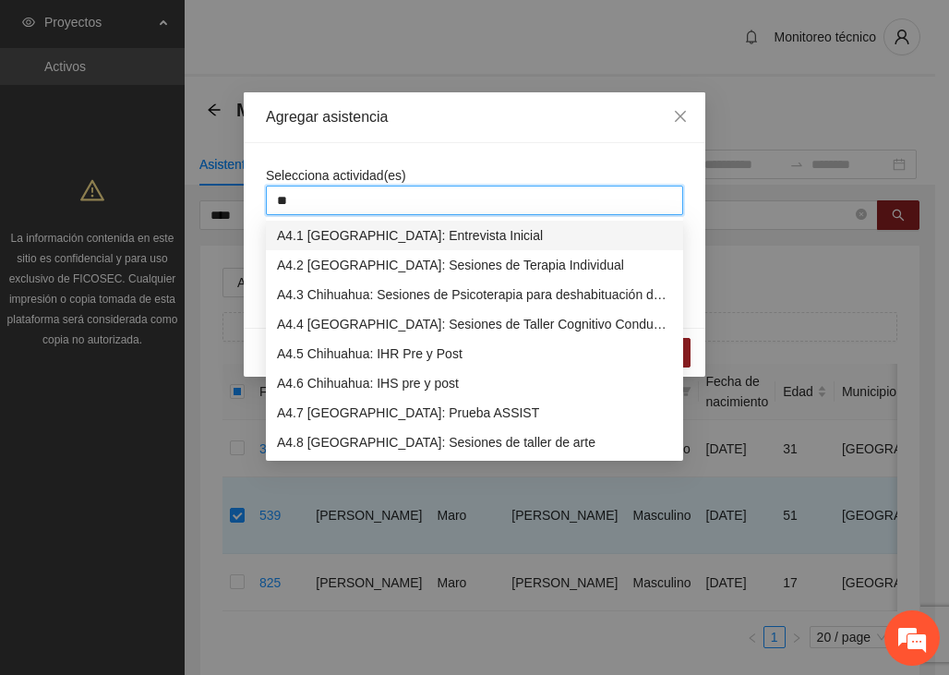
type input "***"
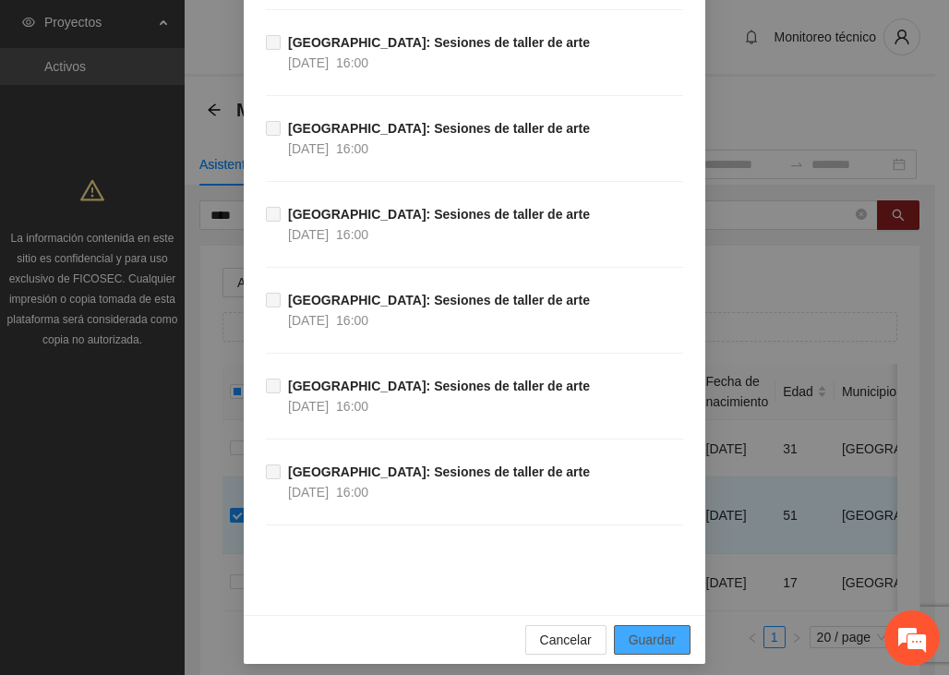
click at [665, 636] on span "Guardar" at bounding box center [652, 639] width 47 height 20
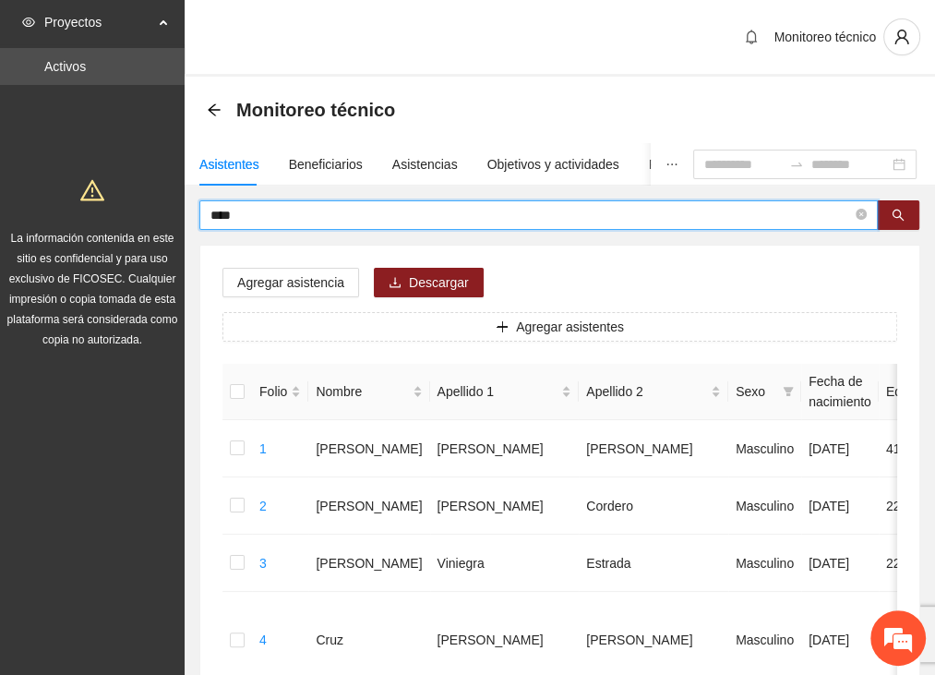
drag, startPoint x: 250, startPoint y: 211, endPoint x: 171, endPoint y: 212, distance: 79.4
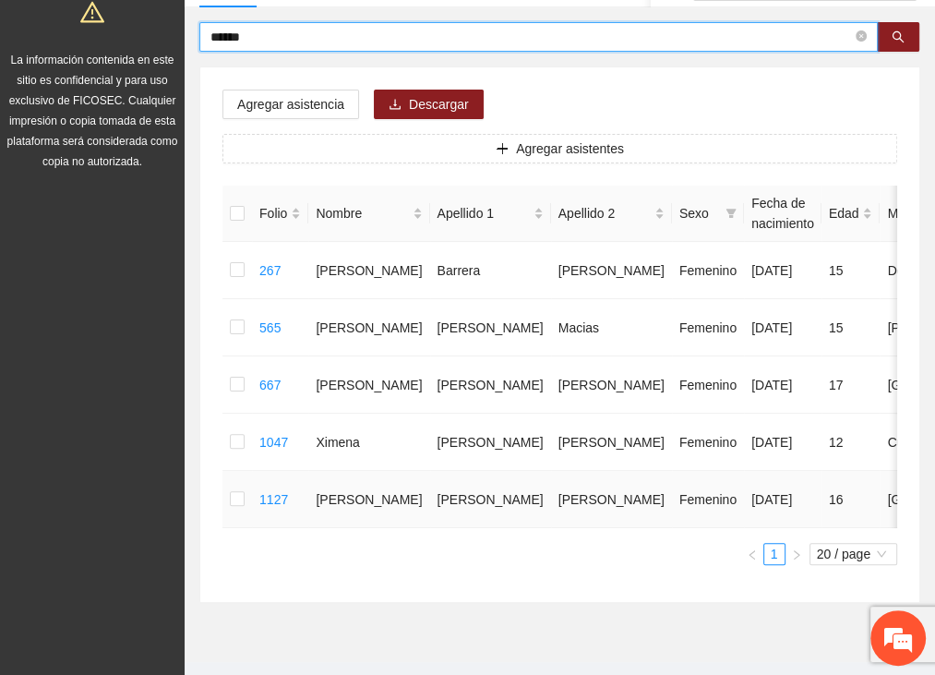
scroll to position [185, 0]
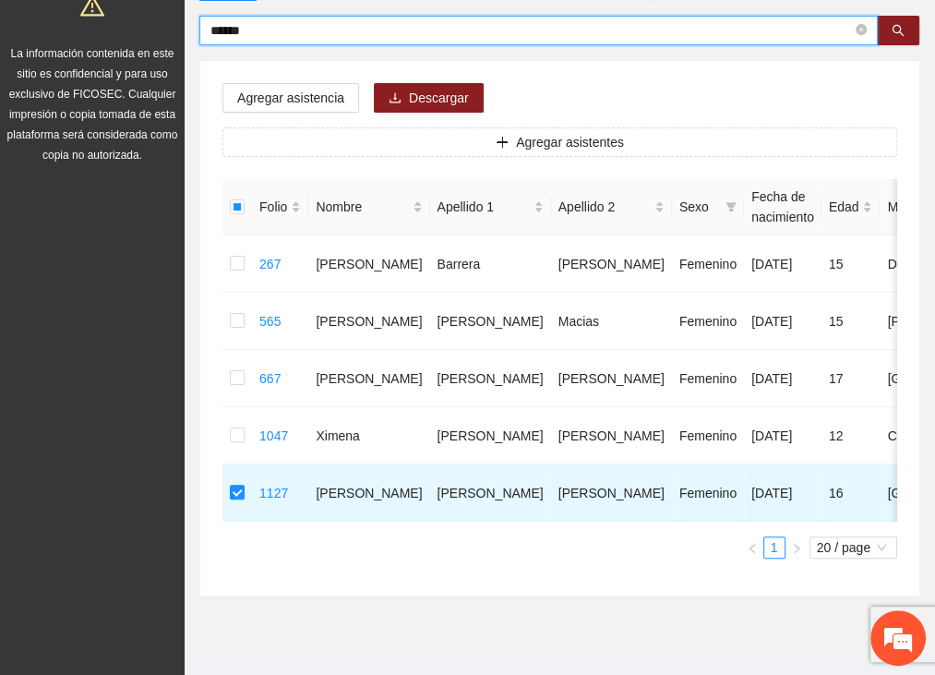
drag, startPoint x: 258, startPoint y: 29, endPoint x: 158, endPoint y: 36, distance: 100.9
click at [158, 36] on section "Proyectos Activos La información contenida en este sitio es confidencial y para…" at bounding box center [467, 261] width 935 height 892
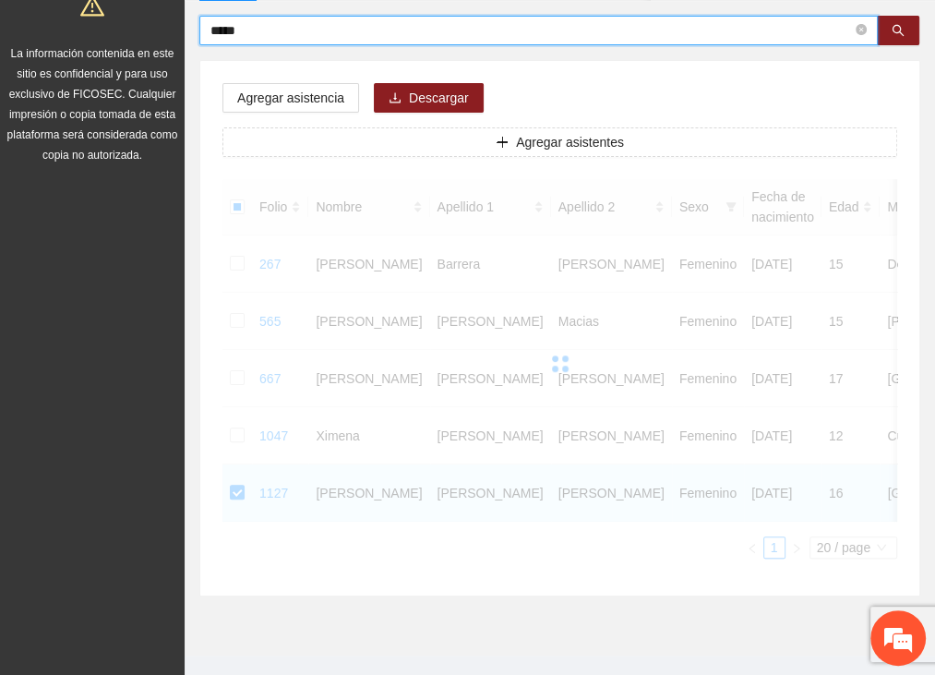
scroll to position [114, 0]
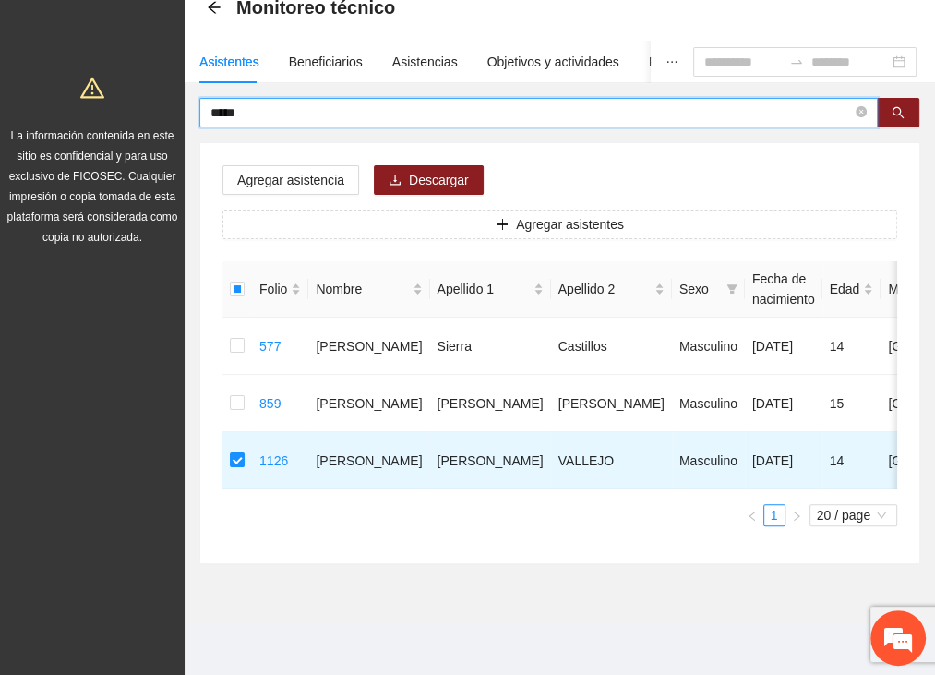
drag, startPoint x: 262, startPoint y: 102, endPoint x: 166, endPoint y: 90, distance: 96.9
click at [166, 90] on section "Proyectos Activos La información contenida en este sitio es confidencial y para…" at bounding box center [467, 286] width 935 height 777
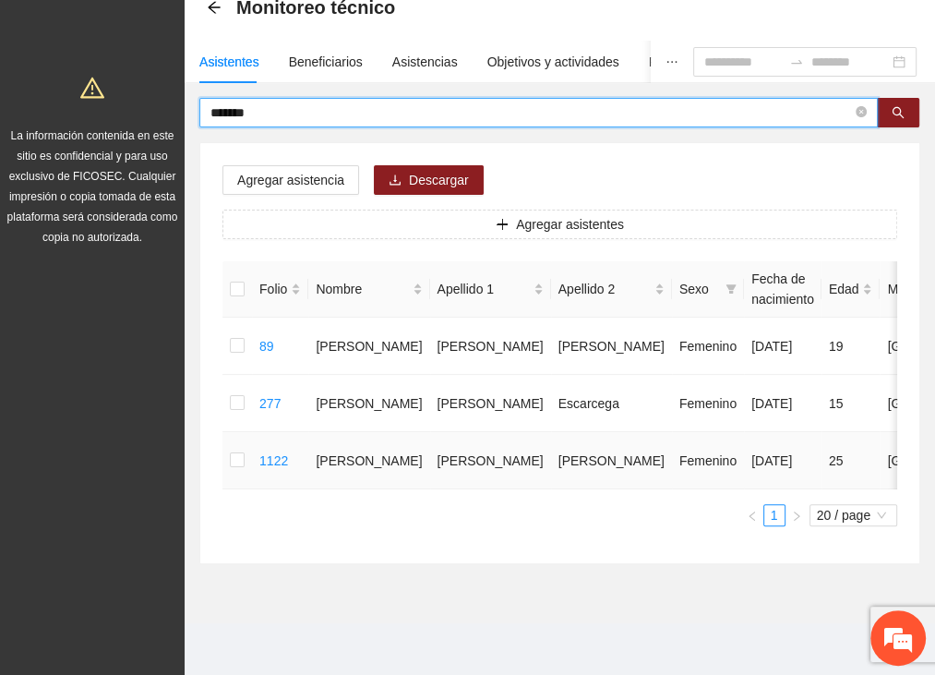
click at [240, 446] on td at bounding box center [237, 460] width 30 height 57
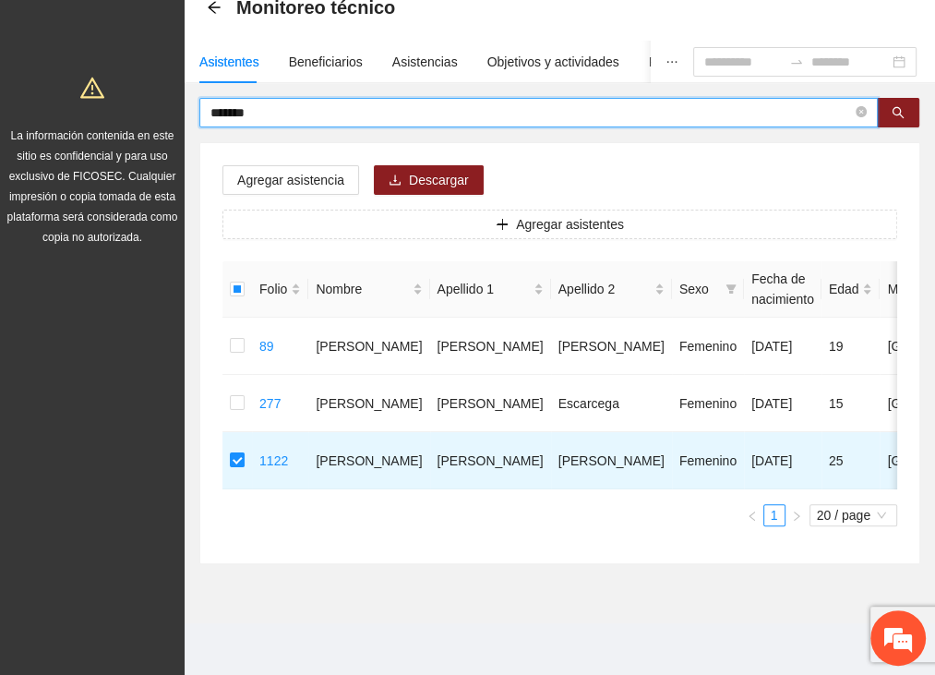
drag, startPoint x: 200, startPoint y: 101, endPoint x: 153, endPoint y: 97, distance: 47.2
click at [153, 97] on section "Proyectos Activos La información contenida en este sitio es confidencial y para…" at bounding box center [467, 286] width 935 height 777
type input "******"
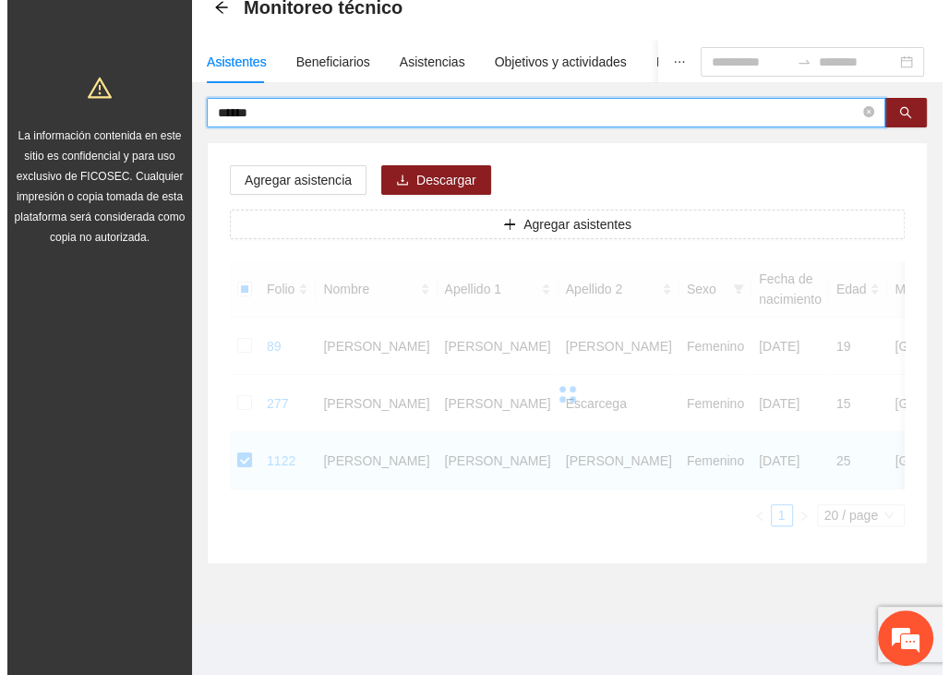
scroll to position [58, 0]
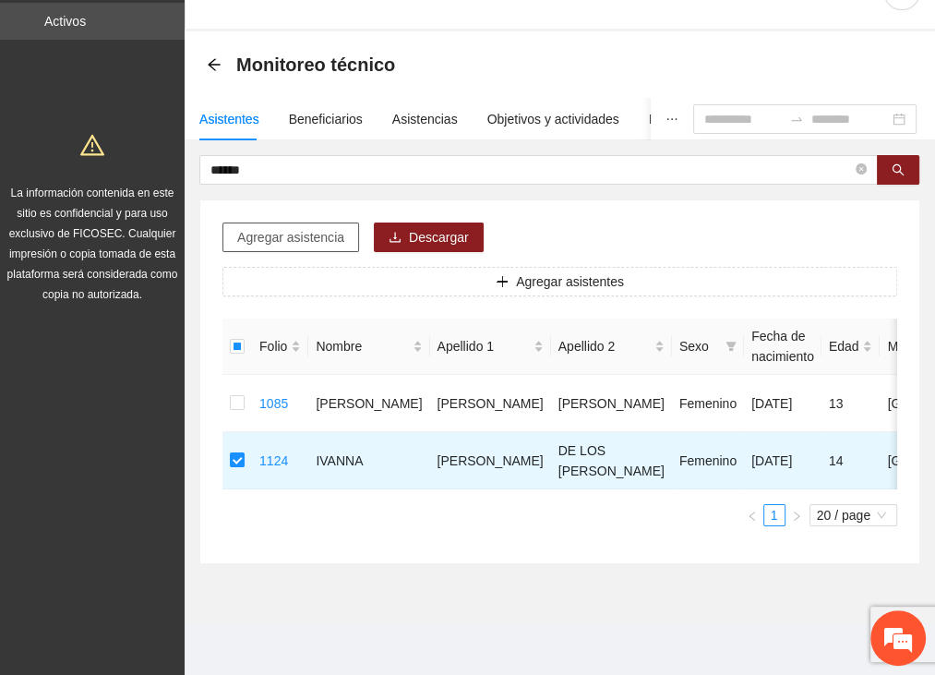
click at [258, 227] on span "Agregar asistencia" at bounding box center [290, 237] width 107 height 20
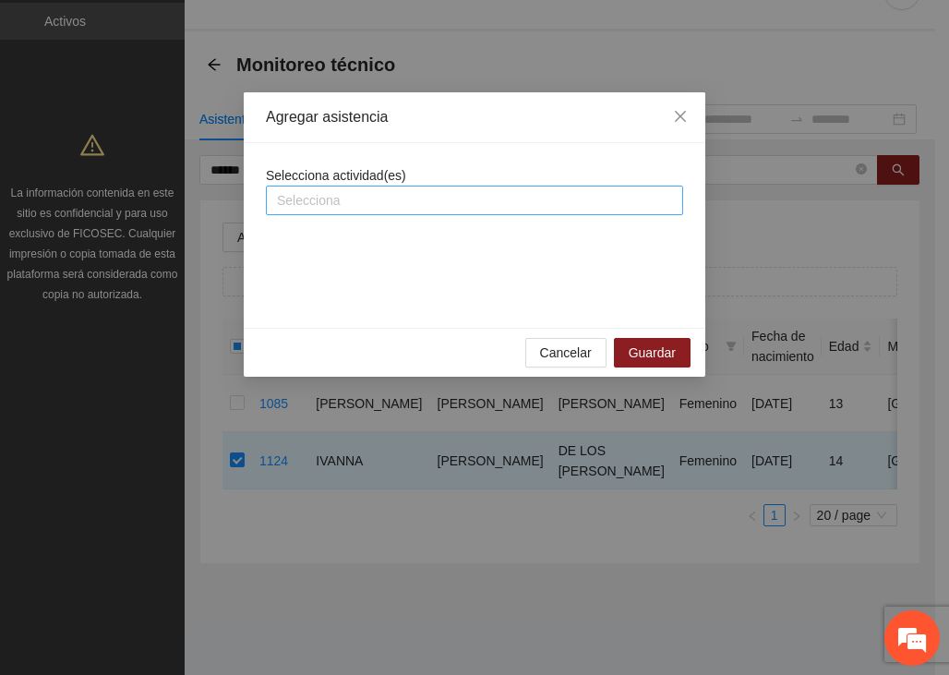
click at [288, 192] on div at bounding box center [474, 200] width 408 height 22
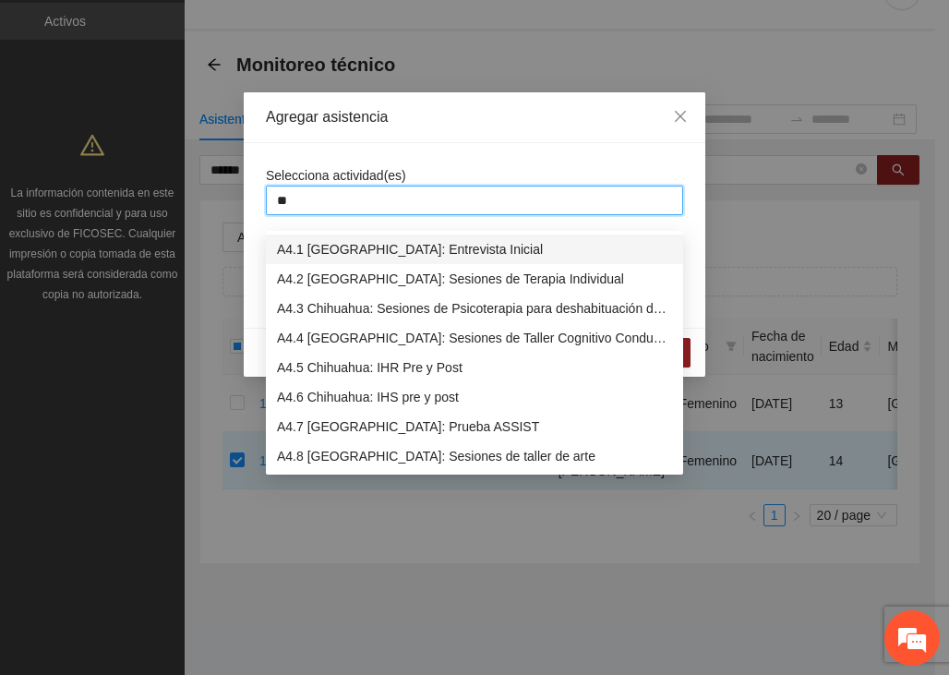
type input "***"
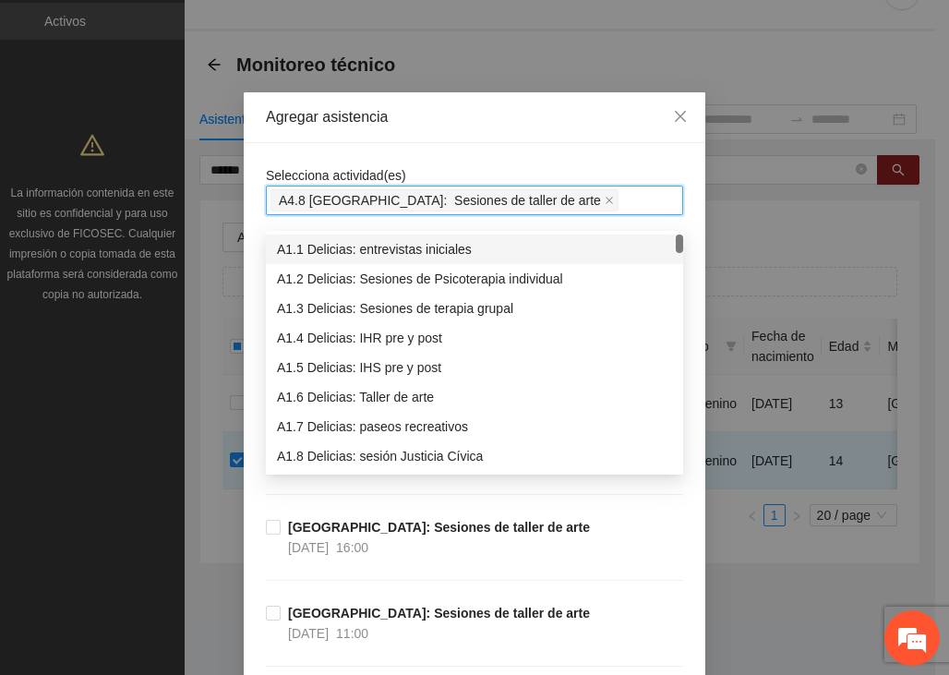
click at [336, 168] on span "Selecciona actividad(es)" at bounding box center [336, 175] width 140 height 15
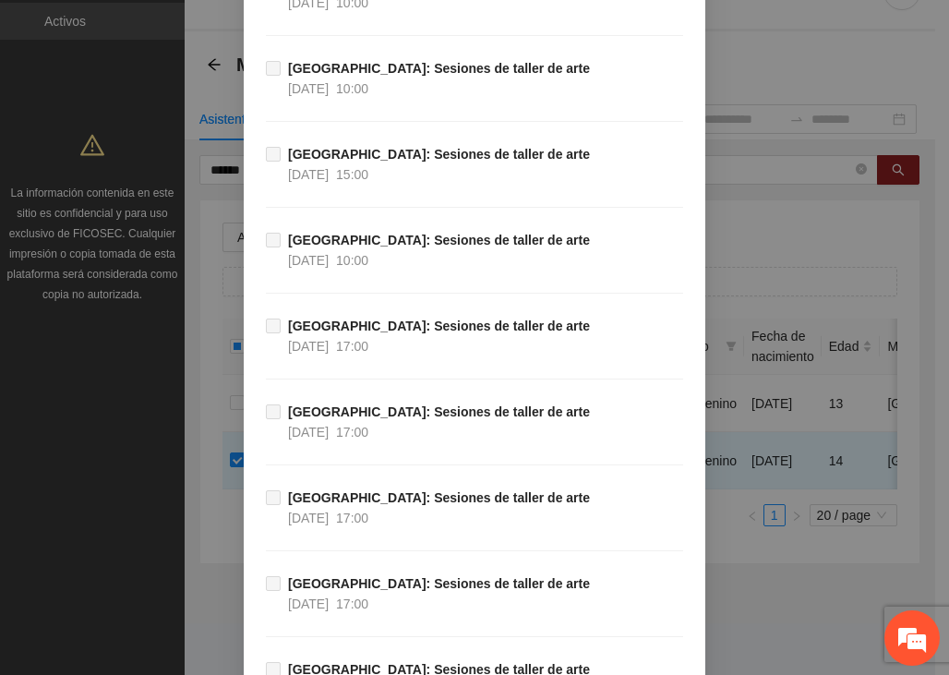
scroll to position [4261, 0]
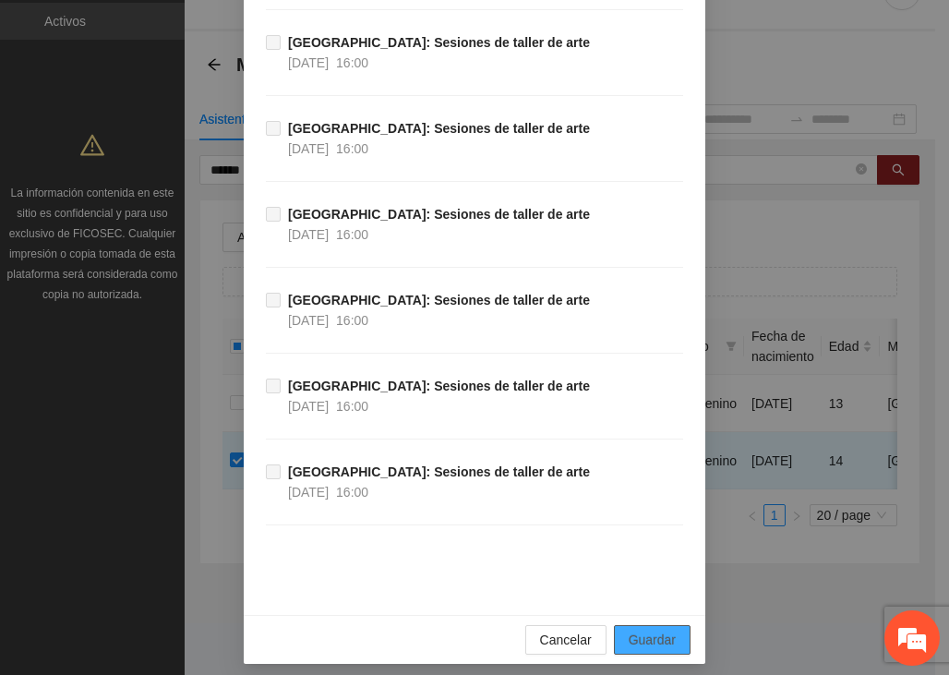
click at [642, 631] on span "Guardar" at bounding box center [652, 639] width 47 height 20
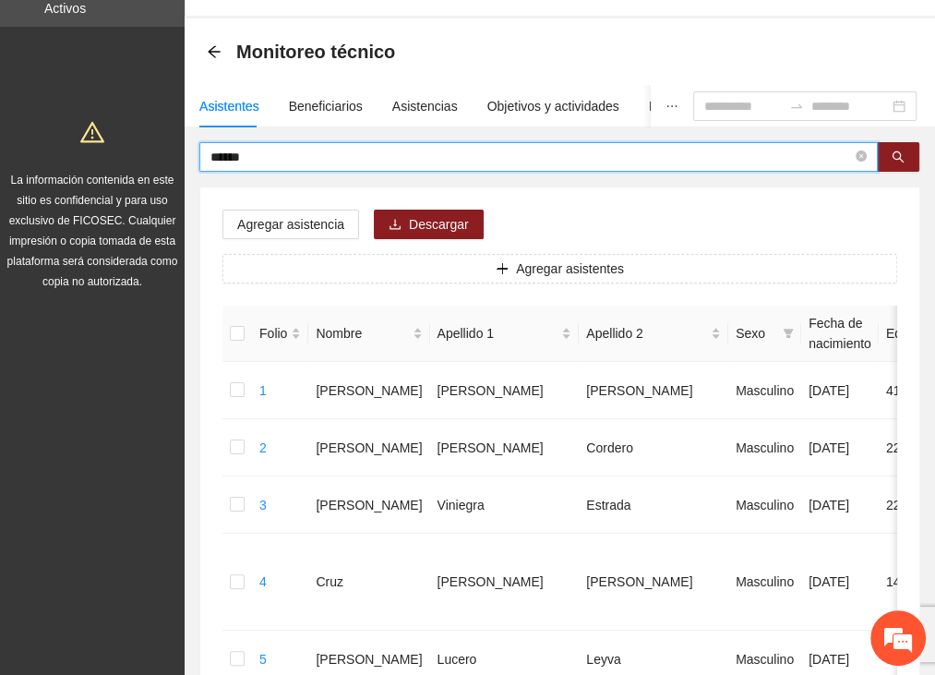
drag, startPoint x: 210, startPoint y: 156, endPoint x: 182, endPoint y: 161, distance: 28.1
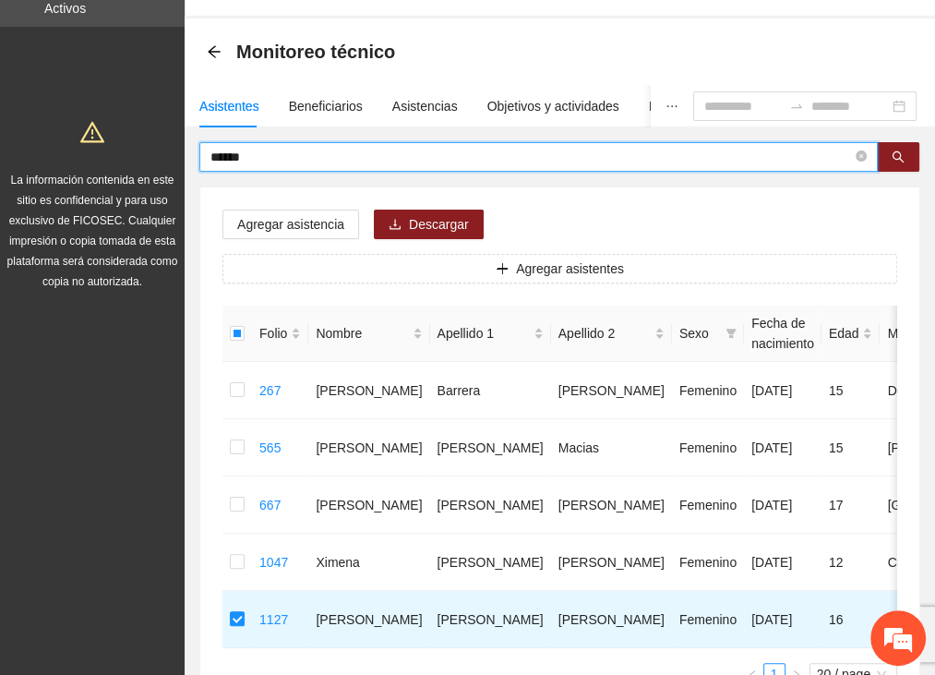
drag, startPoint x: 260, startPoint y: 159, endPoint x: 138, endPoint y: 165, distance: 122.9
click at [133, 166] on section "Proyectos Activos La información contenida en este sitio es confidencial y para…" at bounding box center [467, 388] width 935 height 892
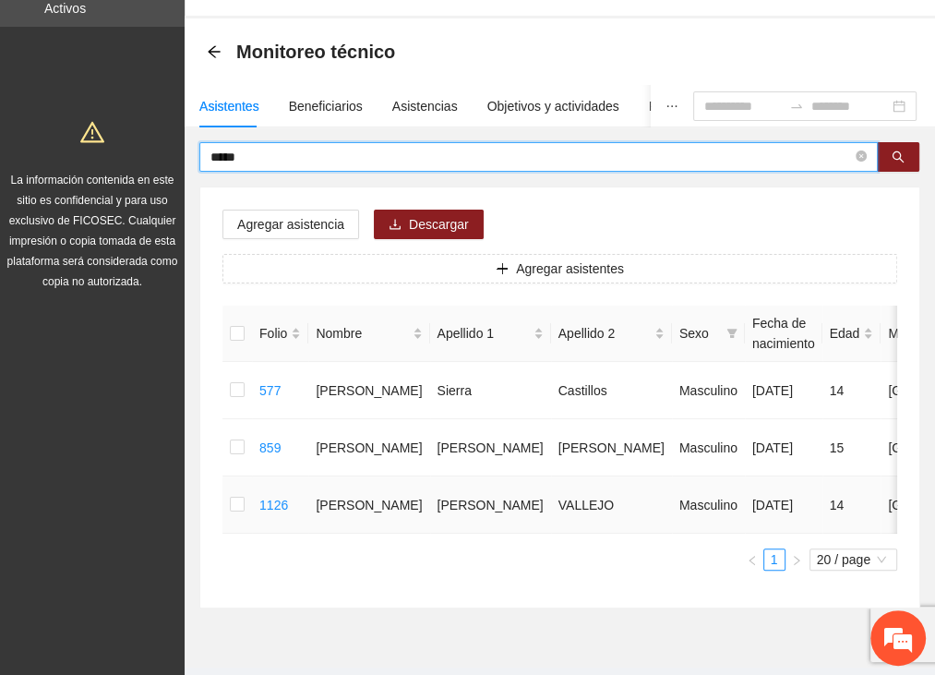
drag, startPoint x: 244, startPoint y: 506, endPoint x: 223, endPoint y: 504, distance: 20.4
click at [223, 504] on td at bounding box center [237, 504] width 30 height 57
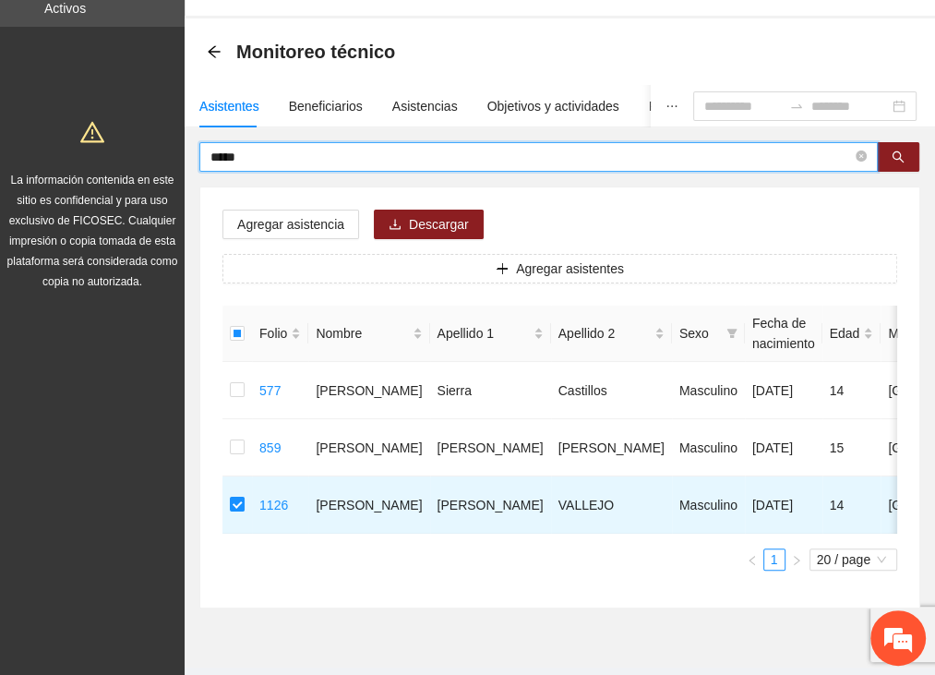
drag, startPoint x: 246, startPoint y: 158, endPoint x: 198, endPoint y: 160, distance: 48.0
click at [198, 160] on div "***** Agregar asistencia Descargar Agregar asistentes Folio Nombre Apellido 1 A…" at bounding box center [560, 375] width 750 height 466
type input "*"
drag, startPoint x: 253, startPoint y: 154, endPoint x: 142, endPoint y: 140, distance: 111.6
click at [145, 150] on section "Proyectos Activos La información contenida en este sitio es confidencial y para…" at bounding box center [467, 330] width 935 height 777
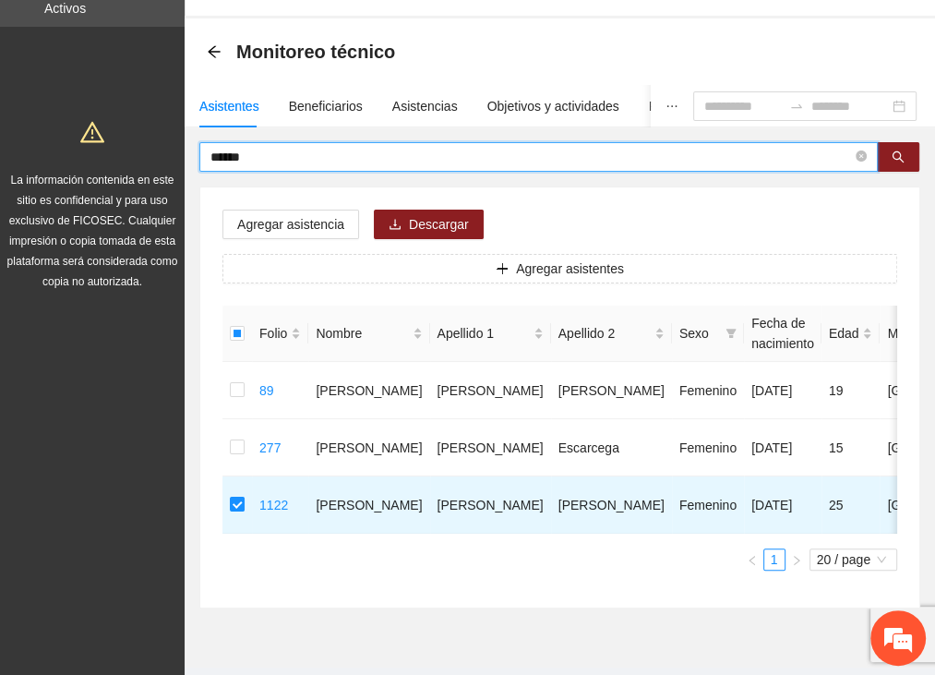
type input "******"
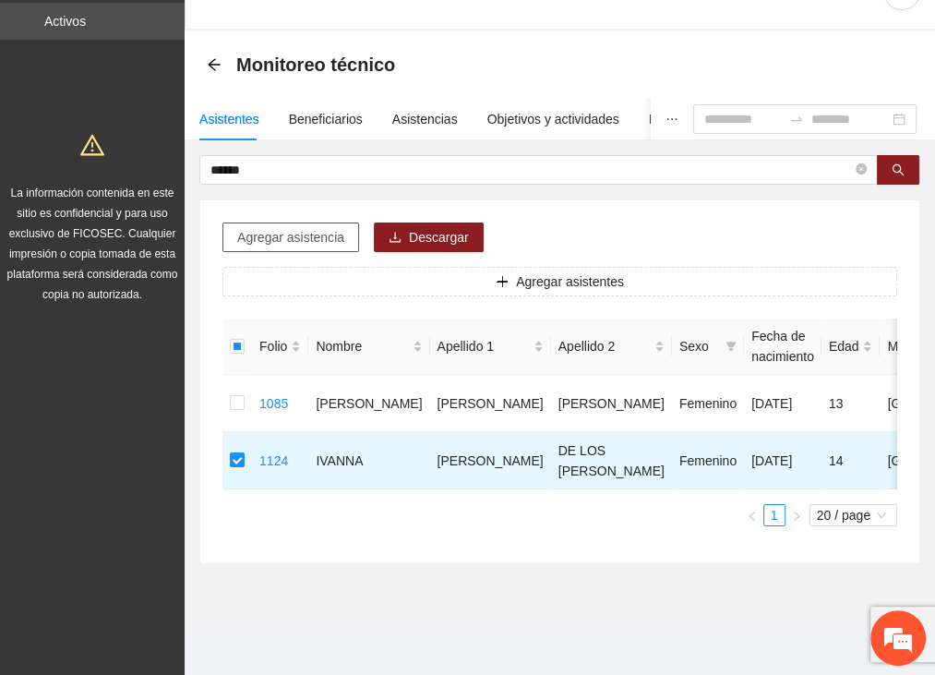
click at [270, 227] on span "Agregar asistencia" at bounding box center [290, 237] width 107 height 20
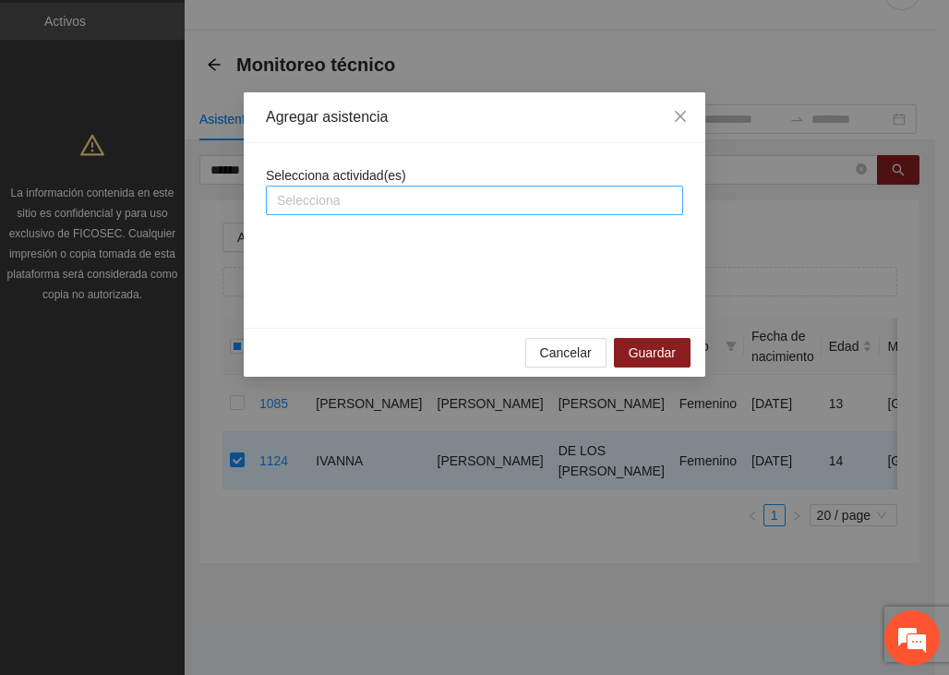
click at [304, 198] on div at bounding box center [474, 200] width 408 height 22
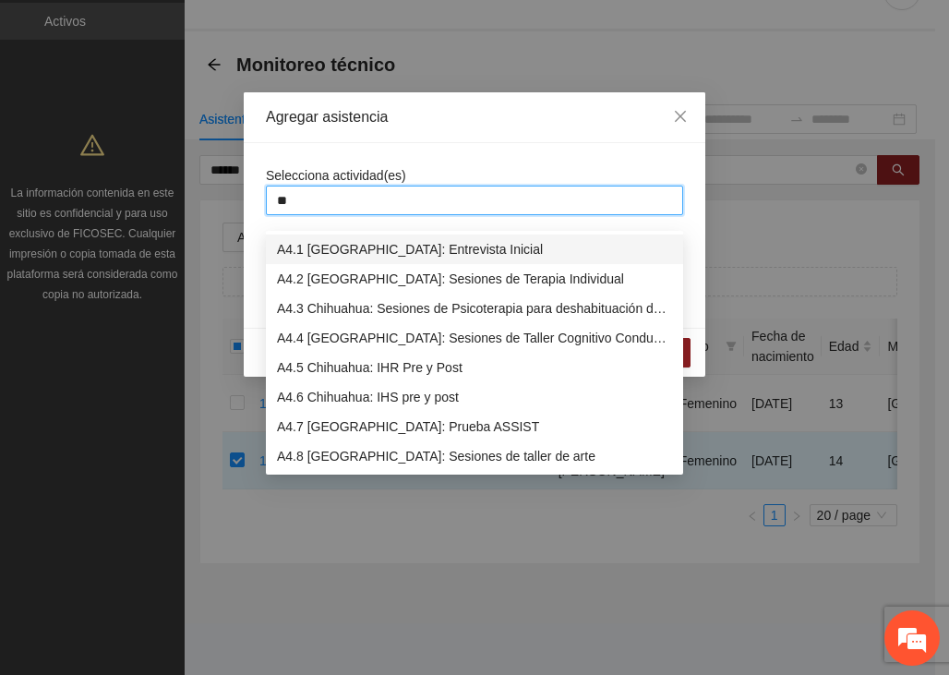
type input "***"
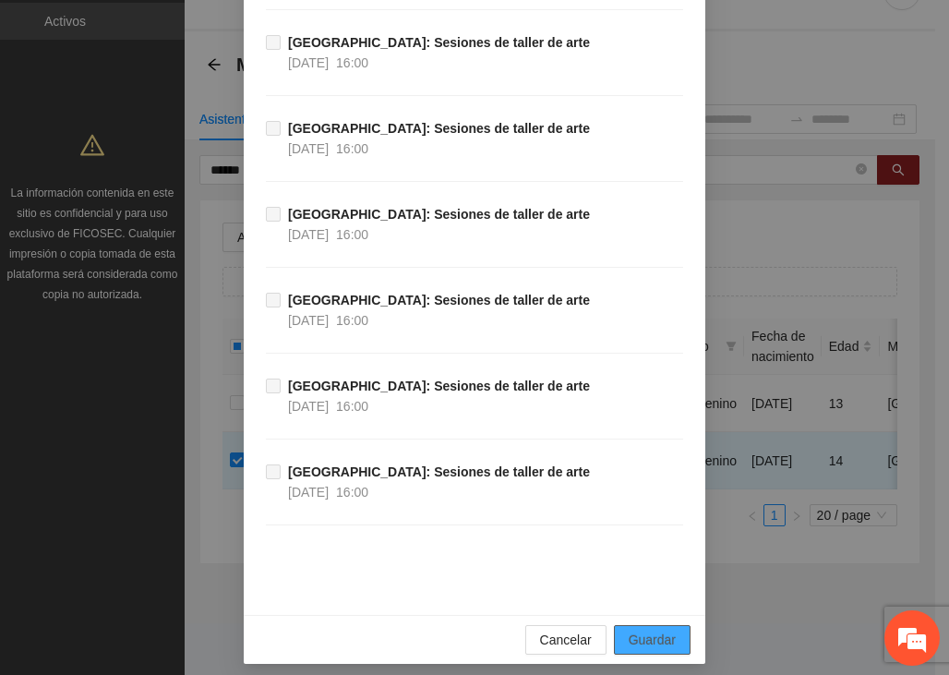
click at [653, 629] on span "Guardar" at bounding box center [652, 639] width 47 height 20
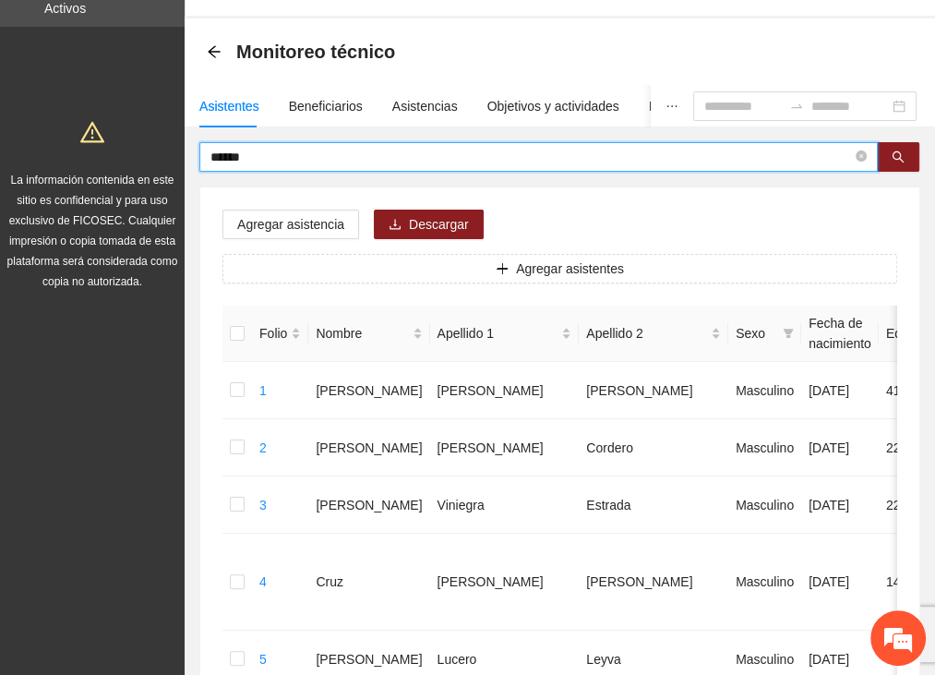
drag, startPoint x: 252, startPoint y: 152, endPoint x: 138, endPoint y: 150, distance: 113.5
type input "*"
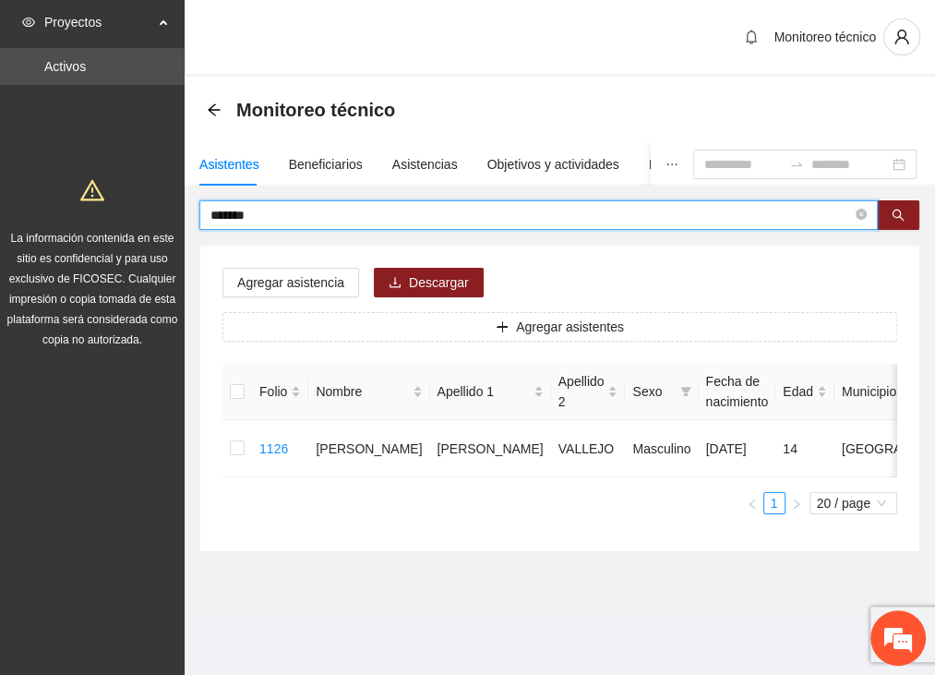
scroll to position [0, 0]
drag, startPoint x: 249, startPoint y: 212, endPoint x: 51, endPoint y: 171, distance: 202.7
click at [51, 171] on section "Proyectos Activos La información contenida en este sitio es confidencial y para…" at bounding box center [467, 337] width 935 height 675
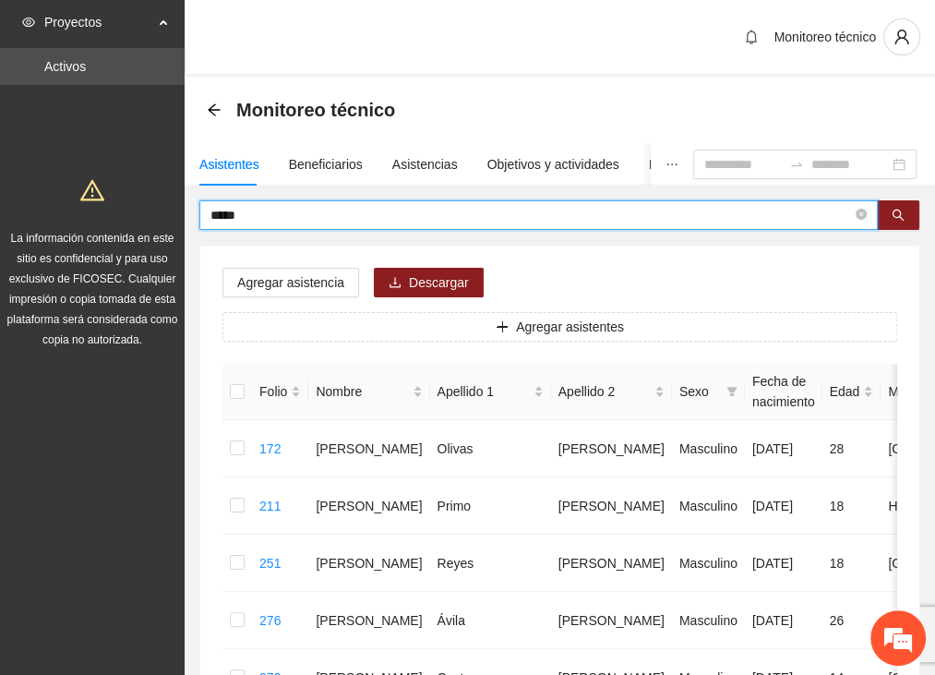
drag, startPoint x: 232, startPoint y: 213, endPoint x: 191, endPoint y: 217, distance: 40.8
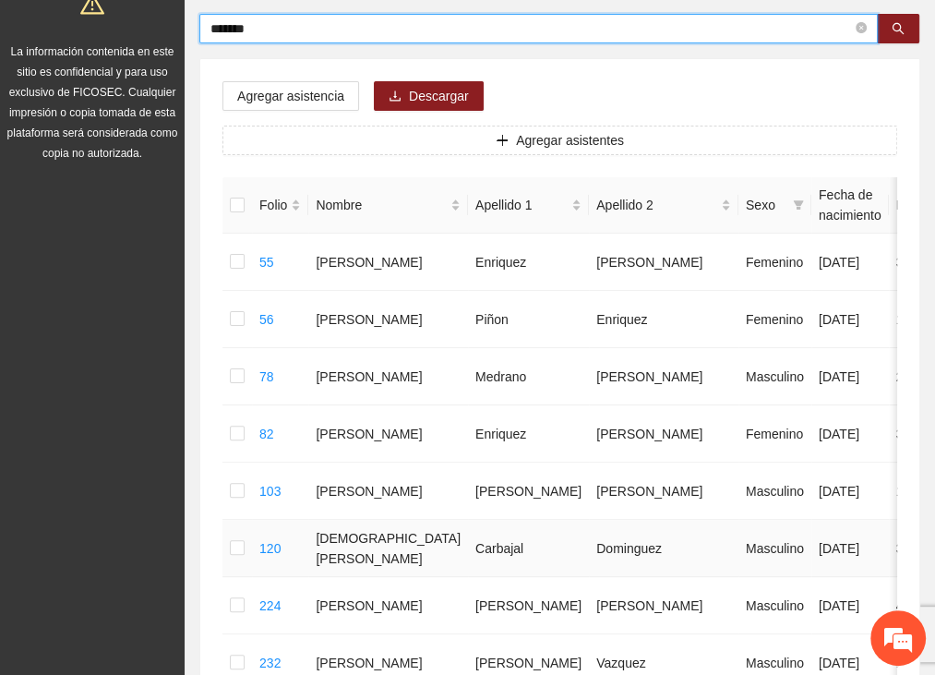
scroll to position [185, 0]
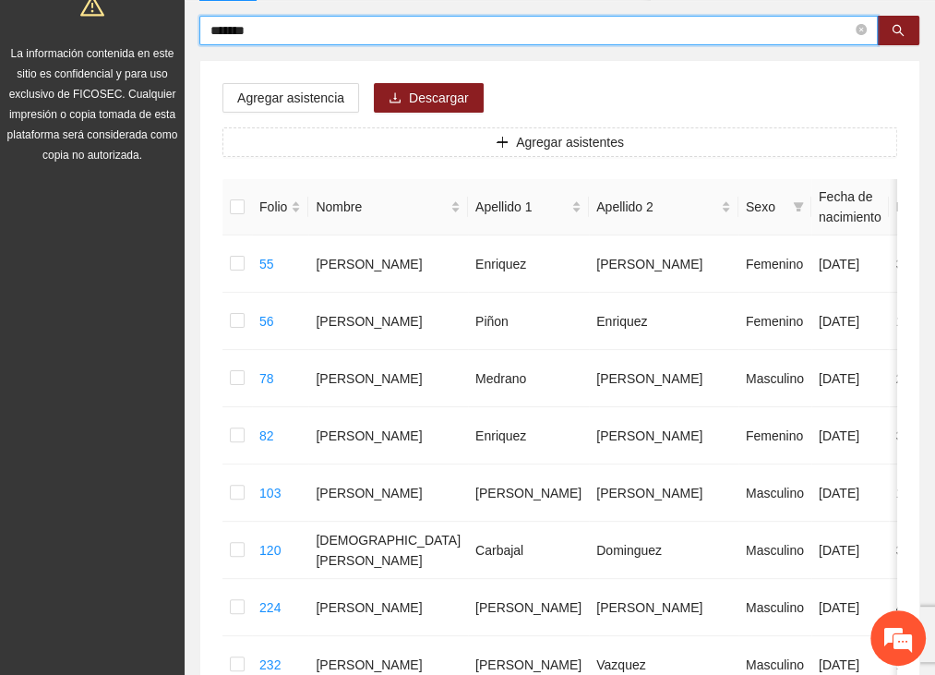
drag, startPoint x: 246, startPoint y: 32, endPoint x: 193, endPoint y: 40, distance: 53.1
click at [195, 40] on div "******* Agregar asistencia Descargar Agregar asistentes Folio Nombre Apellido 1…" at bounding box center [560, 659] width 750 height 1287
type input "********"
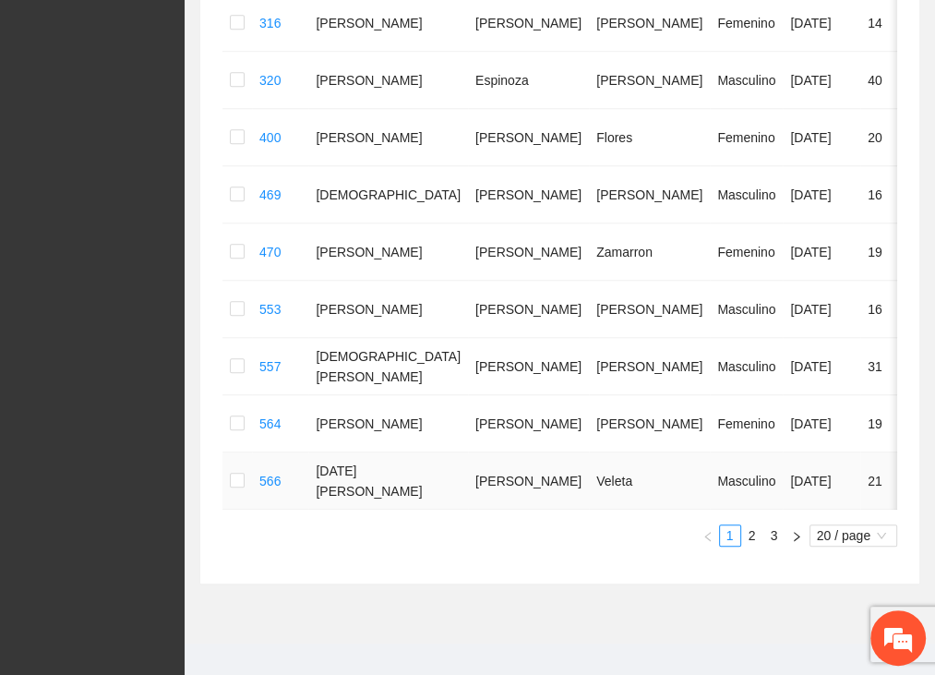
scroll to position [1088, 0]
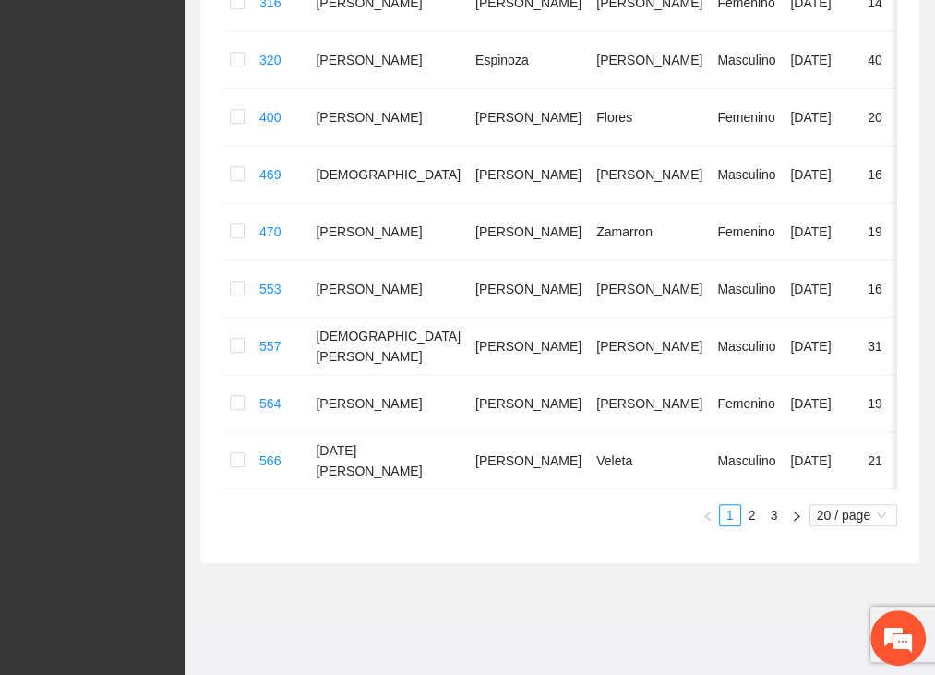
click at [749, 516] on link "2" at bounding box center [752, 515] width 20 height 20
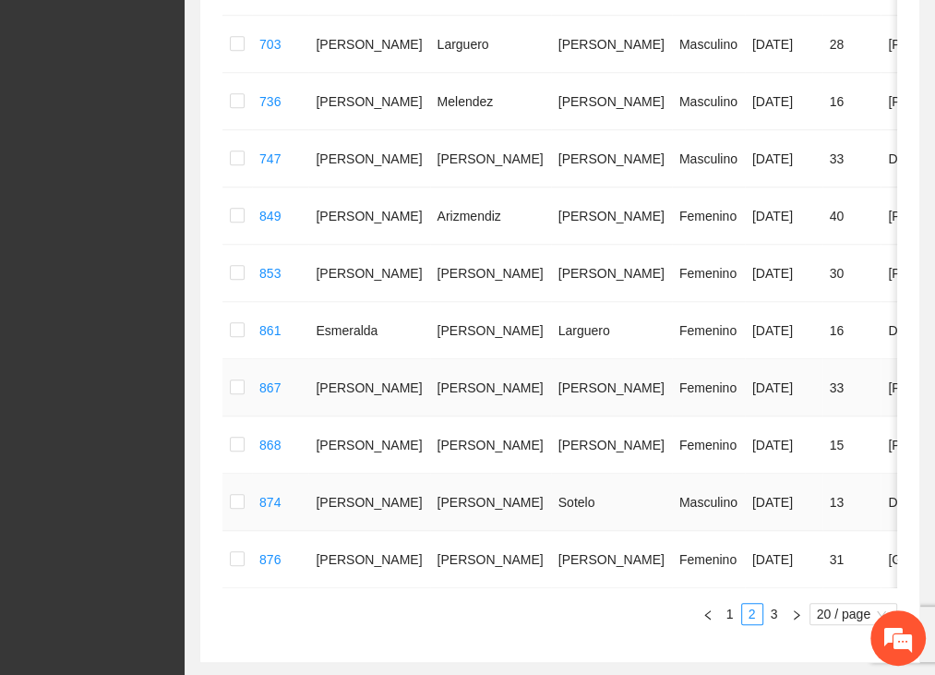
scroll to position [996, 0]
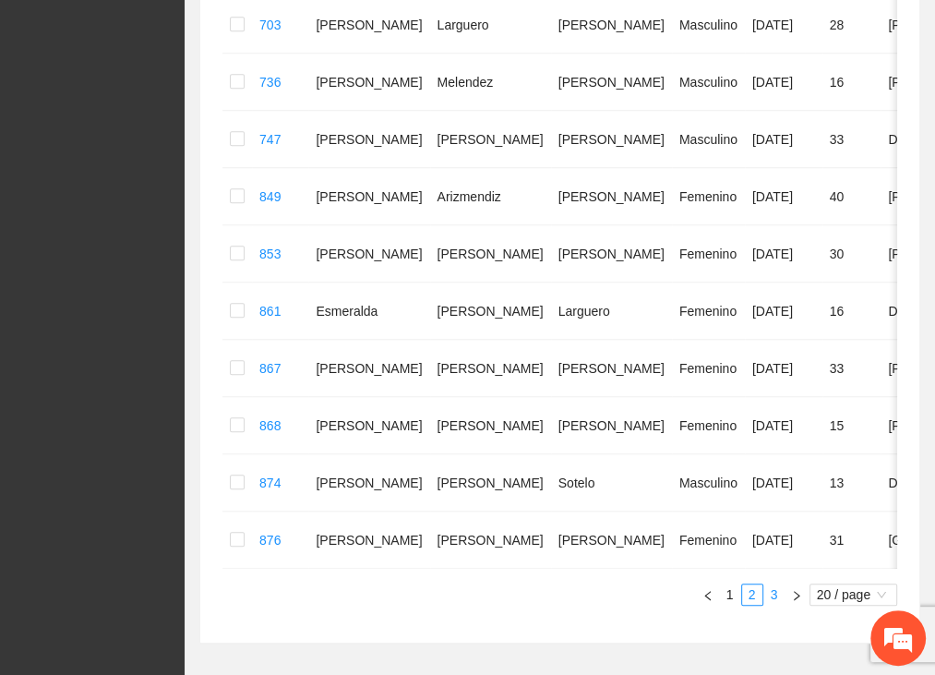
click at [774, 602] on link "3" at bounding box center [774, 594] width 20 height 20
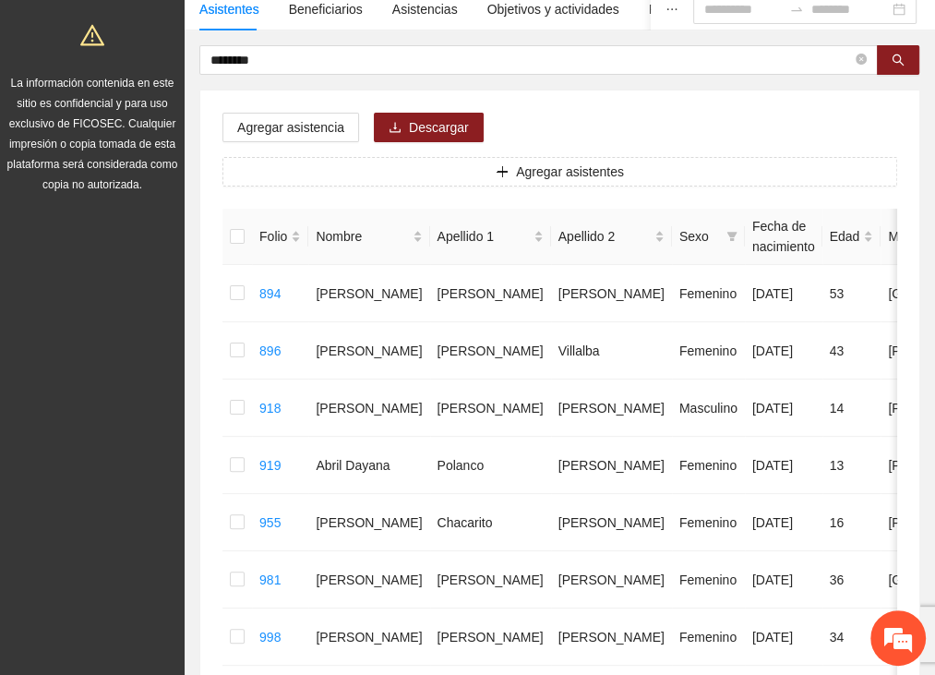
scroll to position [0, 0]
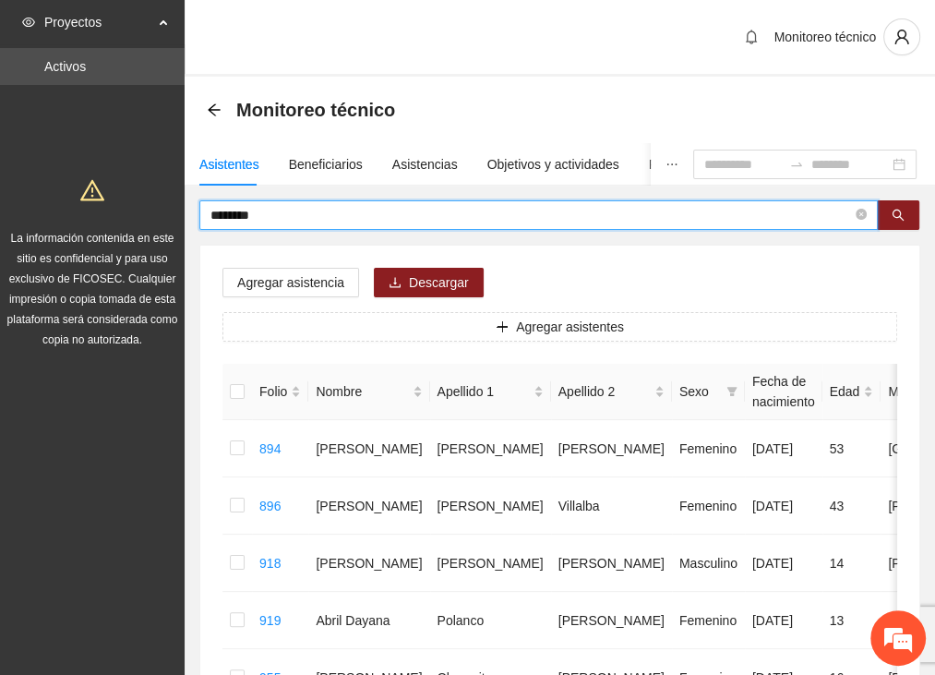
drag, startPoint x: 269, startPoint y: 216, endPoint x: 177, endPoint y: 213, distance: 92.3
click at [282, 211] on input "text" at bounding box center [530, 215] width 641 height 20
click at [281, 213] on input "text" at bounding box center [530, 215] width 641 height 20
type input "*****"
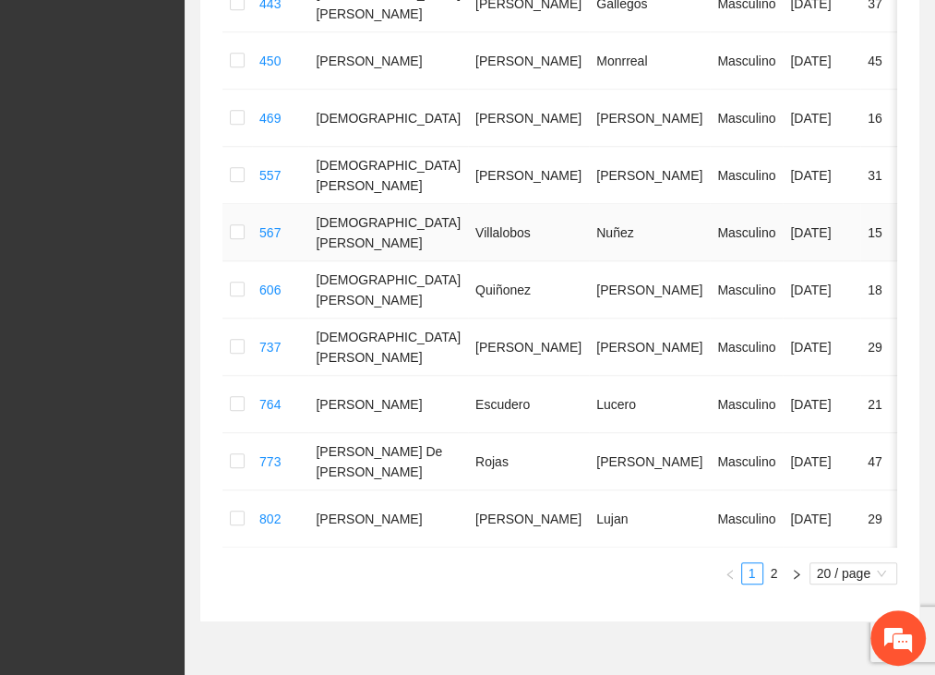
scroll to position [1088, 0]
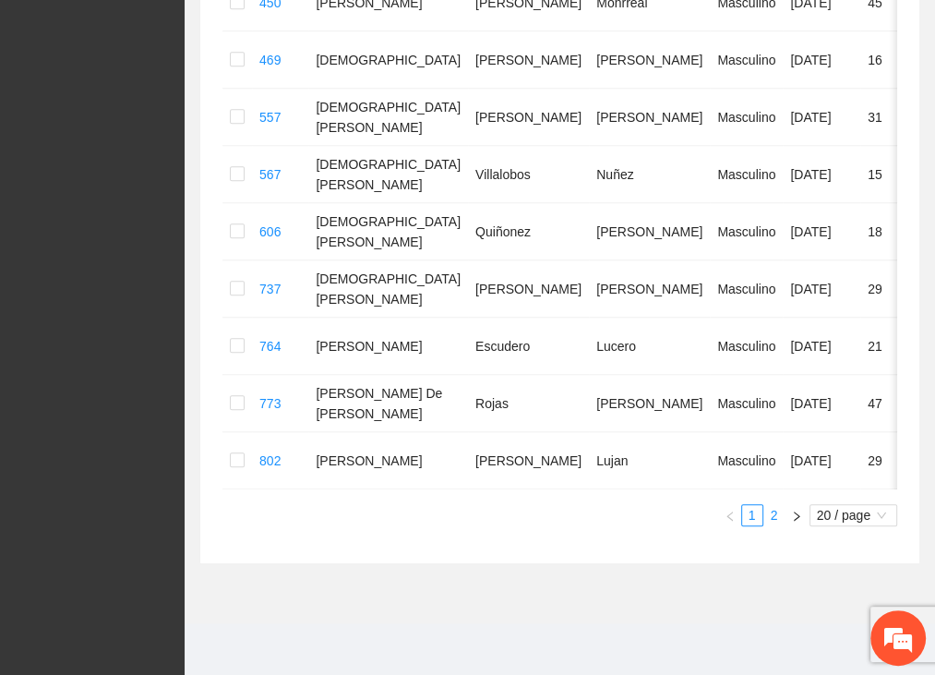
click at [773, 512] on link "2" at bounding box center [774, 515] width 20 height 20
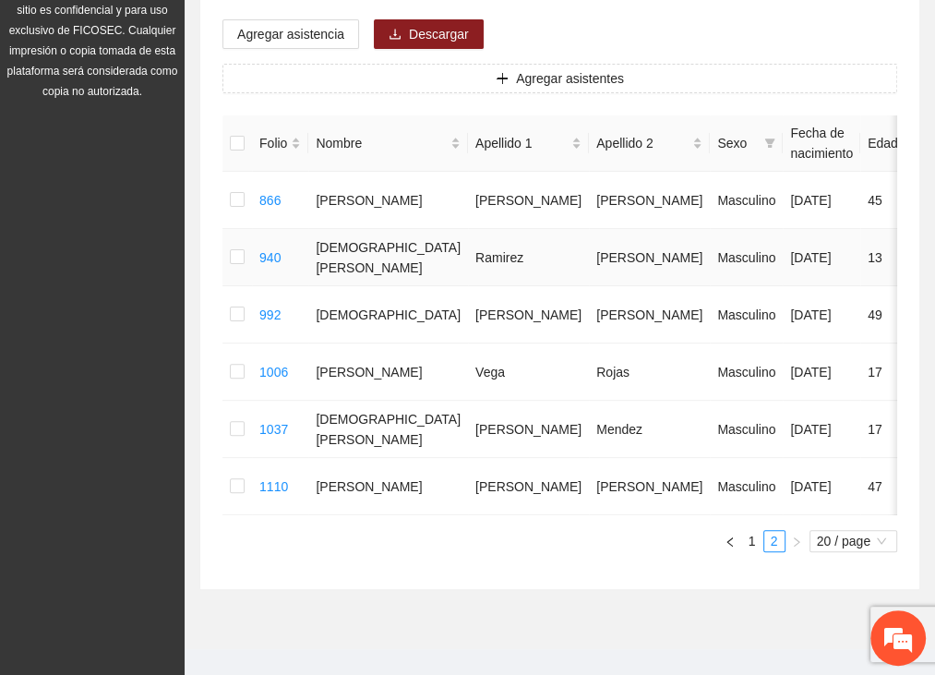
scroll to position [253, 0]
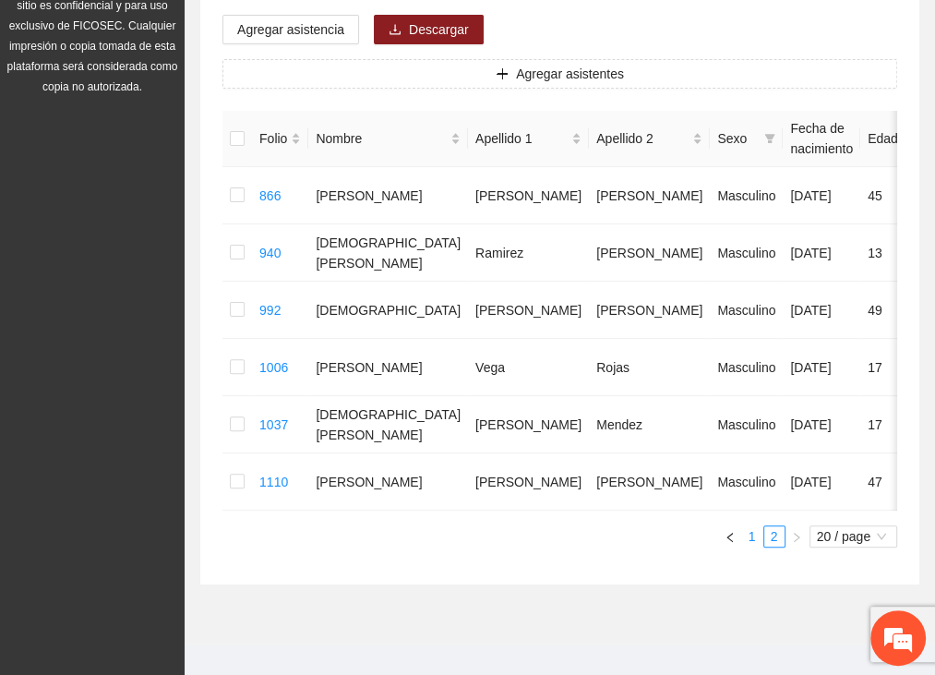
click at [749, 546] on link "1" at bounding box center [752, 536] width 20 height 20
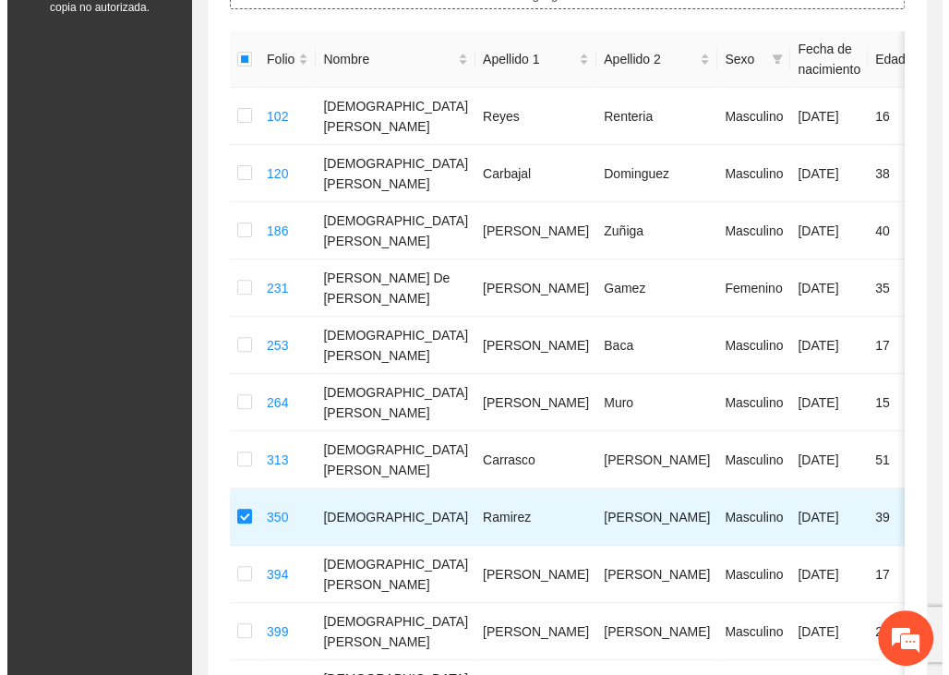
scroll to position [68, 0]
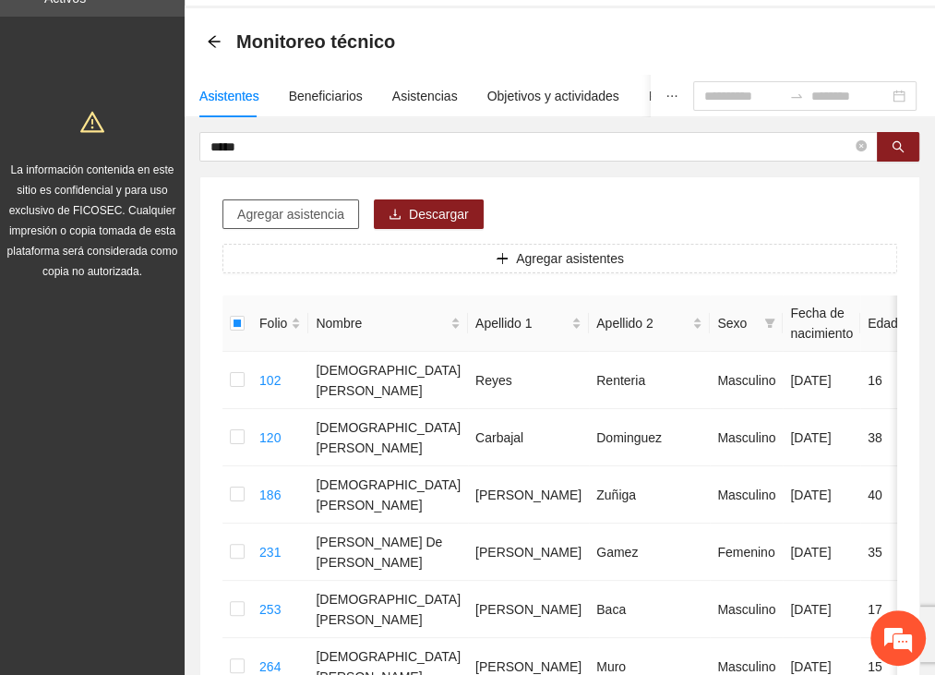
click at [332, 209] on span "Agregar asistencia" at bounding box center [290, 214] width 107 height 20
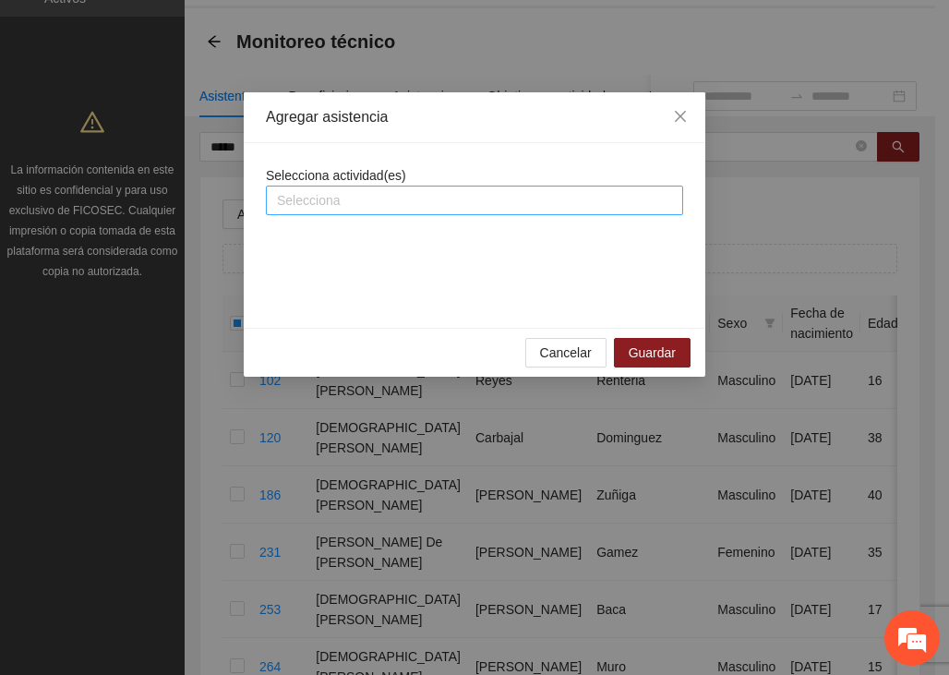
click at [330, 202] on div at bounding box center [474, 200] width 408 height 22
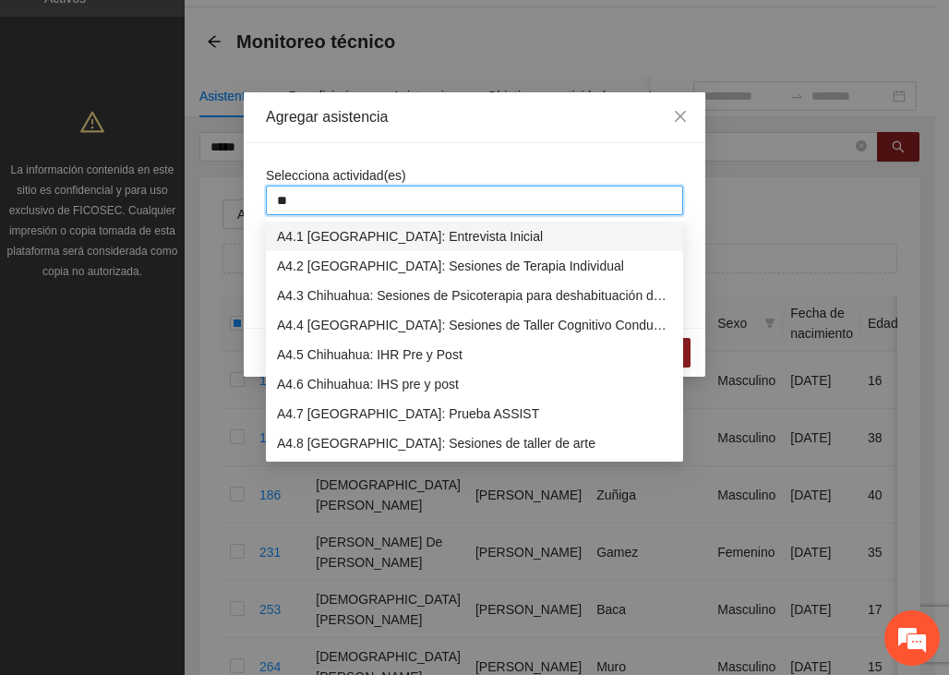
type input "***"
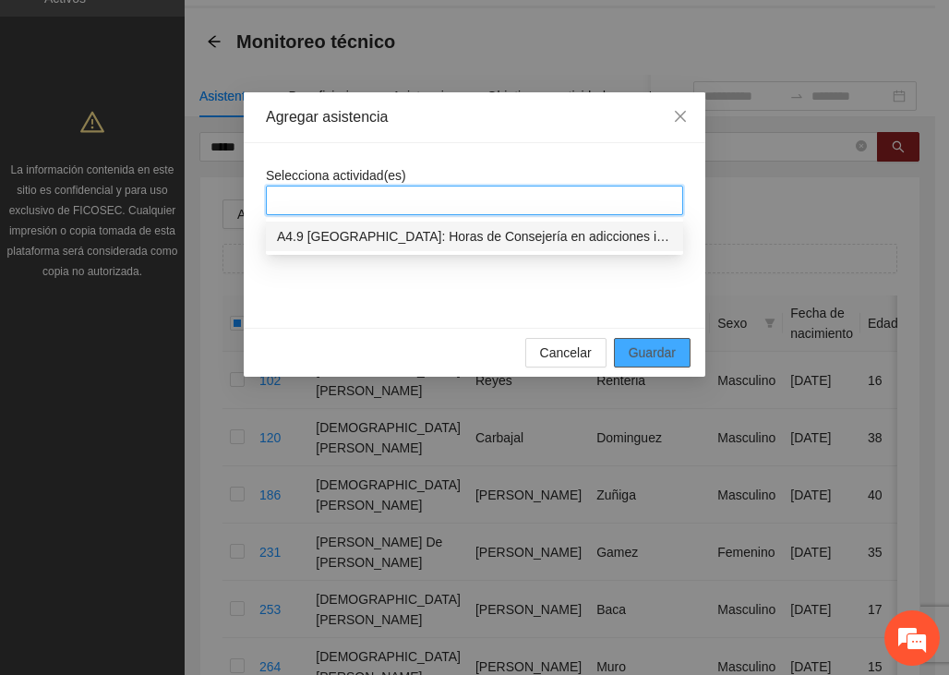
click at [643, 353] on span "Guardar" at bounding box center [652, 352] width 47 height 20
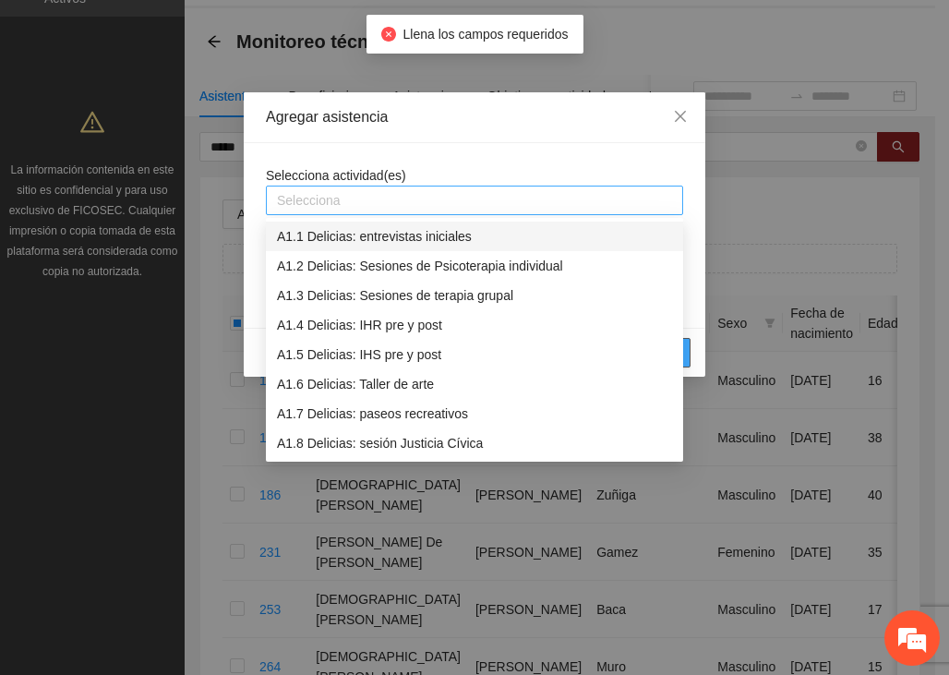
click at [399, 199] on div at bounding box center [474, 200] width 408 height 22
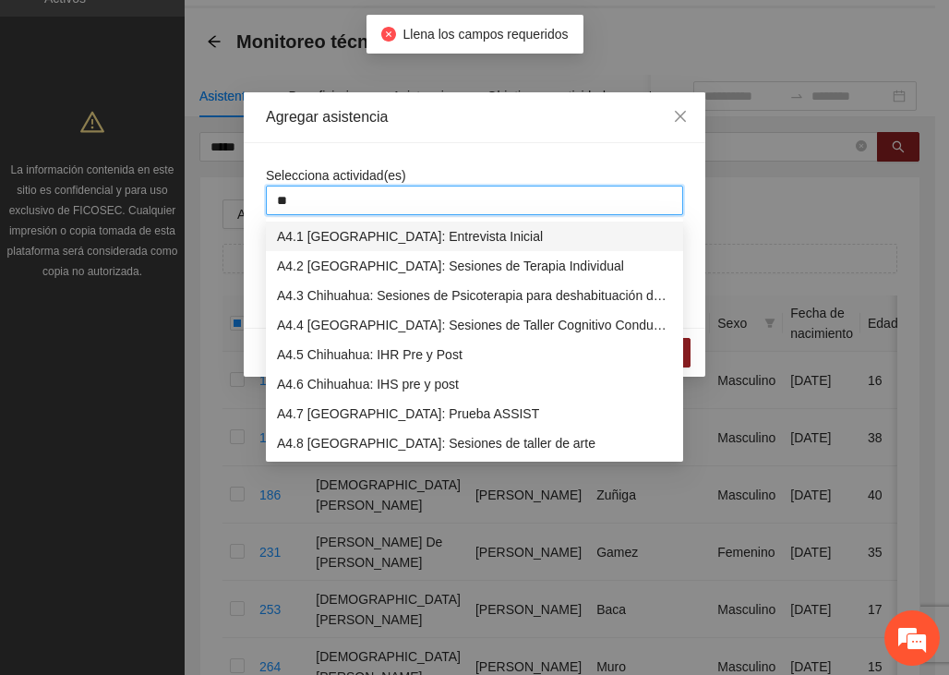
type input "***"
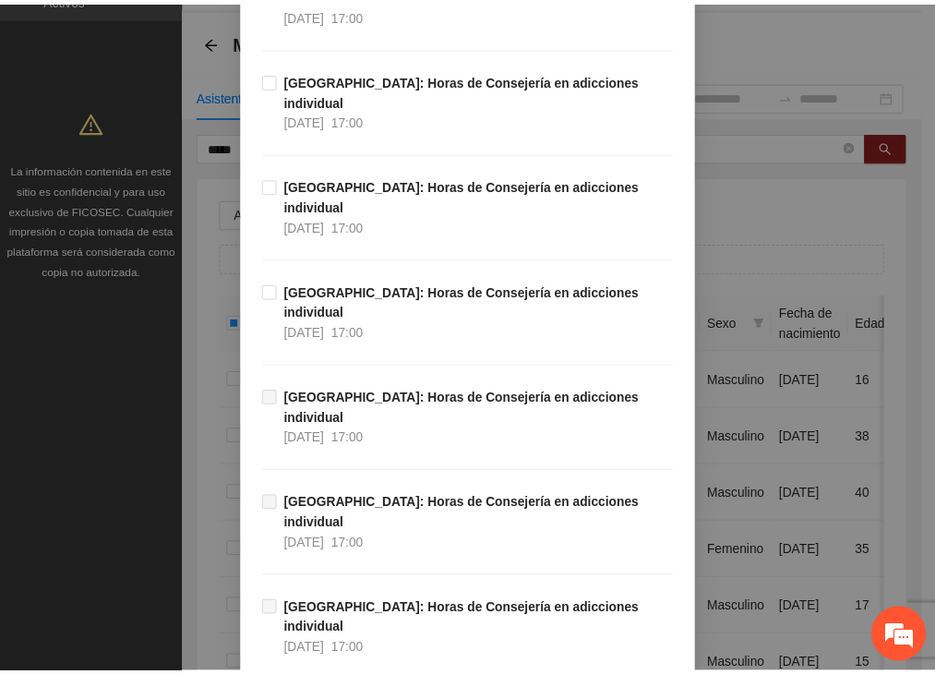
scroll to position [1093, 0]
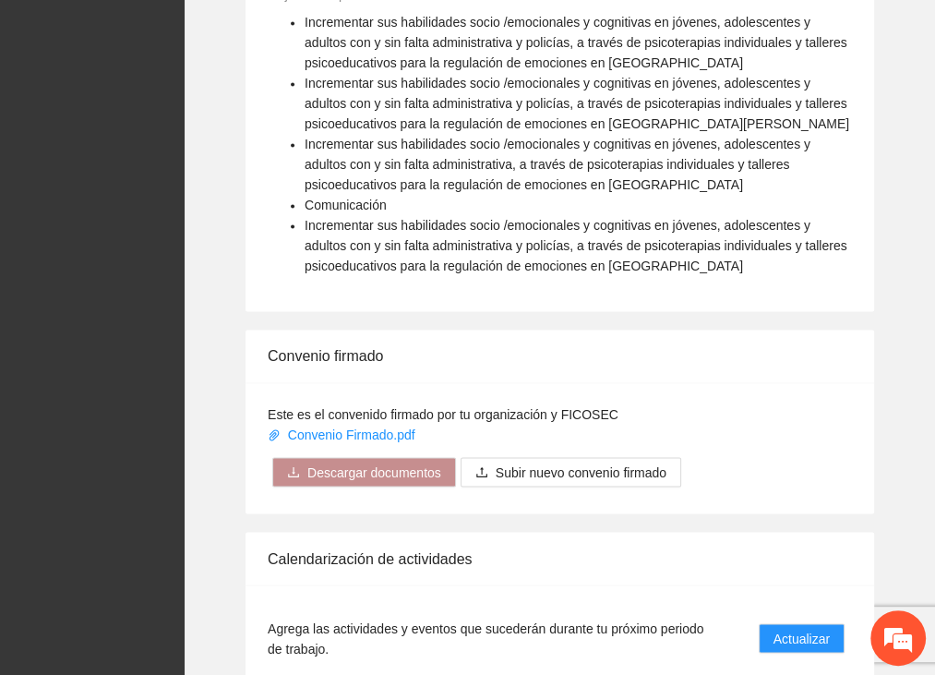
scroll to position [1901, 0]
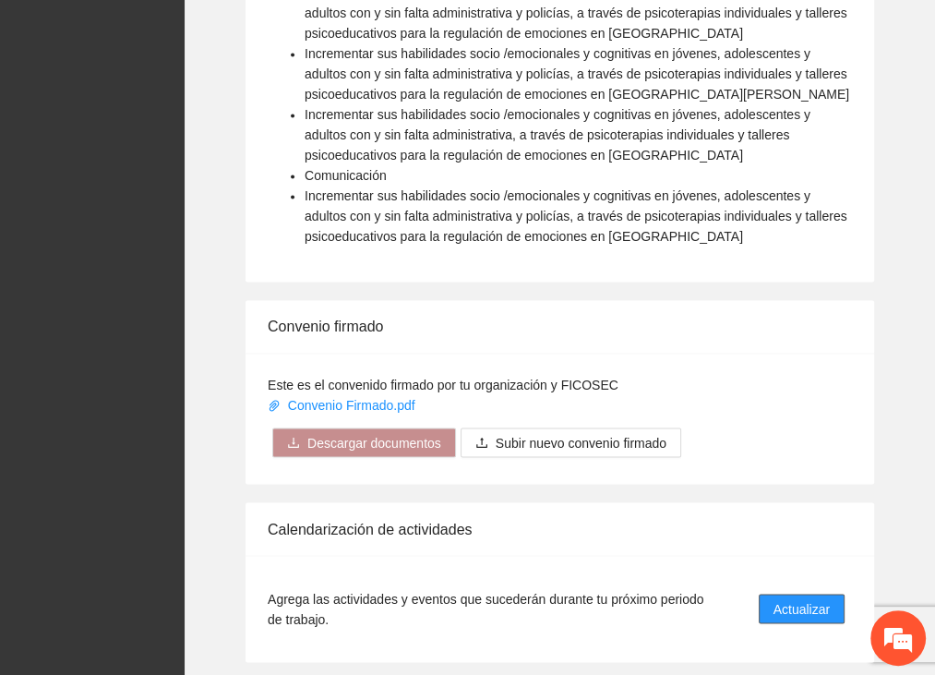
click at [784, 598] on span "Actualizar" at bounding box center [801, 608] width 56 height 20
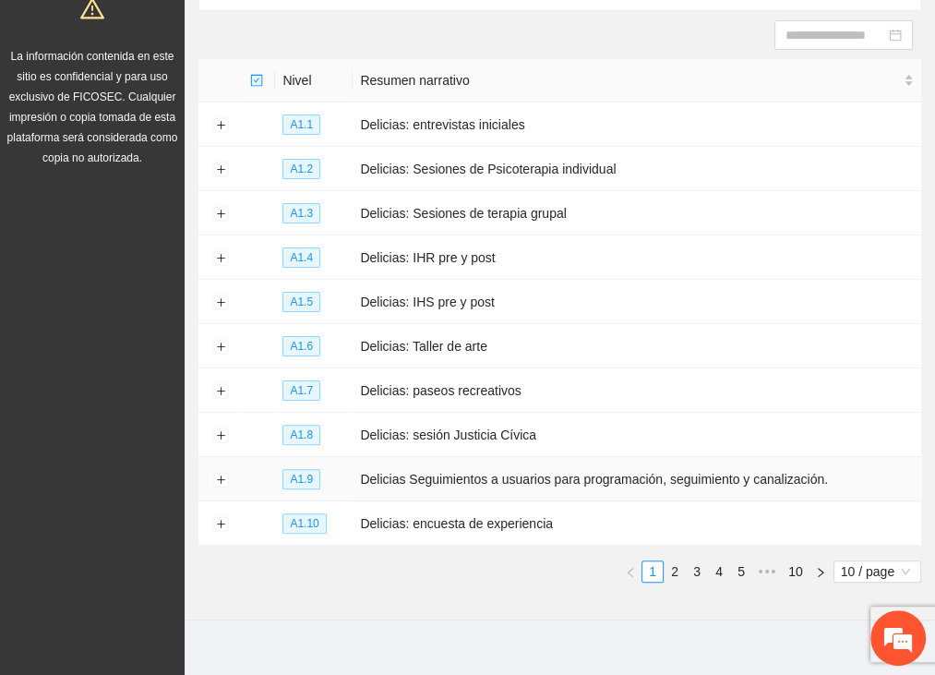
scroll to position [185, 0]
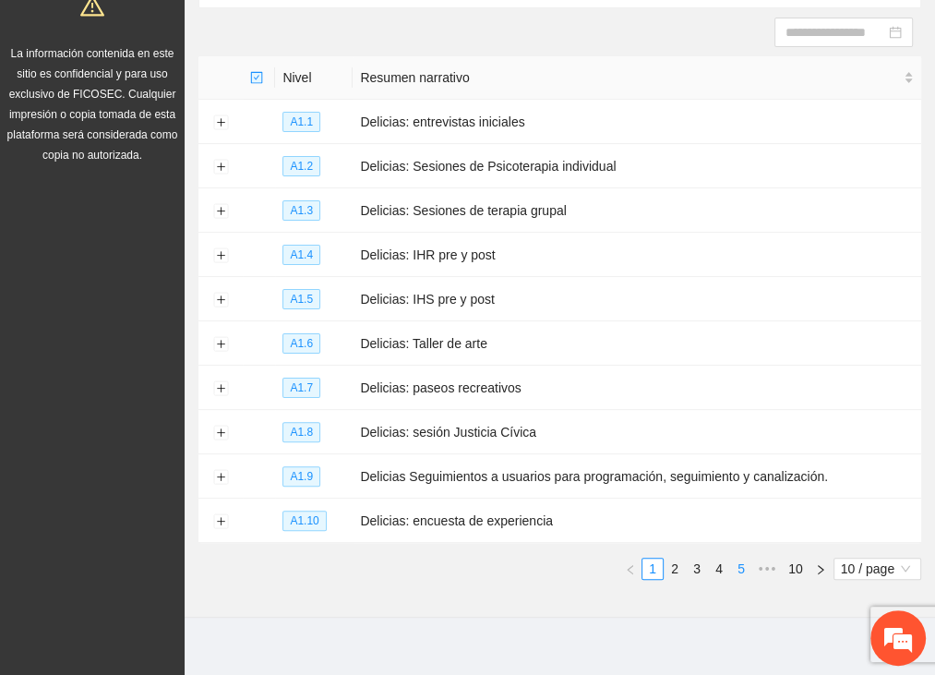
click at [749, 564] on link "5" at bounding box center [741, 568] width 20 height 20
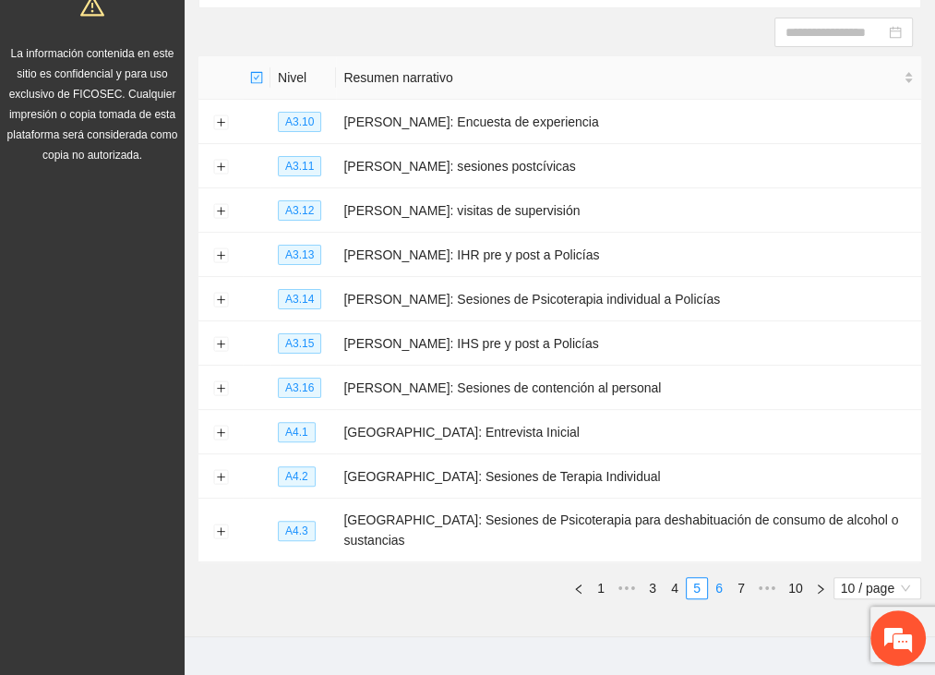
click at [720, 578] on link "6" at bounding box center [719, 588] width 20 height 20
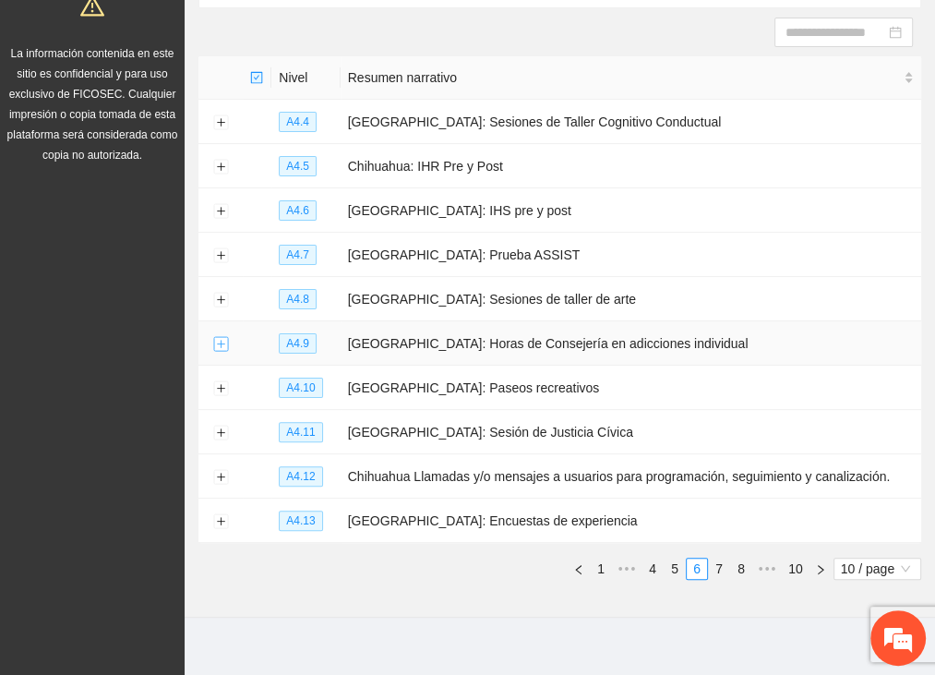
click at [215, 341] on button "Expand row" at bounding box center [220, 344] width 15 height 15
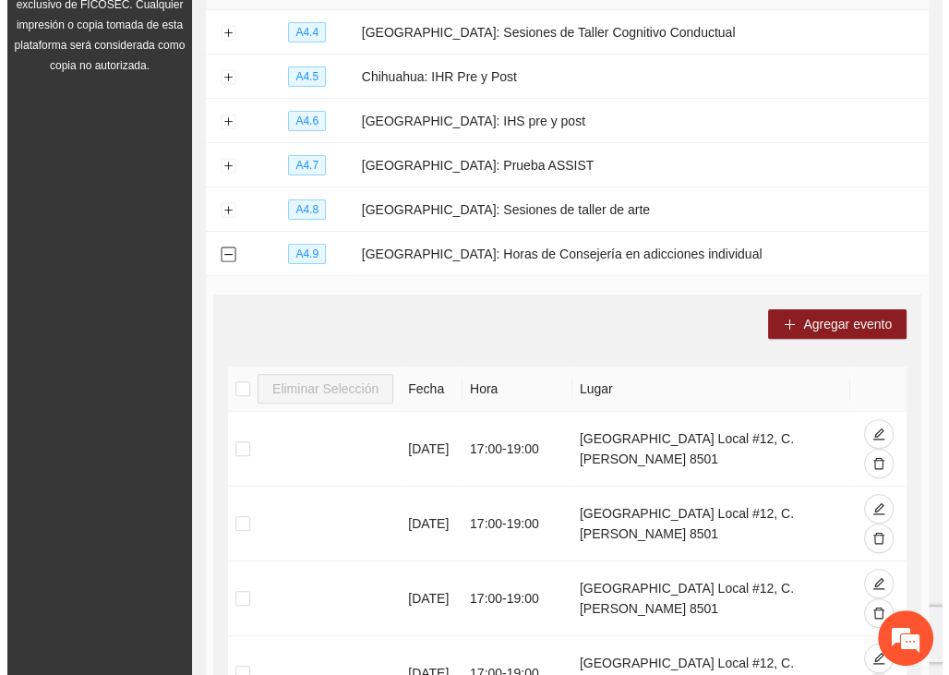
scroll to position [277, 0]
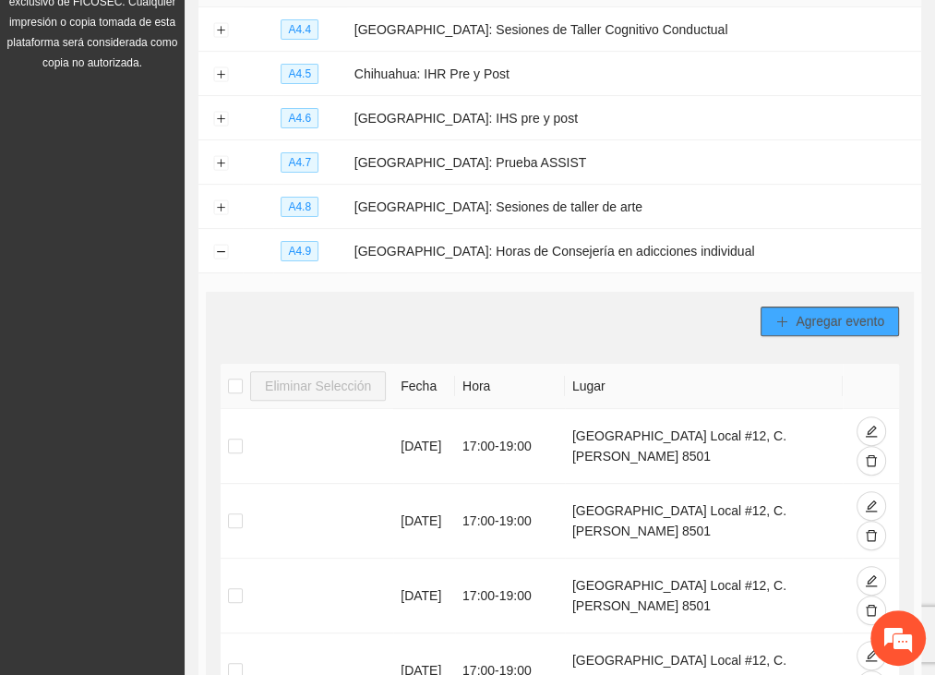
click at [796, 322] on span "Agregar evento" at bounding box center [840, 321] width 89 height 20
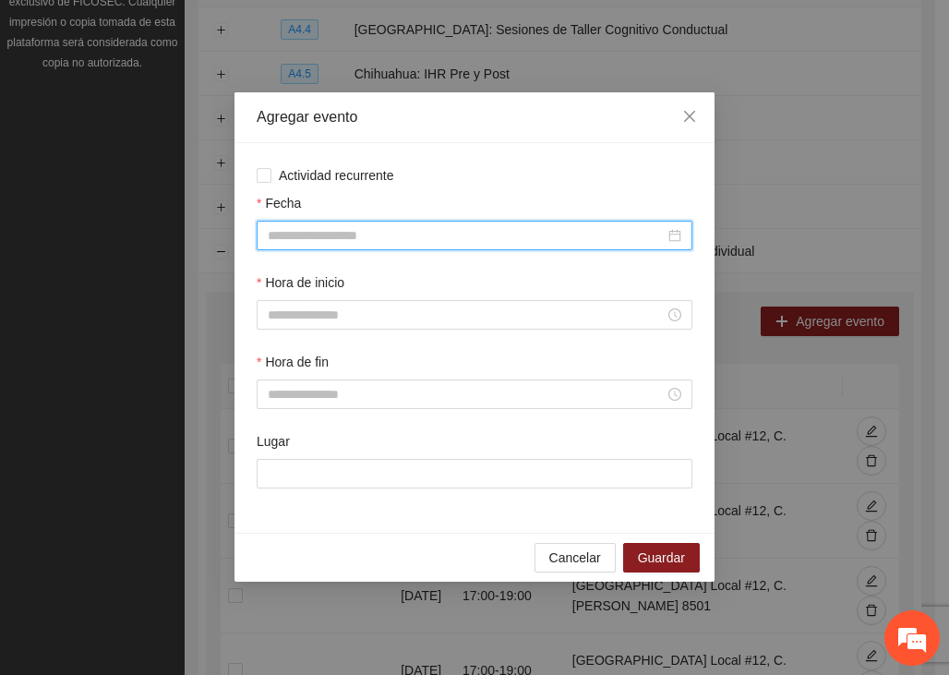
click at [332, 235] on input "Fecha" at bounding box center [466, 235] width 397 height 20
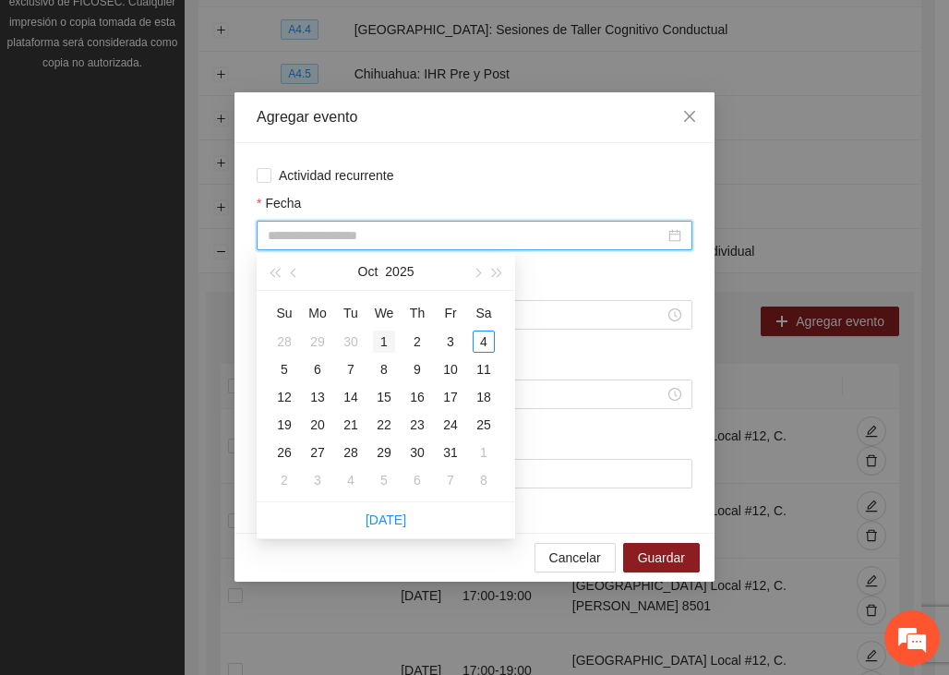
type input "**********"
click at [295, 270] on span "button" at bounding box center [295, 273] width 9 height 9
type input "**********"
click at [354, 369] on div "9" at bounding box center [351, 369] width 22 height 22
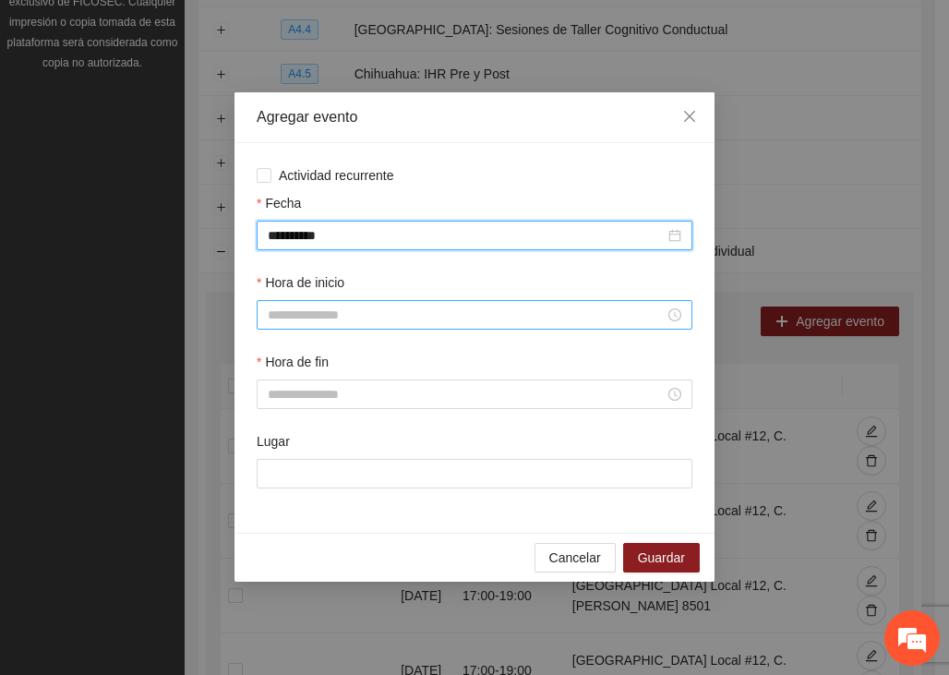
click at [347, 312] on input "Hora de inicio" at bounding box center [466, 315] width 397 height 20
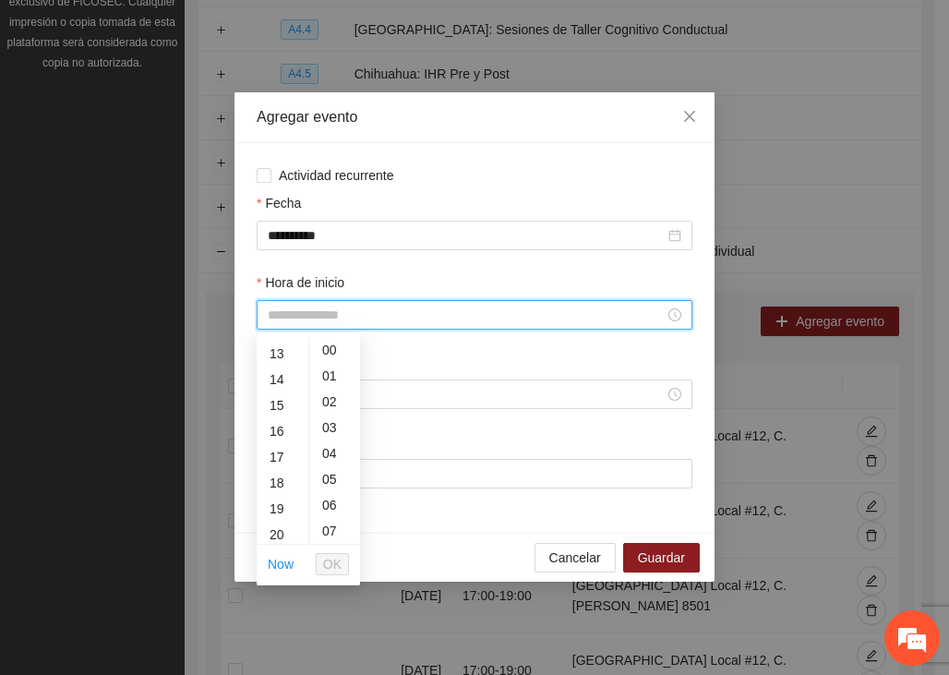
click at [285, 506] on div "19" at bounding box center [283, 509] width 52 height 26
type input "*****"
click at [329, 560] on span "OK" at bounding box center [332, 564] width 18 height 20
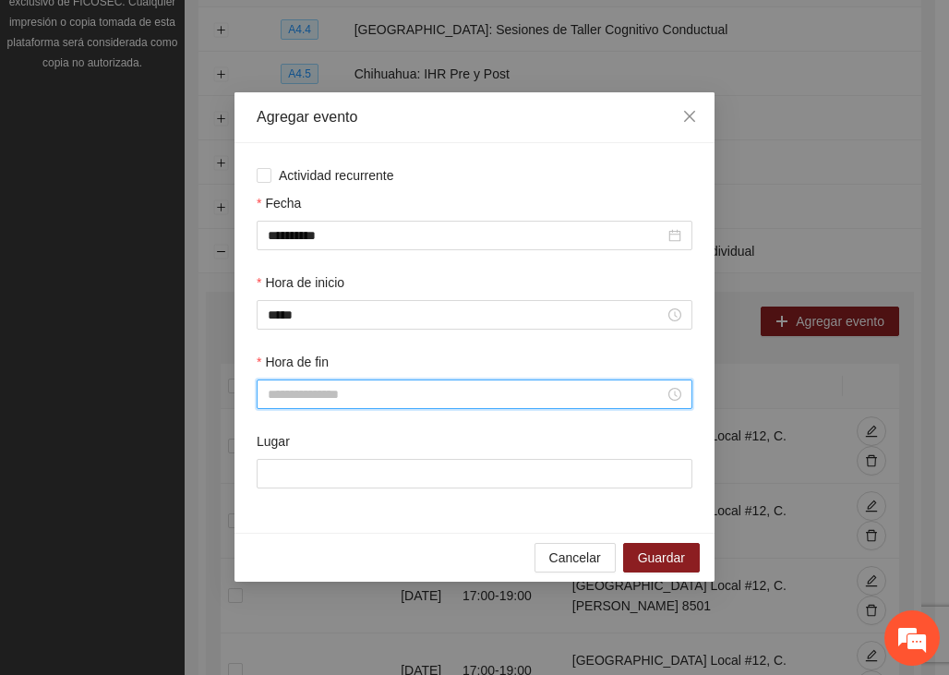
click at [331, 388] on input "Hora de fin" at bounding box center [466, 394] width 397 height 20
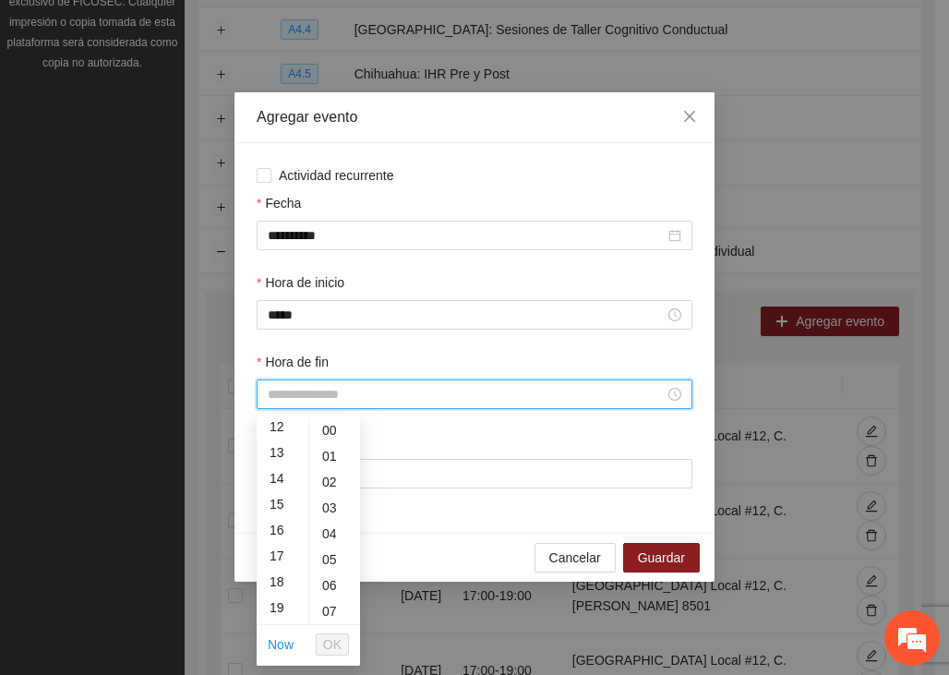
scroll to position [332, 0]
drag, startPoint x: 272, startPoint y: 605, endPoint x: 293, endPoint y: 604, distance: 21.2
click at [272, 605] on div "20" at bounding box center [283, 615] width 52 height 26
type input "*****"
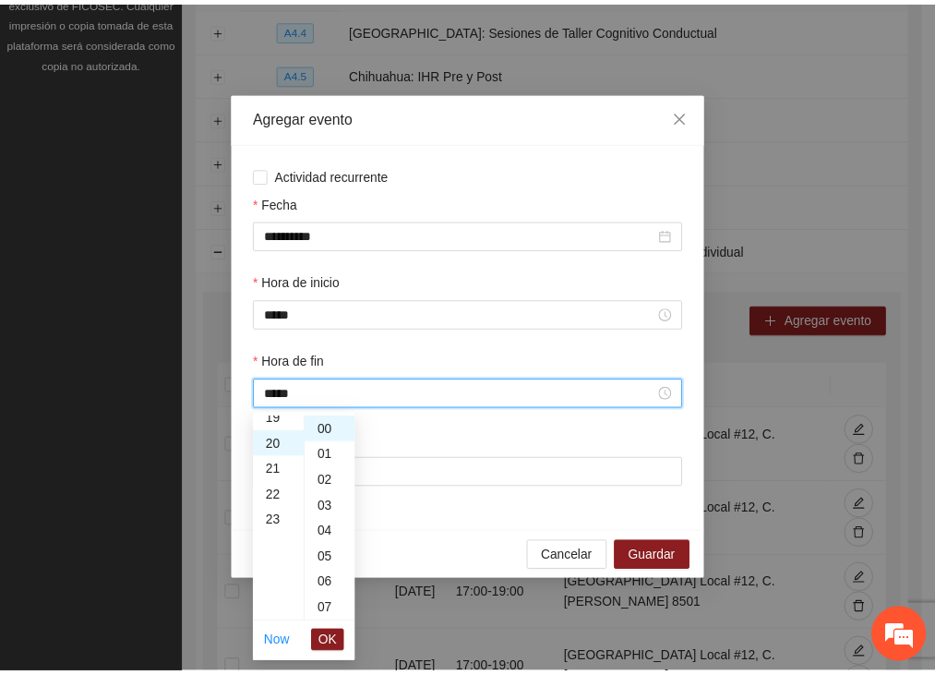
scroll to position [517, 0]
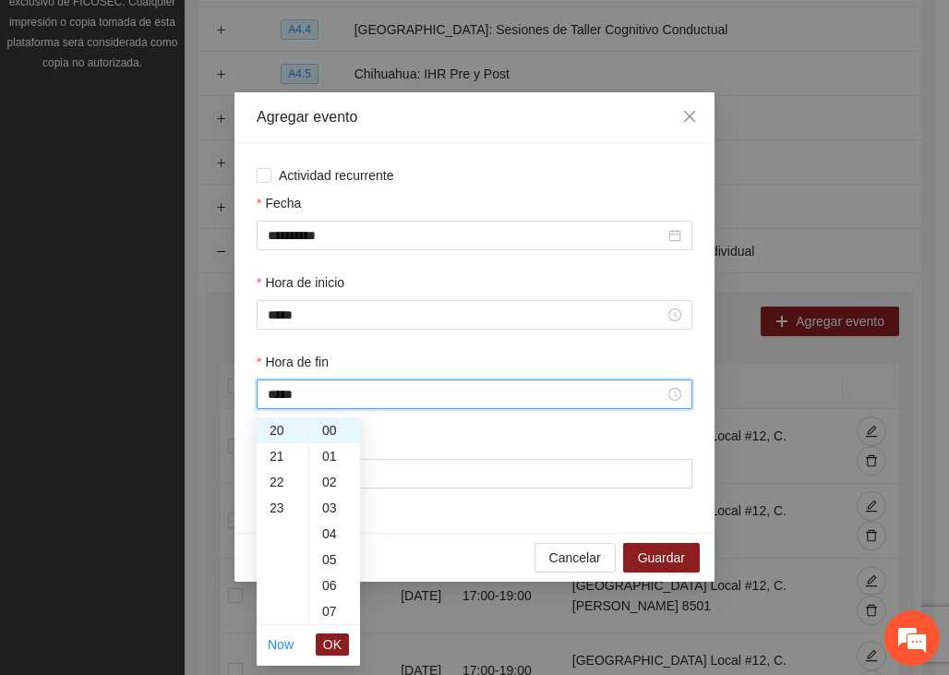
drag, startPoint x: 336, startPoint y: 643, endPoint x: 335, endPoint y: 631, distance: 12.0
click at [336, 644] on span "OK" at bounding box center [332, 644] width 18 height 20
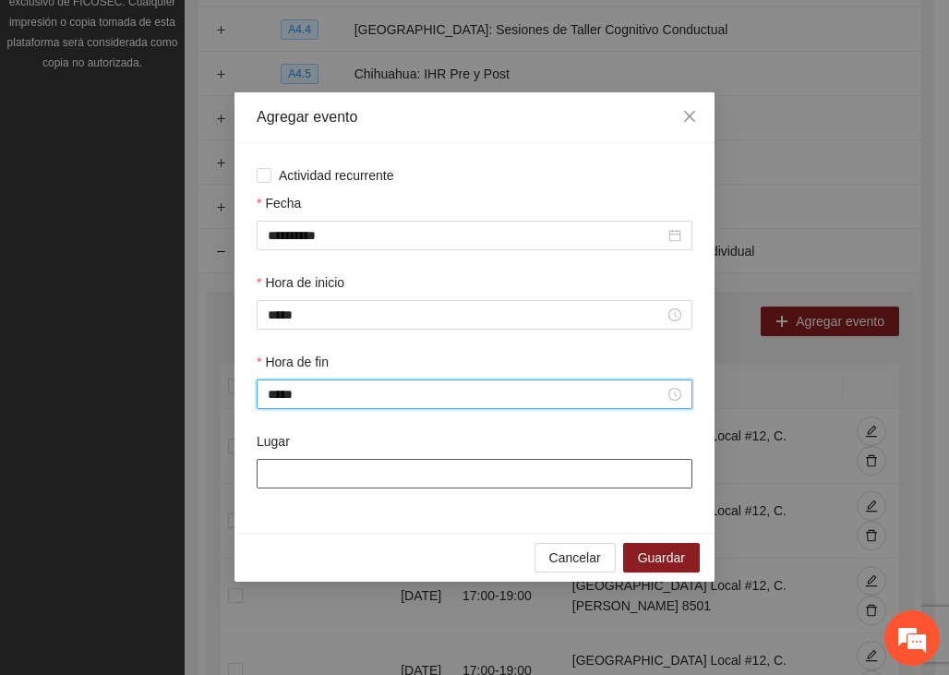
click at [331, 471] on input "Lugar" at bounding box center [475, 474] width 436 height 30
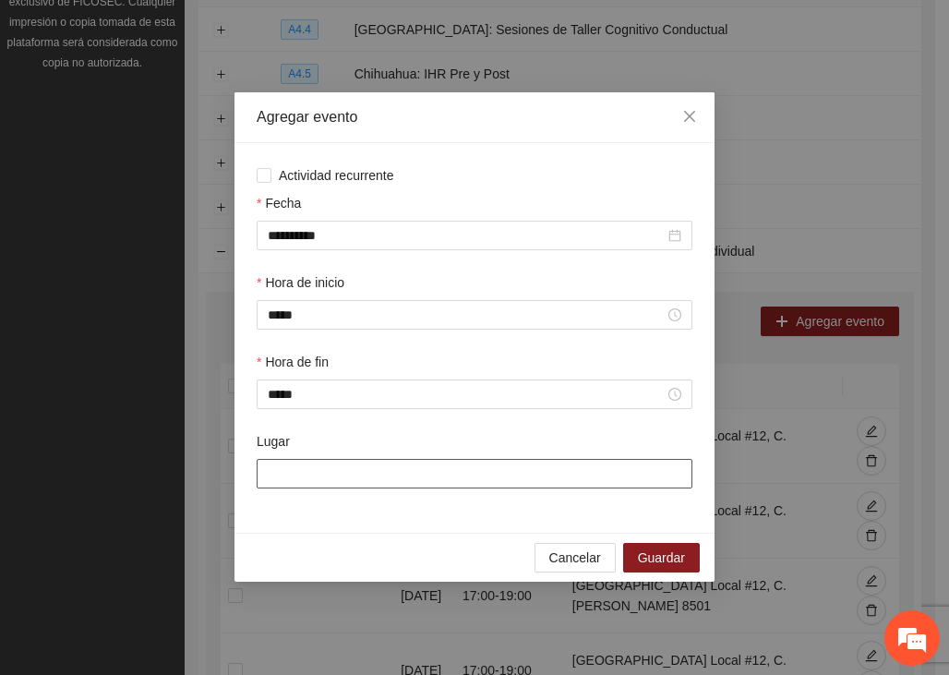
type input "**********"
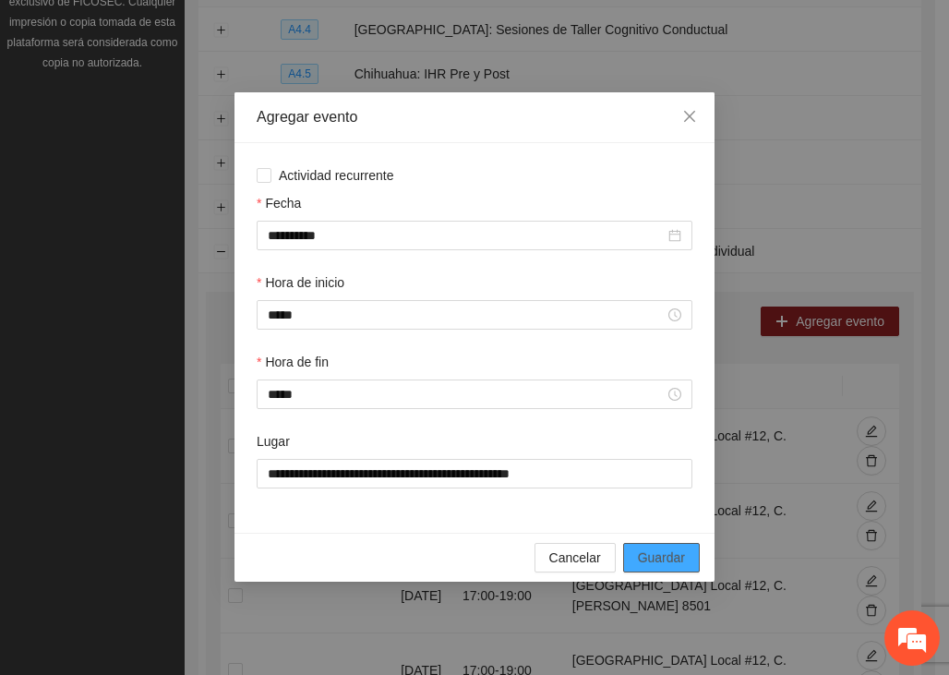
click at [653, 556] on span "Guardar" at bounding box center [661, 557] width 47 height 20
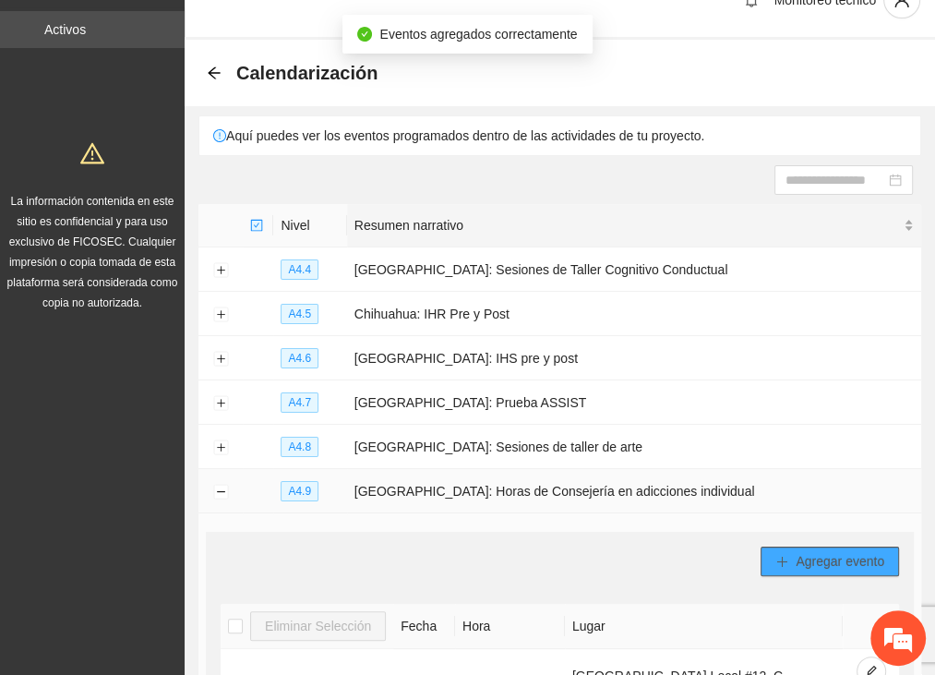
scroll to position [0, 0]
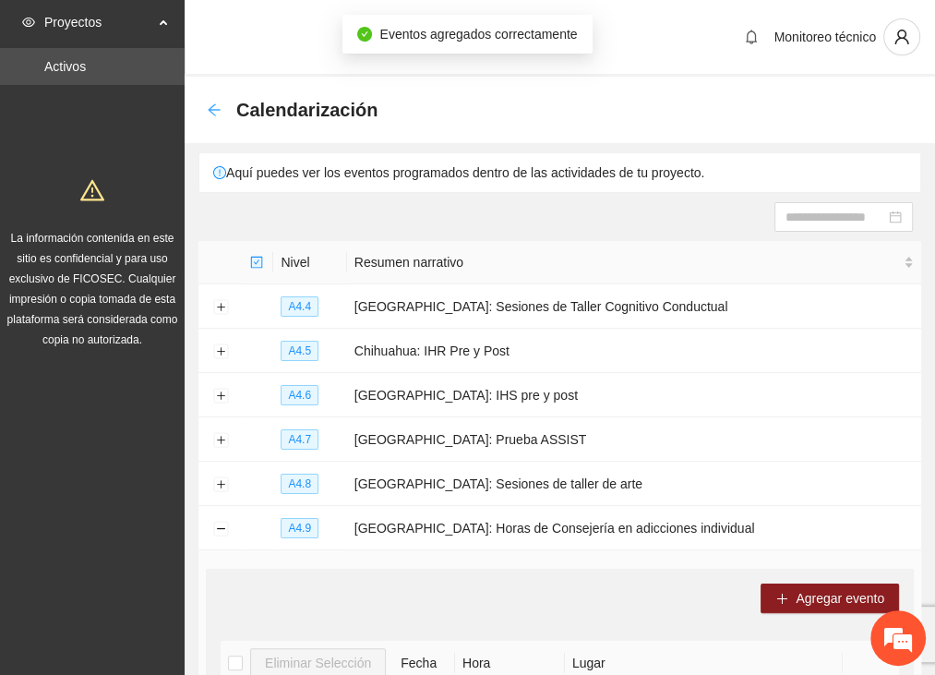
click at [207, 112] on icon "arrow-left" at bounding box center [214, 109] width 15 height 15
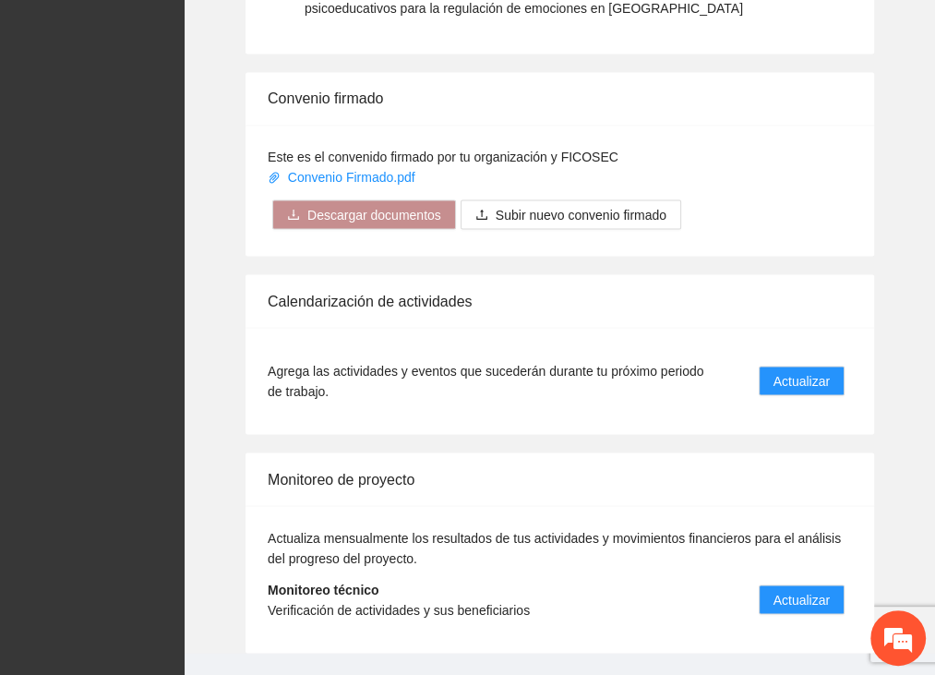
scroll to position [2134, 0]
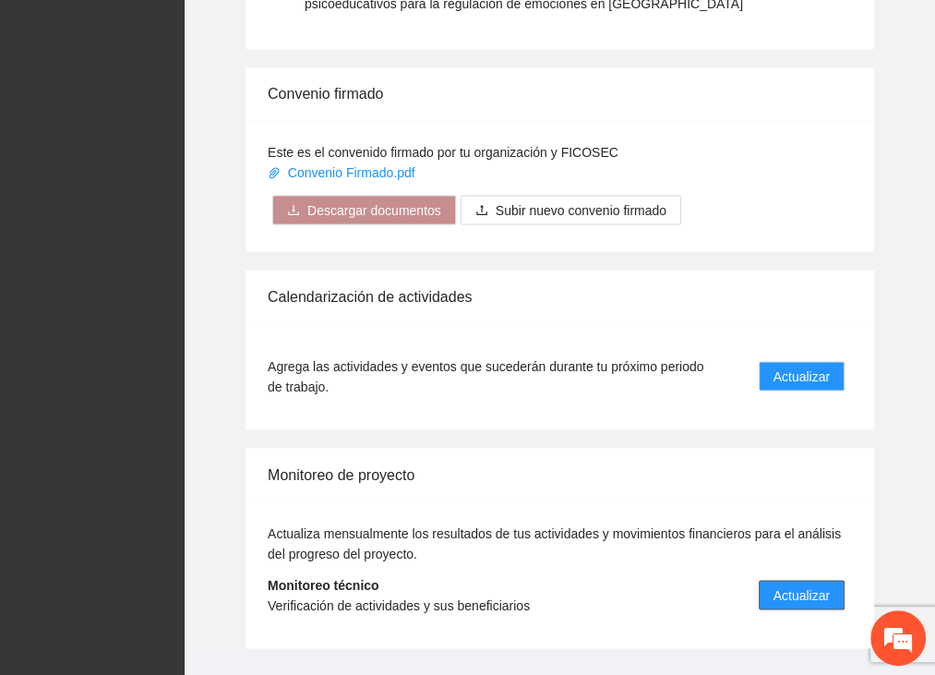
click at [798, 584] on span "Actualizar" at bounding box center [801, 594] width 56 height 20
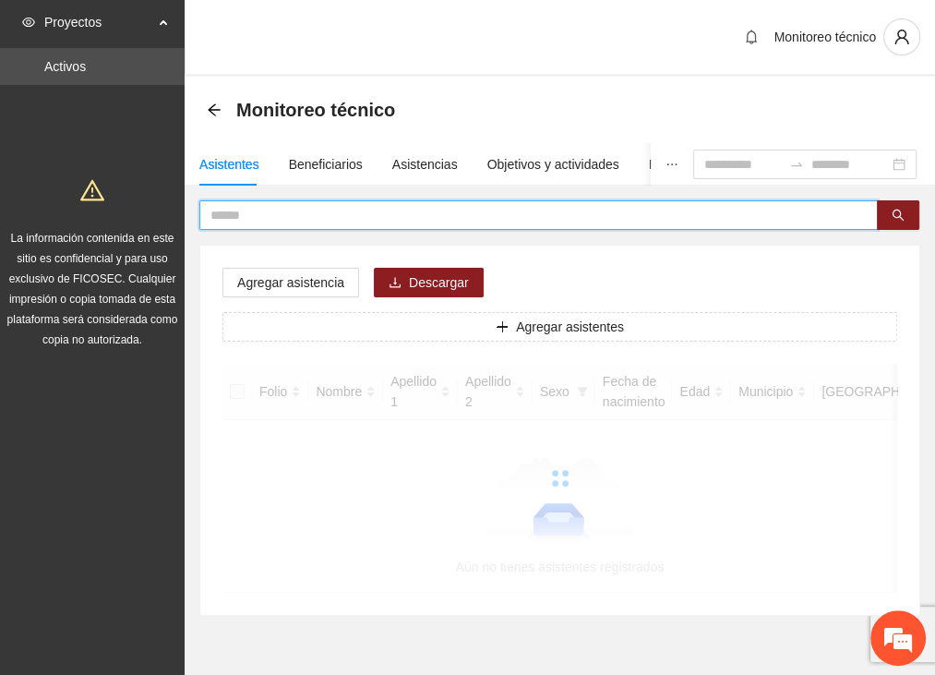
click at [265, 213] on input "text" at bounding box center [530, 215] width 641 height 20
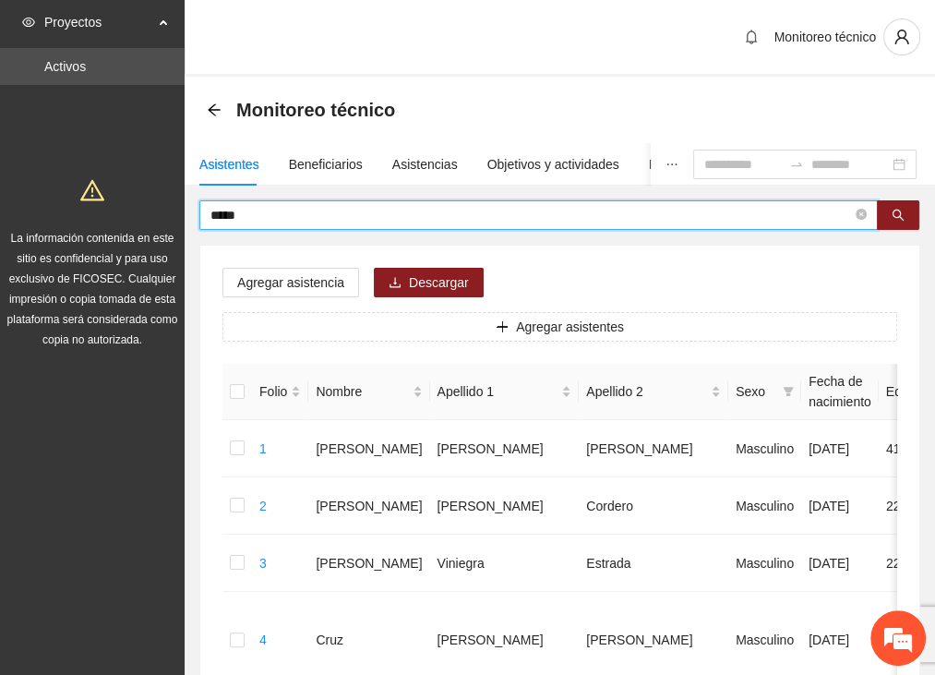
type input "*****"
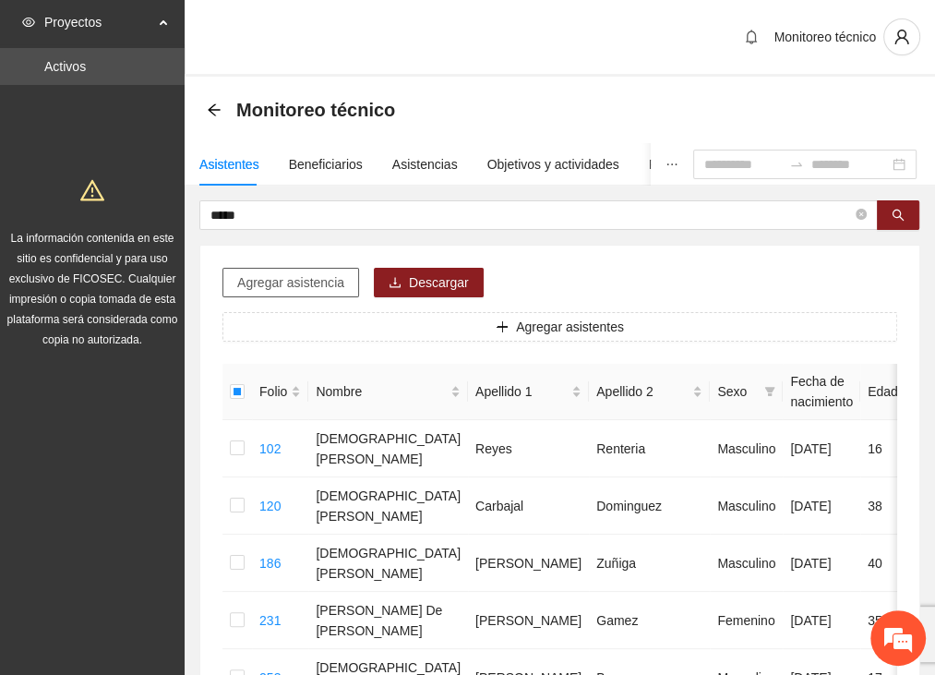
click at [266, 275] on span "Agregar asistencia" at bounding box center [290, 282] width 107 height 20
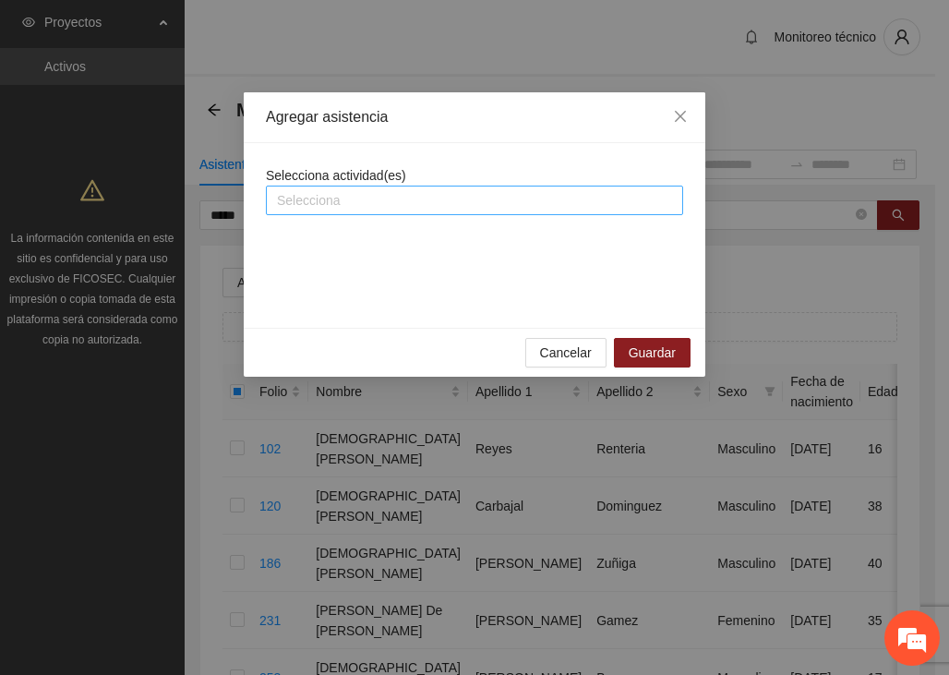
click at [321, 198] on div at bounding box center [474, 200] width 408 height 22
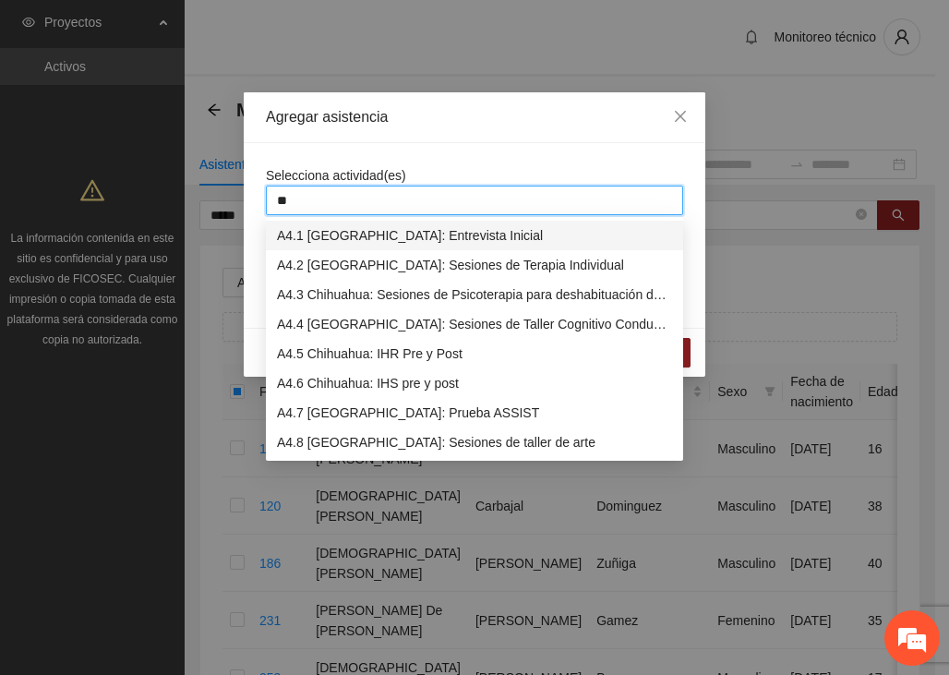
type input "***"
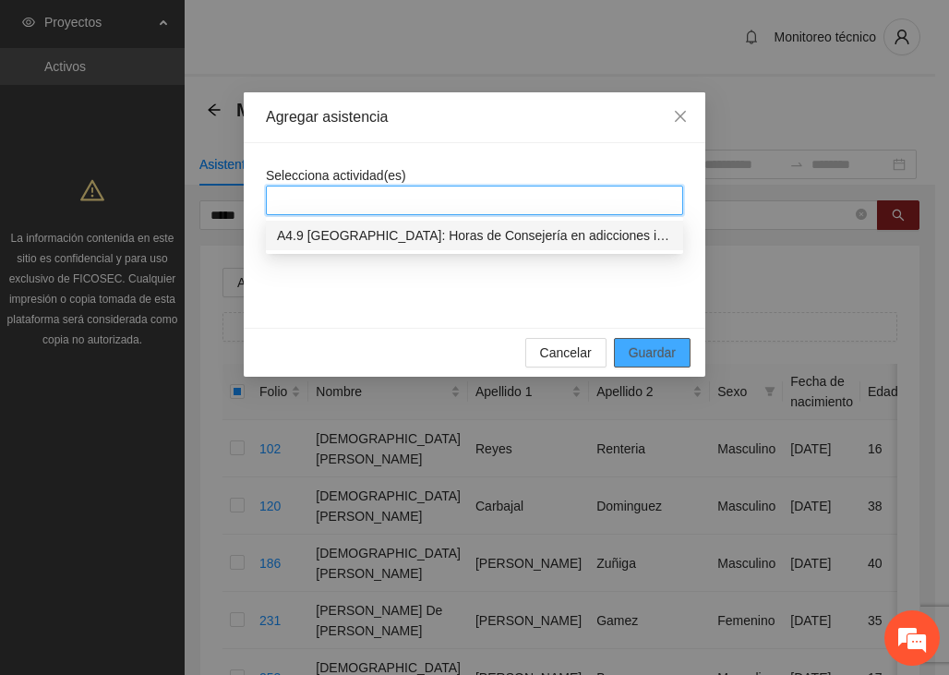
click at [659, 355] on span "Guardar" at bounding box center [652, 352] width 47 height 20
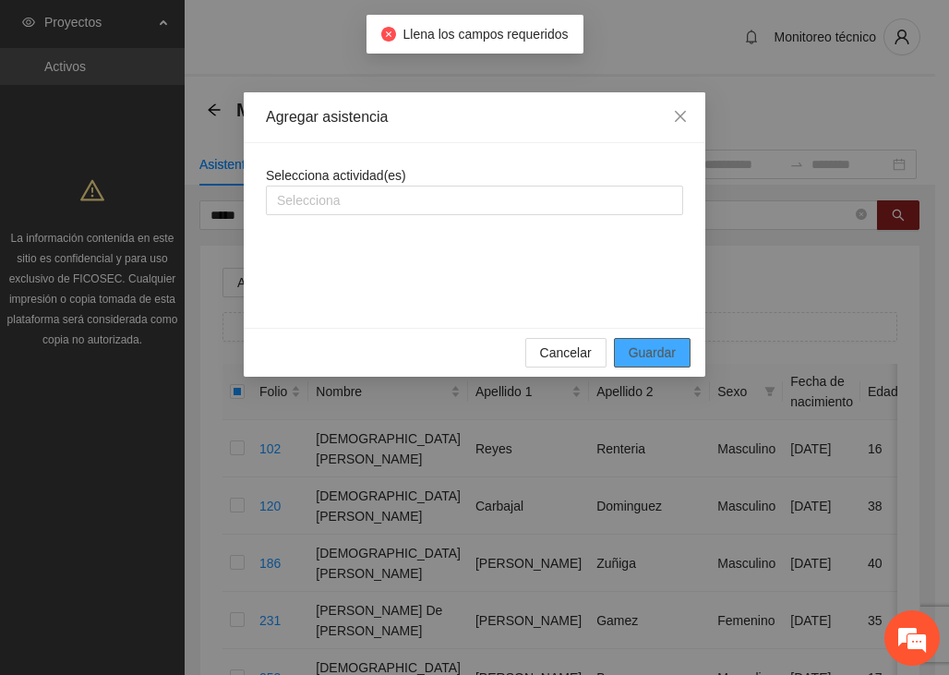
click at [659, 355] on span "Guardar" at bounding box center [652, 352] width 47 height 20
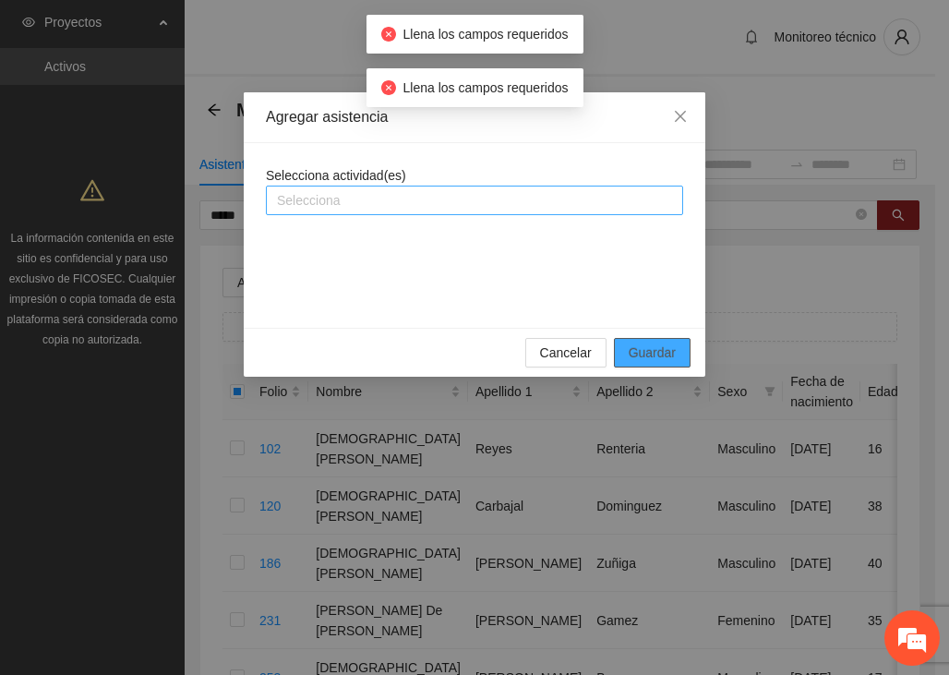
click at [377, 202] on div at bounding box center [474, 200] width 408 height 22
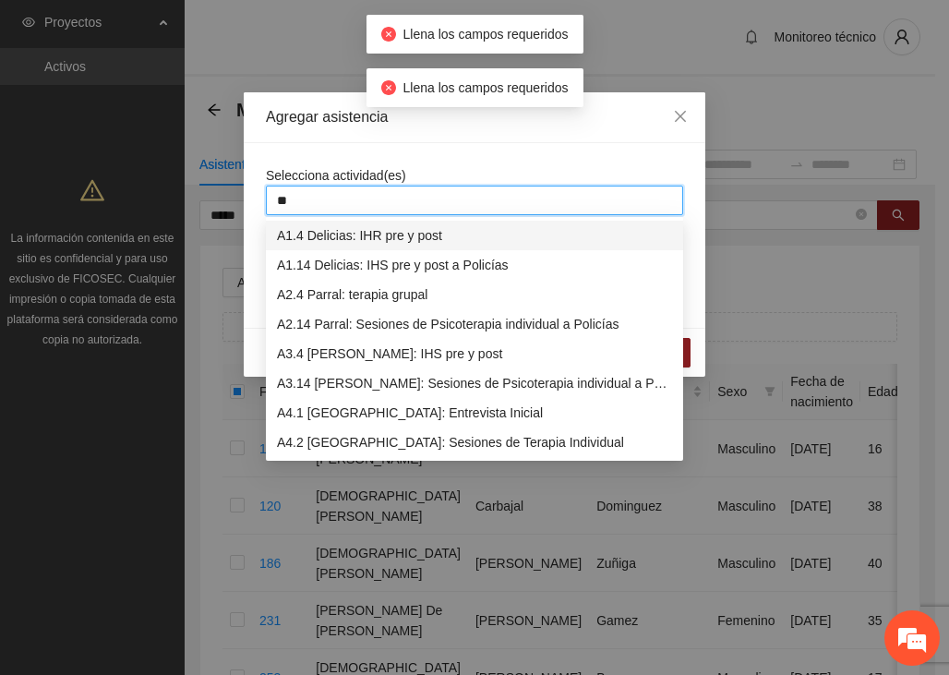
type input "***"
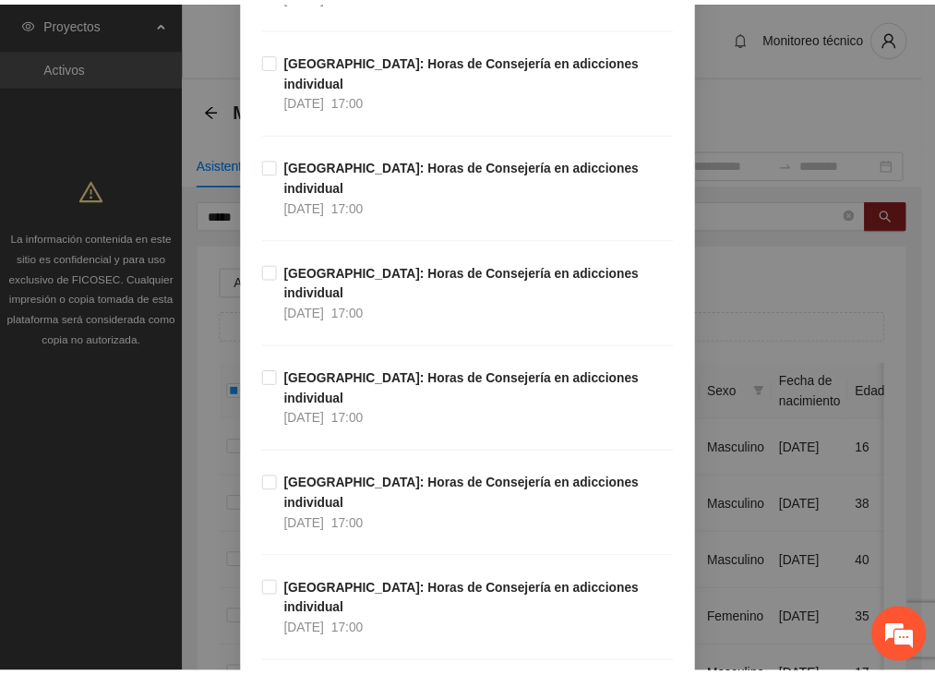
scroll to position [1178, 0]
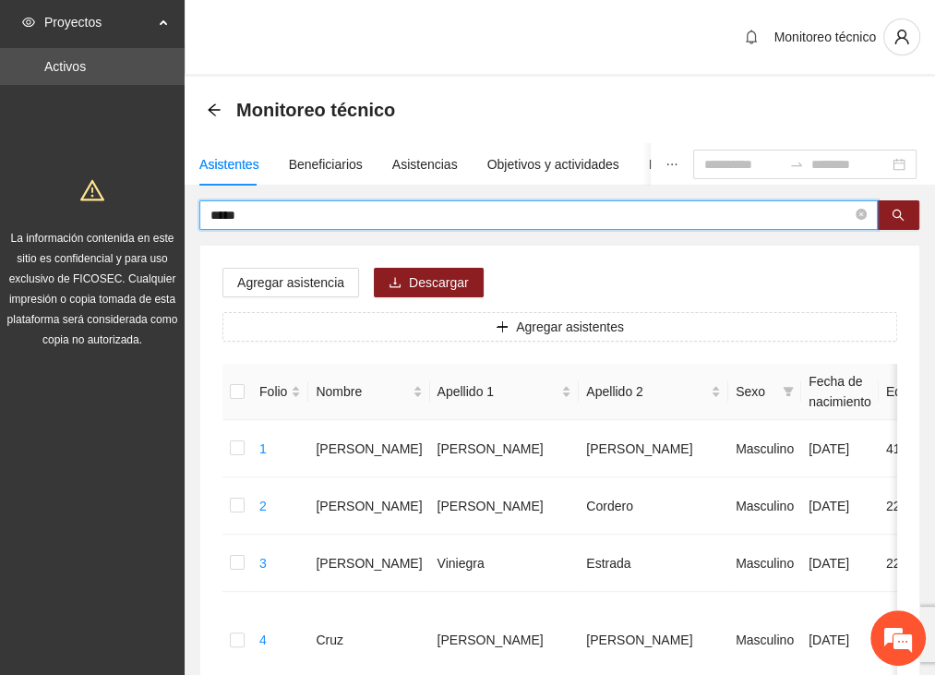
drag, startPoint x: 247, startPoint y: 217, endPoint x: 143, endPoint y: 226, distance: 104.7
type input "********"
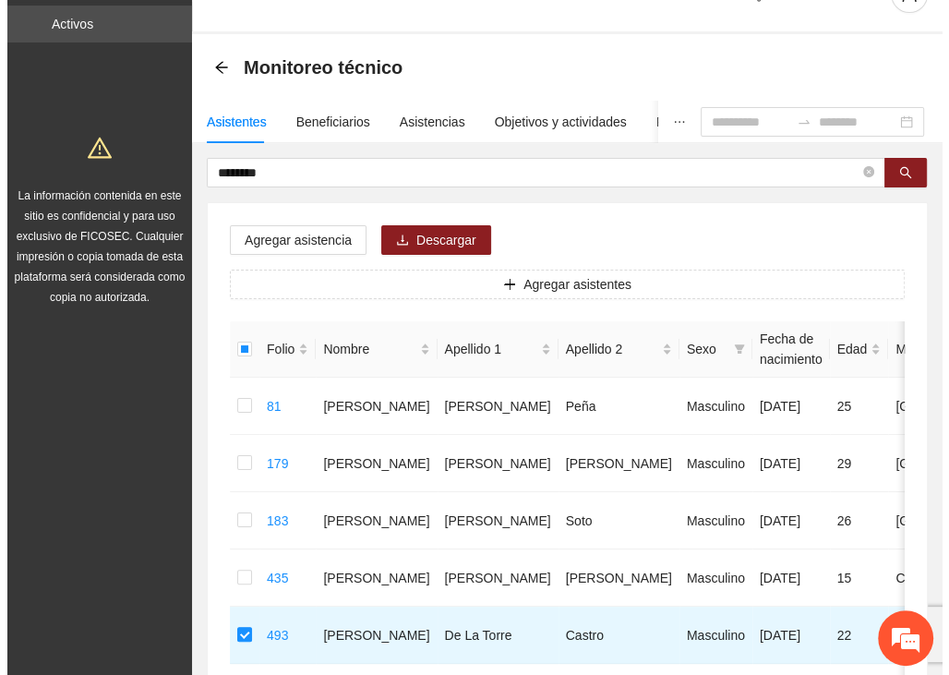
scroll to position [0, 0]
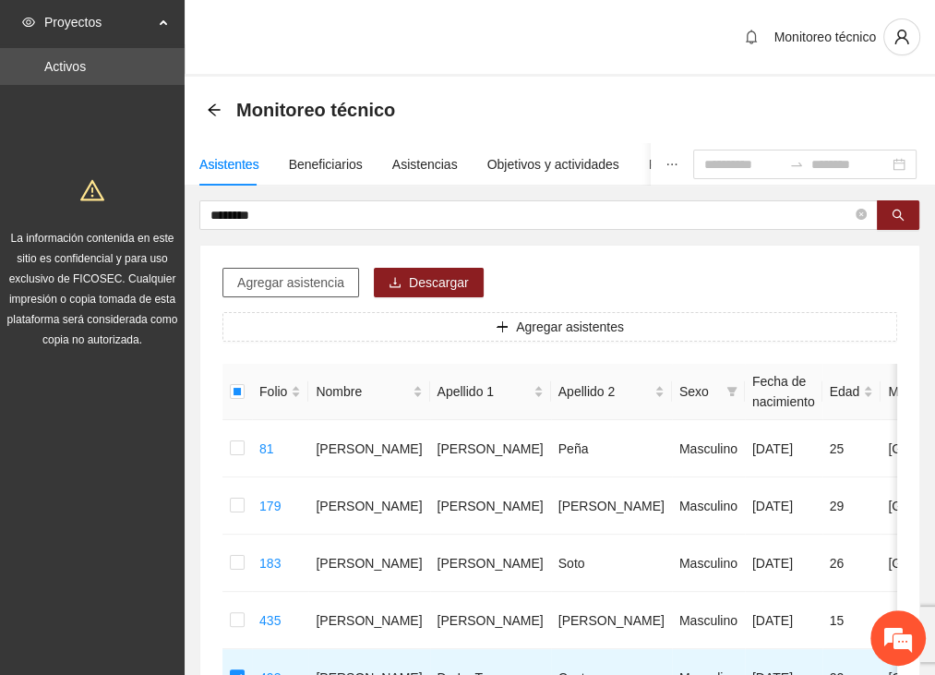
click at [261, 280] on span "Agregar asistencia" at bounding box center [290, 282] width 107 height 20
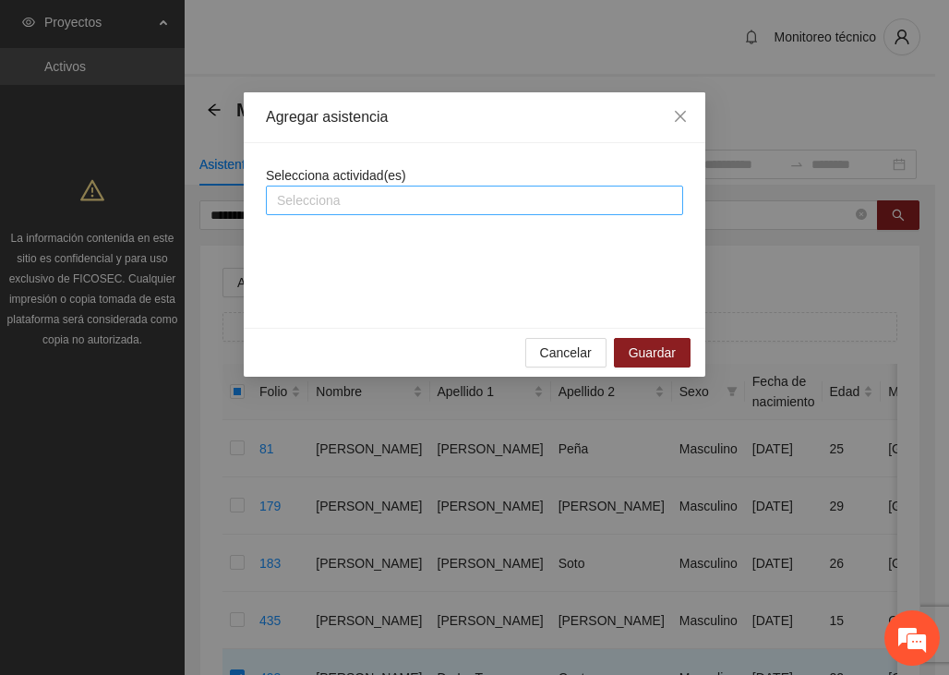
click at [332, 195] on div at bounding box center [474, 200] width 408 height 22
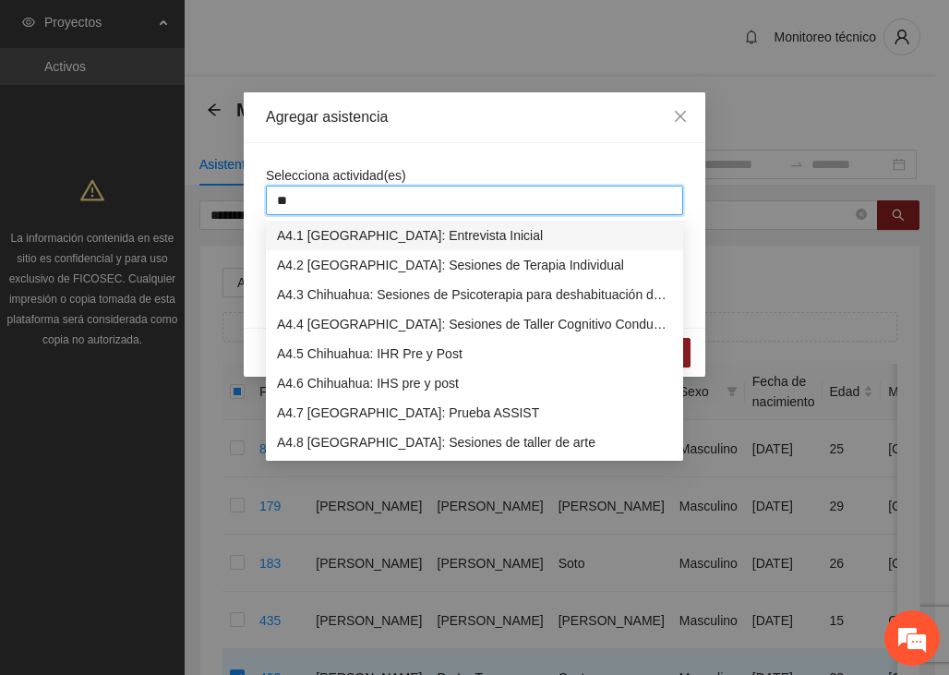
type input "***"
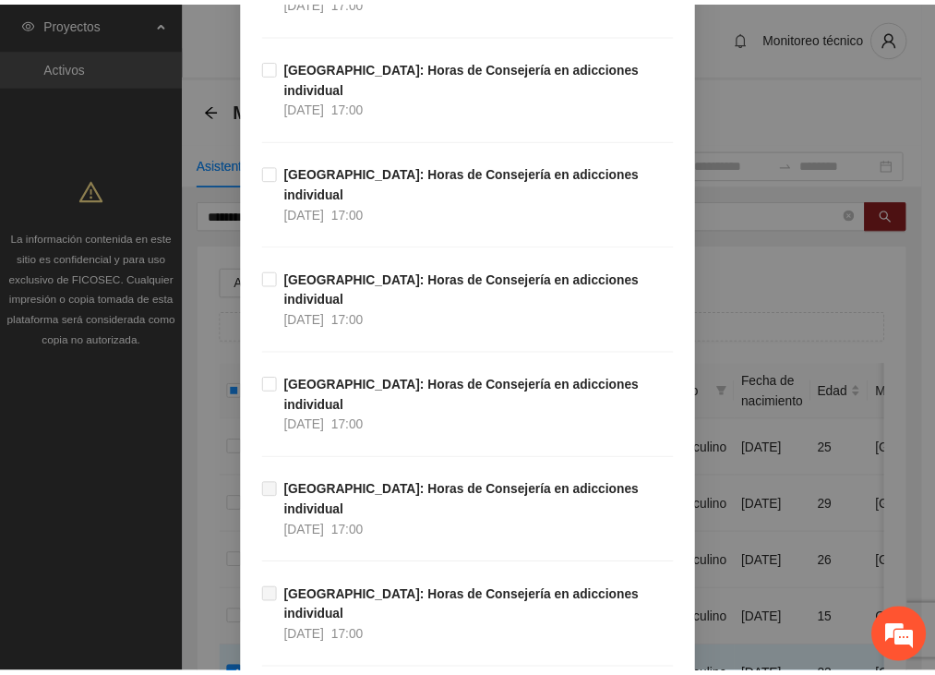
scroll to position [1178, 0]
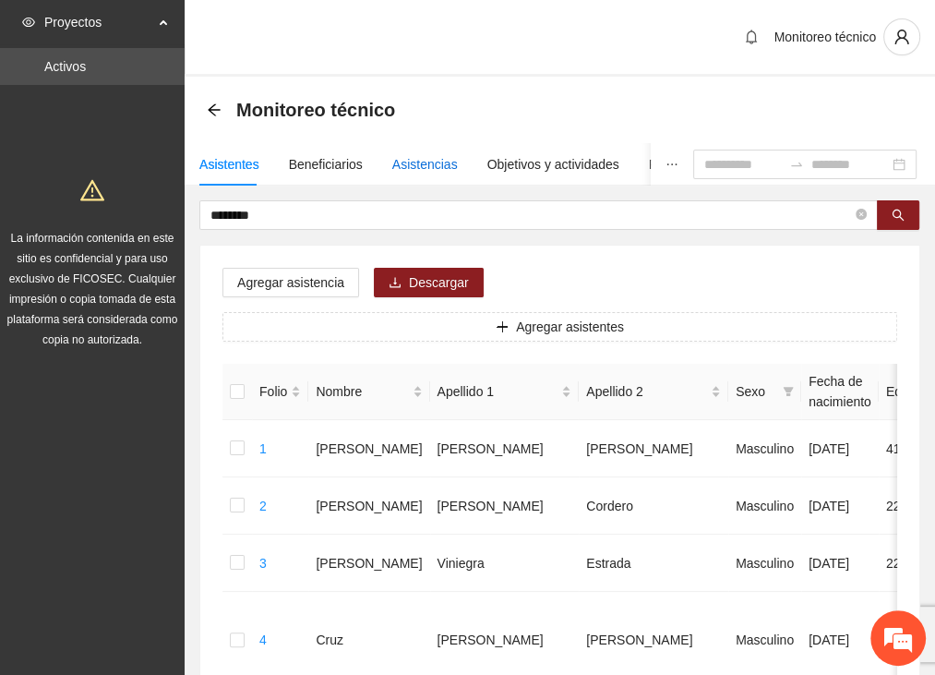
click at [410, 159] on div "Asistencias" at bounding box center [425, 164] width 66 height 20
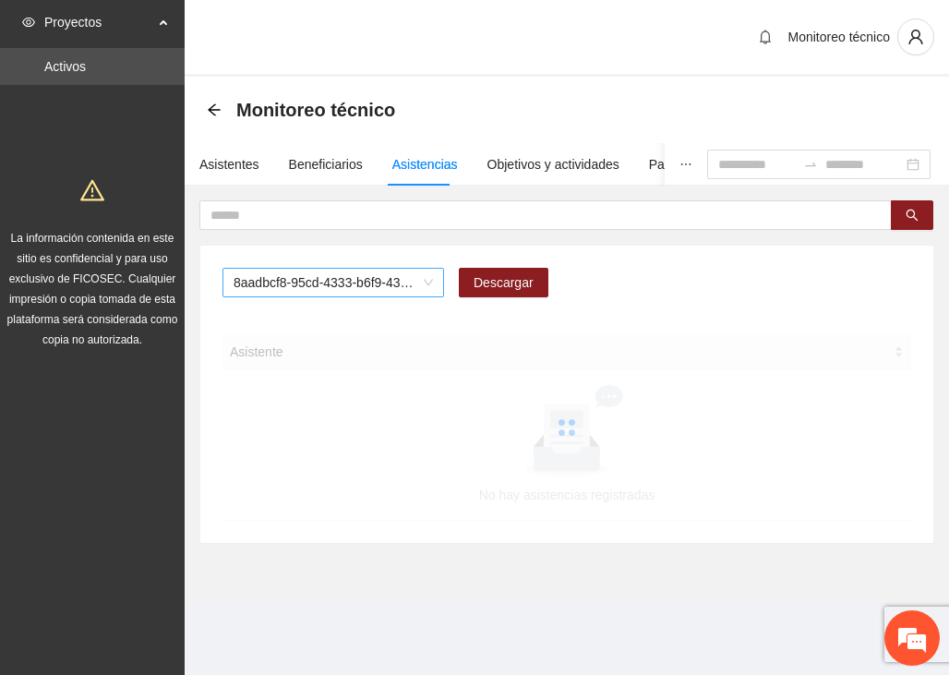
click at [383, 284] on span "8aadbcf8-95cd-4333-b6f9-4314c3142350" at bounding box center [333, 283] width 199 height 28
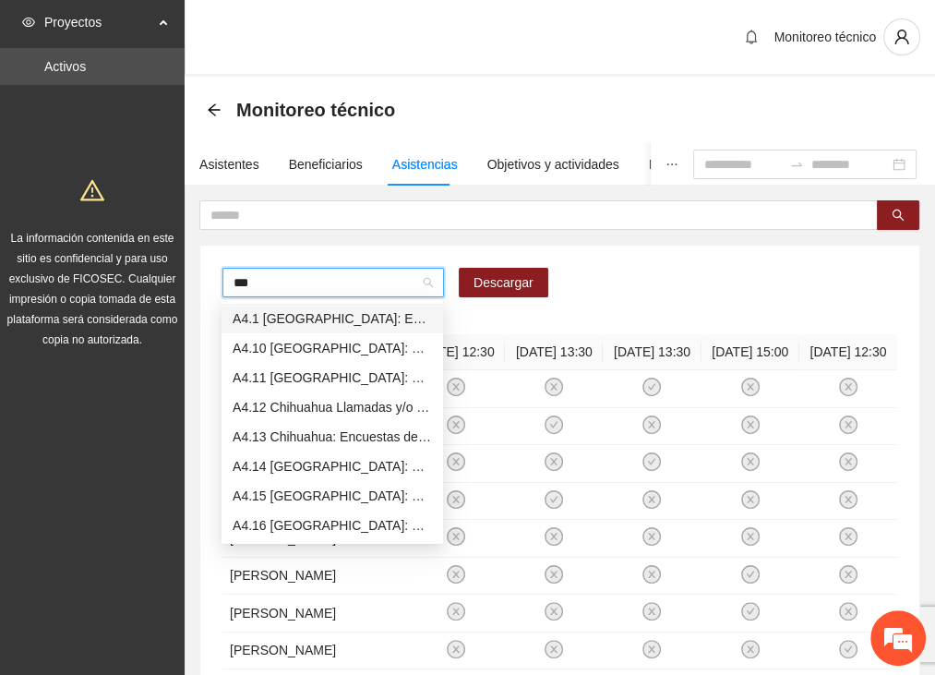
type input "****"
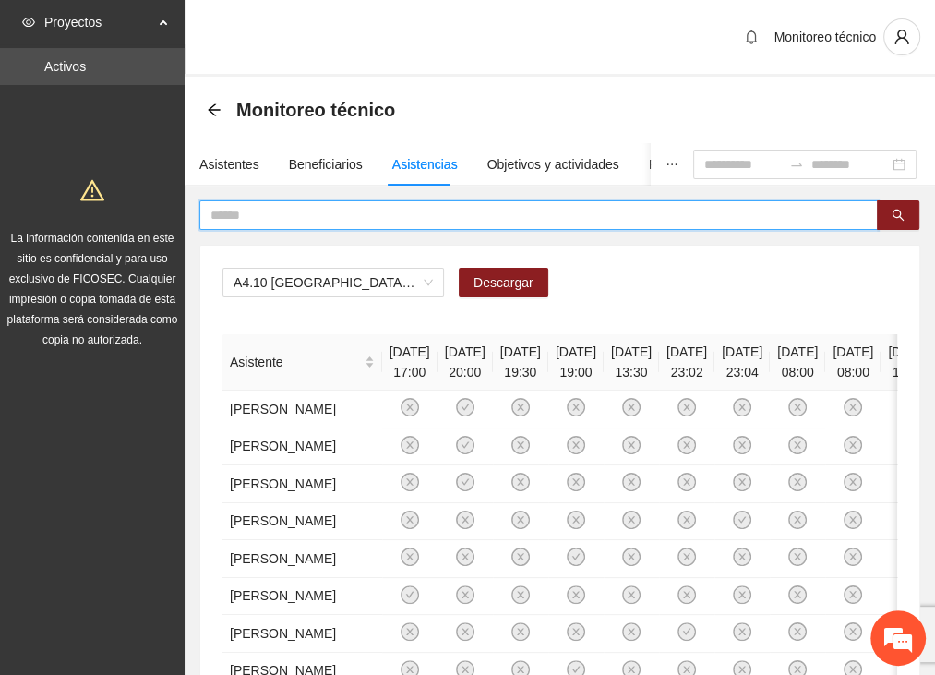
click at [299, 213] on input "text" at bounding box center [530, 215] width 641 height 20
type input "********"
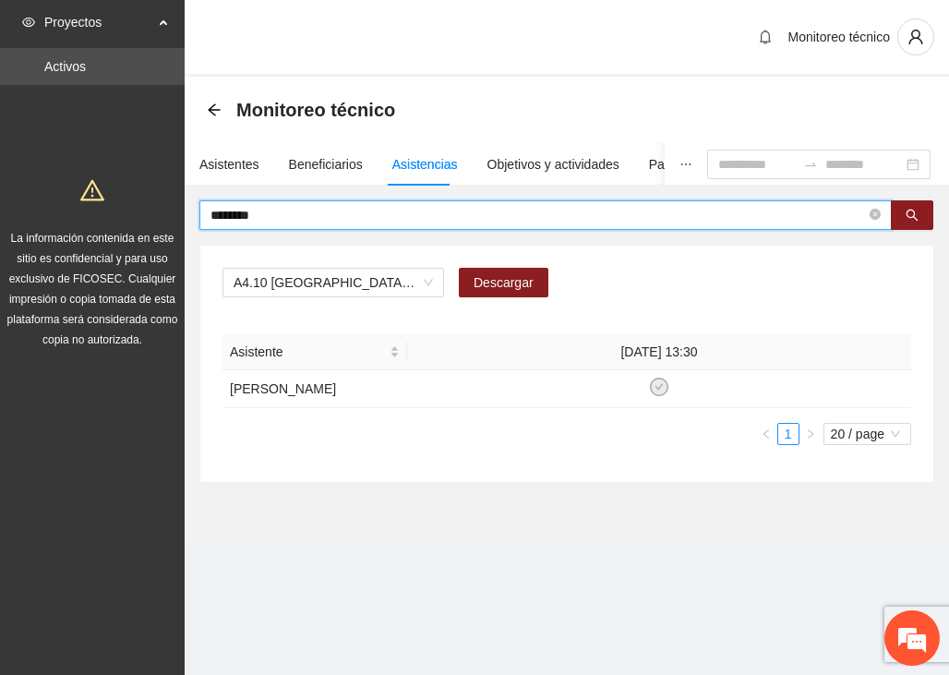
drag, startPoint x: 281, startPoint y: 213, endPoint x: 264, endPoint y: 213, distance: 16.6
click at [266, 213] on input "********" at bounding box center [537, 215] width 655 height 20
click at [284, 213] on input "********" at bounding box center [537, 215] width 655 height 20
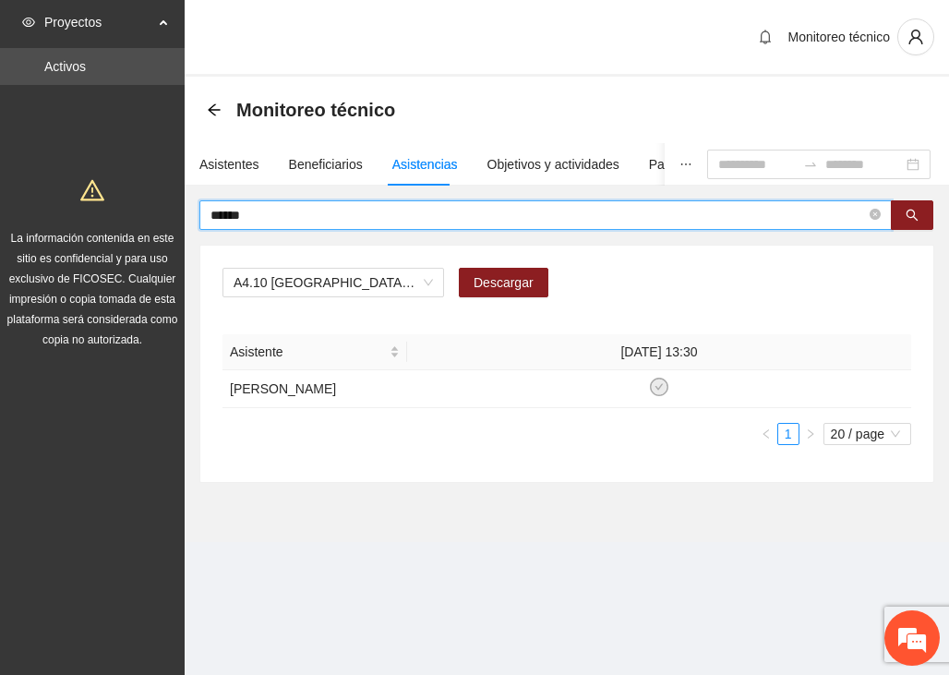
type input "******"
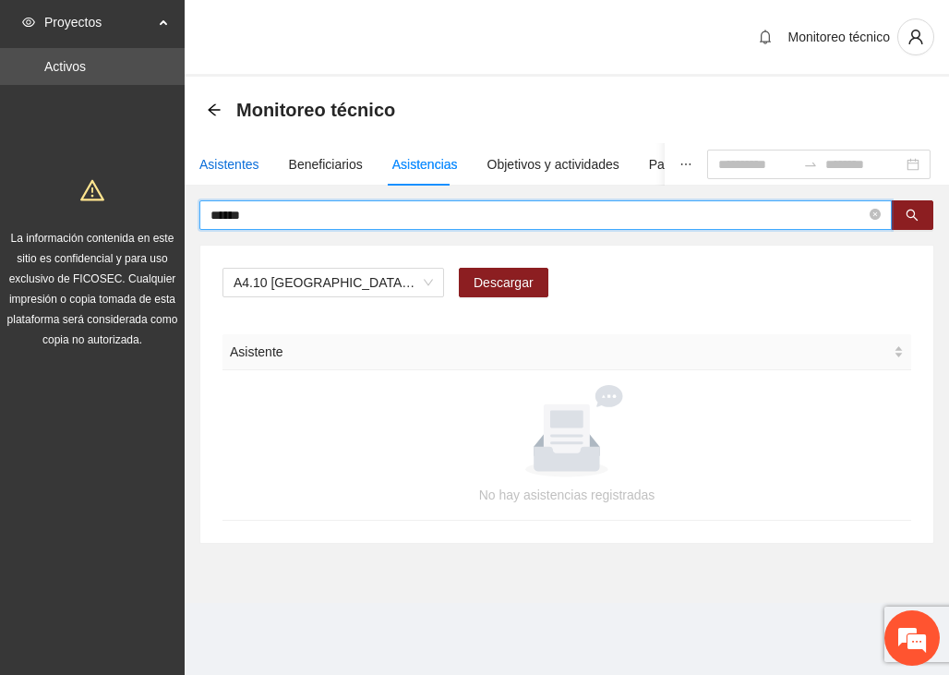
click at [223, 164] on div "Asistentes" at bounding box center [229, 164] width 60 height 20
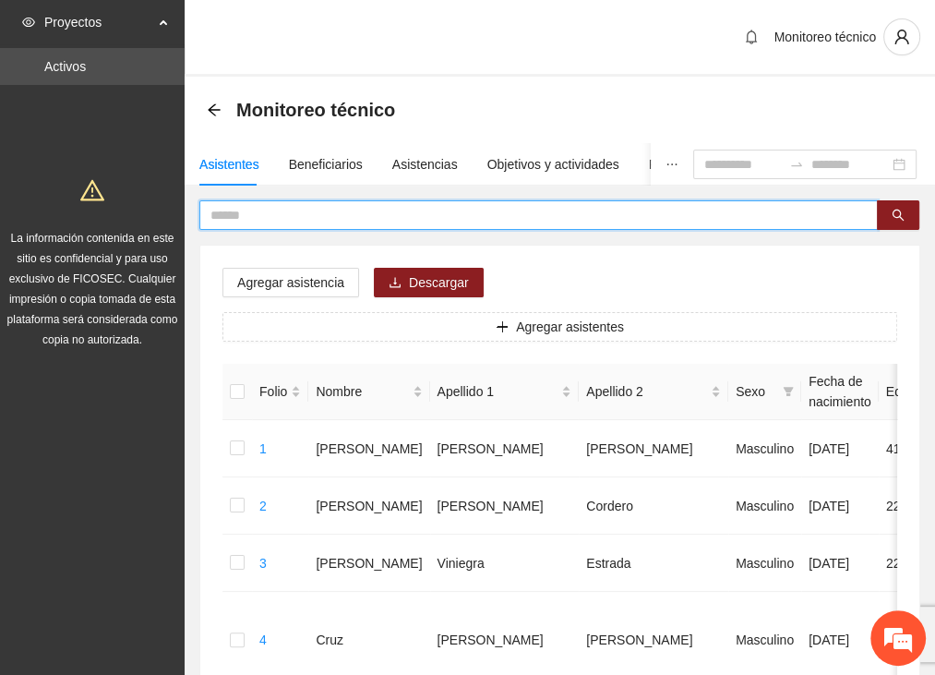
click at [255, 213] on input "text" at bounding box center [530, 215] width 641 height 20
click at [241, 206] on input "text" at bounding box center [530, 215] width 641 height 20
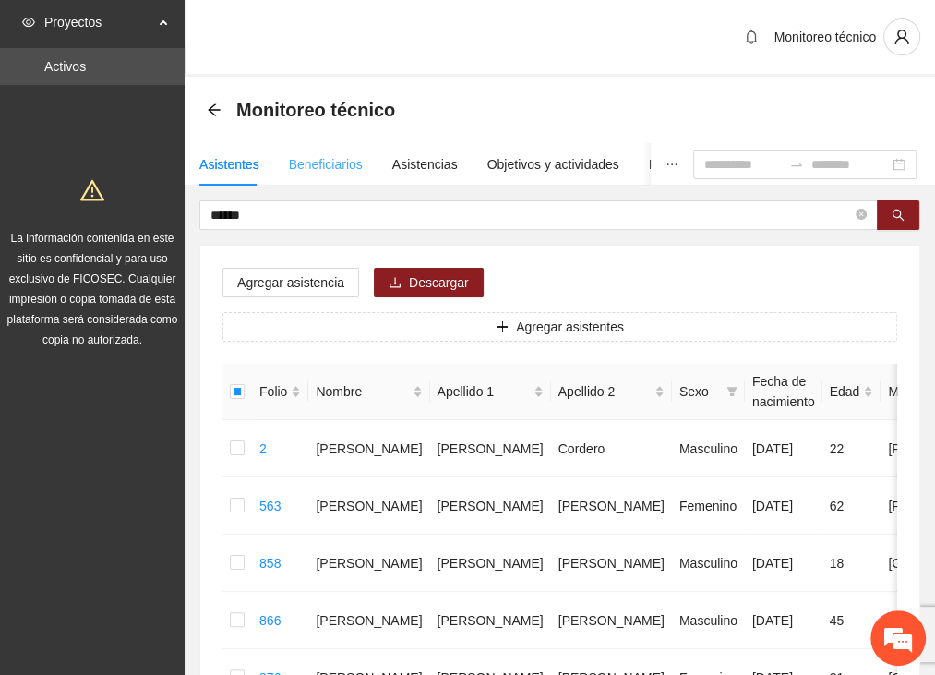
scroll to position [0, 0]
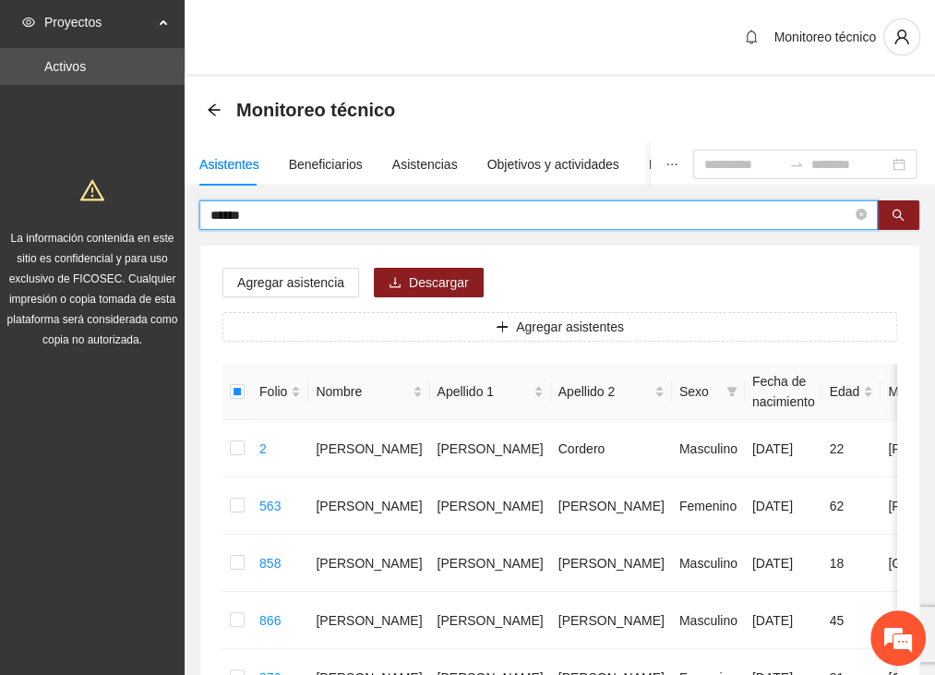
drag, startPoint x: 252, startPoint y: 213, endPoint x: 99, endPoint y: 207, distance: 153.3
click at [99, 207] on section "Proyectos Activos La información contenida en este sitio es confidencial y para…" at bounding box center [467, 531] width 935 height 1063
type input "********"
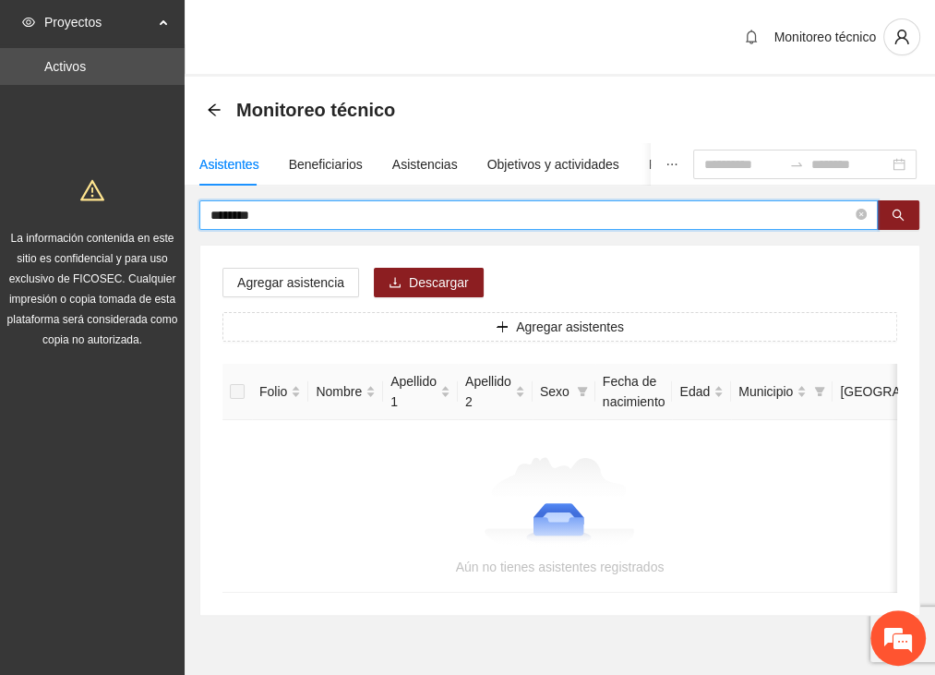
drag, startPoint x: 288, startPoint y: 210, endPoint x: 186, endPoint y: 210, distance: 101.5
click at [186, 210] on div "******** Agregar asistencia Descargar Agregar asistentes Folio Nombre Apellido …" at bounding box center [560, 407] width 750 height 415
type input "******"
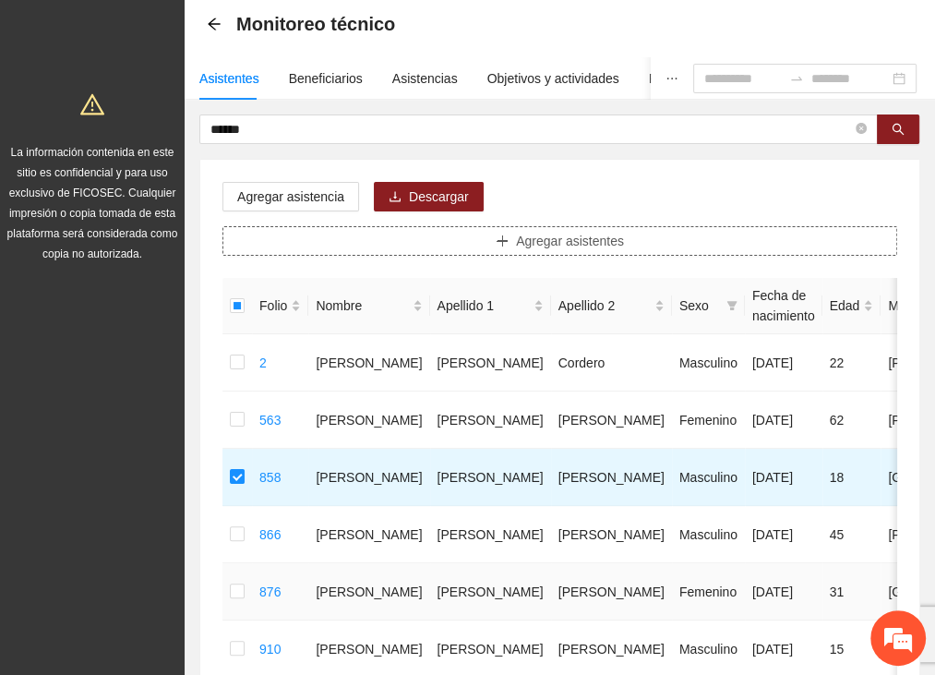
scroll to position [52, 0]
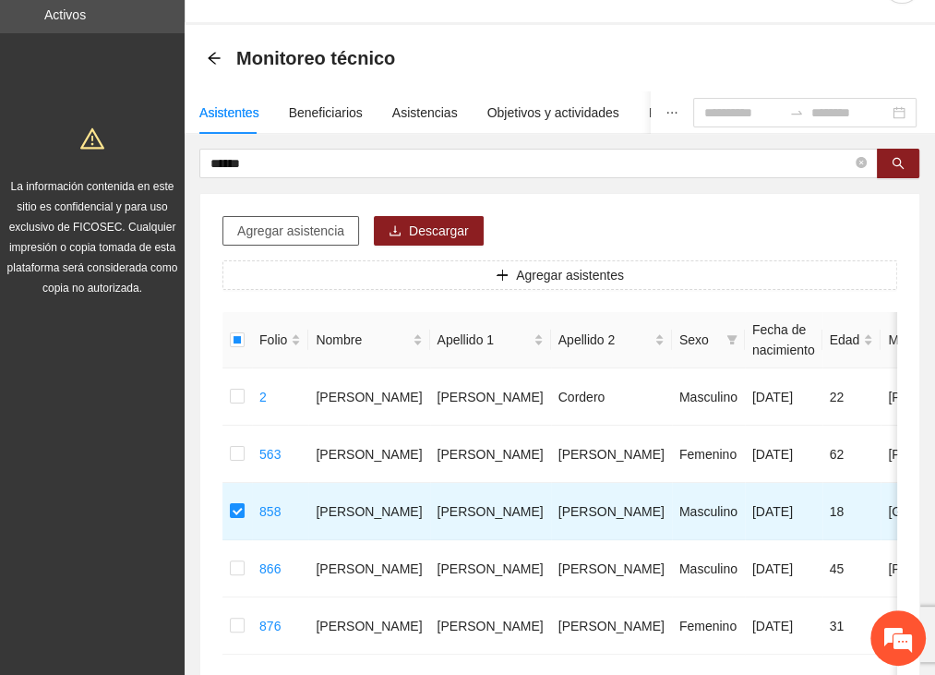
click at [285, 230] on span "Agregar asistencia" at bounding box center [290, 231] width 107 height 20
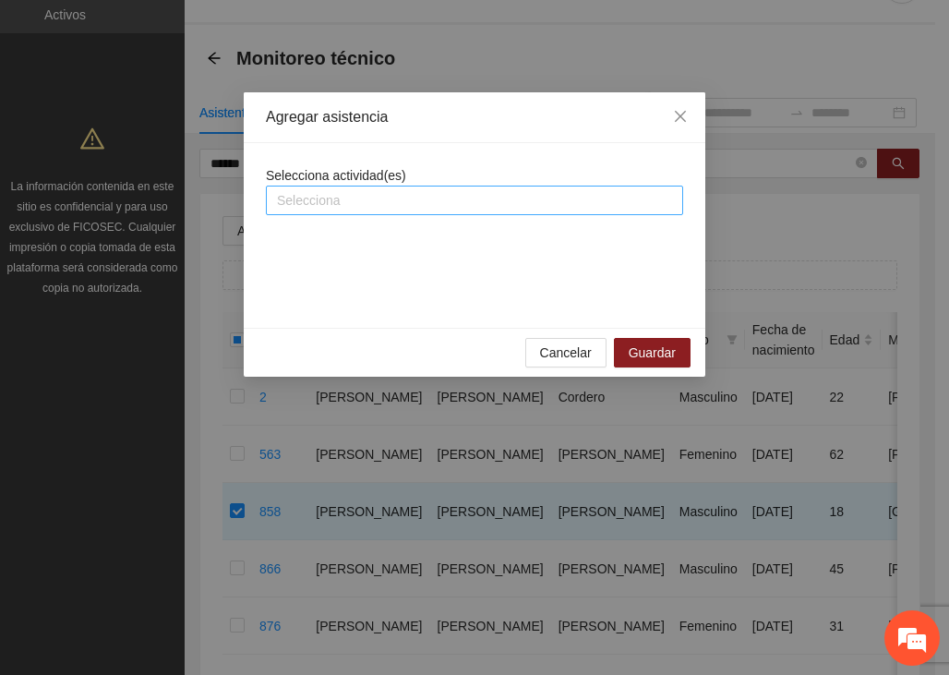
click at [298, 193] on div at bounding box center [474, 200] width 408 height 22
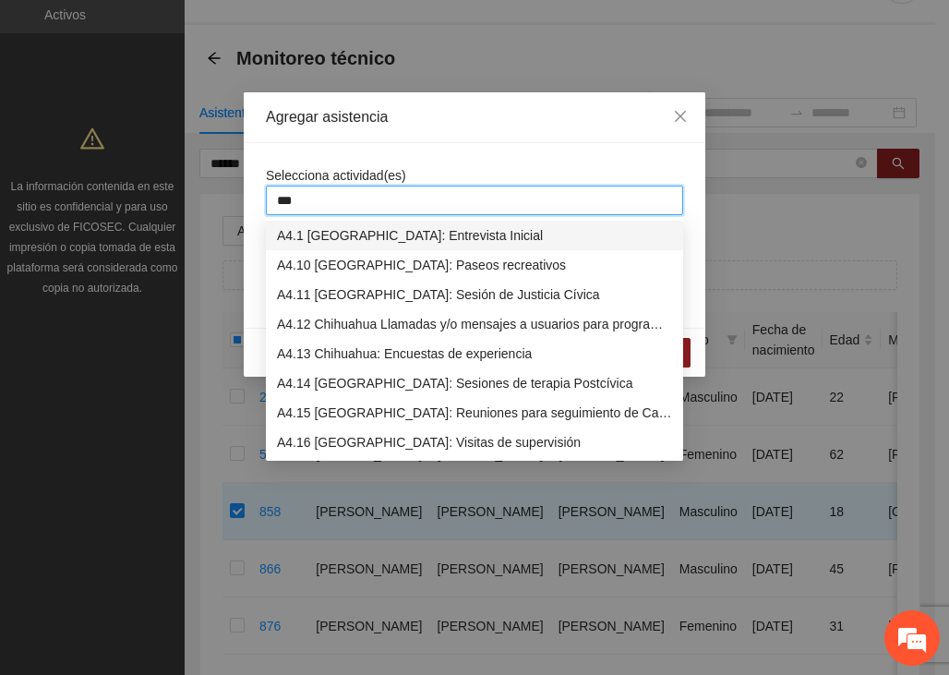
type input "****"
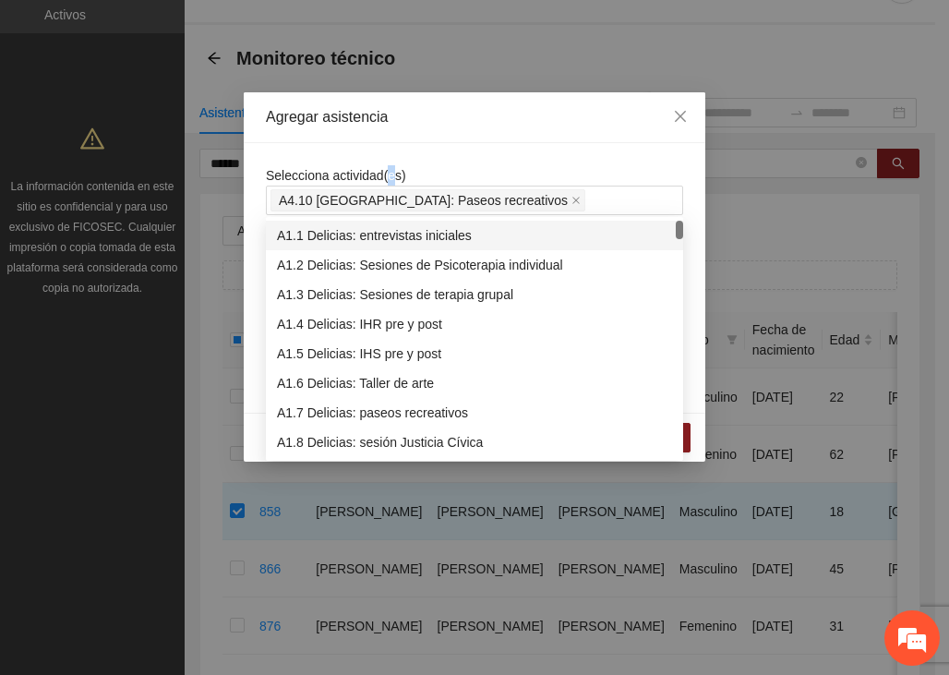
click at [388, 147] on div "Selecciona actividad(es) A4.10 Chihuahua: Paseos recreativos [GEOGRAPHIC_DATA]:…" at bounding box center [474, 277] width 461 height 269
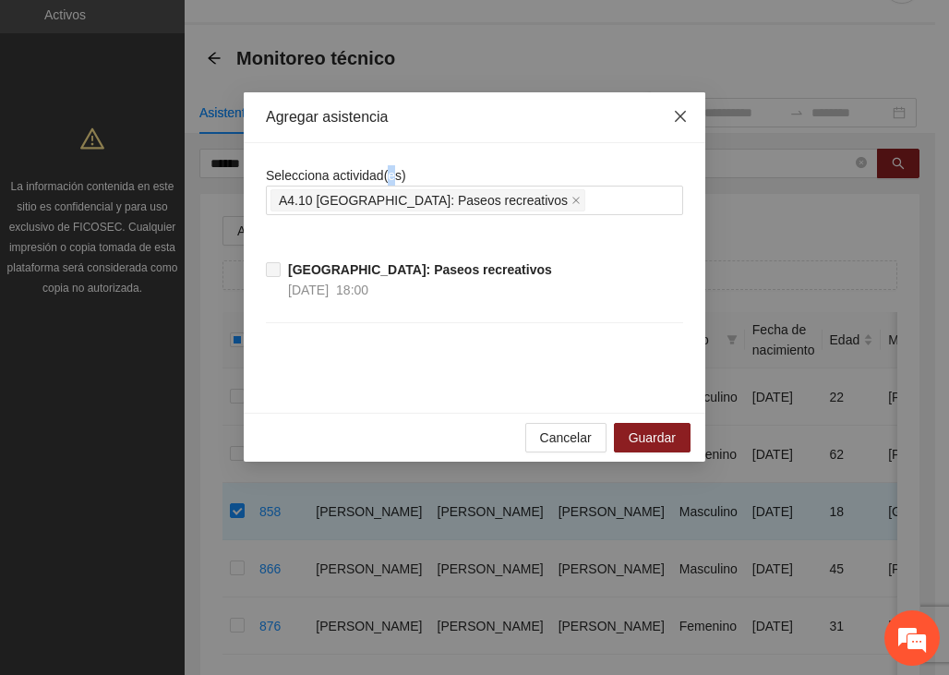
click at [679, 115] on icon "close" at bounding box center [680, 116] width 15 height 15
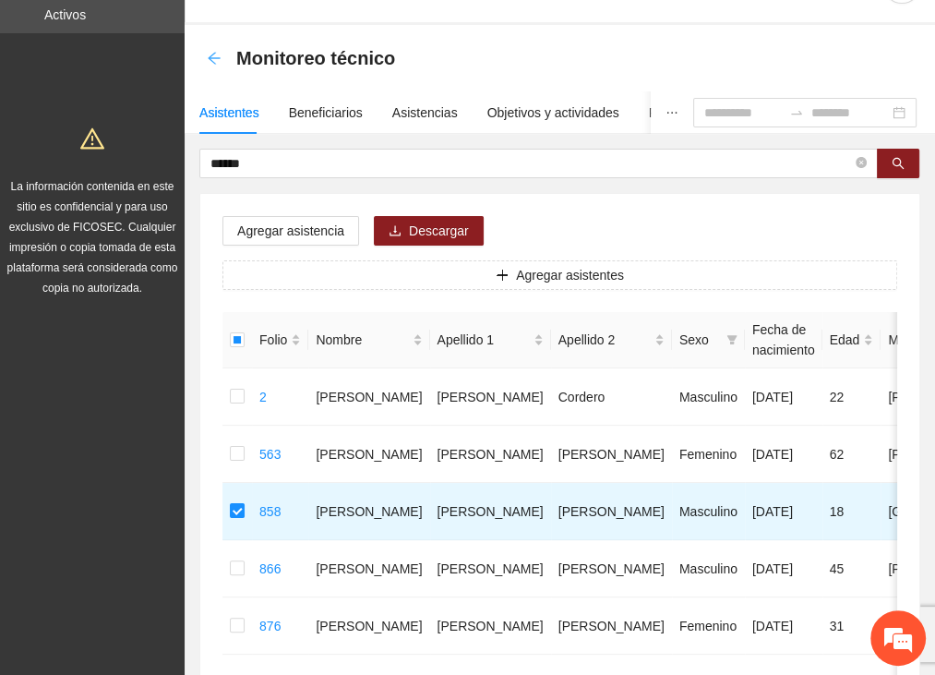
click at [216, 54] on icon "arrow-left" at bounding box center [214, 58] width 15 height 15
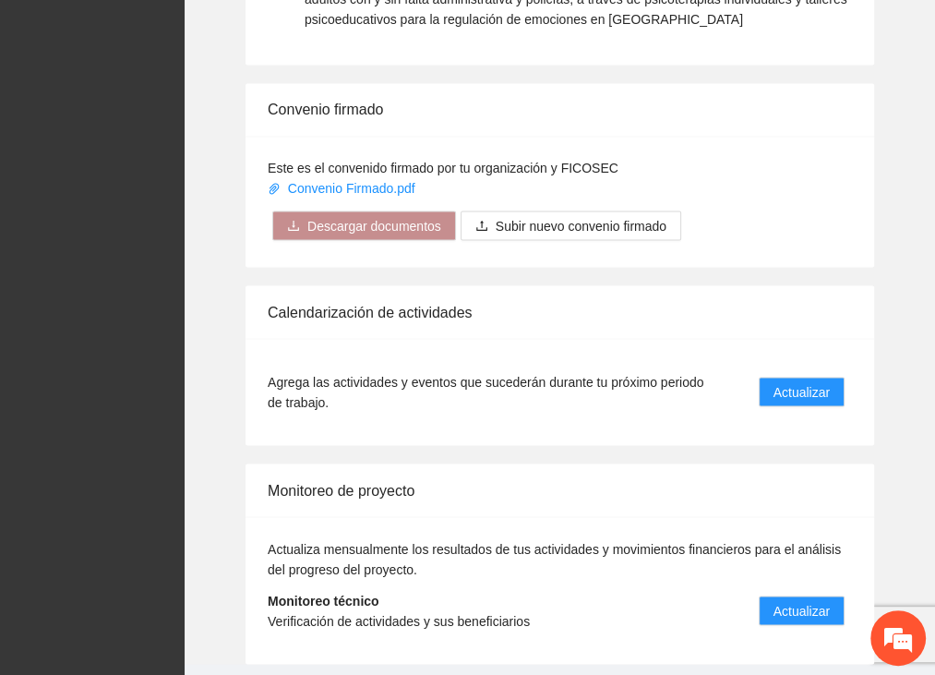
scroll to position [2134, 0]
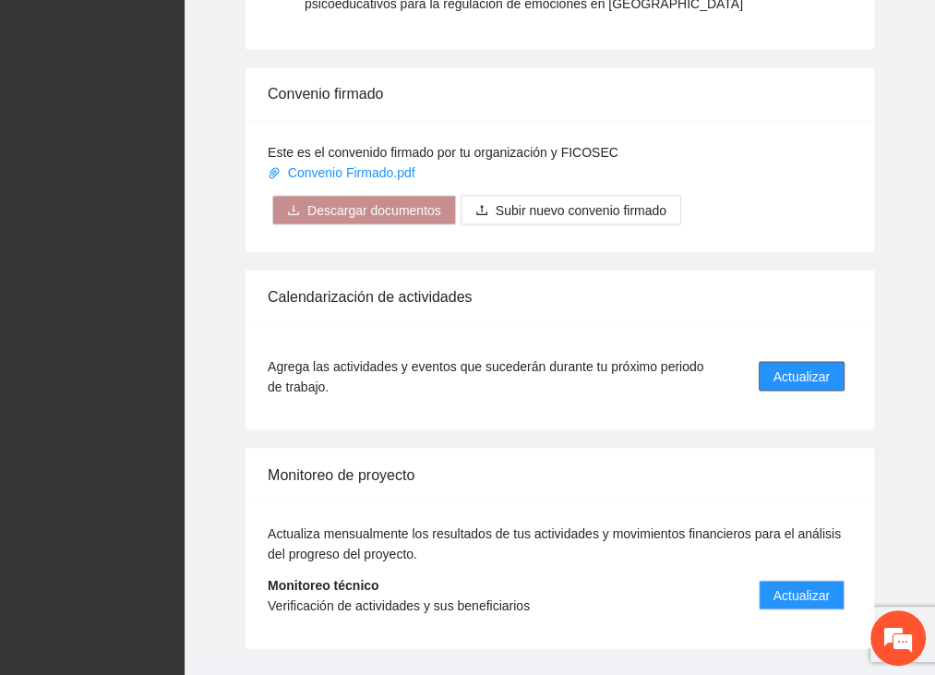
click at [820, 365] on span "Actualizar" at bounding box center [801, 375] width 56 height 20
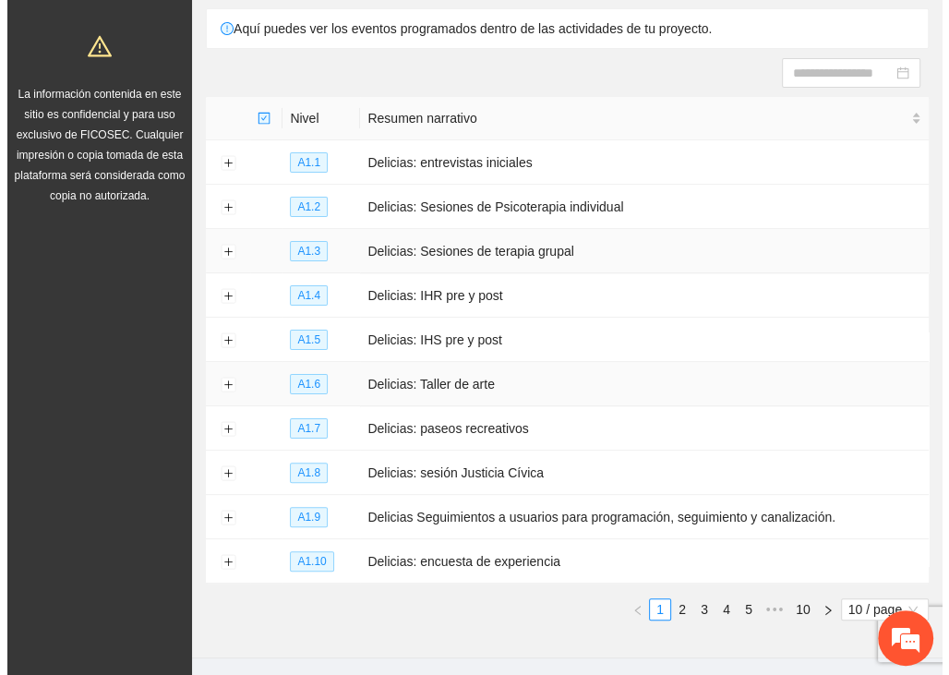
scroll to position [199, 0]
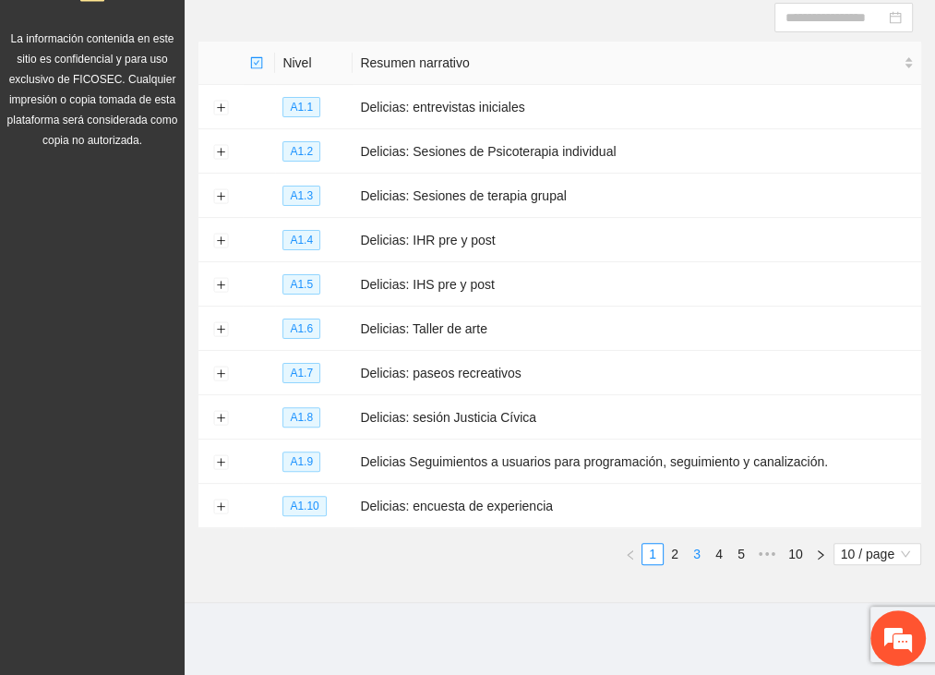
click at [694, 551] on link "3" at bounding box center [697, 554] width 20 height 20
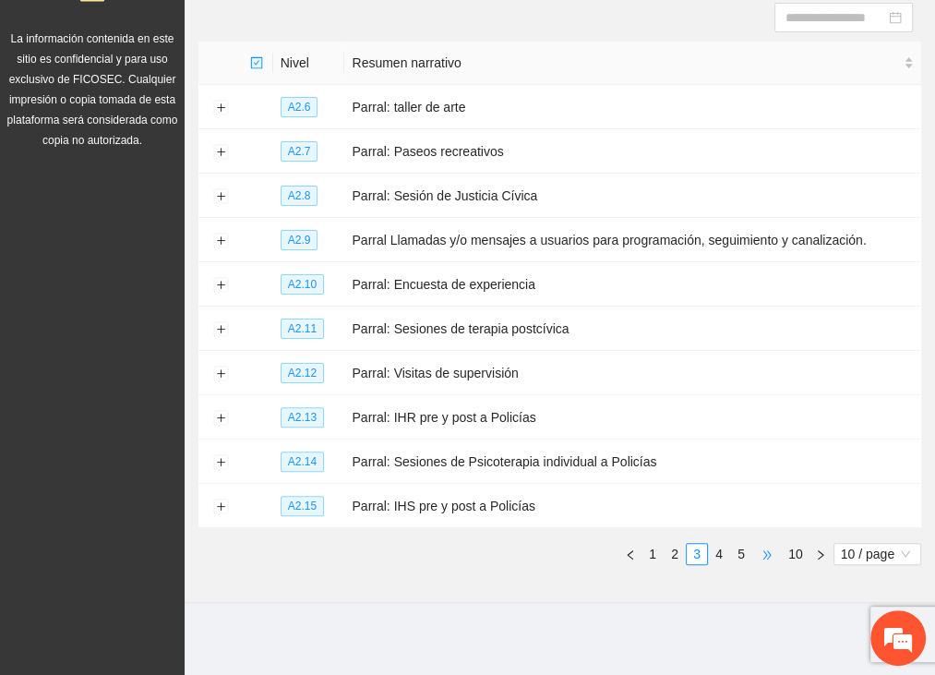
click at [752, 554] on ul "1 2 3 4 5 ••• 10 10 / page" at bounding box center [559, 554] width 723 height 22
click at [742, 553] on link "5" at bounding box center [741, 554] width 20 height 20
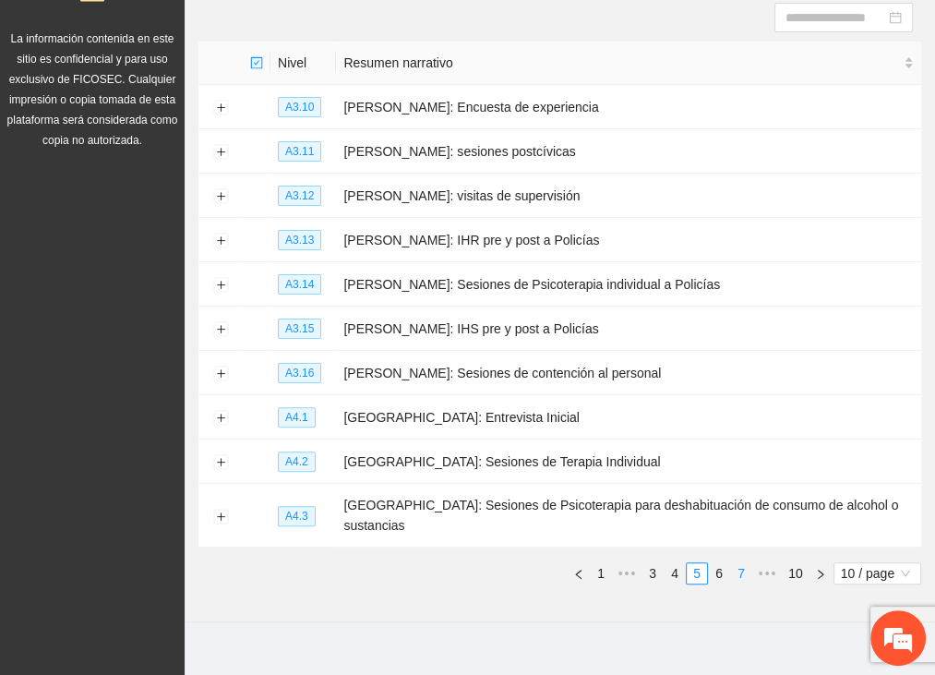
click at [718, 563] on link "6" at bounding box center [719, 573] width 20 height 20
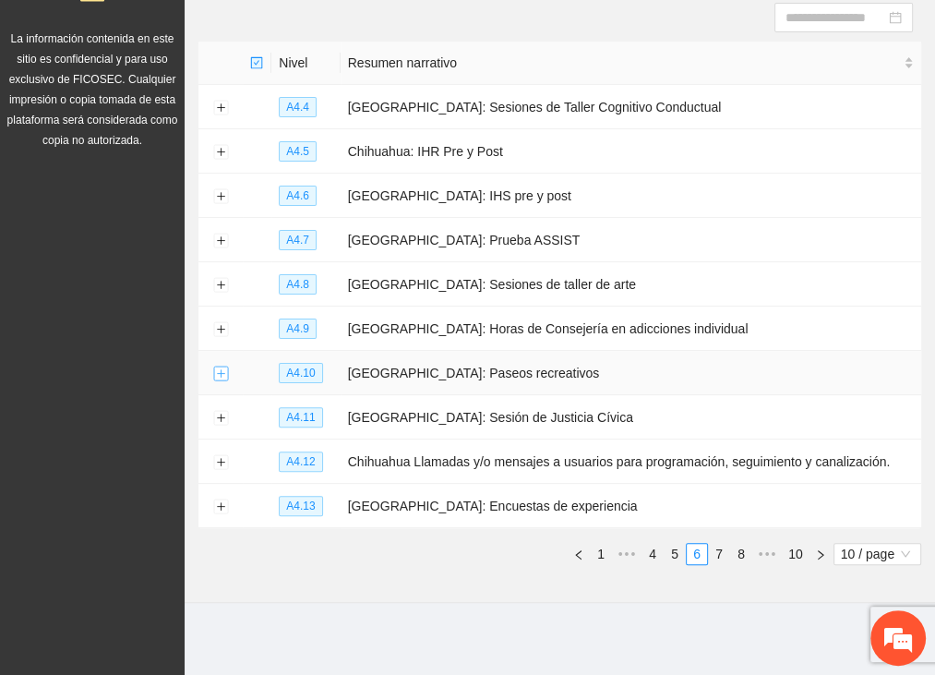
click at [215, 376] on button "Expand row" at bounding box center [220, 373] width 15 height 15
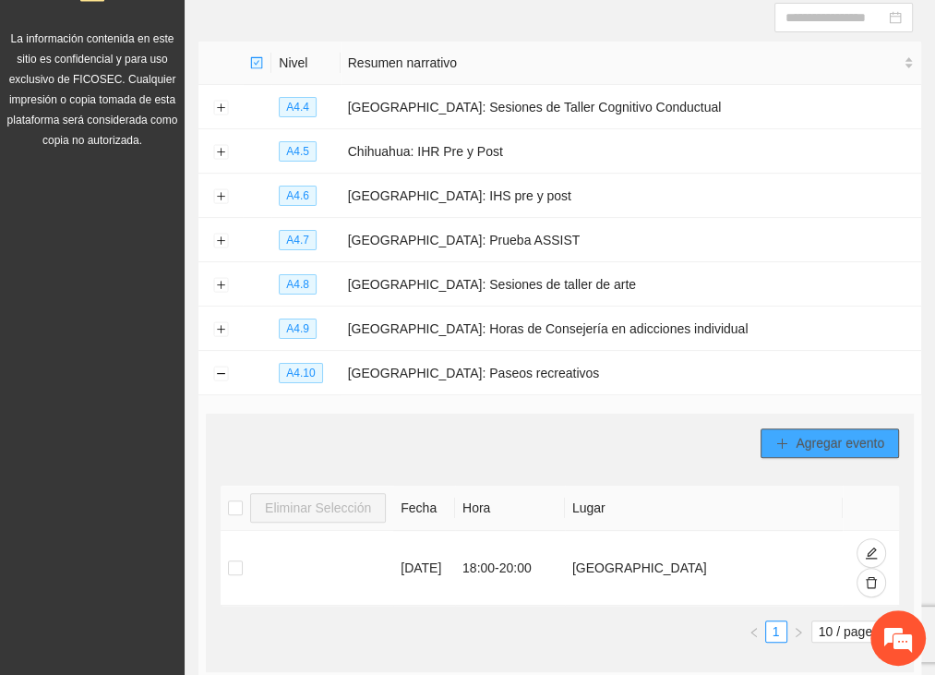
click at [794, 437] on button "Agregar evento" at bounding box center [829, 443] width 138 height 30
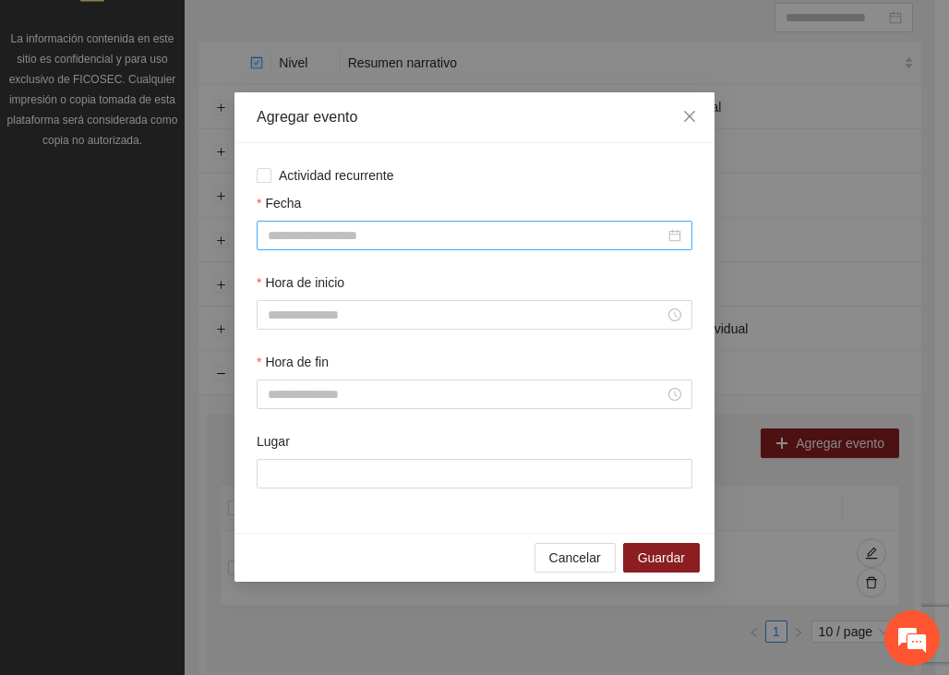
click at [302, 224] on div at bounding box center [475, 236] width 436 height 30
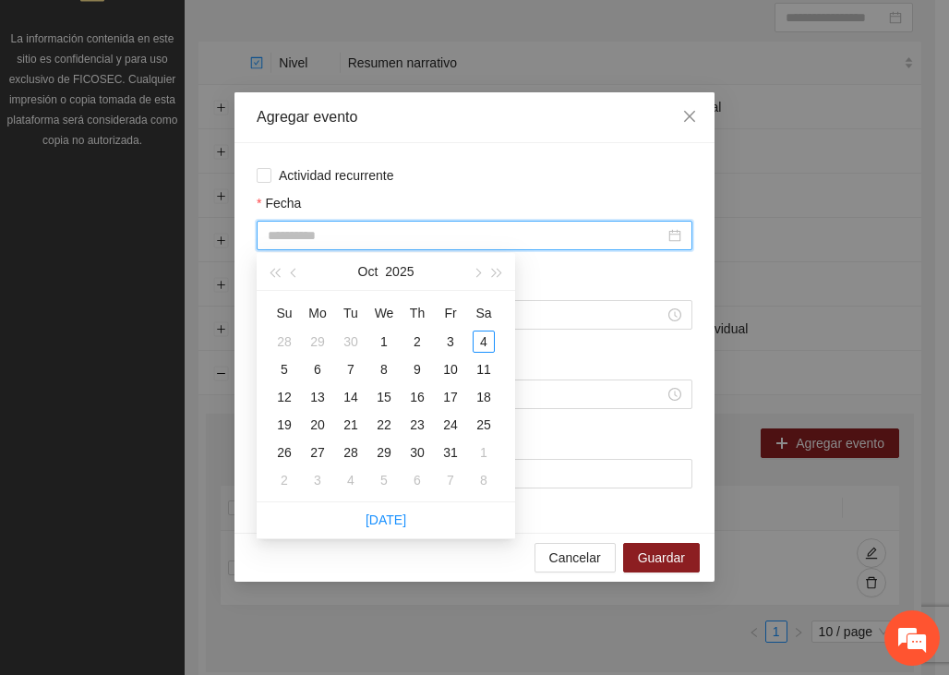
type input "**********"
click at [293, 275] on span "button" at bounding box center [295, 273] width 9 height 9
type input "**********"
click at [386, 392] on div "17" at bounding box center [384, 397] width 22 height 22
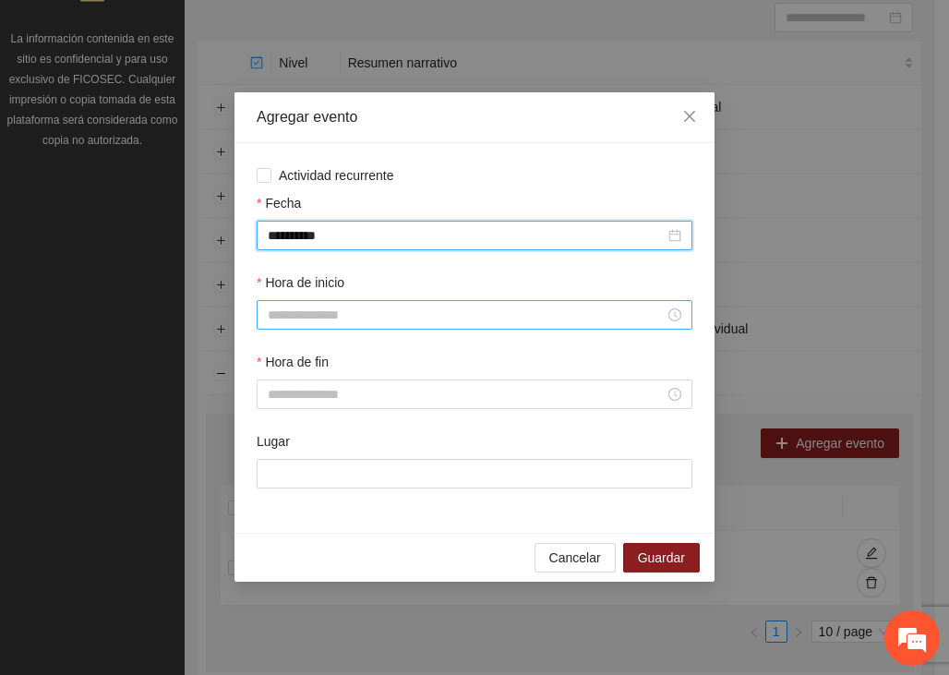
click at [330, 304] on div at bounding box center [475, 315] width 436 height 30
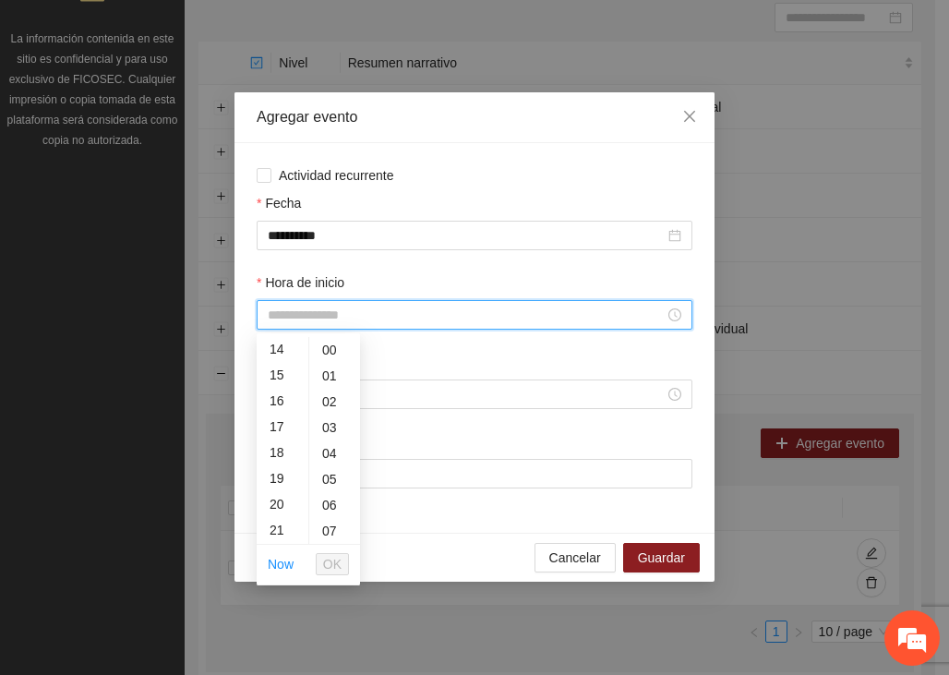
scroll to position [362, 0]
click at [281, 450] on div "18" at bounding box center [283, 453] width 52 height 26
type input "*****"
click at [335, 566] on span "OK" at bounding box center [332, 564] width 18 height 20
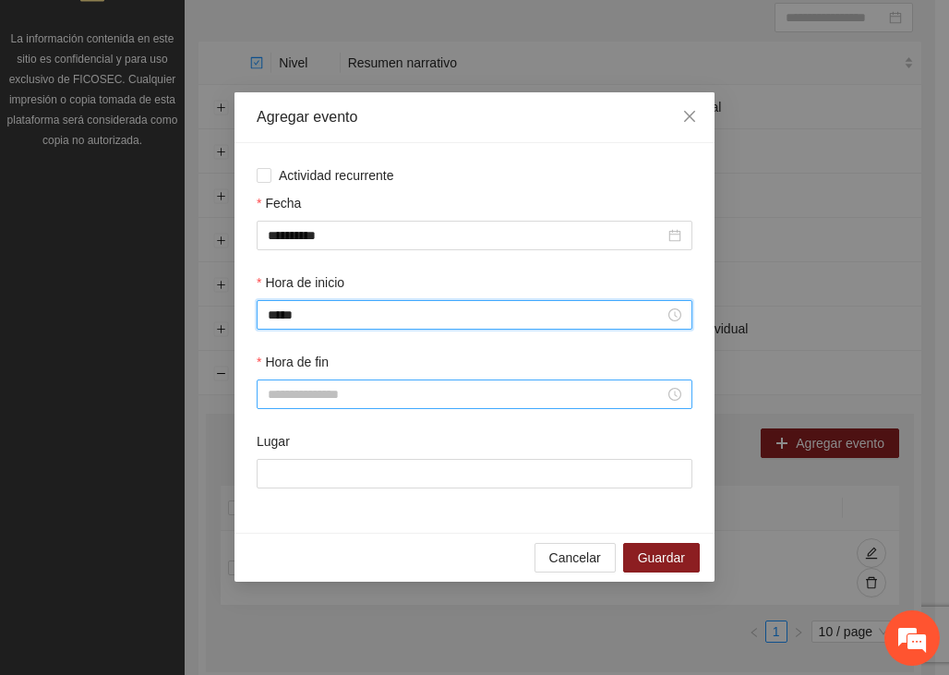
click at [337, 398] on input "Hora de fin" at bounding box center [466, 394] width 397 height 20
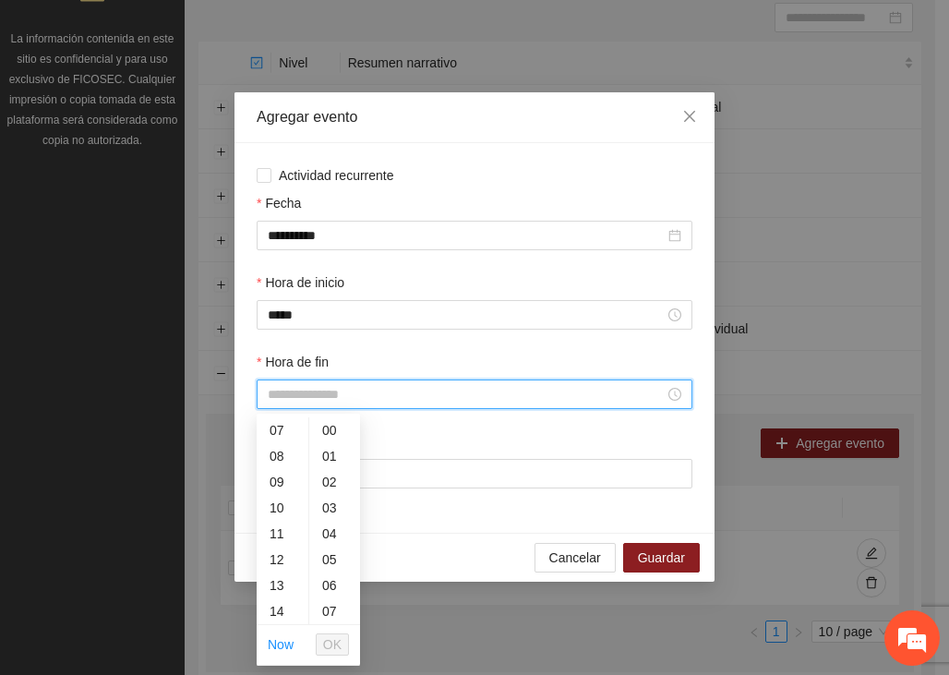
scroll to position [362, 0]
click at [276, 581] on div "20" at bounding box center [283, 585] width 52 height 26
type input "*****"
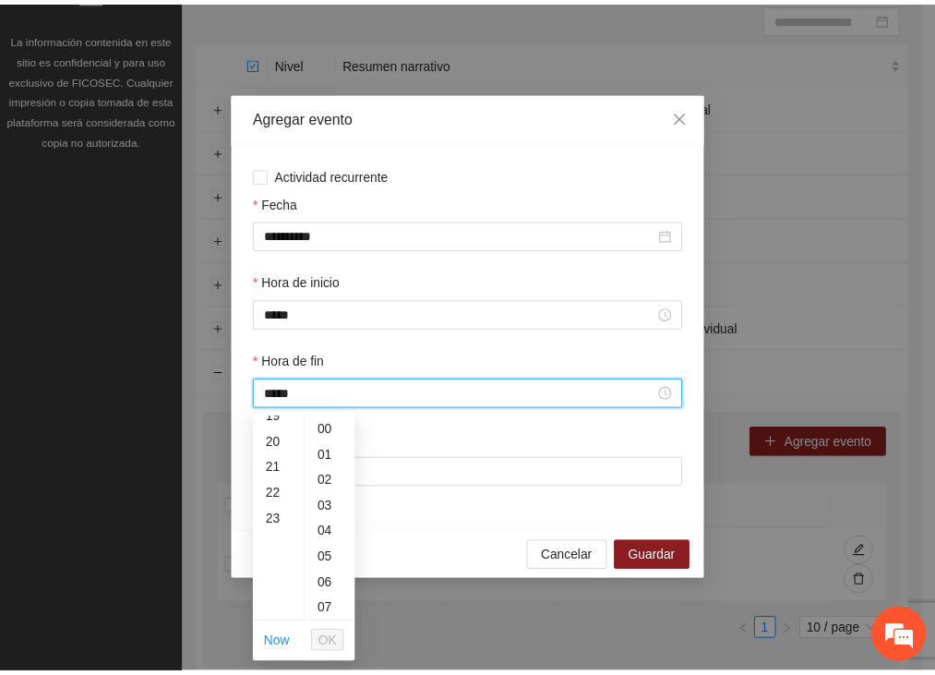
scroll to position [517, 0]
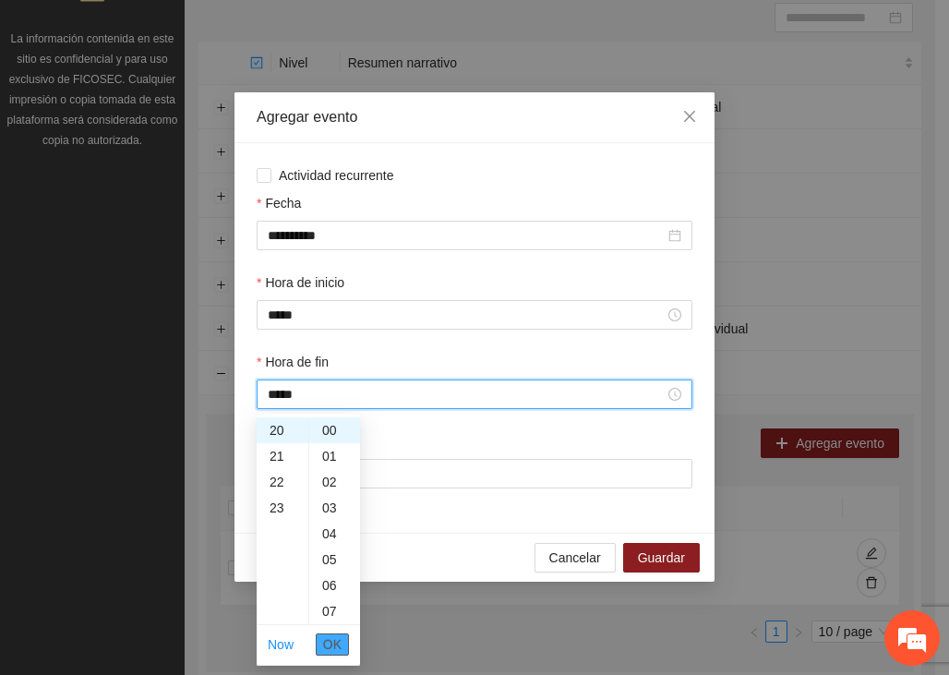
click at [323, 642] on button "OK" at bounding box center [332, 644] width 33 height 22
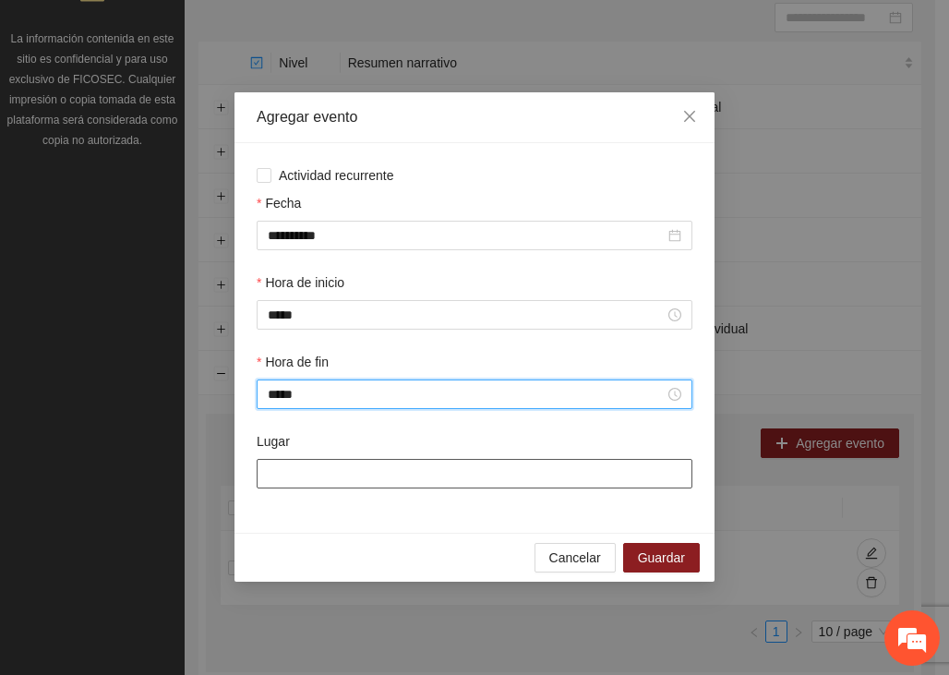
click at [336, 462] on input "Lugar" at bounding box center [475, 474] width 436 height 30
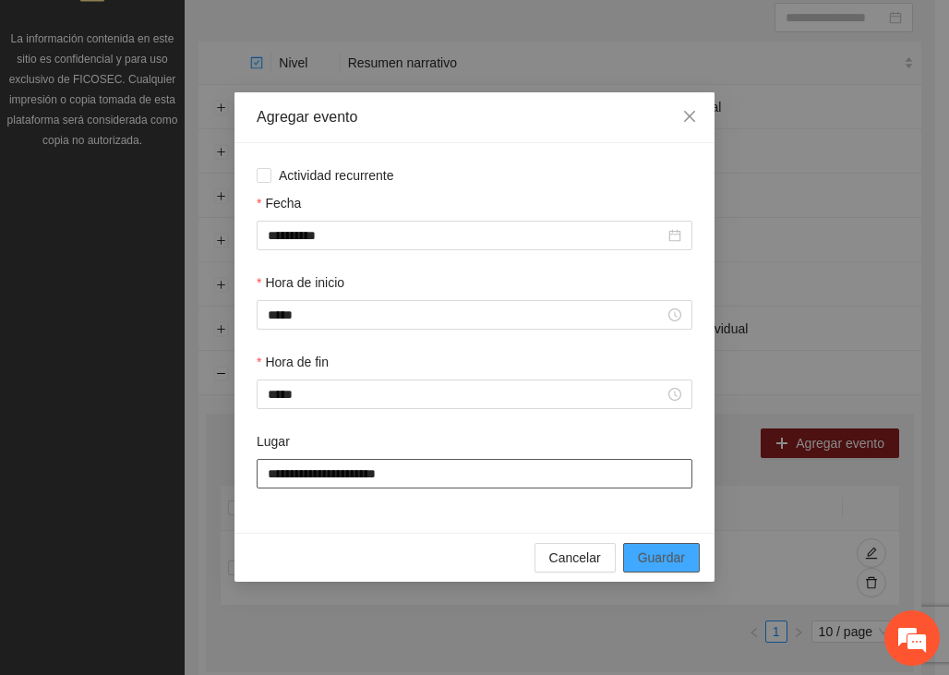
type input "**********"
click at [643, 557] on span "Guardar" at bounding box center [661, 557] width 47 height 20
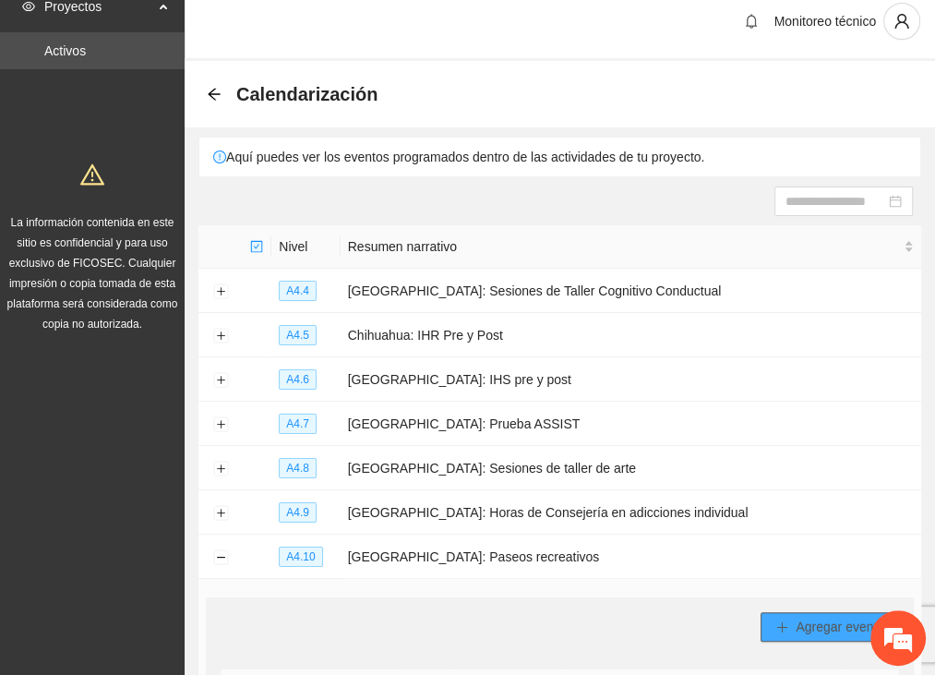
scroll to position [0, 0]
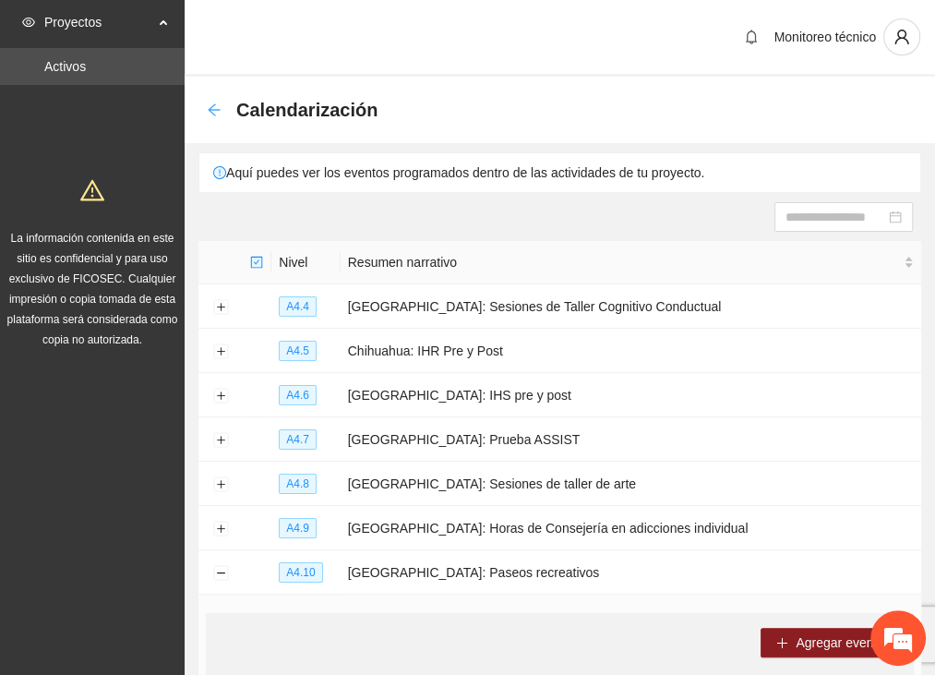
click at [210, 103] on icon "arrow-left" at bounding box center [214, 109] width 15 height 15
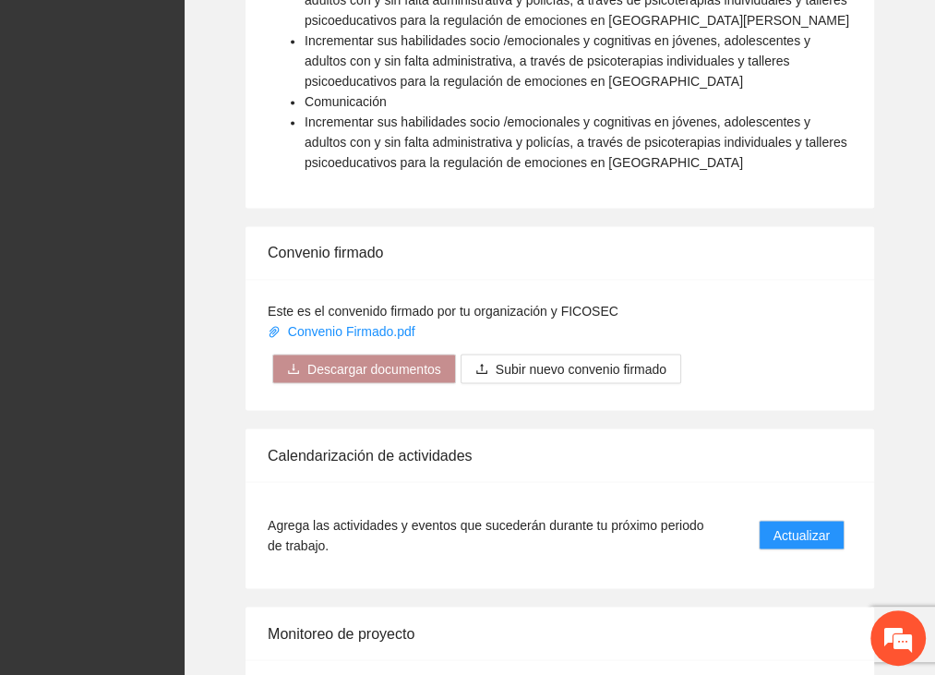
scroll to position [2134, 0]
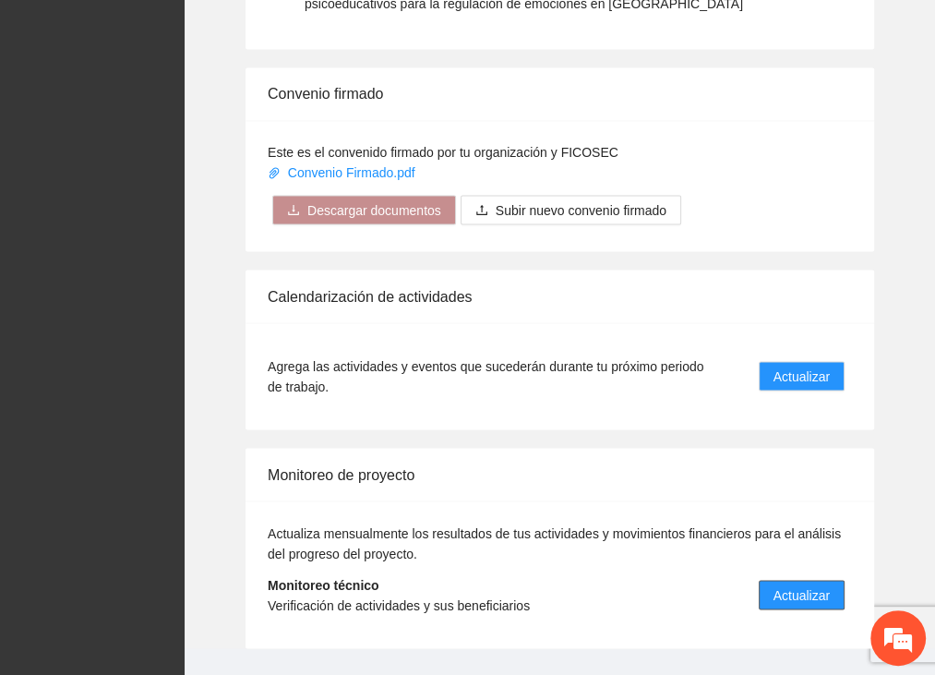
click at [805, 584] on span "Actualizar" at bounding box center [801, 594] width 56 height 20
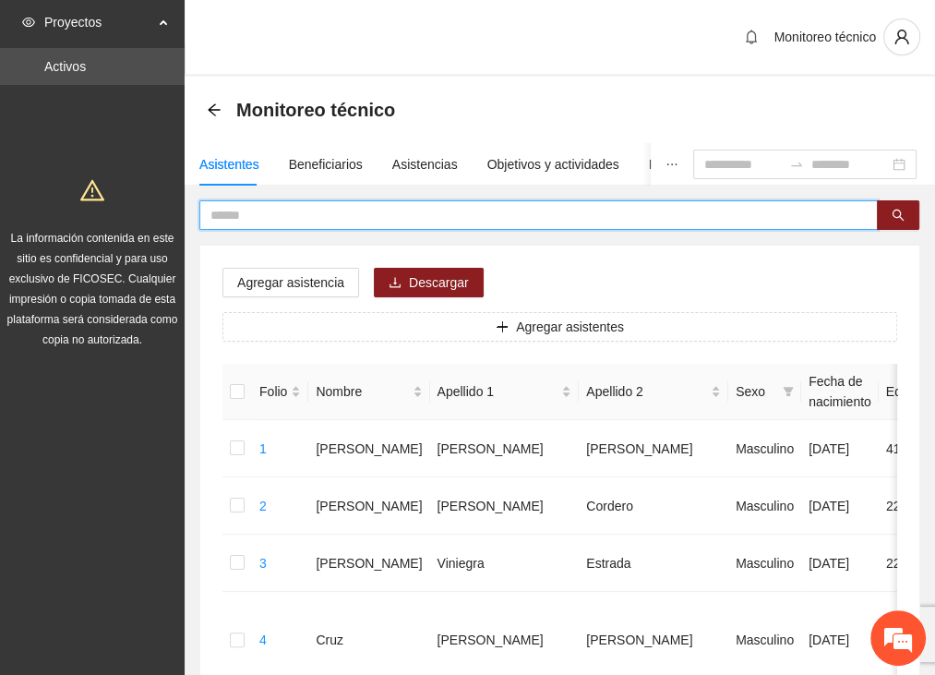
click at [292, 212] on input "text" at bounding box center [530, 215] width 641 height 20
type input "******"
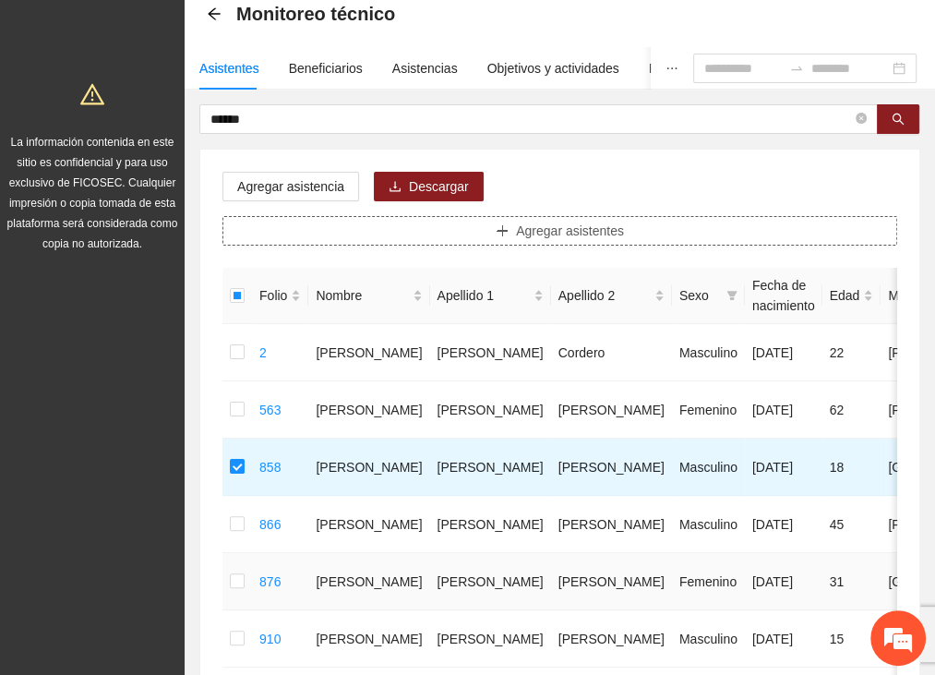
scroll to position [52, 0]
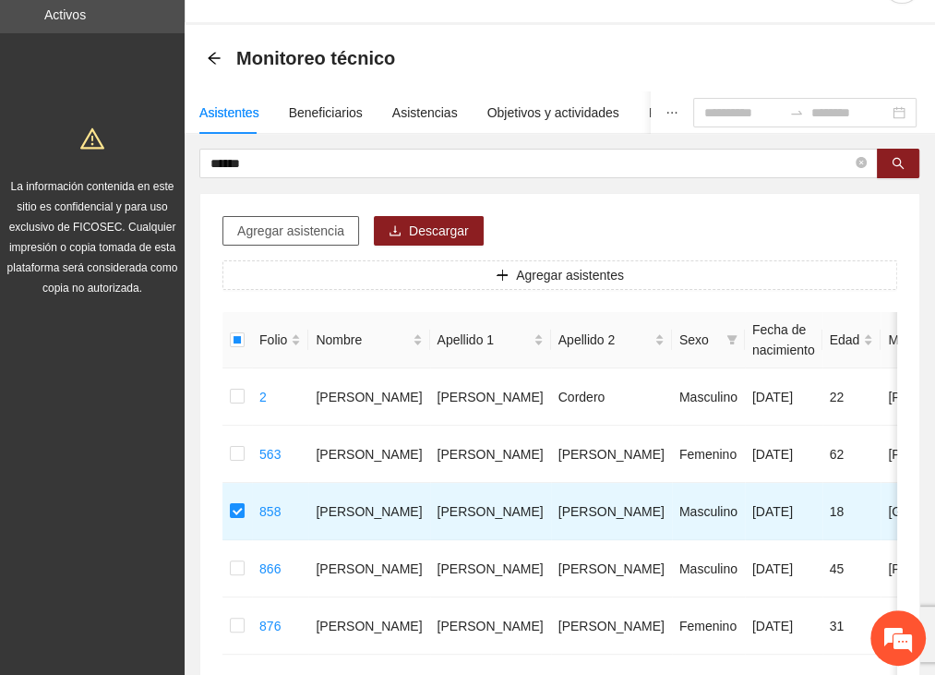
click at [305, 232] on span "Agregar asistencia" at bounding box center [290, 231] width 107 height 20
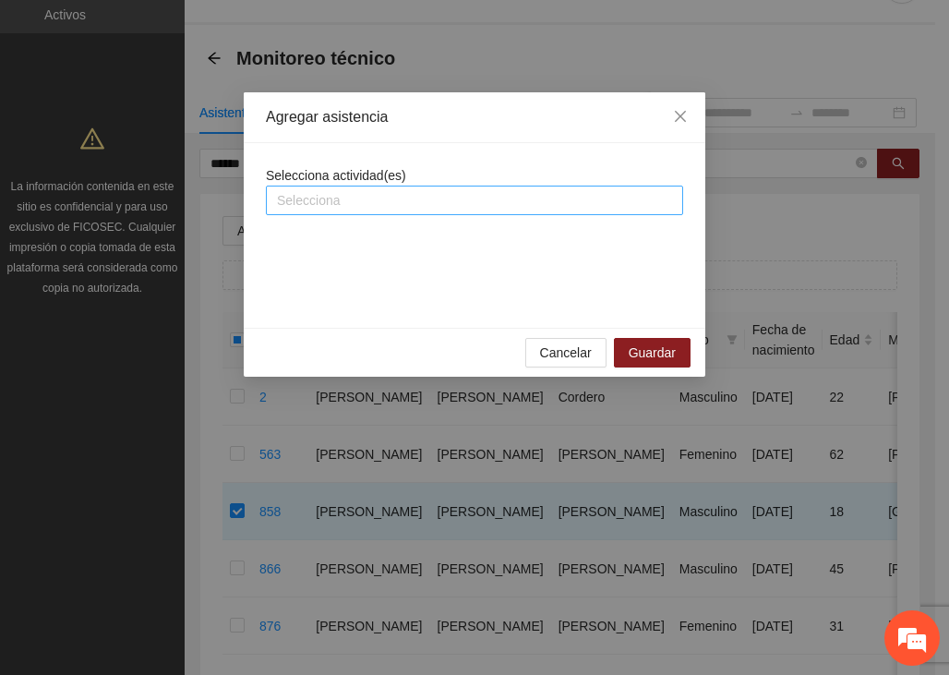
click at [331, 193] on div at bounding box center [474, 200] width 408 height 22
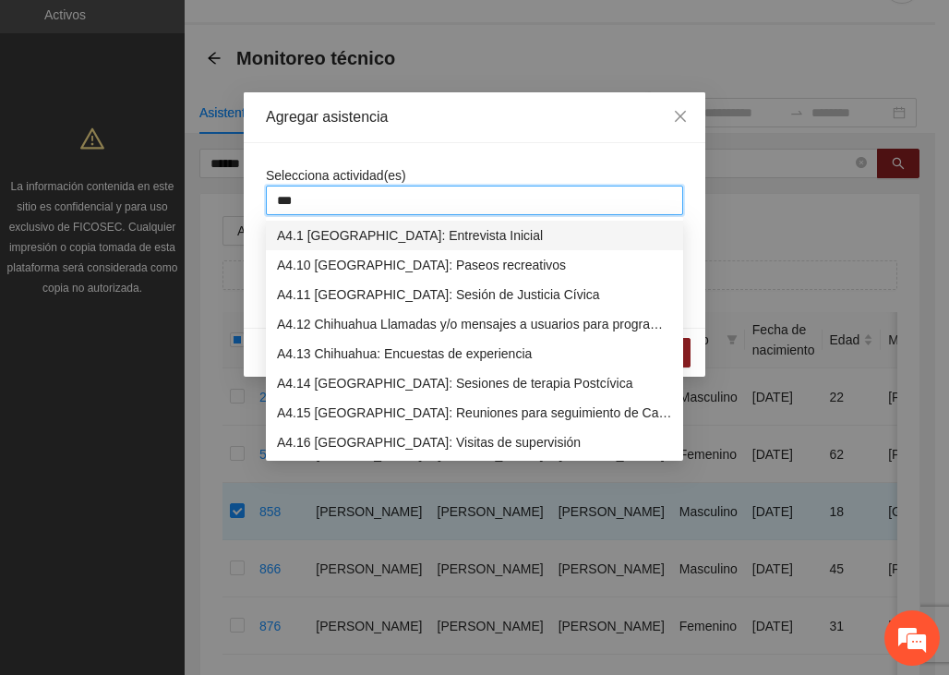
type input "****"
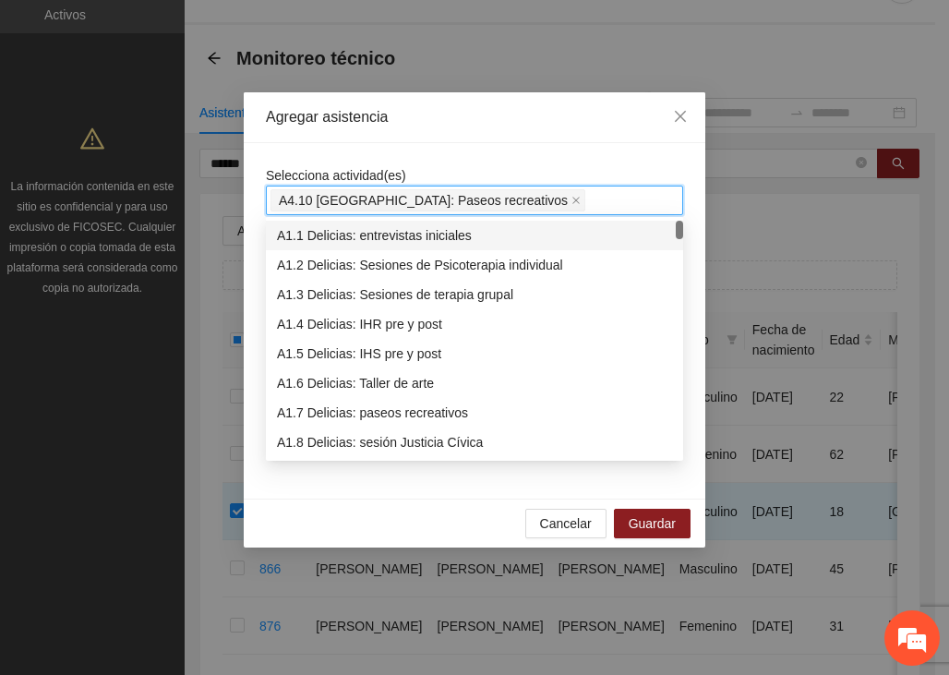
click at [365, 152] on div "Selecciona actividad(es) A4.10 Chihuahua: Paseos recreativos [GEOGRAPHIC_DATA]:…" at bounding box center [474, 320] width 461 height 355
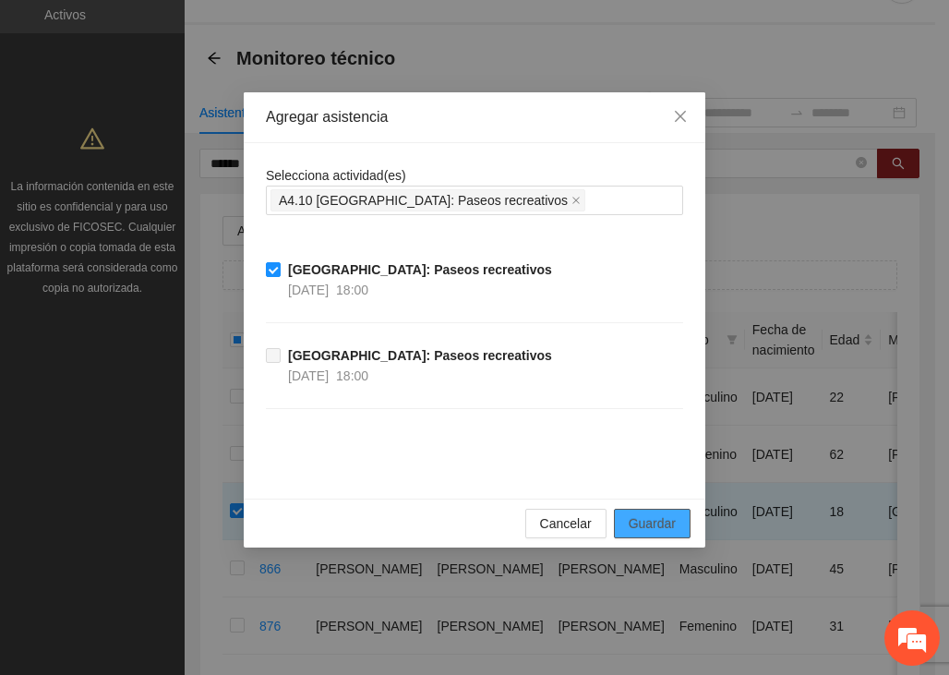
click at [659, 527] on span "Guardar" at bounding box center [652, 523] width 47 height 20
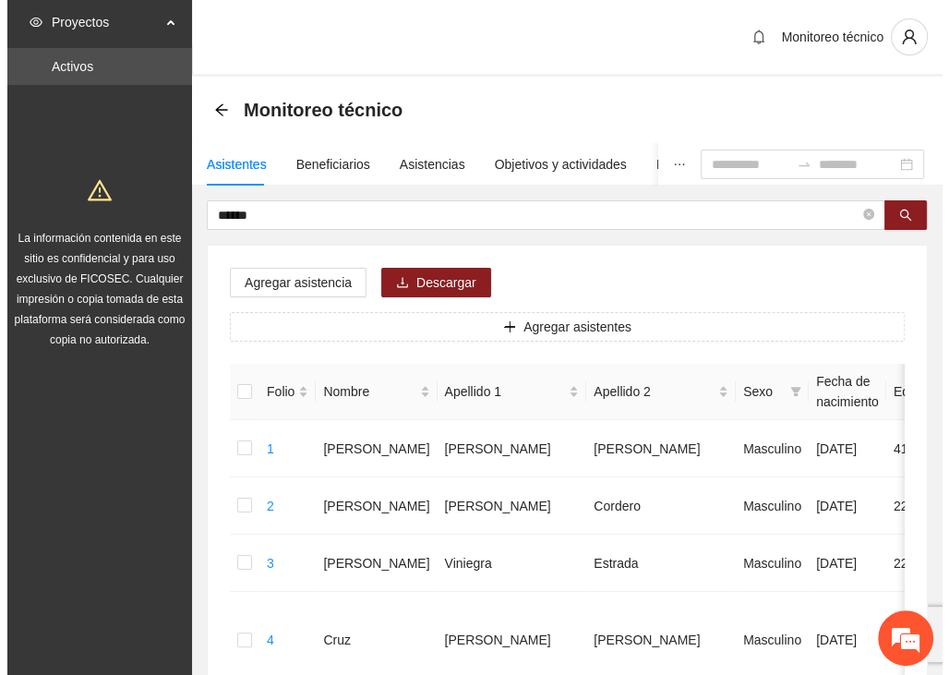
scroll to position [0, 0]
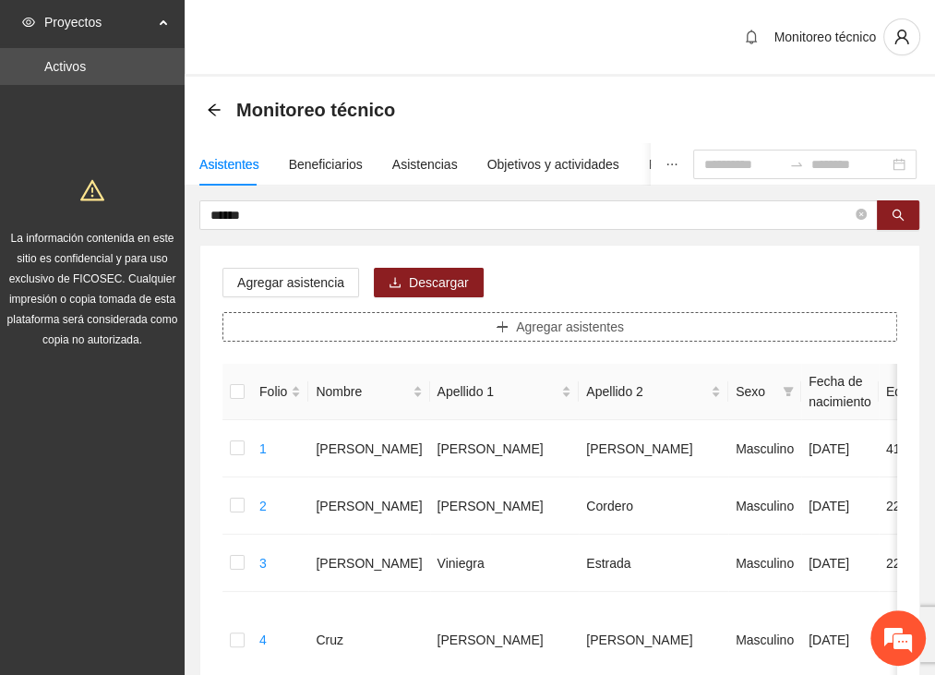
click at [764, 331] on button "Agregar asistentes" at bounding box center [559, 327] width 675 height 30
